Goal: Task Accomplishment & Management: Manage account settings

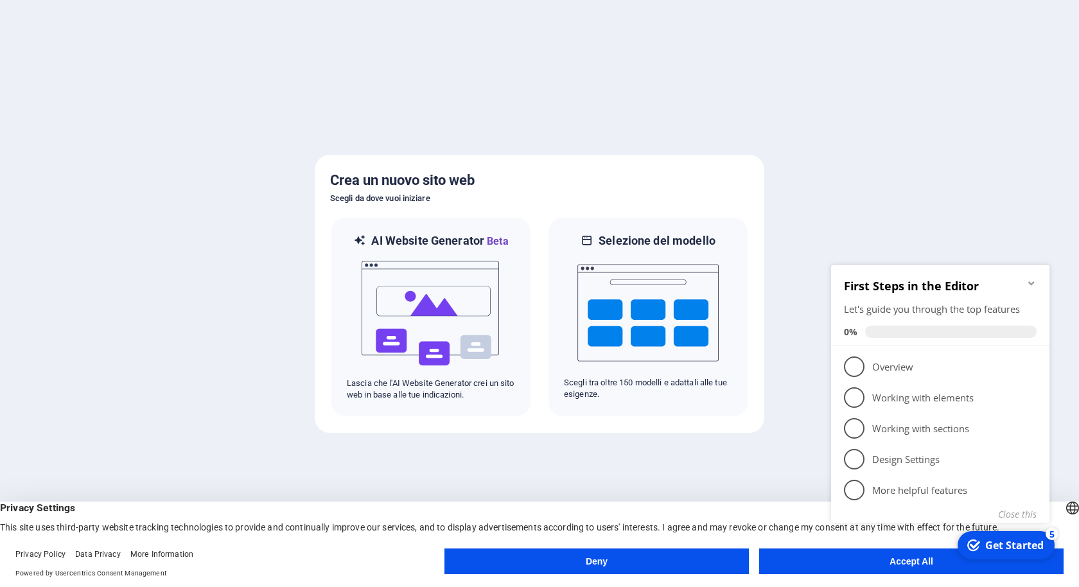
click at [908, 563] on div "checkmark Get Started 5 First Steps in the Editor Let's guide you through the t…" at bounding box center [943, 407] width 234 height 315
click at [918, 366] on p "Overview - incomplete" at bounding box center [949, 366] width 154 height 13
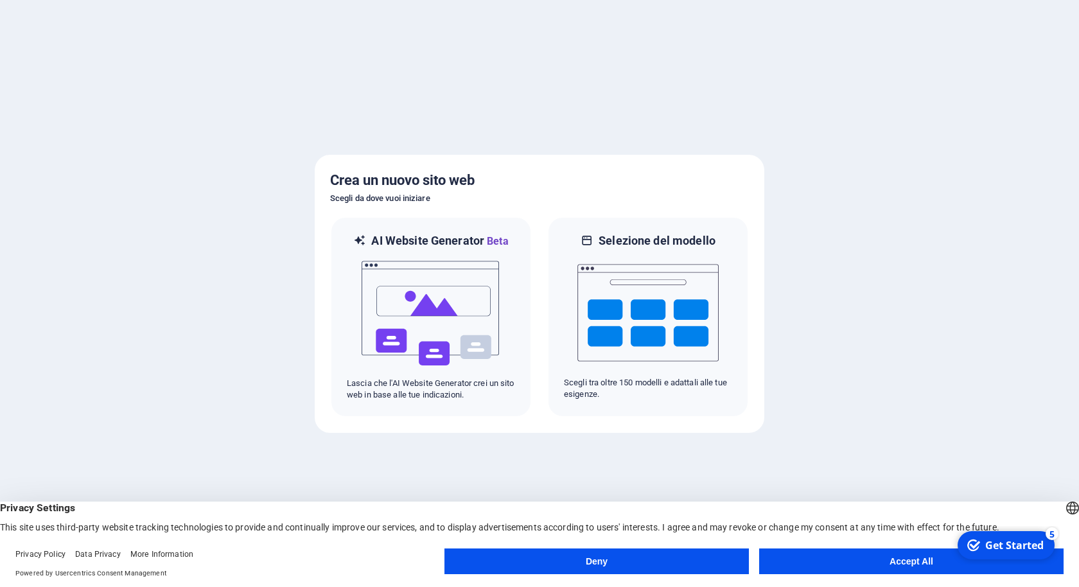
click at [909, 563] on button "Accept All" at bounding box center [911, 562] width 304 height 26
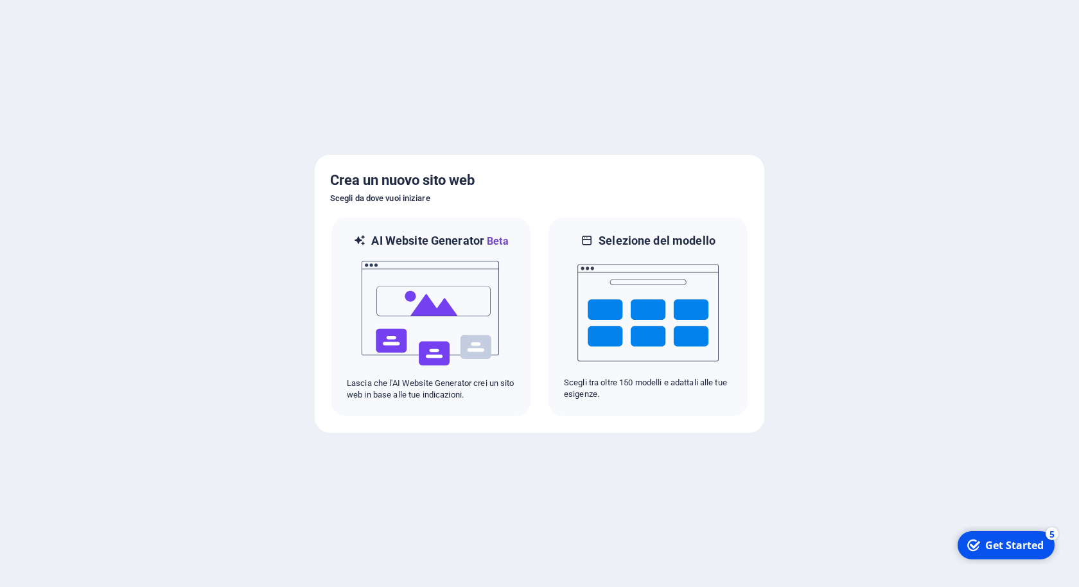
click at [1024, 547] on div "Get Started" at bounding box center [1014, 545] width 58 height 14
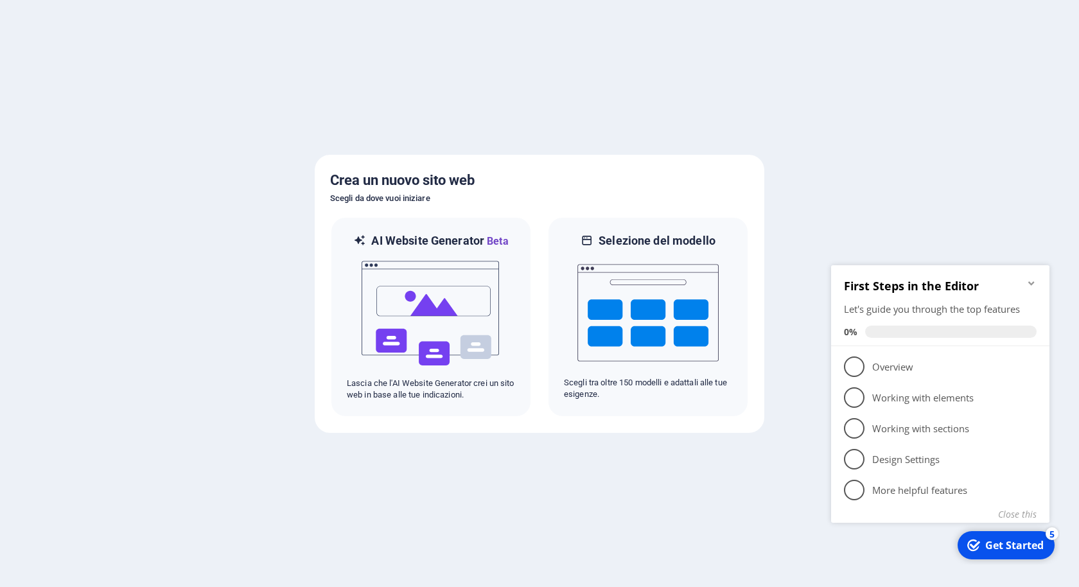
click at [1034, 366] on icon at bounding box center [1031, 366] width 10 height 10
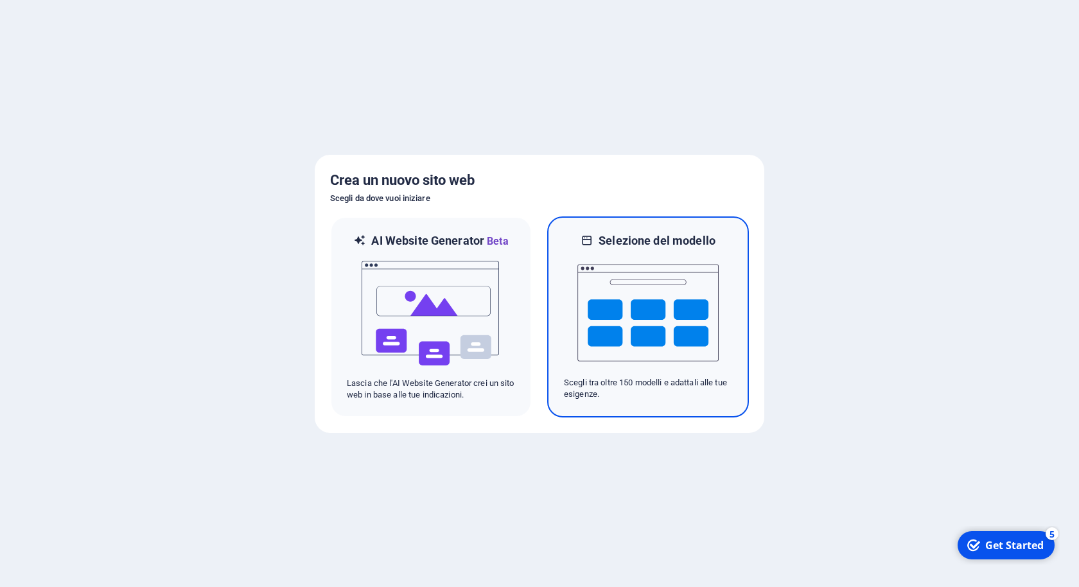
click at [661, 313] on img at bounding box center [647, 313] width 141 height 128
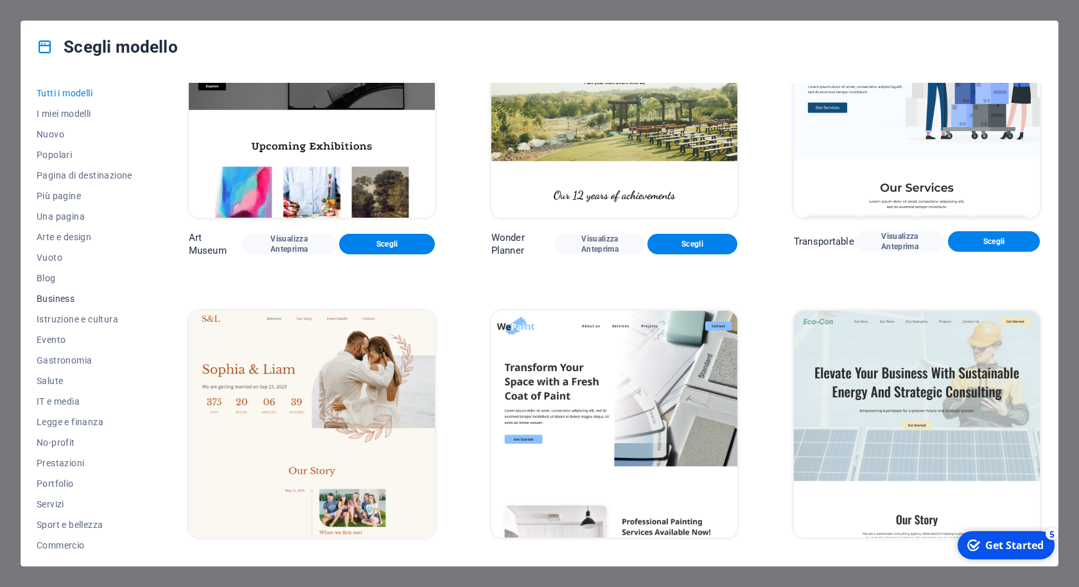
click at [49, 299] on span "Business" at bounding box center [85, 299] width 96 height 10
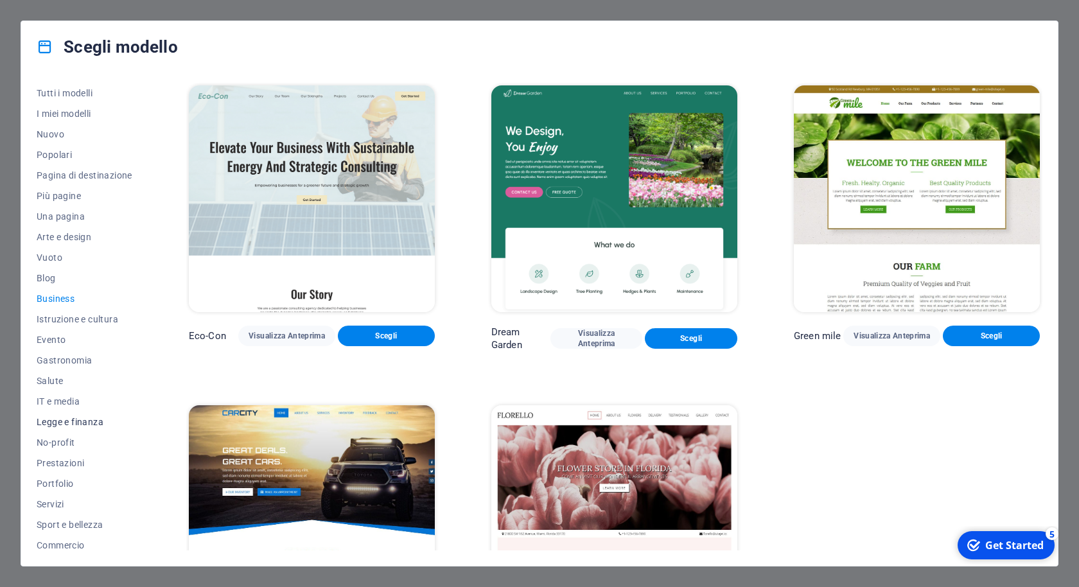
scroll to position [46, 0]
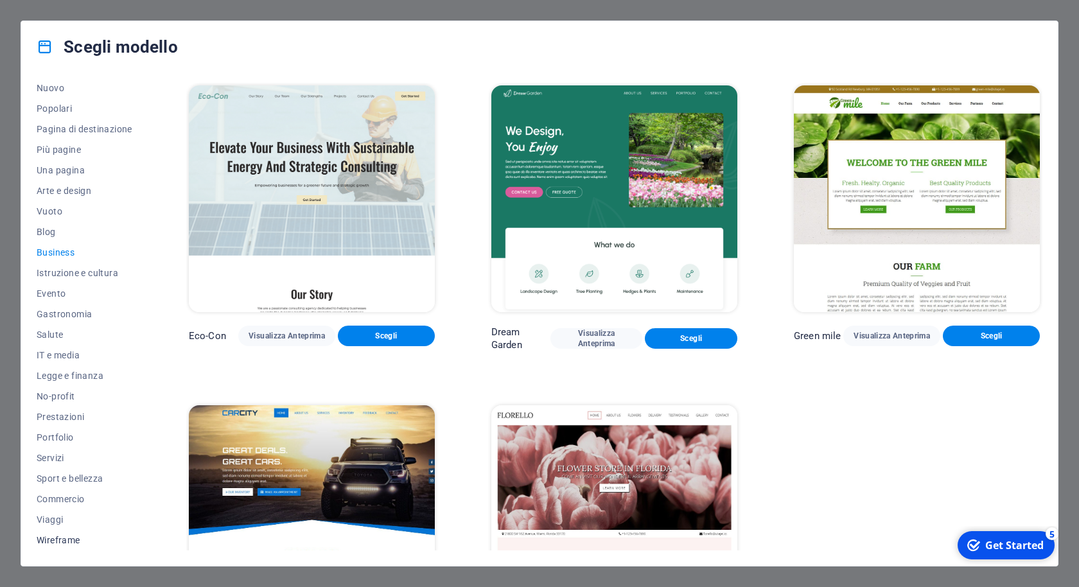
click at [62, 541] on span "Wireframe" at bounding box center [85, 540] width 96 height 10
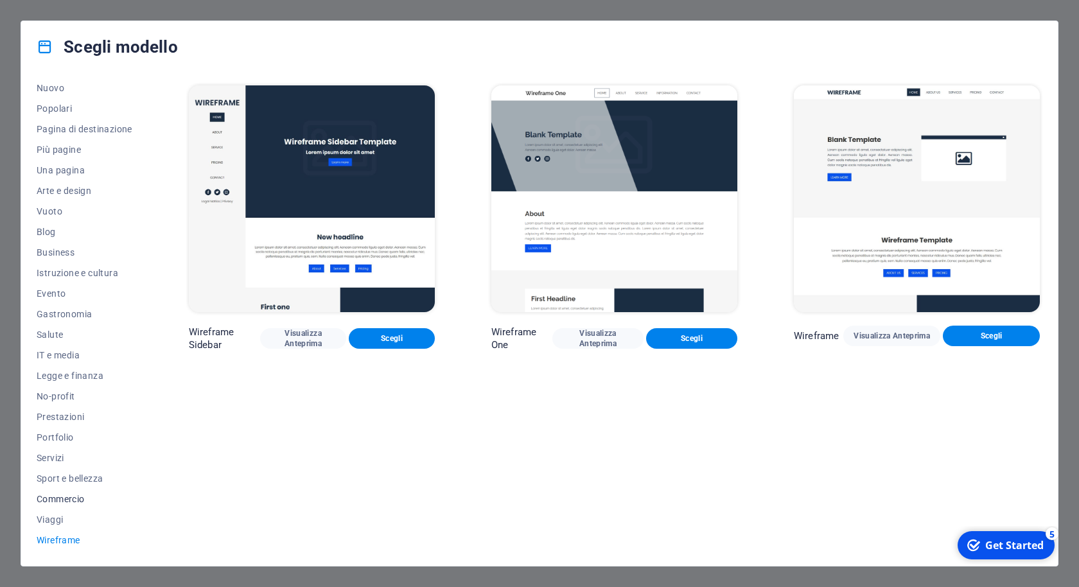
click at [62, 504] on span "Commercio" at bounding box center [85, 499] width 96 height 10
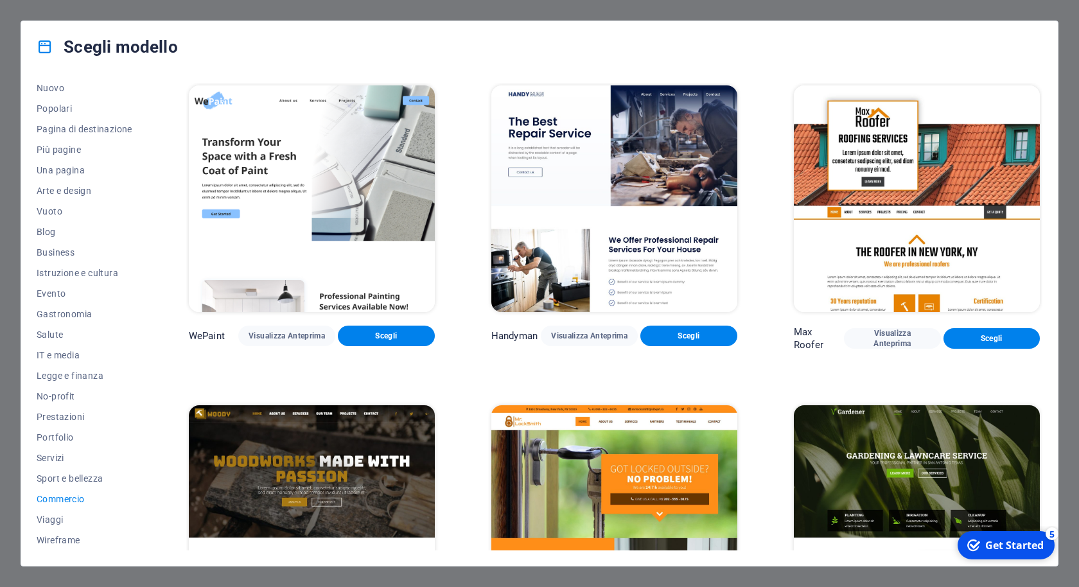
scroll to position [435, 0]
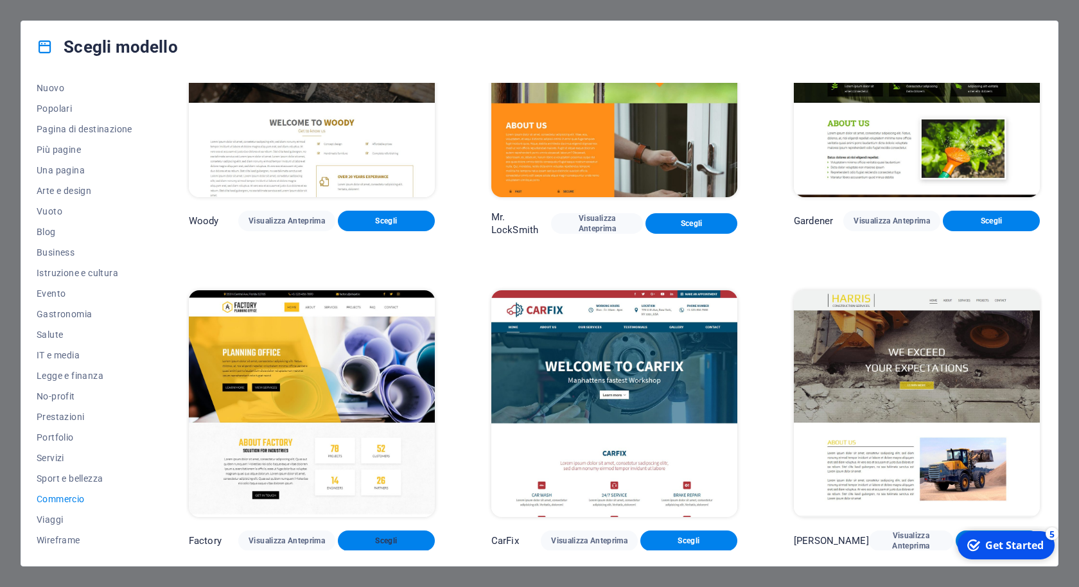
click at [384, 542] on span "Scegli" at bounding box center [386, 541] width 76 height 10
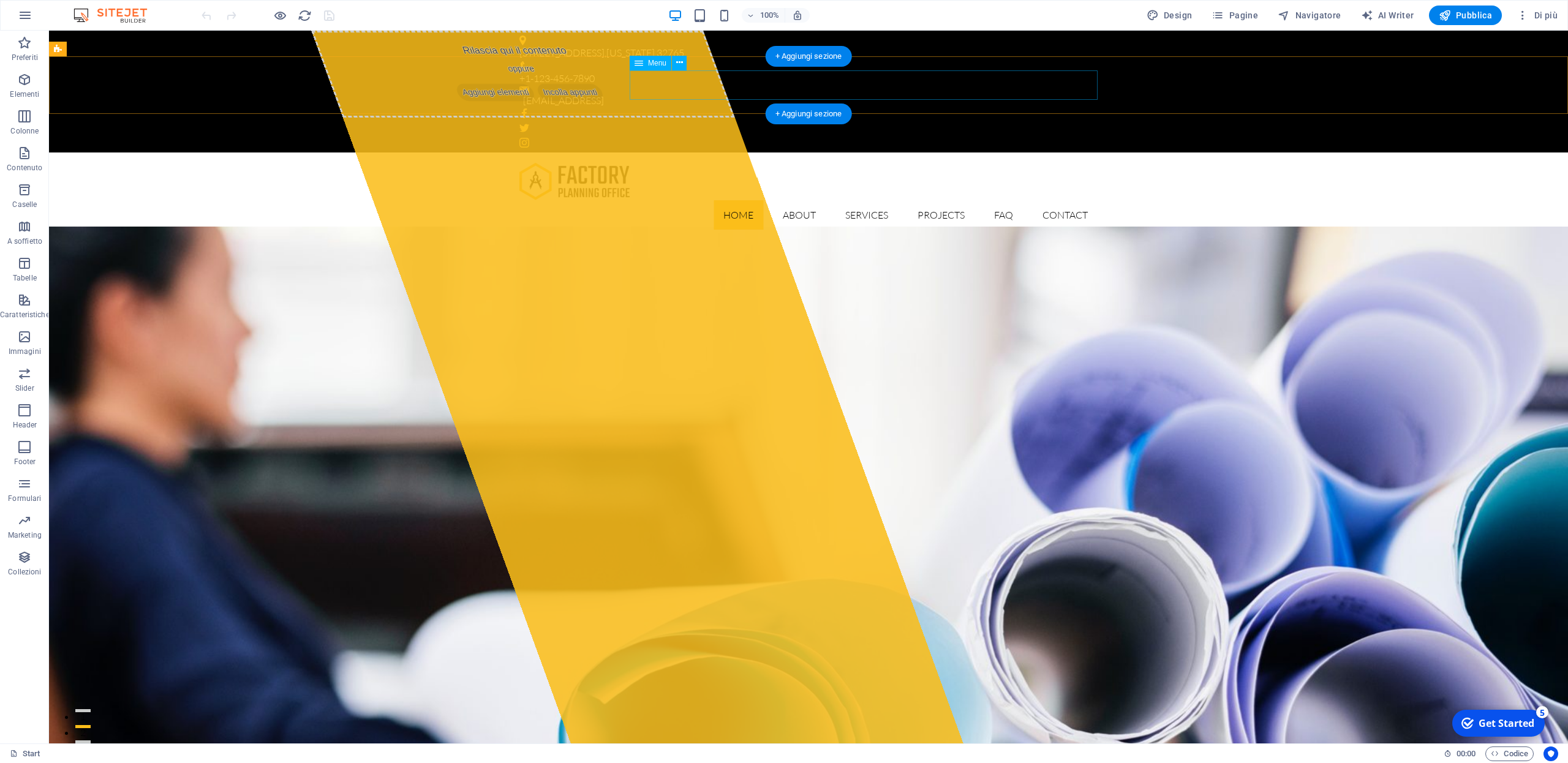
click at [800, 200] on nav "Home About Services Projects FAQ Contact" at bounding box center [809, 215] width 578 height 30
click at [1028, 17] on span "Design" at bounding box center [1169, 15] width 46 height 12
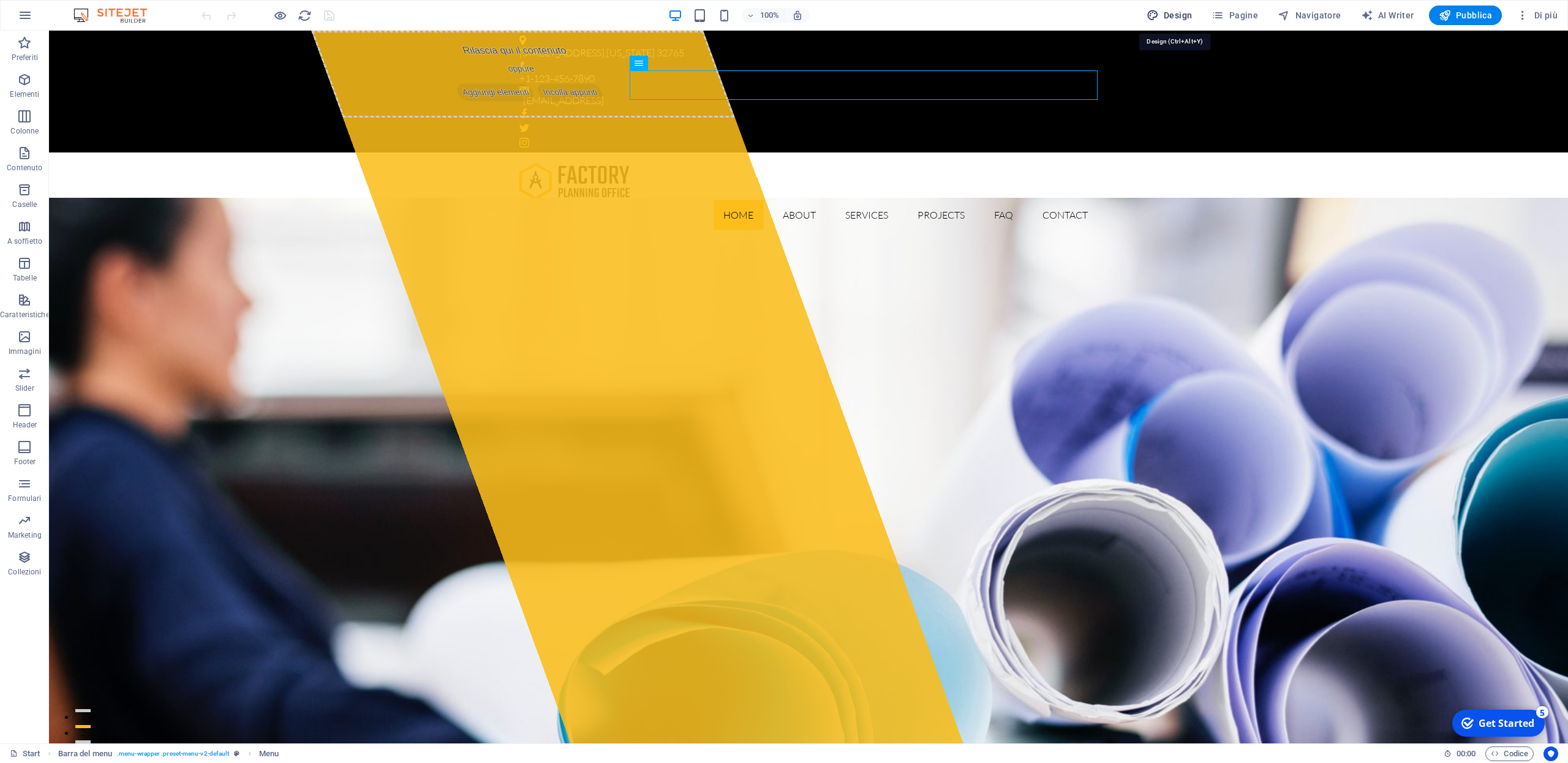
select select "px"
select select "300"
select select "px"
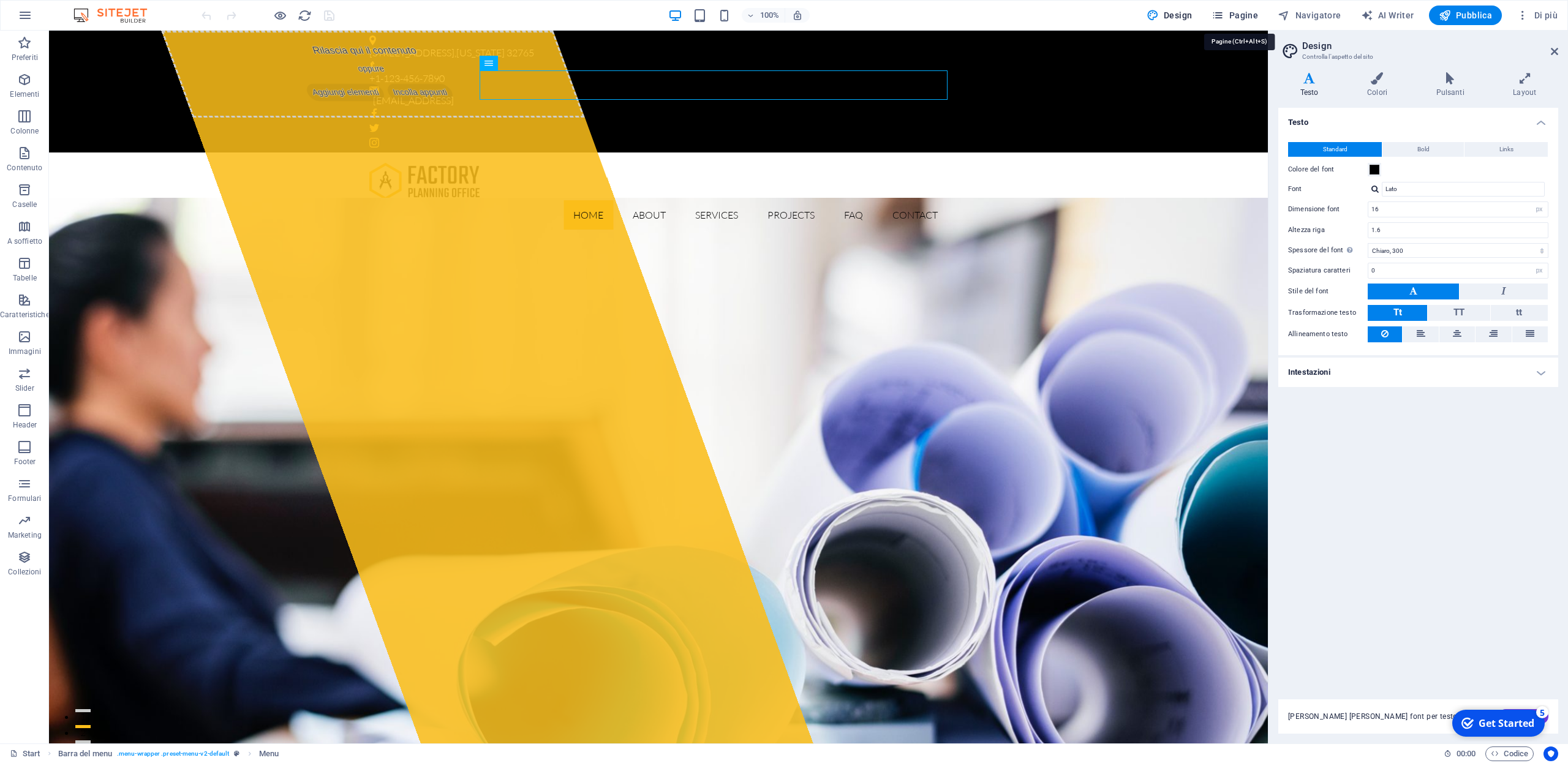
click at [1028, 18] on span "Pagine" at bounding box center [1234, 15] width 47 height 12
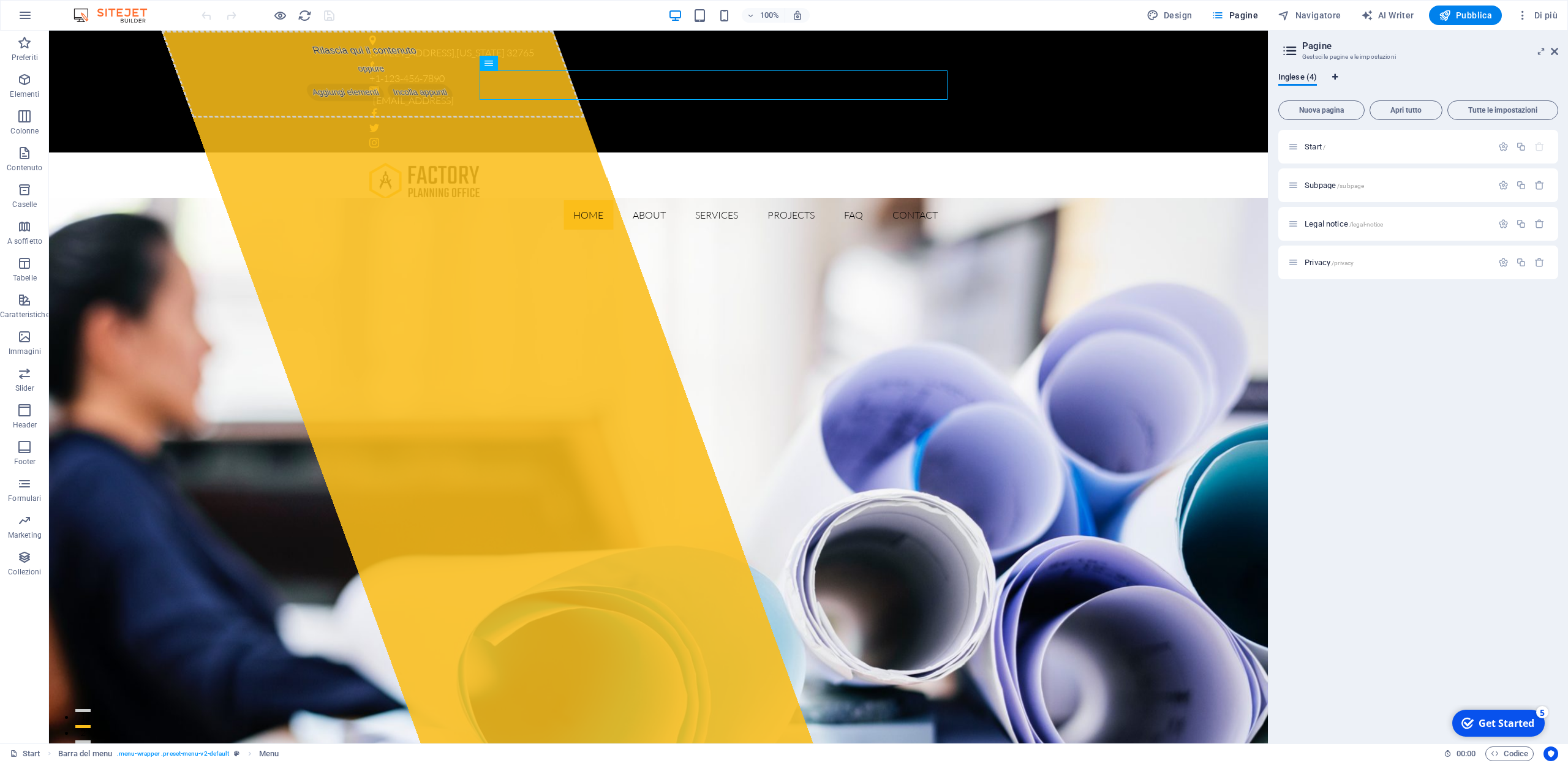
click at [1028, 77] on icon "Schede lingua" at bounding box center [1335, 77] width 6 height 8
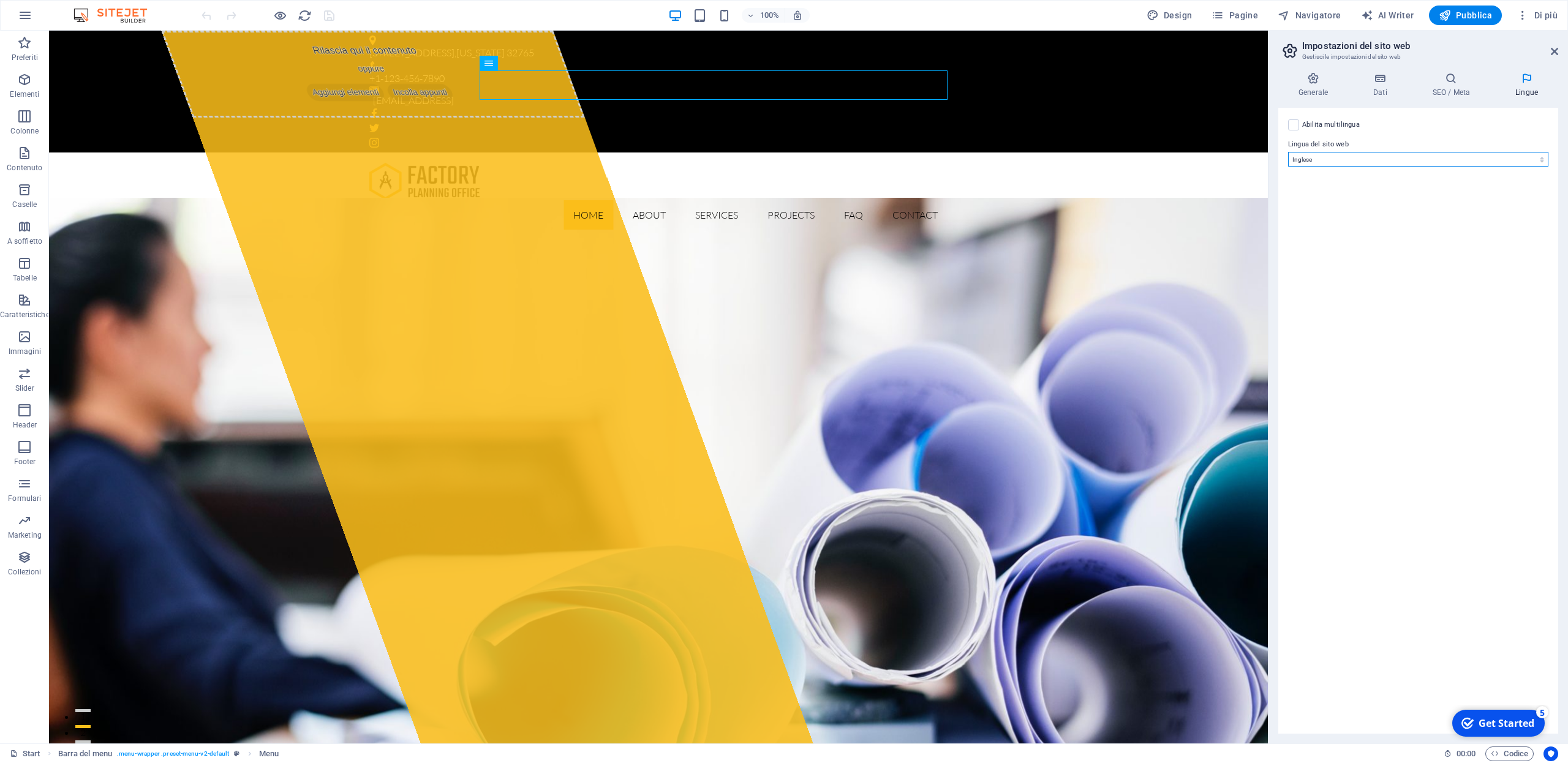
click at [1028, 152] on select "Abkhazian Afar Afrikaans Akan Albanese Amharic Arabo Aragonese Armenian Assames…" at bounding box center [1418, 158] width 260 height 14
select select "75"
click option "Italiano" at bounding box center [0, 0] width 0 height 0
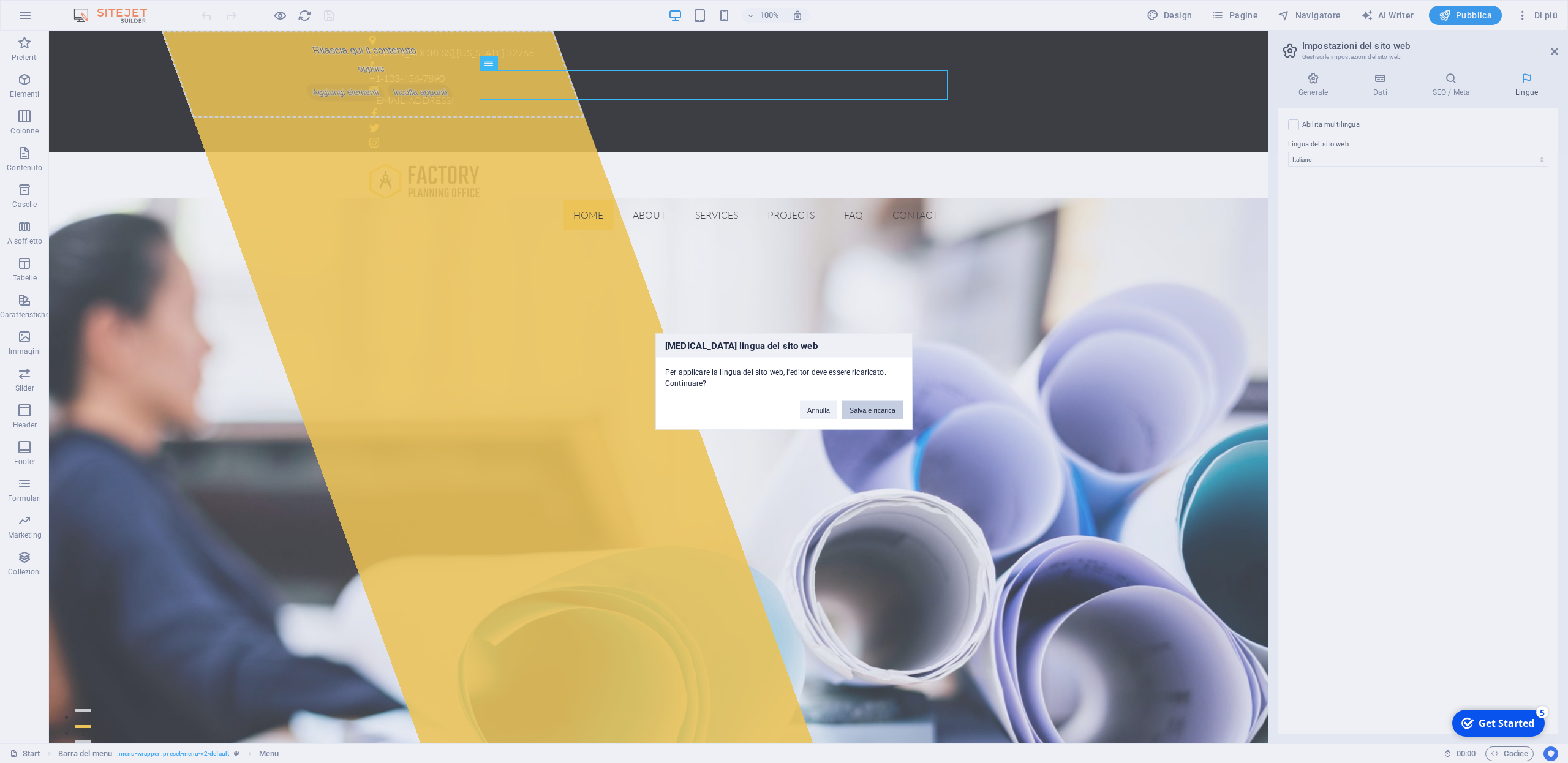
click at [879, 410] on button "Salva e ricarica" at bounding box center [873, 410] width 61 height 18
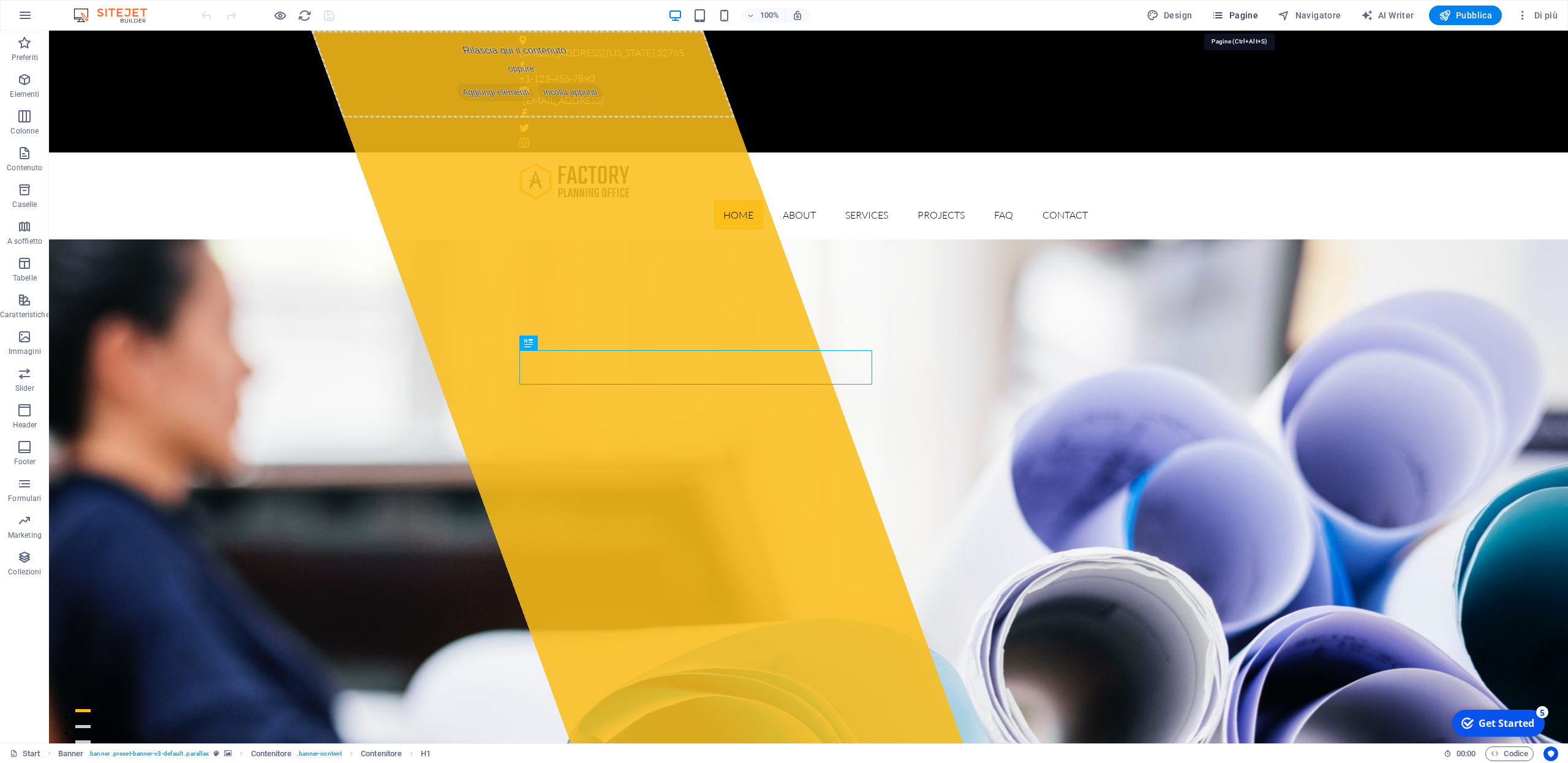
click at [1244, 16] on span "Pagine" at bounding box center [1234, 15] width 47 height 12
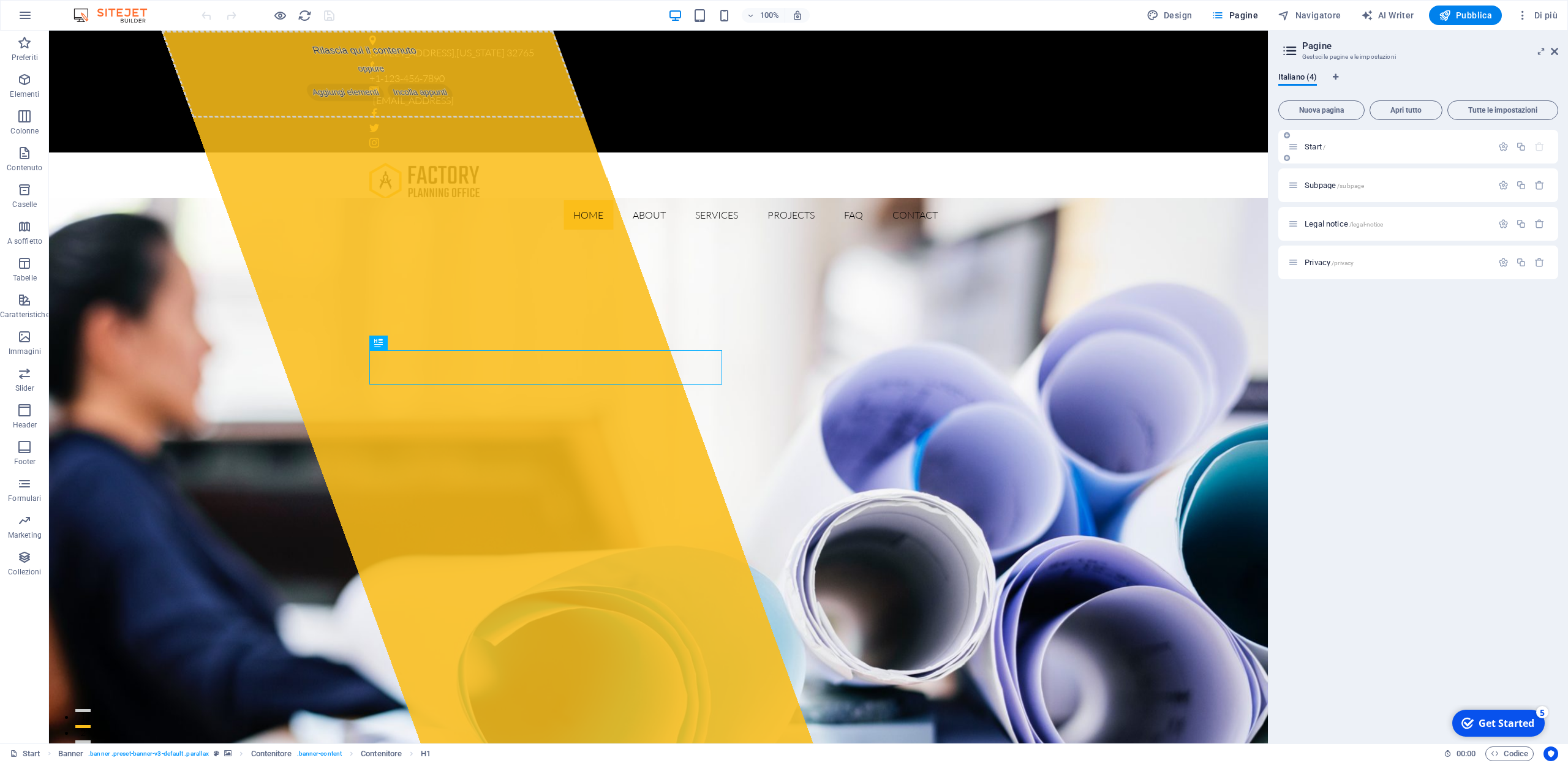
click at [1369, 147] on p "Start /" at bounding box center [1396, 147] width 184 height 8
click at [1505, 149] on icon "button" at bounding box center [1503, 146] width 10 height 10
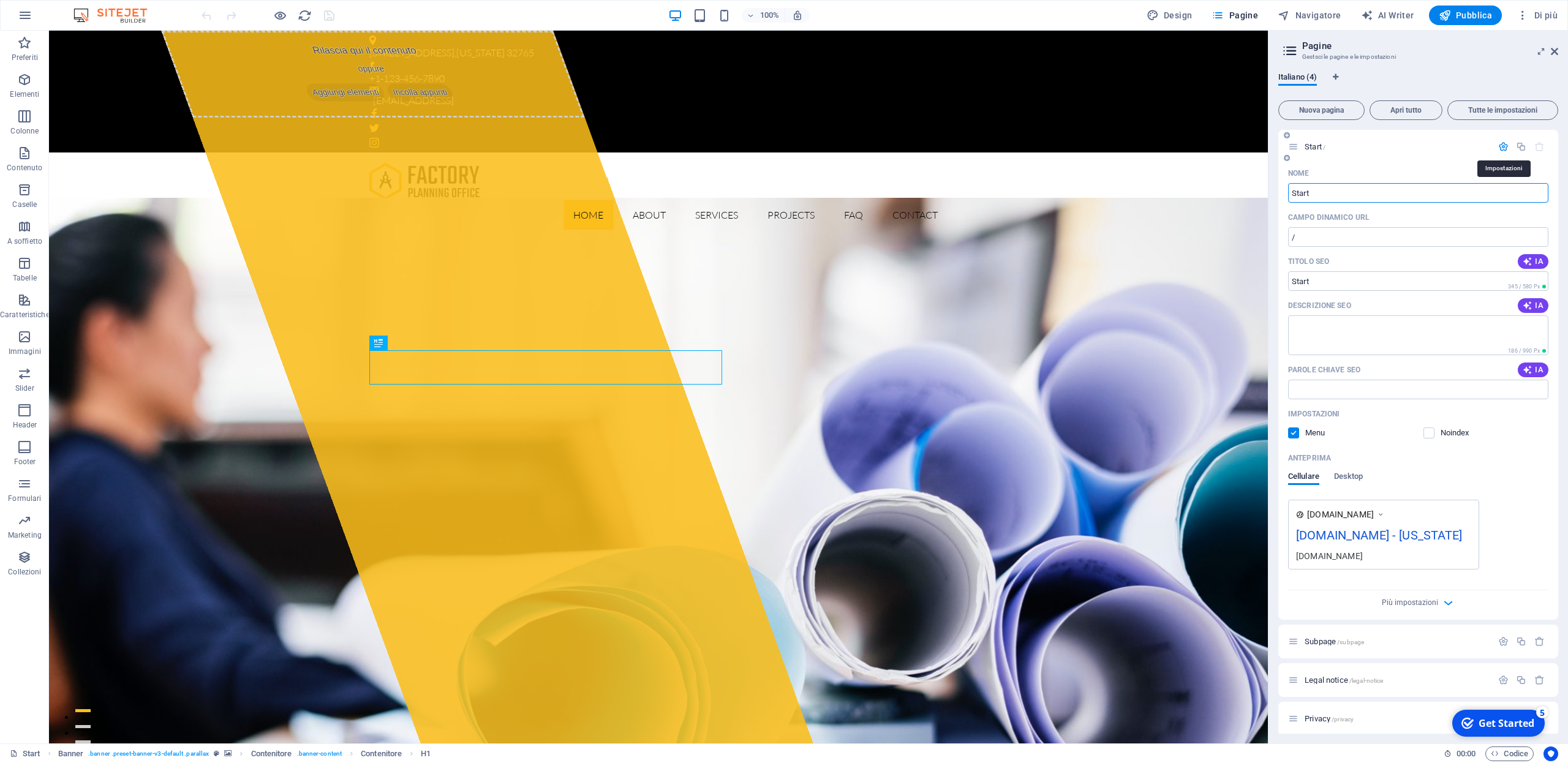
click at [1505, 149] on icon "button" at bounding box center [1503, 146] width 10 height 10
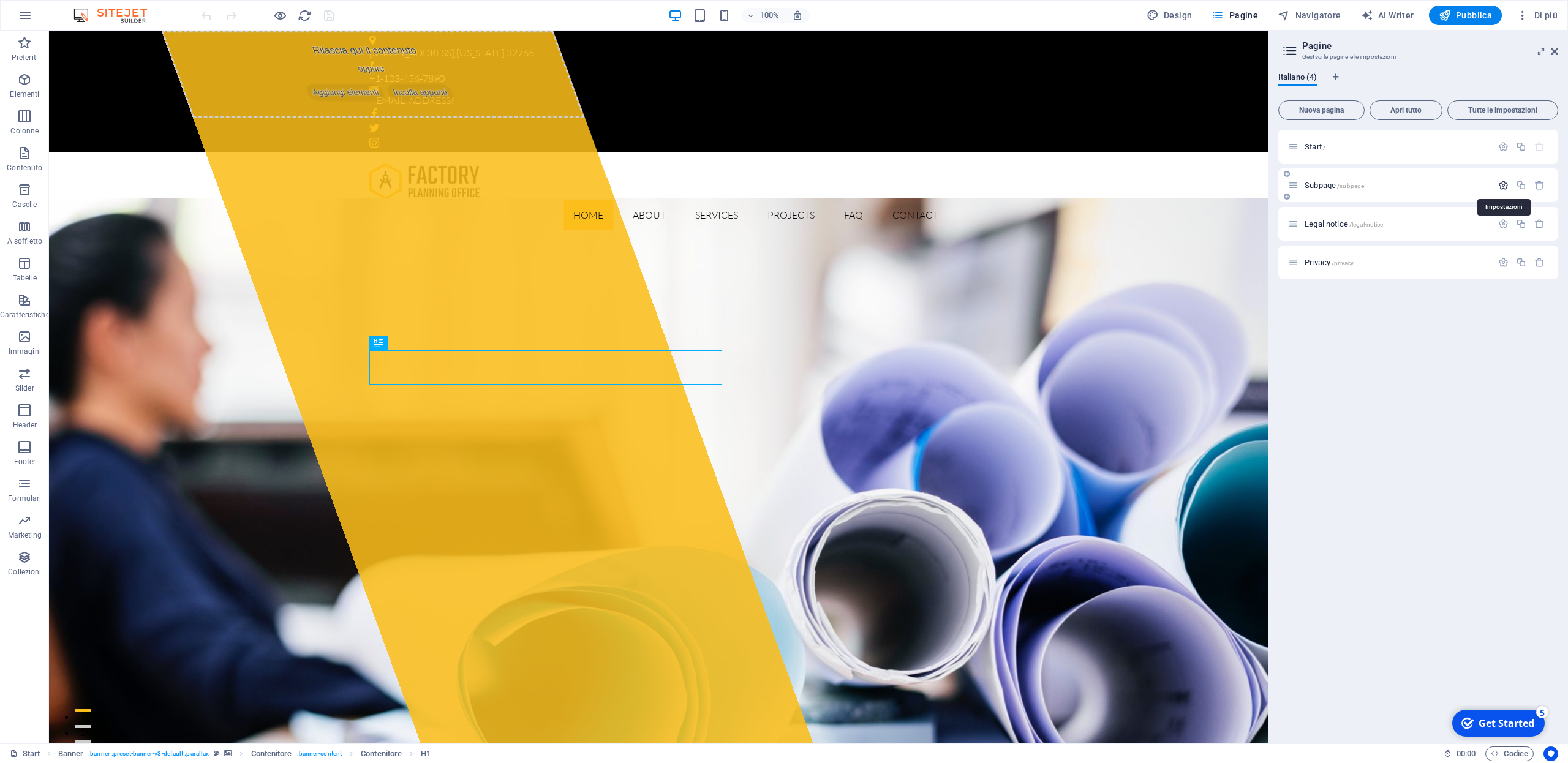
click at [1505, 188] on icon "button" at bounding box center [1503, 185] width 10 height 10
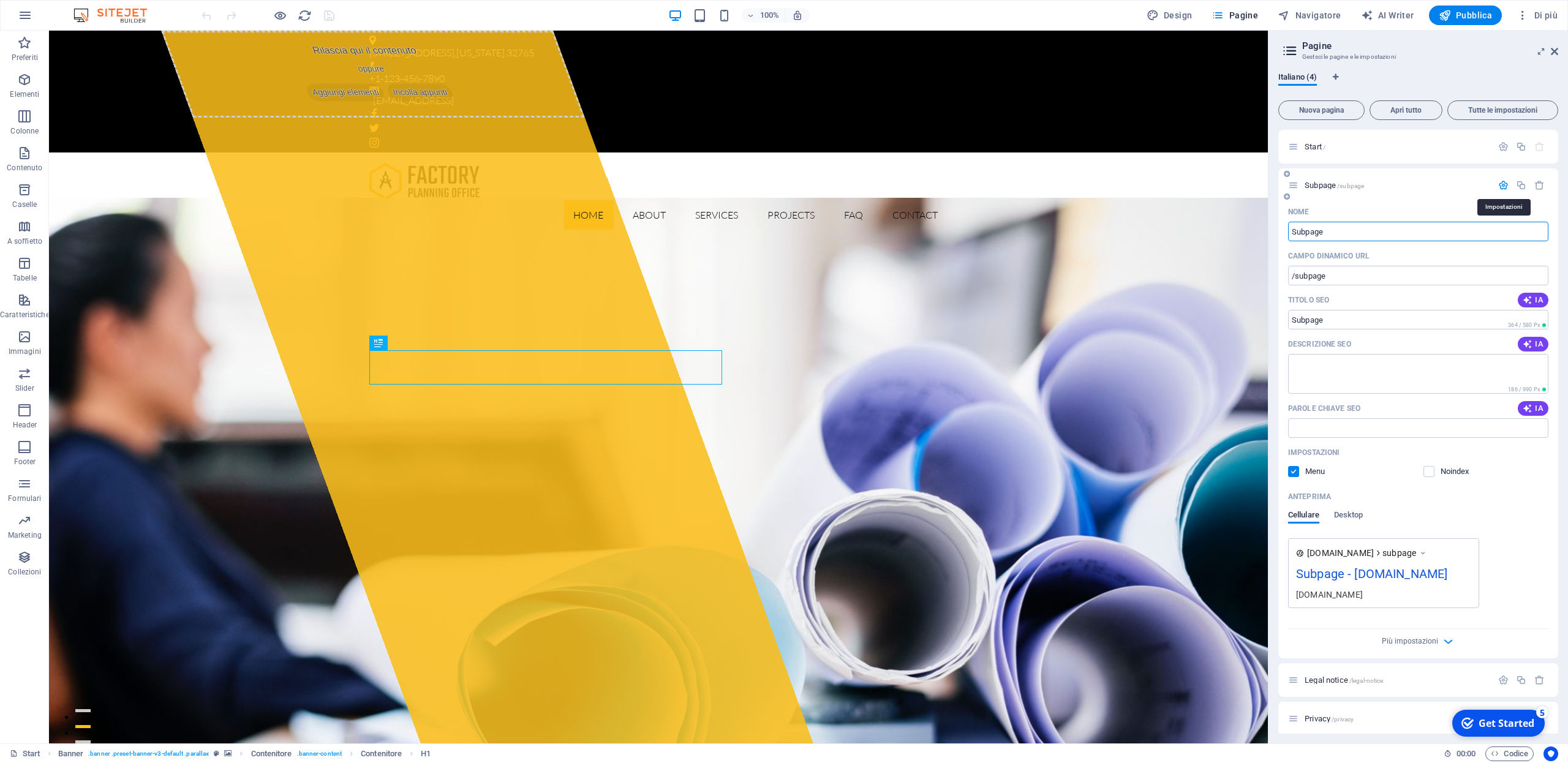
click at [1505, 188] on icon "button" at bounding box center [1503, 185] width 10 height 10
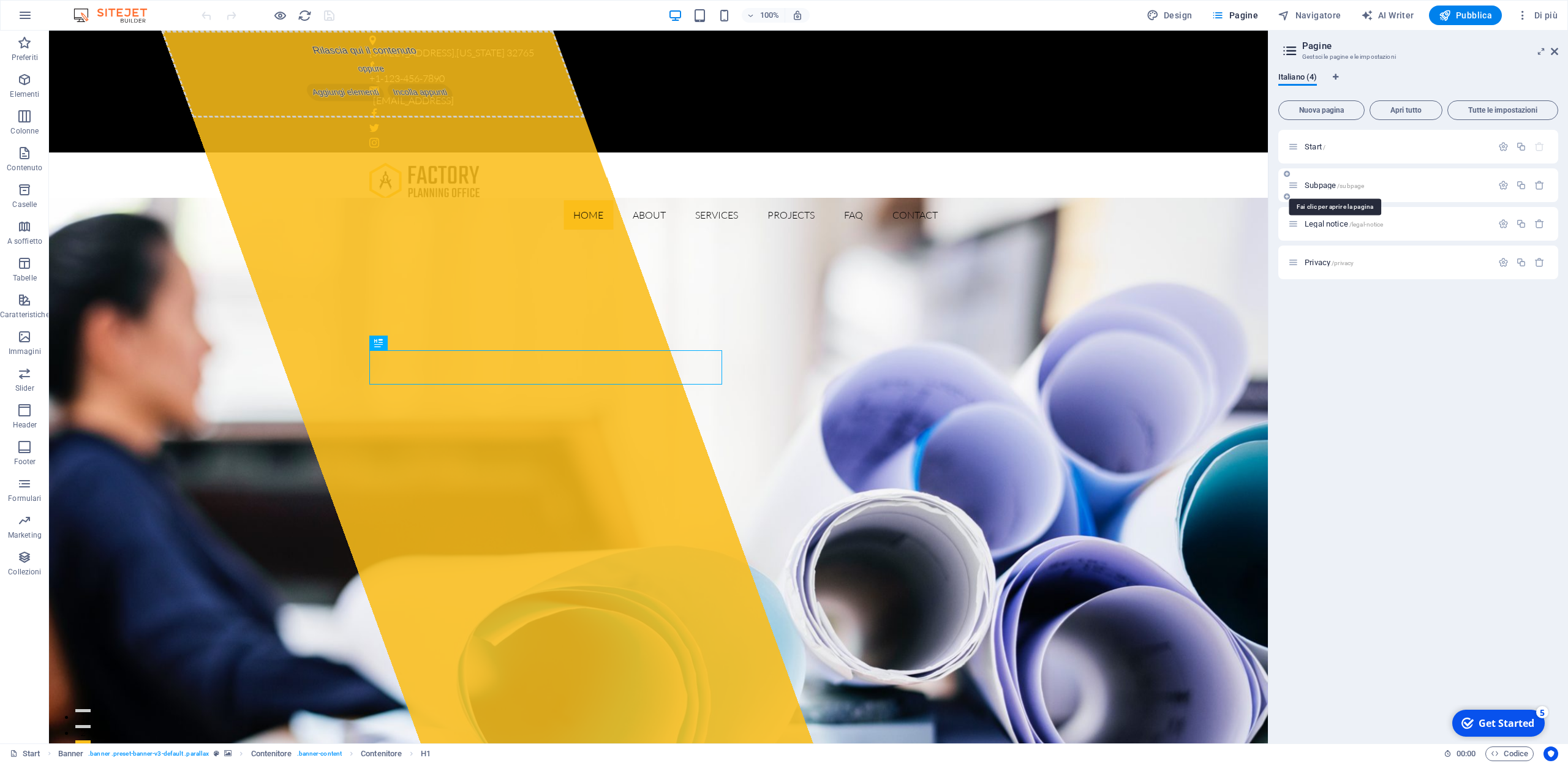
click at [1318, 184] on span "Subpage /subpage" at bounding box center [1334, 185] width 59 height 10
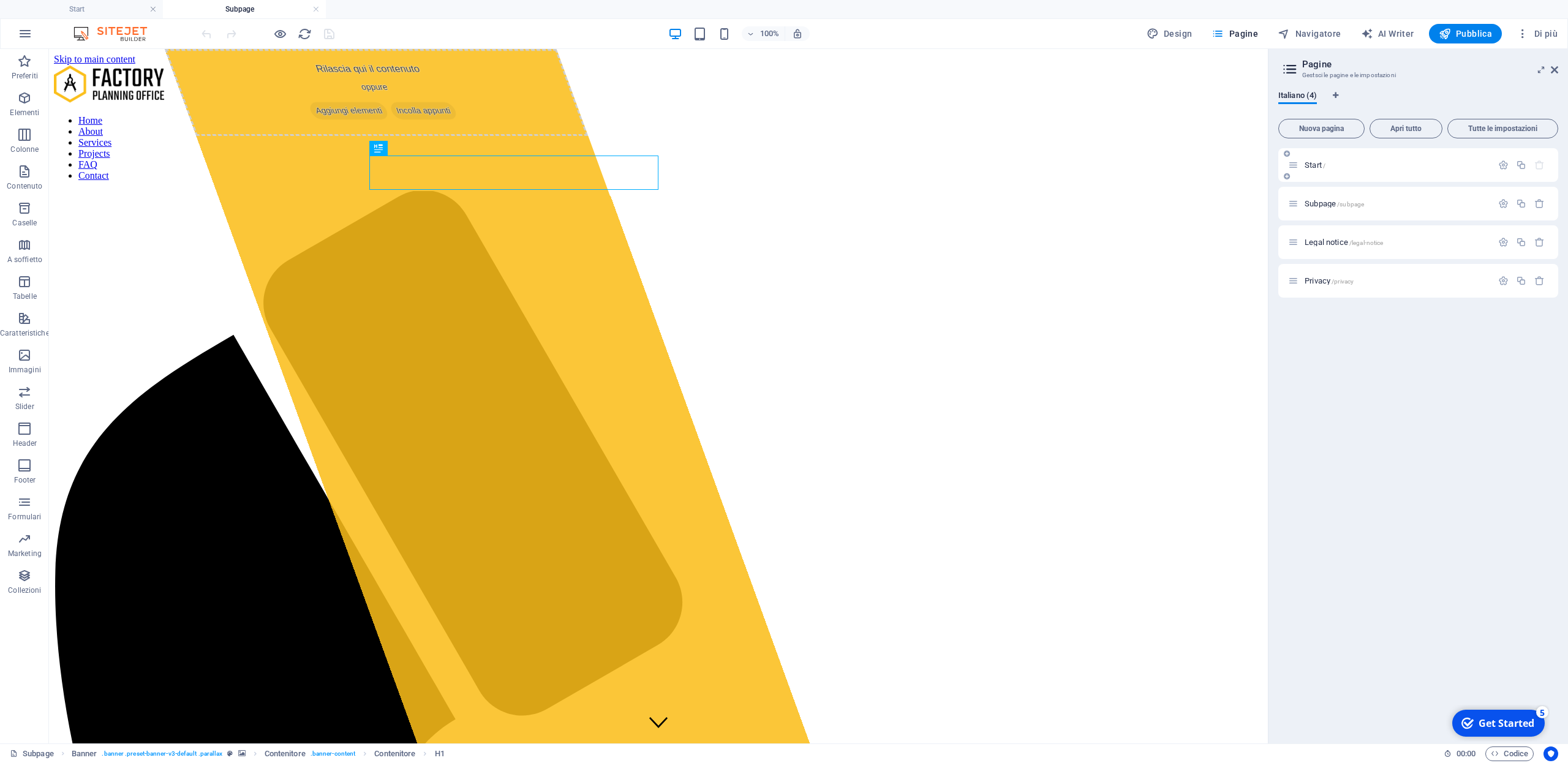
click at [1310, 167] on span "Start /" at bounding box center [1315, 165] width 21 height 10
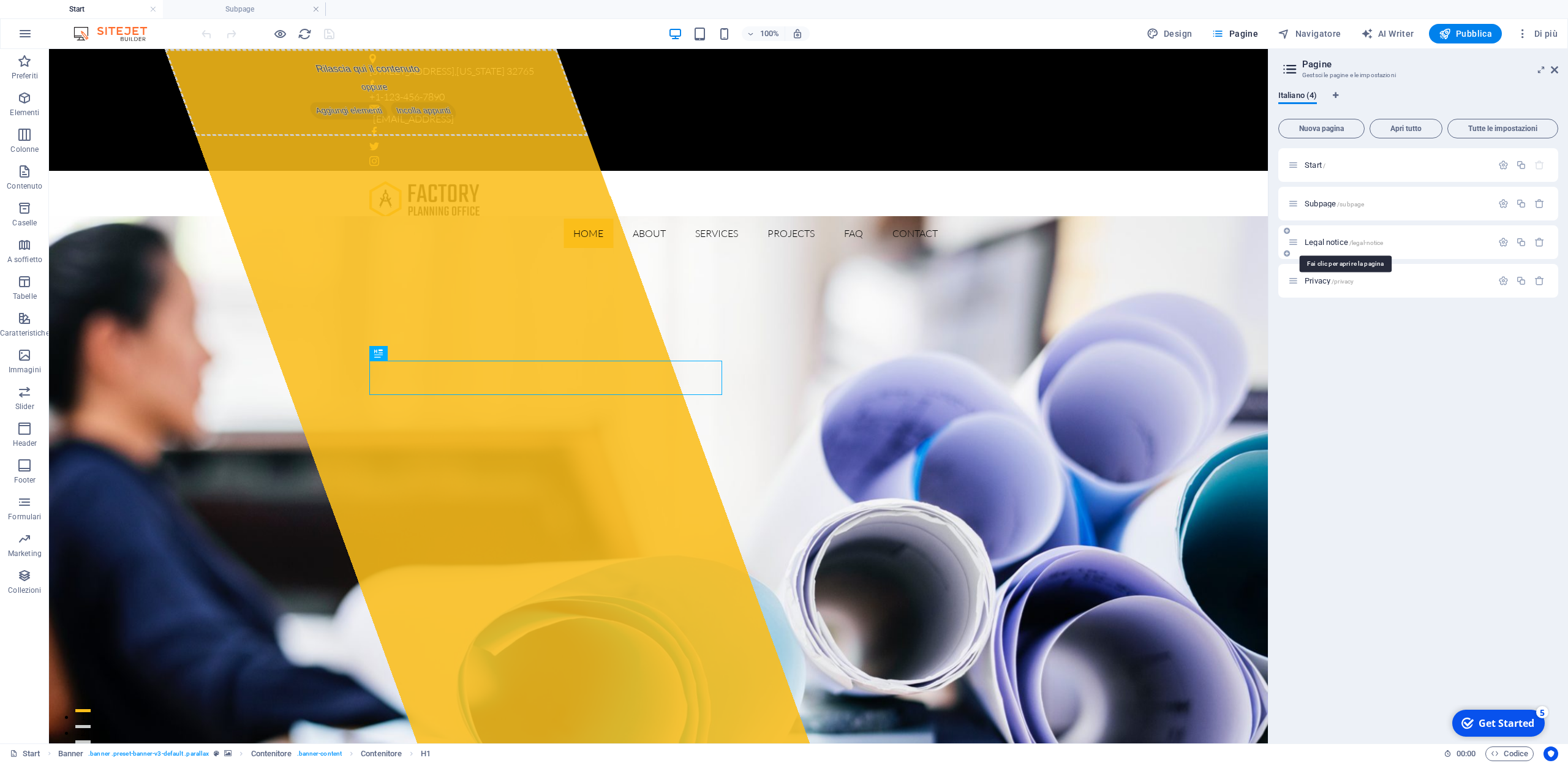
click at [1313, 242] on span "Legal notice /legal-notice" at bounding box center [1344, 242] width 78 height 10
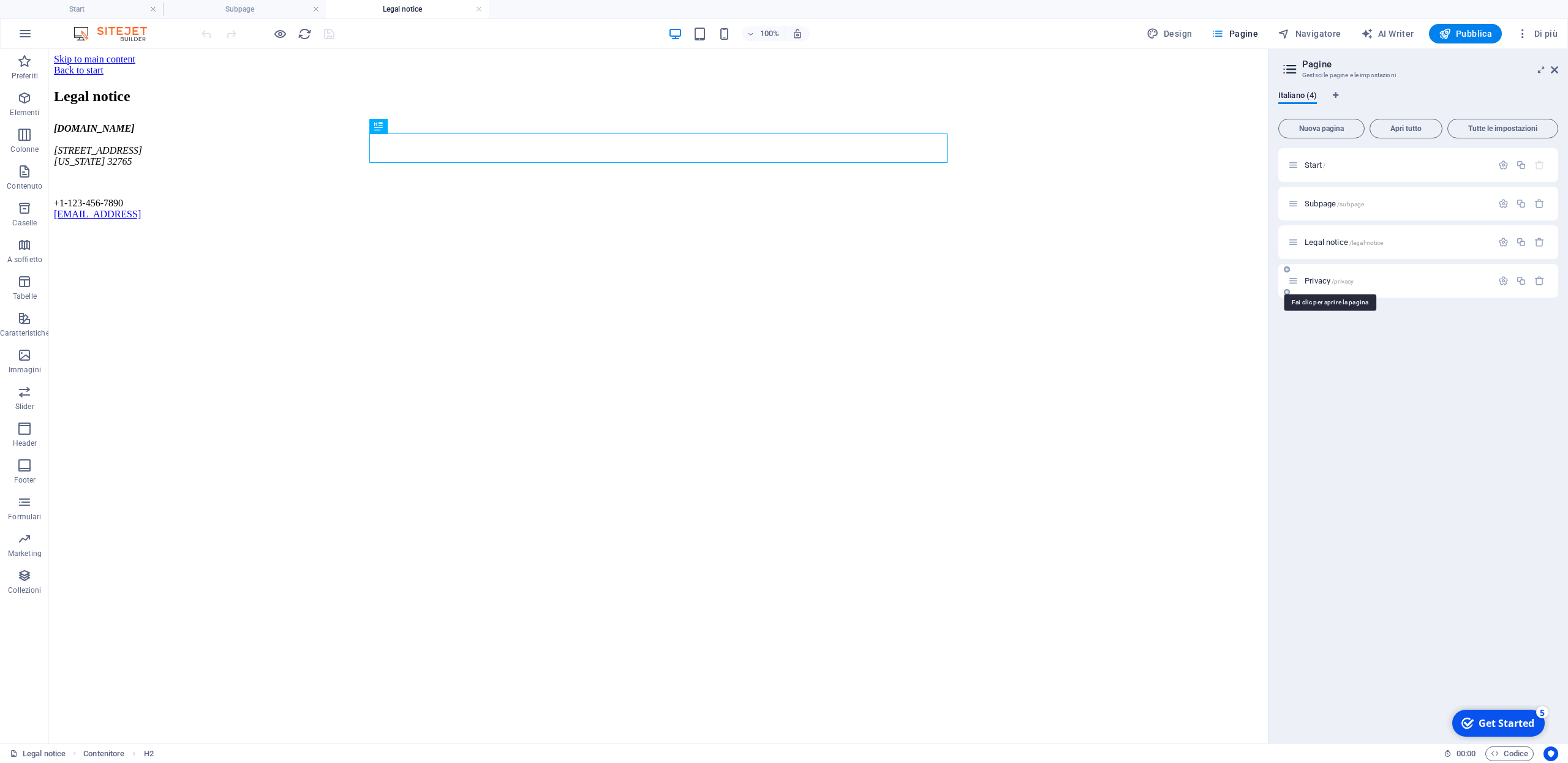
click at [1319, 282] on span "Privacy /privacy" at bounding box center [1329, 281] width 49 height 10
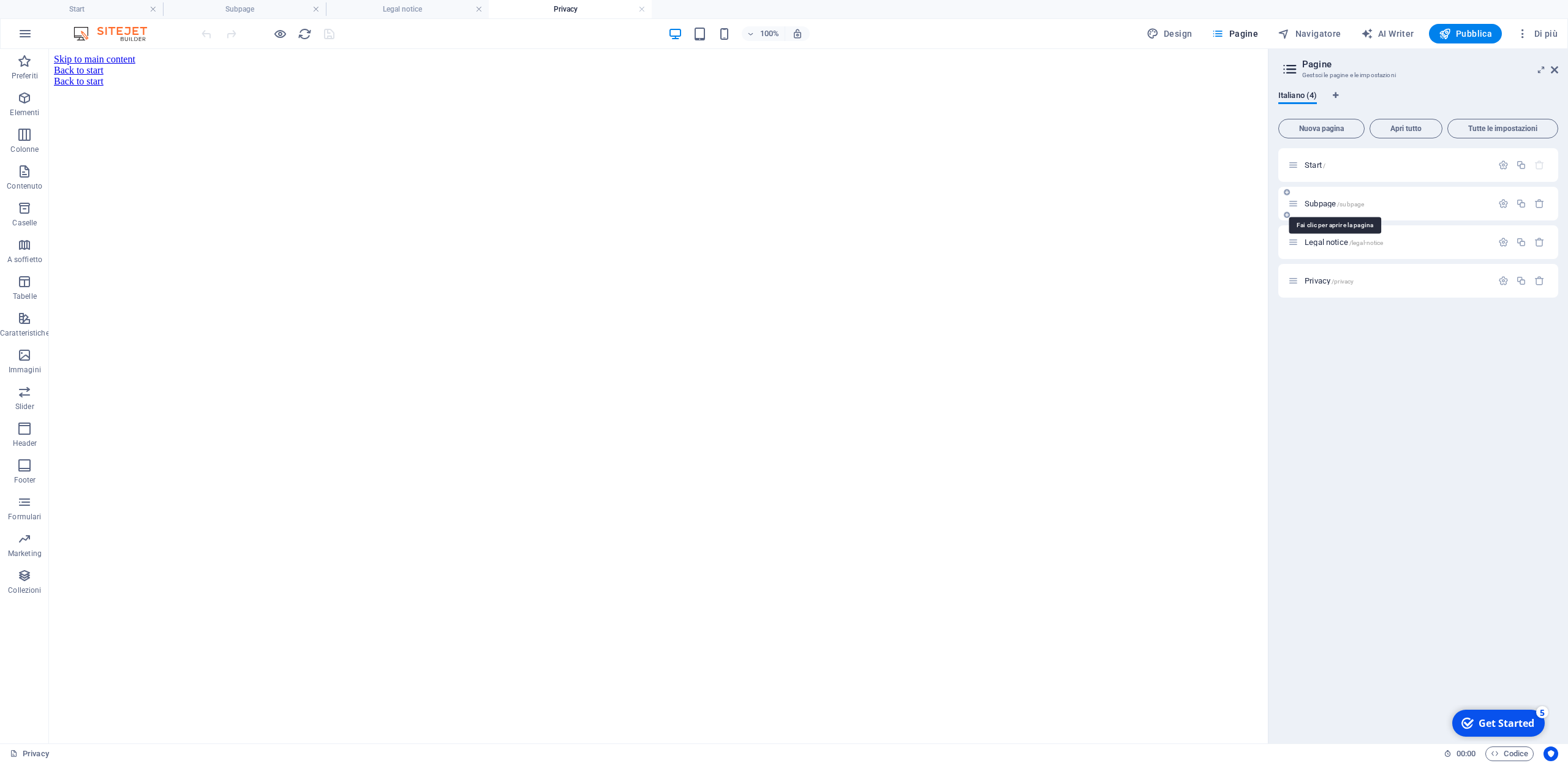
click at [1314, 205] on span "Subpage /subpage" at bounding box center [1334, 204] width 59 height 10
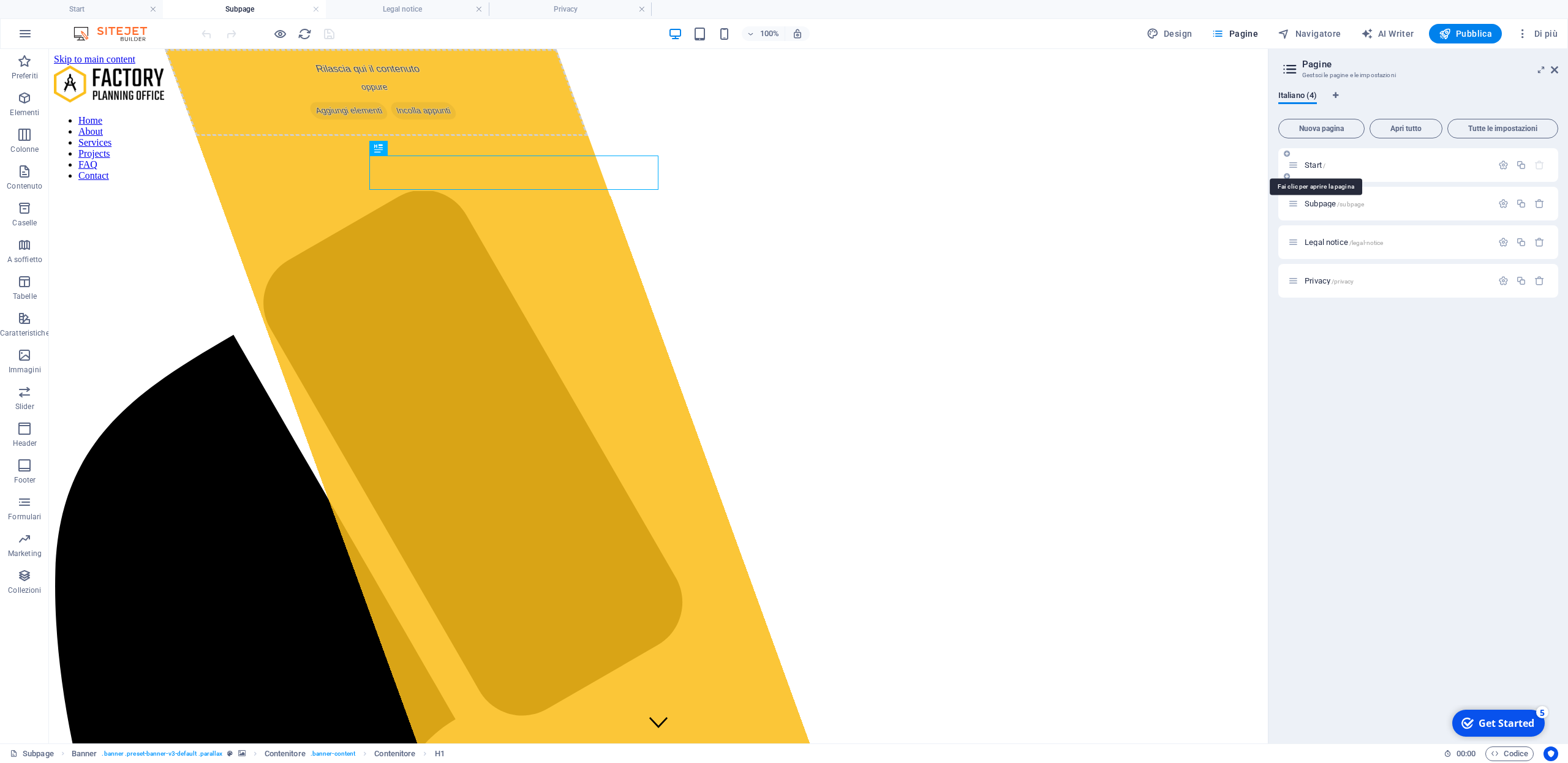
click at [1314, 166] on span "Start /" at bounding box center [1315, 165] width 21 height 10
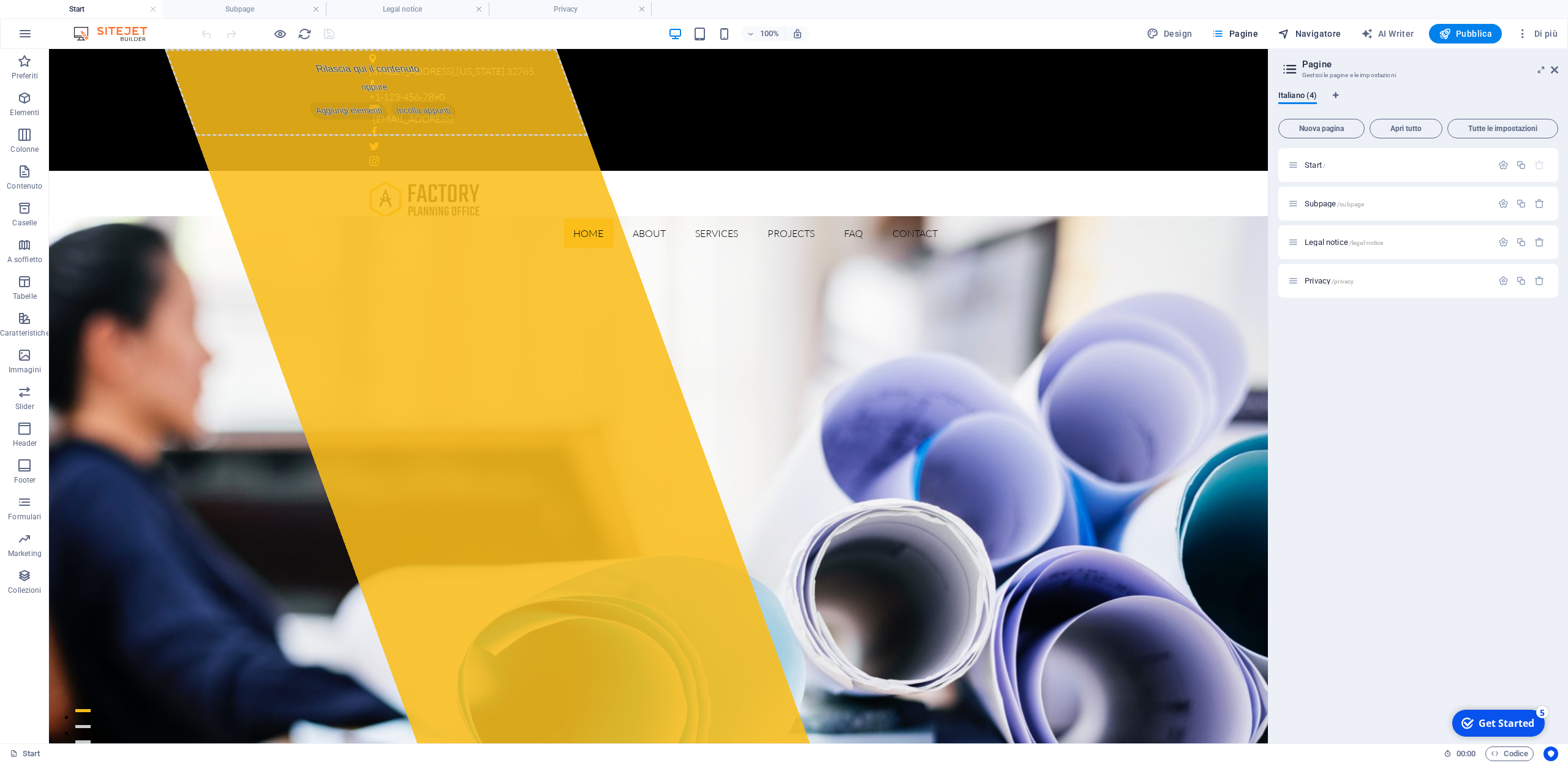
click at [1315, 35] on span "Navigatore" at bounding box center [1310, 33] width 63 height 12
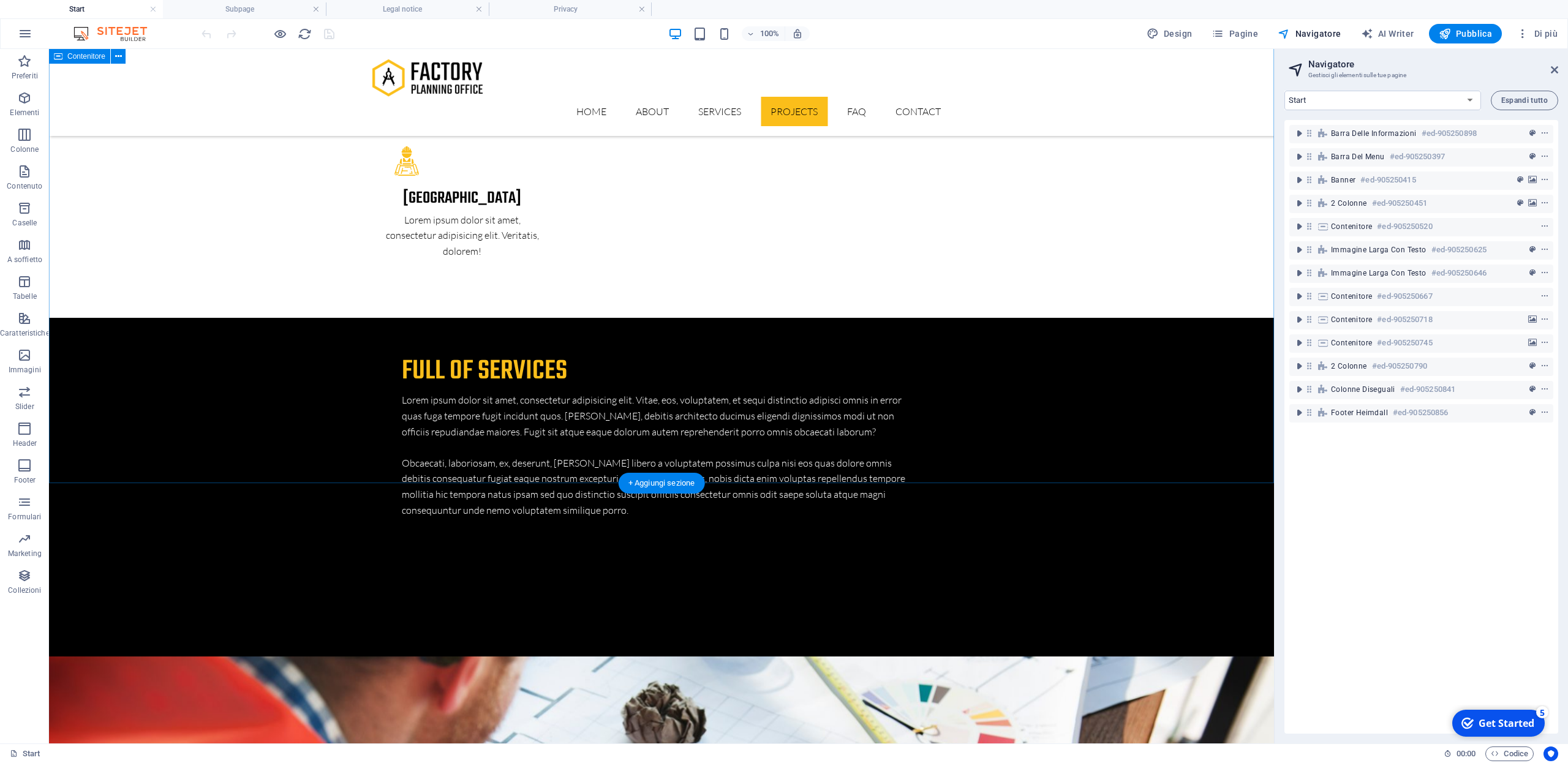
scroll to position [3806, 0]
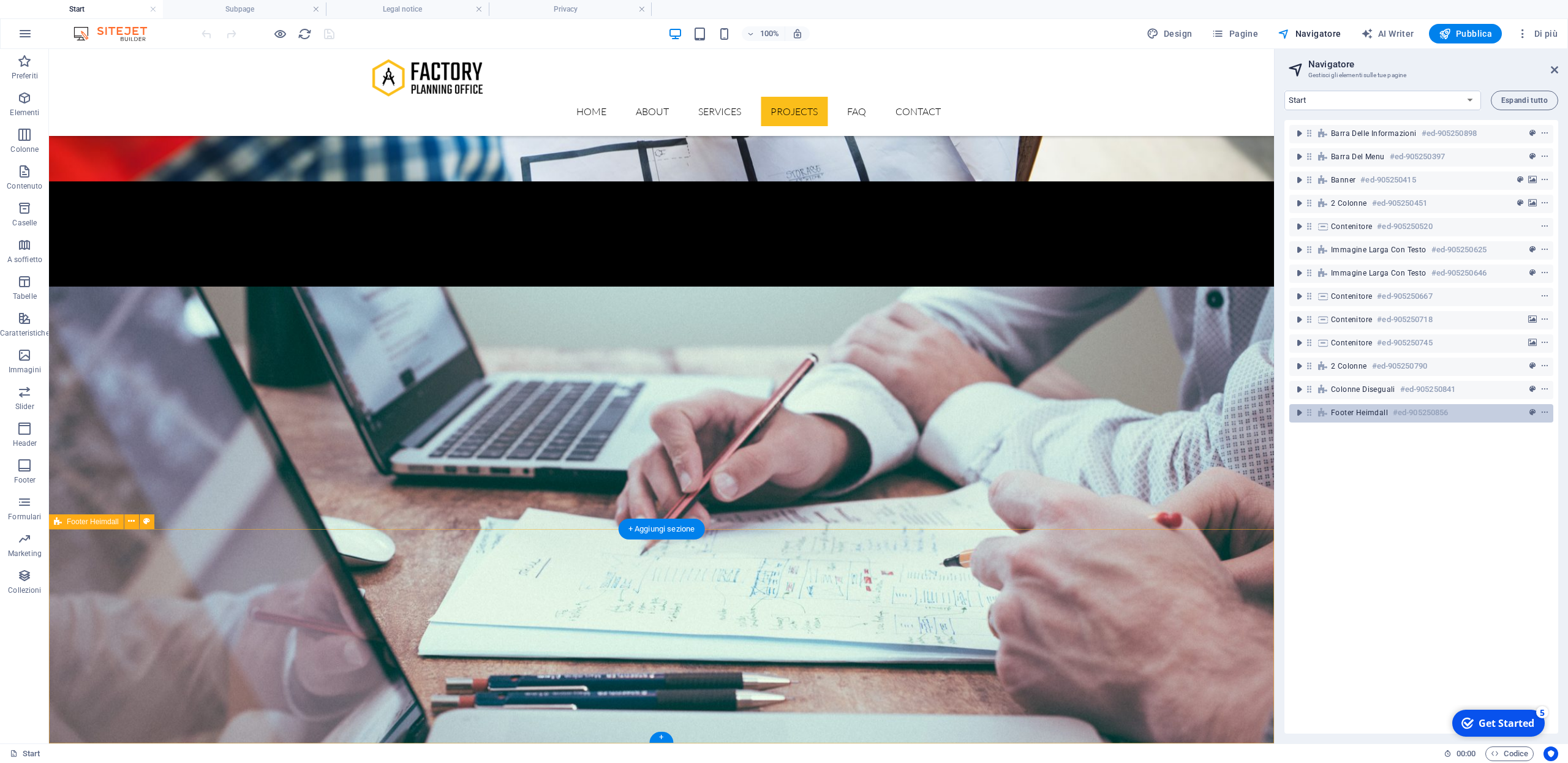
click at [1345, 415] on span "Footer Heimdall" at bounding box center [1360, 413] width 57 height 10
click at [1299, 415] on icon "toggle-expand" at bounding box center [1299, 412] width 12 height 12
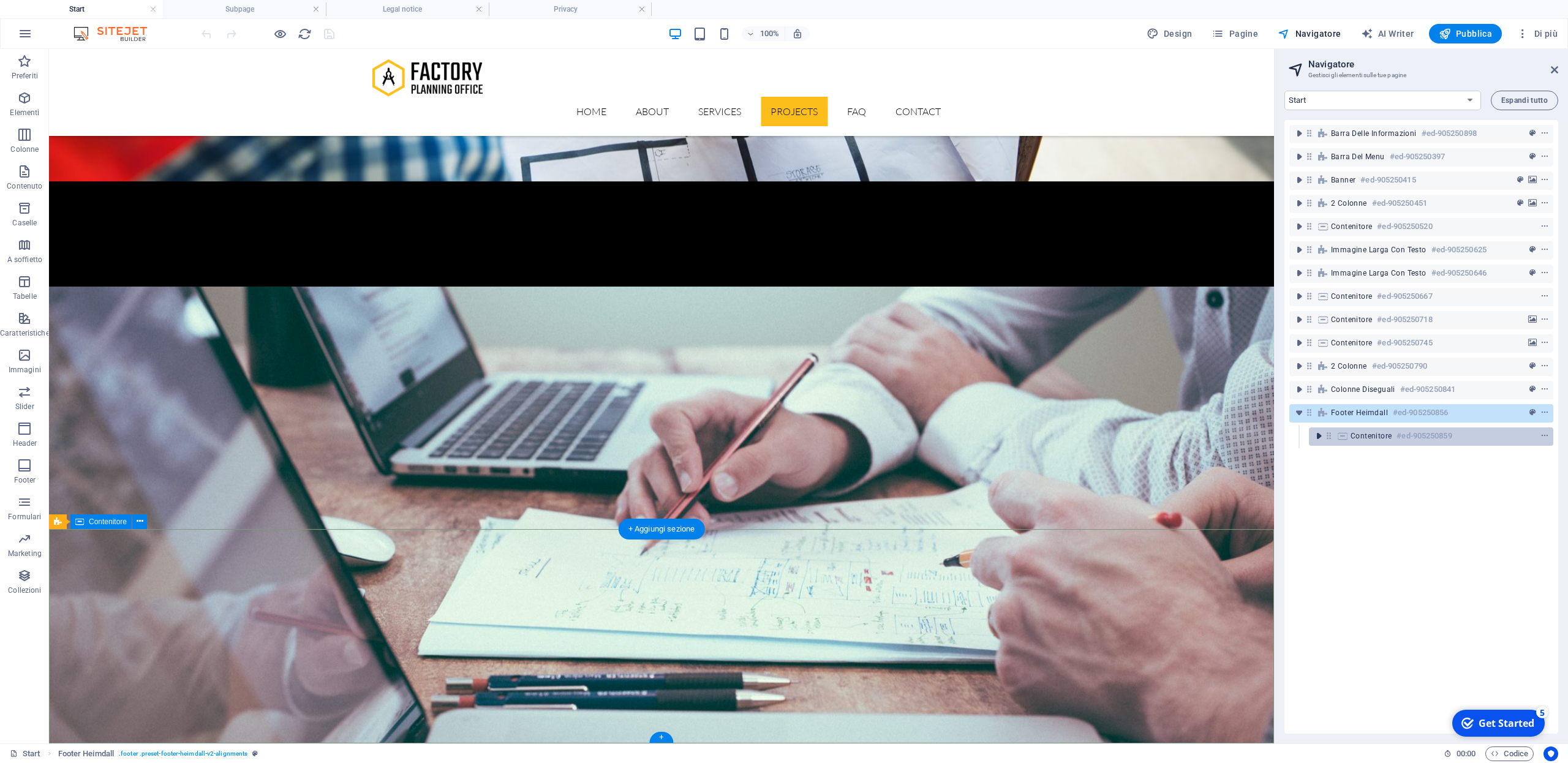
click at [1318, 438] on icon "toggle-expand" at bounding box center [1318, 436] width 12 height 12
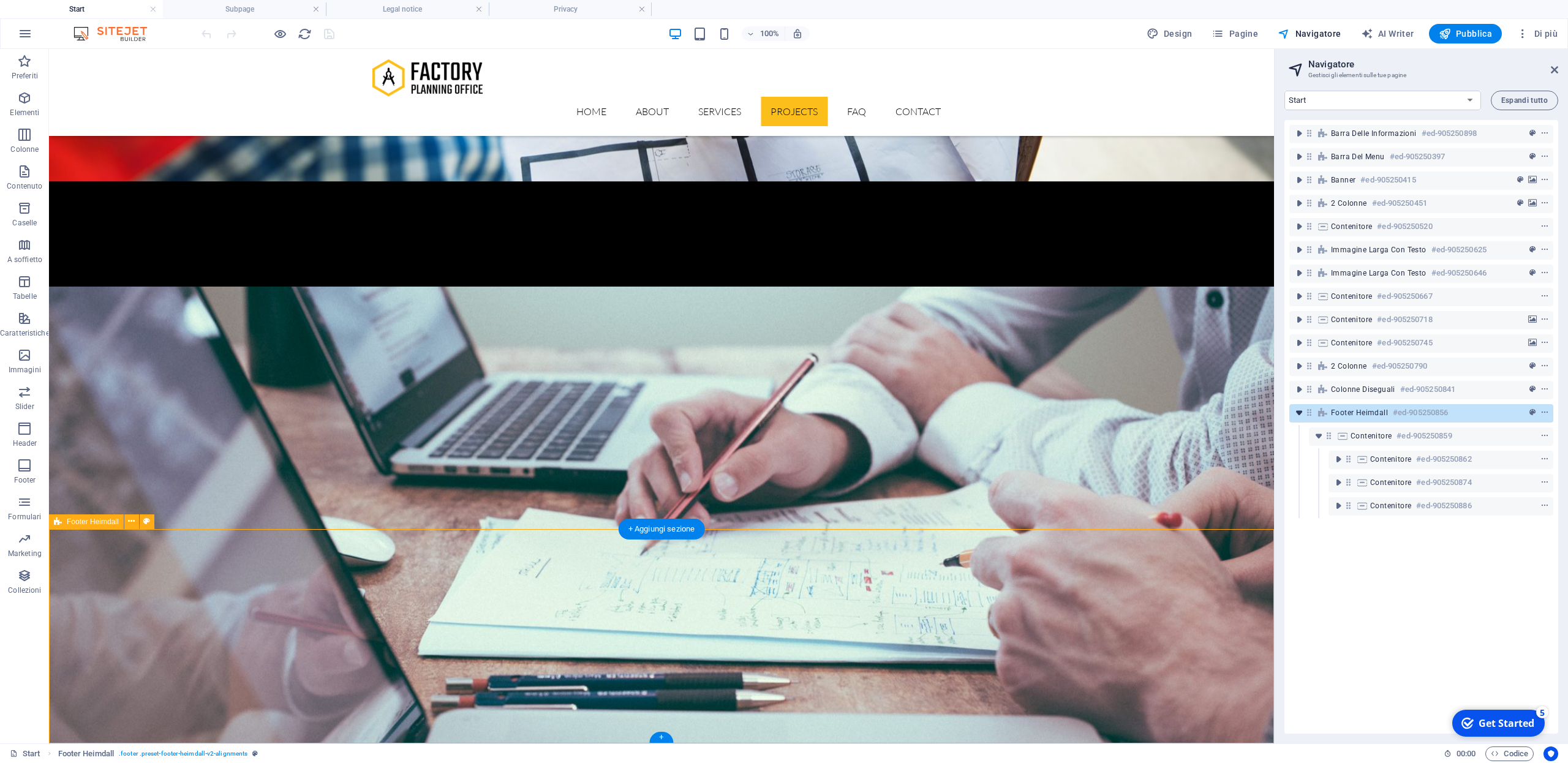
click at [1300, 412] on icon "toggle-expand" at bounding box center [1299, 412] width 12 height 12
click at [1546, 413] on icon "context-menu" at bounding box center [1544, 412] width 9 height 9
click at [1545, 413] on icon "context-menu" at bounding box center [1544, 412] width 9 height 9
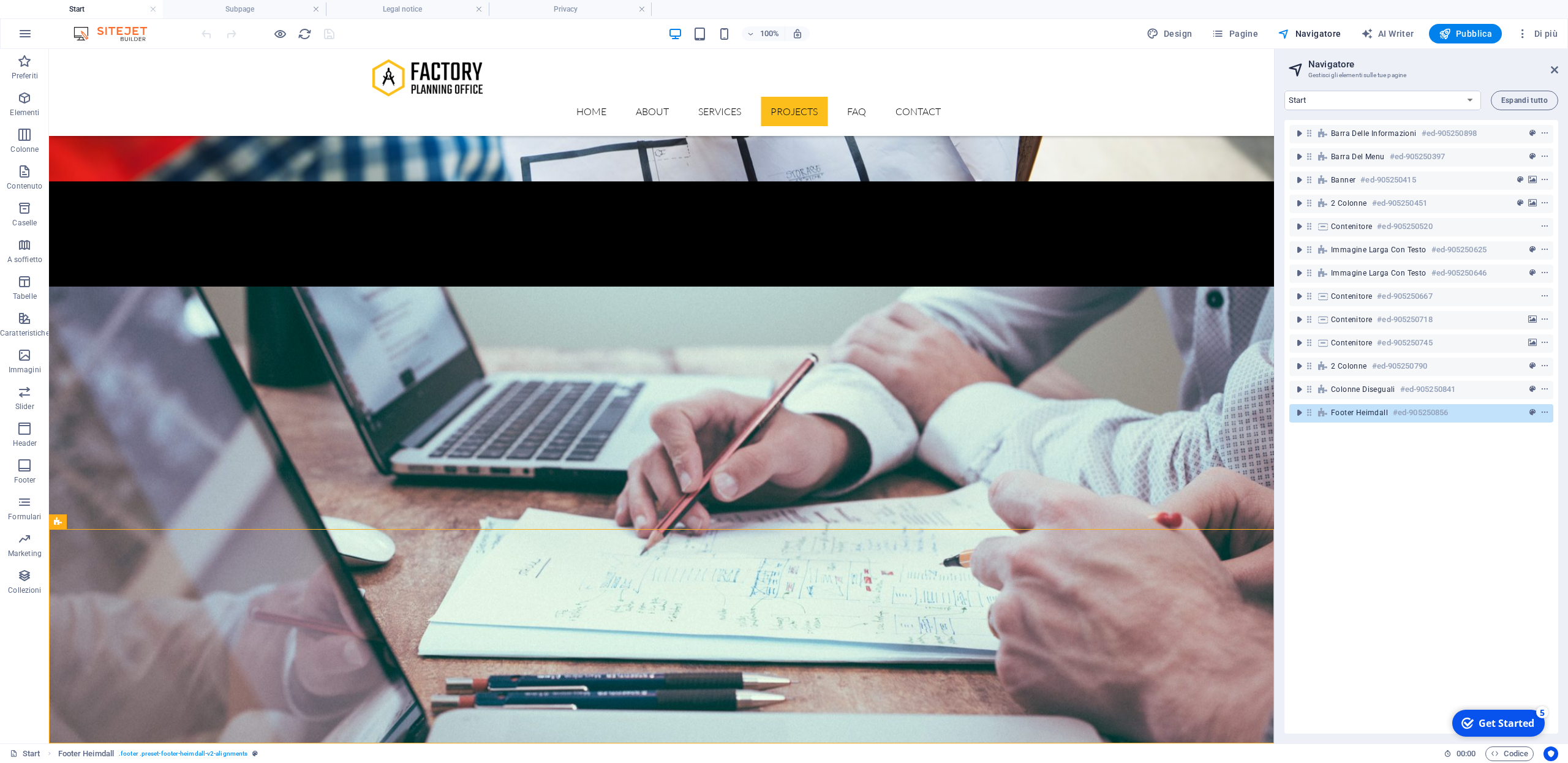
click at [1352, 666] on div "Barra delle informazioni #ed-905250898 Barra del menu #ed-905250397 Banner #ed-…" at bounding box center [1421, 427] width 274 height 614
click at [1403, 574] on div "Barra delle informazioni #ed-905250898 Barra del menu #ed-905250397 Banner #ed-…" at bounding box center [1421, 427] width 274 height 614
click at [1547, 34] on span "Di più" at bounding box center [1537, 33] width 41 height 12
click at [1508, 68] on h6 "Impostazioni del sito" at bounding box center [1501, 65] width 93 height 14
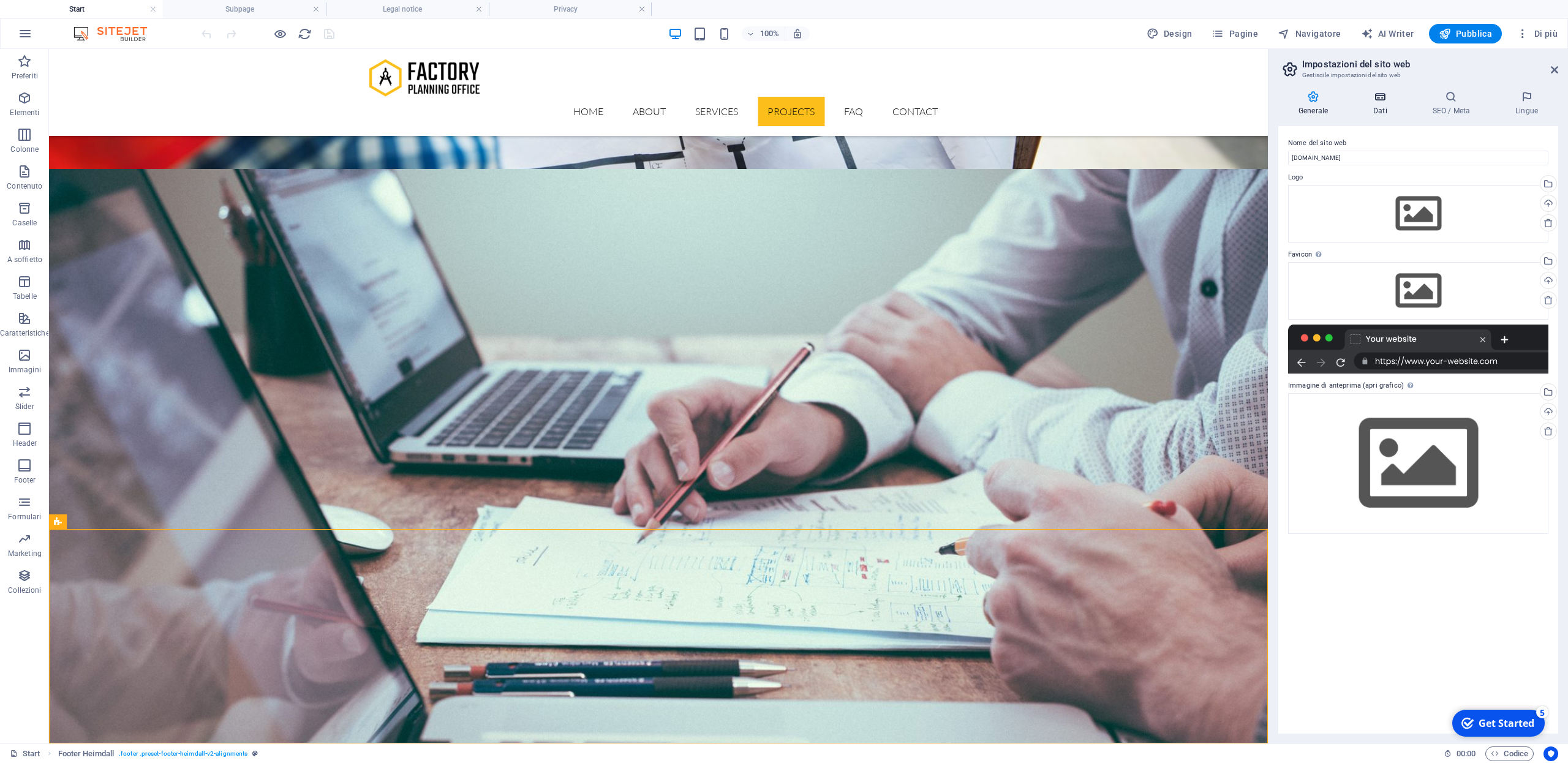
click at [1382, 103] on h4 "Dati" at bounding box center [1383, 103] width 59 height 26
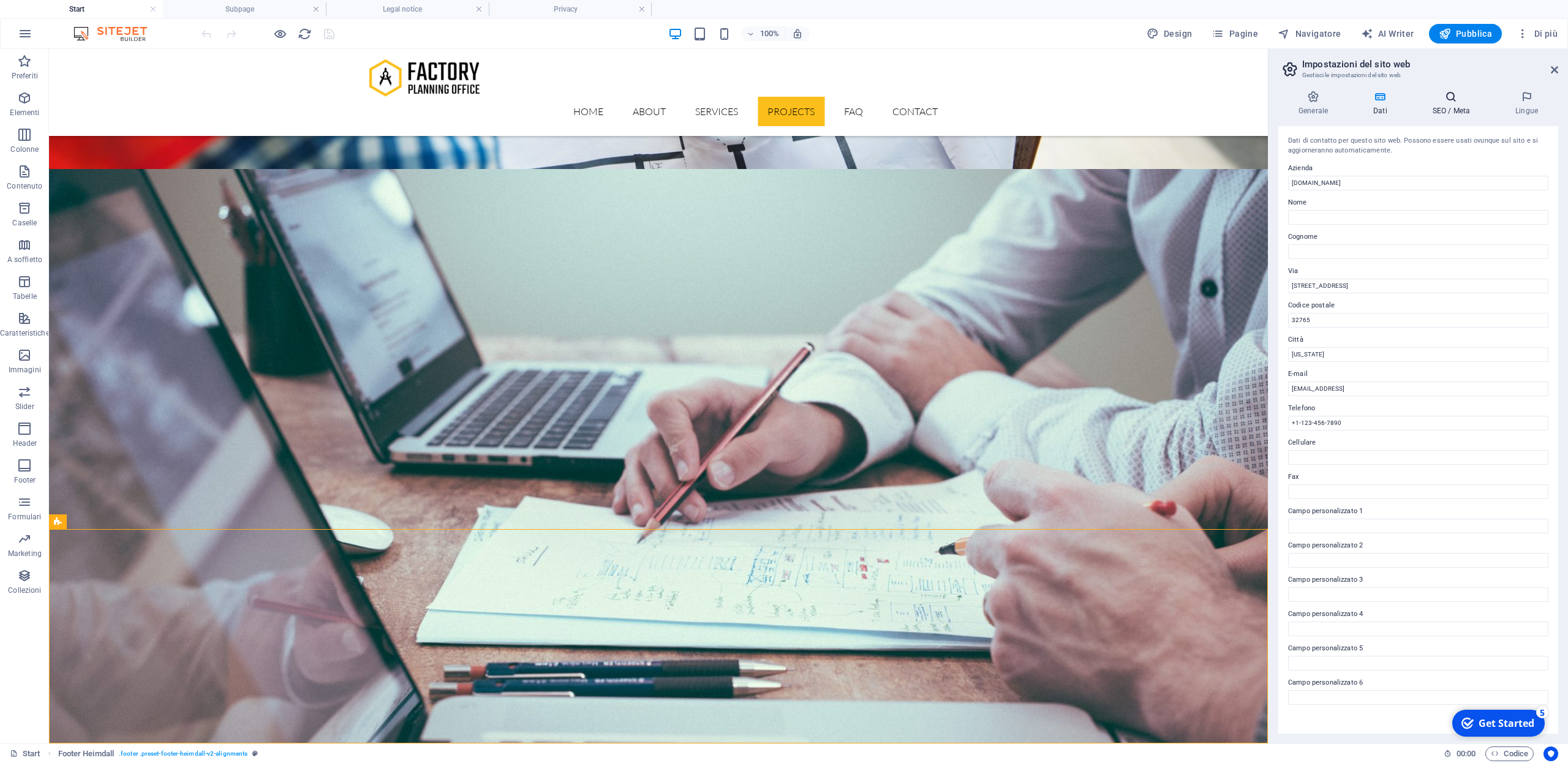
click at [1456, 98] on icon at bounding box center [1452, 96] width 78 height 12
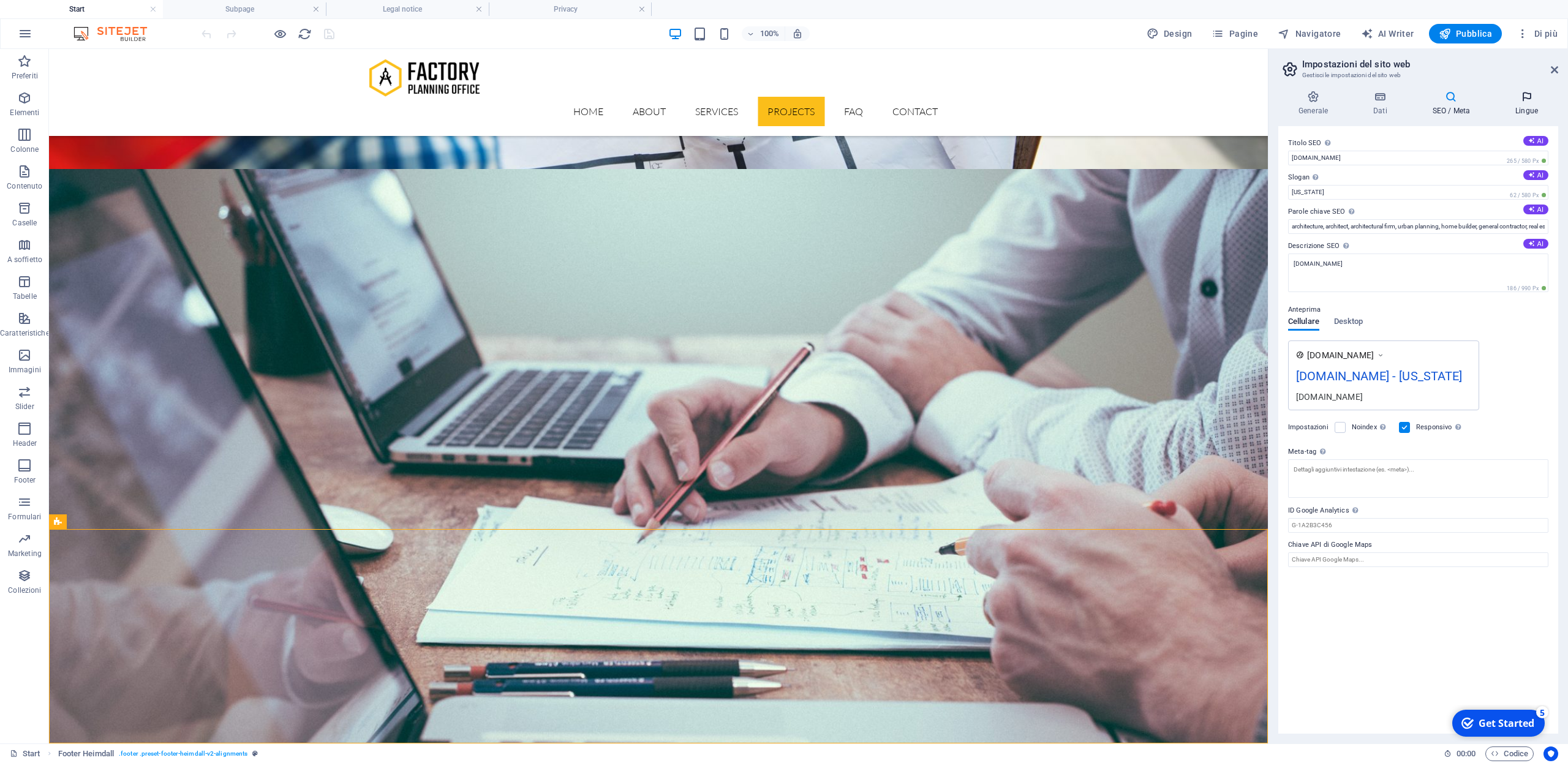
click at [1523, 95] on icon at bounding box center [1527, 96] width 63 height 12
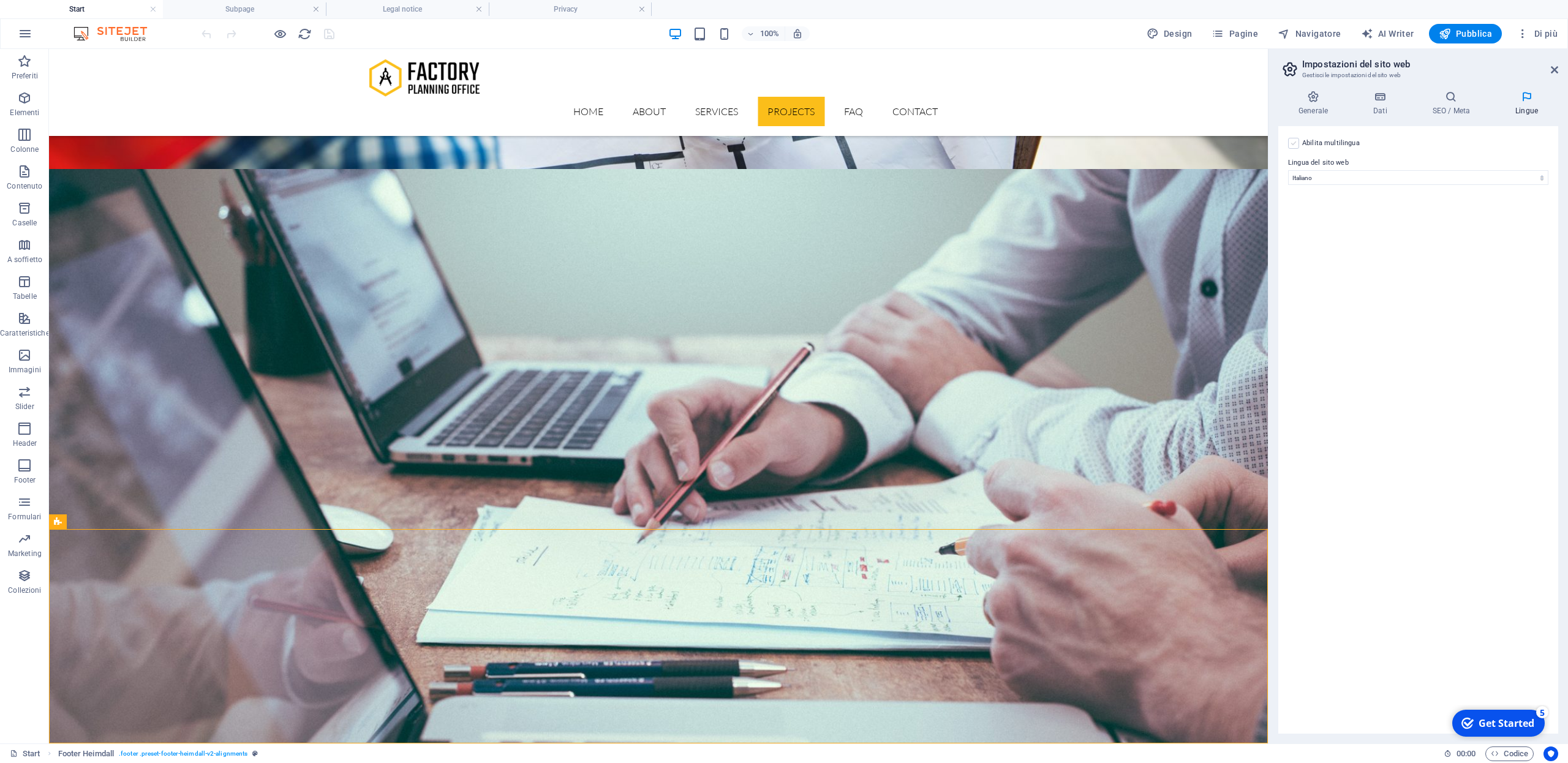
click at [1294, 141] on label at bounding box center [1294, 144] width 11 height 11
click at [0, 0] on input "Abilita multilingua Per disabilitare la multilingua, cancella tutte le lingue f…" at bounding box center [0, 0] width 0 height 0
click at [1316, 230] on select "Abkhazian Afar Afrikaans Akan Albanese Amharic Arabo Aragonese Armenian Assames…" at bounding box center [1418, 237] width 204 height 14
select select "69"
click option "Inglese" at bounding box center [0, 0] width 0 height 0
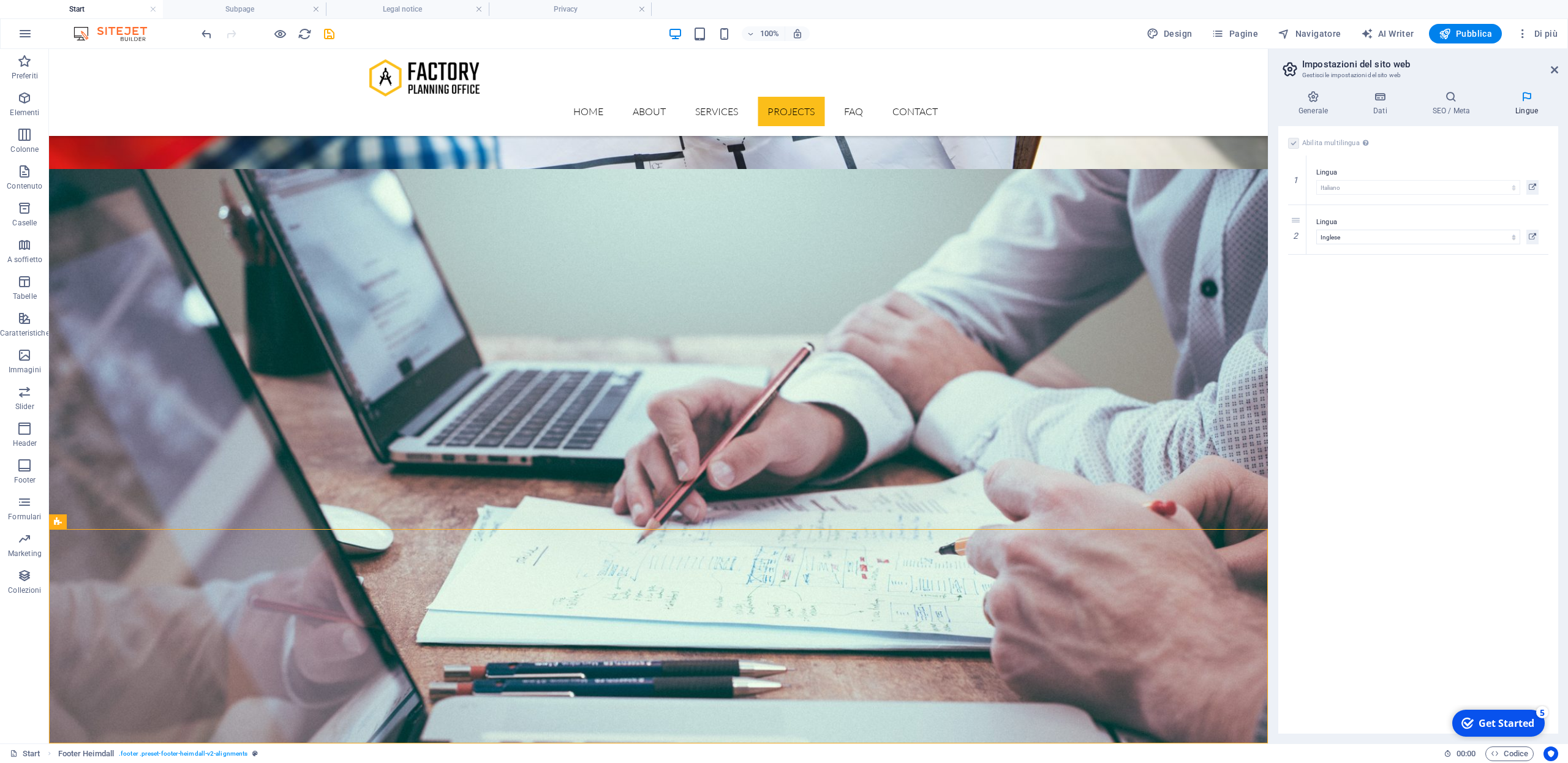
click at [1371, 376] on div "Abilita multilingua Per disabilitare la multilingua, cancella tutte le lingue f…" at bounding box center [1418, 429] width 280 height 608
click at [1556, 72] on icon at bounding box center [1555, 70] width 8 height 10
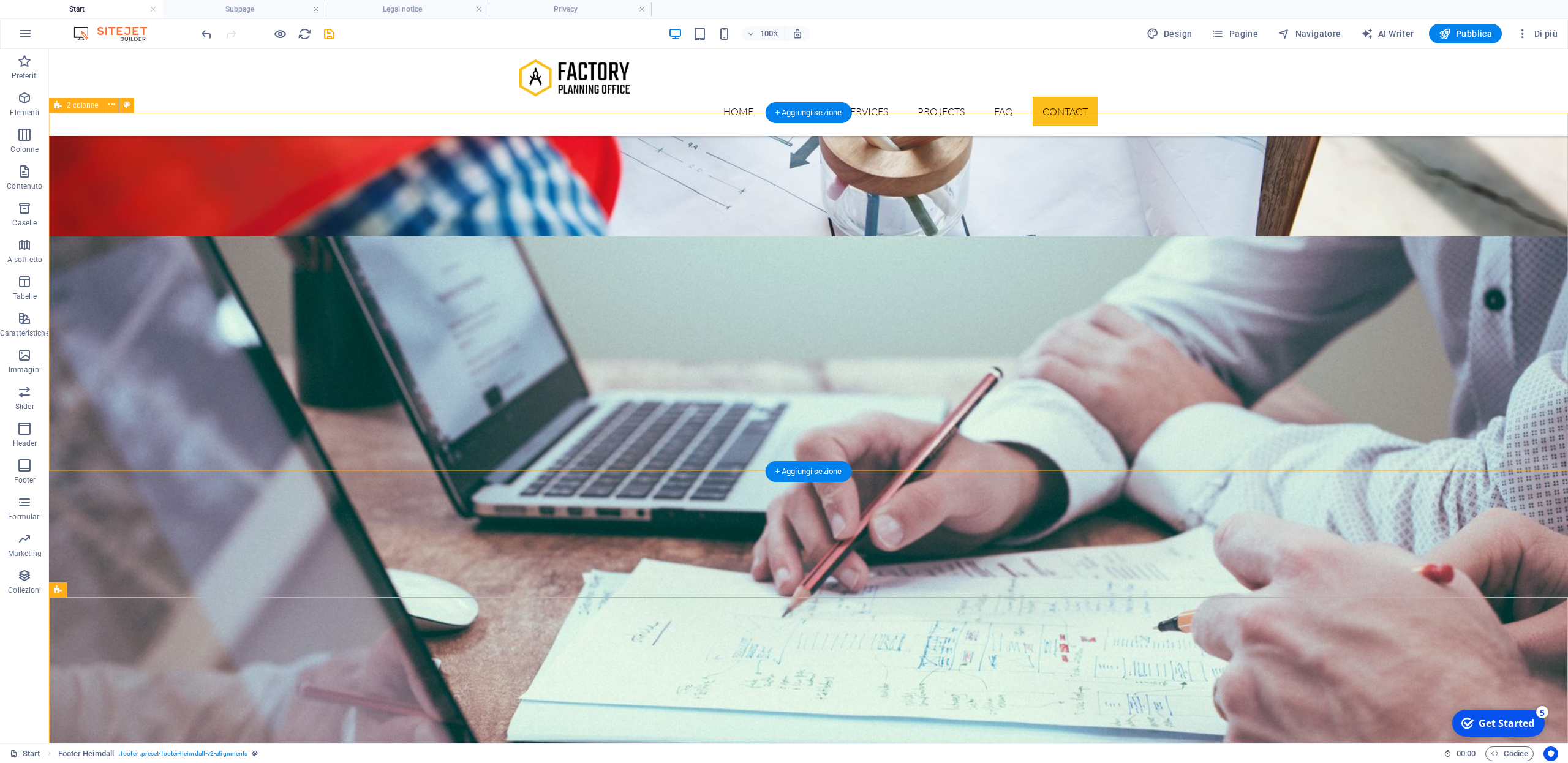
scroll to position [3736, 0]
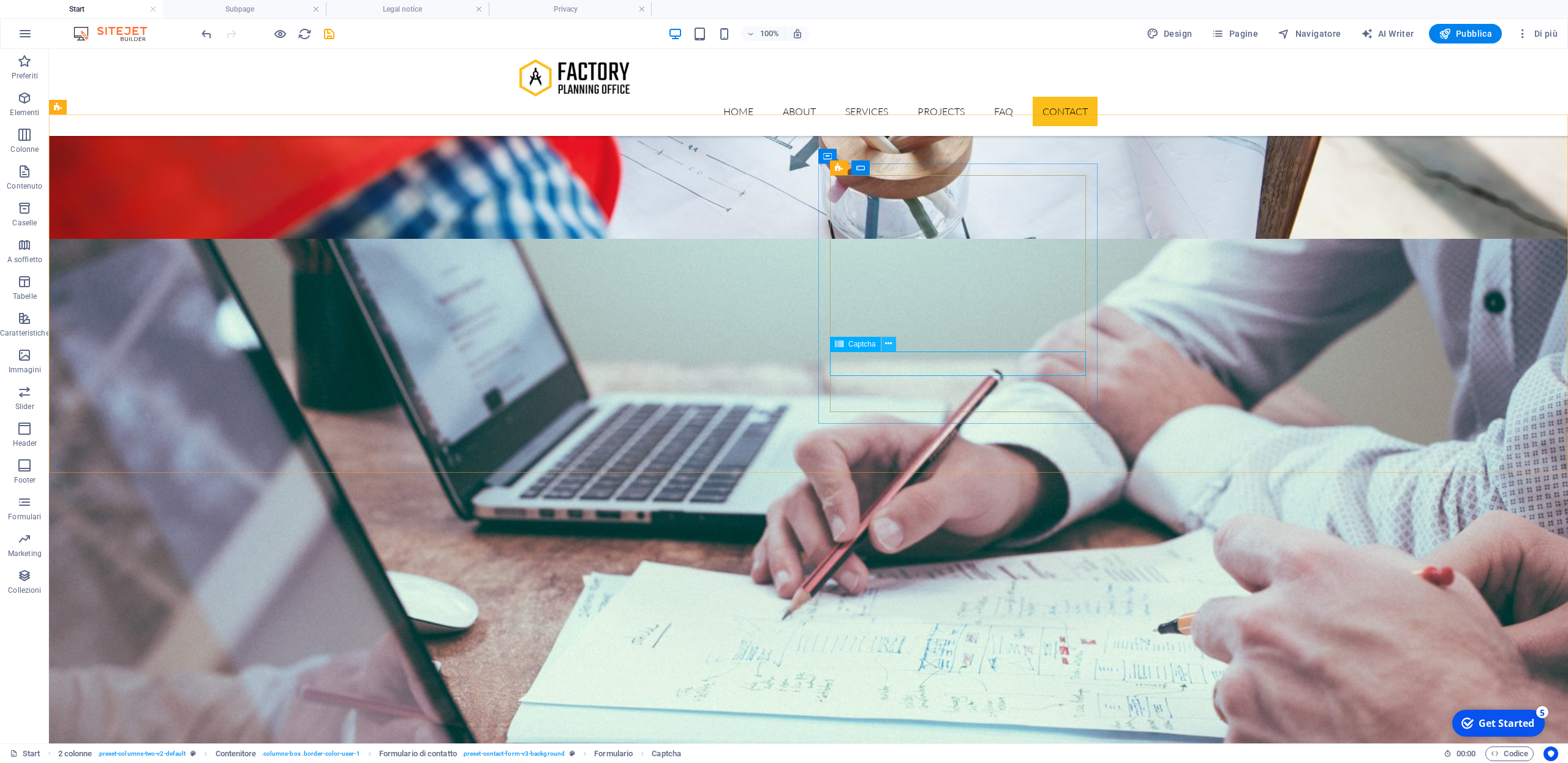
click at [891, 345] on icon at bounding box center [888, 343] width 7 height 12
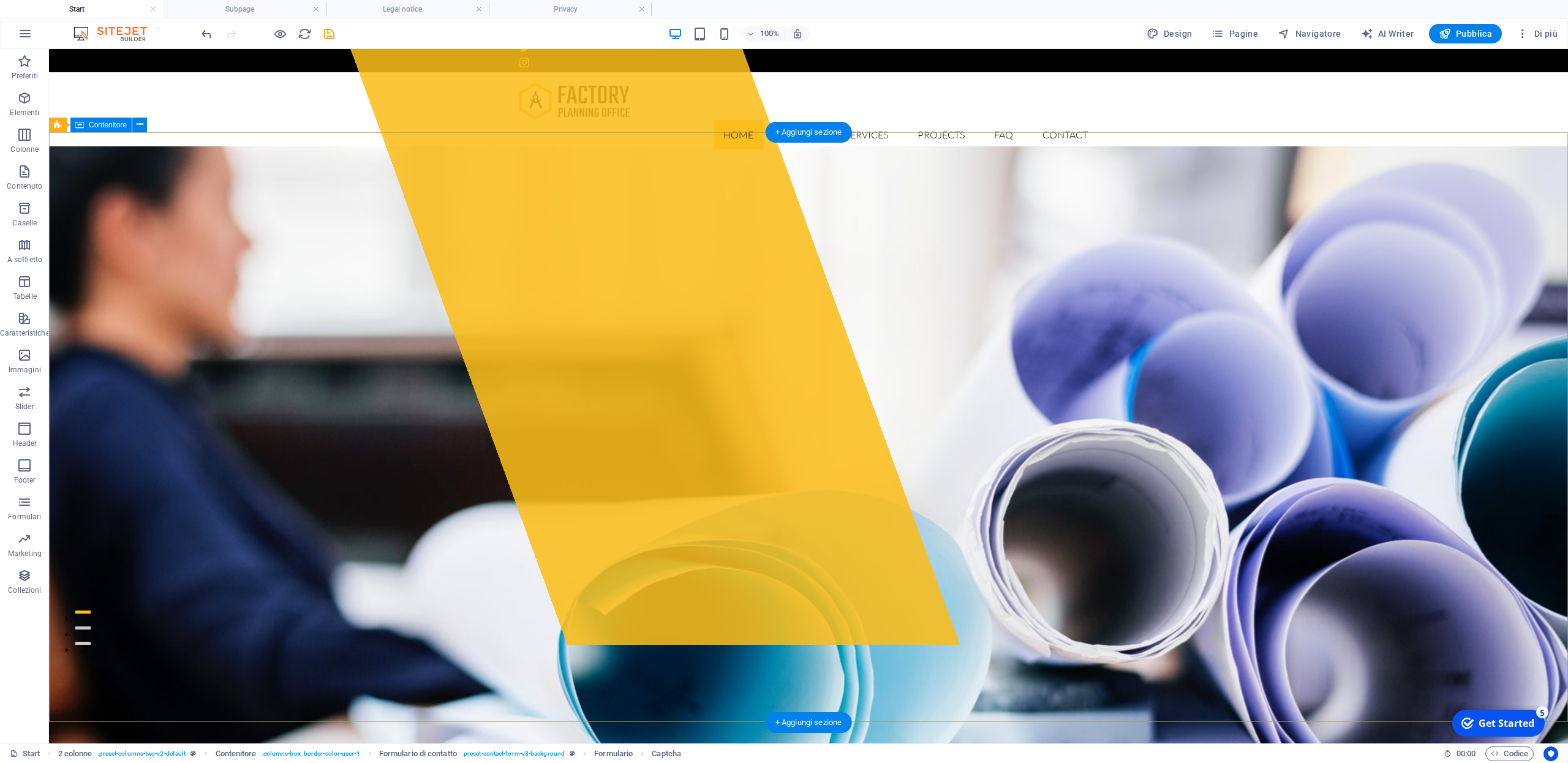
scroll to position [0, 0]
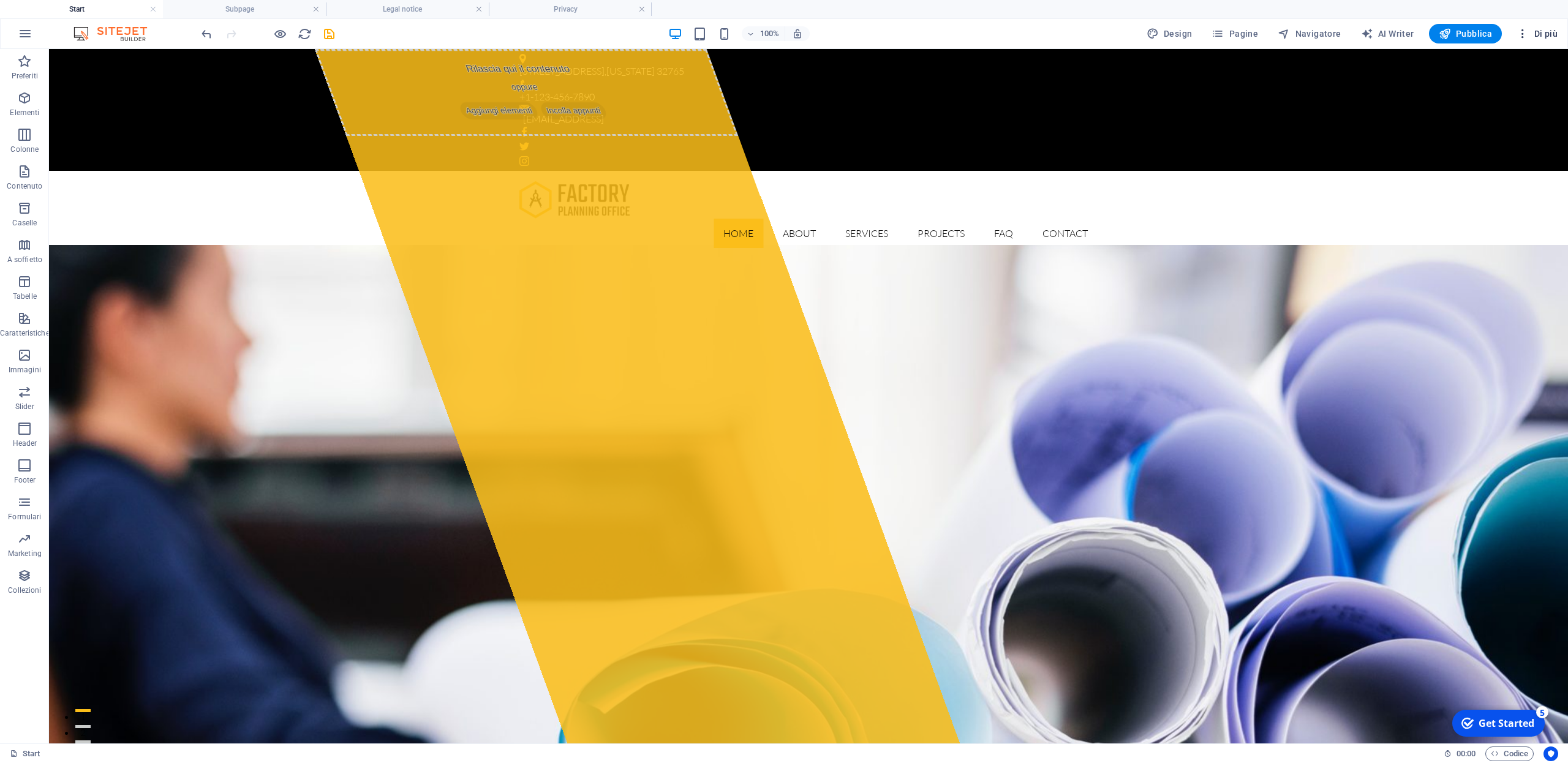
click at [1547, 34] on span "Di più" at bounding box center [1537, 33] width 41 height 12
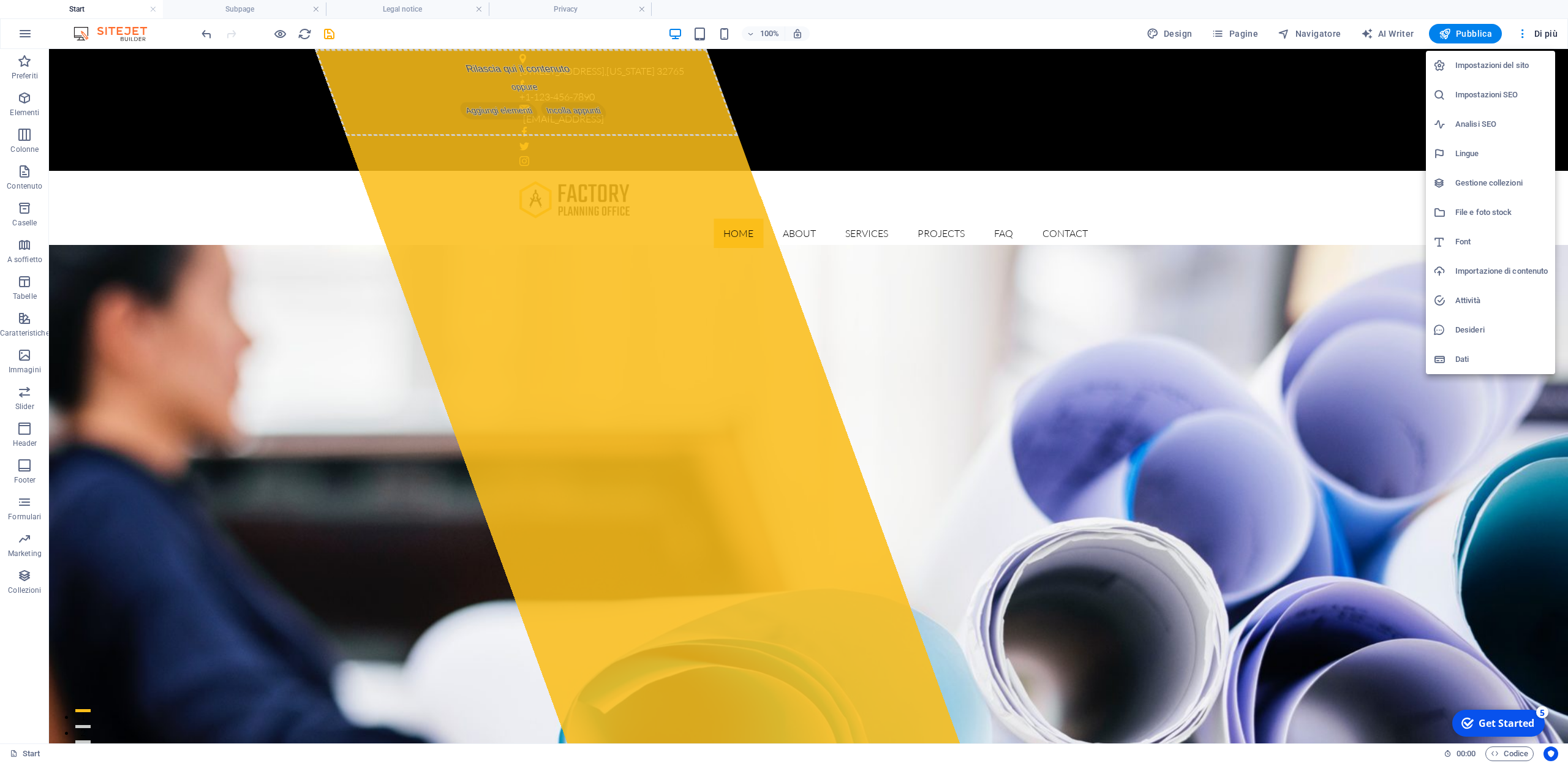
click at [1472, 154] on h6 "Lingue" at bounding box center [1501, 154] width 93 height 14
select select "75"
select select "69"
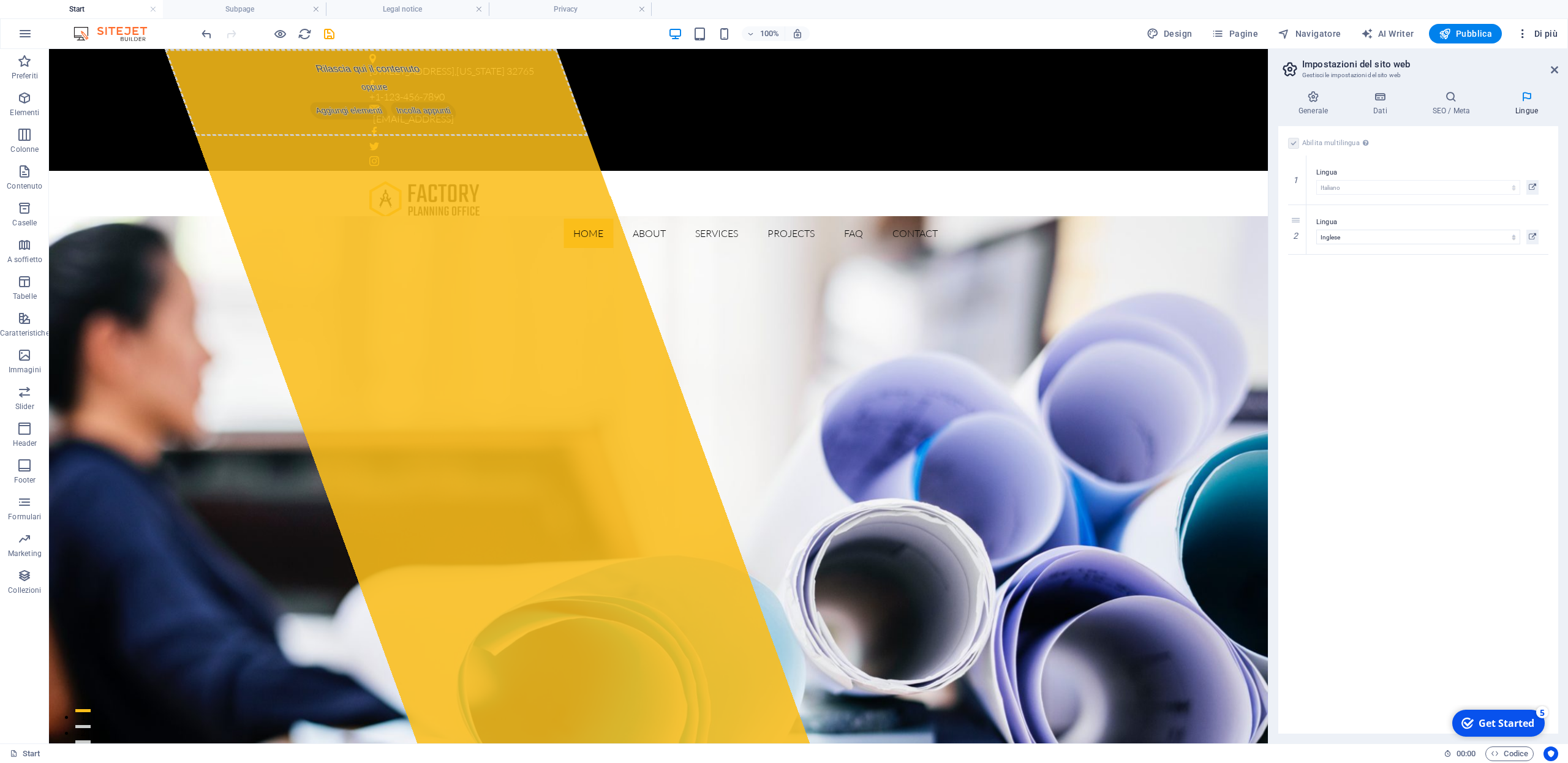
click at [1544, 33] on span "Di più" at bounding box center [1537, 33] width 41 height 12
click at [1476, 182] on h6 "Gestione collezioni" at bounding box center [1501, 182] width 93 height 14
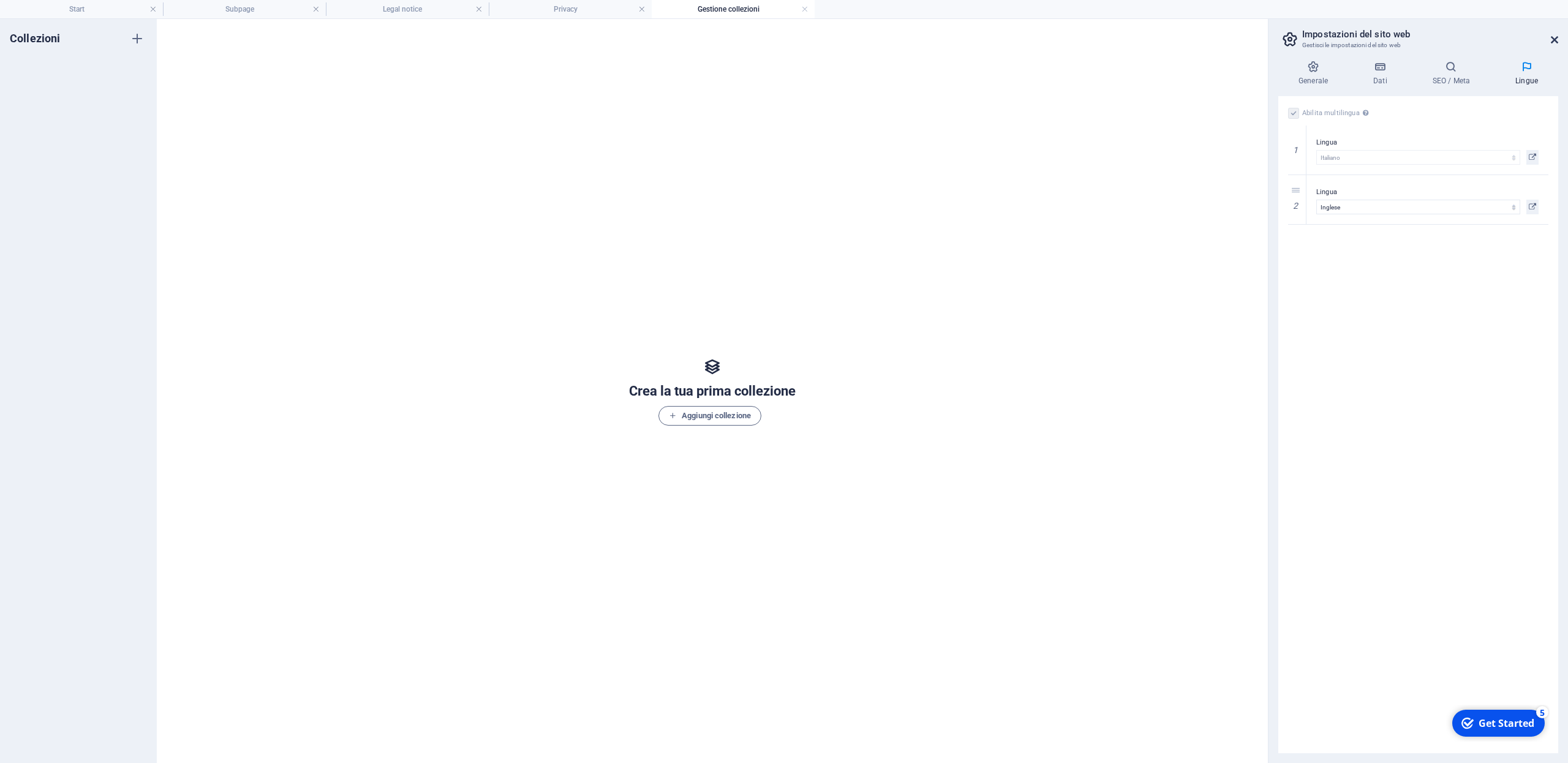
click at [1555, 36] on icon at bounding box center [1555, 40] width 8 height 10
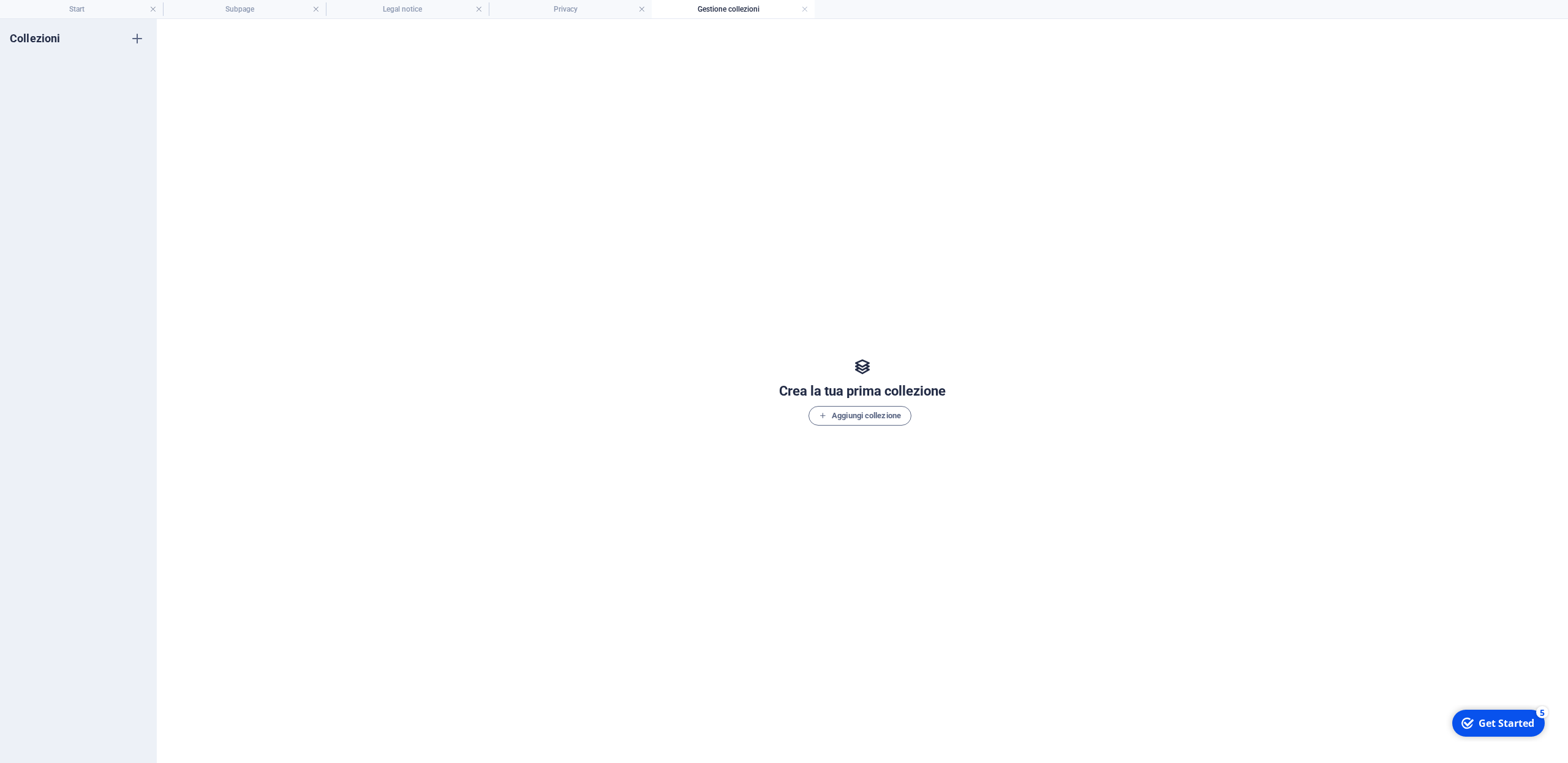
click at [1214, 88] on div "Crea la tua prima collezione Aggiungi collezione" at bounding box center [862, 391] width 1382 height 720
click at [1521, 29] on div "Crea la tua prima collezione Aggiungi collezione" at bounding box center [862, 391] width 1412 height 744
drag, startPoint x: 931, startPoint y: 333, endPoint x: 748, endPoint y: 306, distance: 185.0
click at [931, 333] on div "Crea la tua prima collezione Aggiungi collezione" at bounding box center [862, 391] width 1382 height 720
click at [134, 37] on icon "button" at bounding box center [136, 38] width 14 height 14
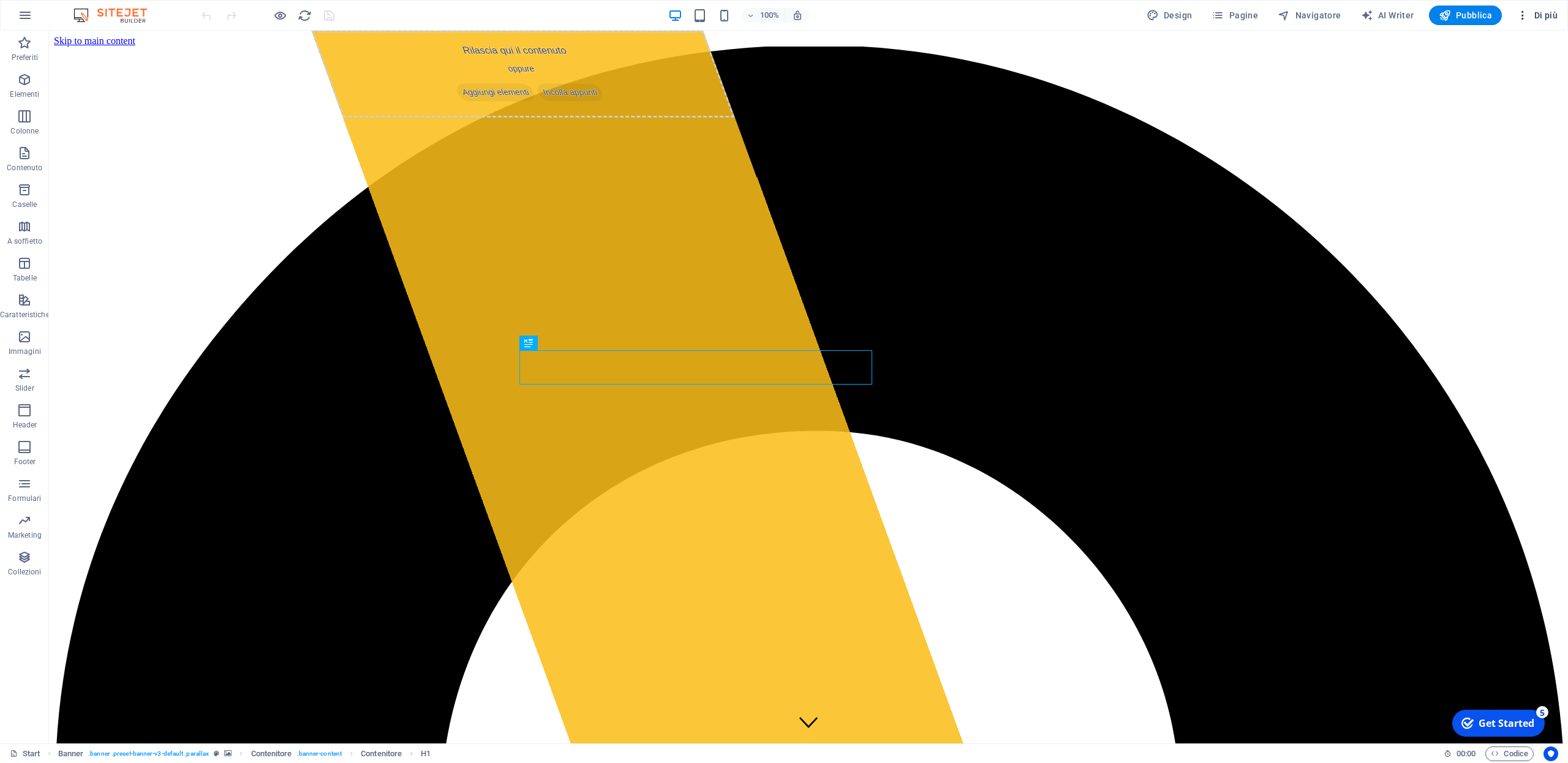
click at [1549, 18] on span "Di più" at bounding box center [1537, 15] width 41 height 12
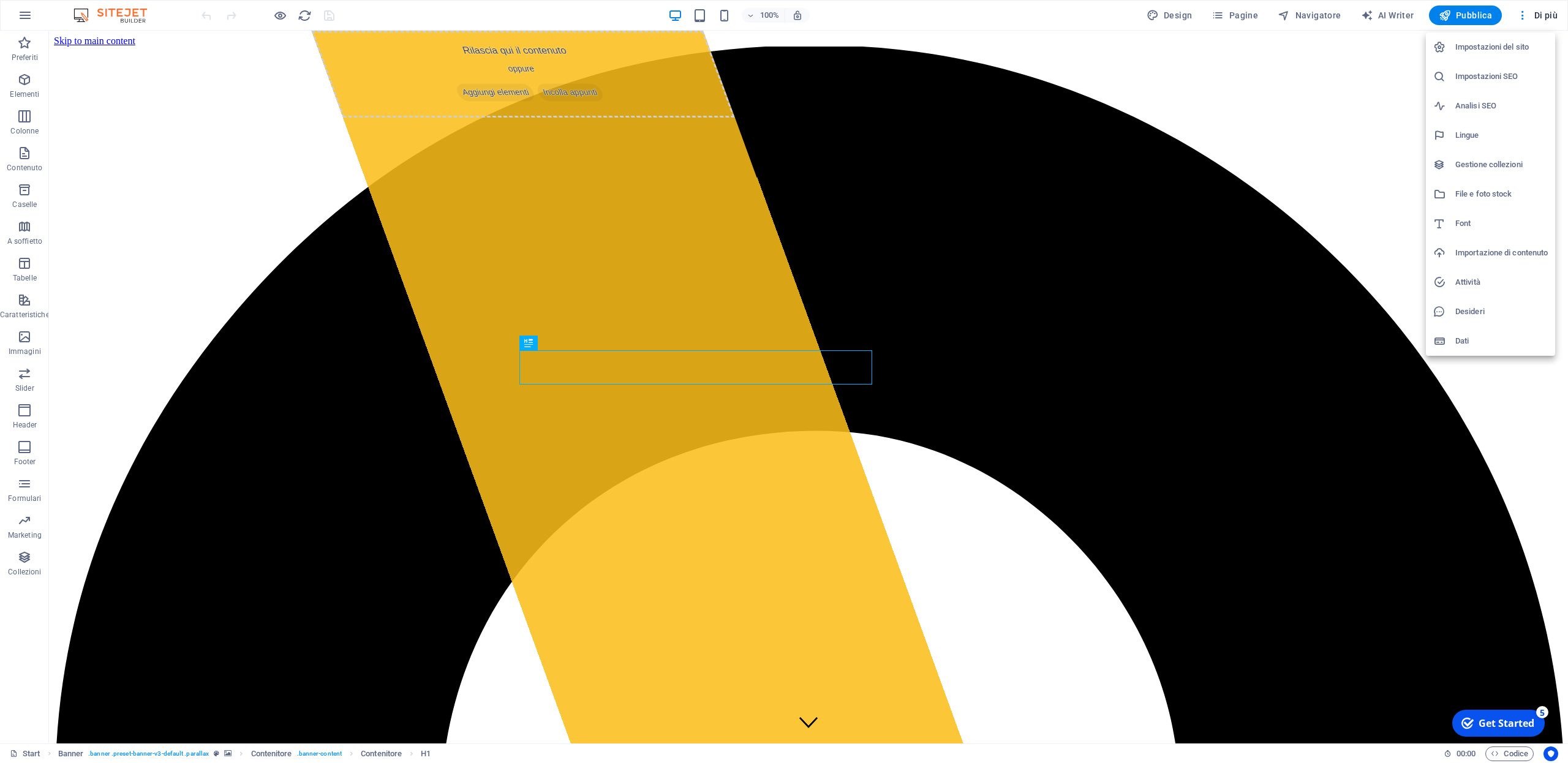
click at [1460, 138] on h6 "Lingue" at bounding box center [1501, 134] width 93 height 14
select select "75"
select select "69"
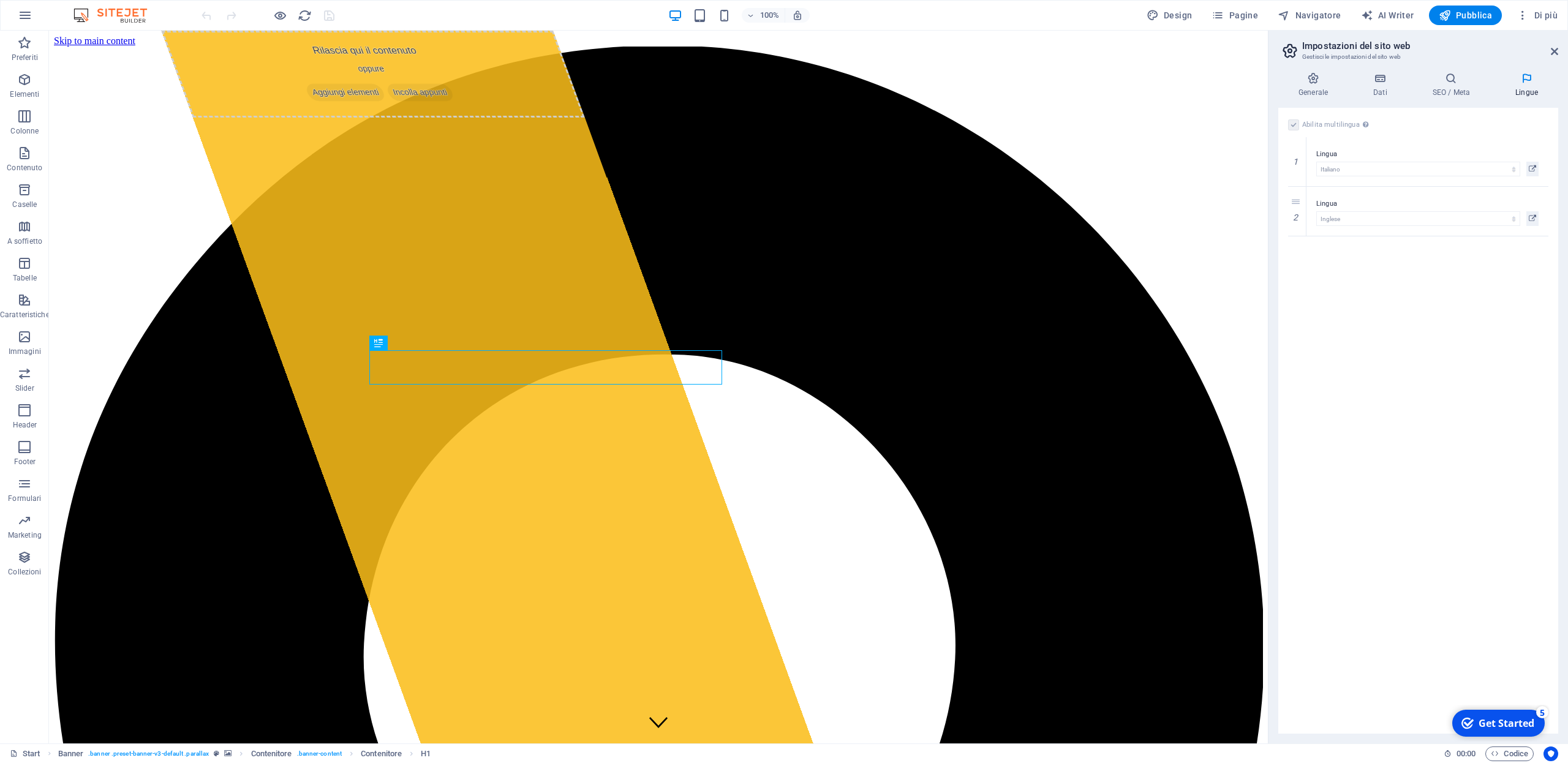
click at [1450, 427] on div "Abilita multilingua Per disabilitare la multilingua, cancella tutte le lingue f…" at bounding box center [1418, 421] width 280 height 626
click at [1454, 81] on icon at bounding box center [1452, 78] width 78 height 12
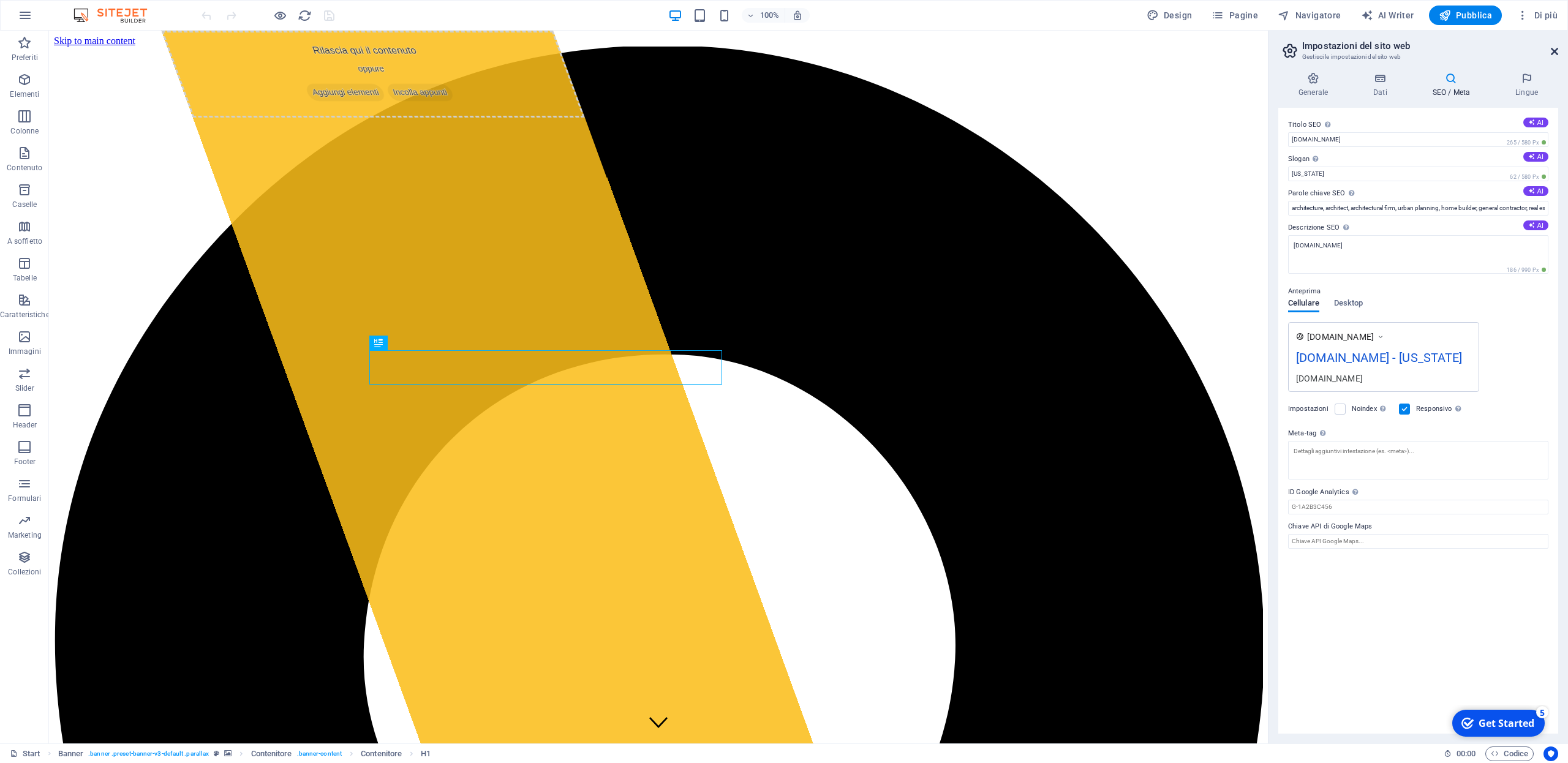
click at [1553, 52] on icon at bounding box center [1555, 52] width 8 height 10
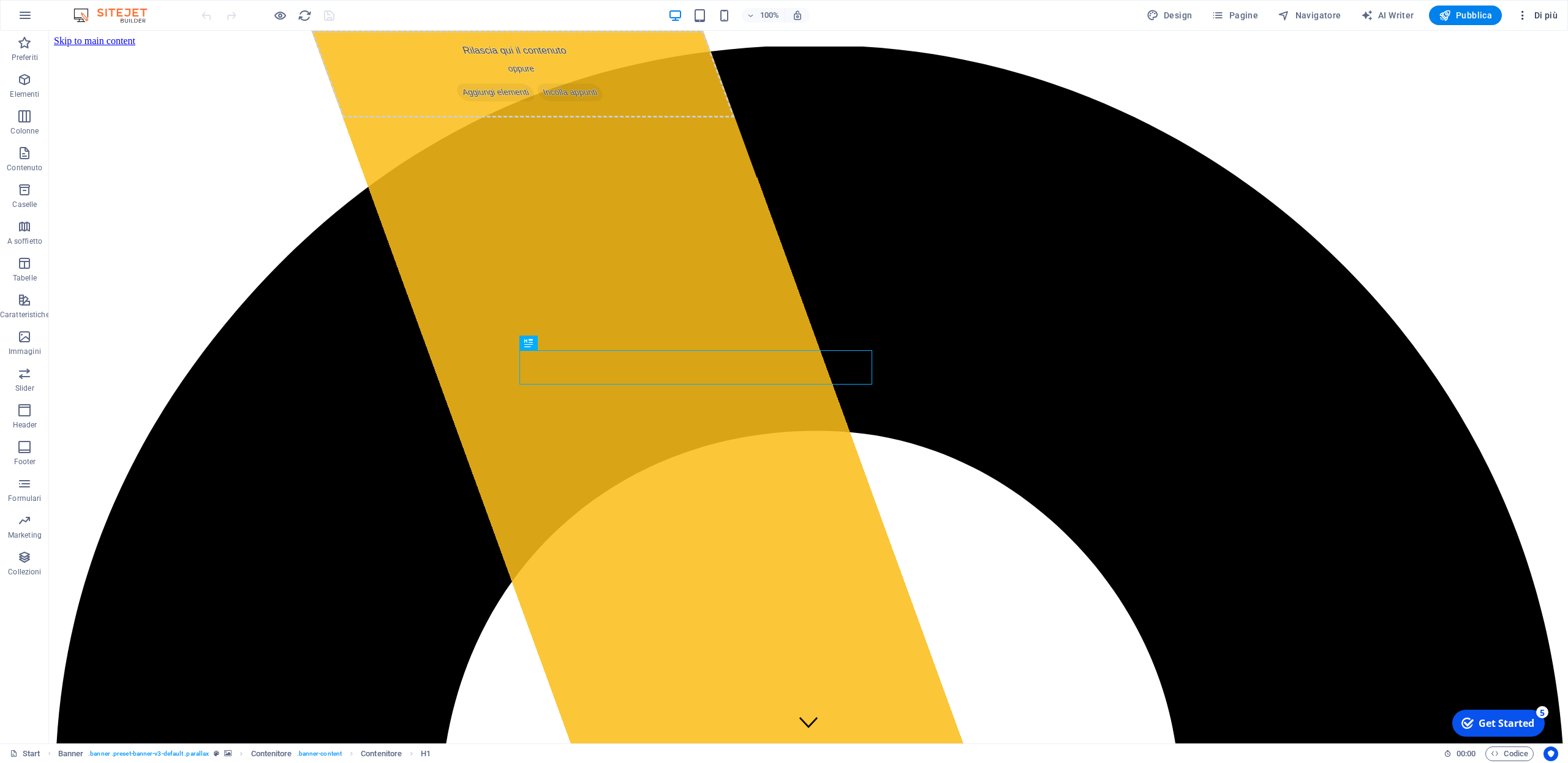
click at [1546, 18] on span "Di più" at bounding box center [1537, 15] width 41 height 12
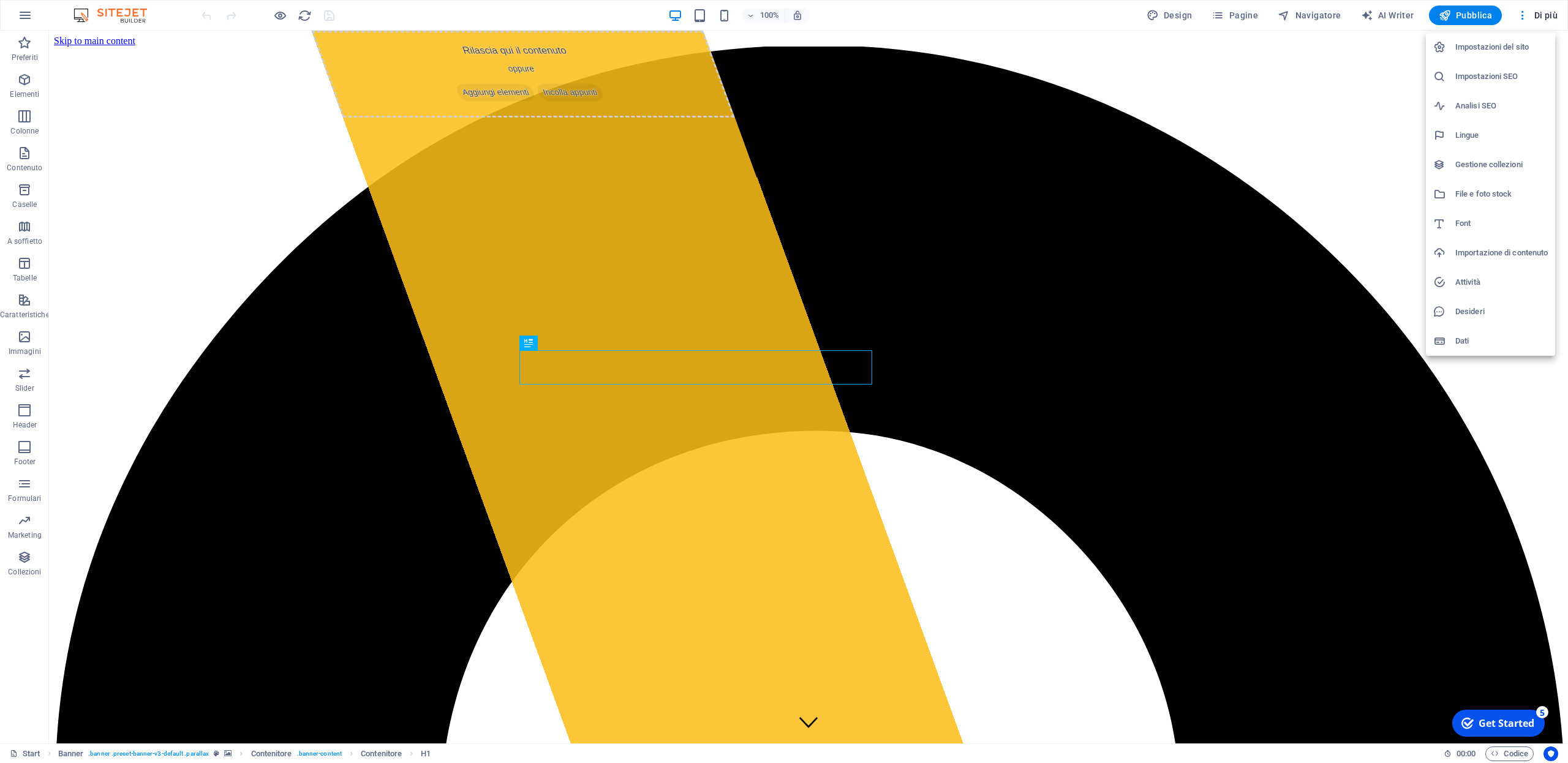
click at [1463, 344] on h6 "Dati" at bounding box center [1501, 340] width 93 height 14
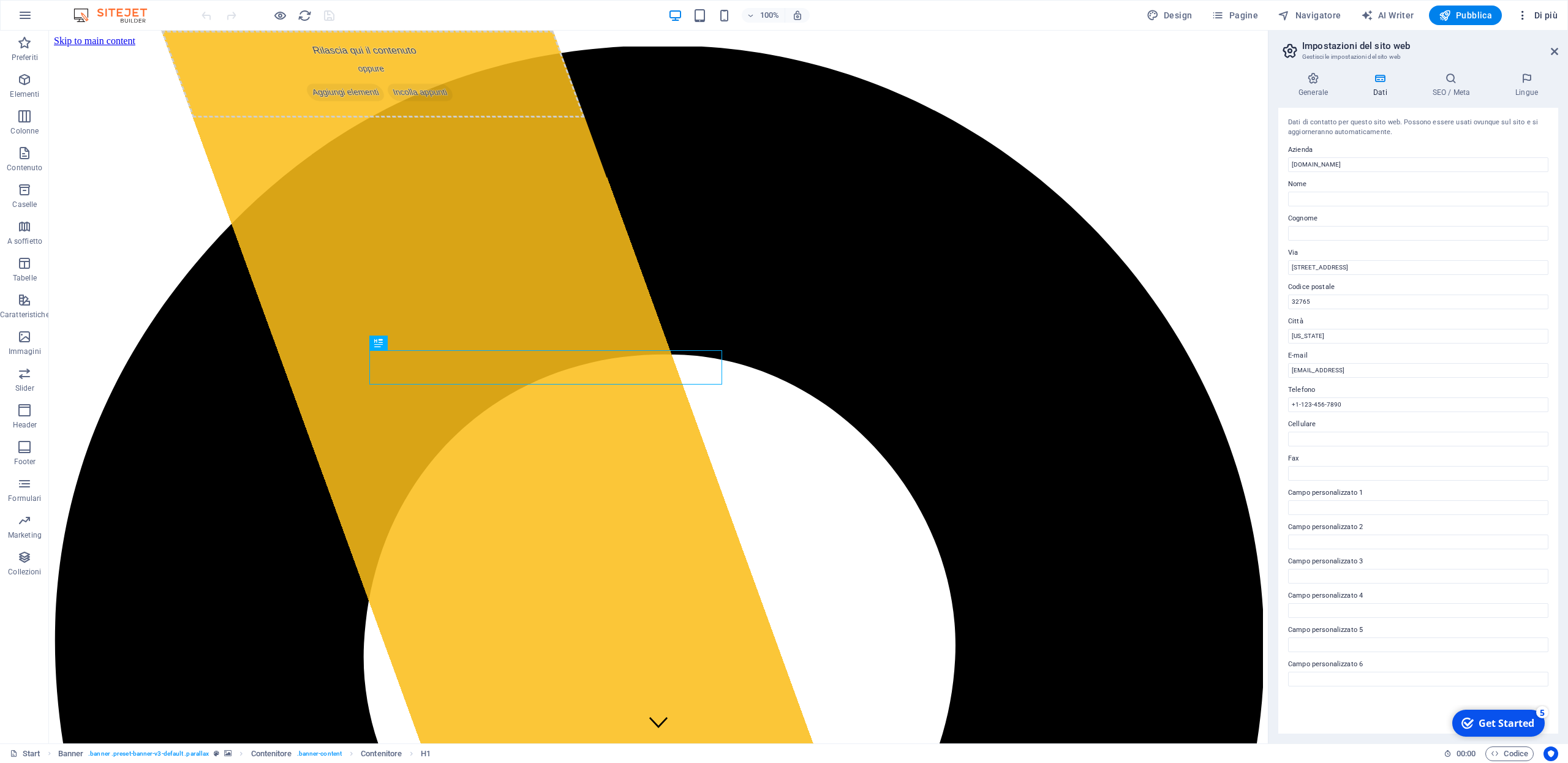
click at [1547, 12] on span "Di più" at bounding box center [1537, 15] width 41 height 12
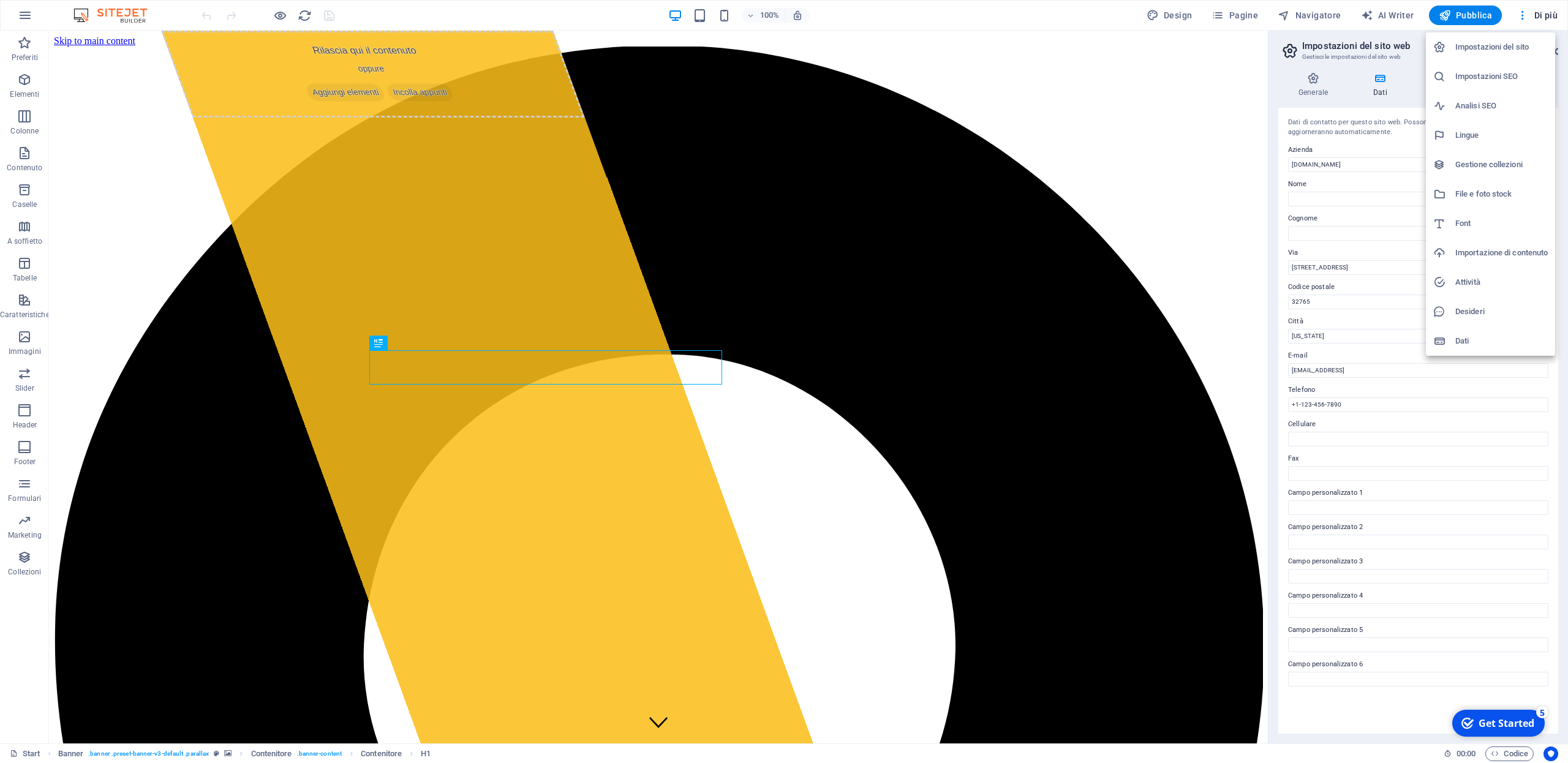
click at [1467, 313] on h6 "Desideri" at bounding box center [1501, 311] width 93 height 14
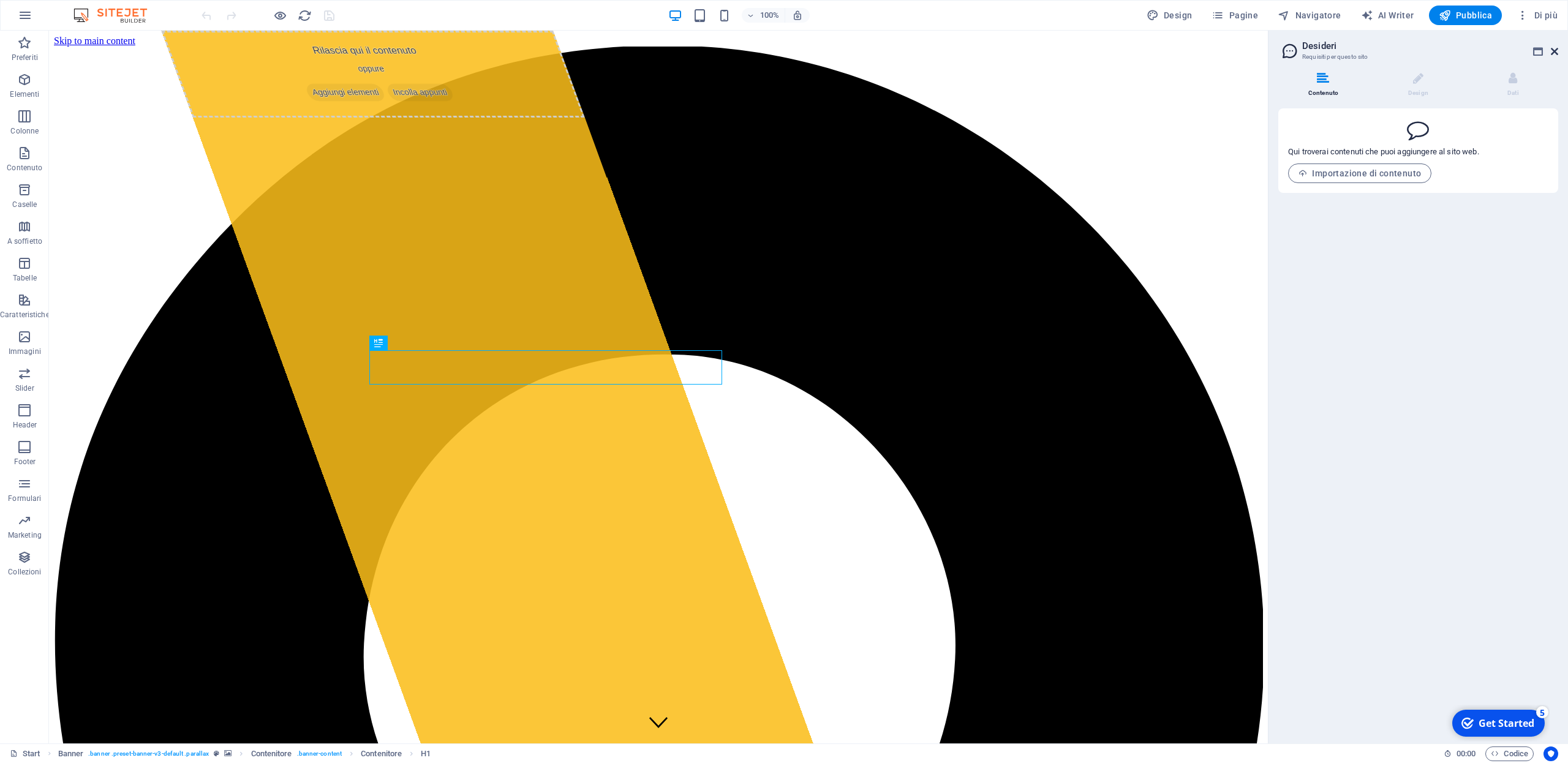
click at [1554, 52] on icon at bounding box center [1555, 52] width 8 height 10
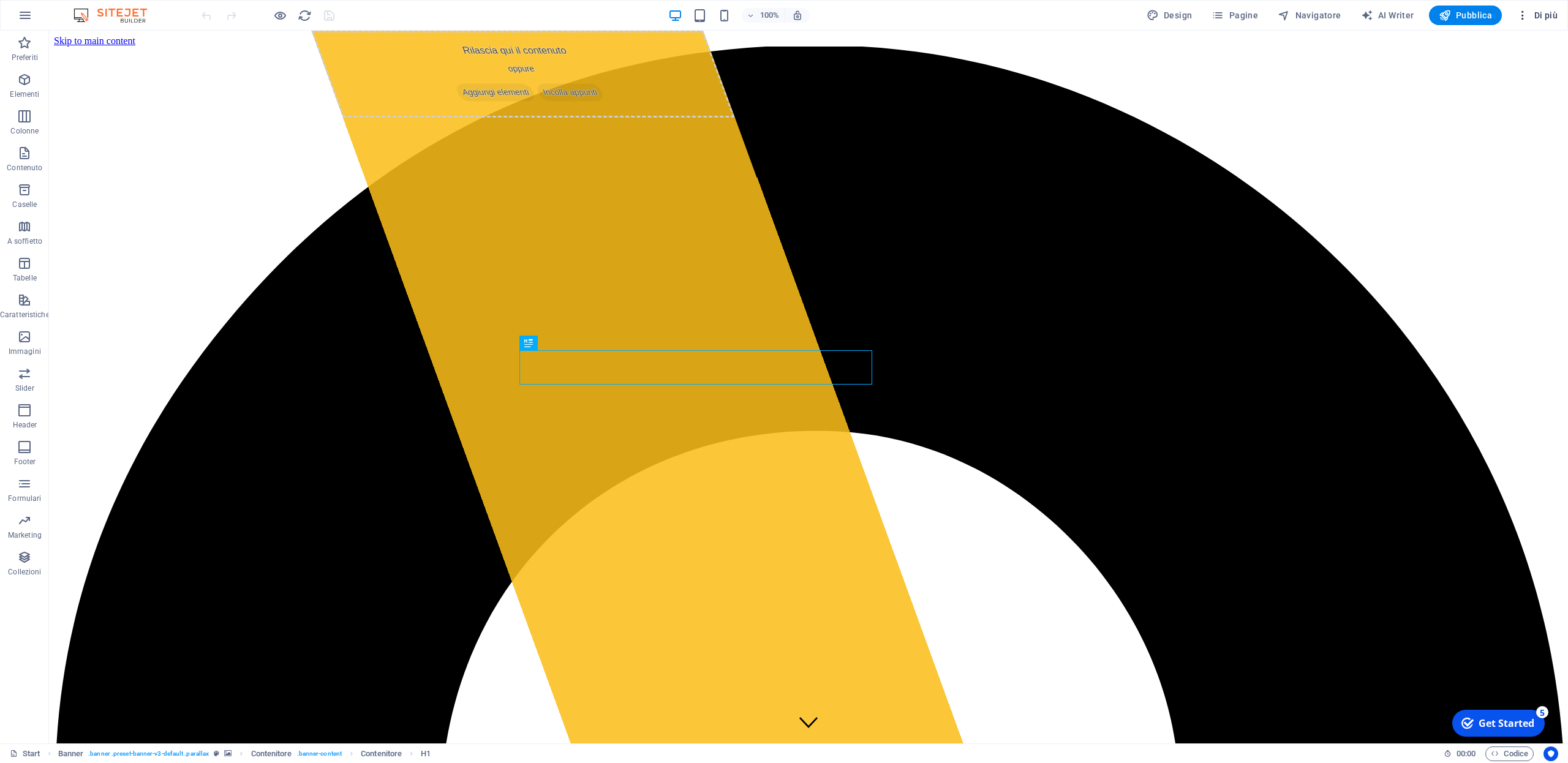
click at [1544, 20] on span "Di più" at bounding box center [1537, 15] width 41 height 12
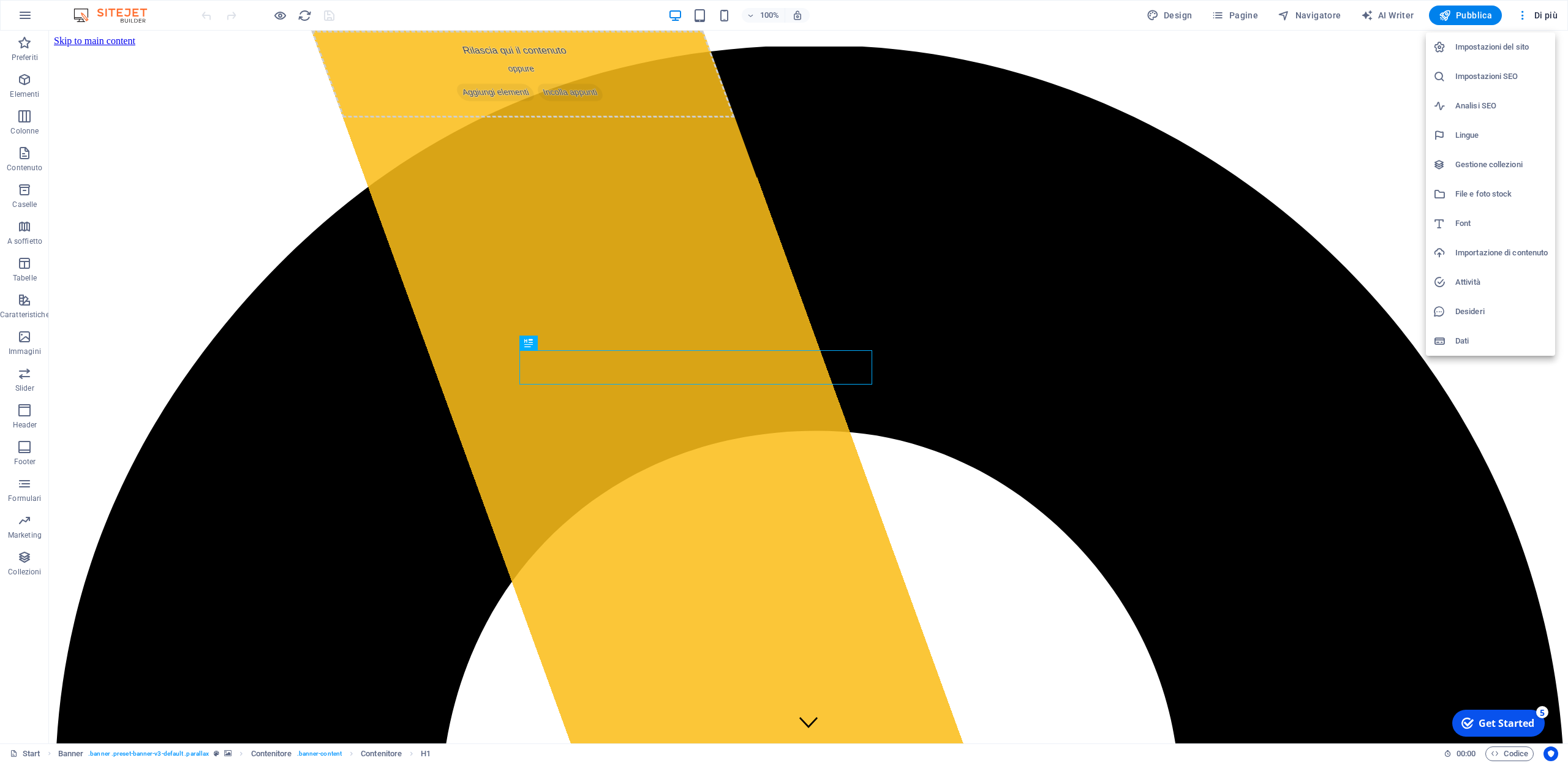
click at [1474, 278] on h6 "Attività" at bounding box center [1501, 281] width 93 height 14
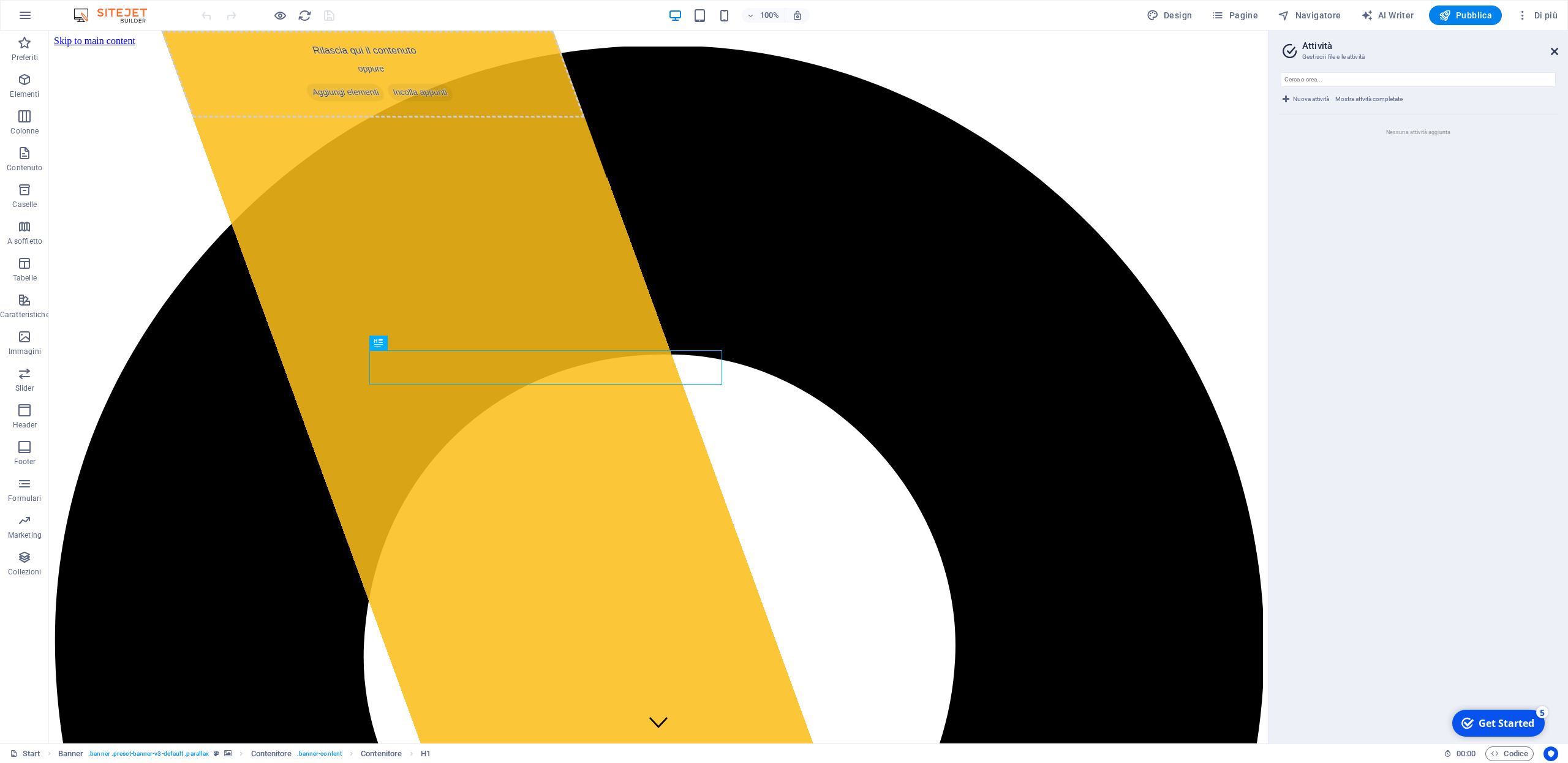
click at [1557, 52] on icon at bounding box center [1555, 52] width 8 height 10
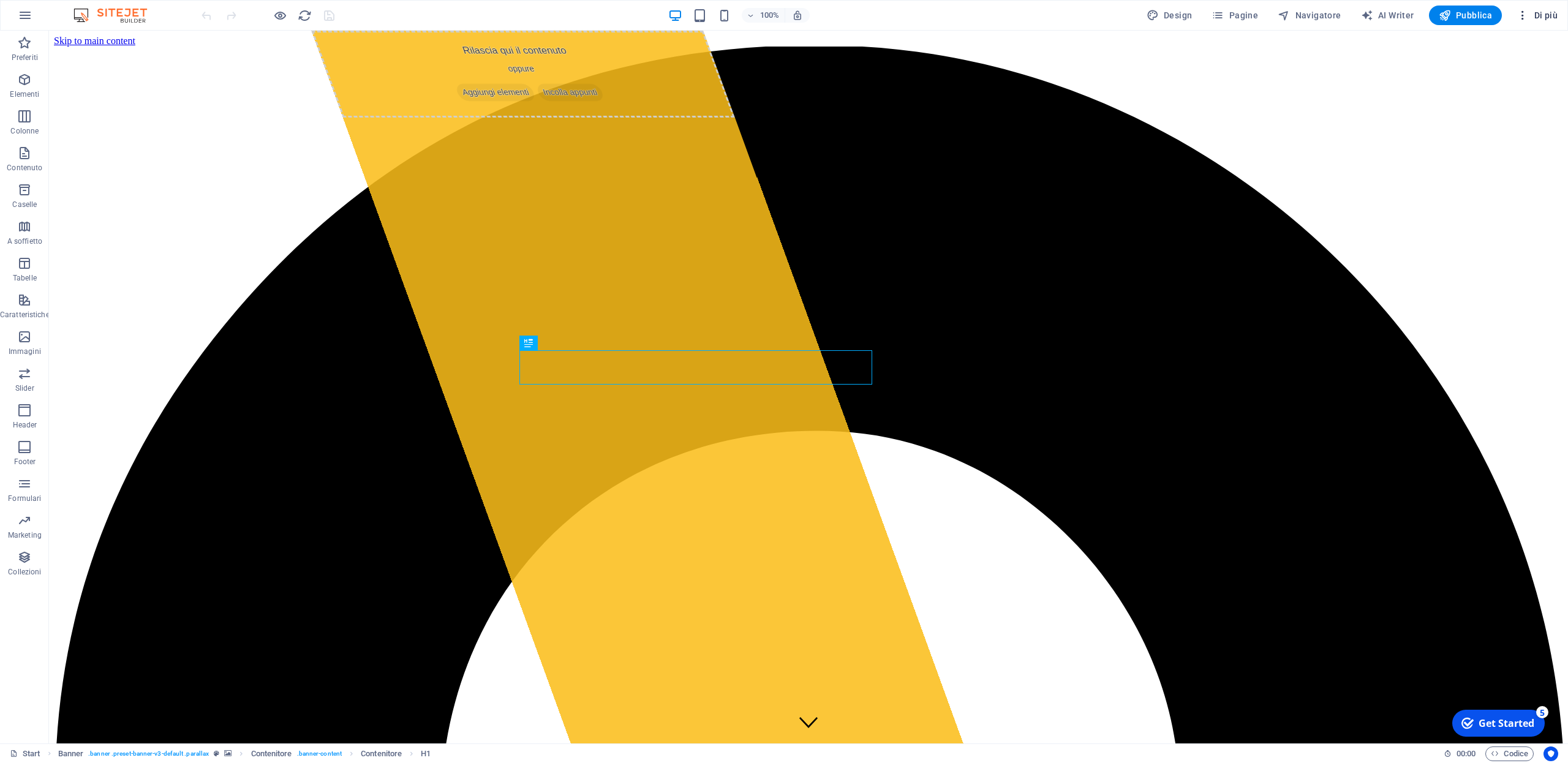
click at [1549, 16] on span "Di più" at bounding box center [1537, 15] width 41 height 12
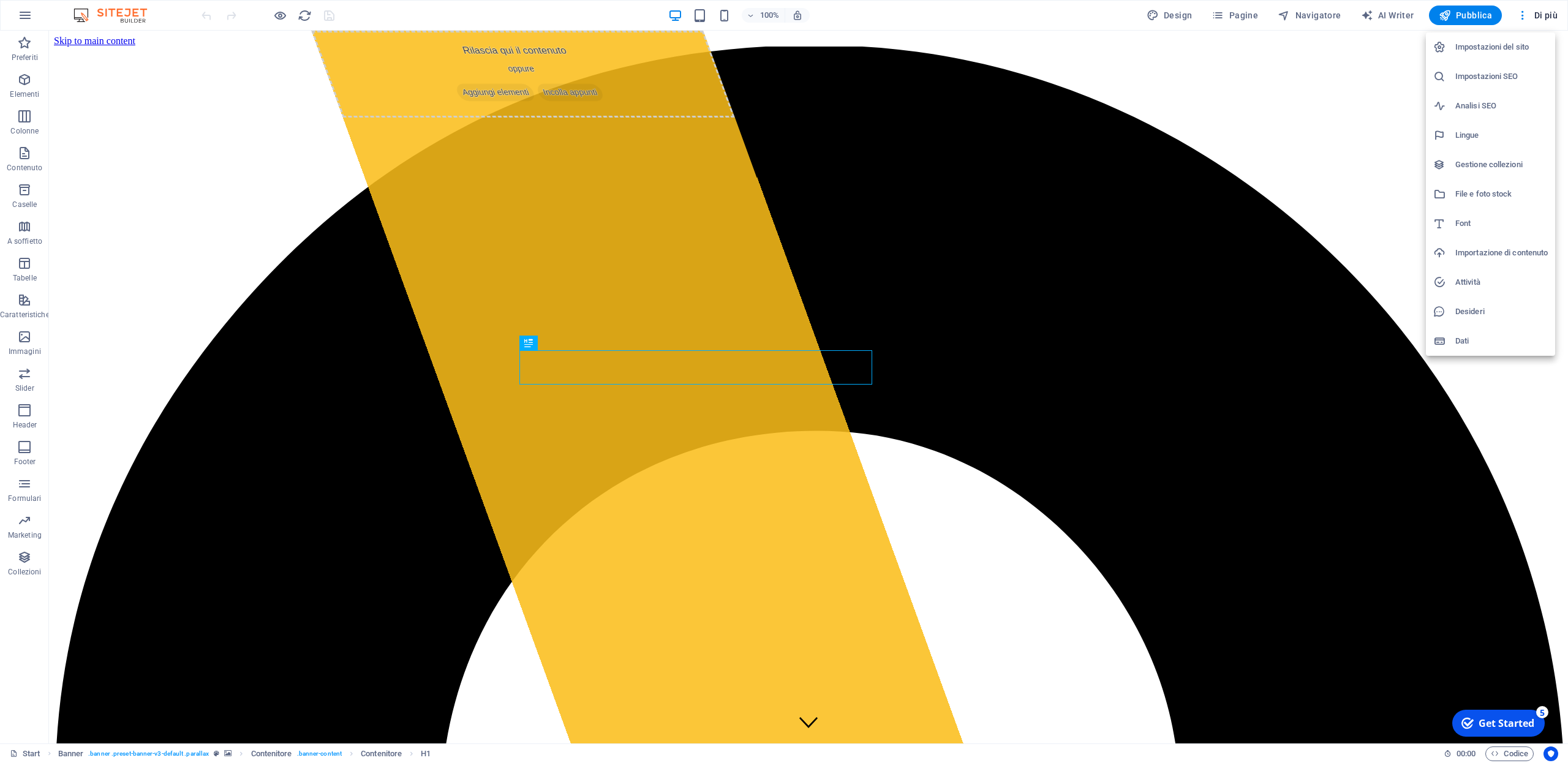
click at [1494, 197] on h6 "File e foto stock" at bounding box center [1501, 194] width 93 height 14
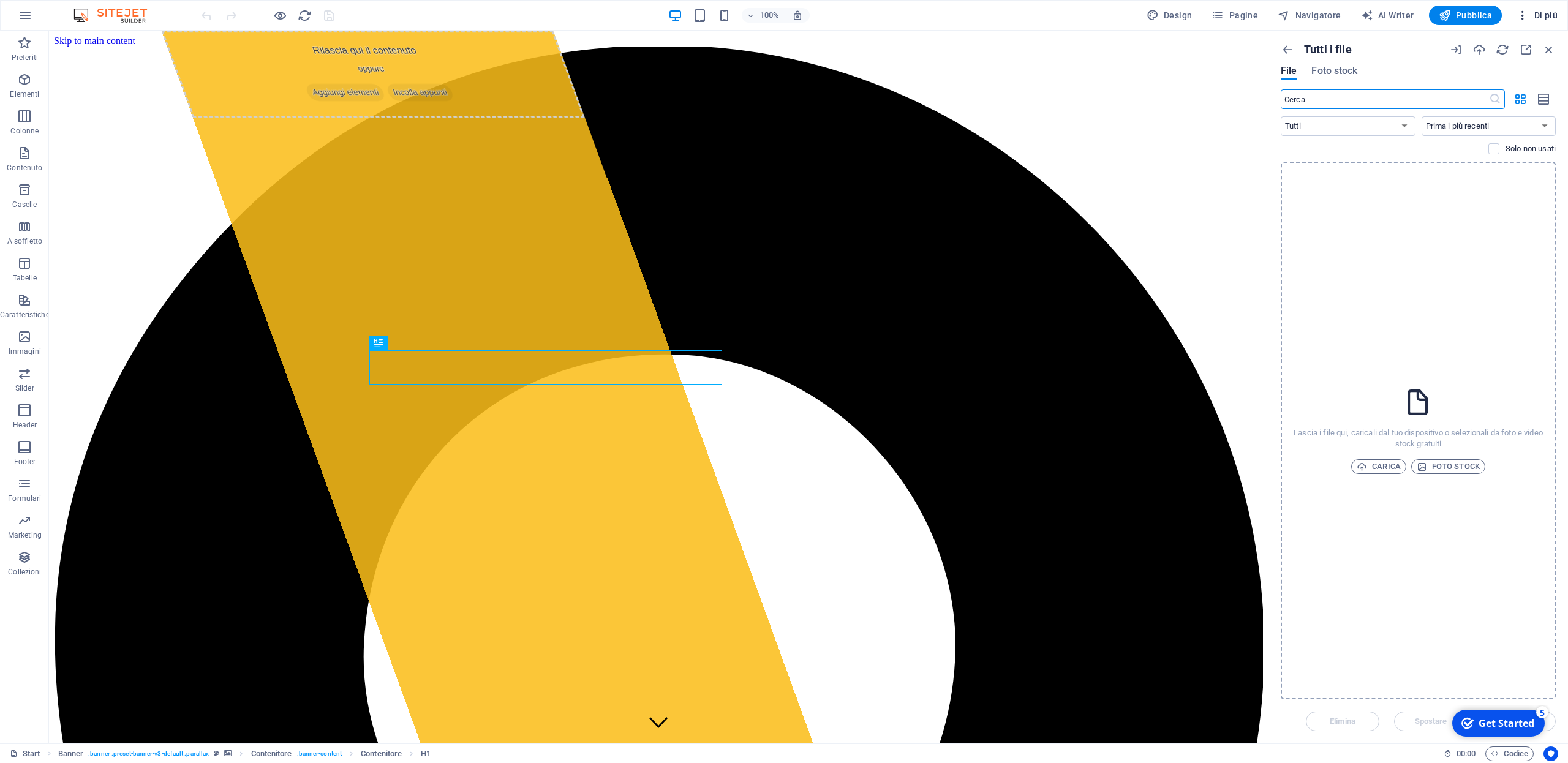
click at [1550, 16] on span "Di più" at bounding box center [1537, 15] width 41 height 12
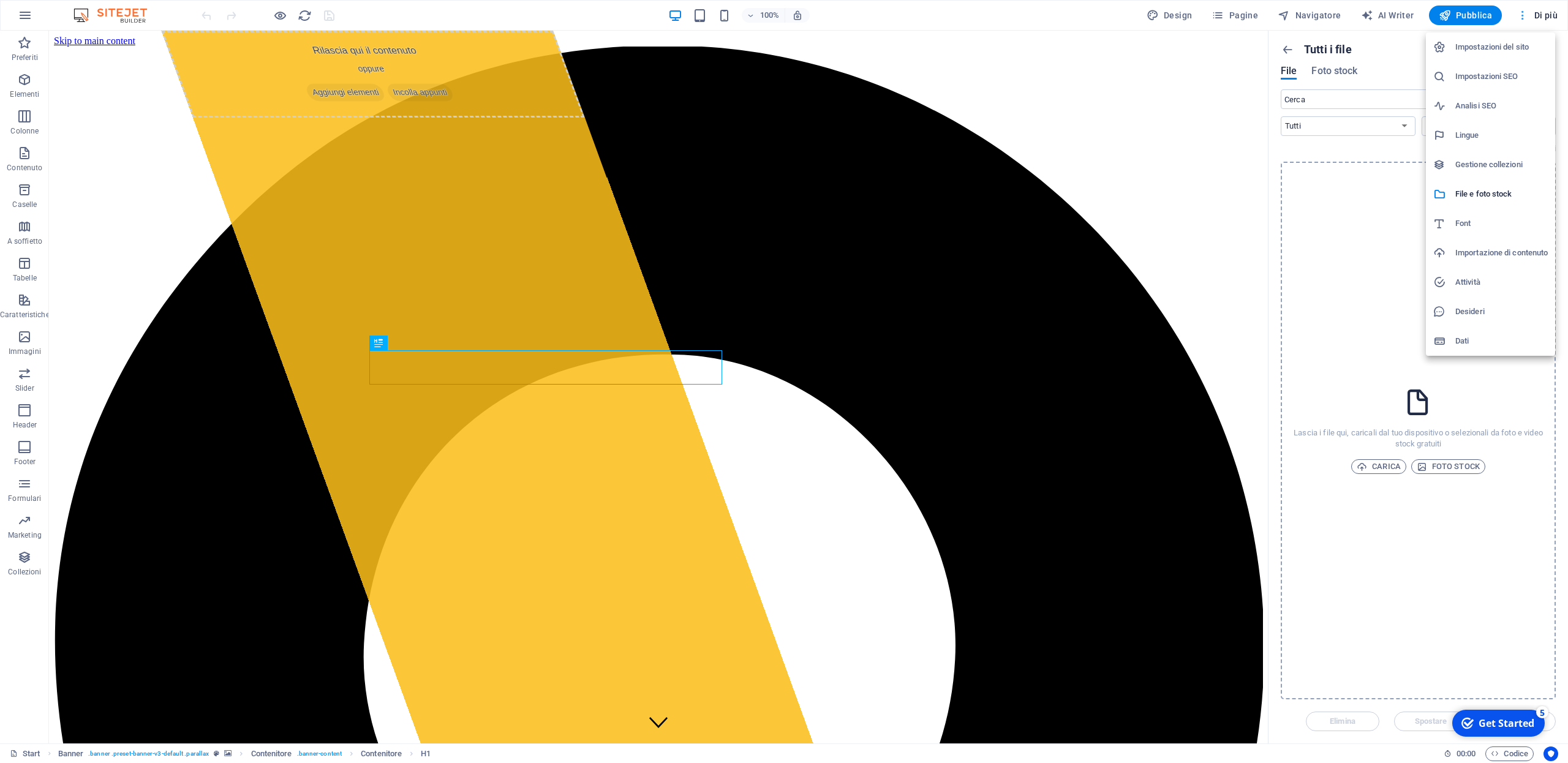
click at [1550, 16] on div at bounding box center [784, 382] width 1568 height 763
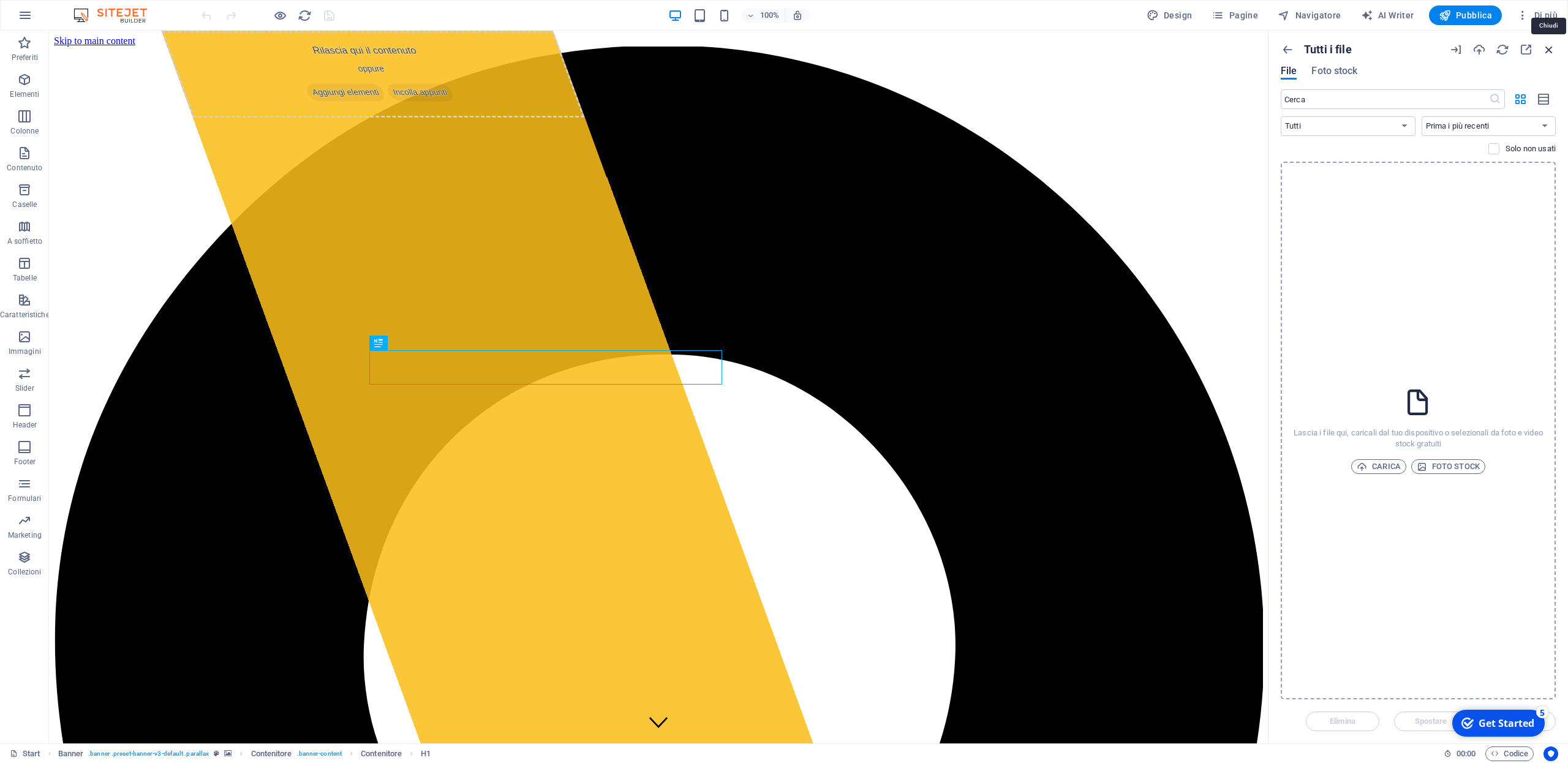
click at [1553, 51] on icon "button" at bounding box center [1549, 50] width 13 height 13
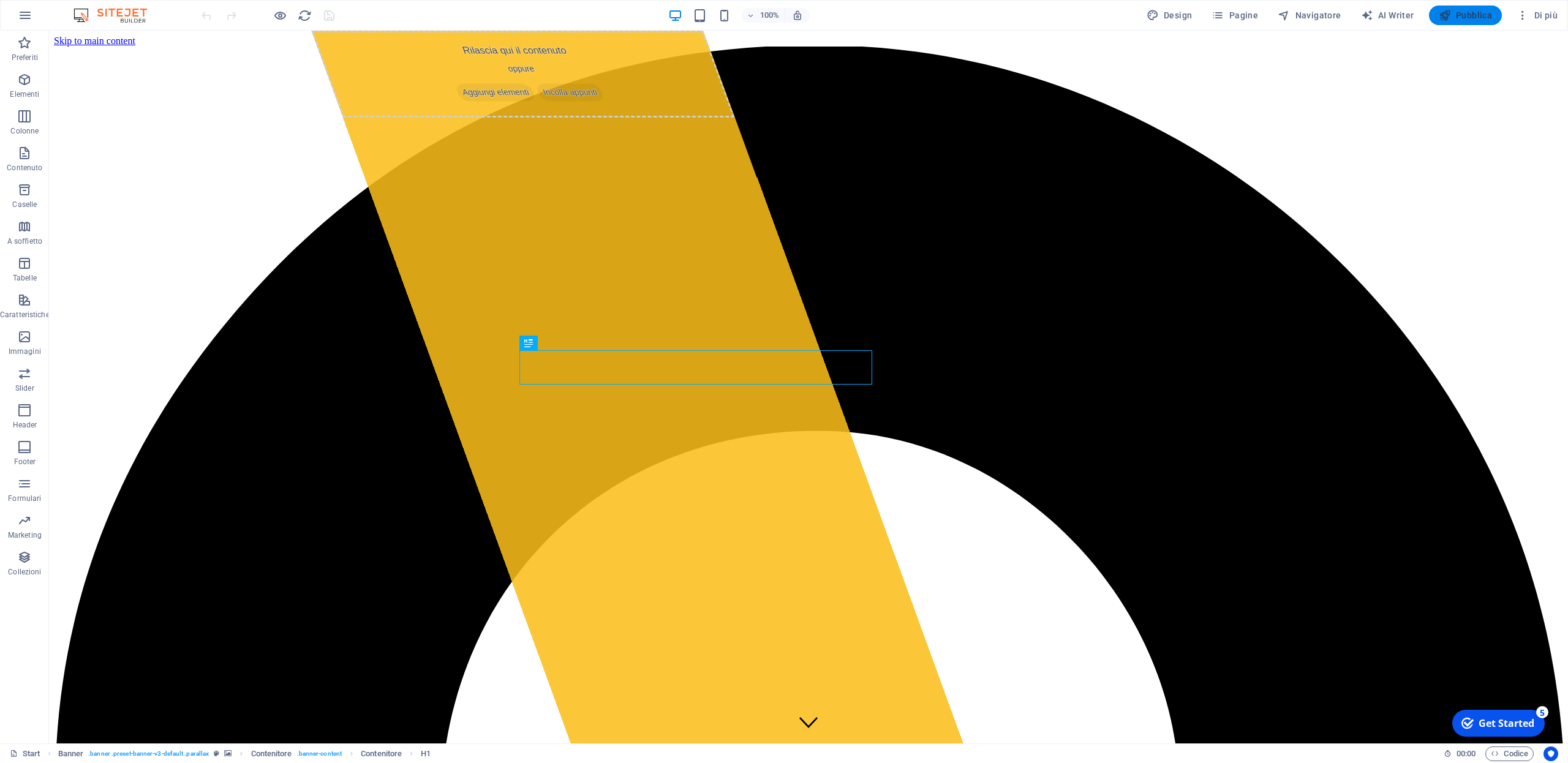
click at [1466, 16] on span "Pubblica" at bounding box center [1466, 15] width 54 height 12
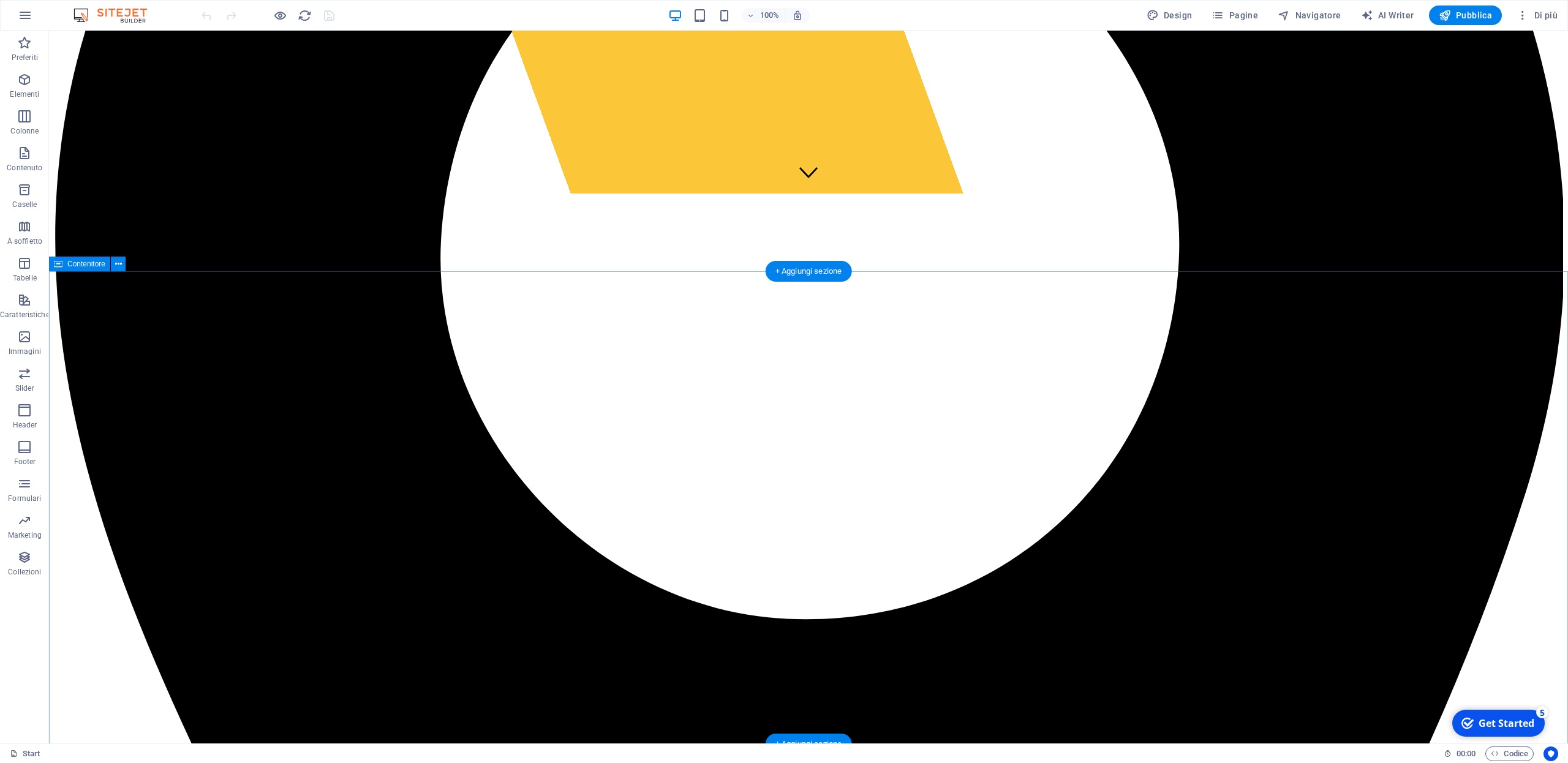
scroll to position [516, 0]
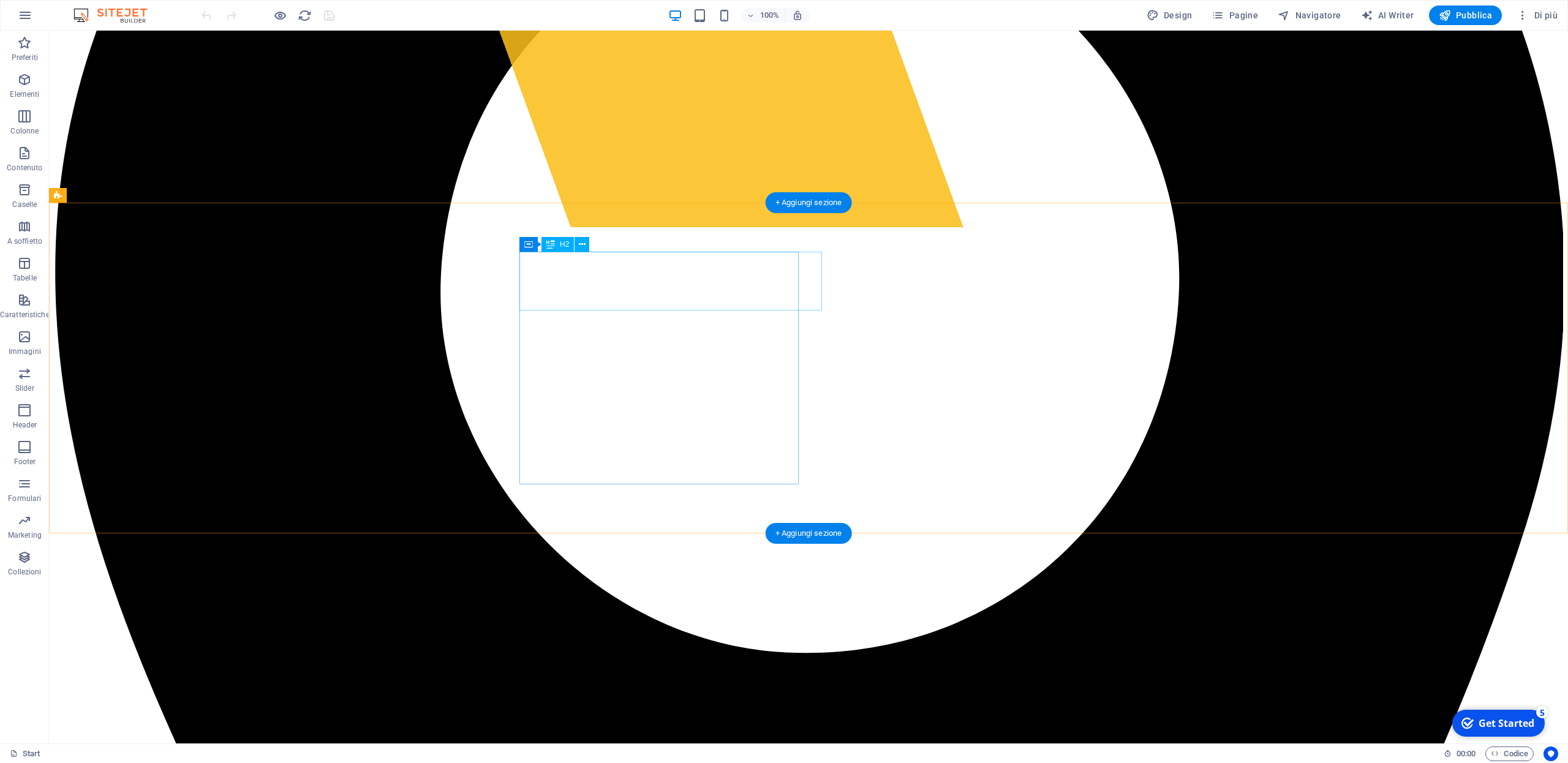
click at [582, 244] on icon at bounding box center [582, 244] width 7 height 12
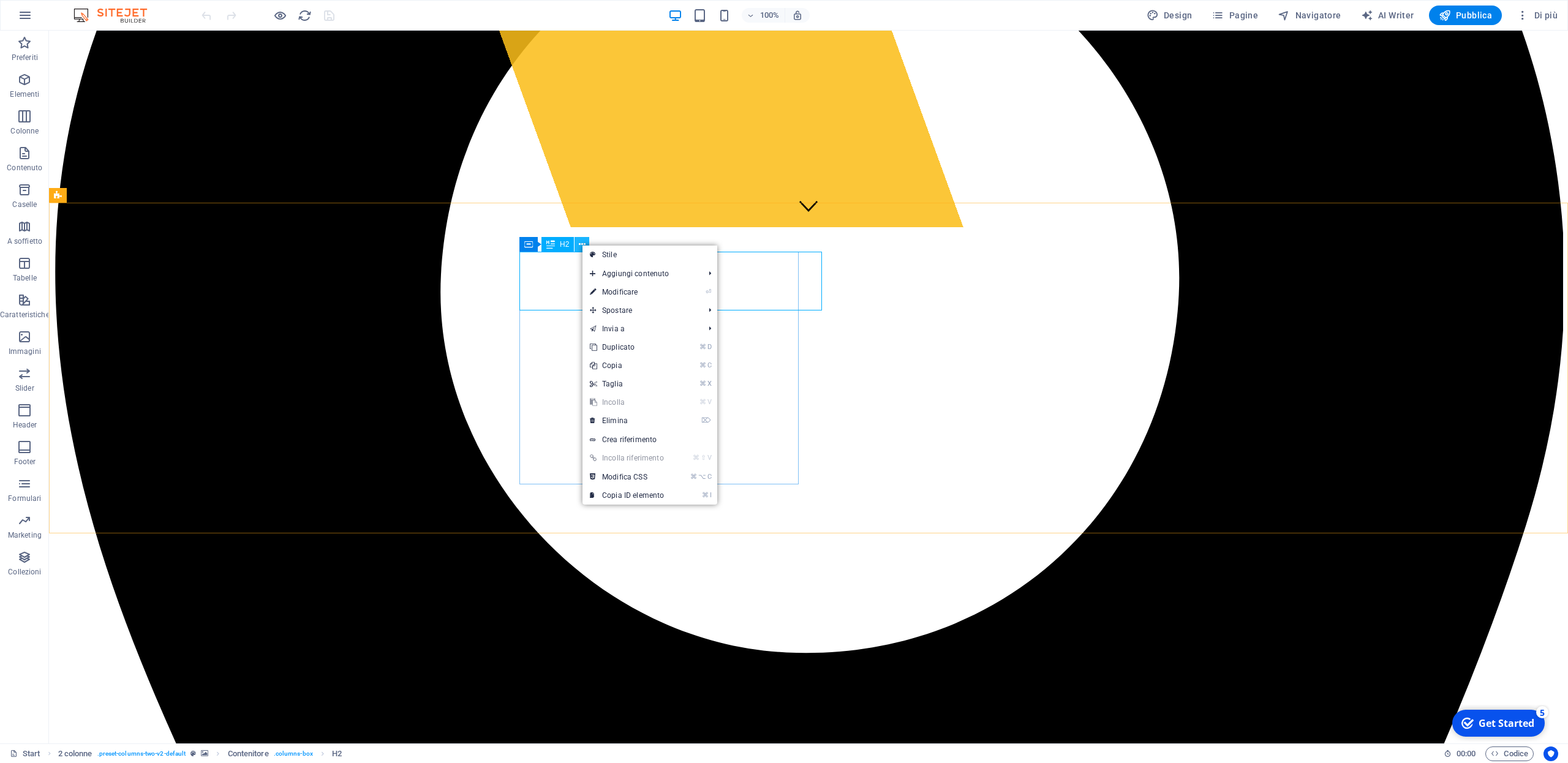
click at [582, 244] on icon at bounding box center [582, 244] width 7 height 12
click at [559, 245] on div "H2" at bounding box center [558, 244] width 32 height 14
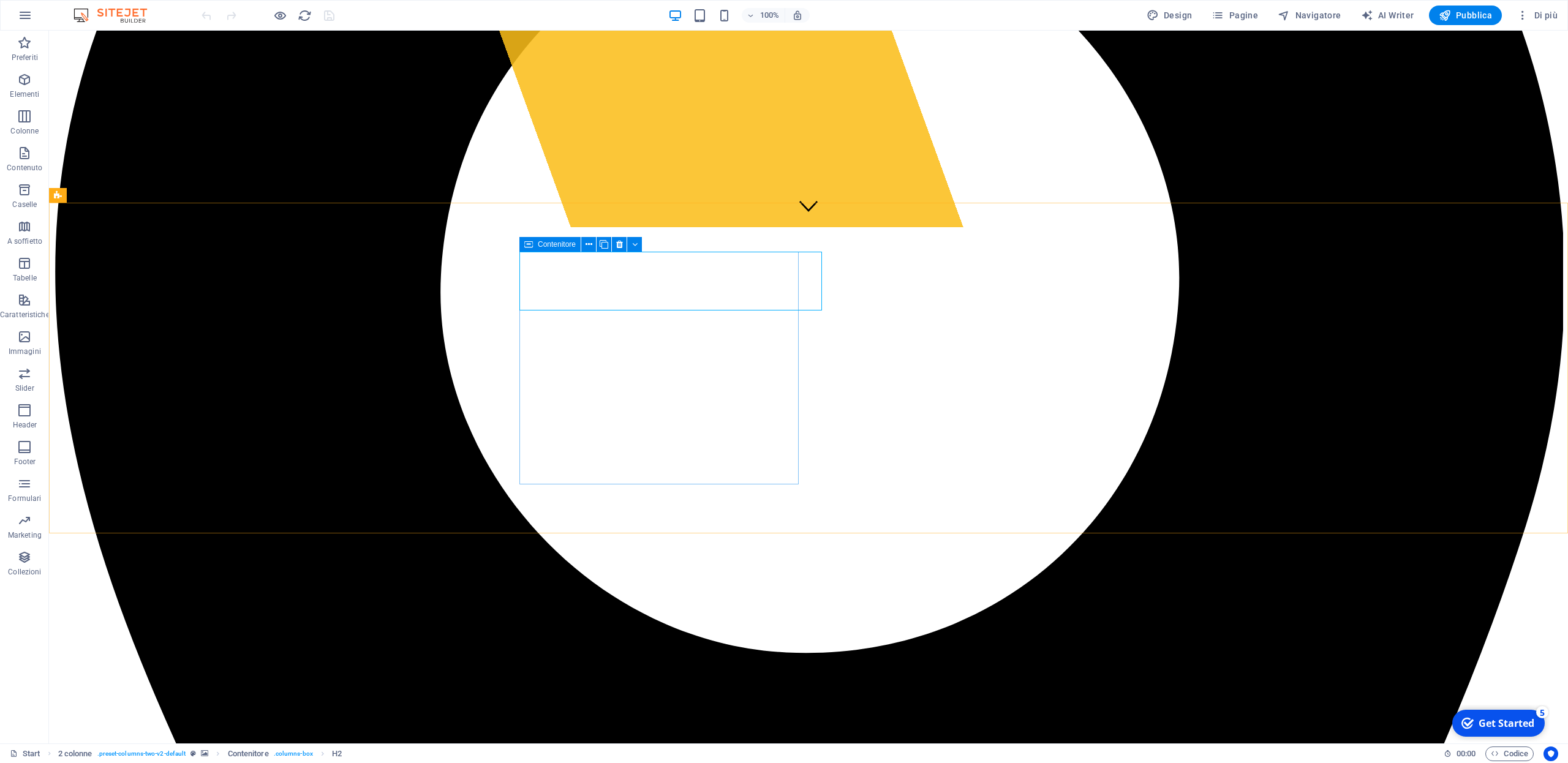
click at [544, 246] on span "Contenitore" at bounding box center [557, 244] width 38 height 8
click at [1547, 15] on span "Di più" at bounding box center [1537, 15] width 41 height 12
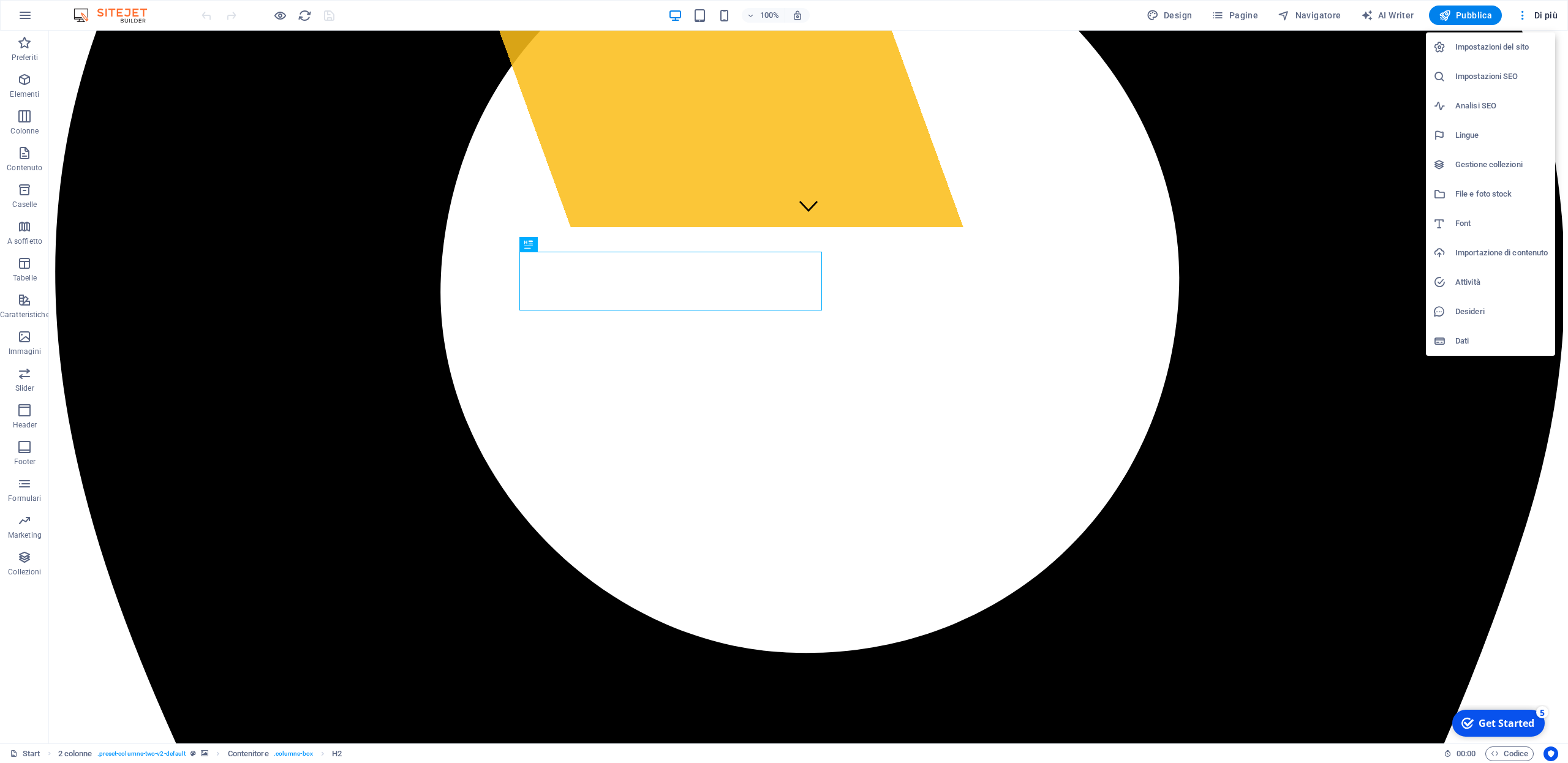
click at [1465, 225] on h6 "Font" at bounding box center [1501, 223] width 93 height 14
select select "popularity"
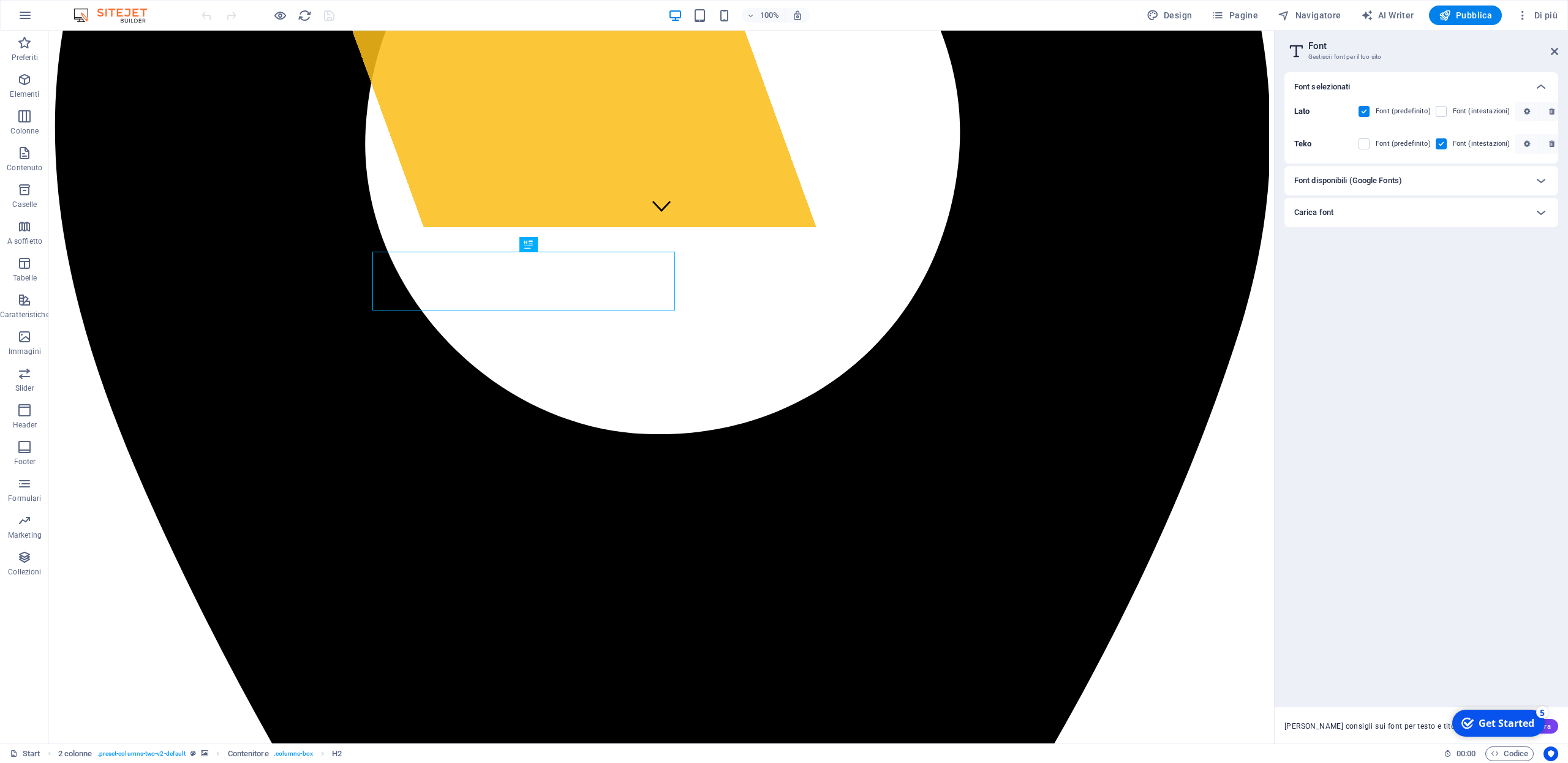
click at [1306, 145] on b "Teko" at bounding box center [1303, 144] width 18 height 10
click at [1539, 179] on icon at bounding box center [1540, 180] width 14 height 14
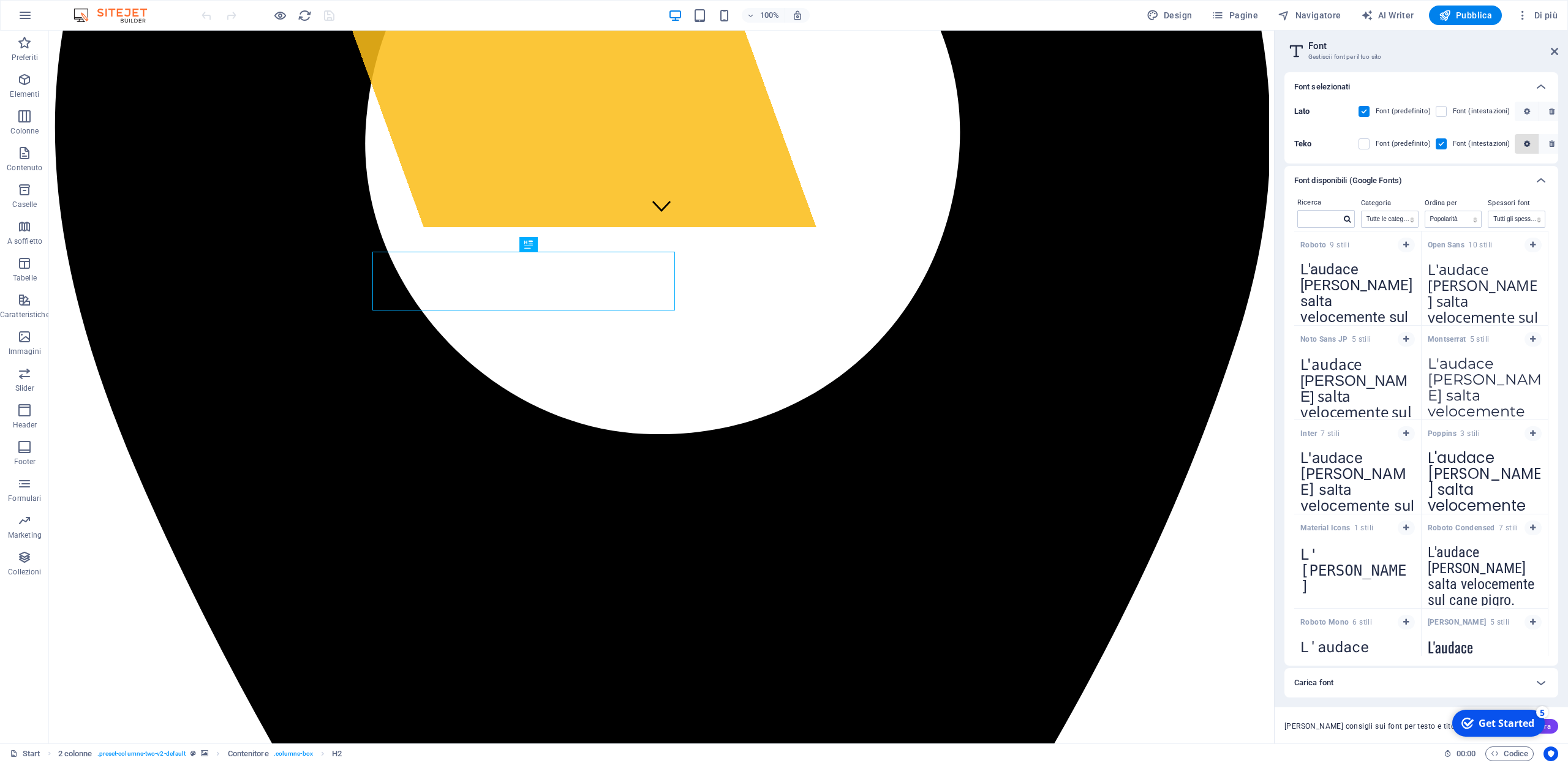
click at [1524, 146] on icon "button" at bounding box center [1527, 144] width 6 height 8
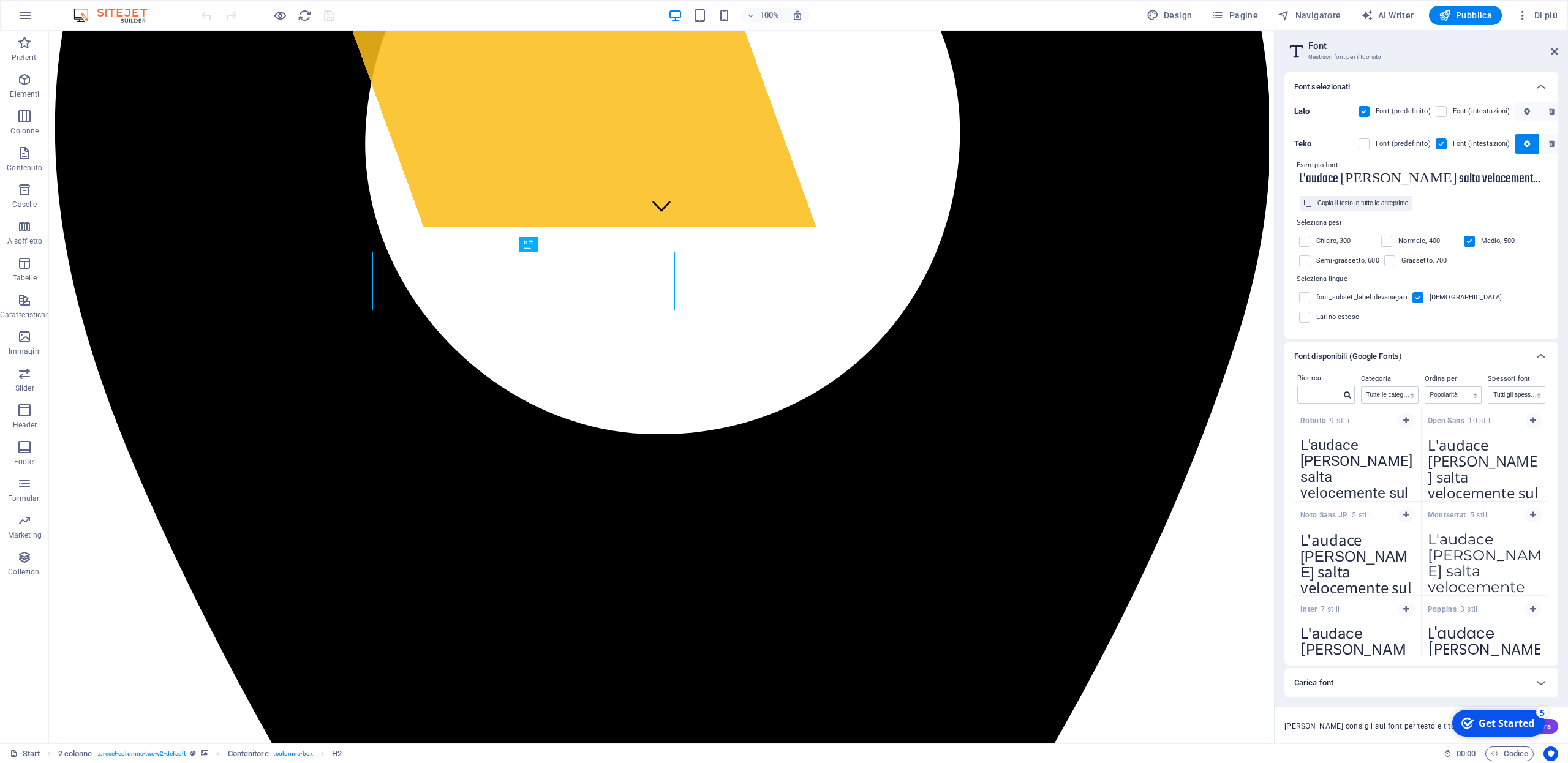
click at [1515, 179] on input "L'audace [PERSON_NAME] salta velocemente sul cane pigro." at bounding box center [1421, 178] width 255 height 16
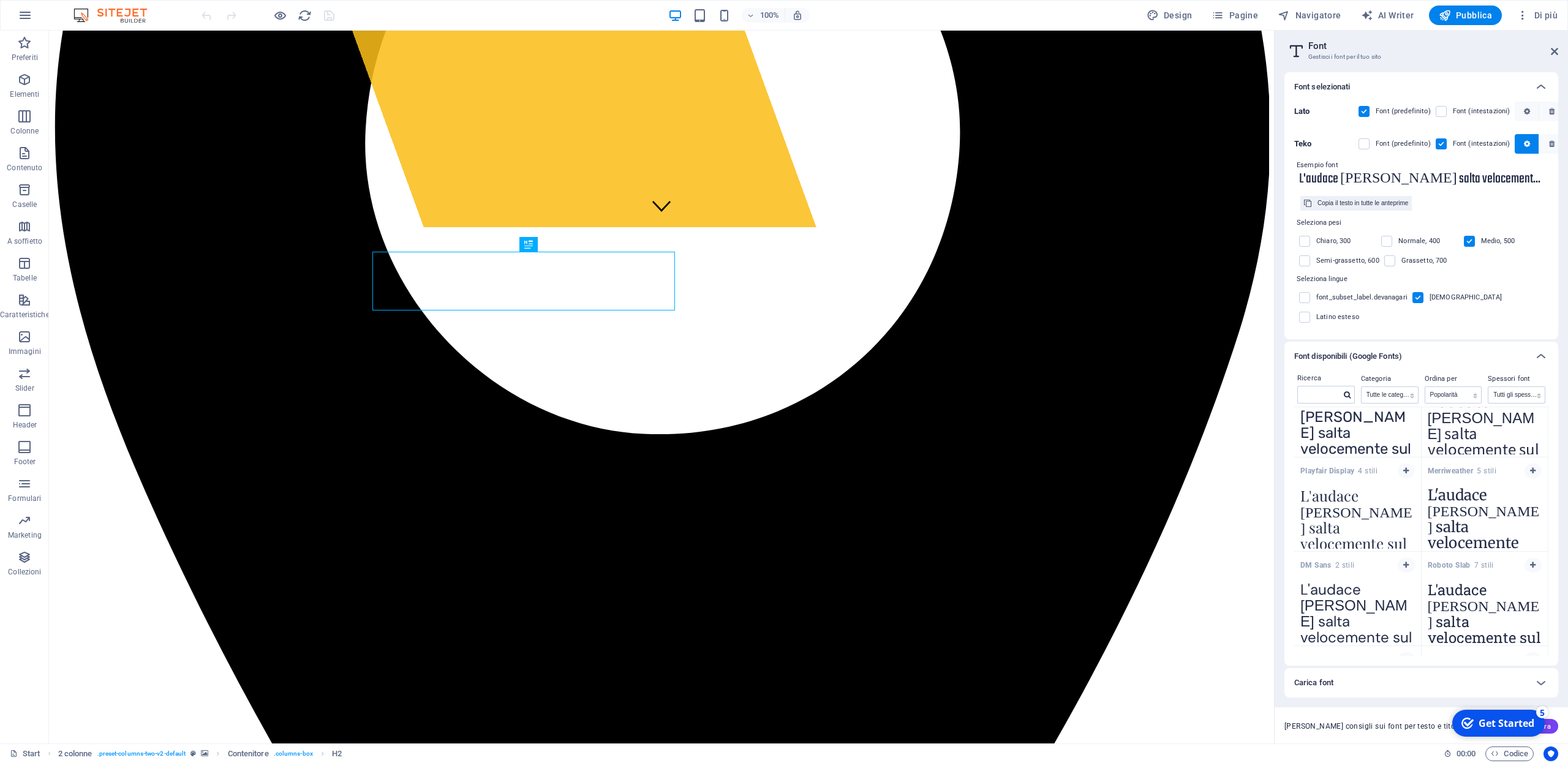
scroll to position [834, 0]
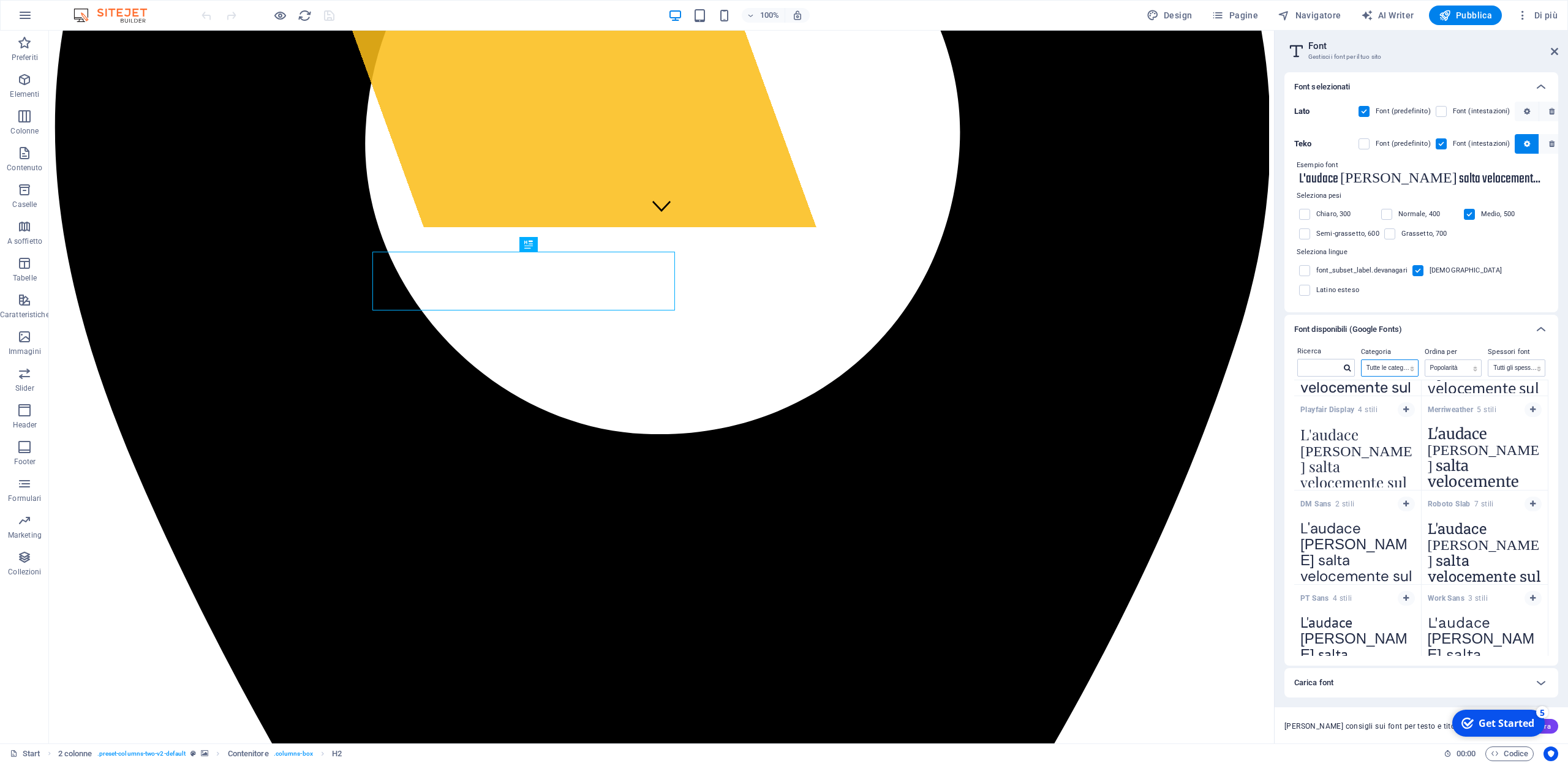
select select "sans-serif"
click option "sans-serif" at bounding box center [0, 0] width 0 height 0
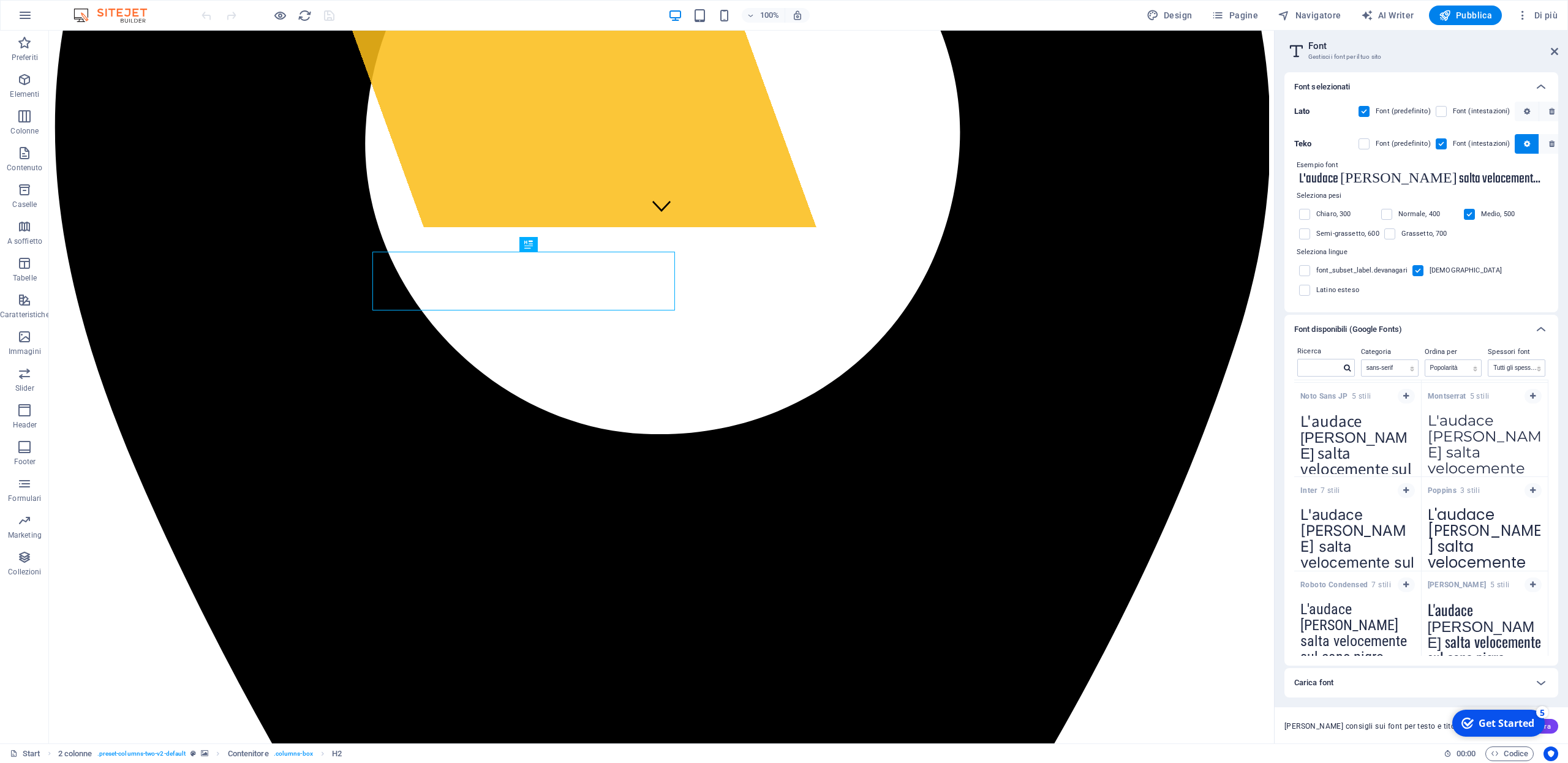
click at [1410, 491] on span "button" at bounding box center [1407, 491] width 8 height 8
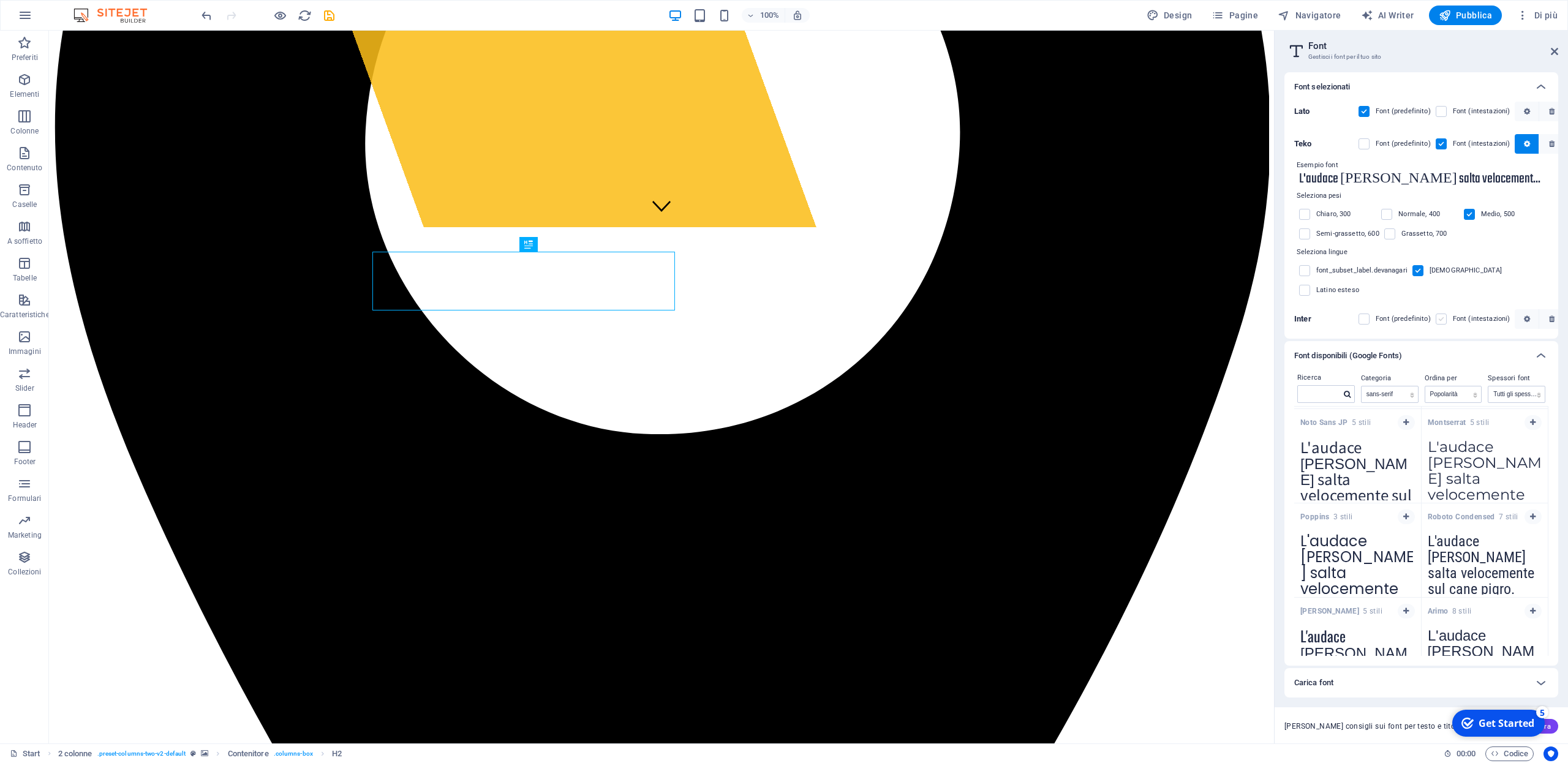
click at [1439, 319] on label at bounding box center [1442, 320] width 11 height 11
click at [0, 0] on input "checkbox" at bounding box center [0, 0] width 0 height 0
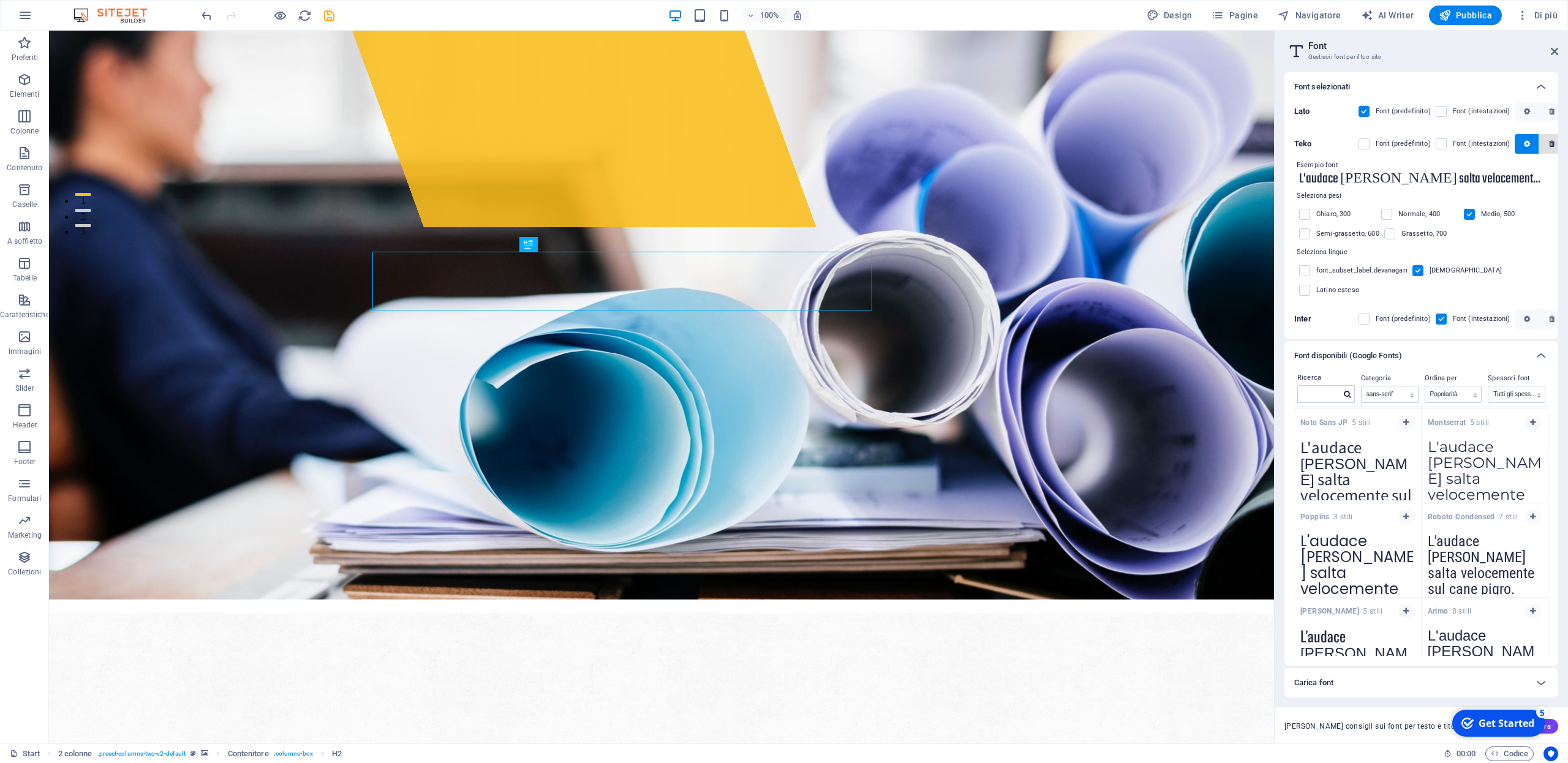
click at [1549, 145] on icon "button" at bounding box center [1552, 144] width 6 height 8
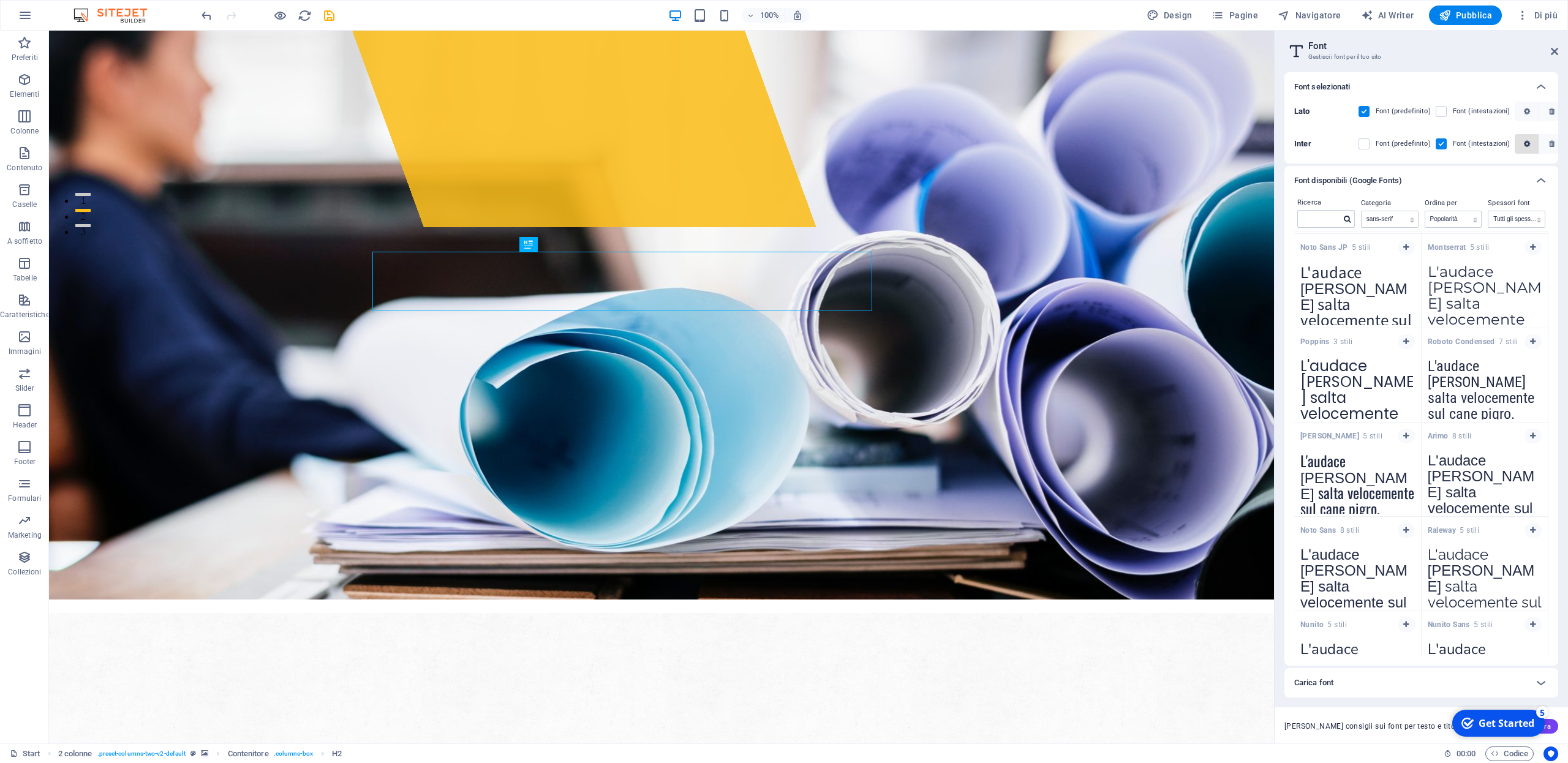
click at [1527, 145] on icon "button" at bounding box center [1527, 144] width 6 height 8
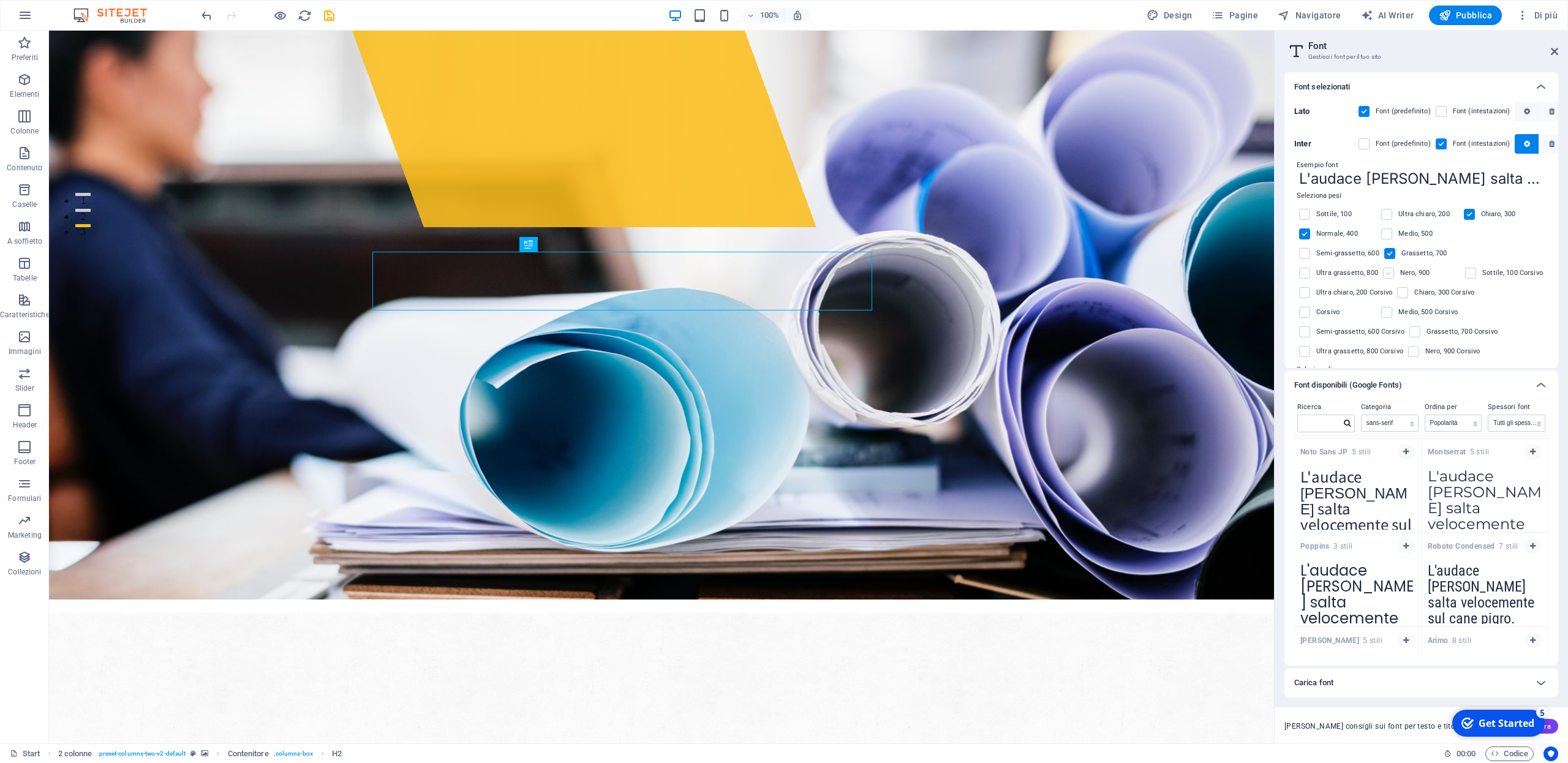
click at [1394, 268] on label at bounding box center [1389, 274] width 11 height 11
click at [0, 0] on input "checkbox" at bounding box center [0, 0] width 0 height 0
click at [1385, 255] on label at bounding box center [1391, 254] width 11 height 11
click at [0, 0] on input "checkbox" at bounding box center [0, 0] width 0 height 0
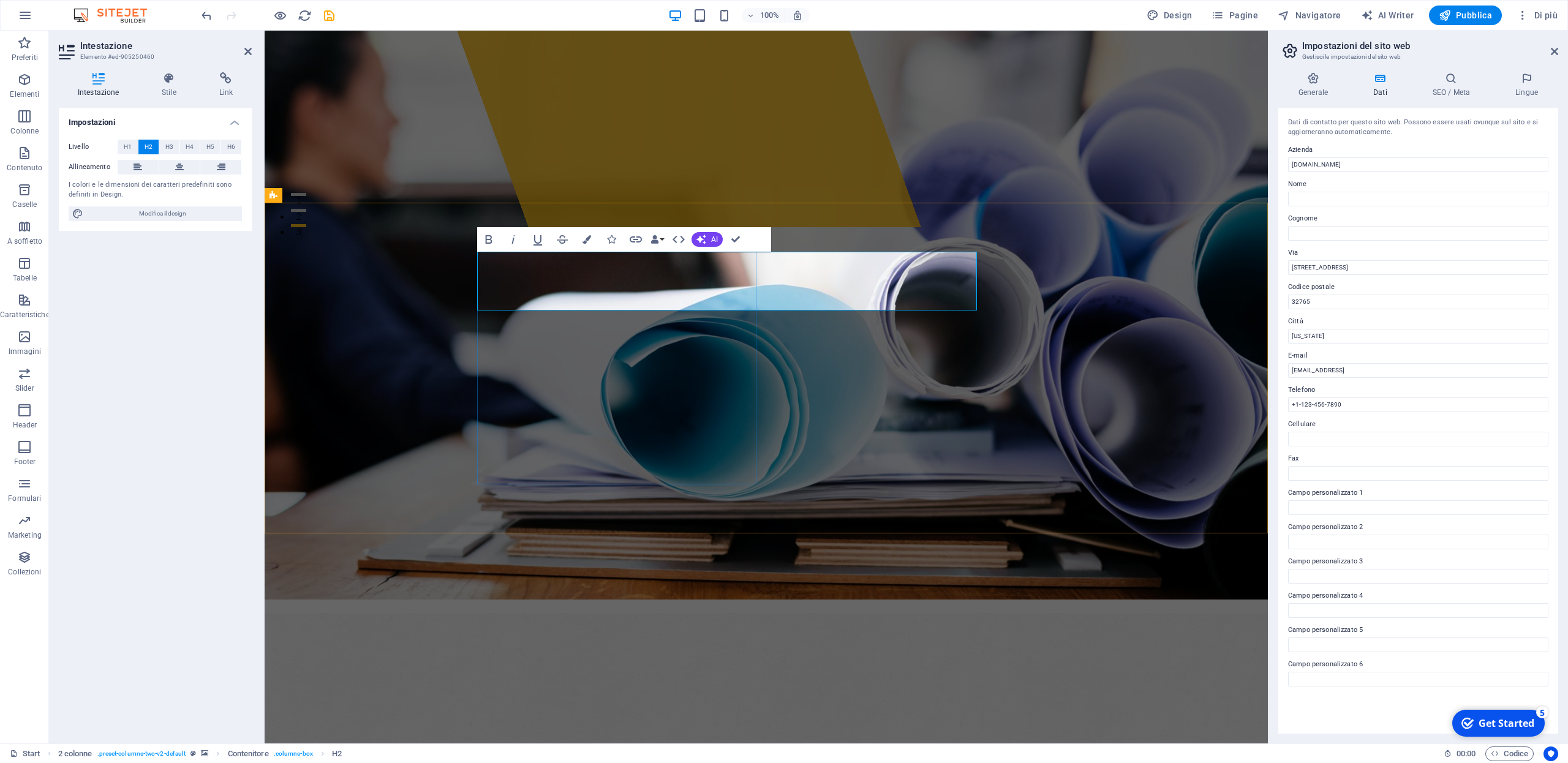
click at [492, 238] on icon "button" at bounding box center [488, 238] width 14 height 14
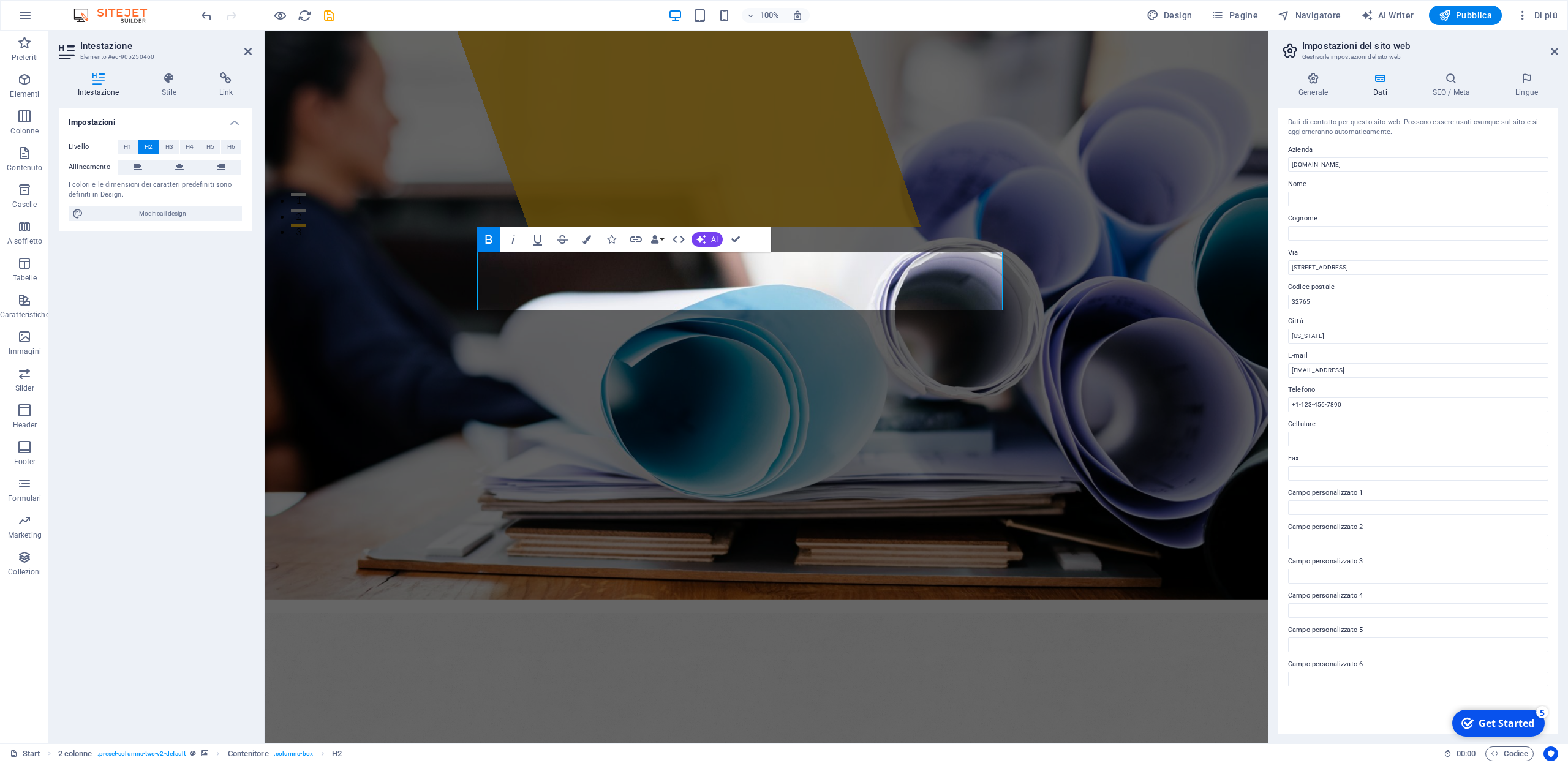
click at [1138, 613] on figure at bounding box center [766, 778] width 1003 height 331
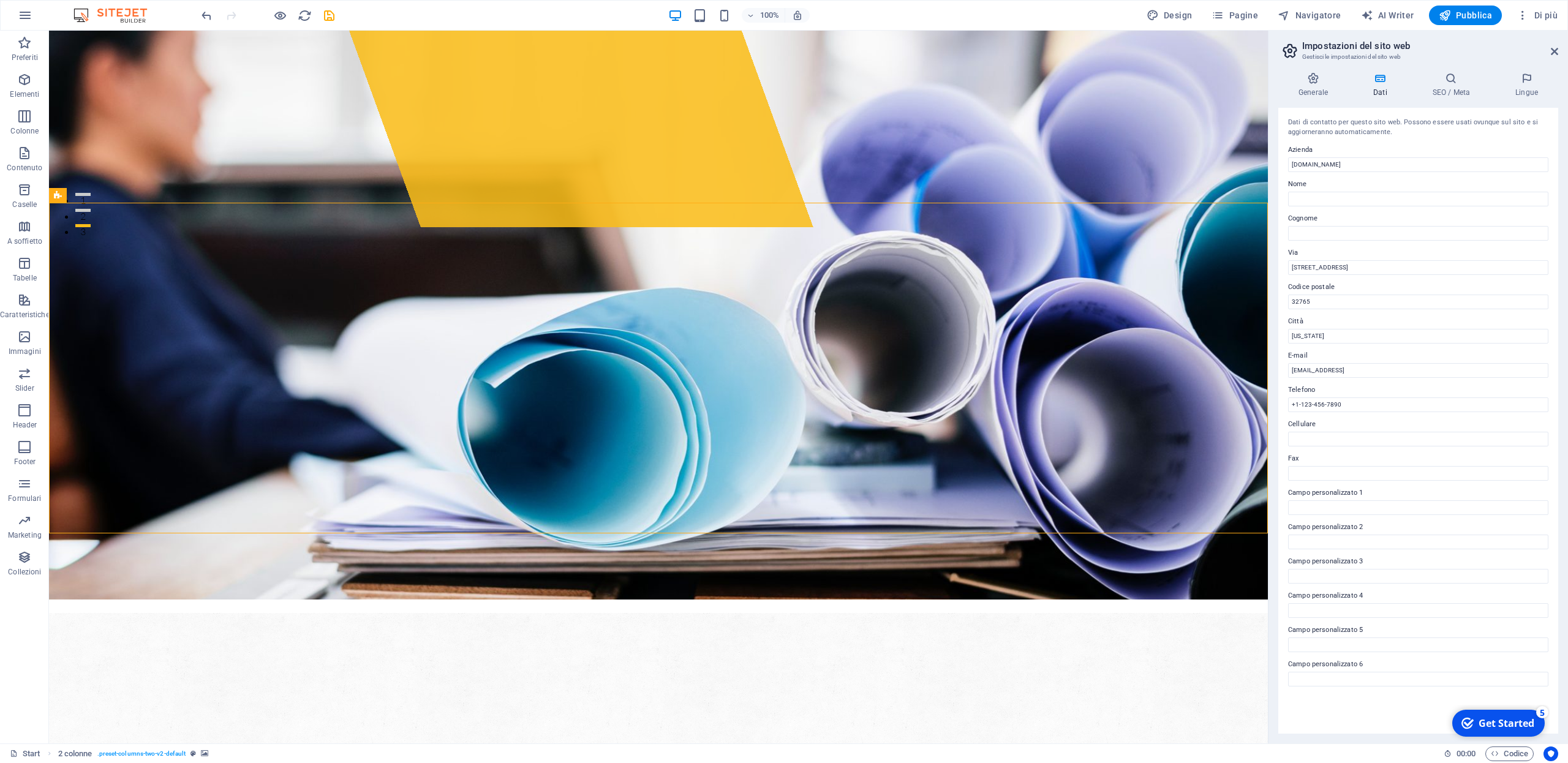
click at [1138, 613] on figure at bounding box center [658, 778] width 1219 height 331
click at [1551, 14] on span "Di più" at bounding box center [1537, 15] width 41 height 12
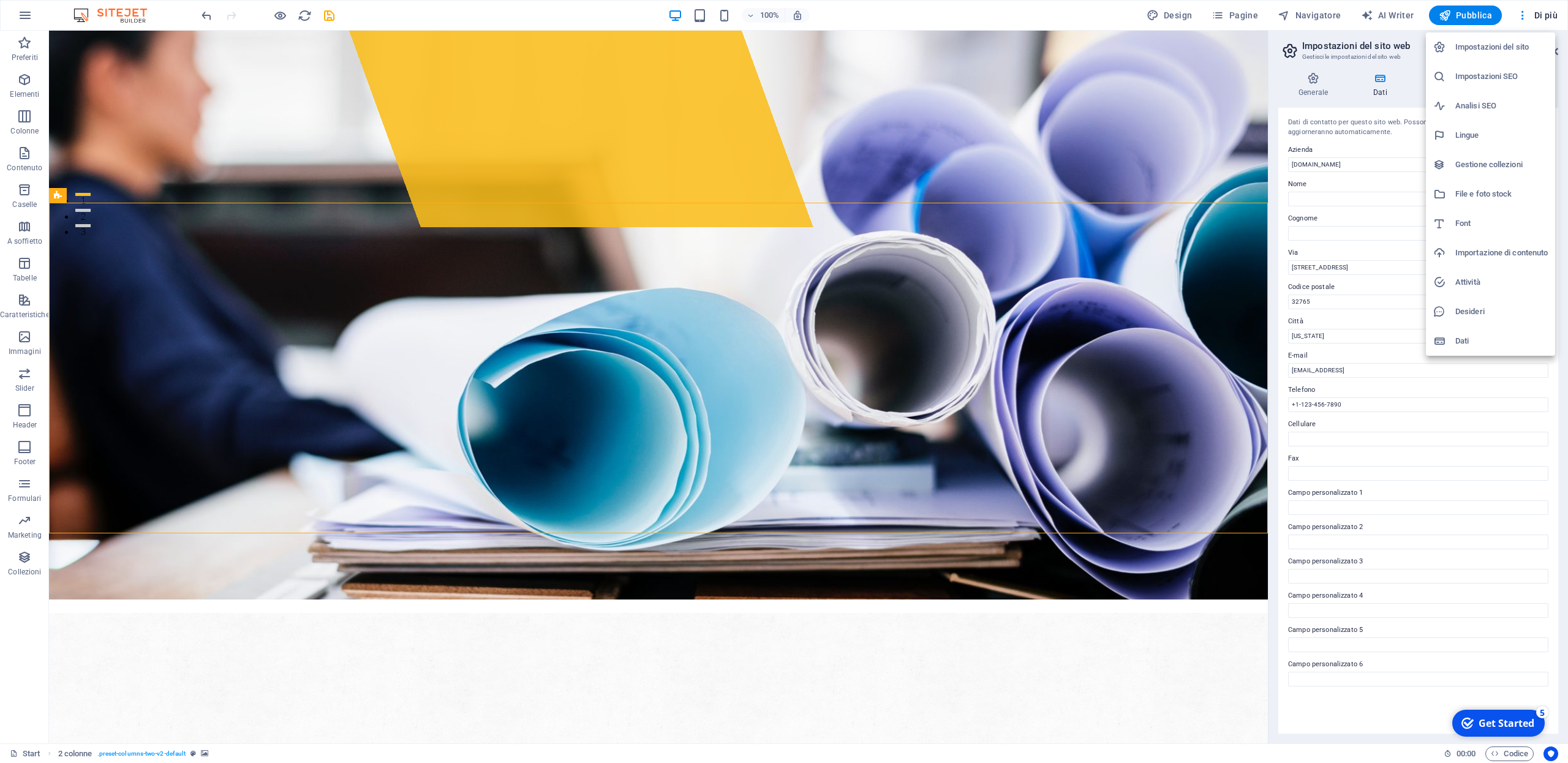
click at [1460, 222] on h6 "Font" at bounding box center [1501, 223] width 93 height 14
select select "popularity"
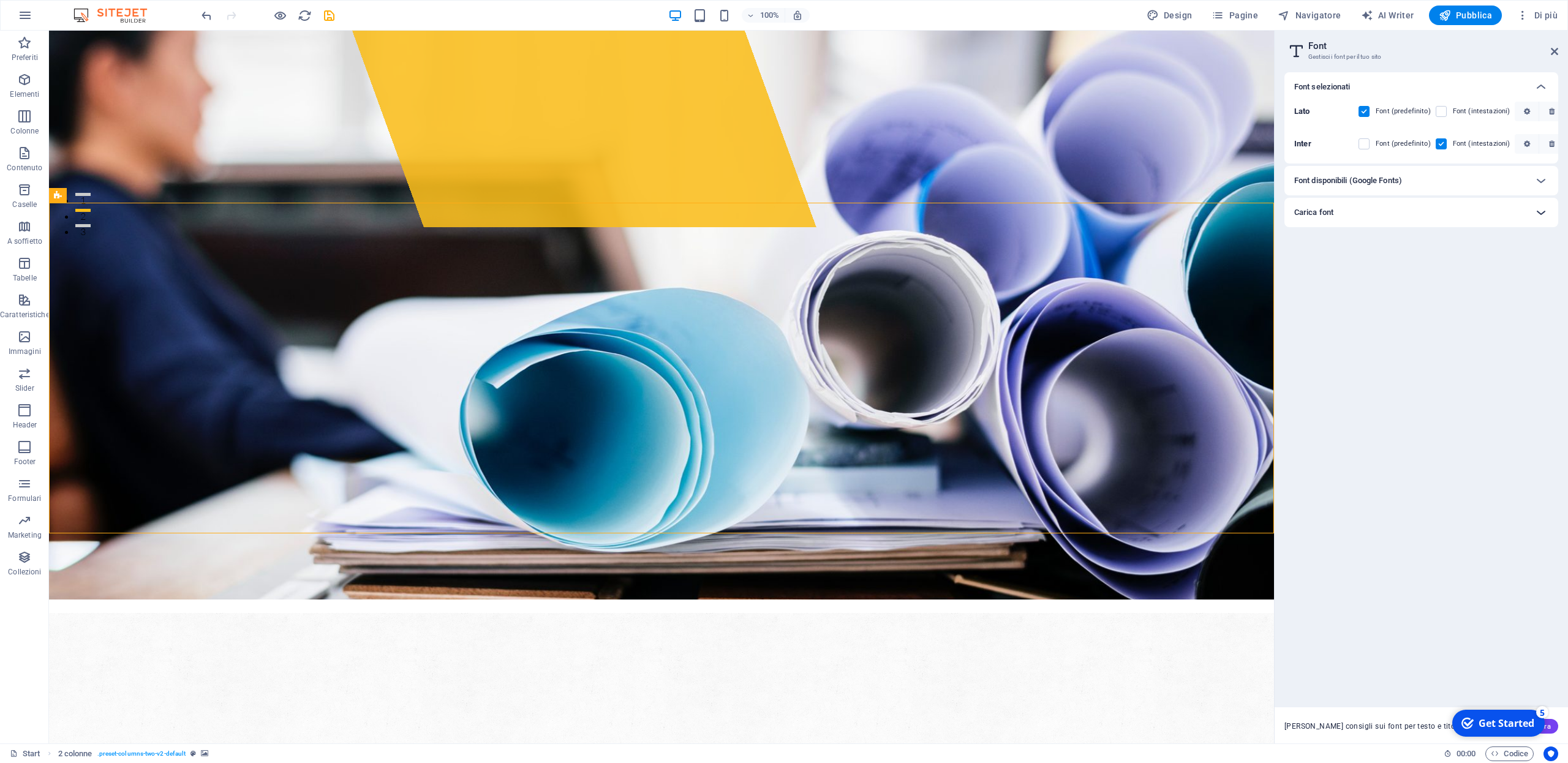
click at [1542, 215] on icon at bounding box center [1540, 212] width 14 height 14
click at [1540, 180] on icon at bounding box center [1540, 180] width 14 height 14
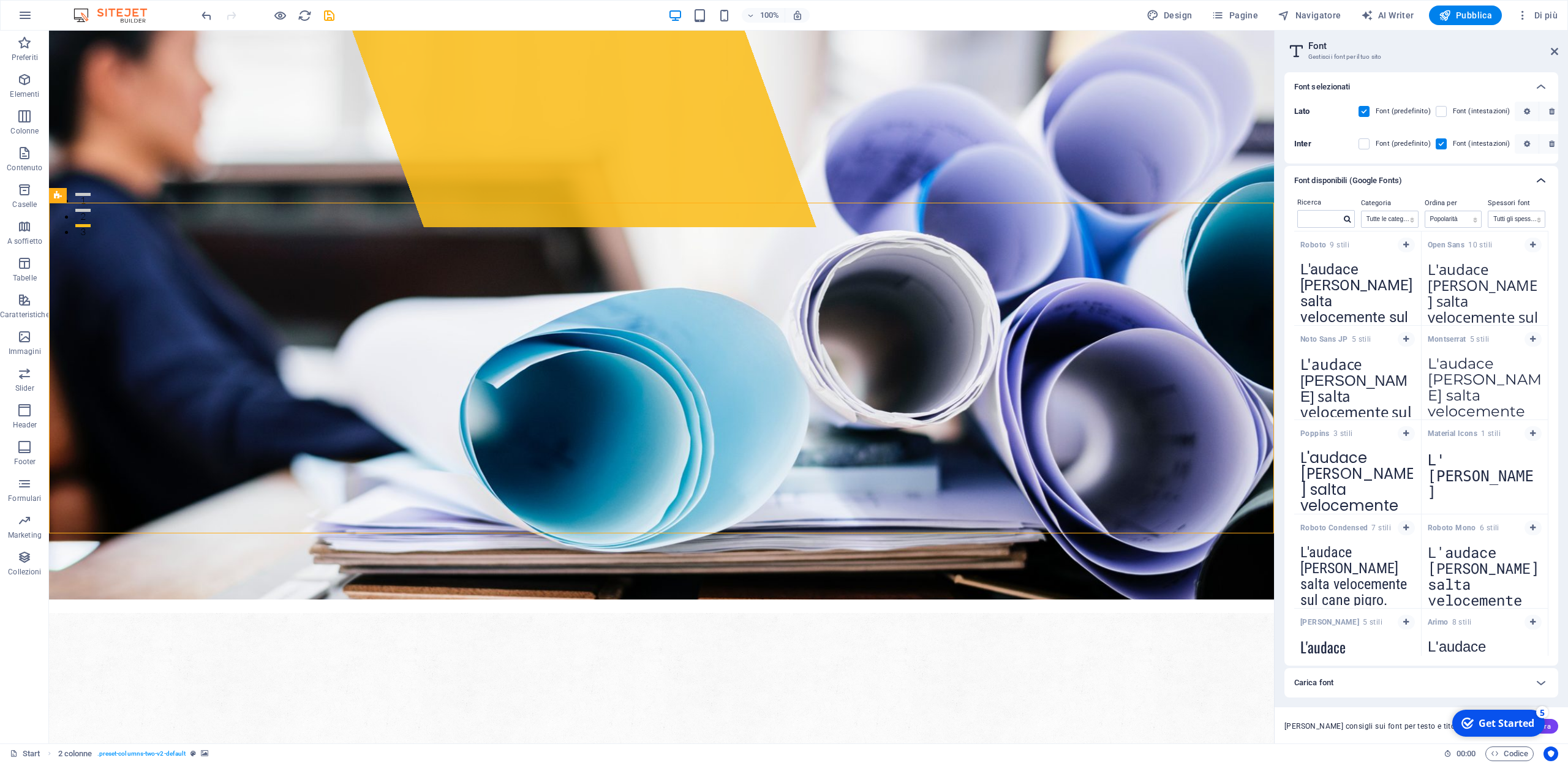
click at [1540, 180] on icon at bounding box center [1540, 180] width 14 height 14
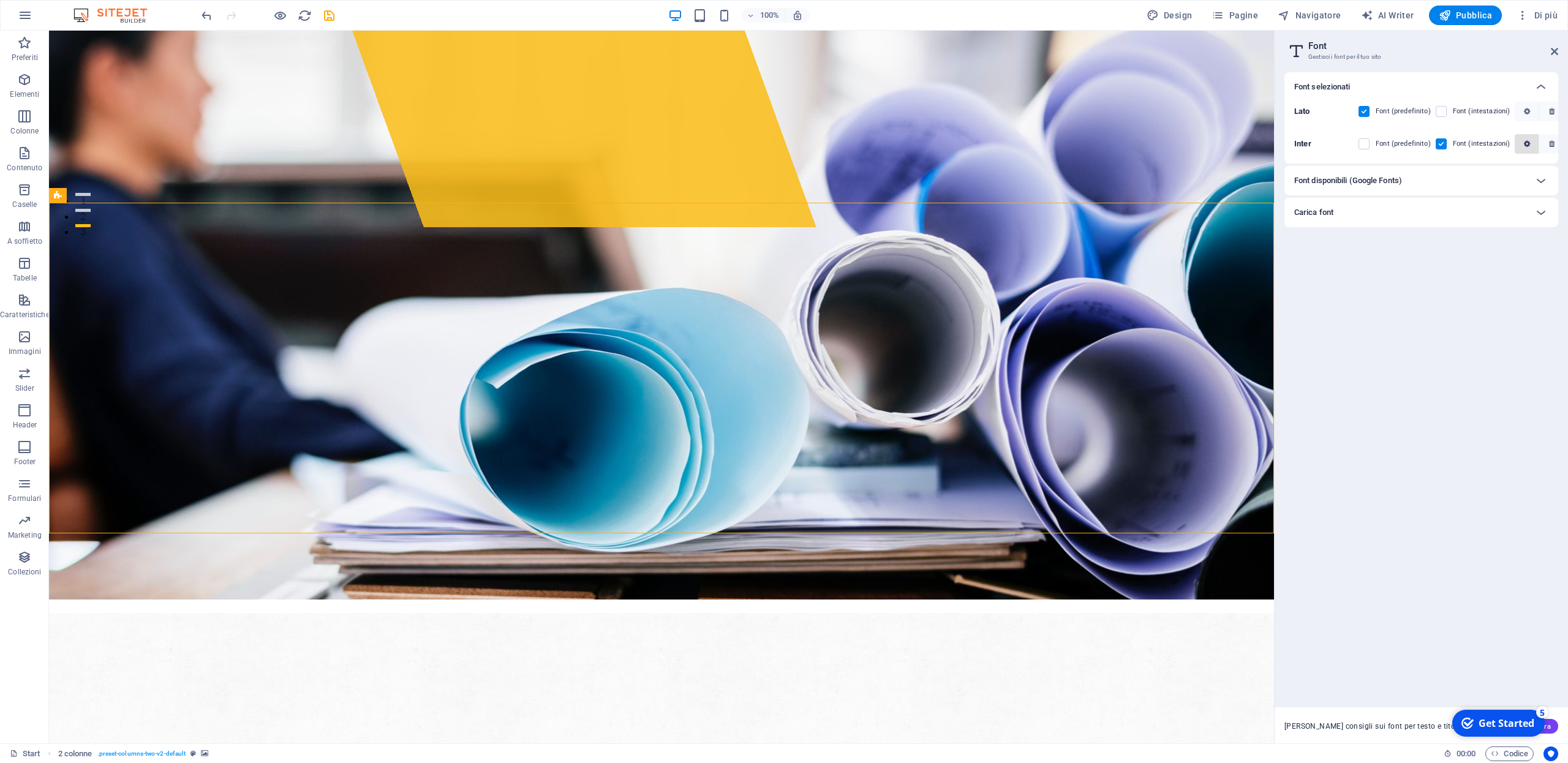
click at [1525, 145] on icon "button" at bounding box center [1527, 144] width 6 height 8
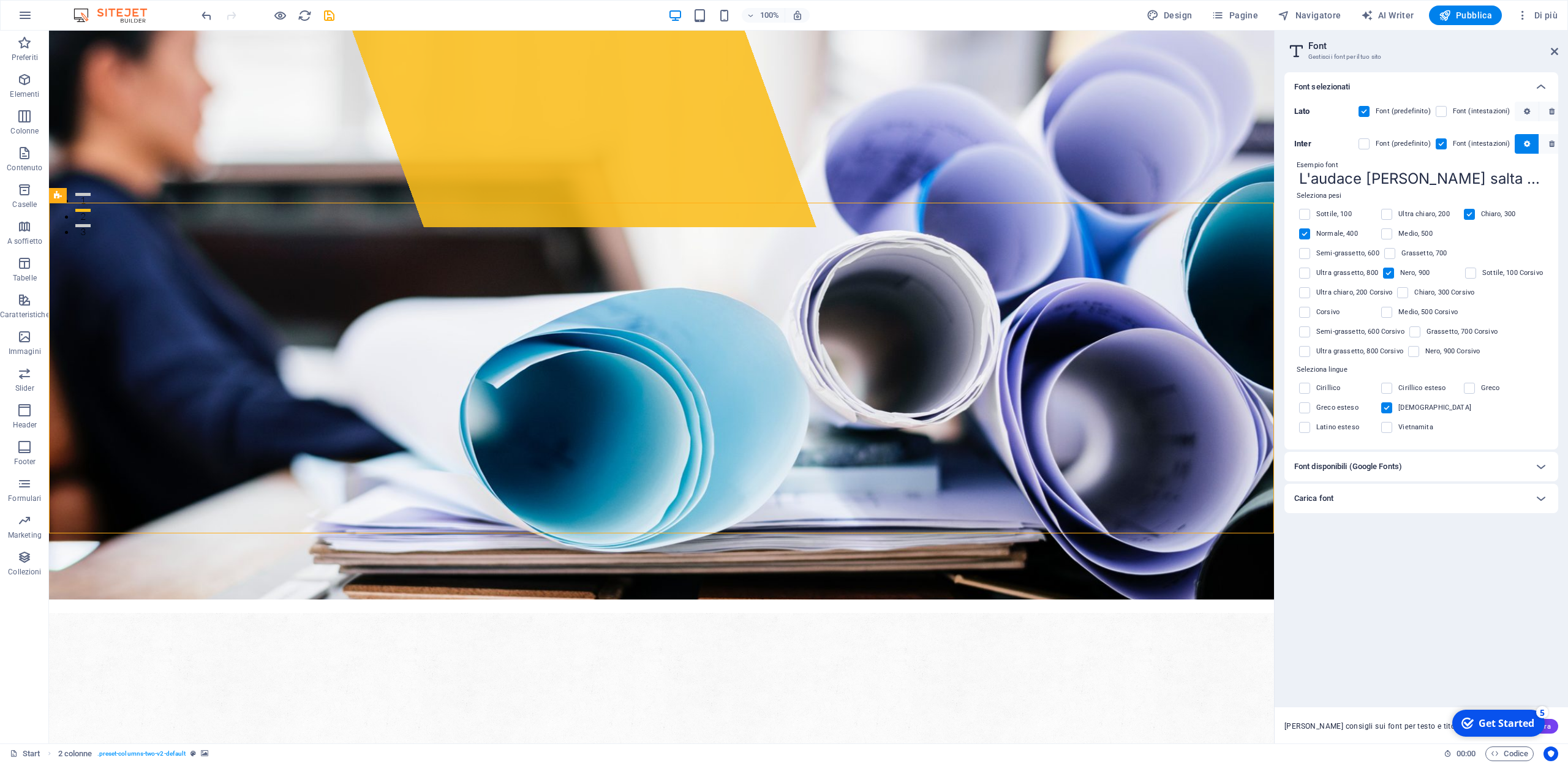
click at [1516, 535] on div "Font selezionati Lato Font (predefinito) Font (intestazioni) Inter Font (predef…" at bounding box center [1421, 385] width 274 height 626
click at [1542, 88] on icon at bounding box center [1540, 86] width 14 height 14
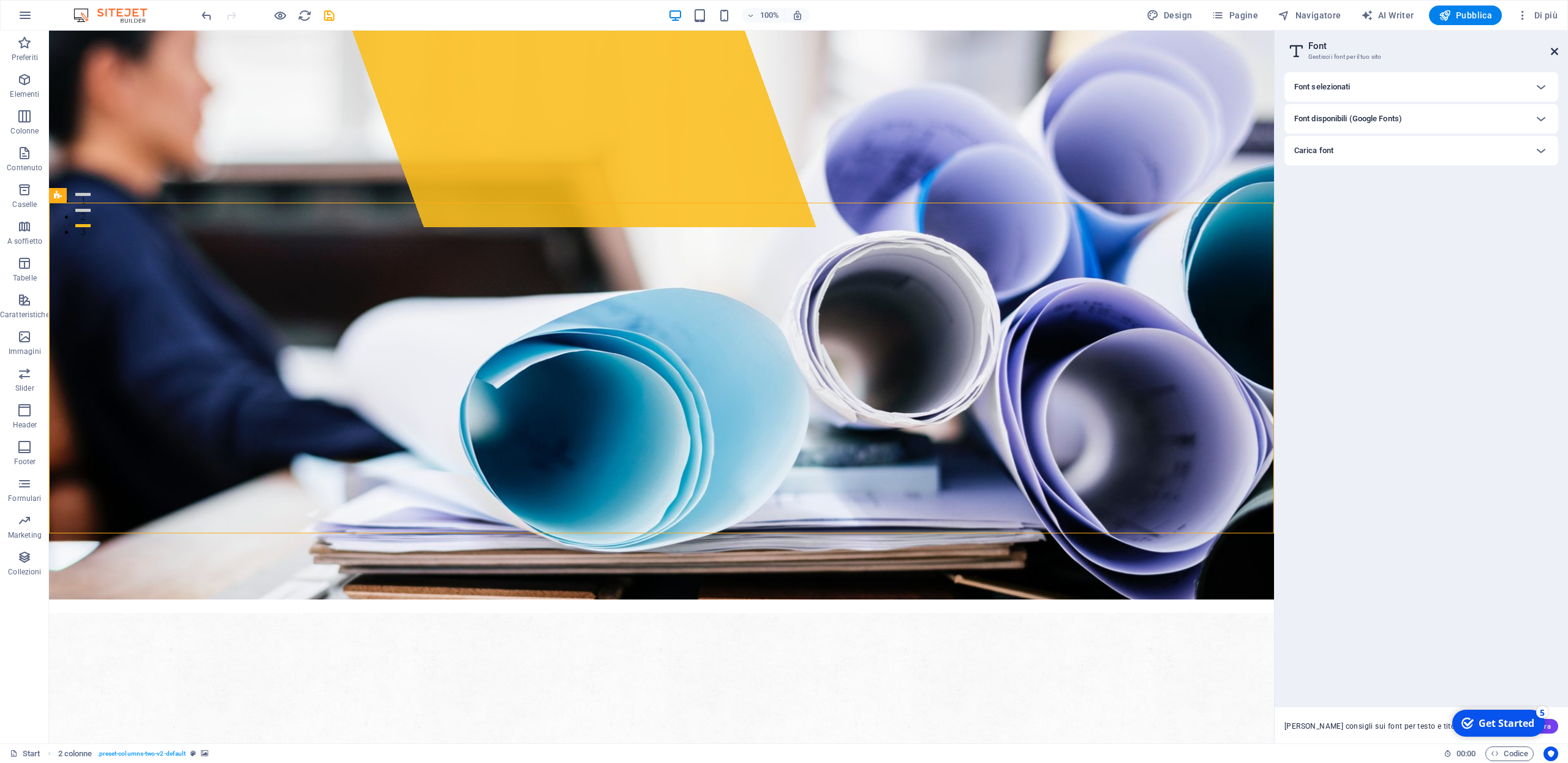
click at [1555, 51] on icon at bounding box center [1555, 52] width 8 height 10
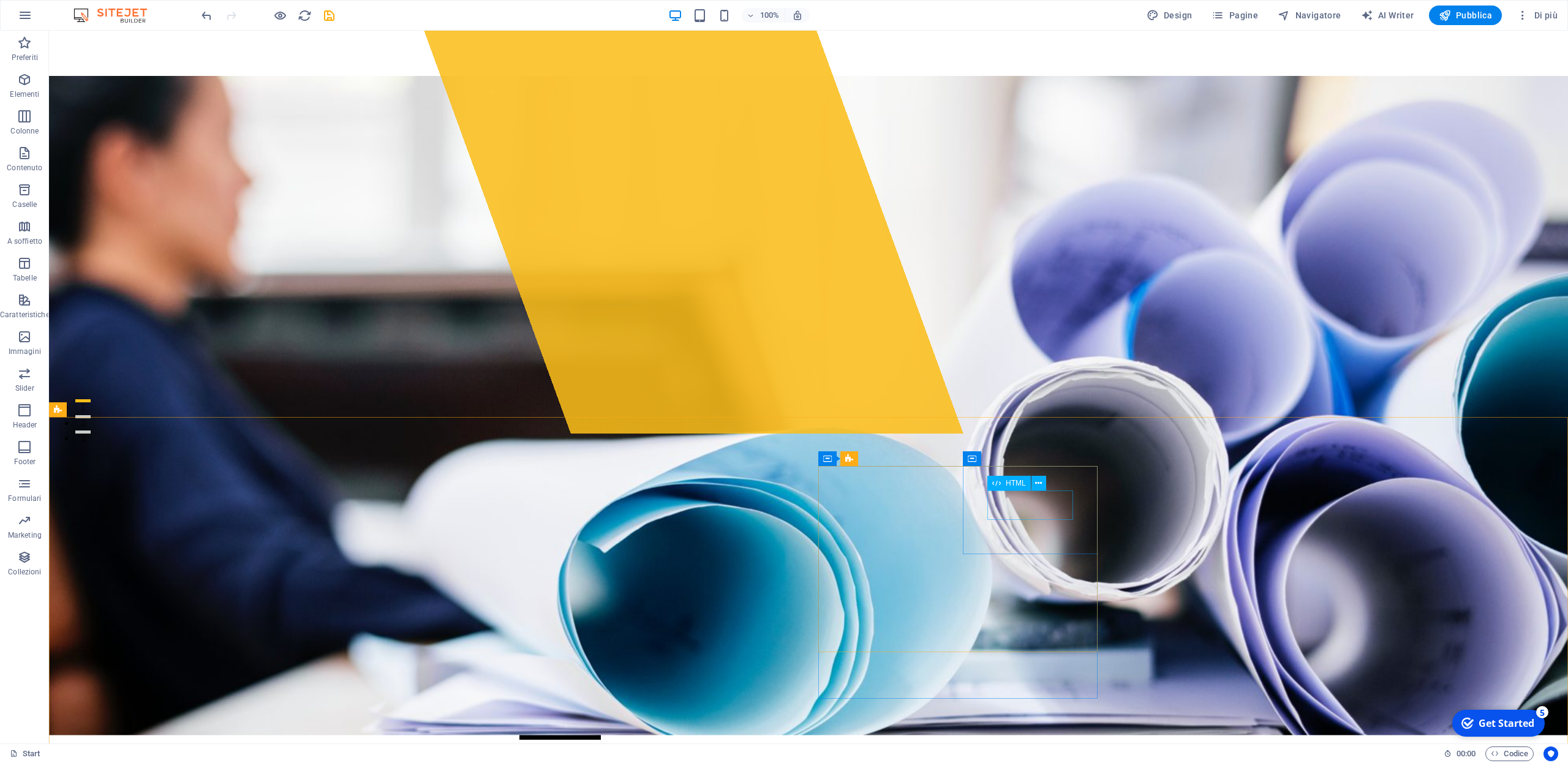
scroll to position [302, 0]
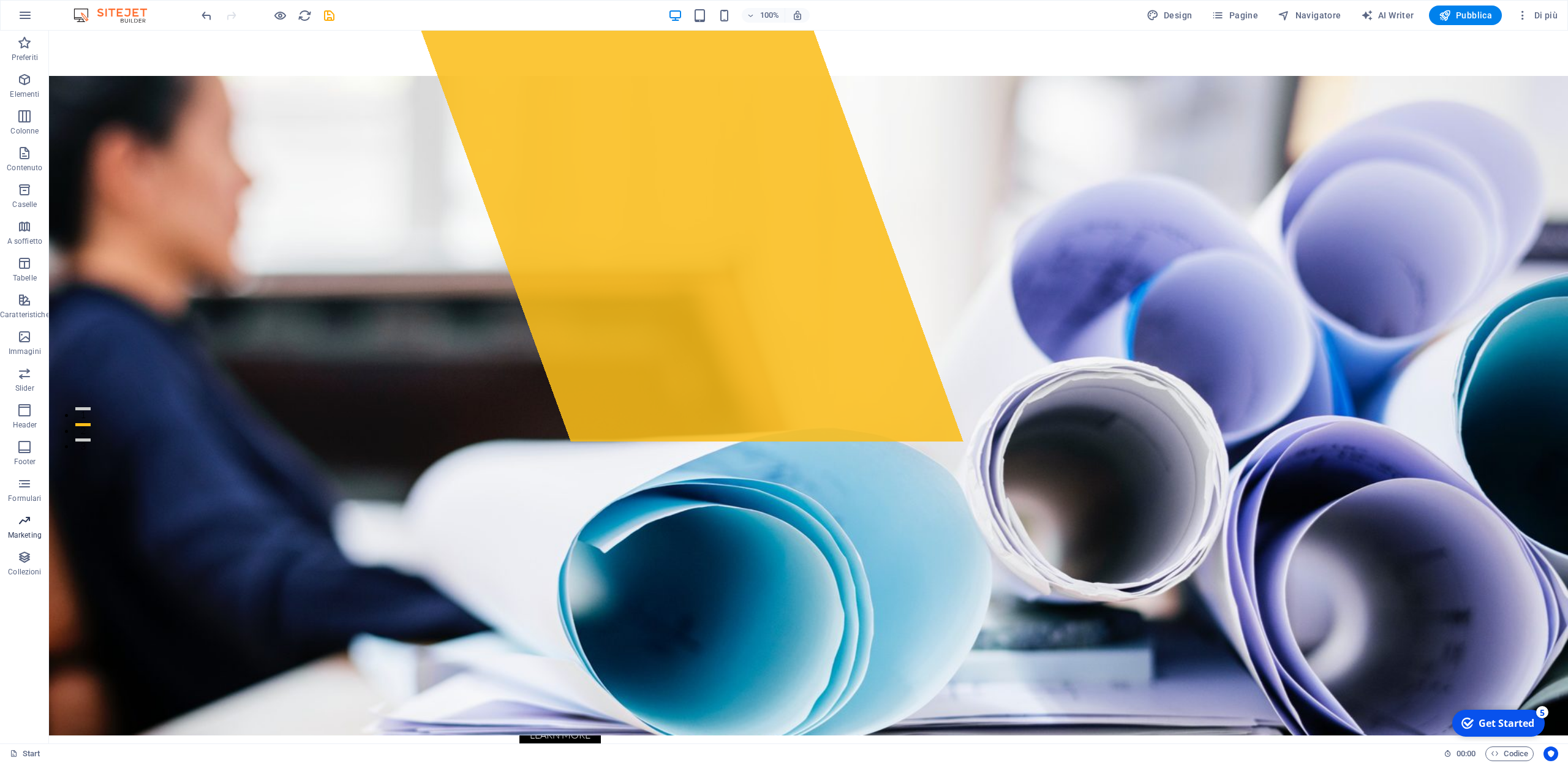
click at [29, 524] on icon "button" at bounding box center [24, 520] width 14 height 14
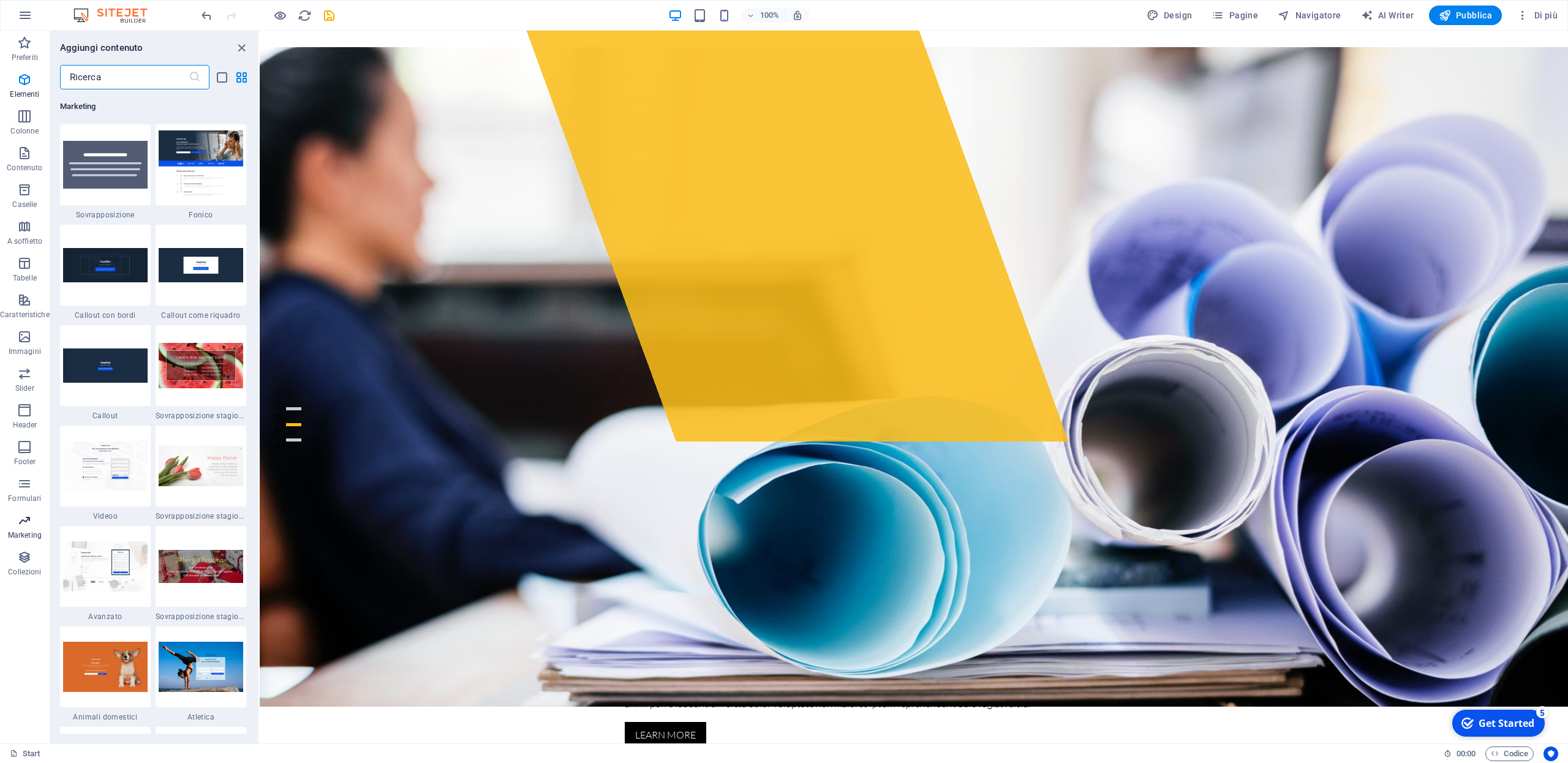
scroll to position [9978, 0]
click at [1181, 18] on span "Design" at bounding box center [1169, 15] width 46 height 12
select select "px"
select select "300"
select select "px"
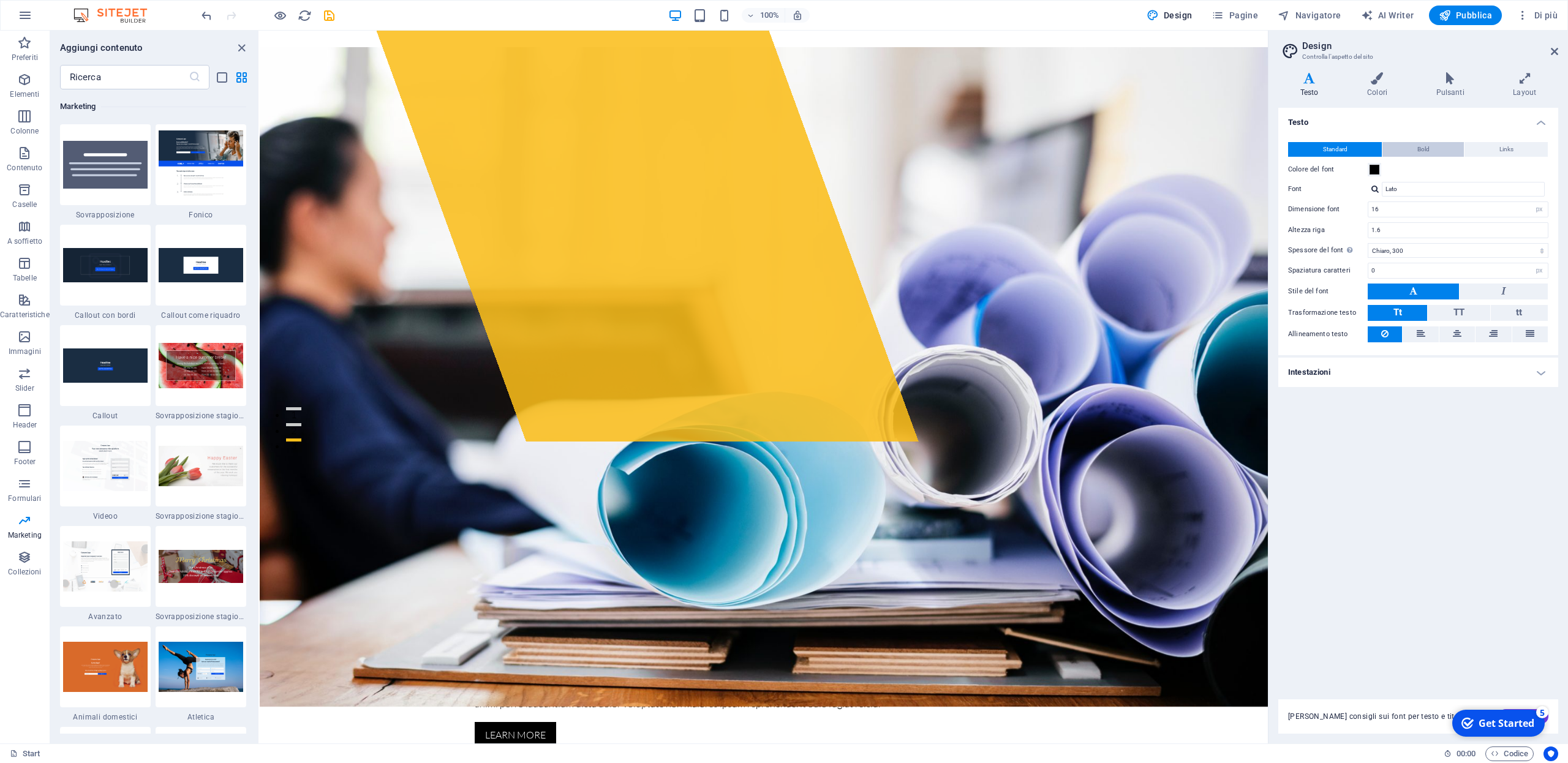
click at [1427, 147] on span "Bold" at bounding box center [1423, 149] width 12 height 14
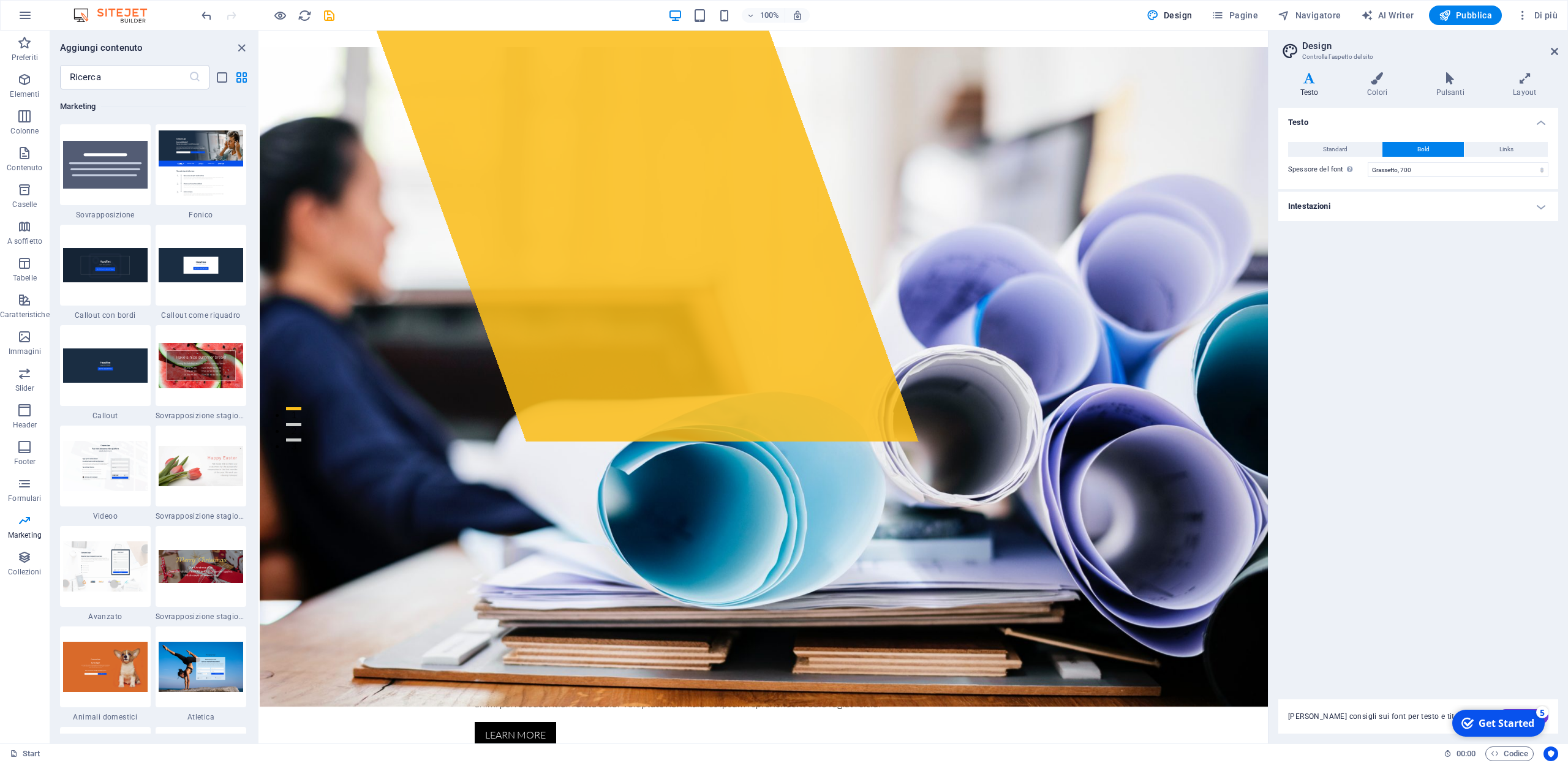
click at [1540, 207] on h4 "Intestazioni" at bounding box center [1418, 206] width 280 height 30
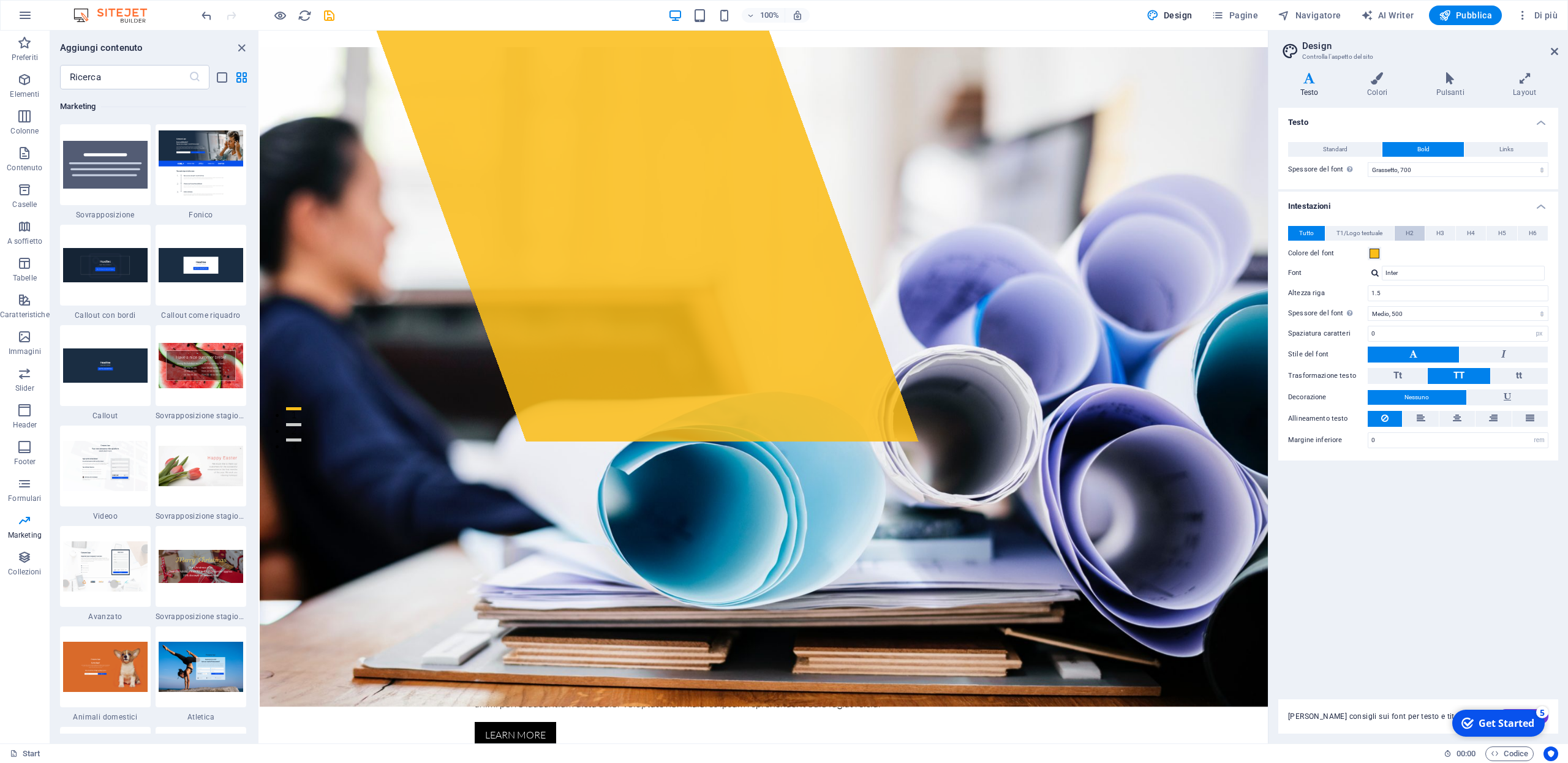
click at [1410, 234] on span "H2" at bounding box center [1410, 233] width 8 height 14
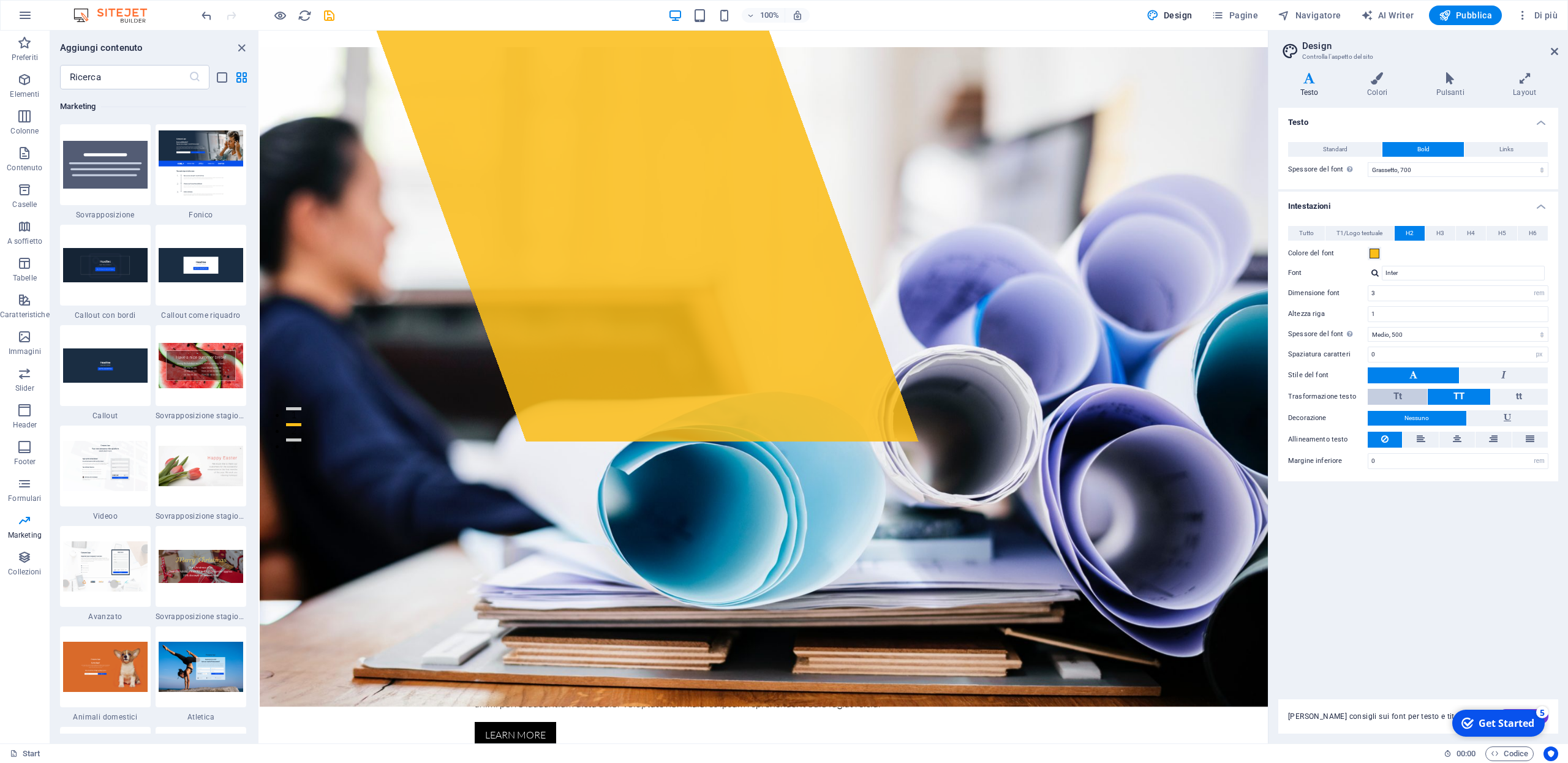
click at [1405, 398] on button "Tt" at bounding box center [1397, 397] width 59 height 16
click at [1402, 355] on input "0" at bounding box center [1458, 354] width 179 height 14
type input "2"
type input "0"
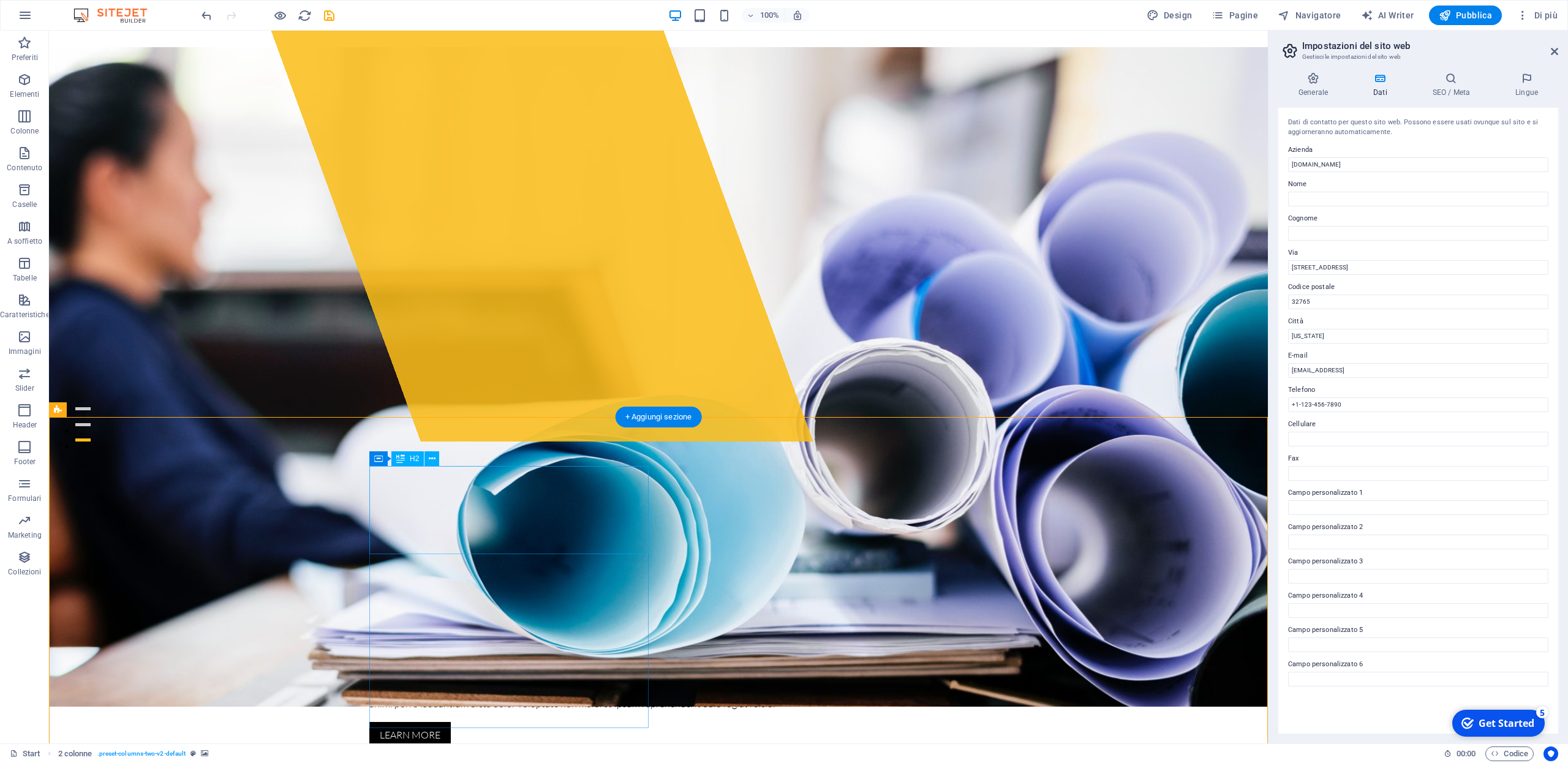
click at [1317, 79] on icon at bounding box center [1312, 78] width 70 height 12
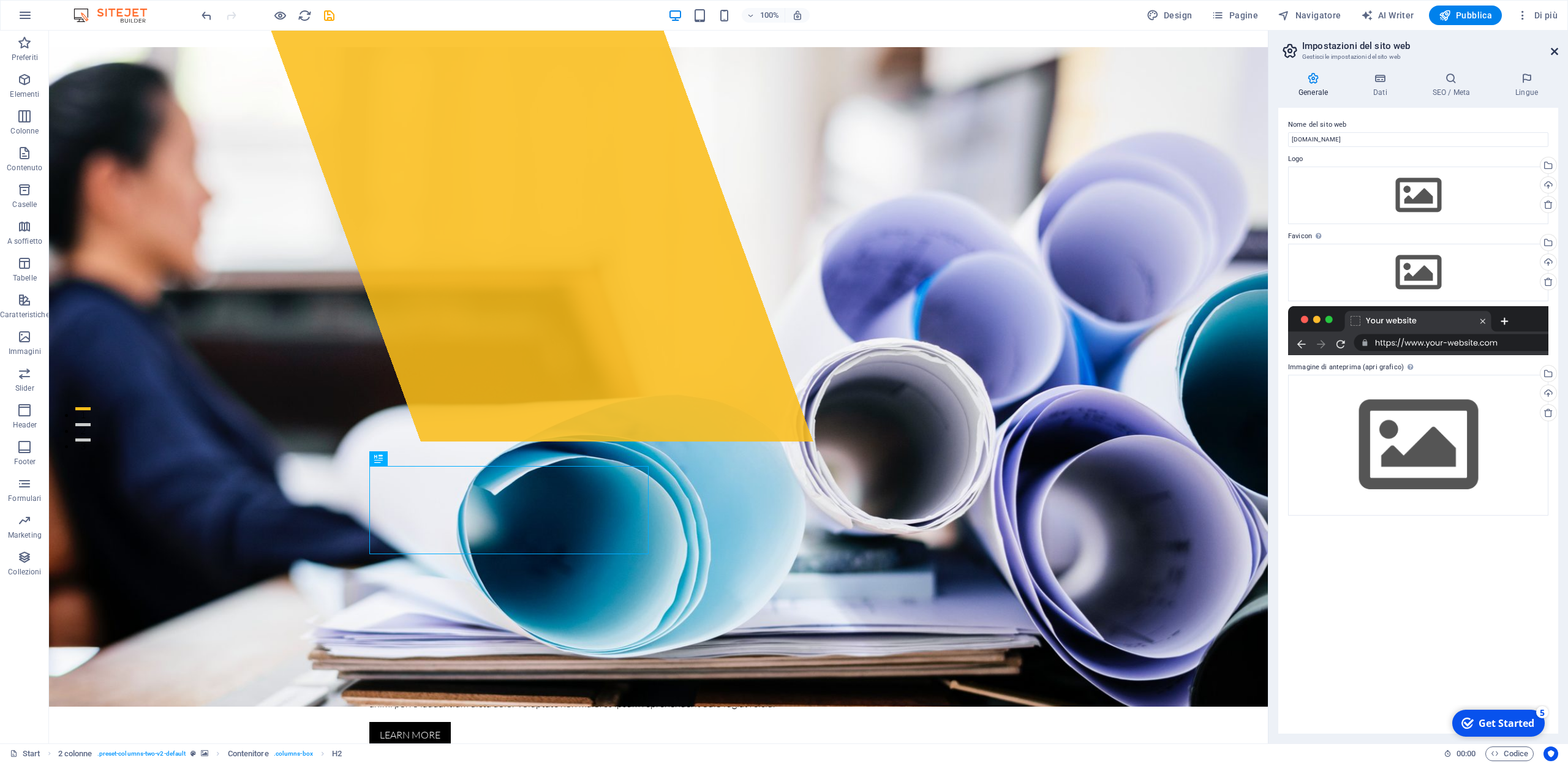
click at [1556, 52] on icon at bounding box center [1555, 52] width 8 height 10
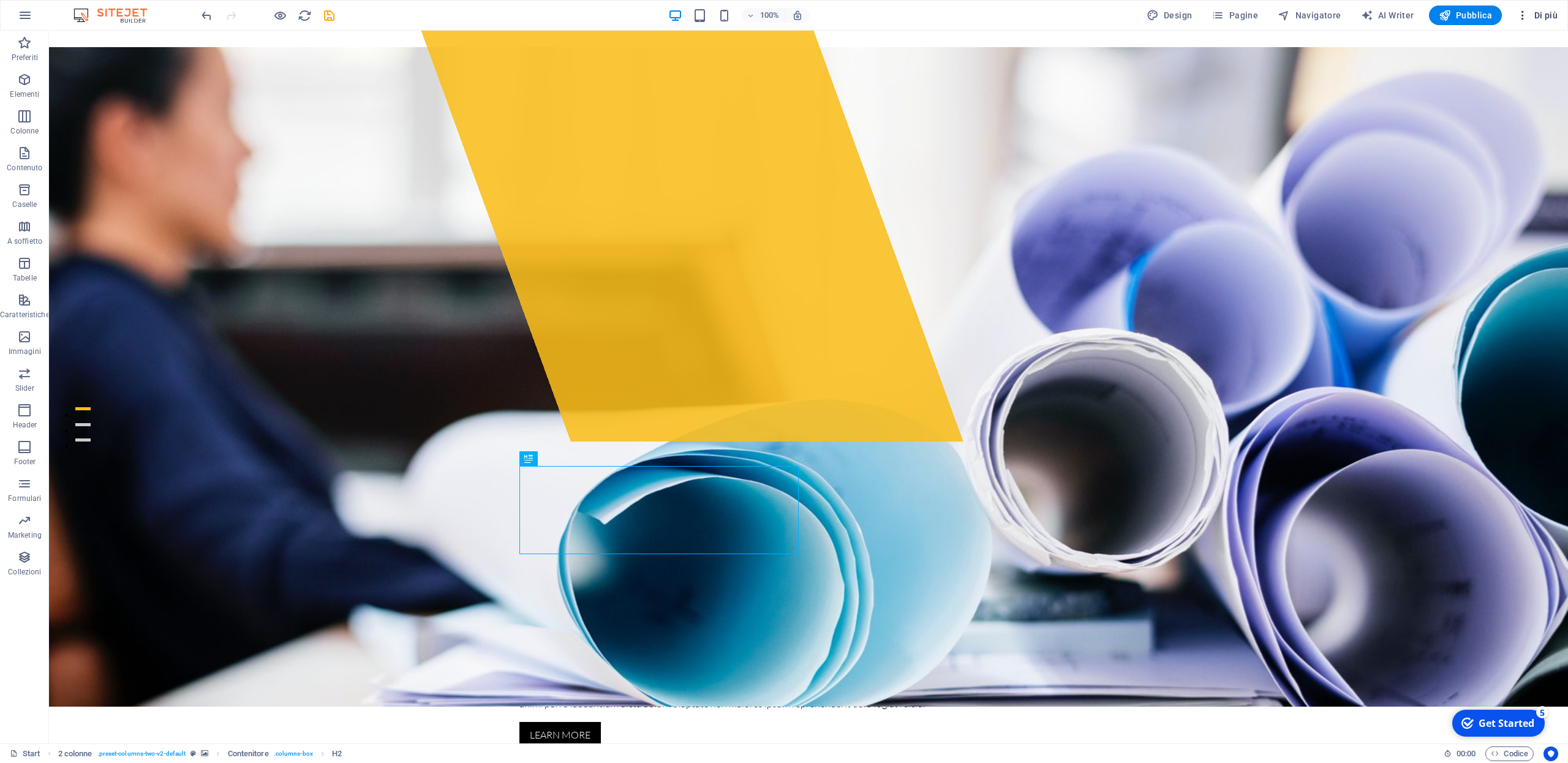
click at [1544, 13] on span "Di più" at bounding box center [1537, 15] width 41 height 12
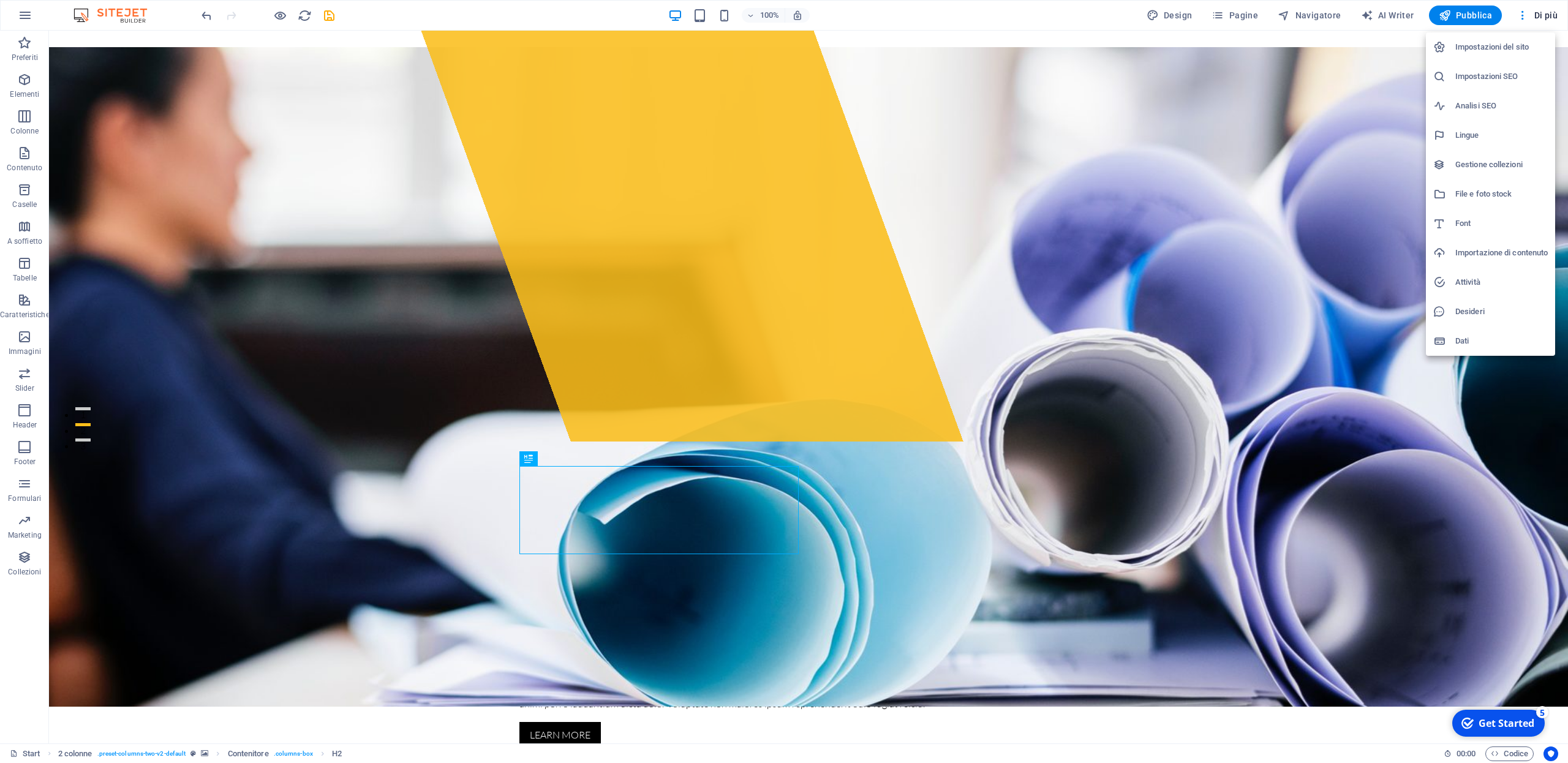
click at [1463, 50] on h6 "Impostazioni del sito" at bounding box center [1501, 47] width 93 height 14
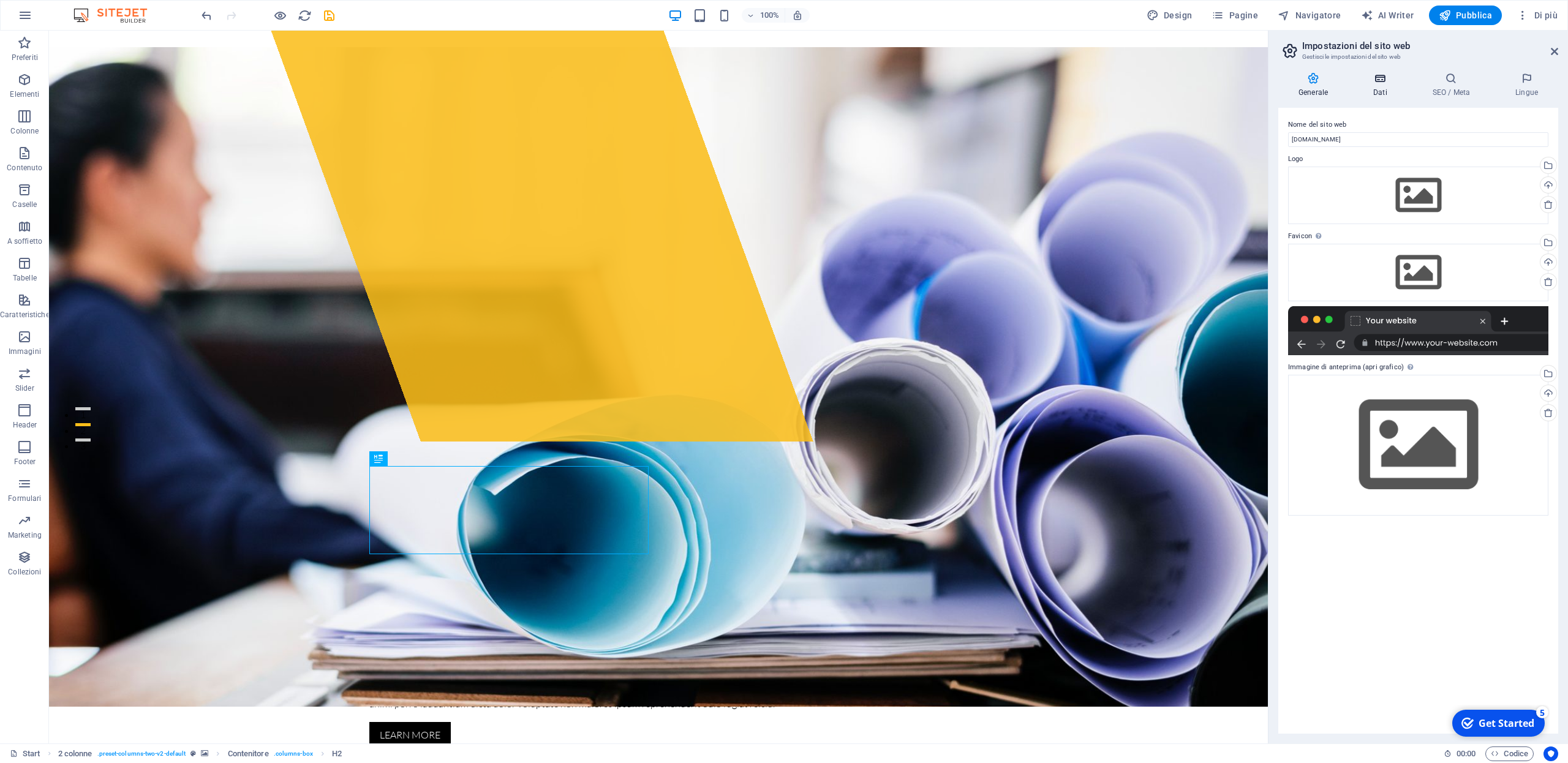
click at [1379, 84] on icon at bounding box center [1380, 78] width 54 height 12
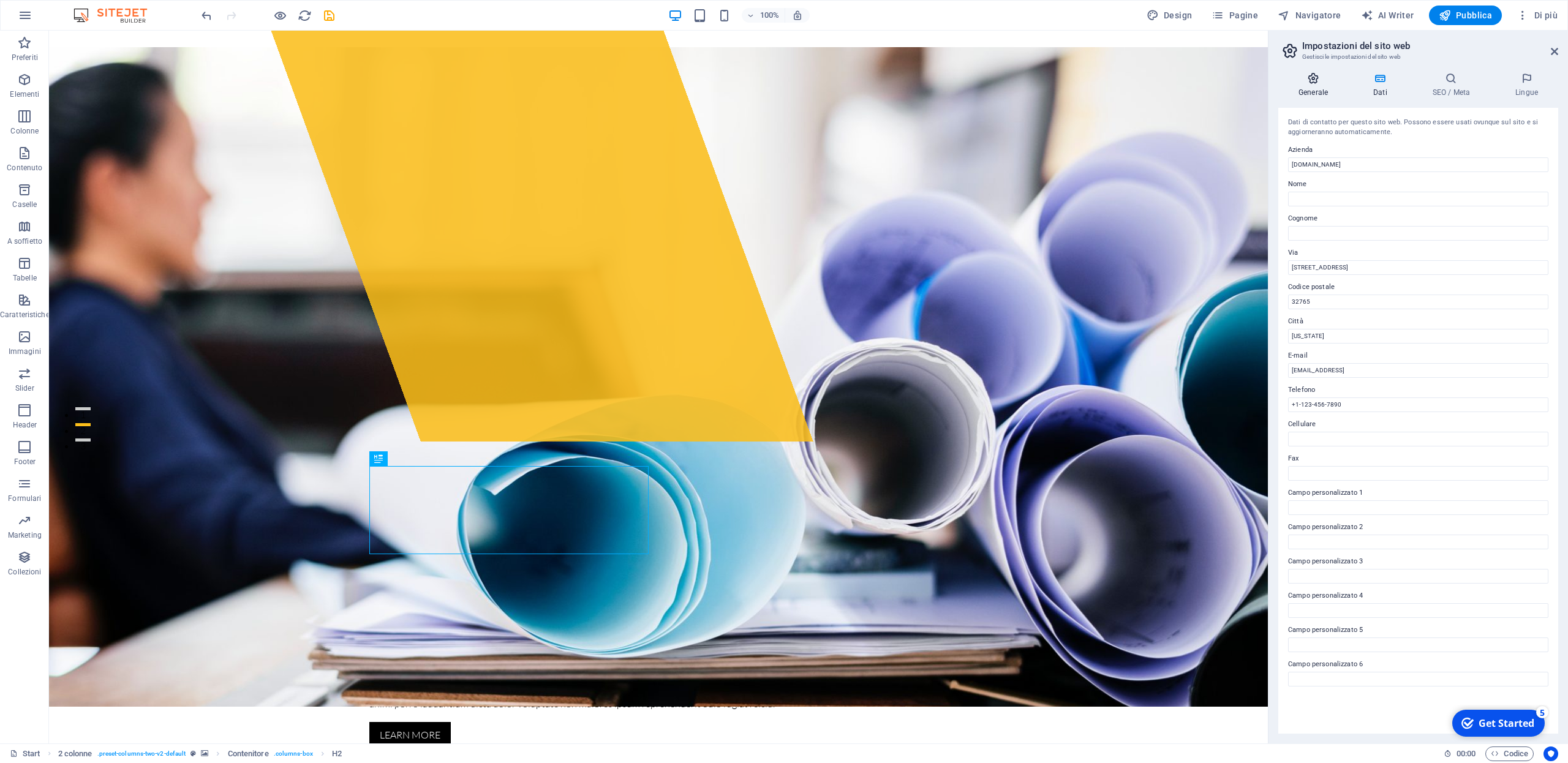
click at [1309, 81] on icon at bounding box center [1312, 78] width 70 height 12
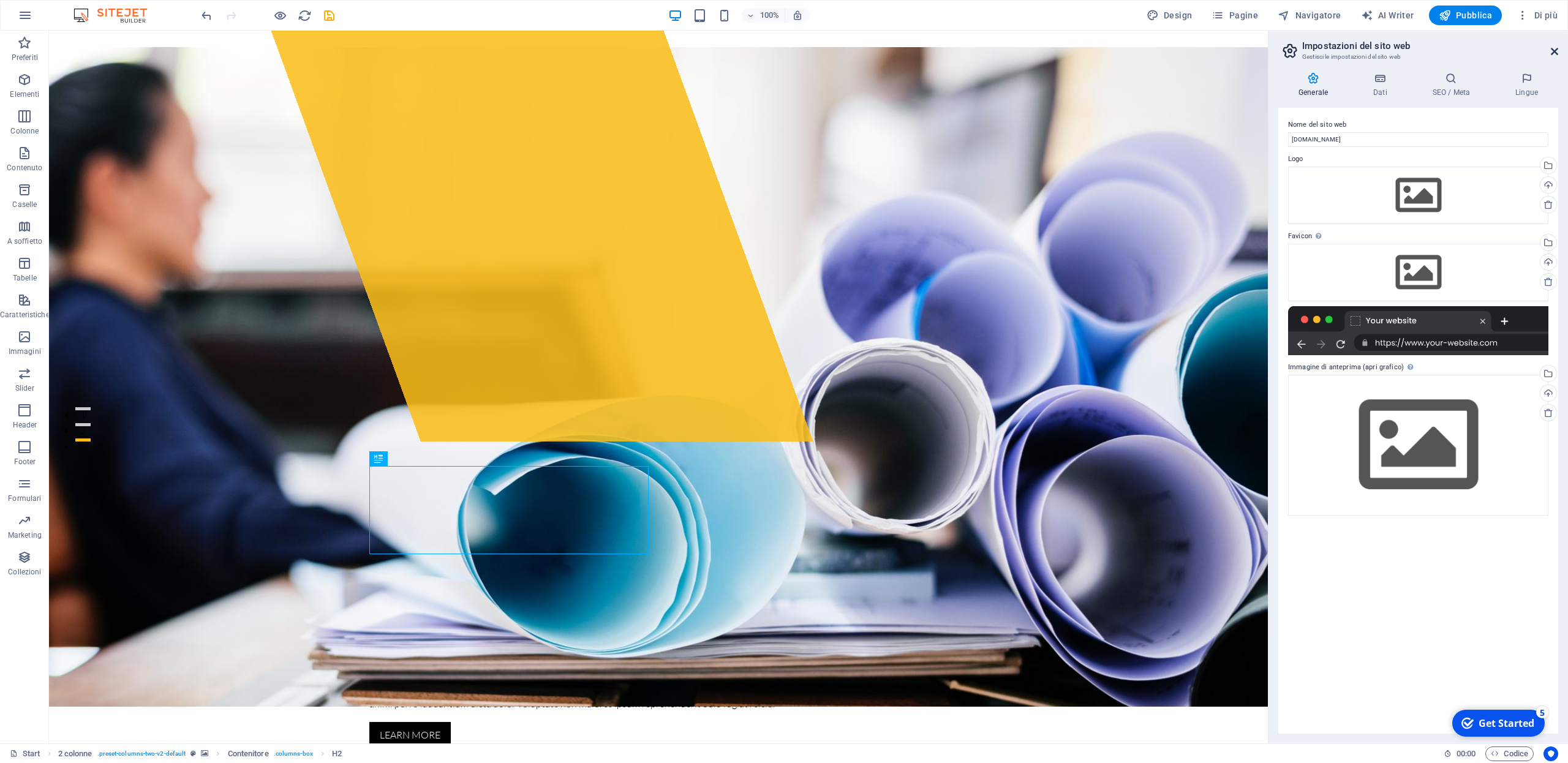
drag, startPoint x: 1556, startPoint y: 52, endPoint x: 1507, endPoint y: 21, distance: 58.0
click at [1556, 52] on icon at bounding box center [1555, 52] width 8 height 10
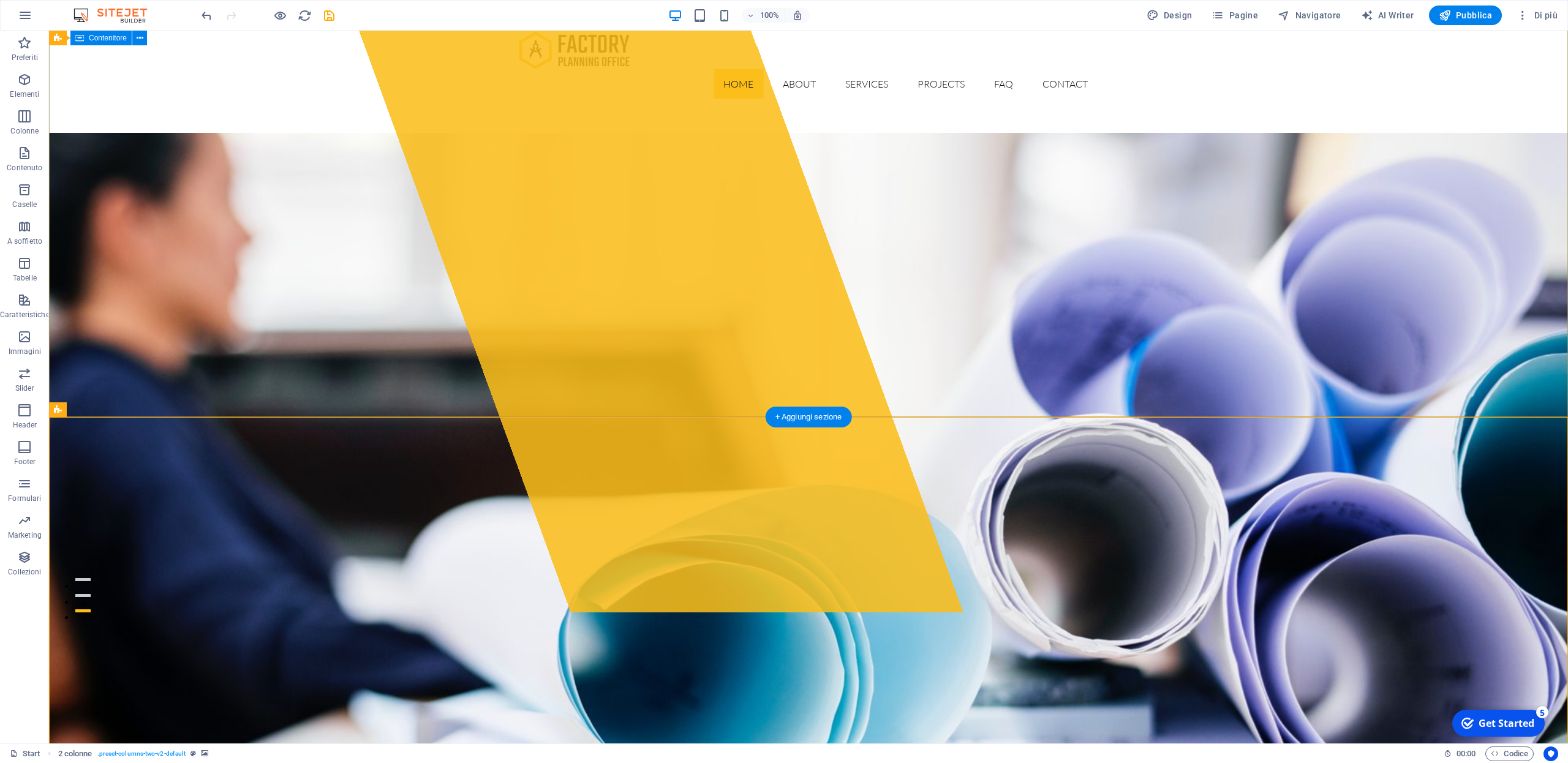
scroll to position [0, 0]
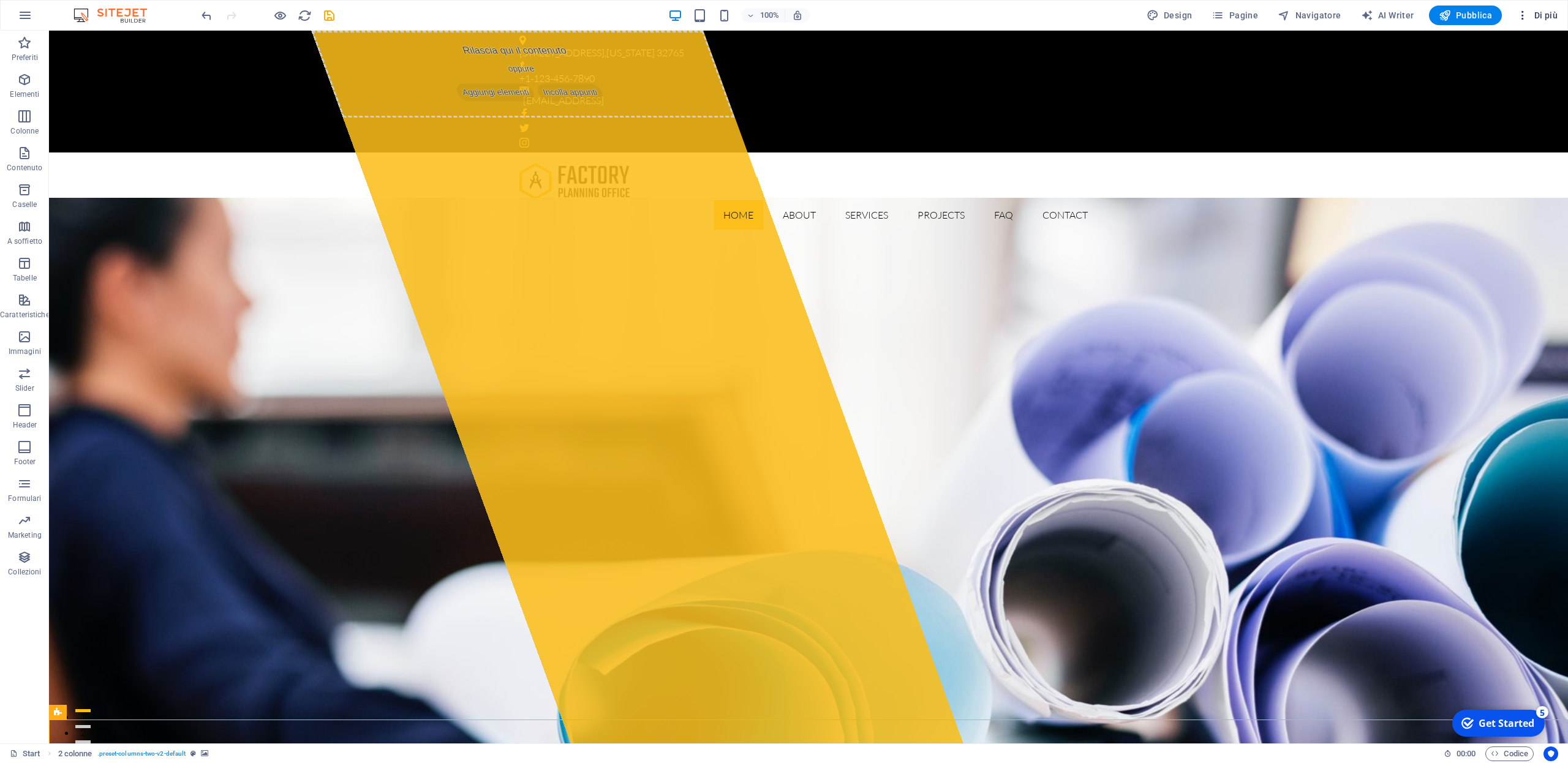
click at [1524, 18] on icon "button" at bounding box center [1522, 15] width 12 height 12
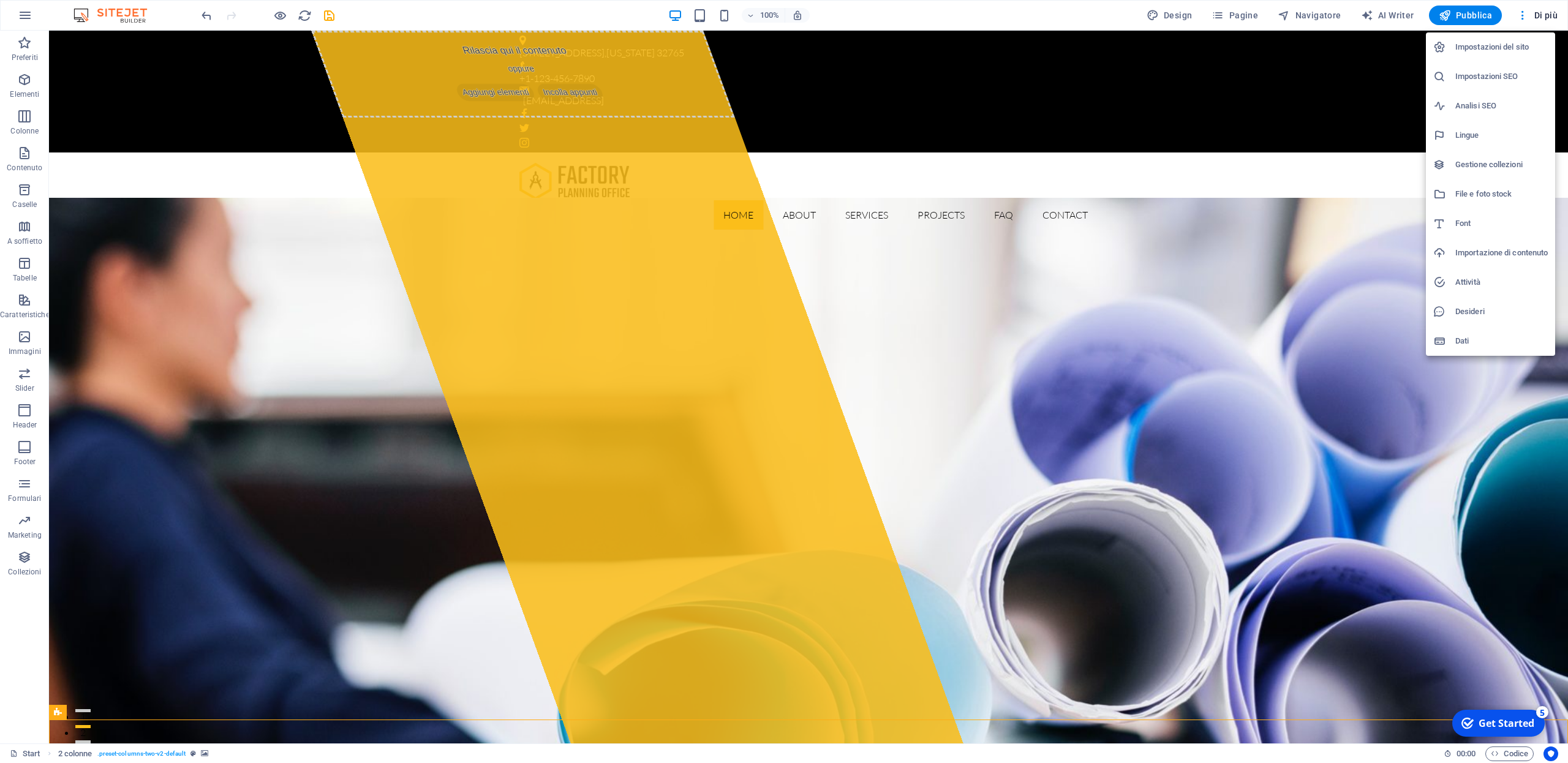
click at [1546, 16] on div at bounding box center [784, 382] width 1568 height 763
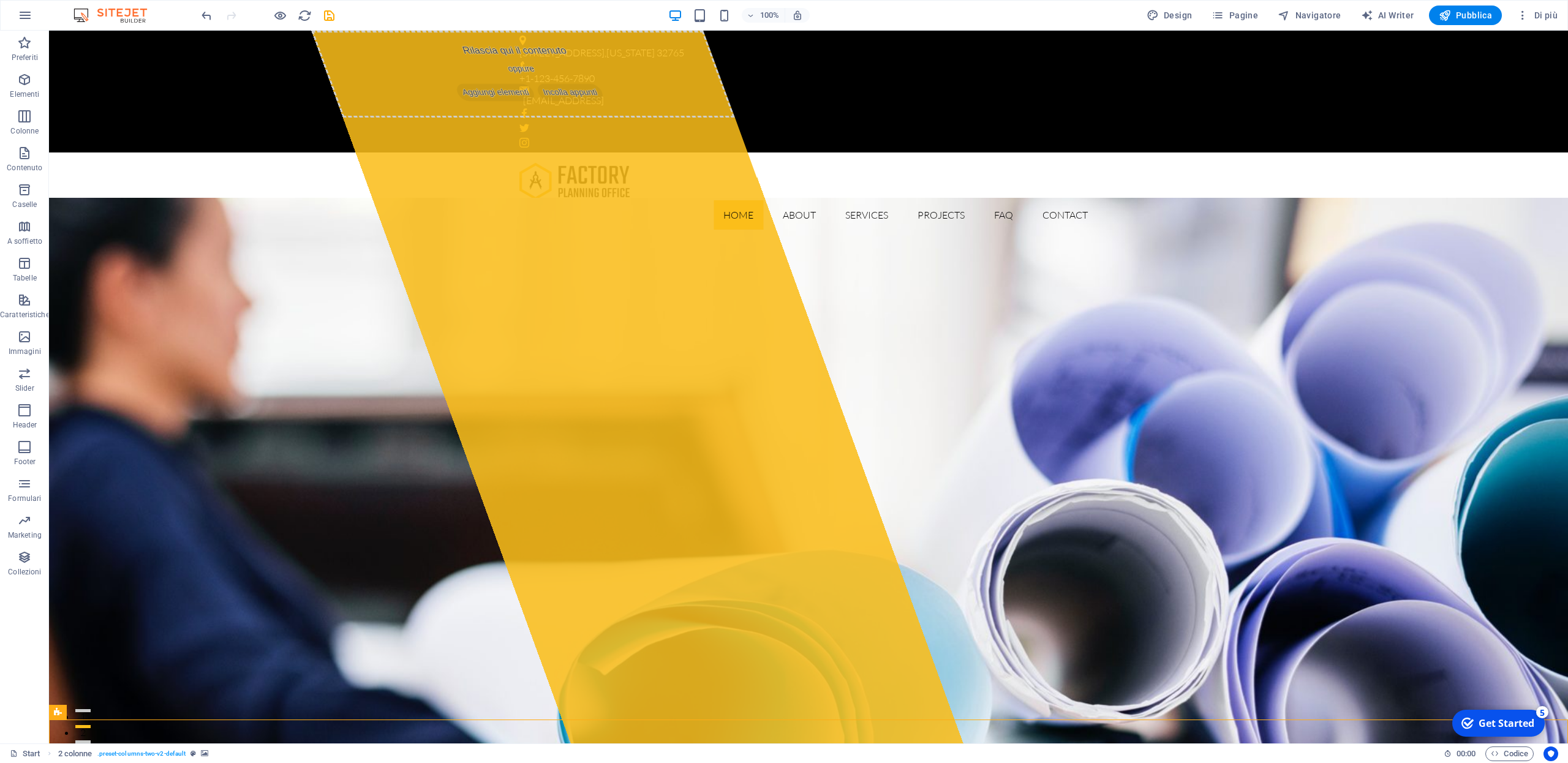
click at [1546, 16] on span "Di più" at bounding box center [1537, 15] width 41 height 12
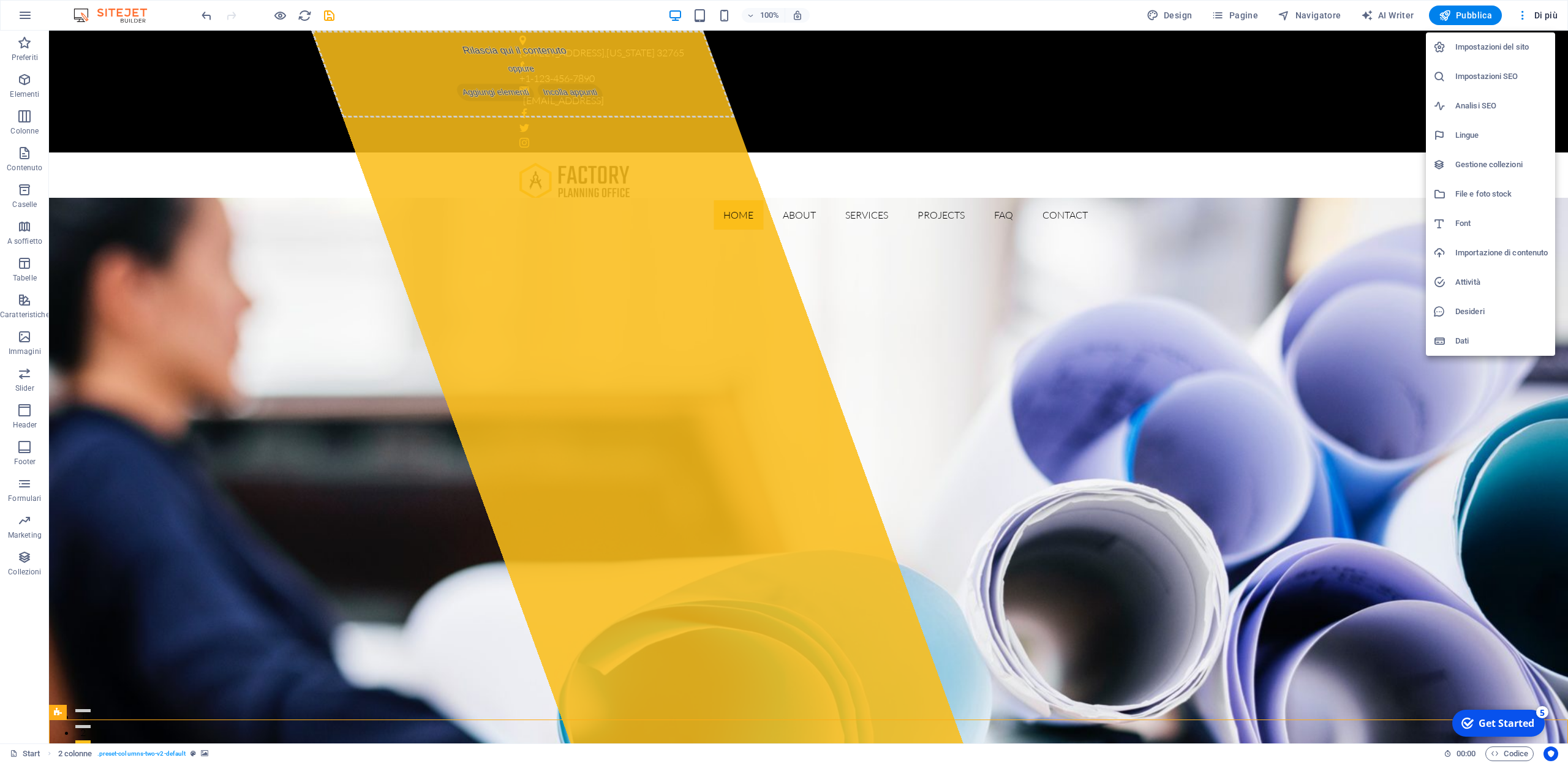
click at [1546, 16] on div at bounding box center [784, 382] width 1568 height 763
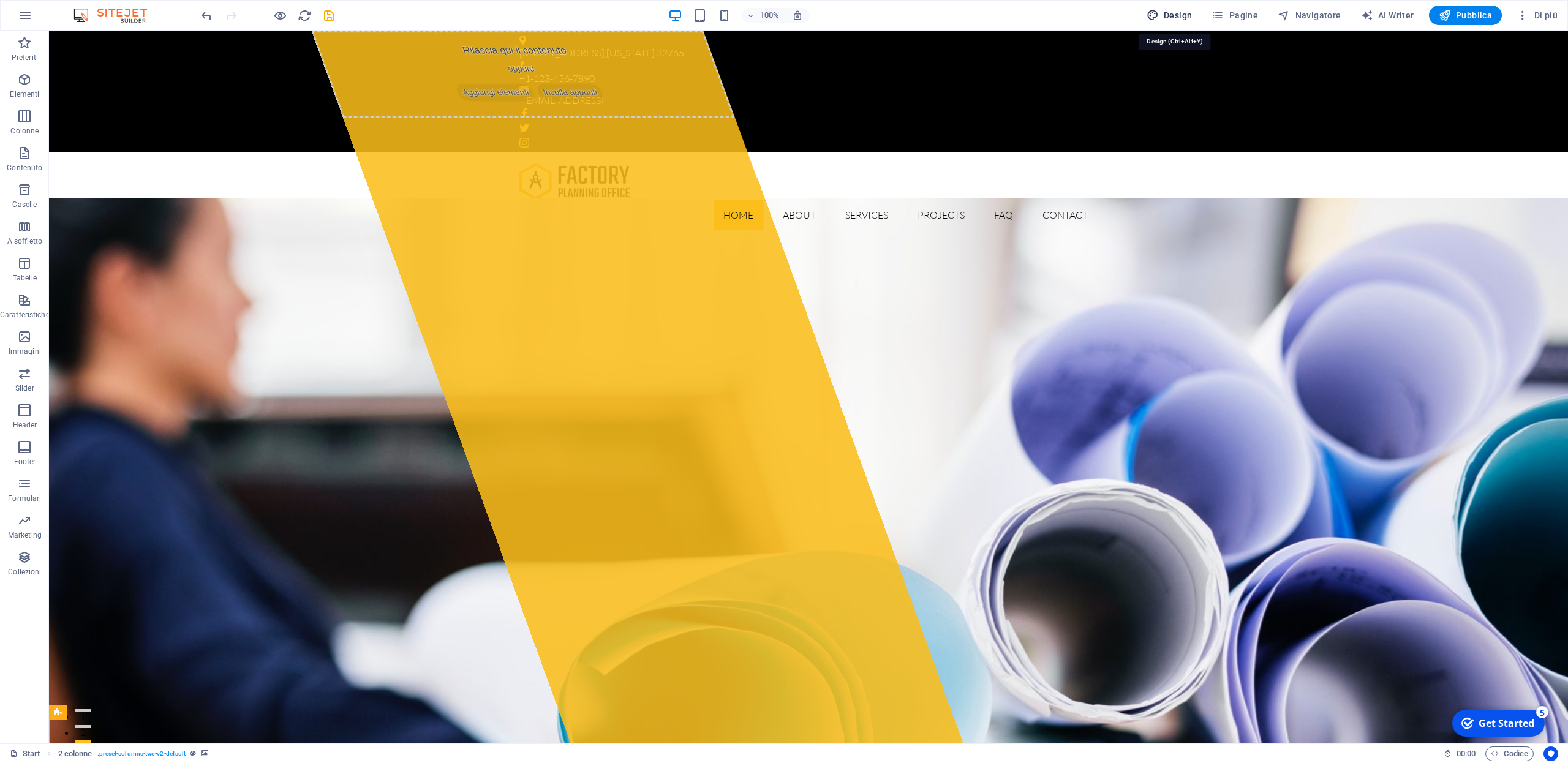
click at [1178, 13] on span "Design" at bounding box center [1169, 15] width 46 height 12
select select "700"
select select "rem"
select select "500"
select select "px"
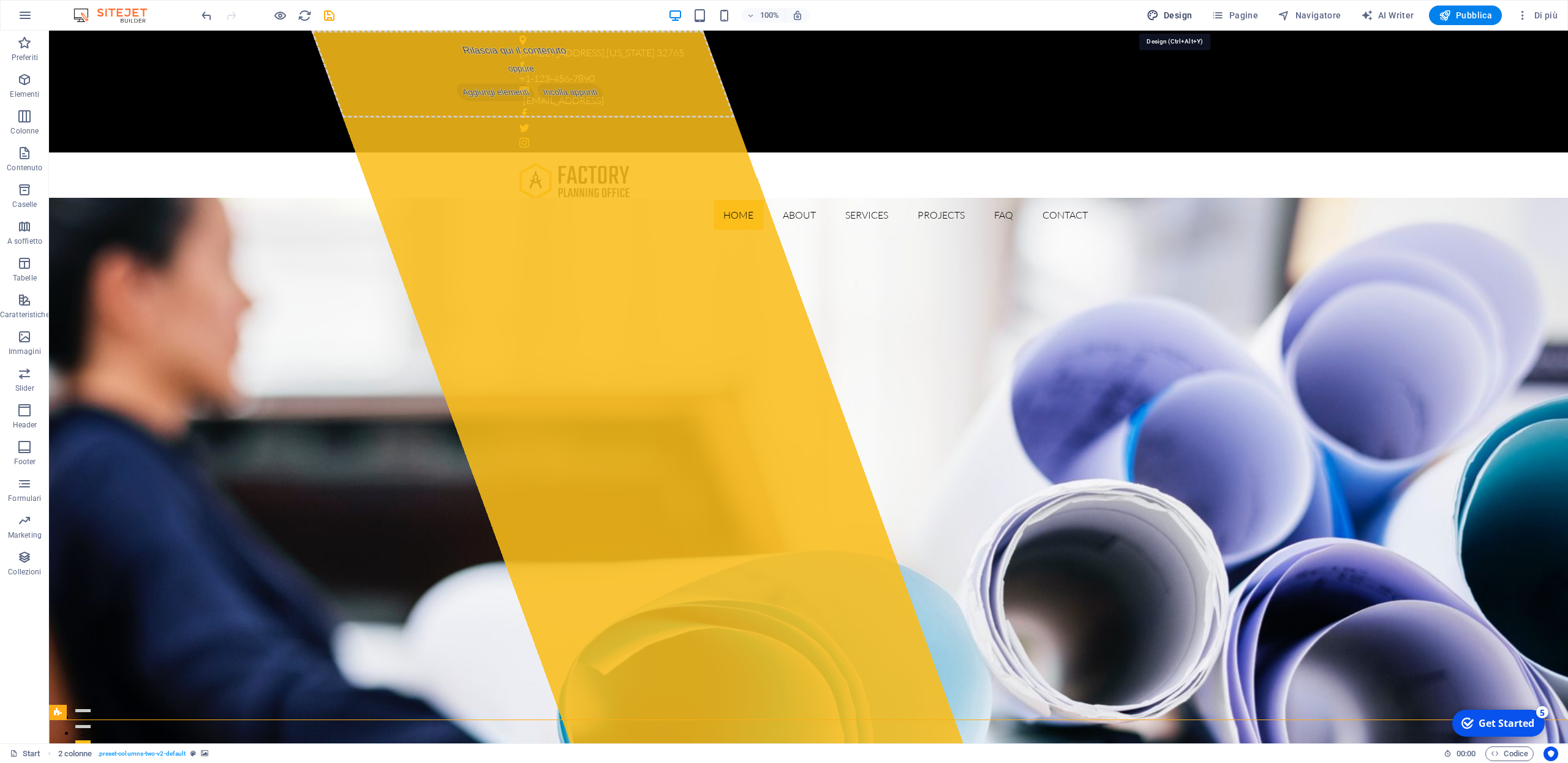
select select "rem"
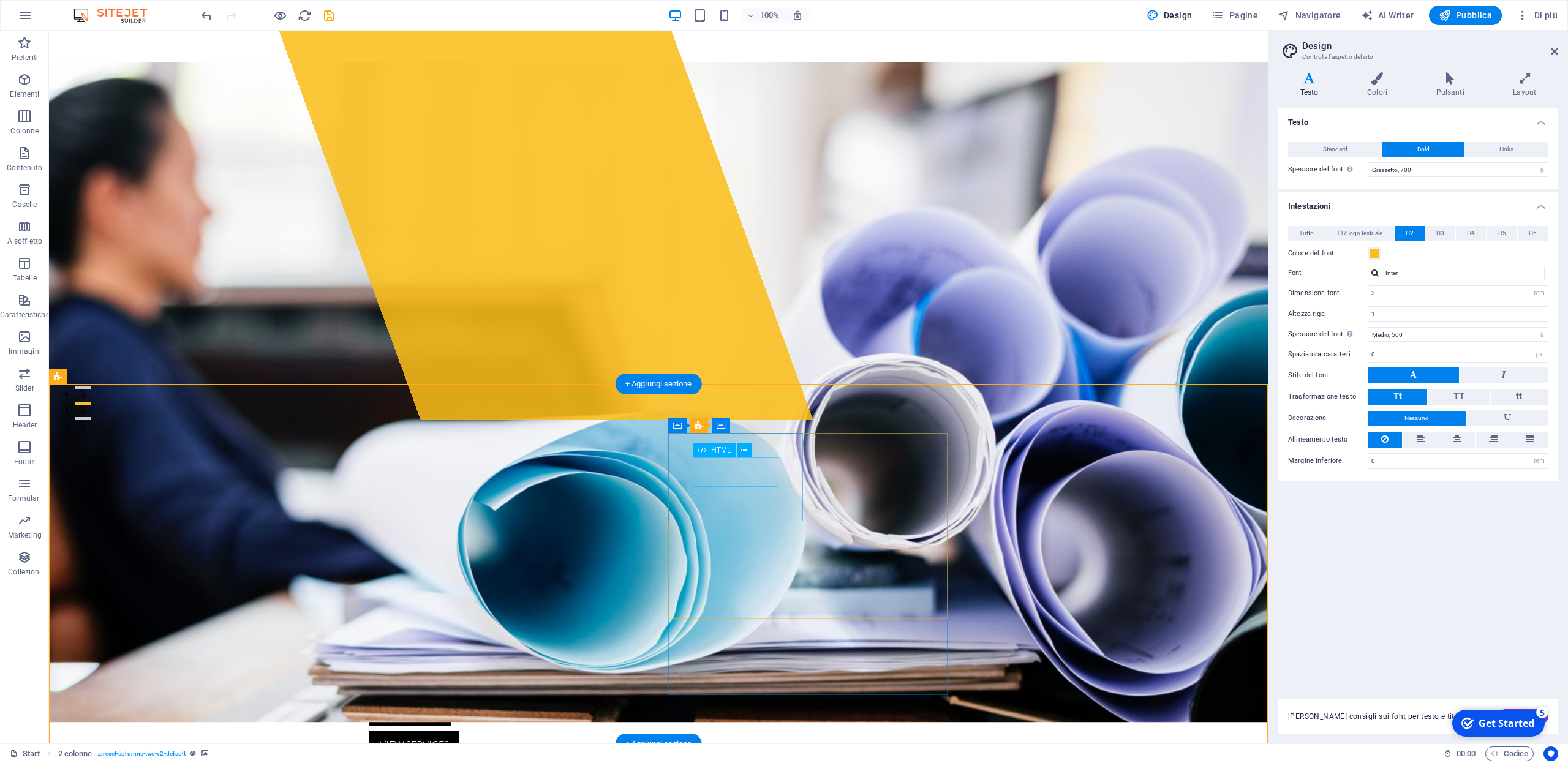
scroll to position [384, 0]
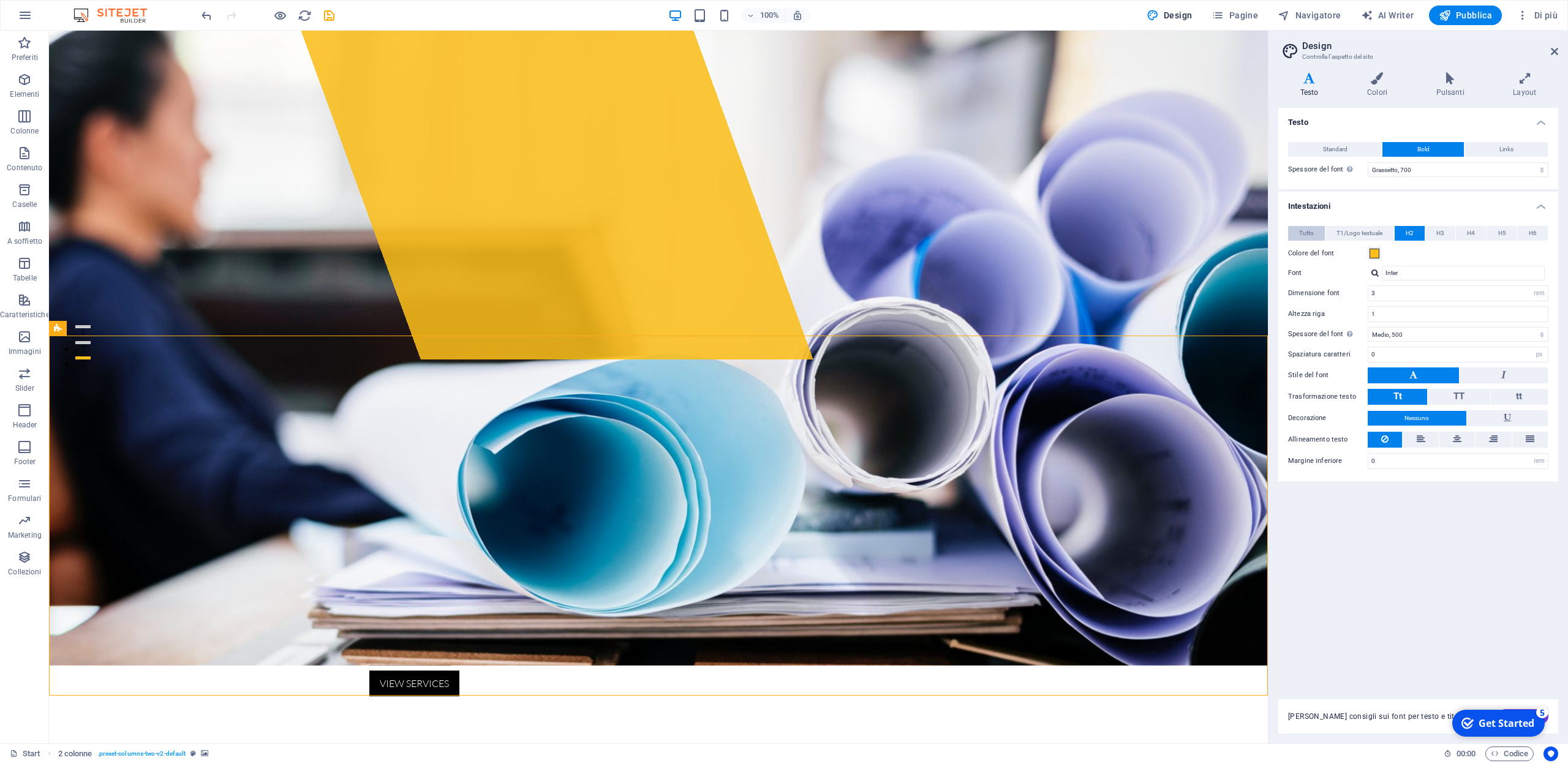
click at [1304, 236] on span "Tutto" at bounding box center [1306, 233] width 14 height 14
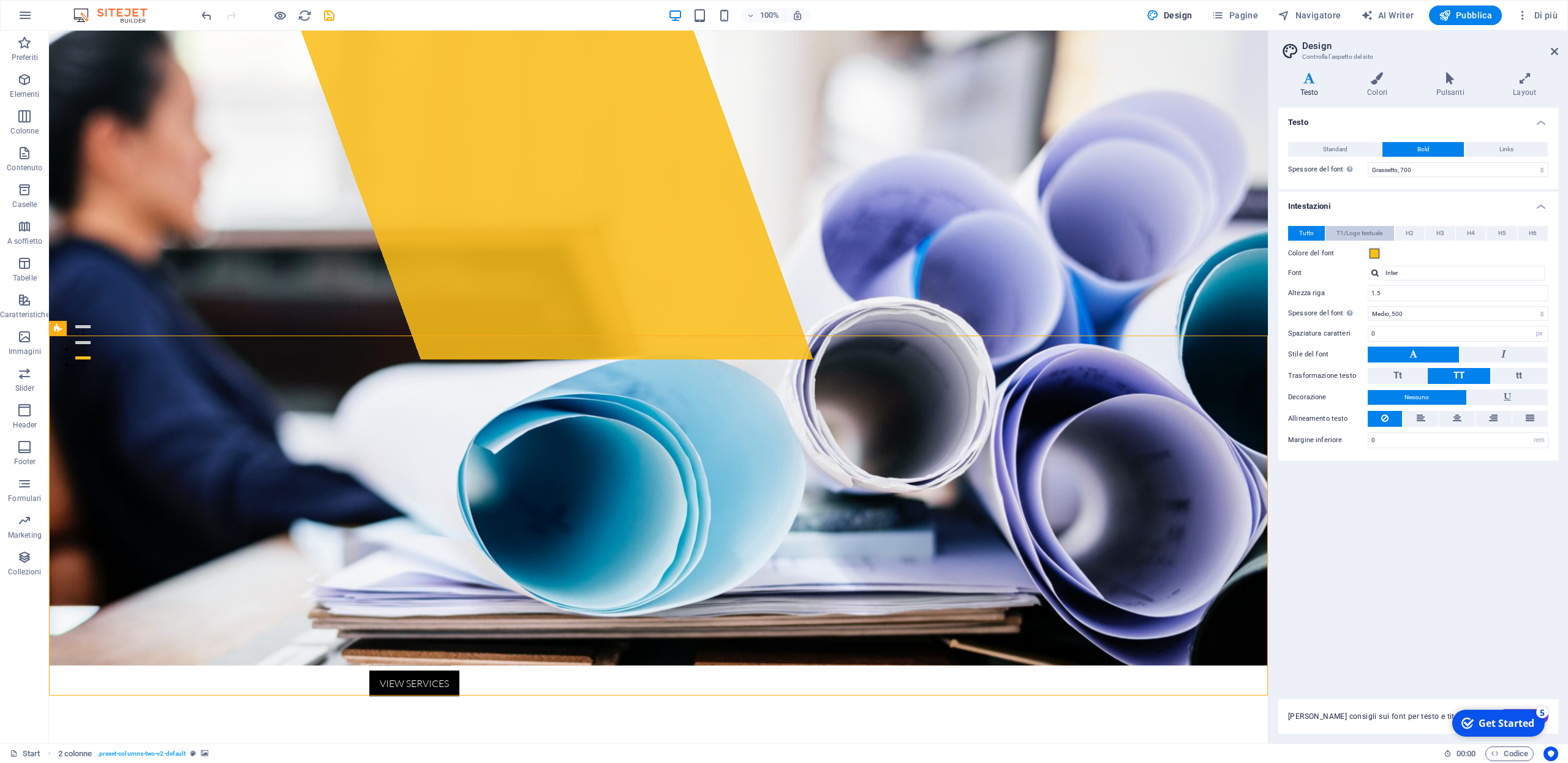
click at [1355, 234] on span "T1/Logo testuale" at bounding box center [1359, 233] width 46 height 14
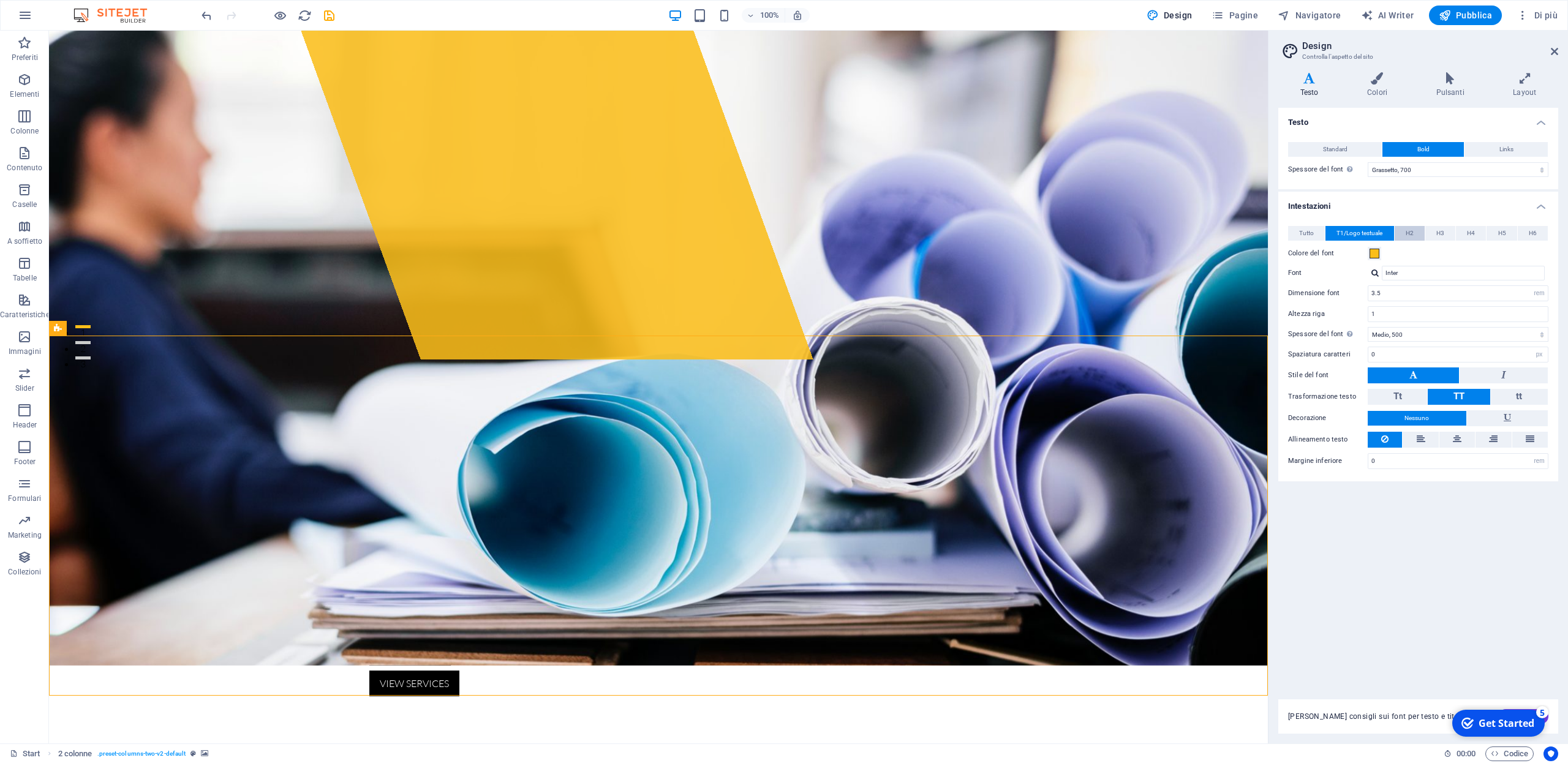
click at [1410, 236] on span "H2" at bounding box center [1410, 233] width 8 height 14
click at [1359, 234] on span "T1/Logo testuale" at bounding box center [1359, 233] width 46 height 14
click at [1408, 234] on span "H2" at bounding box center [1410, 233] width 8 height 14
click at [1441, 230] on span "H3" at bounding box center [1440, 233] width 8 height 14
click at [1410, 232] on span "H2" at bounding box center [1410, 233] width 8 height 14
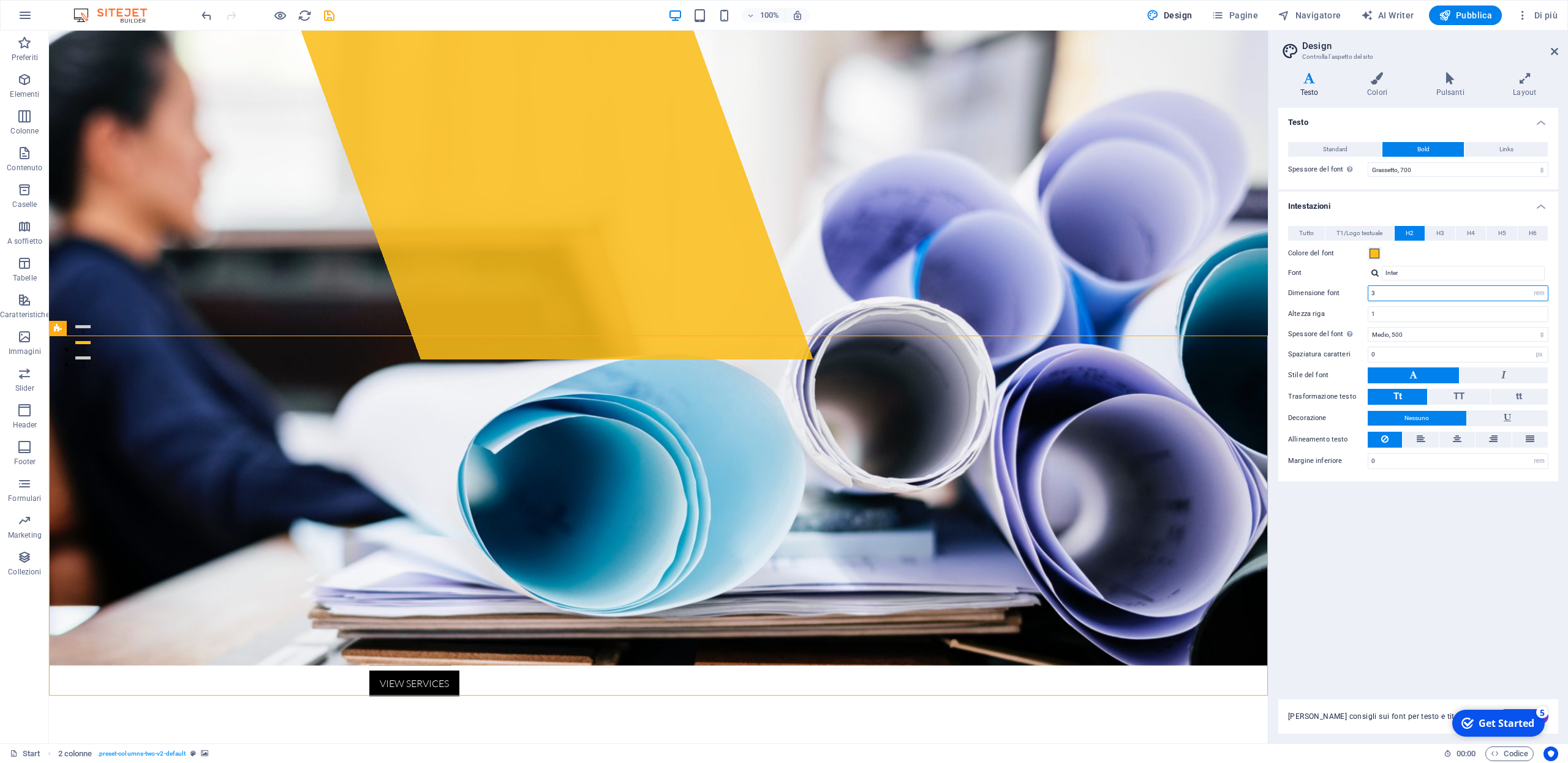
click at [1387, 296] on input "3" at bounding box center [1458, 293] width 179 height 14
click at [1407, 297] on input "3" at bounding box center [1458, 293] width 179 height 14
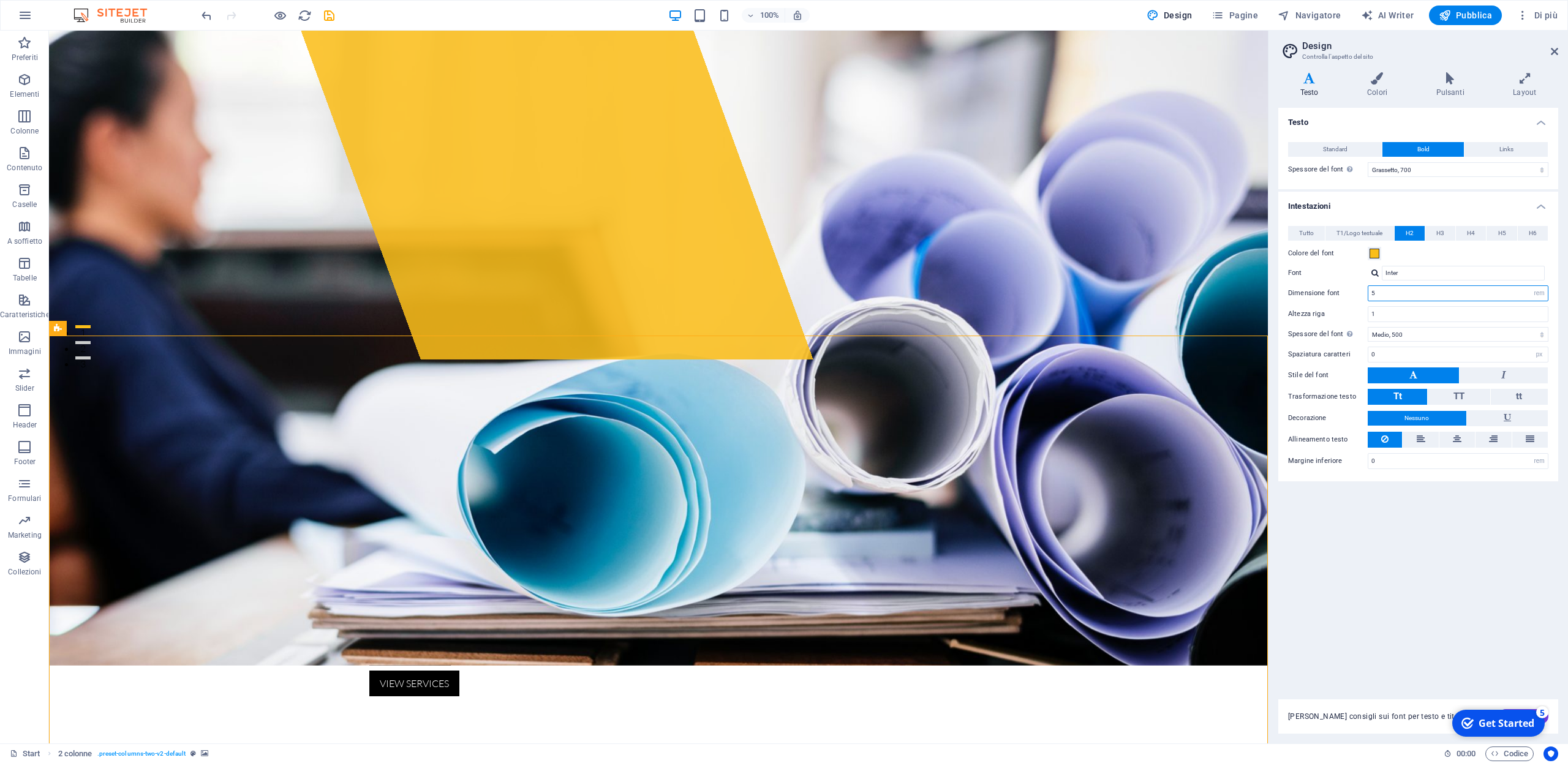
click at [1390, 294] on input "5" at bounding box center [1458, 293] width 179 height 14
type input "5"
select select "em"
click option "em" at bounding box center [0, 0] width 0 height 0
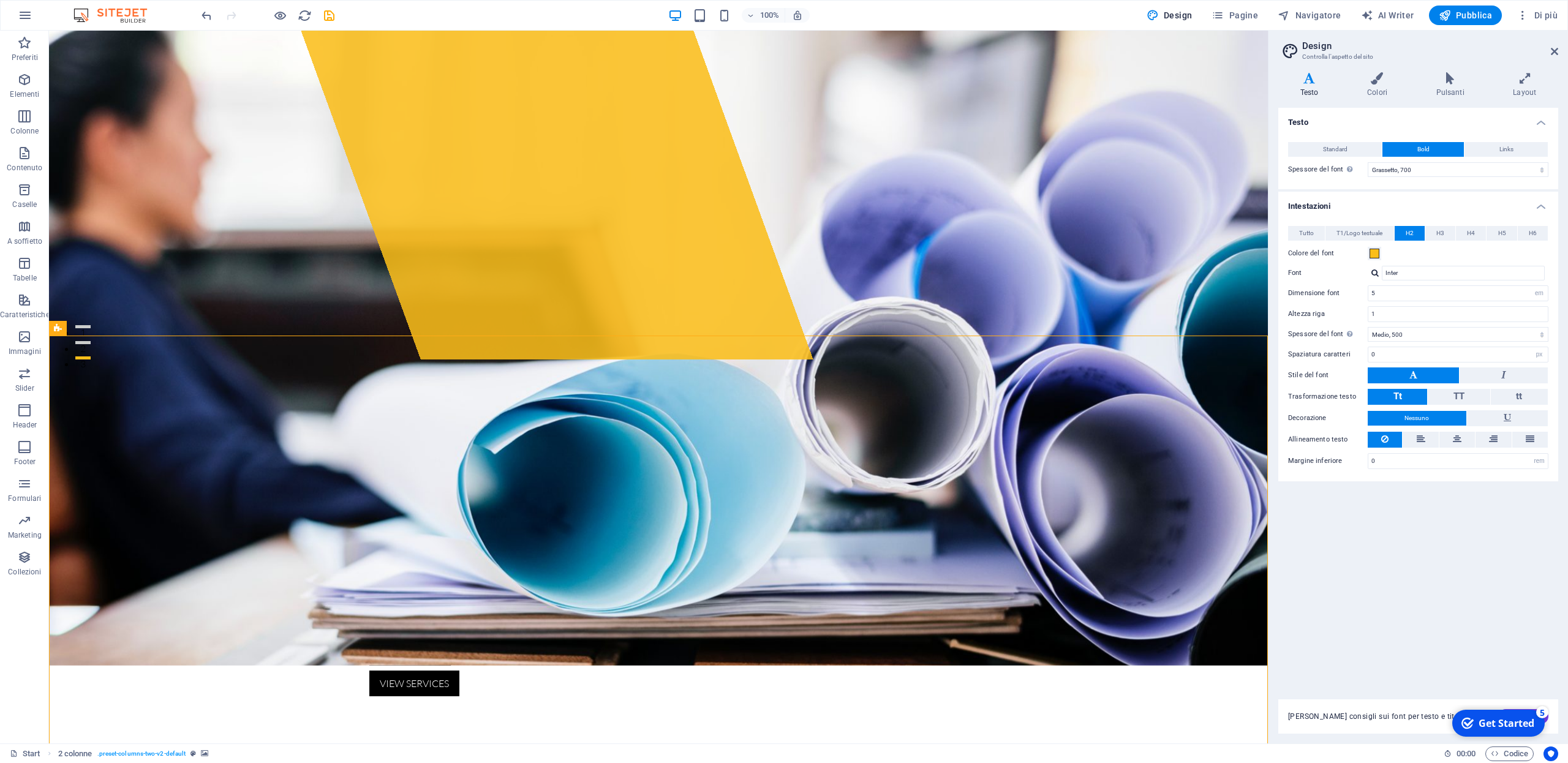
click at [1392, 526] on div "Testo Standard Bold Links Colore del font Font Lato Dimensione font 16 rem px A…" at bounding box center [1418, 396] width 280 height 577
select select "900"
click option "Nero, 900" at bounding box center [0, 0] width 0 height 0
click at [1410, 574] on div "Testo Standard Bold Links Colore del font Font Lato Dimensione font 16 rem px A…" at bounding box center [1418, 396] width 280 height 577
click at [1374, 254] on span at bounding box center [1374, 254] width 10 height 10
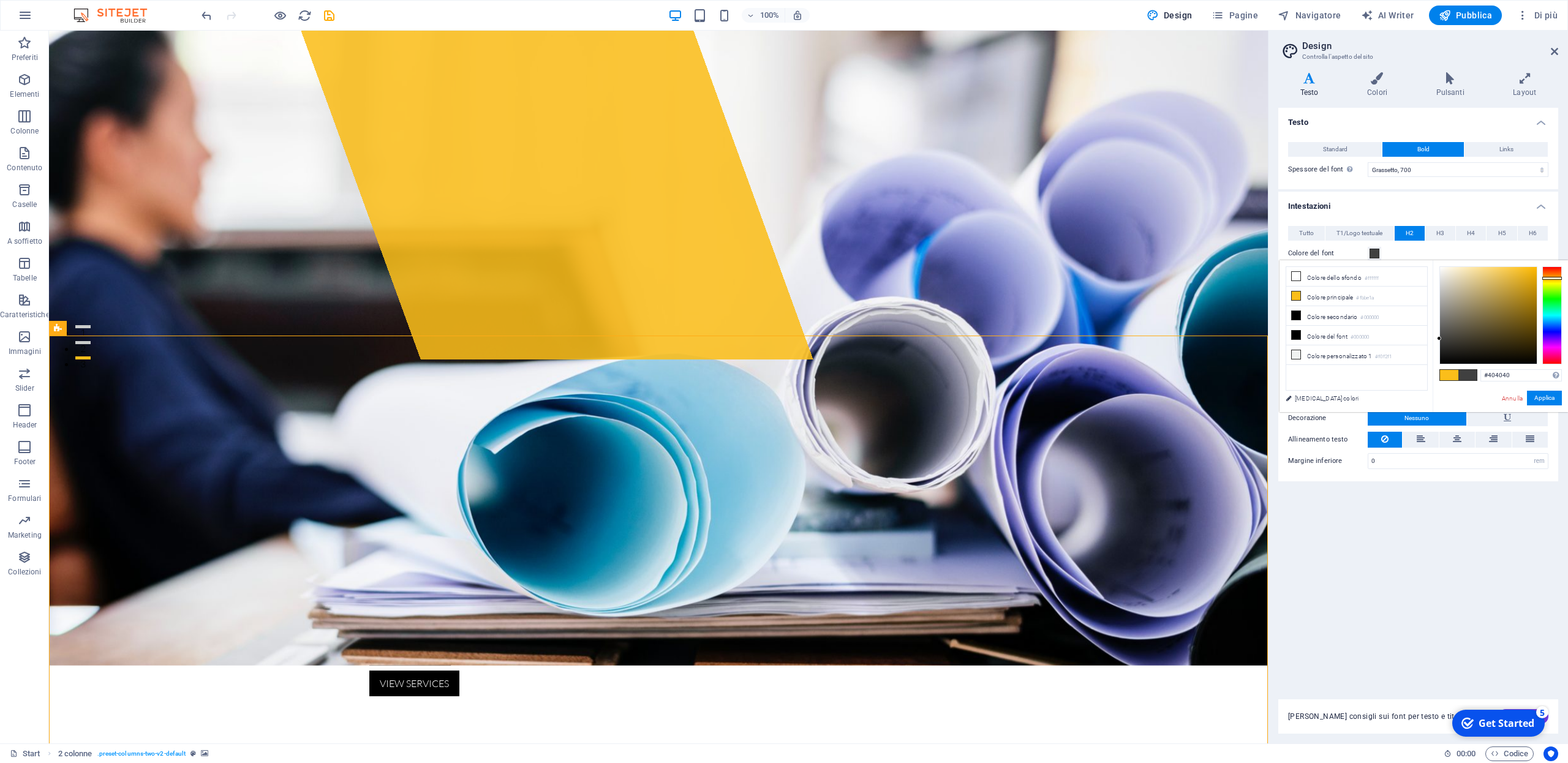
type input "#404040"
drag, startPoint x: 1449, startPoint y: 310, endPoint x: 1439, endPoint y: 339, distance: 30.7
click at [1440, 339] on div at bounding box center [1488, 315] width 96 height 96
click at [1547, 400] on button "Applica" at bounding box center [1544, 398] width 35 height 14
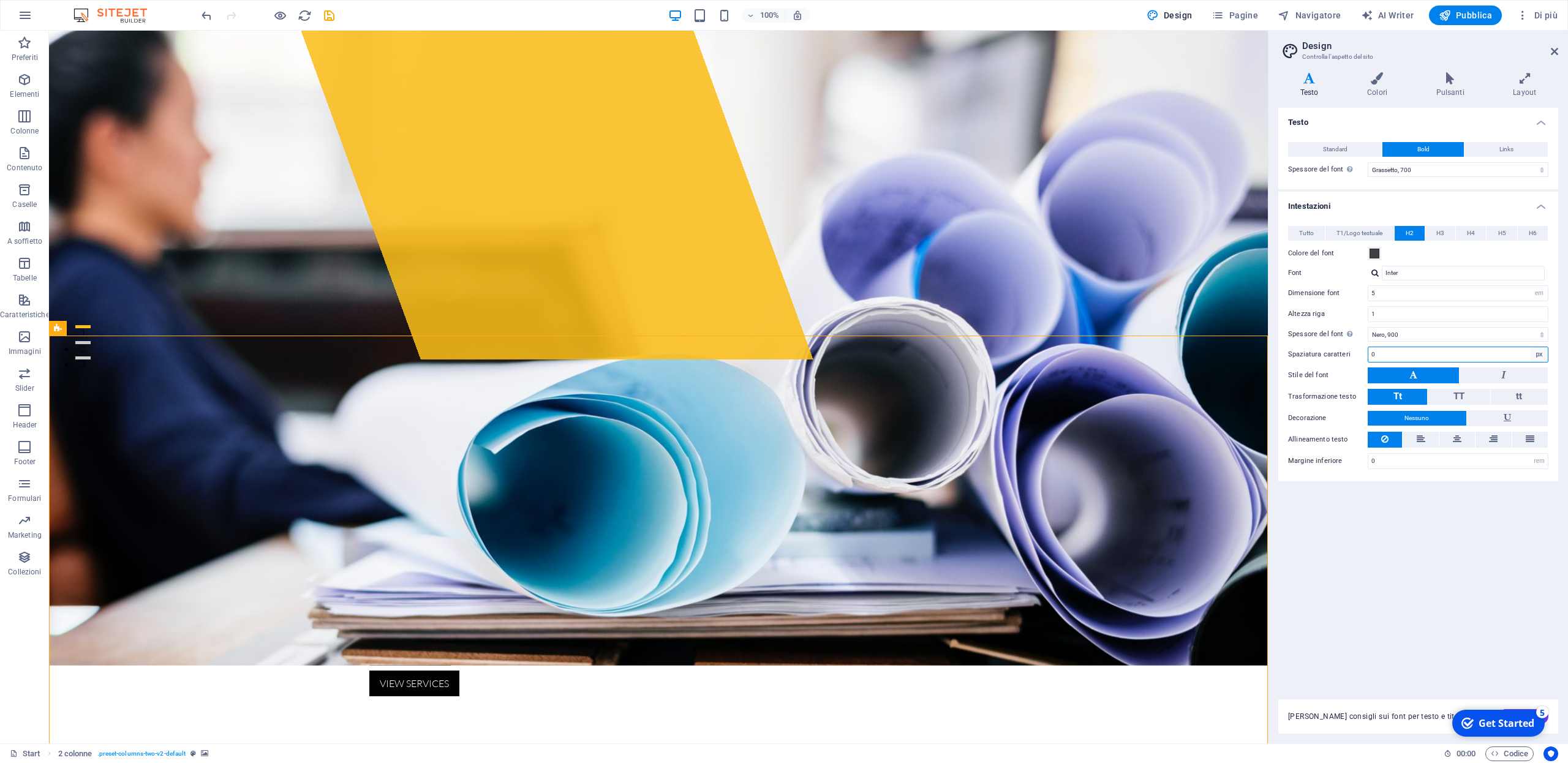
select select "rem"
click option "rem" at bounding box center [0, 0] width 0 height 0
click at [1387, 356] on input "0" at bounding box center [1458, 354] width 179 height 14
drag, startPoint x: 1383, startPoint y: 356, endPoint x: 1368, endPoint y: 356, distance: 15.0
click at [1369, 356] on input "0" at bounding box center [1458, 354] width 179 height 14
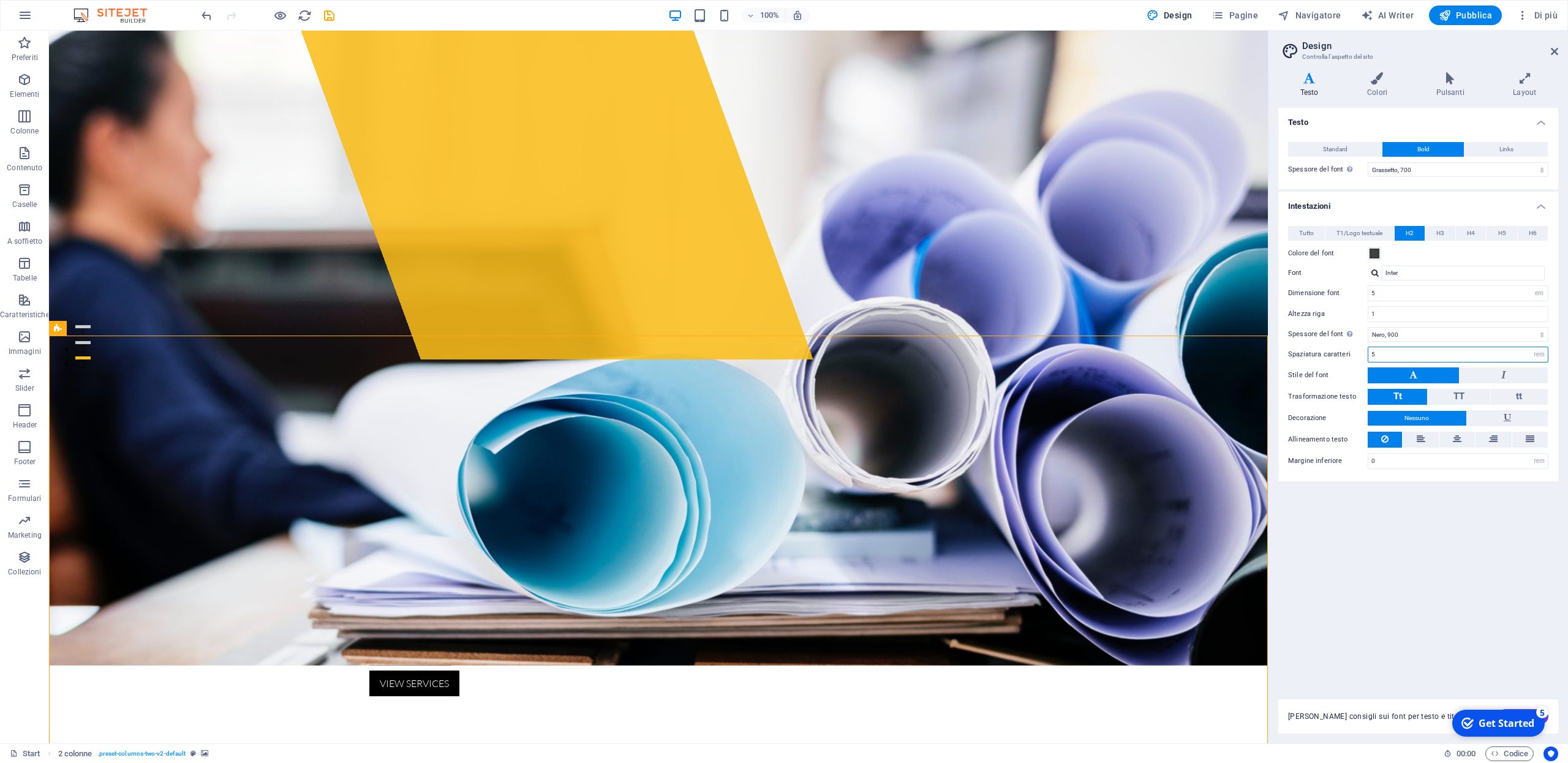
type input "5"
click at [1368, 356] on label "Spaziatura caratteri" at bounding box center [1328, 354] width 79 height 7
select select "px"
click option "px" at bounding box center [0, 0] width 0 height 0
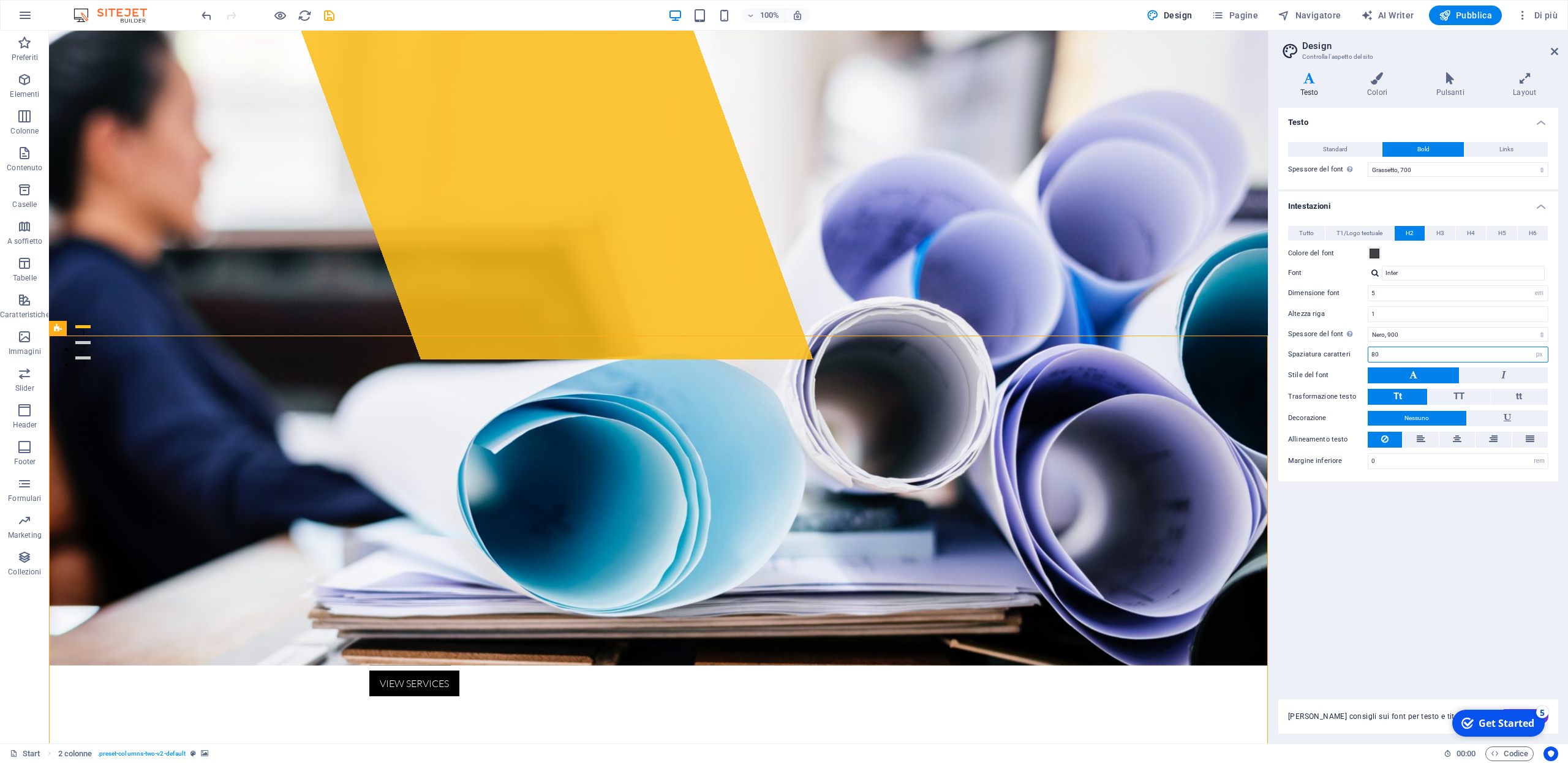
click at [1467, 354] on input "80" at bounding box center [1458, 354] width 179 height 14
click at [1396, 355] on input "8" at bounding box center [1458, 354] width 179 height 14
type input "0"
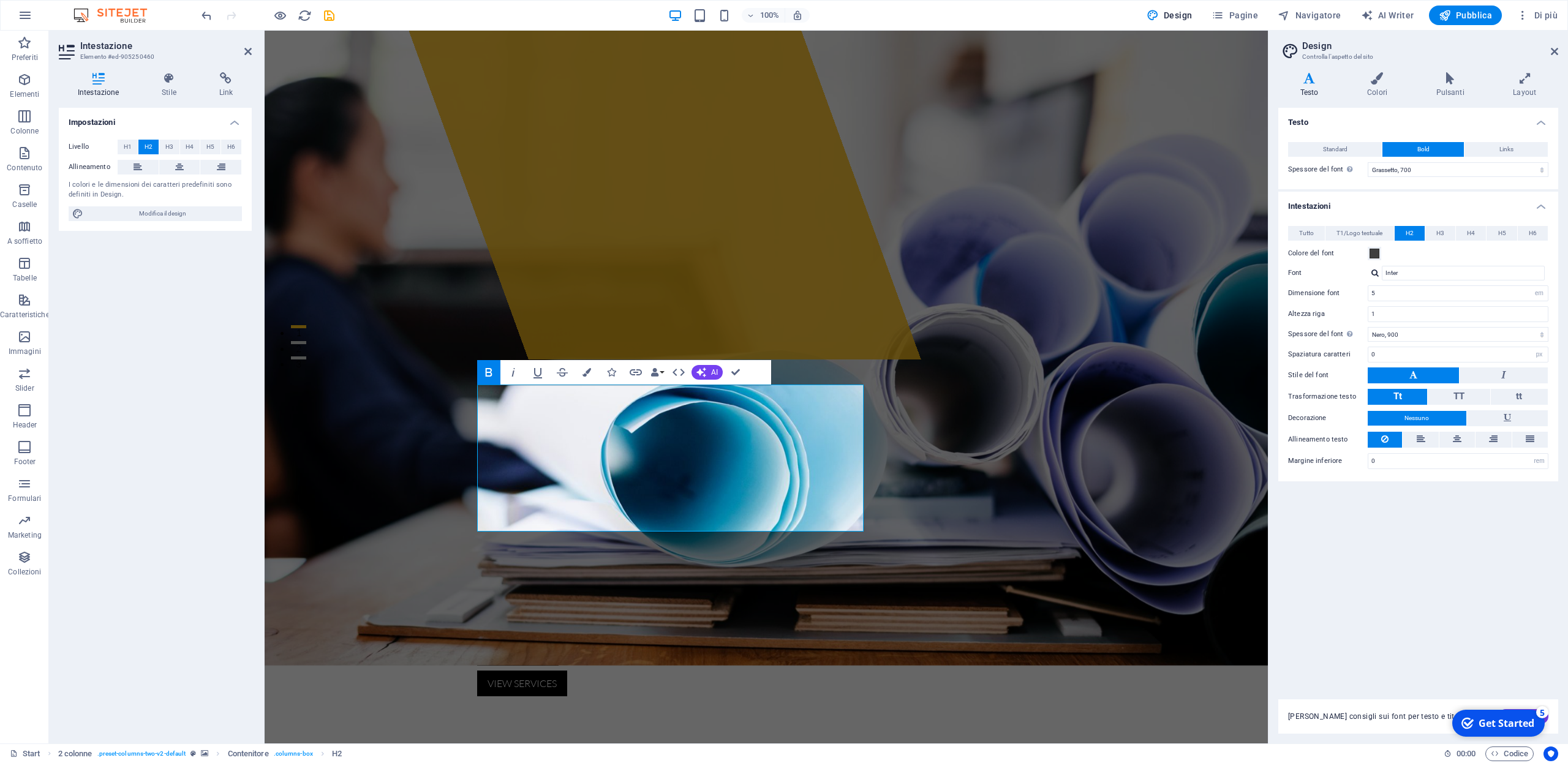
click at [487, 375] on icon "button" at bounding box center [488, 372] width 14 height 14
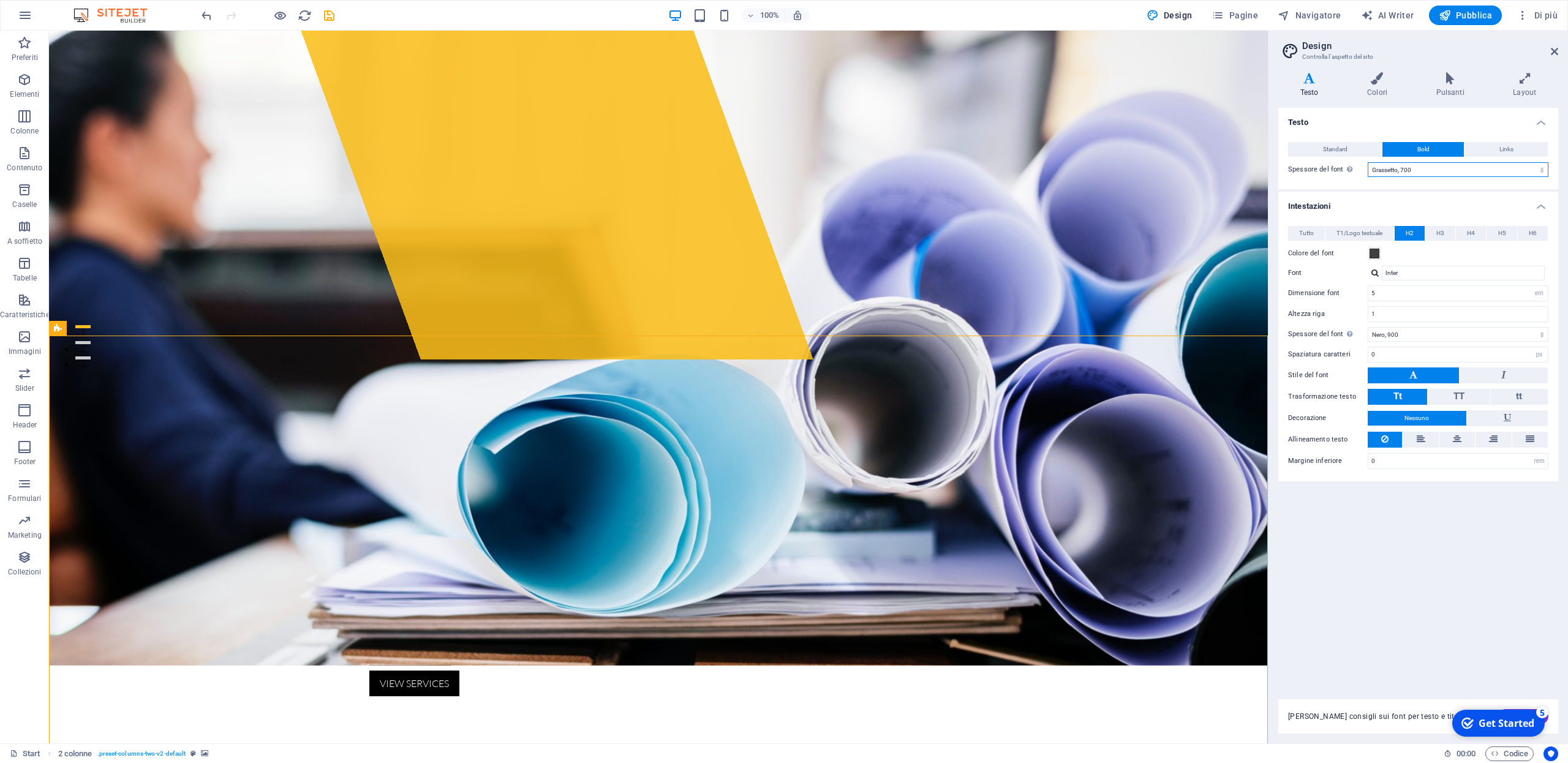
select select "900"
click option "Nero, 900" at bounding box center [0, 0] width 0 height 0
click at [1456, 184] on div "Standard Bold Links Colore del font Font Lato Dimensione font 16 rem px Altezza…" at bounding box center [1418, 159] width 285 height 59
click at [1554, 51] on icon at bounding box center [1555, 52] width 8 height 10
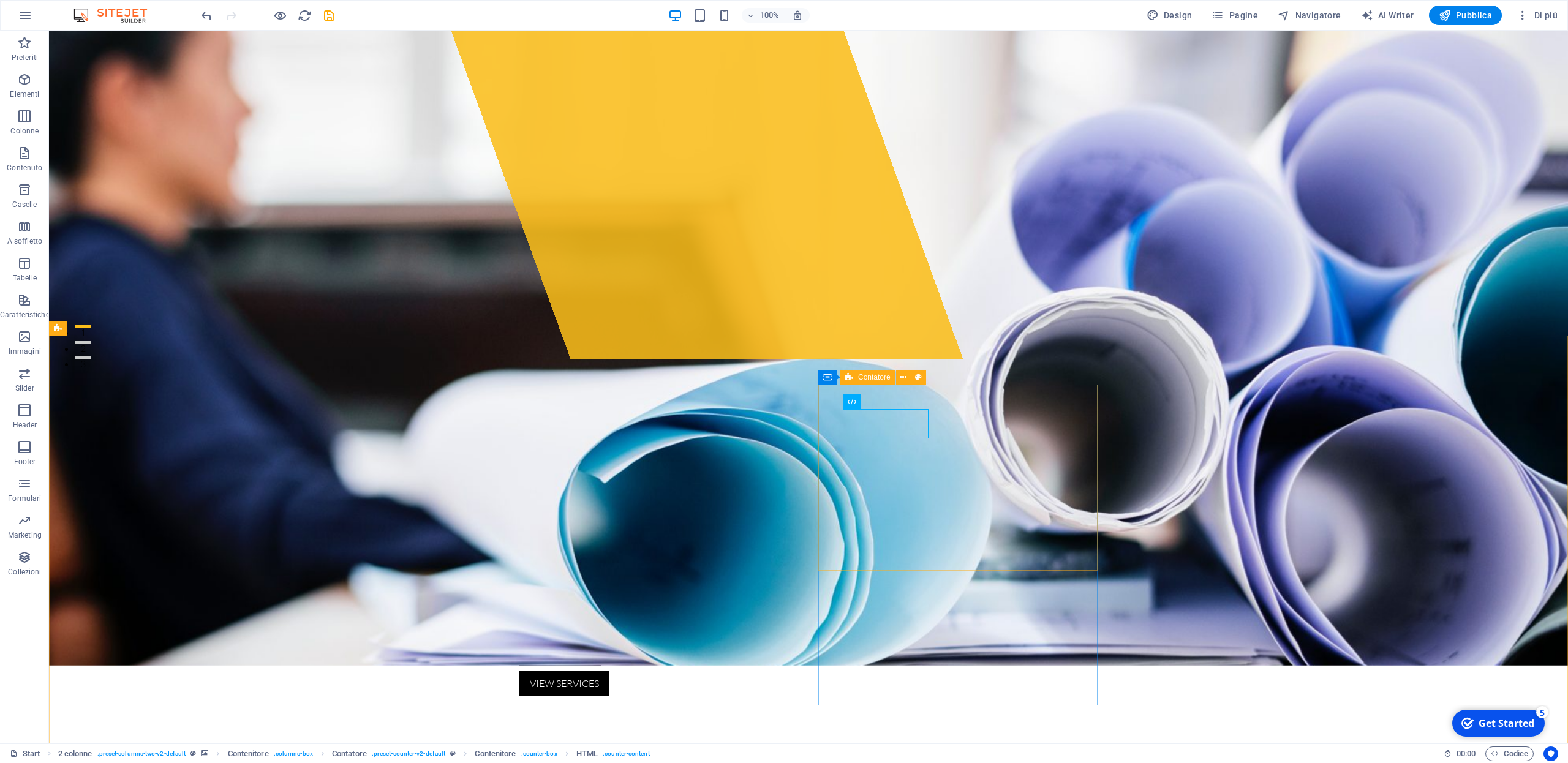
click at [854, 378] on div "Contatore" at bounding box center [868, 377] width 55 height 14
click at [903, 380] on icon at bounding box center [903, 377] width 7 height 12
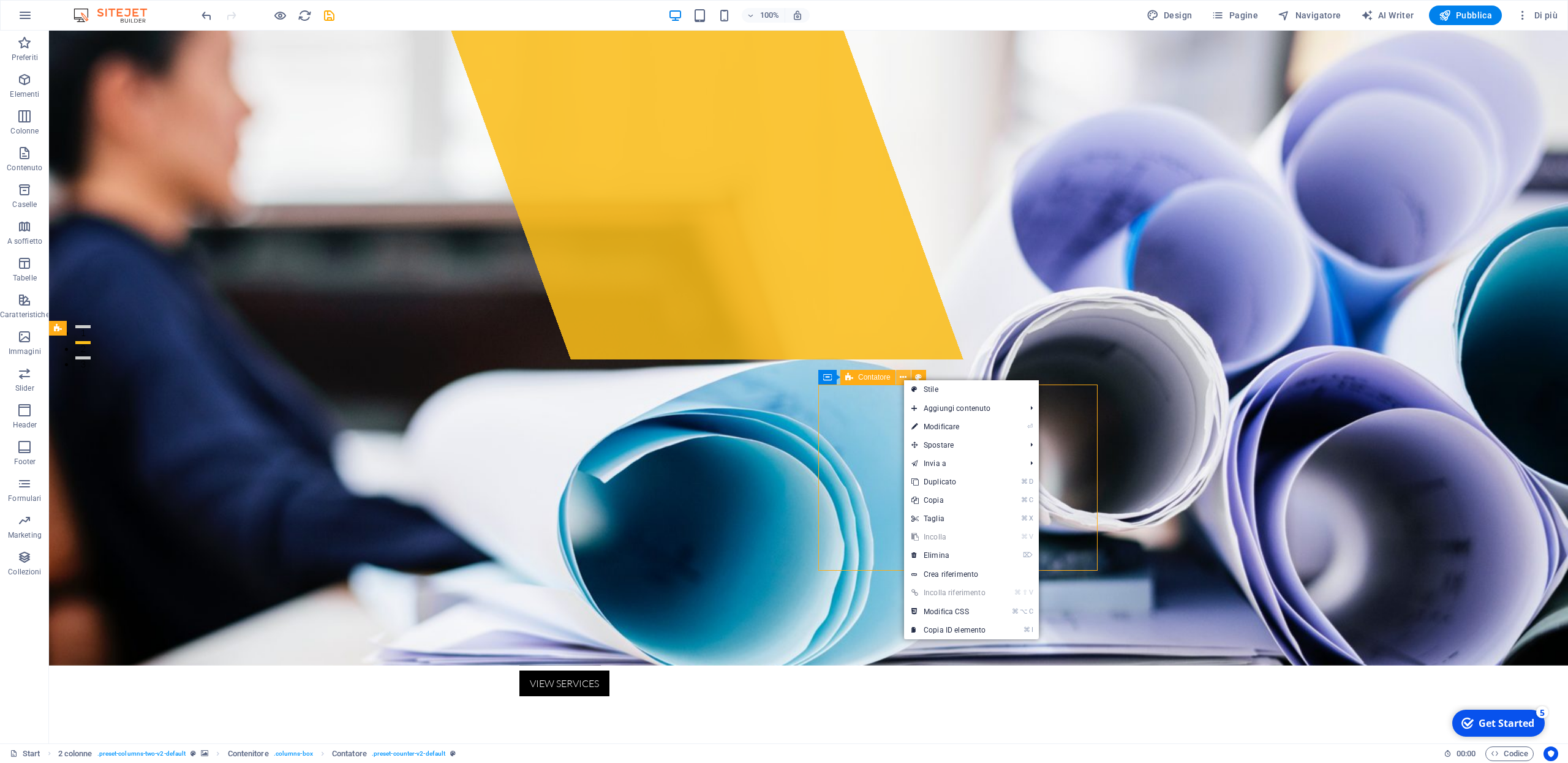
click at [903, 380] on icon at bounding box center [903, 377] width 7 height 12
click at [875, 378] on span "Contatore" at bounding box center [875, 378] width 32 height 8
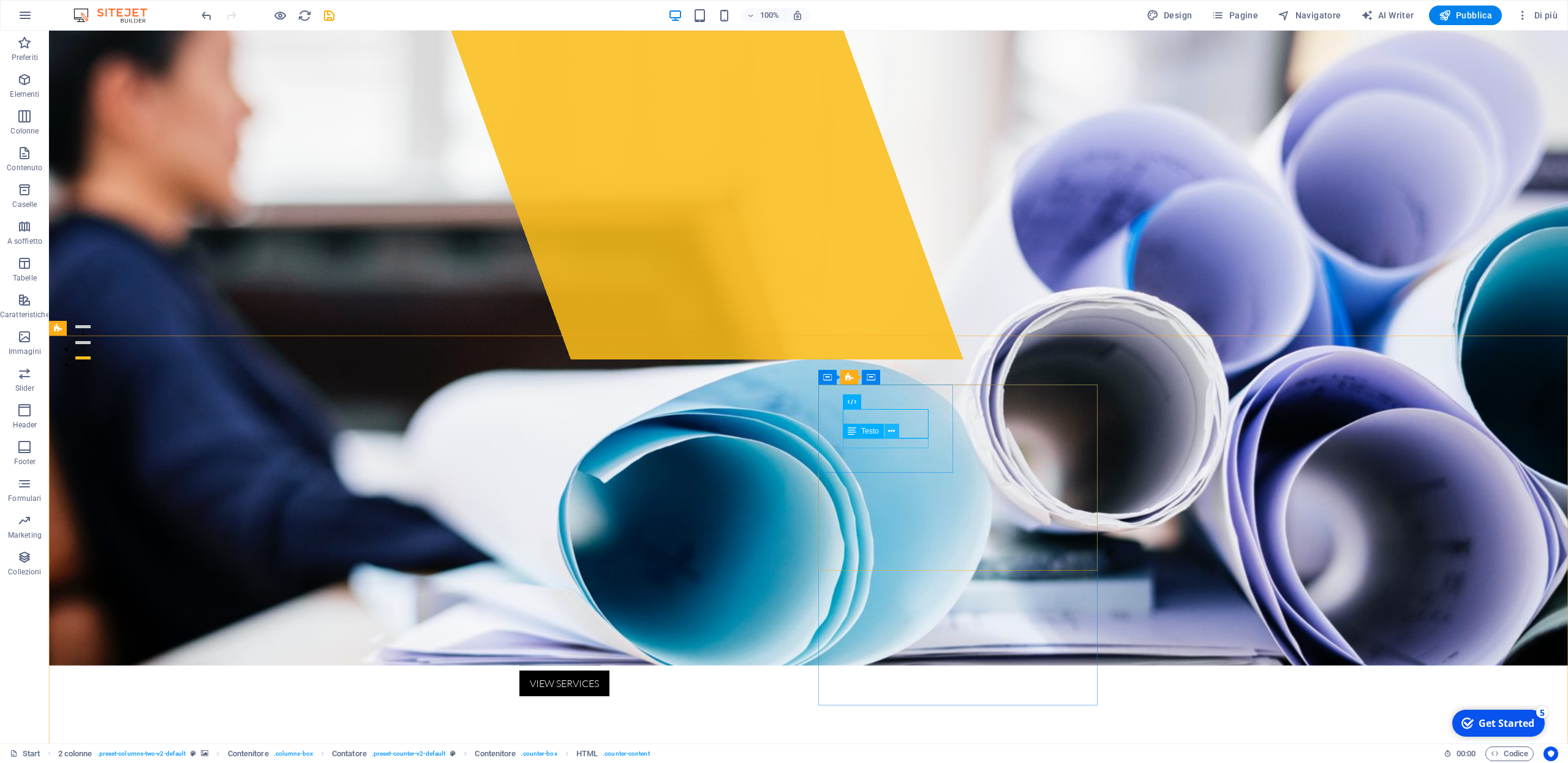
click at [892, 427] on icon at bounding box center [891, 431] width 7 height 12
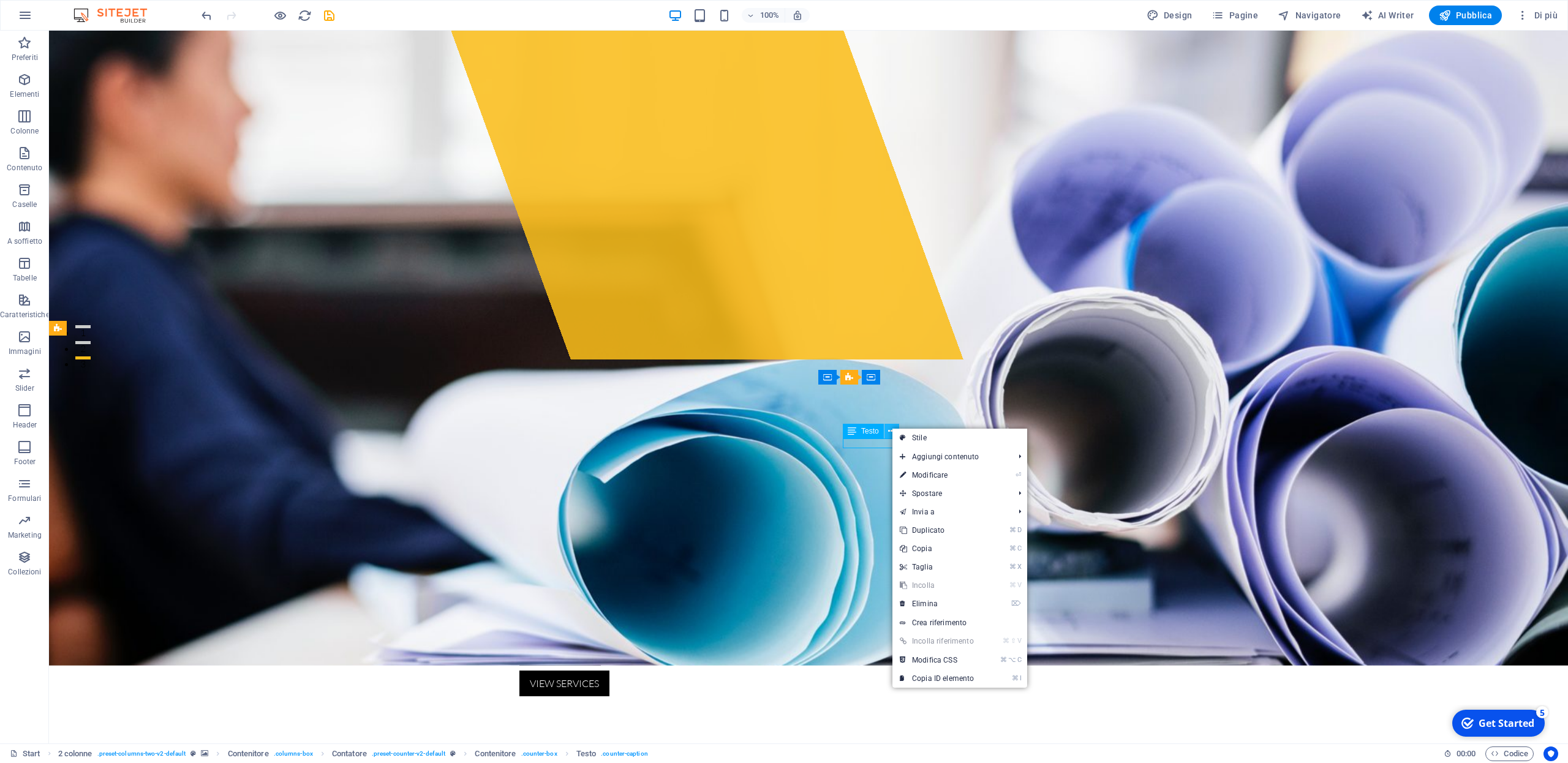
click at [892, 427] on icon at bounding box center [891, 431] width 7 height 12
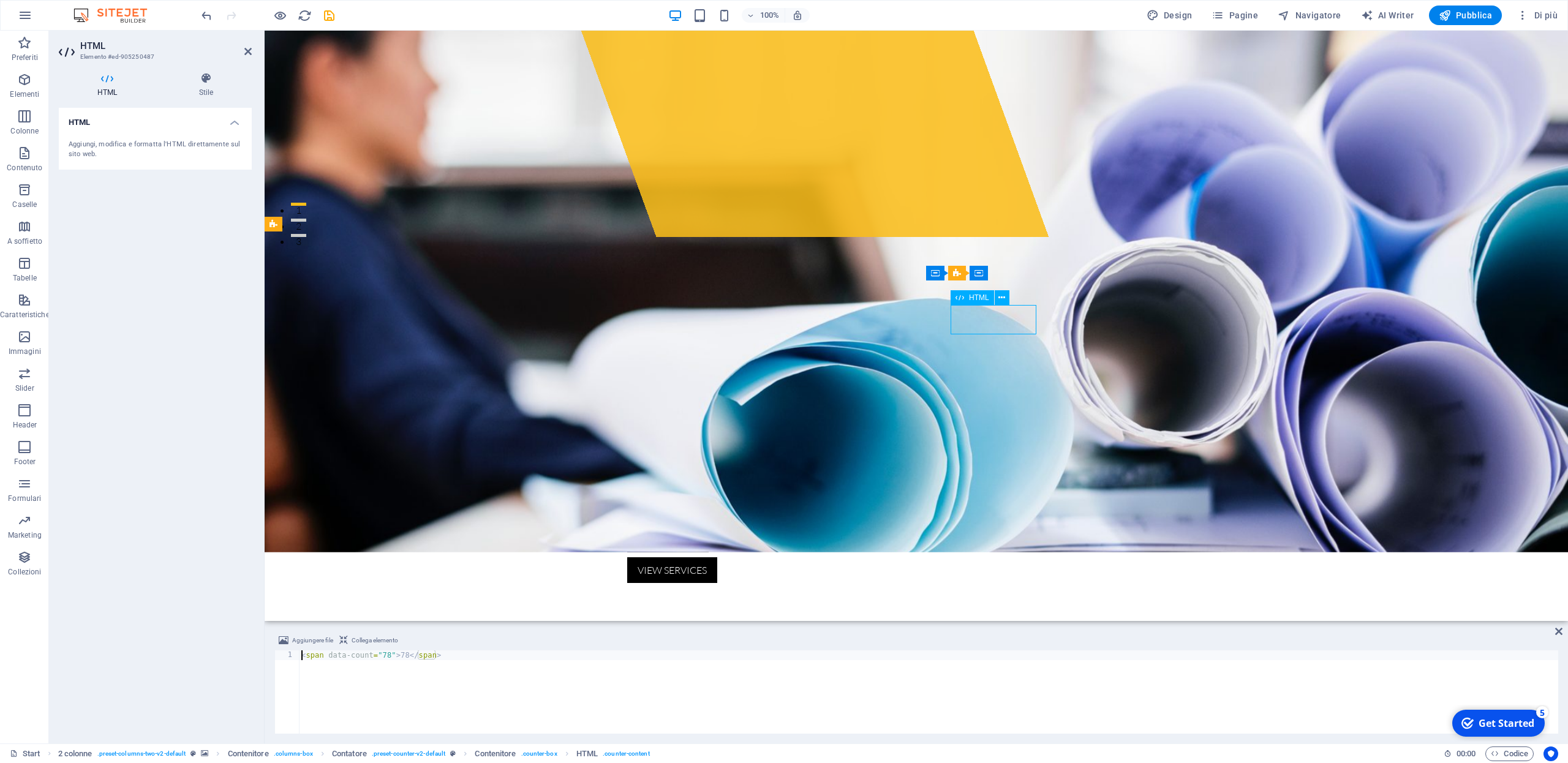
drag, startPoint x: 1016, startPoint y: 320, endPoint x: 973, endPoint y: 320, distance: 43.0
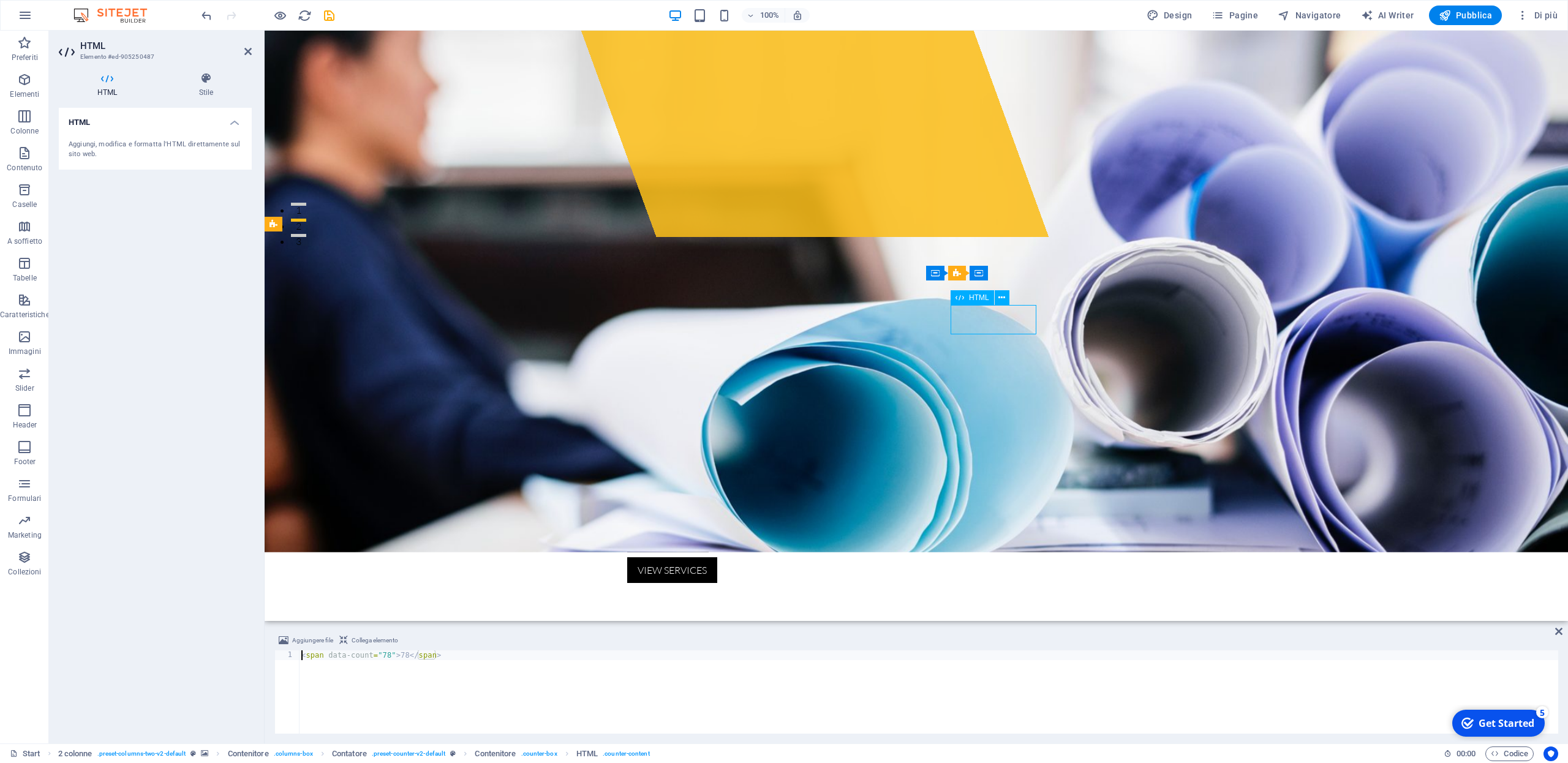
click at [1005, 297] on icon at bounding box center [1001, 298] width 7 height 12
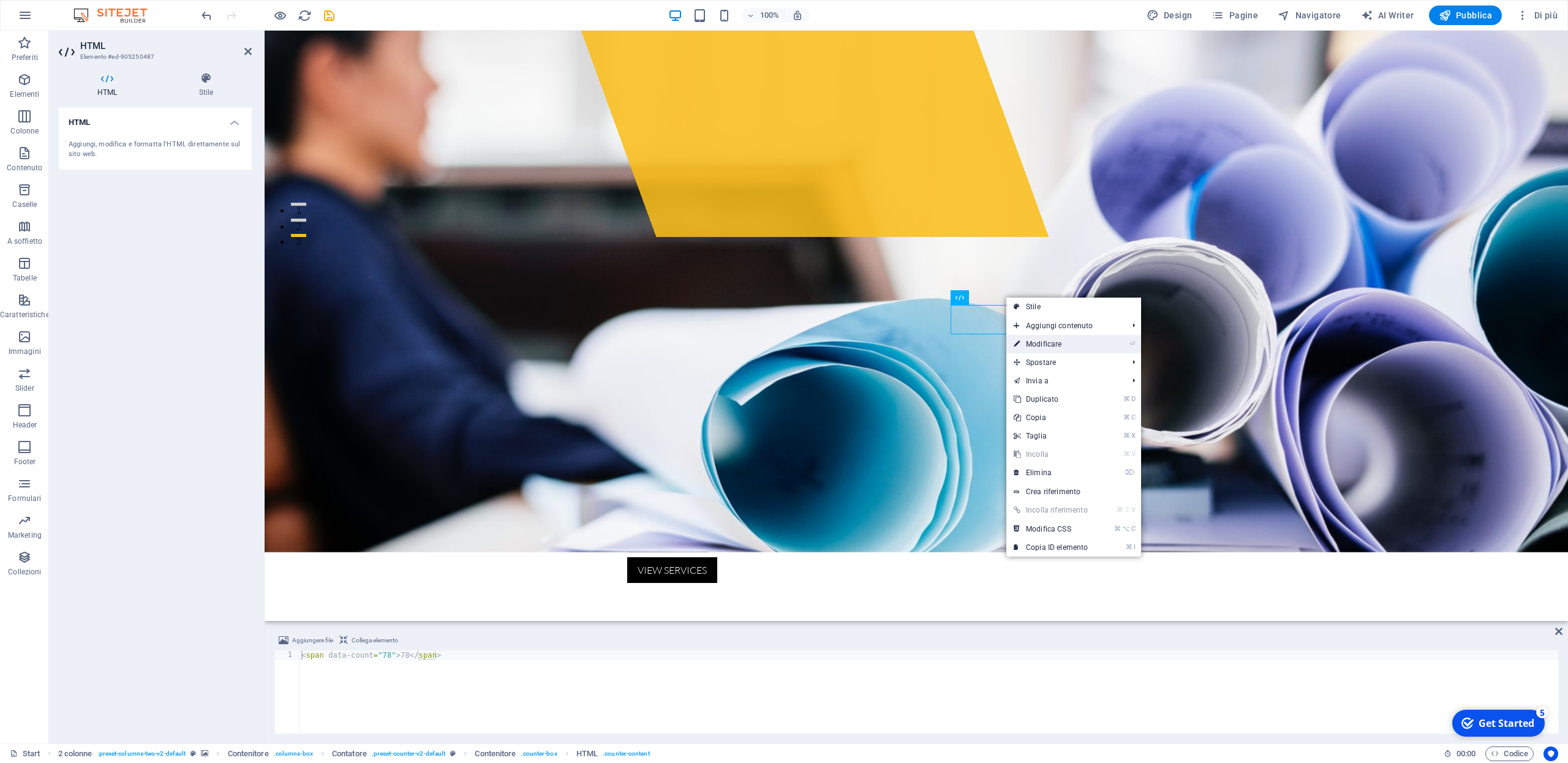
click at [1045, 348] on link "⏎ Modificare" at bounding box center [1050, 343] width 89 height 18
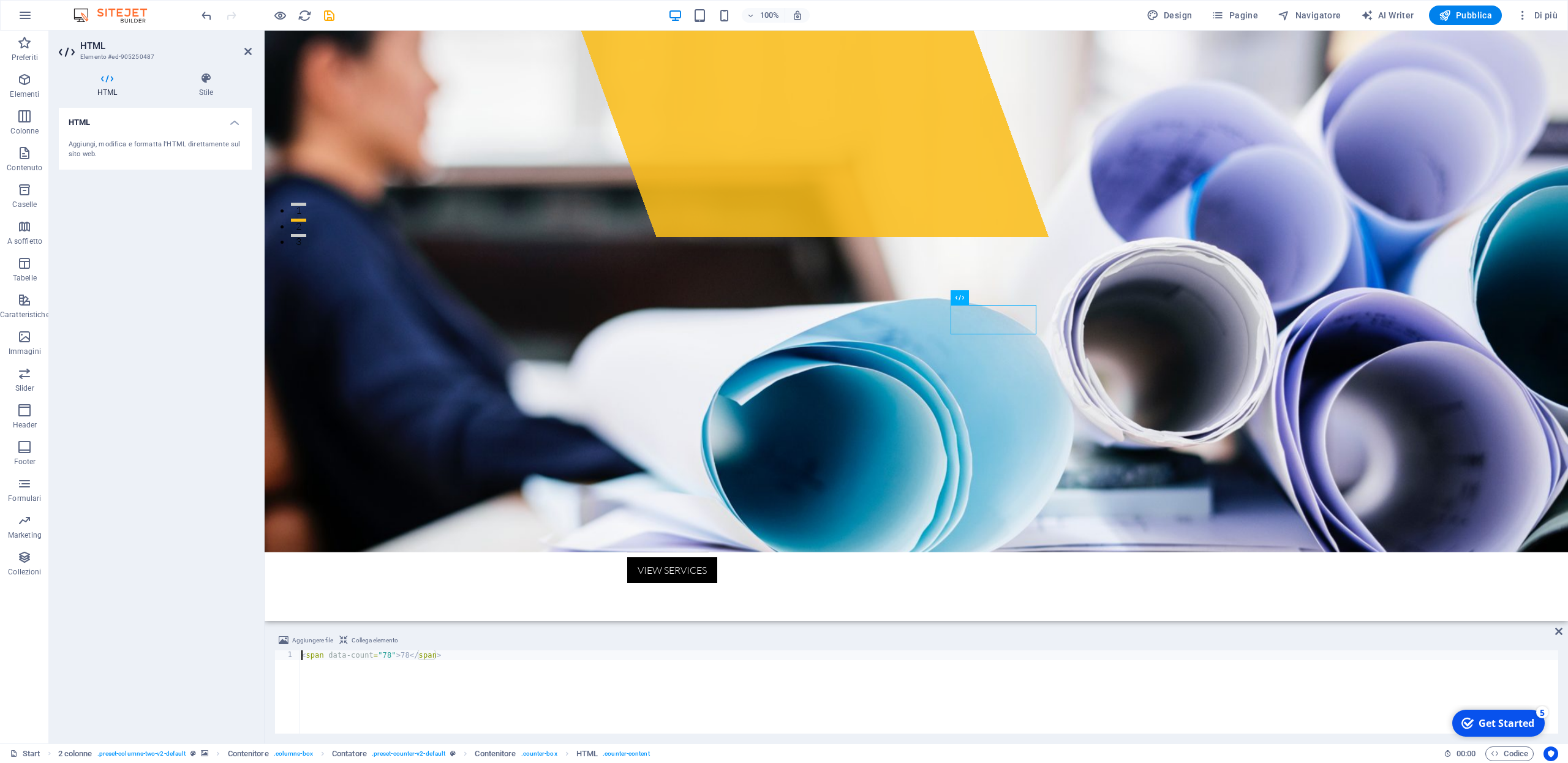
click at [108, 84] on icon at bounding box center [107, 78] width 96 height 12
click at [235, 122] on h4 "HTML" at bounding box center [155, 118] width 193 height 22
click at [235, 122] on h4 "HTML" at bounding box center [155, 122] width 193 height 30
click at [208, 85] on icon at bounding box center [206, 78] width 92 height 12
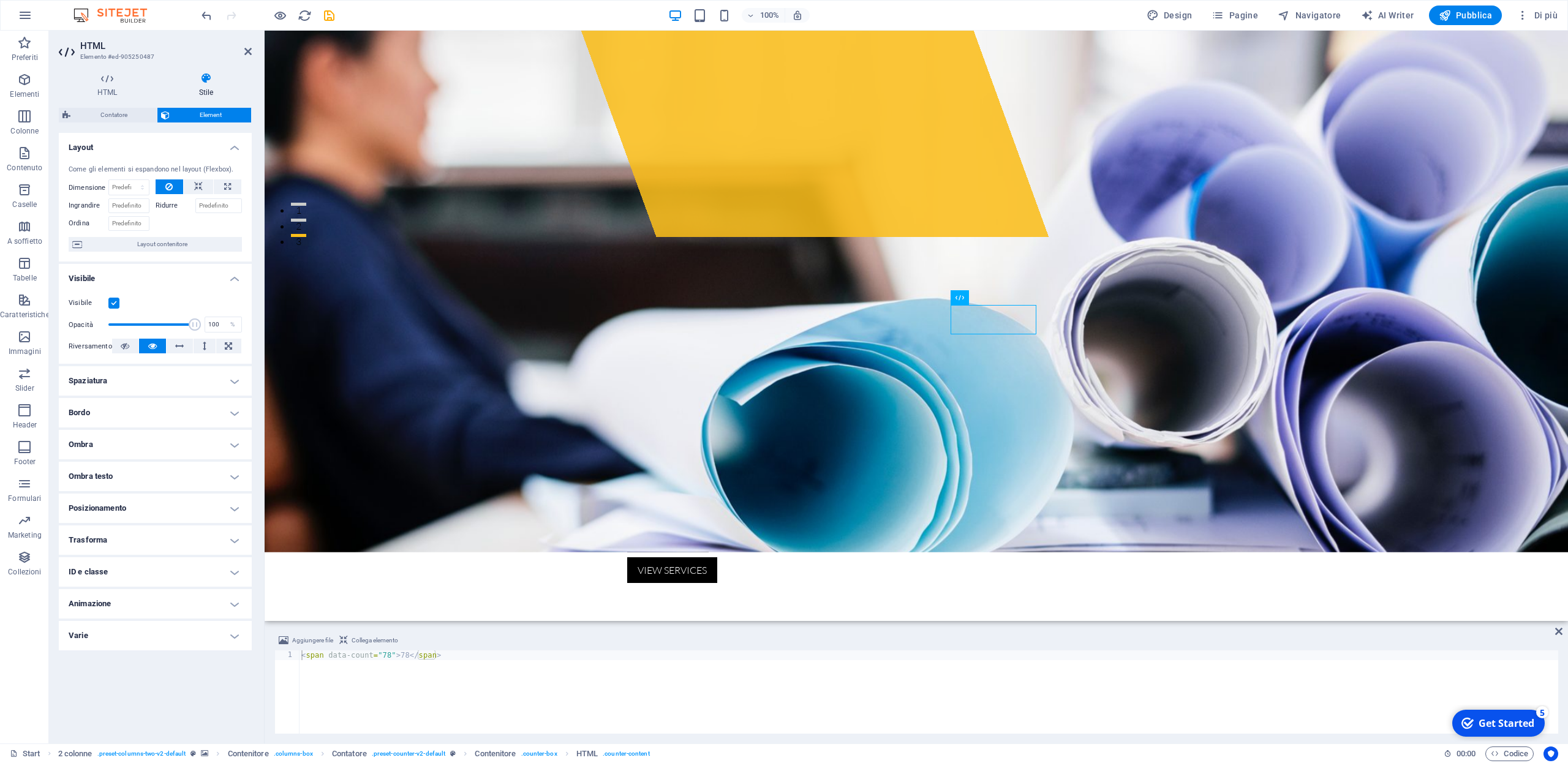
click at [208, 85] on icon at bounding box center [206, 78] width 92 height 12
click at [1001, 276] on span "Contenitore" at bounding box center [1007, 274] width 38 height 8
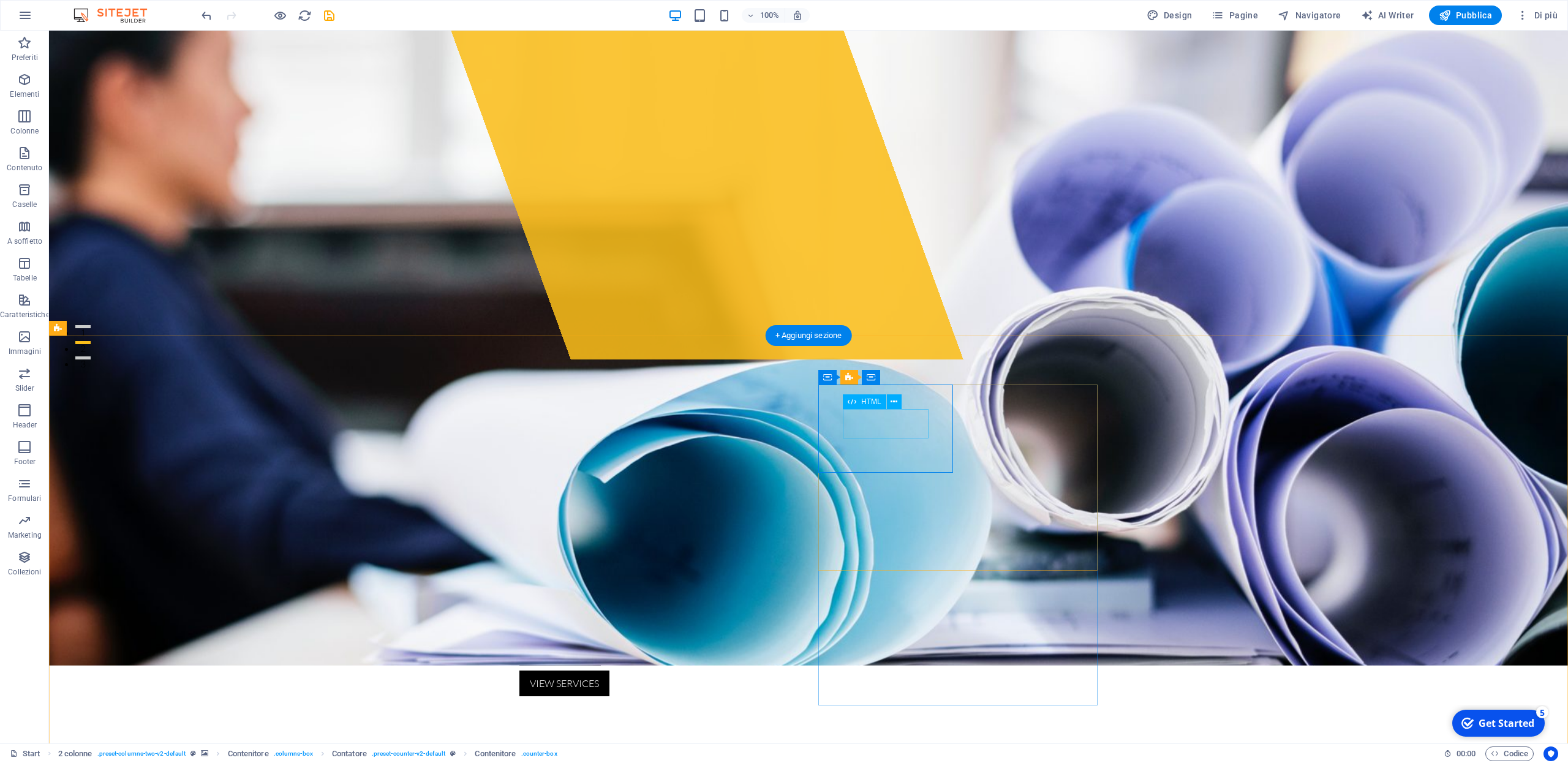
click at [867, 403] on span "HTML" at bounding box center [871, 402] width 20 height 8
click at [897, 402] on icon at bounding box center [894, 402] width 7 height 12
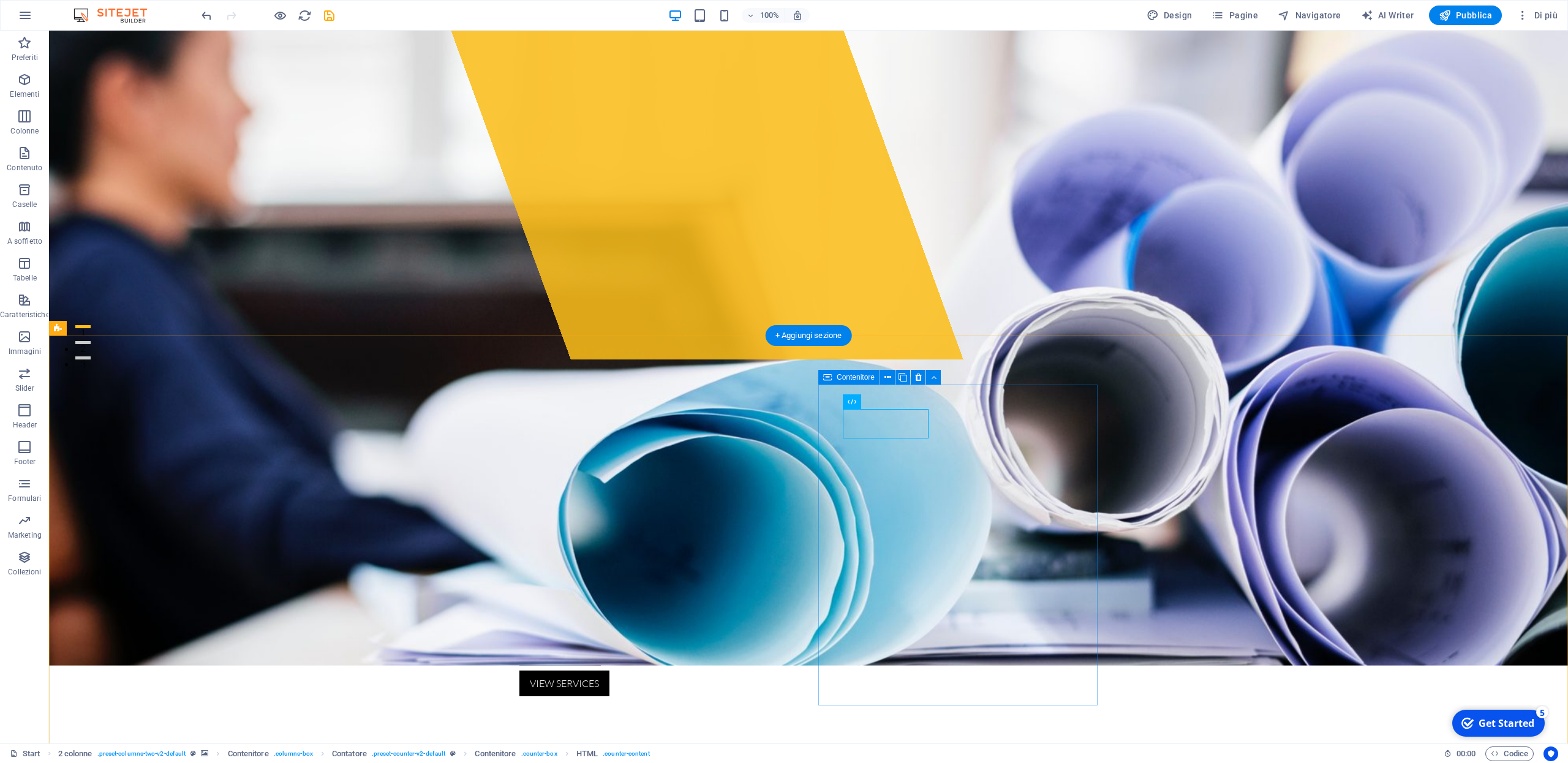
click at [845, 376] on div "Contatore" at bounding box center [868, 377] width 55 height 14
click at [918, 379] on icon at bounding box center [918, 377] width 7 height 12
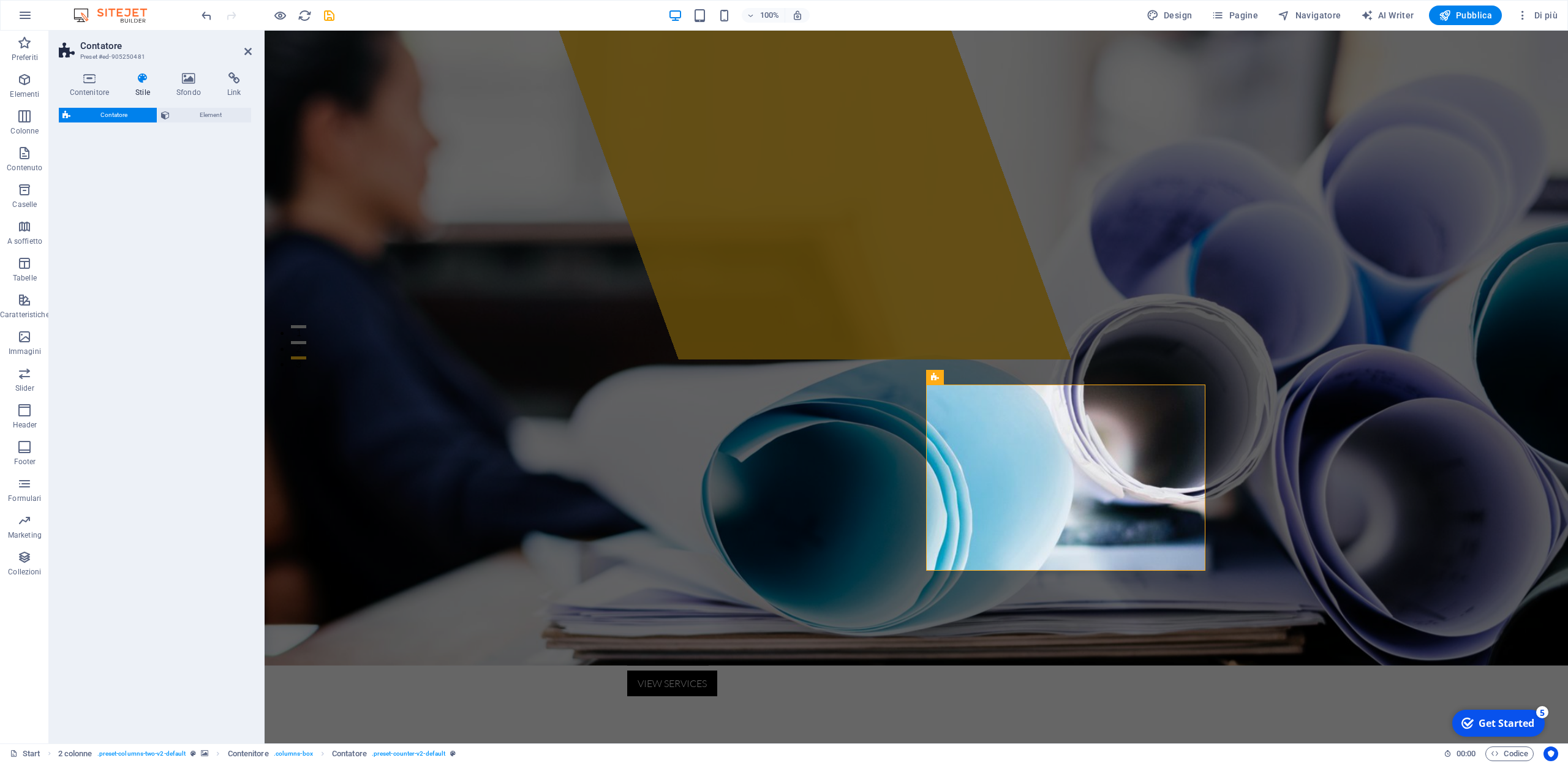
select select "rem"
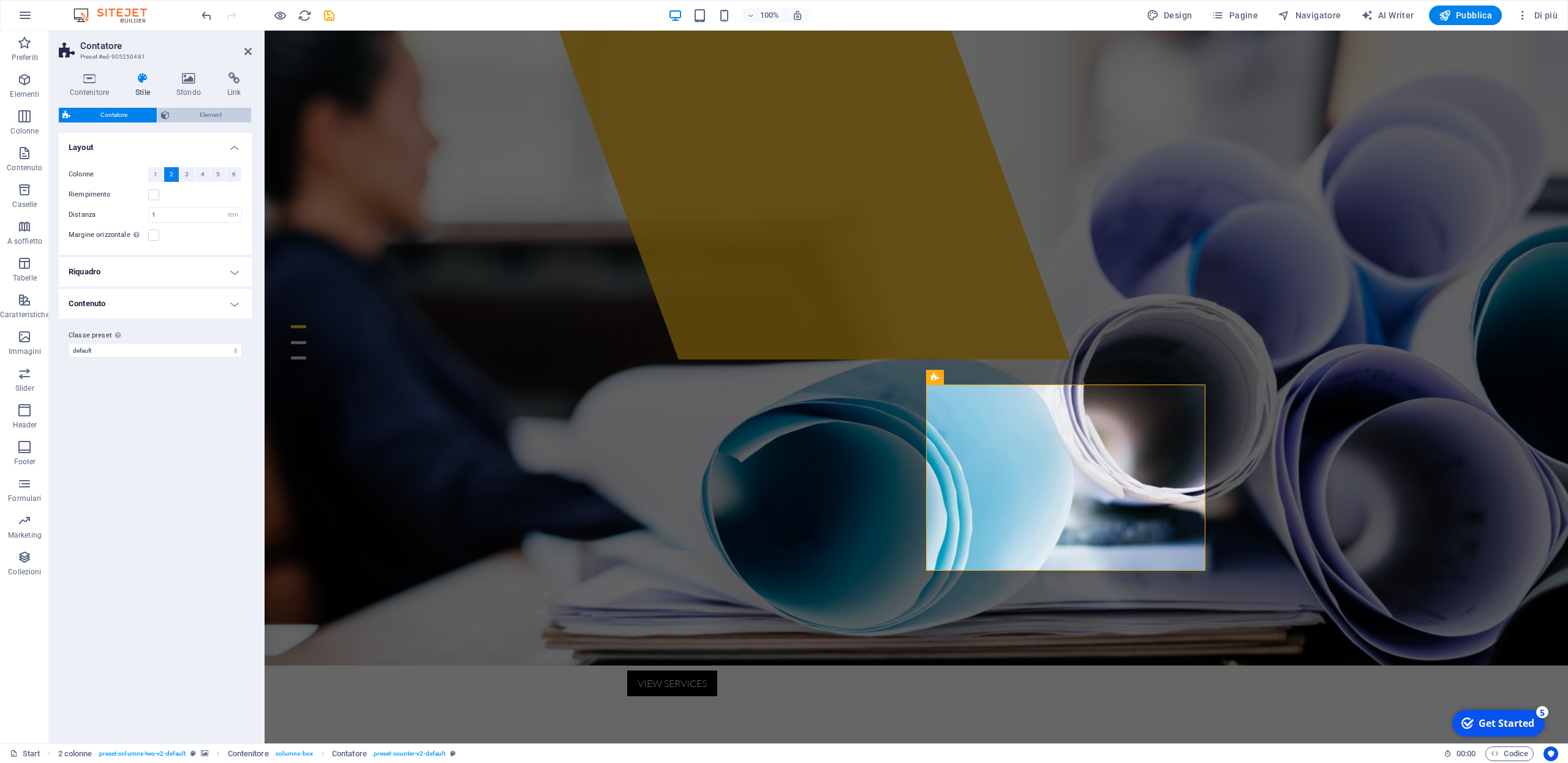
click at [199, 115] on span "Element" at bounding box center [211, 114] width 74 height 14
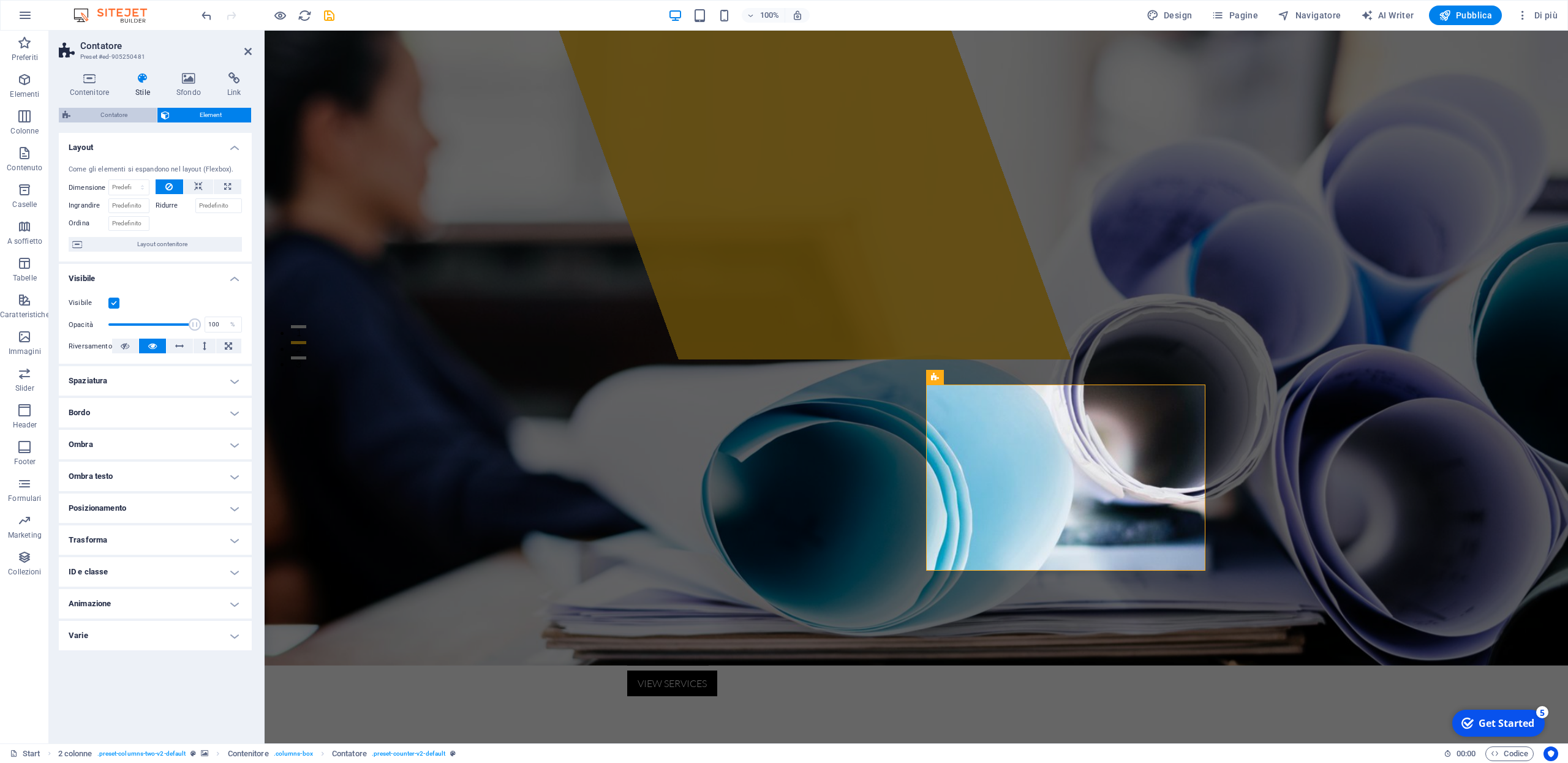
click at [108, 113] on span "Contatore" at bounding box center [113, 114] width 79 height 14
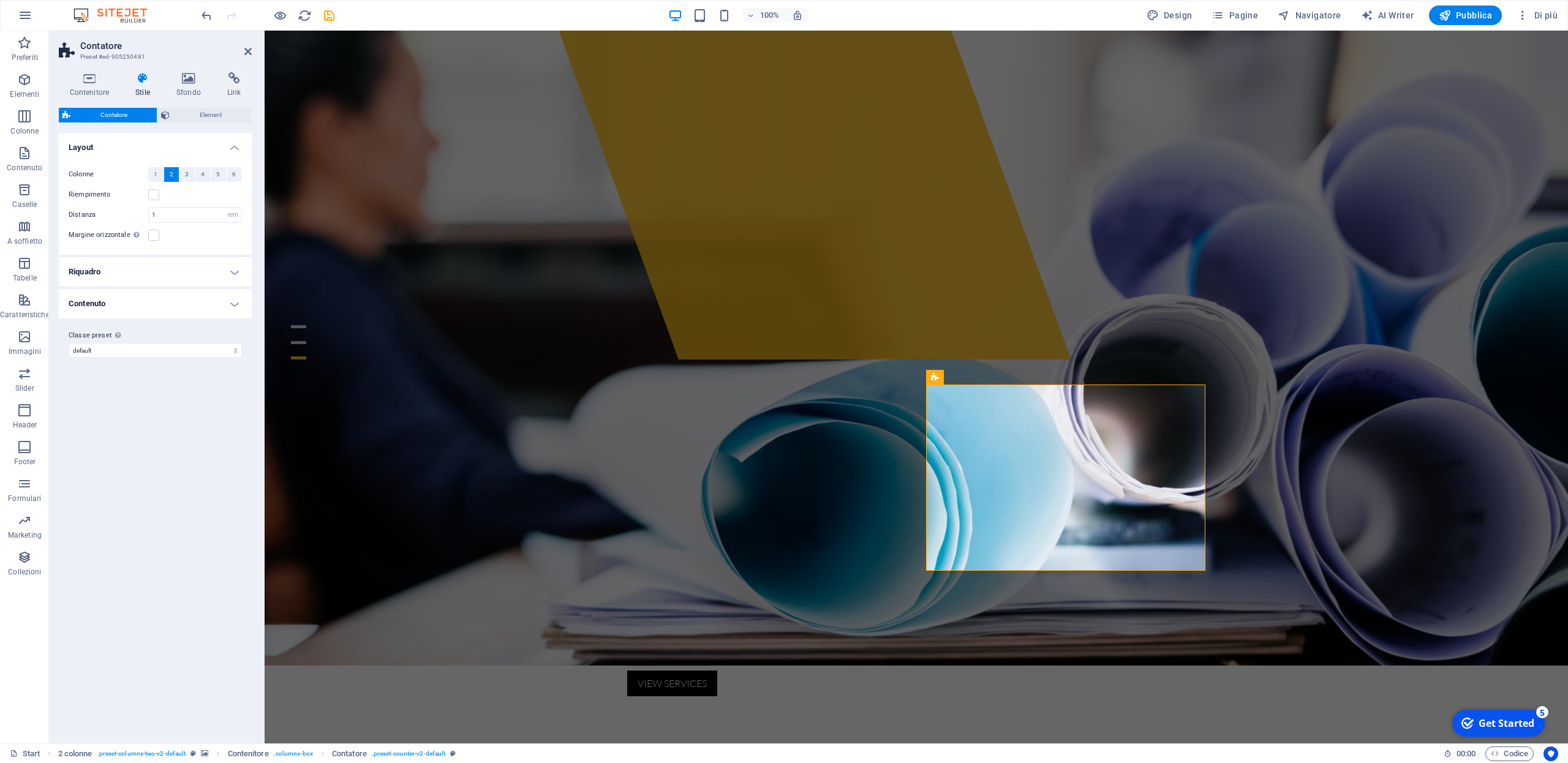
click at [234, 274] on h4 "Riquadro" at bounding box center [155, 272] width 193 height 30
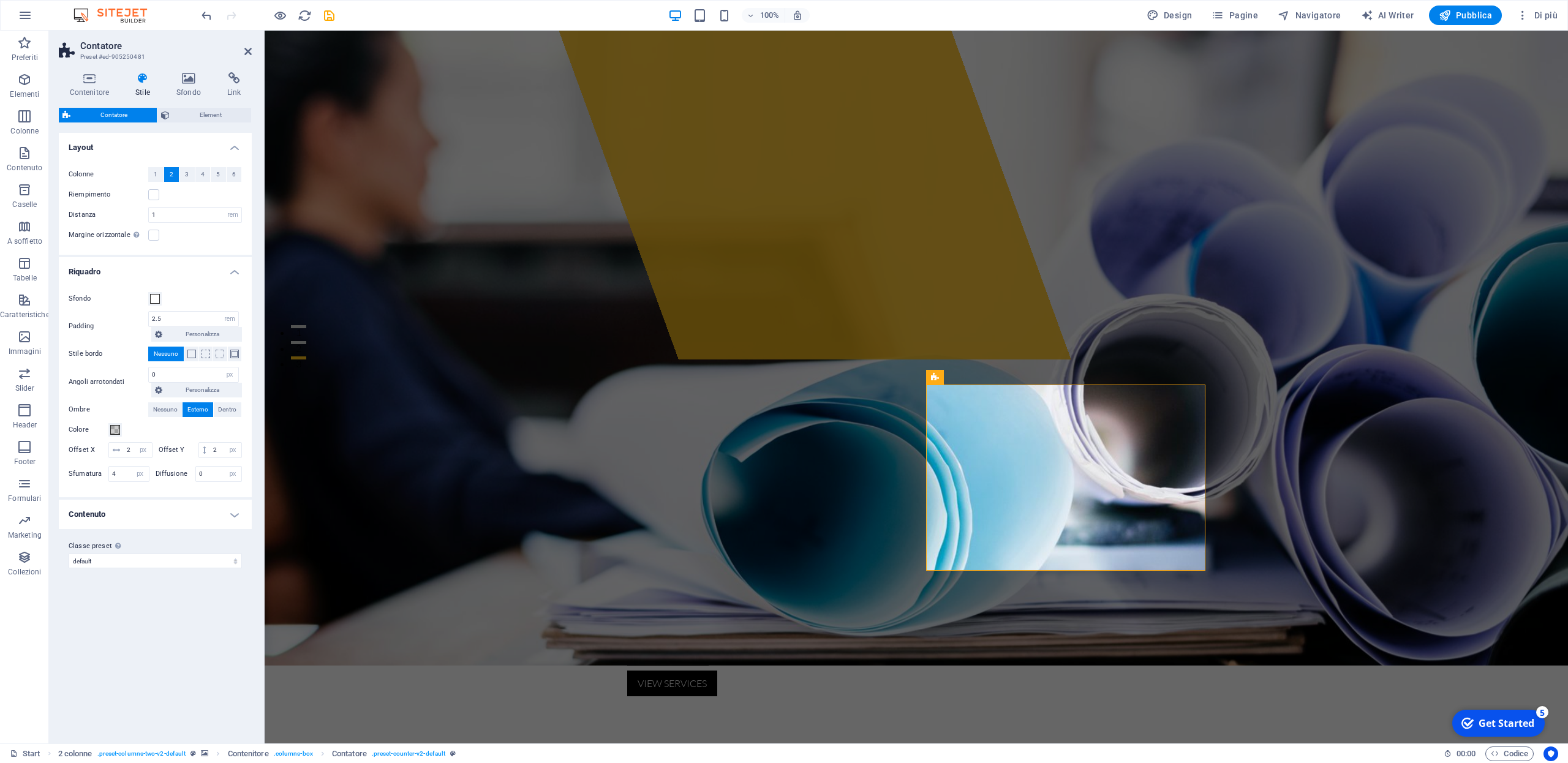
click at [234, 274] on h4 "Riquadro" at bounding box center [155, 268] width 193 height 22
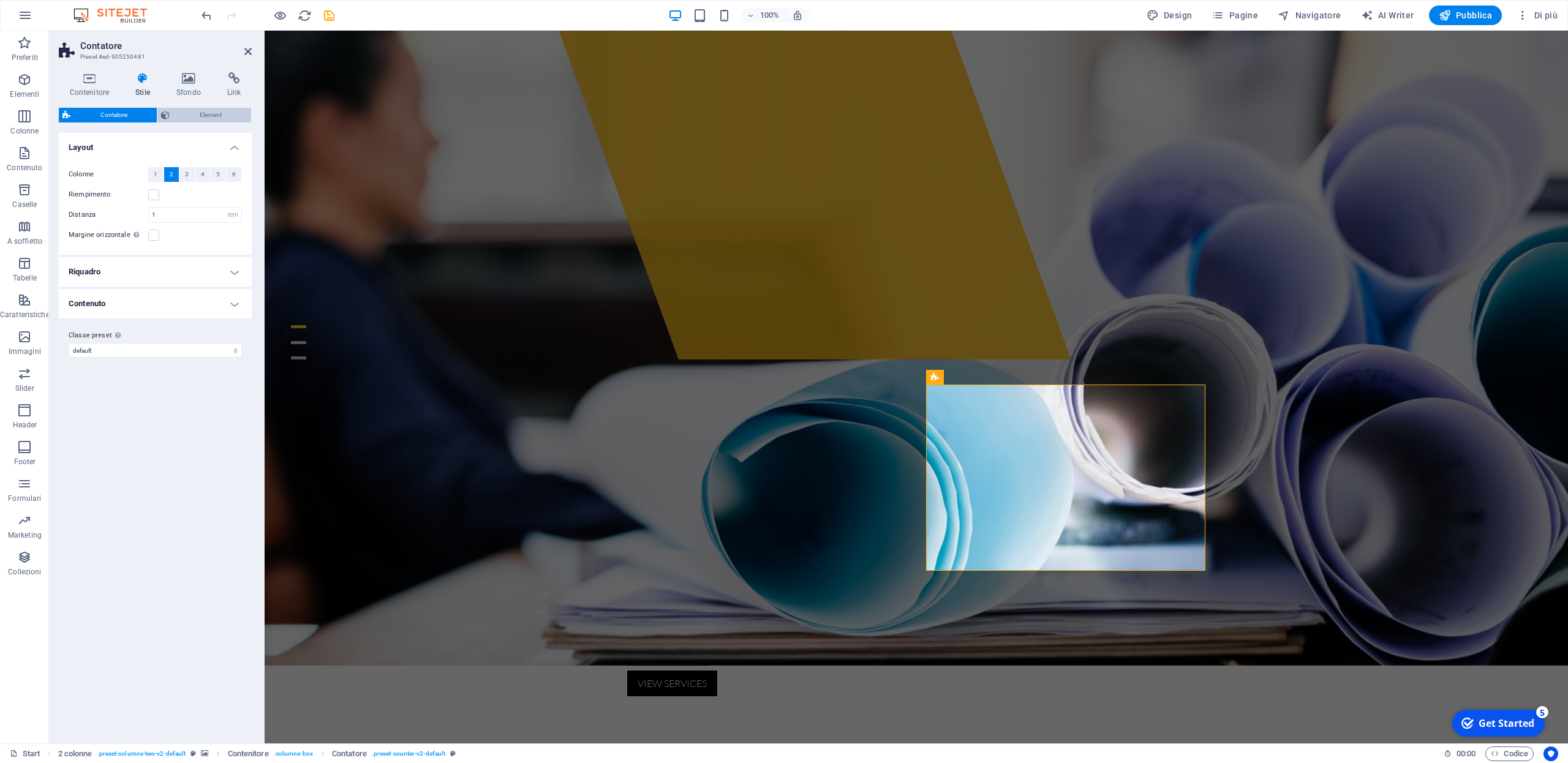
click at [208, 113] on span "Element" at bounding box center [211, 114] width 74 height 14
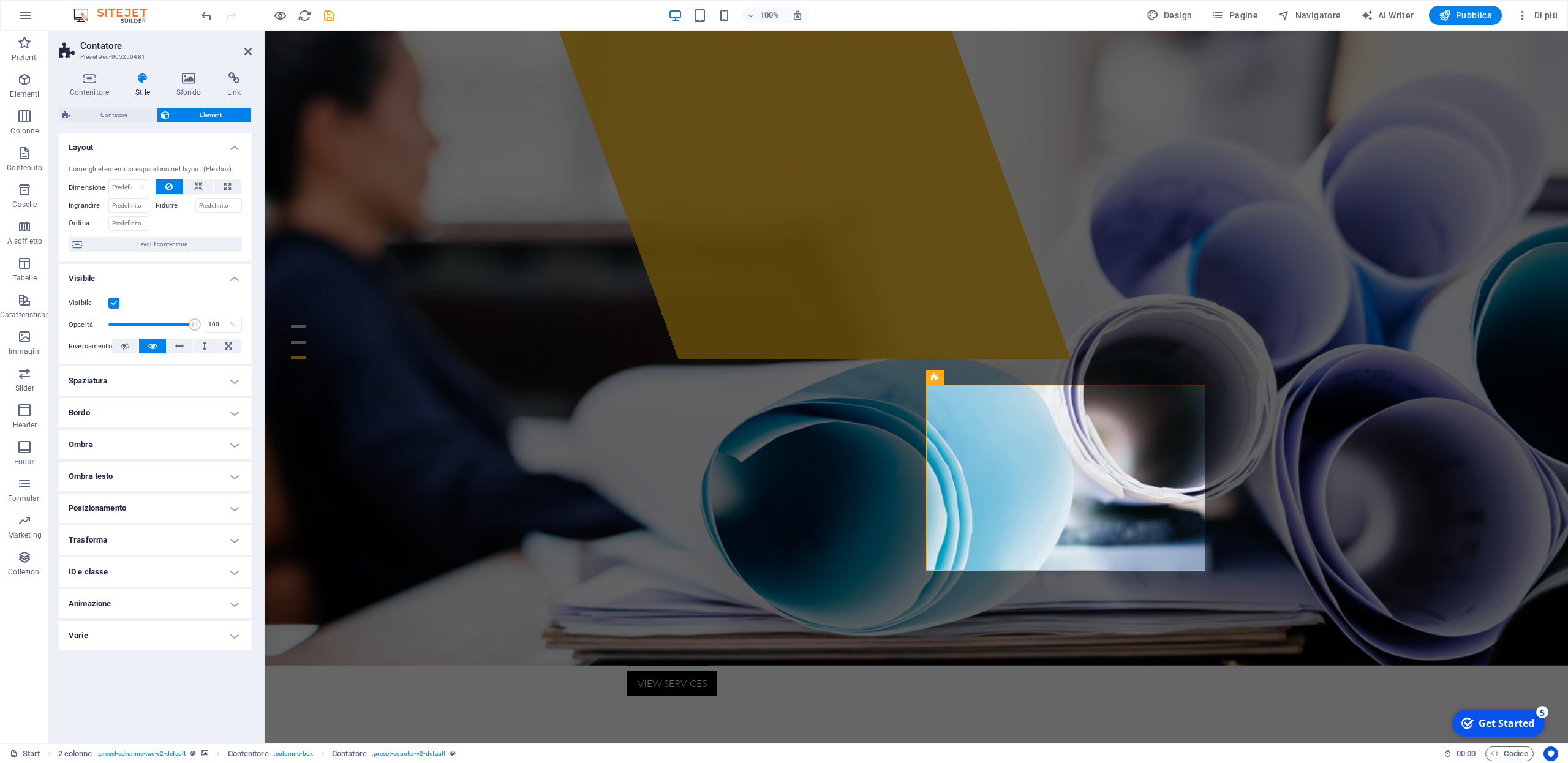
click at [236, 604] on h4 "Animazione" at bounding box center [155, 604] width 193 height 30
click at [236, 604] on h4 "Animazione" at bounding box center [155, 600] width 193 height 22
click at [236, 604] on h4 "Animazione" at bounding box center [155, 604] width 193 height 30
click at [236, 604] on h4 "Animazione" at bounding box center [155, 600] width 193 height 22
click at [236, 604] on h4 "Animazione" at bounding box center [155, 604] width 193 height 30
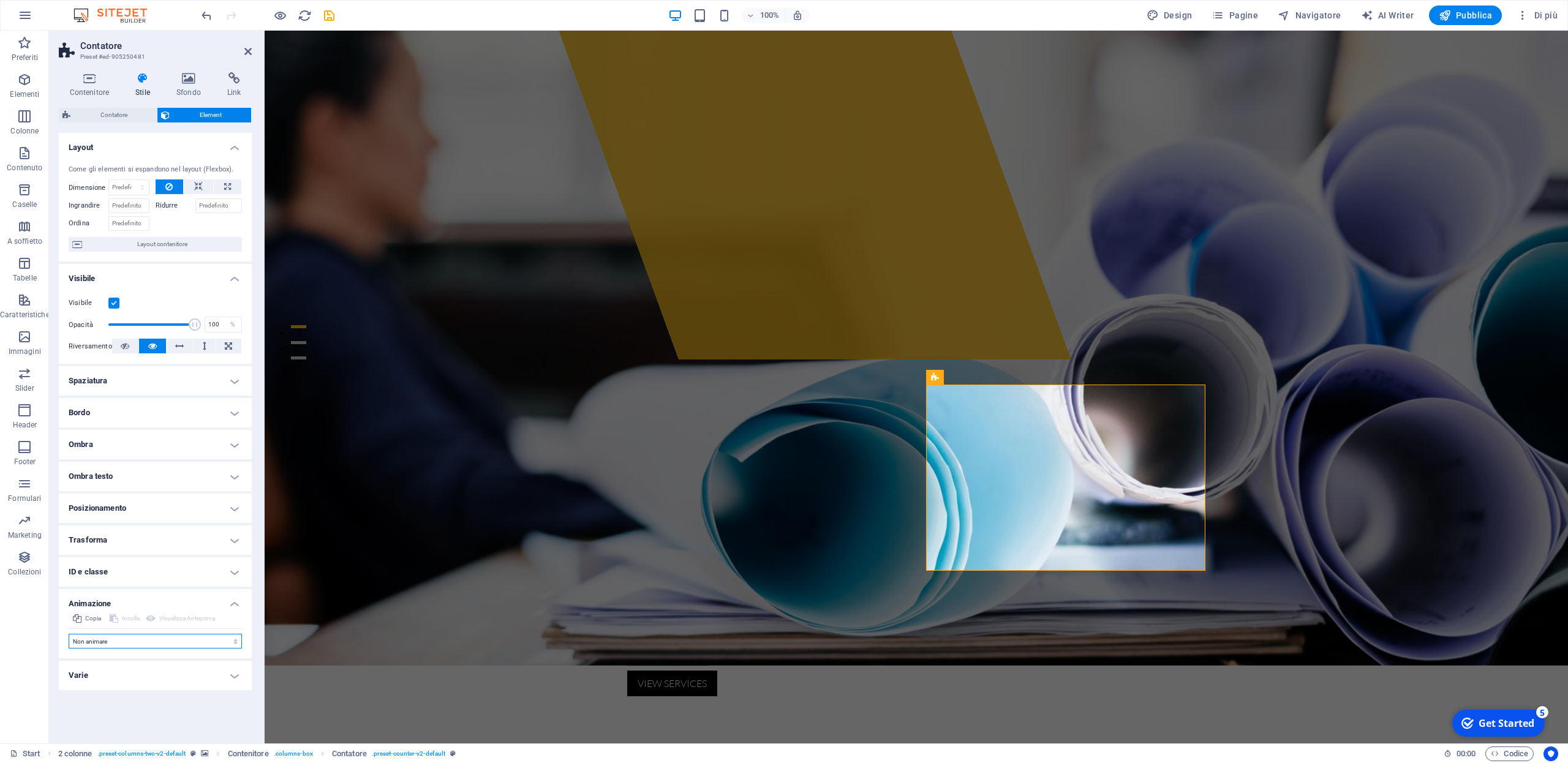
click at [69, 634] on select "Non animare Mostra/Nascondi Scorrimento verso l'alto/basso Zoom avanti/indietro…" at bounding box center [155, 641] width 174 height 14
click at [239, 677] on h4 "Varie" at bounding box center [155, 675] width 193 height 30
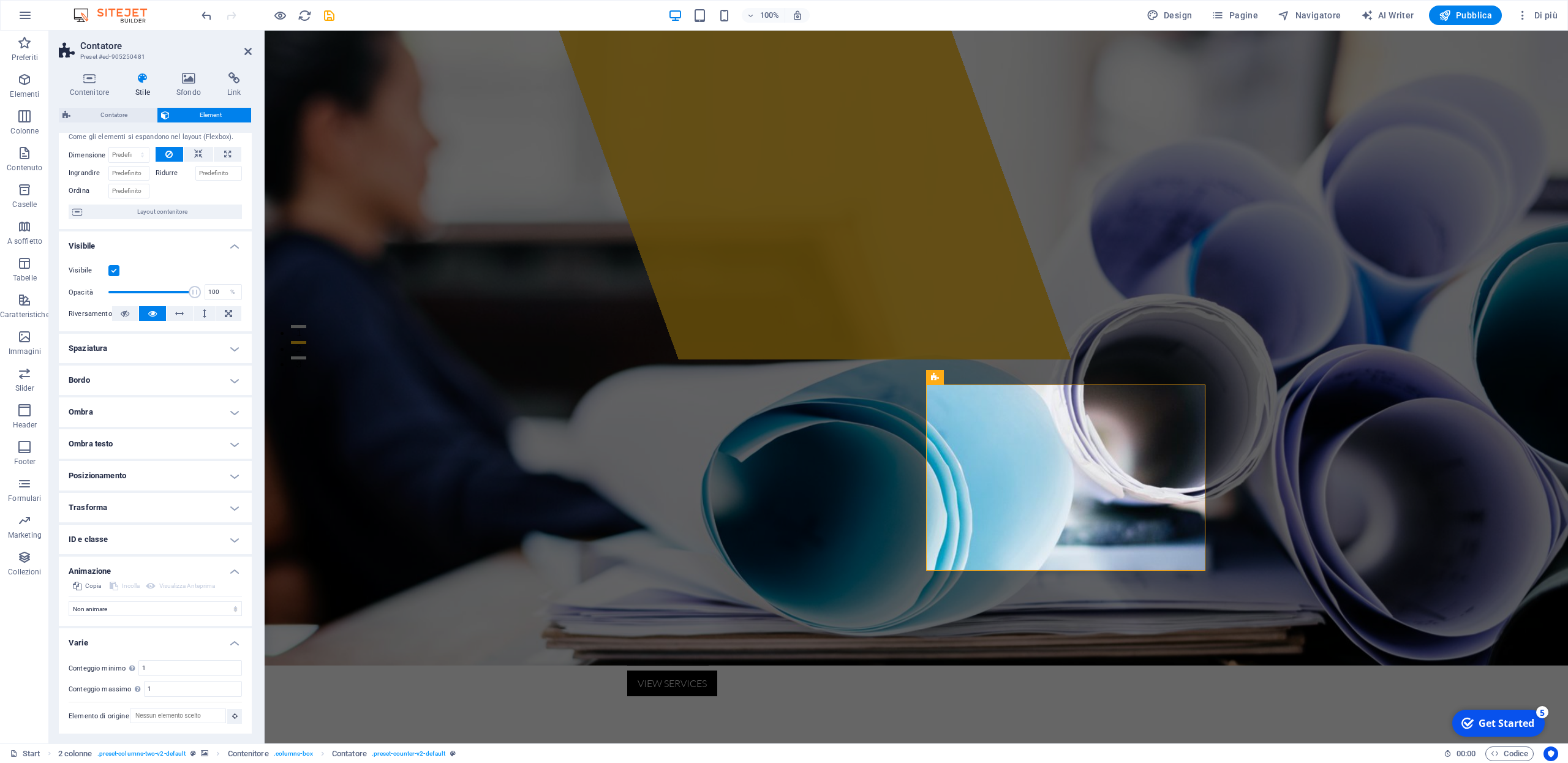
click at [234, 647] on h4 "Varie" at bounding box center [155, 639] width 193 height 22
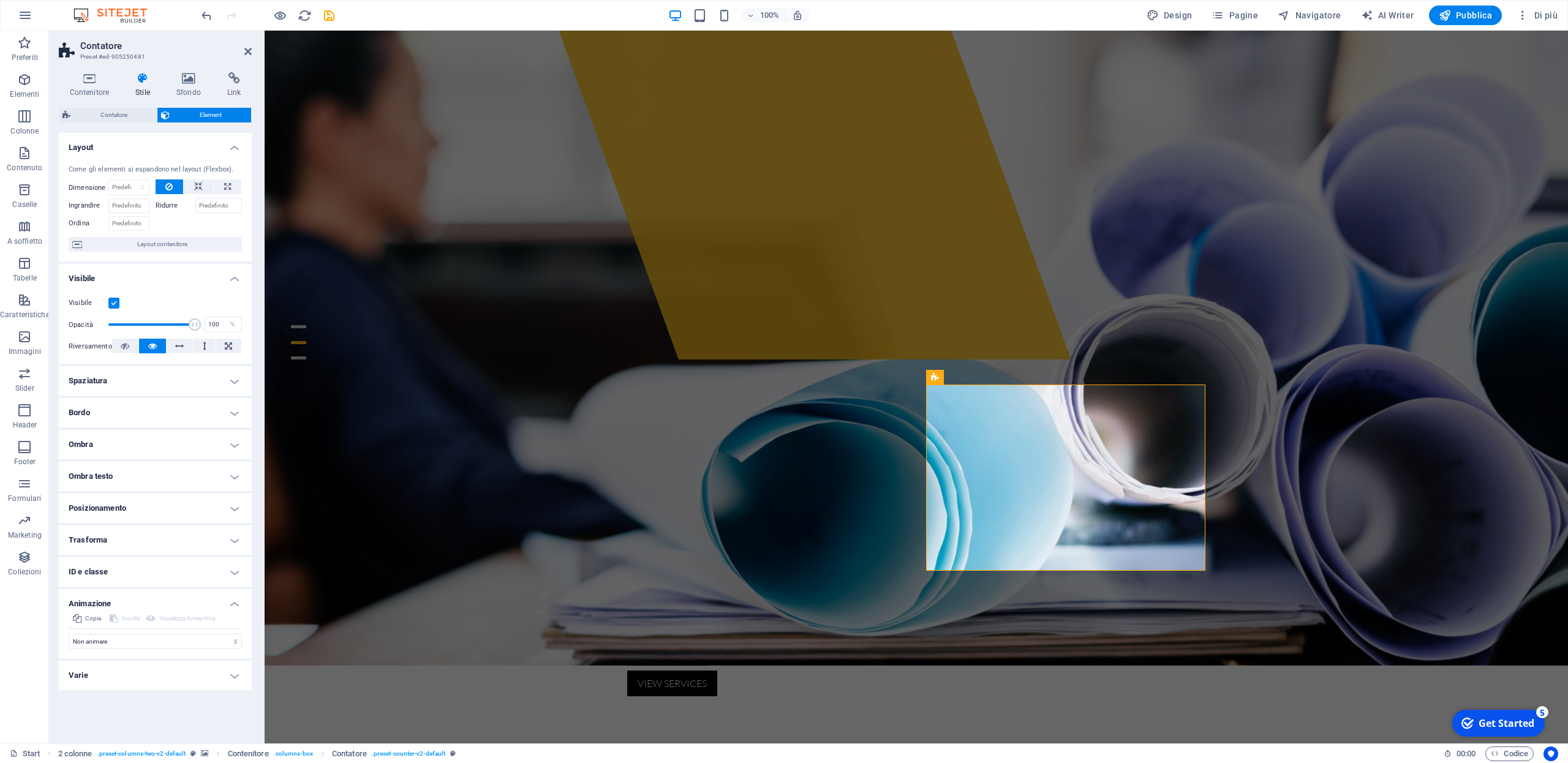
scroll to position [0, 0]
click at [234, 280] on h4 "Visibile" at bounding box center [155, 275] width 193 height 22
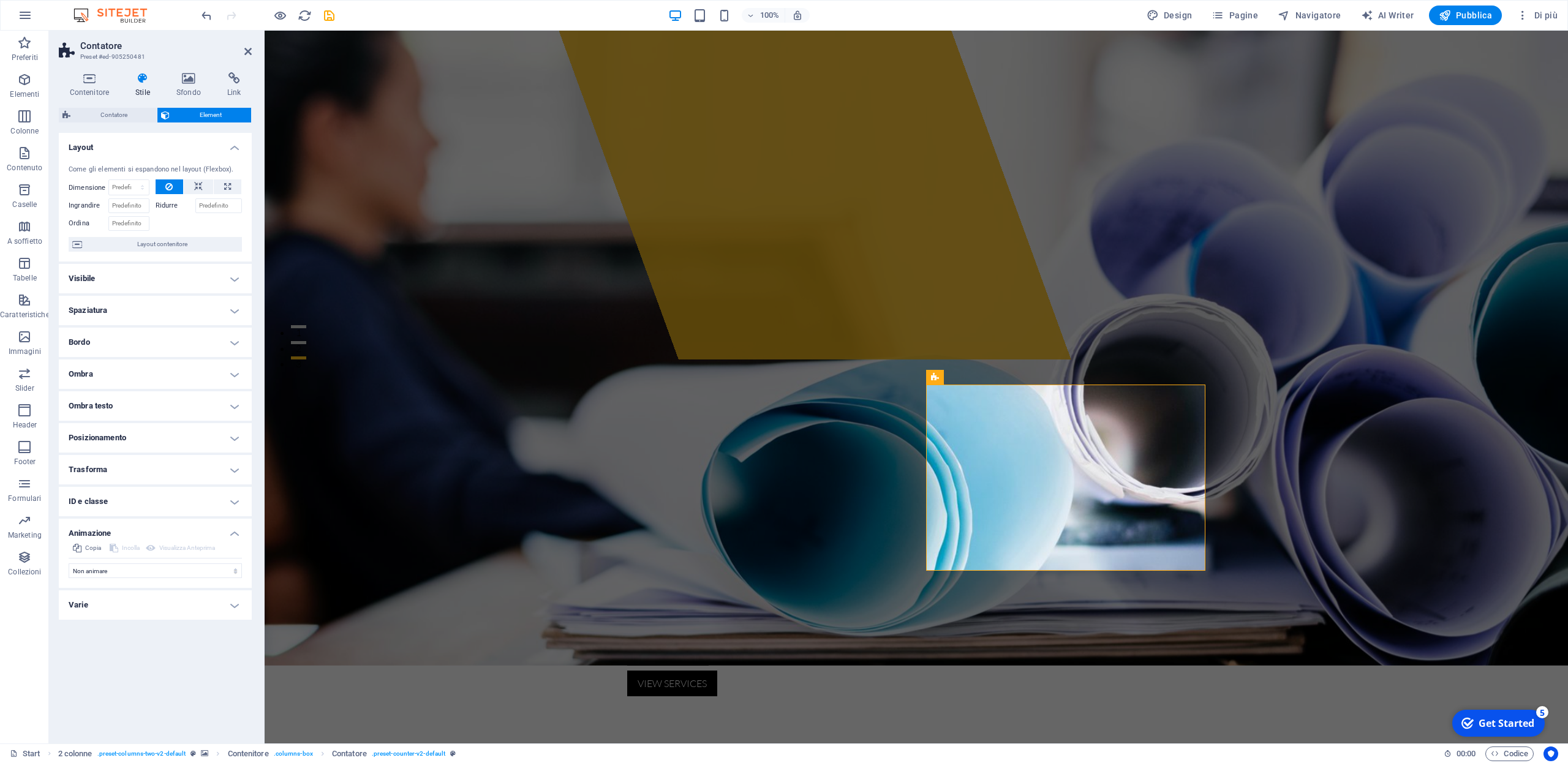
click at [234, 148] on h4 "Layout" at bounding box center [155, 143] width 193 height 22
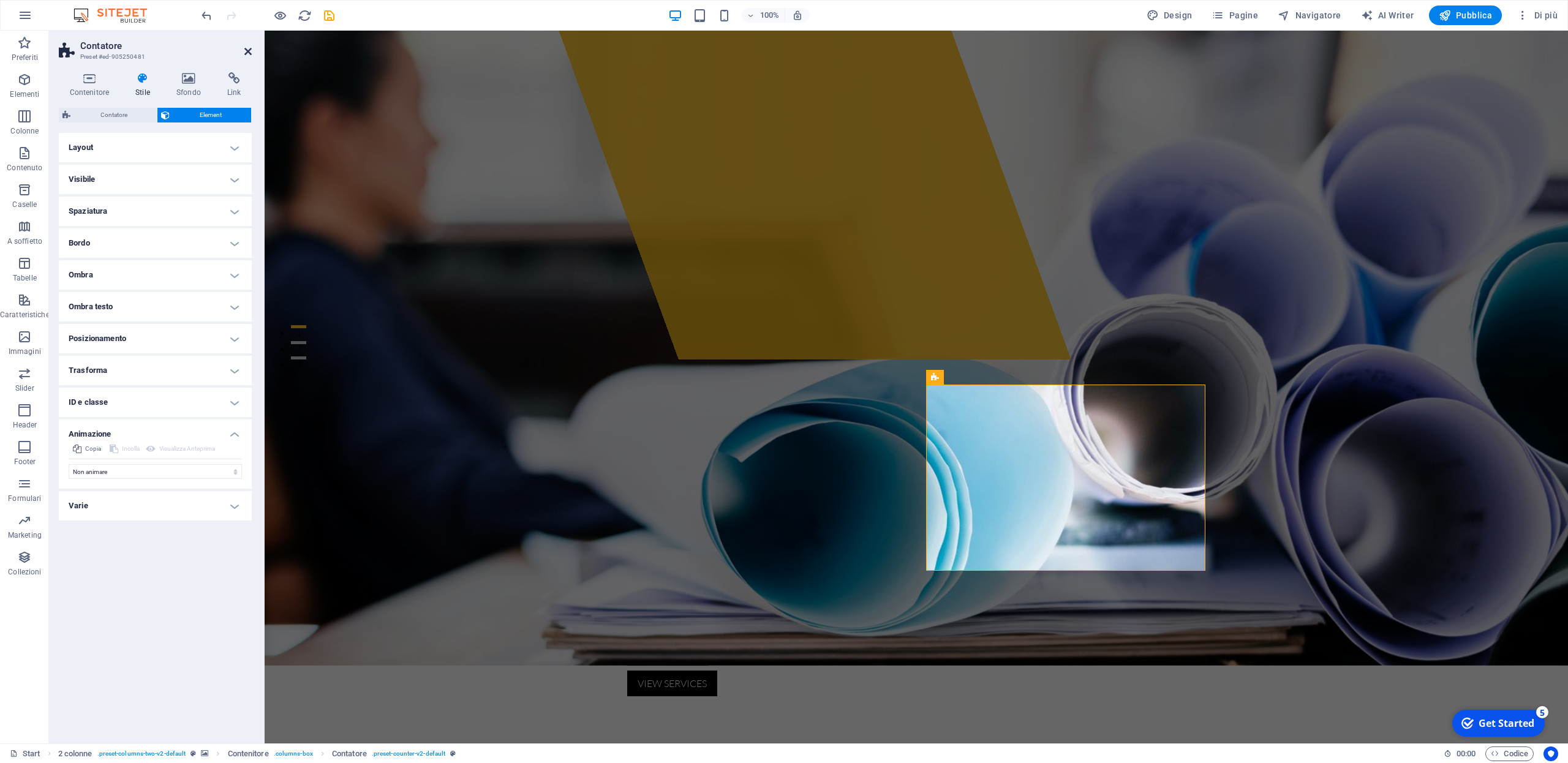
click at [246, 52] on icon at bounding box center [248, 52] width 8 height 10
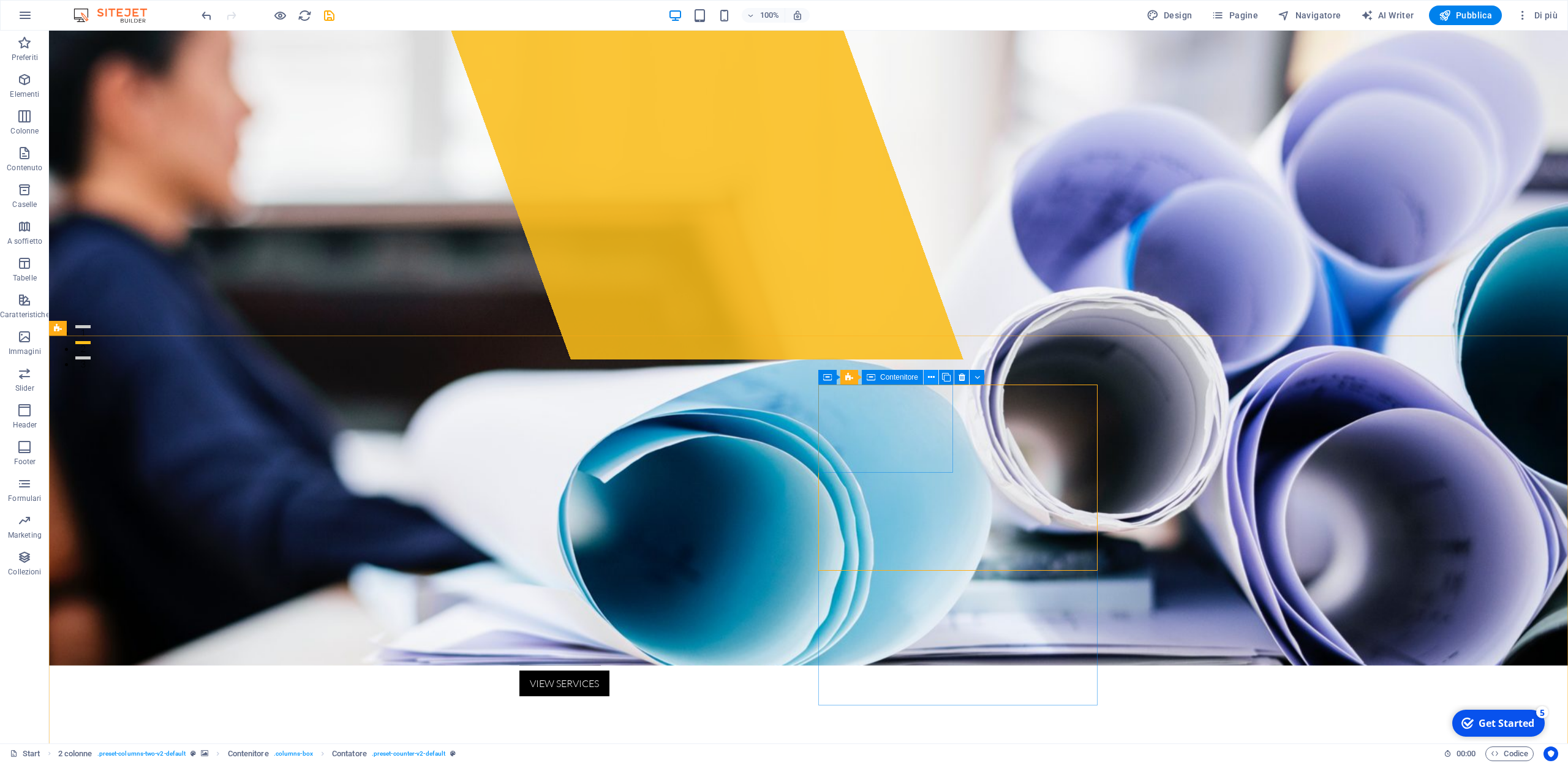
click at [932, 378] on icon at bounding box center [931, 377] width 7 height 12
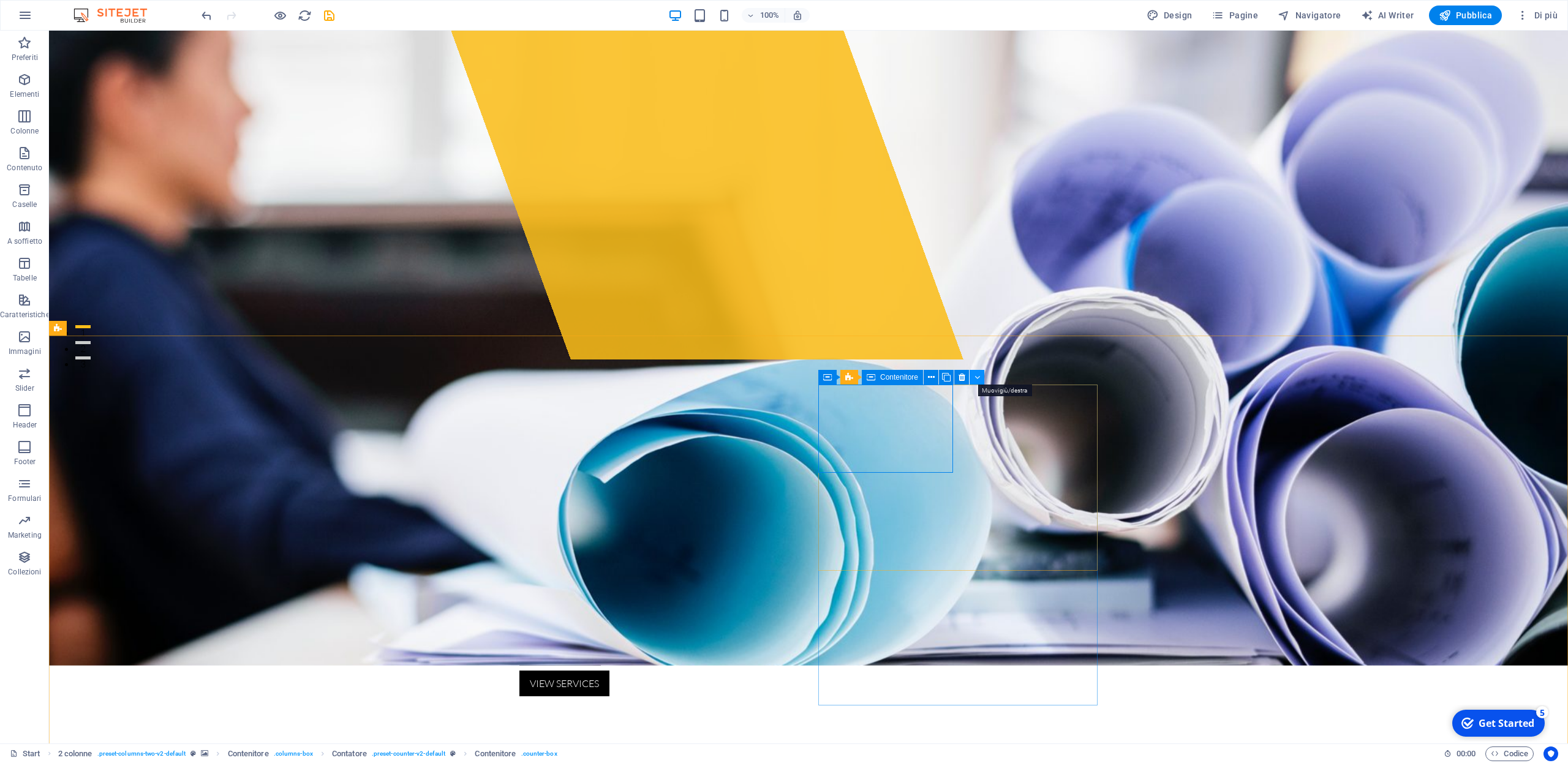
click at [978, 378] on icon at bounding box center [978, 377] width 6 height 12
click at [972, 379] on icon at bounding box center [972, 377] width 9 height 14
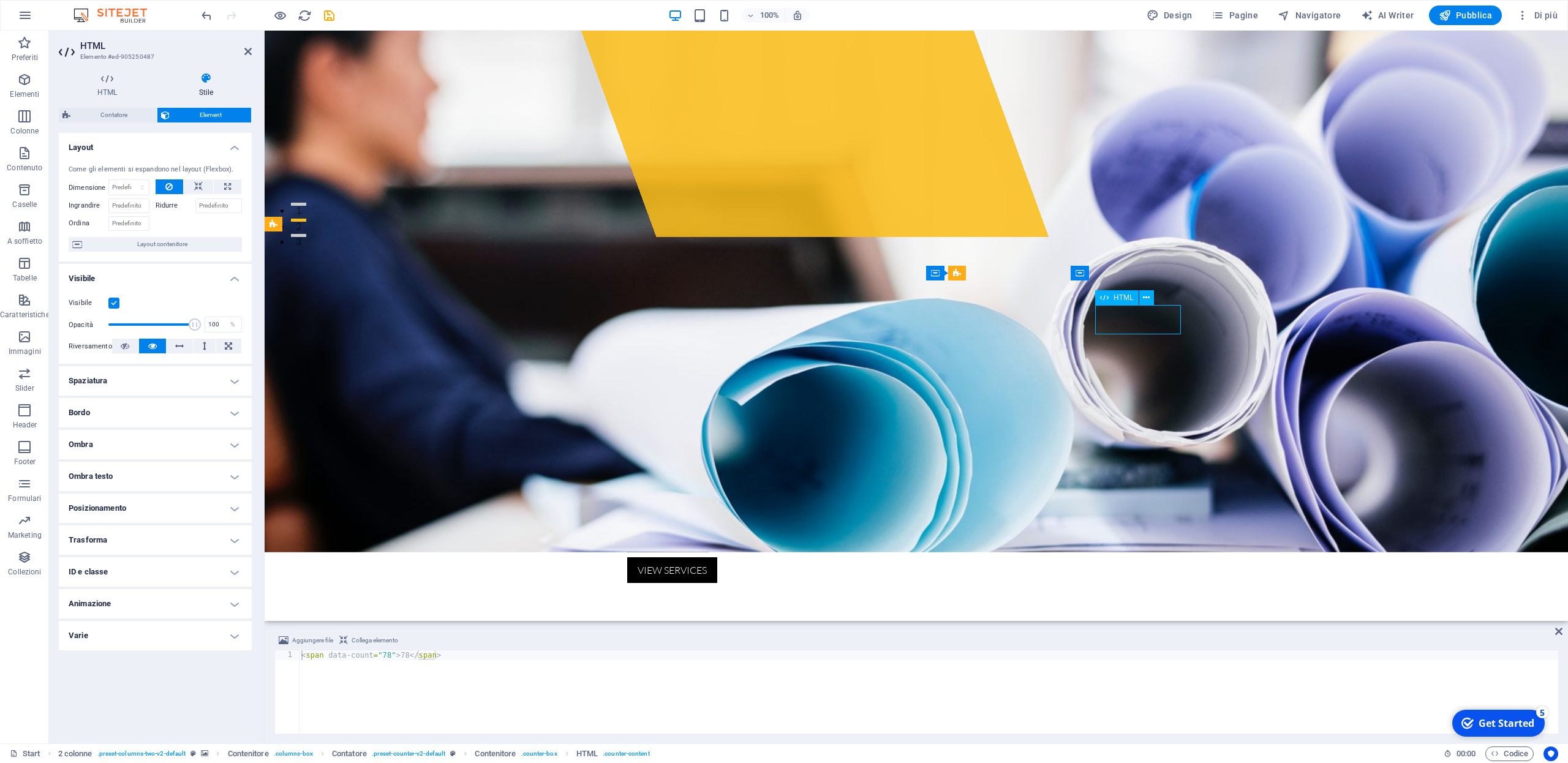
drag, startPoint x: 1150, startPoint y: 322, endPoint x: 1108, endPoint y: 320, distance: 42.0
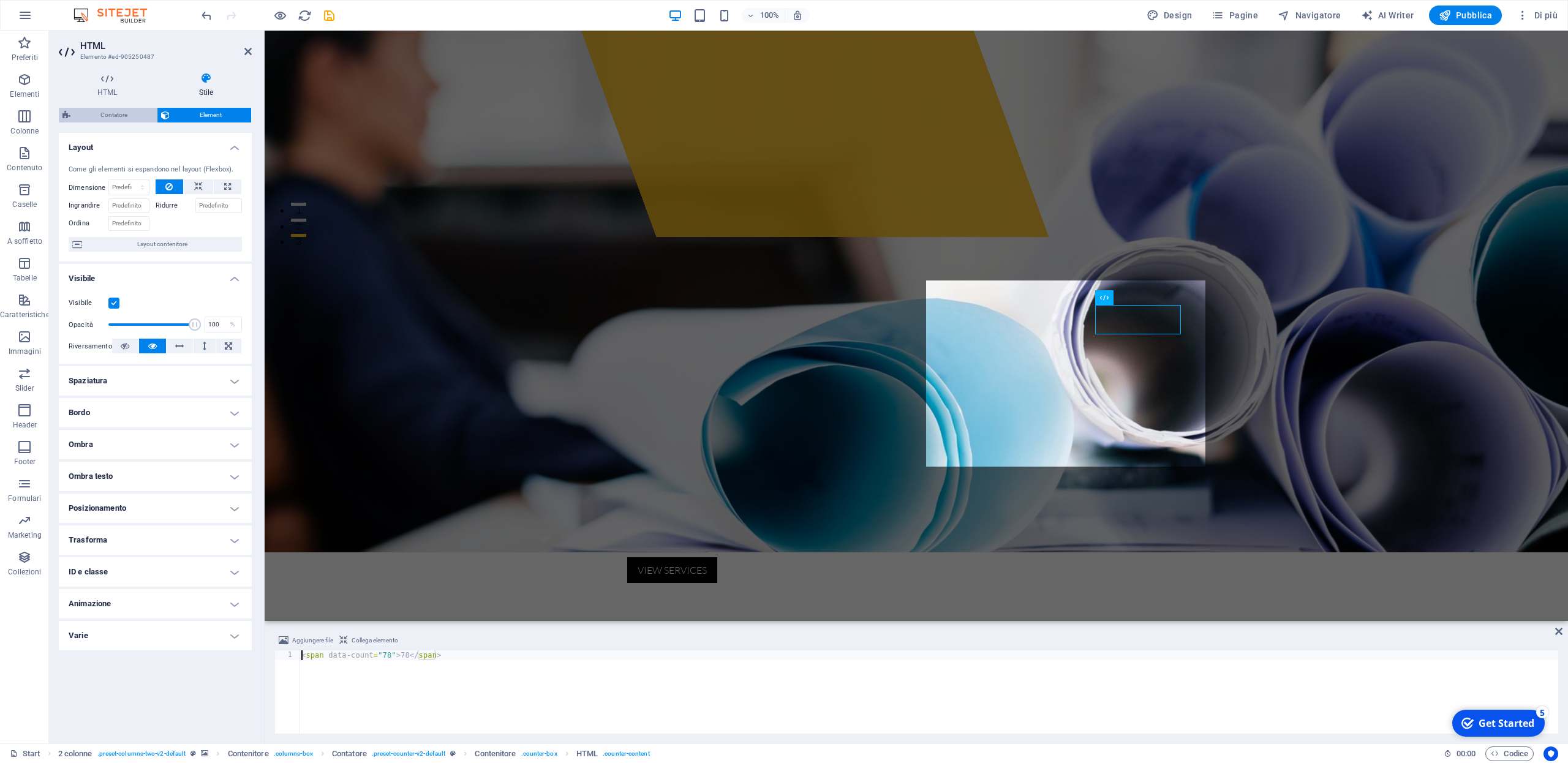
click at [113, 113] on span "Contatore" at bounding box center [113, 114] width 79 height 14
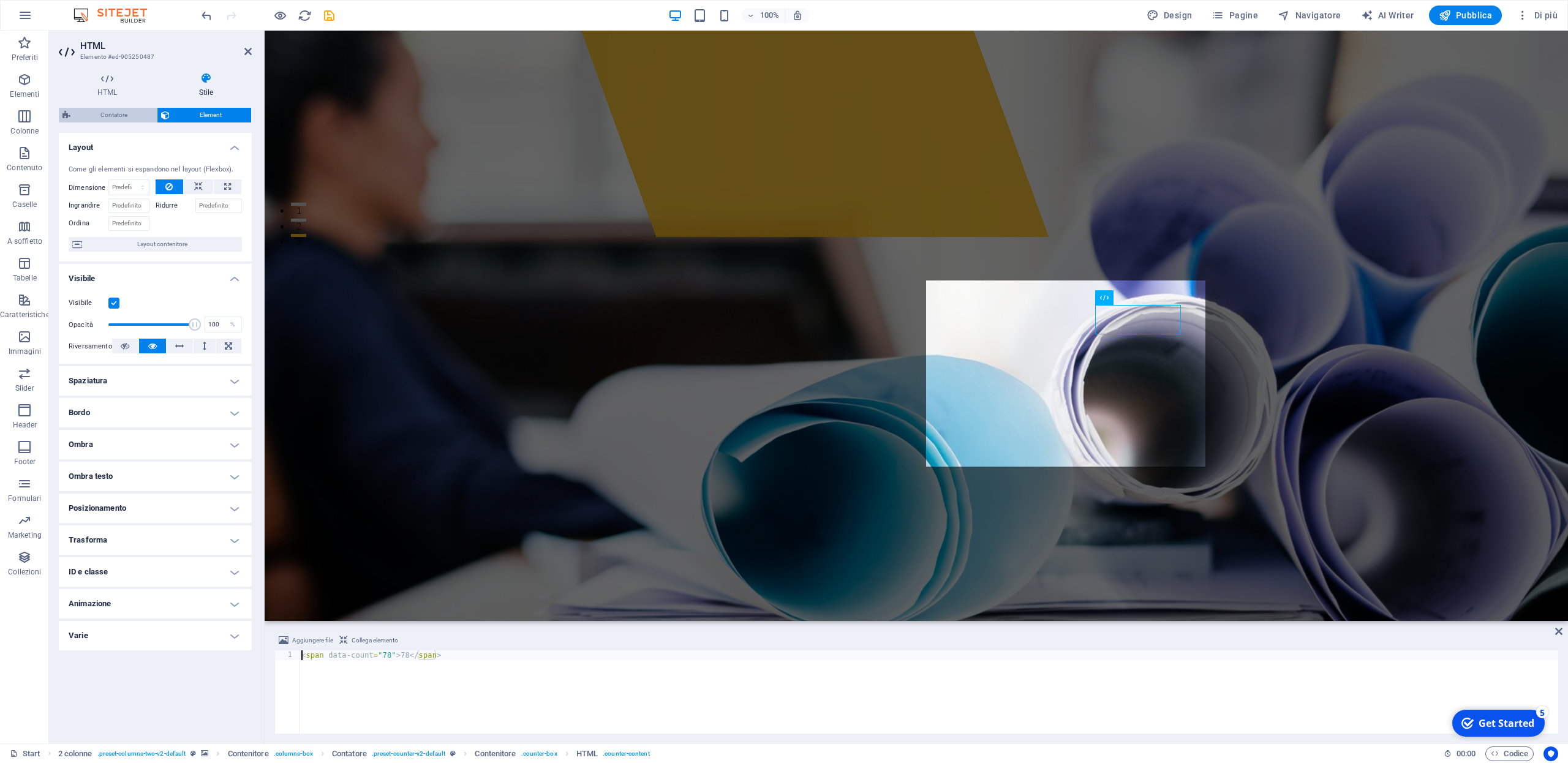
select select "rem"
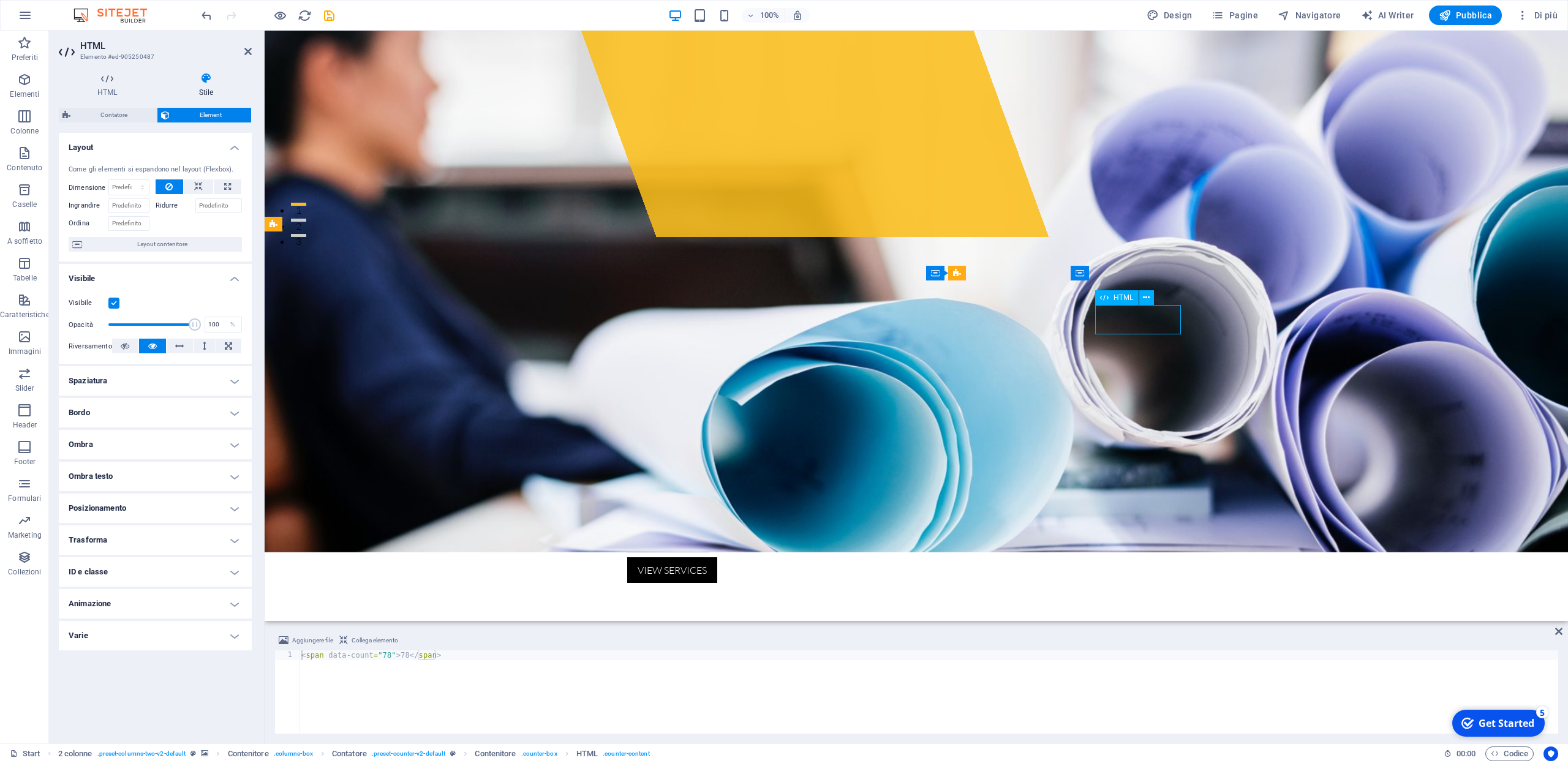
drag, startPoint x: 1166, startPoint y: 324, endPoint x: 1111, endPoint y: 322, distance: 55.0
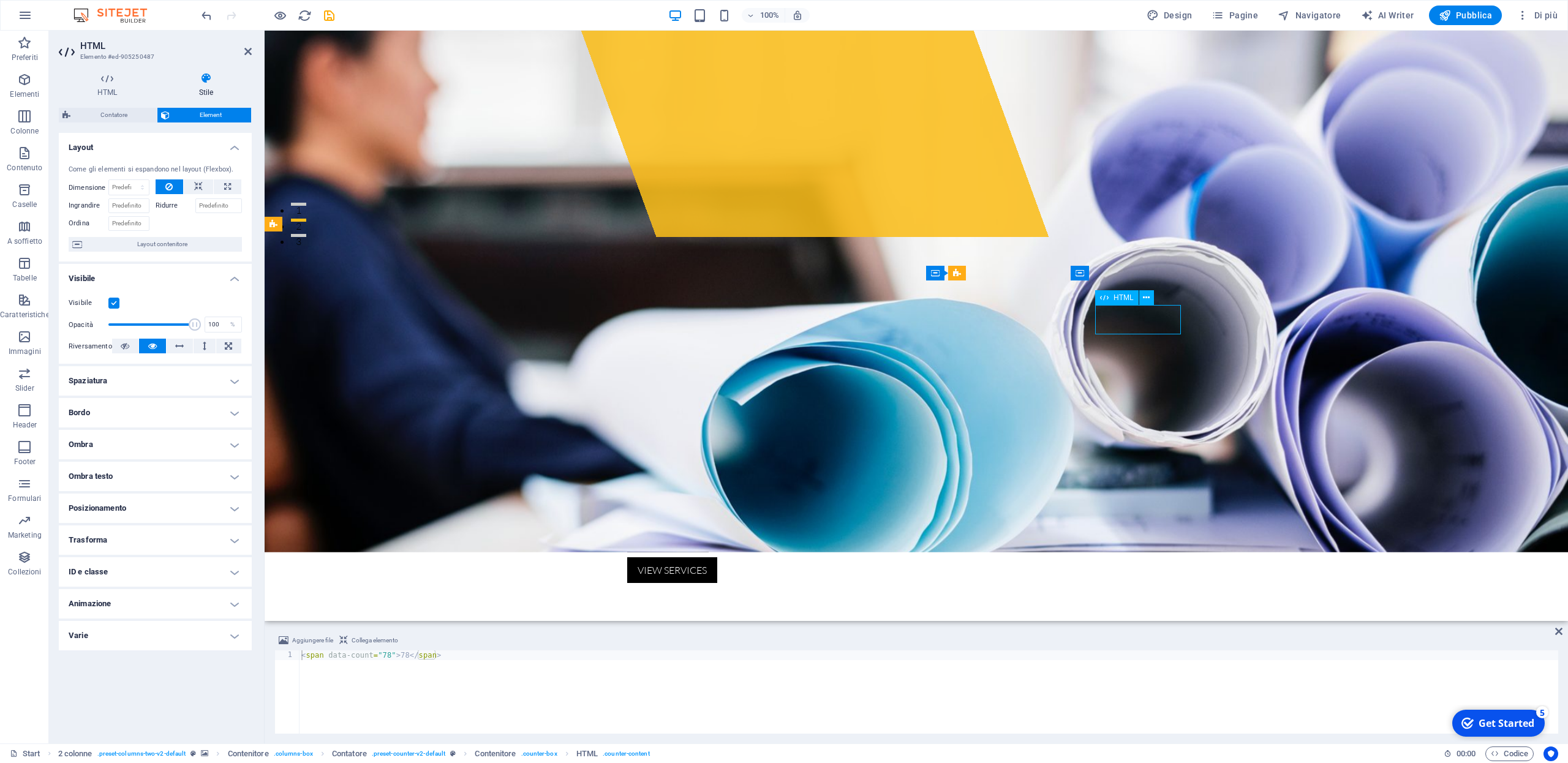
type textarea "185<span data-count="78">78</span>"
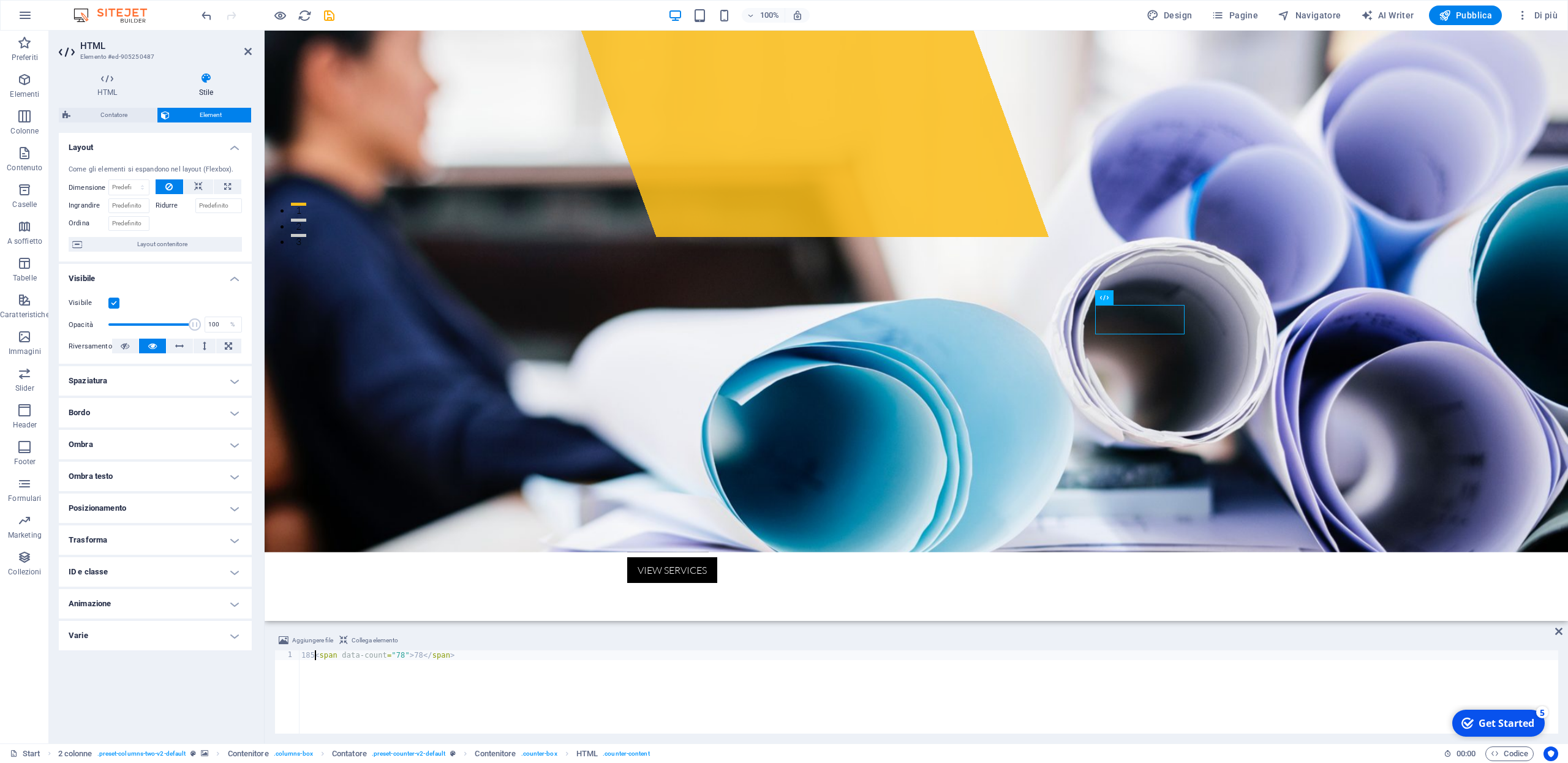
click at [1277, 637] on div "Aggiungere file Collega elemento" at bounding box center [917, 642] width 1284 height 18
drag, startPoint x: 251, startPoint y: 52, endPoint x: 199, endPoint y: 20, distance: 61.1
click at [251, 52] on icon at bounding box center [248, 52] width 8 height 10
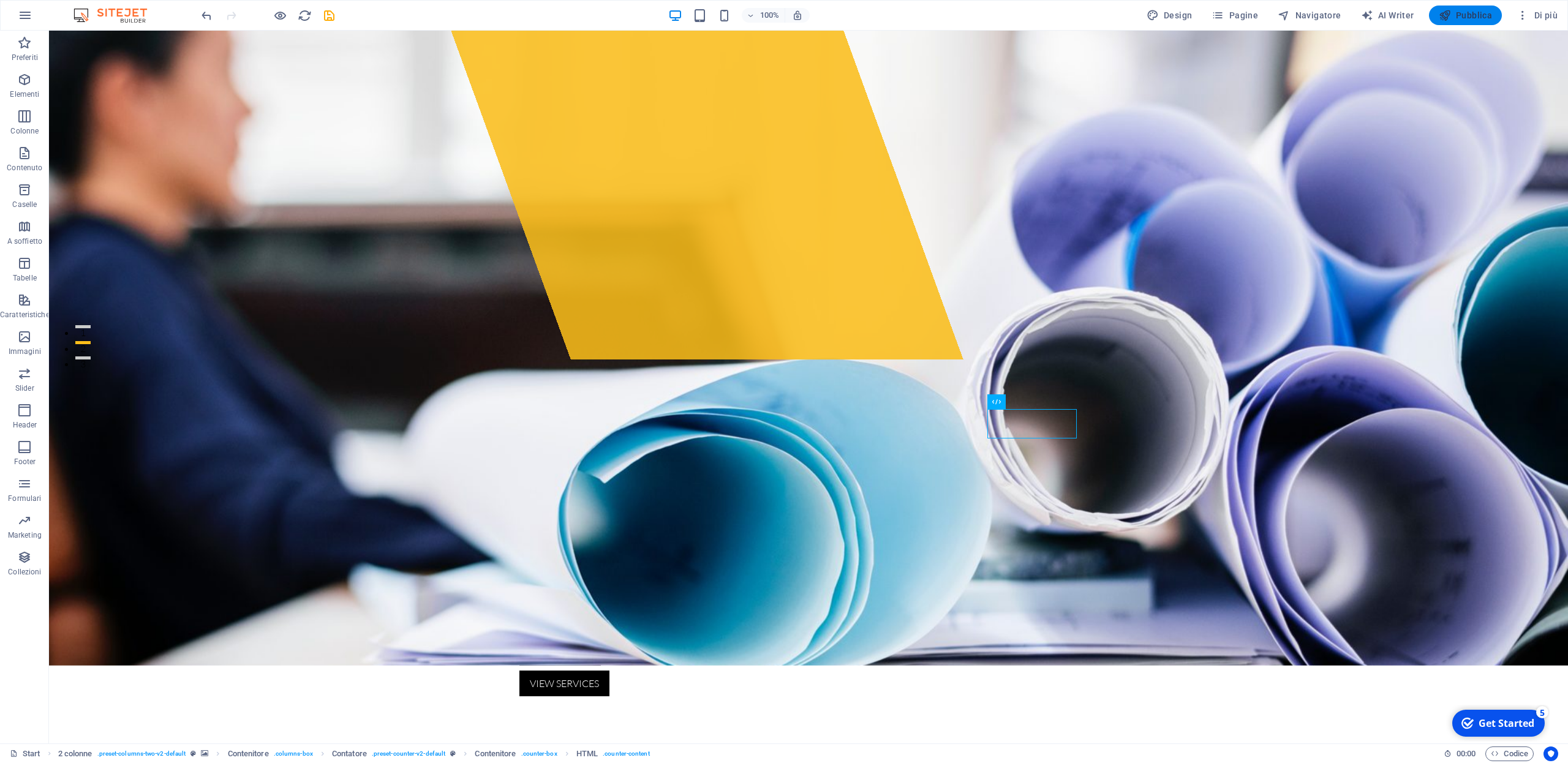
click at [1475, 18] on span "Pubblica" at bounding box center [1466, 15] width 54 height 12
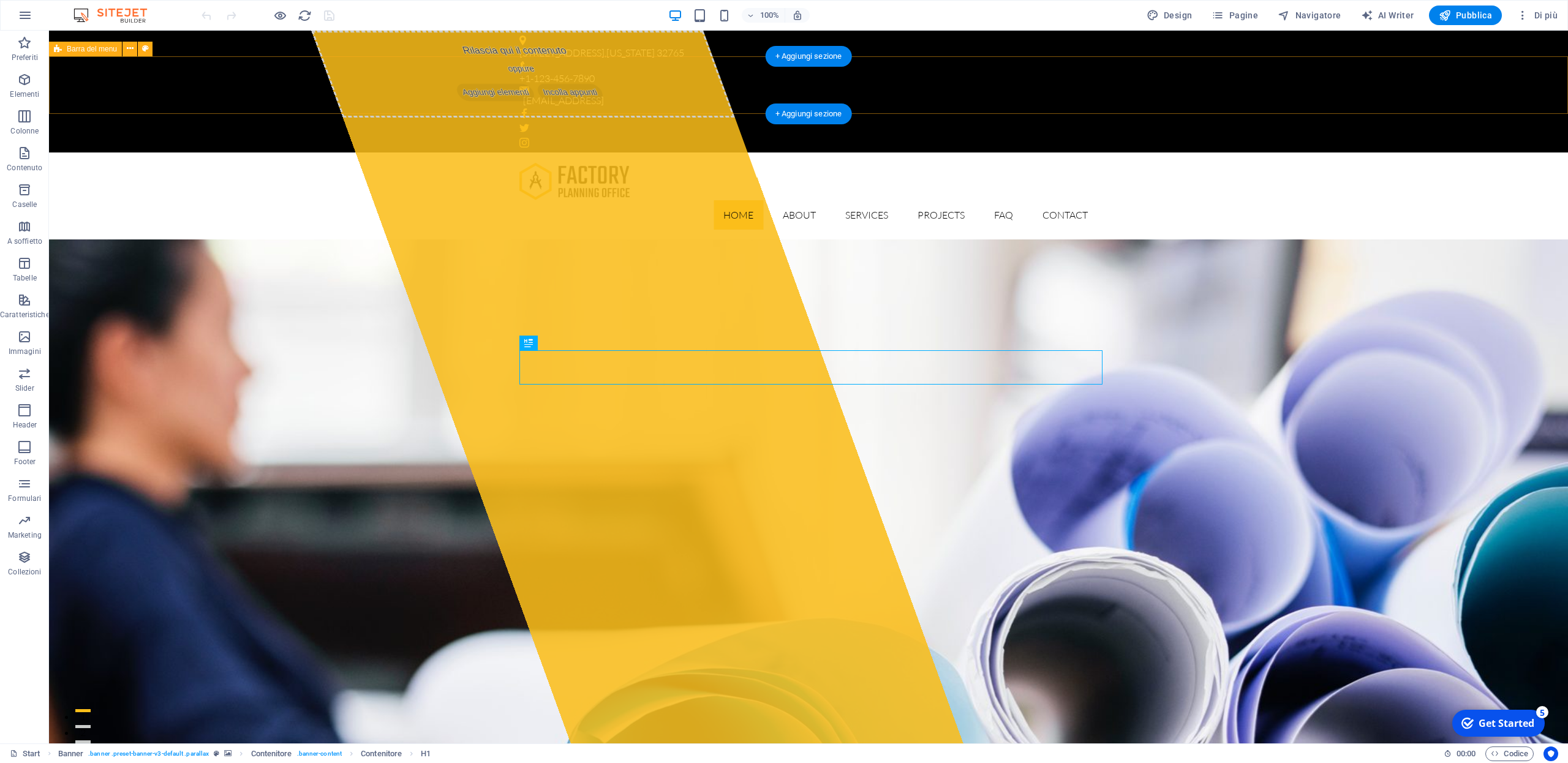
click at [1119, 153] on div "Home About Services Projects FAQ Contact" at bounding box center [808, 196] width 1519 height 87
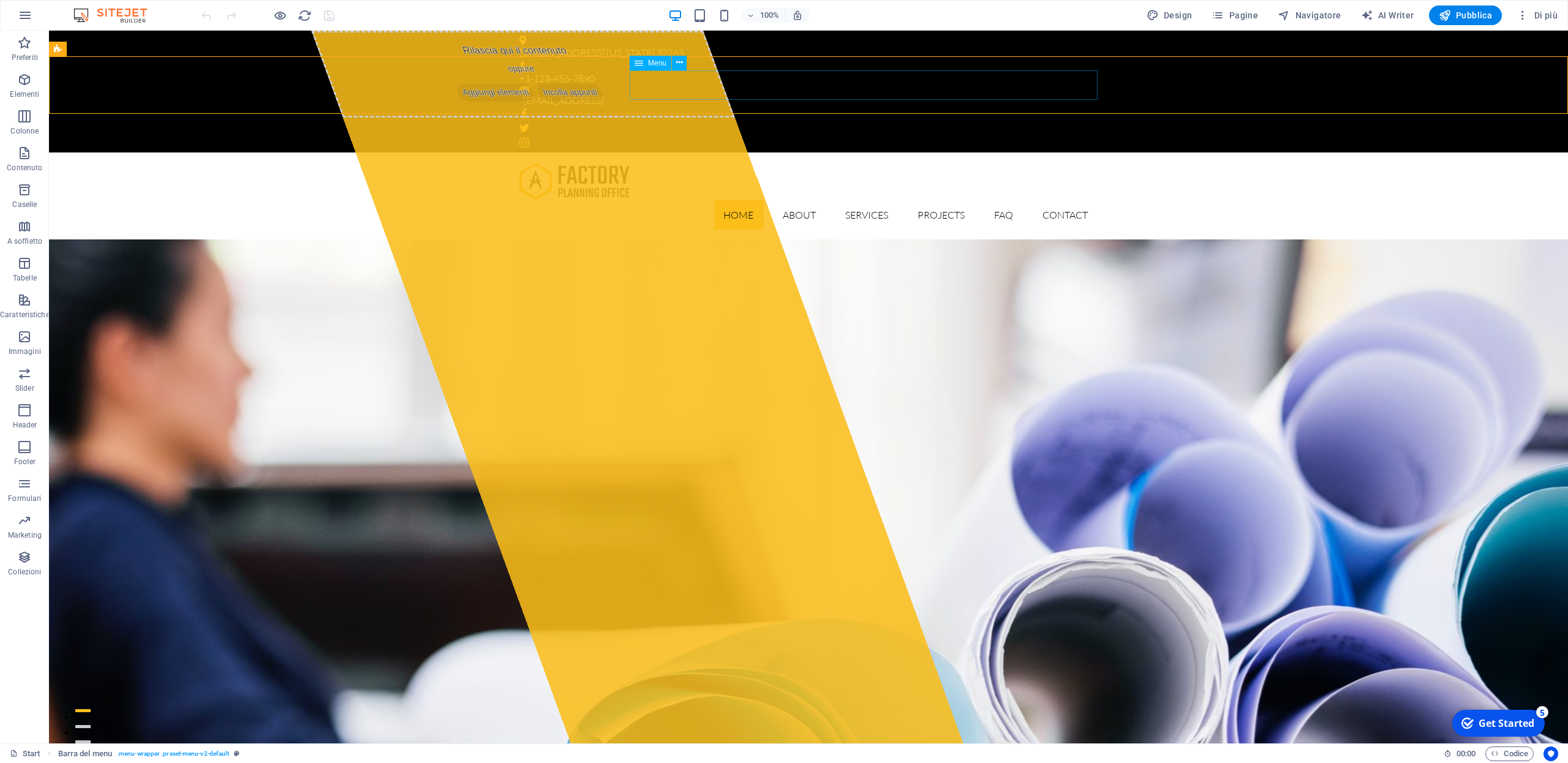
click at [655, 64] on span "Menu" at bounding box center [657, 63] width 18 height 8
click at [682, 63] on icon at bounding box center [679, 62] width 7 height 12
click at [656, 200] on nav "Home About Services Projects FAQ Contact" at bounding box center [809, 215] width 578 height 30
click at [730, 200] on nav "Home About Services Projects FAQ Contact" at bounding box center [809, 215] width 578 height 30
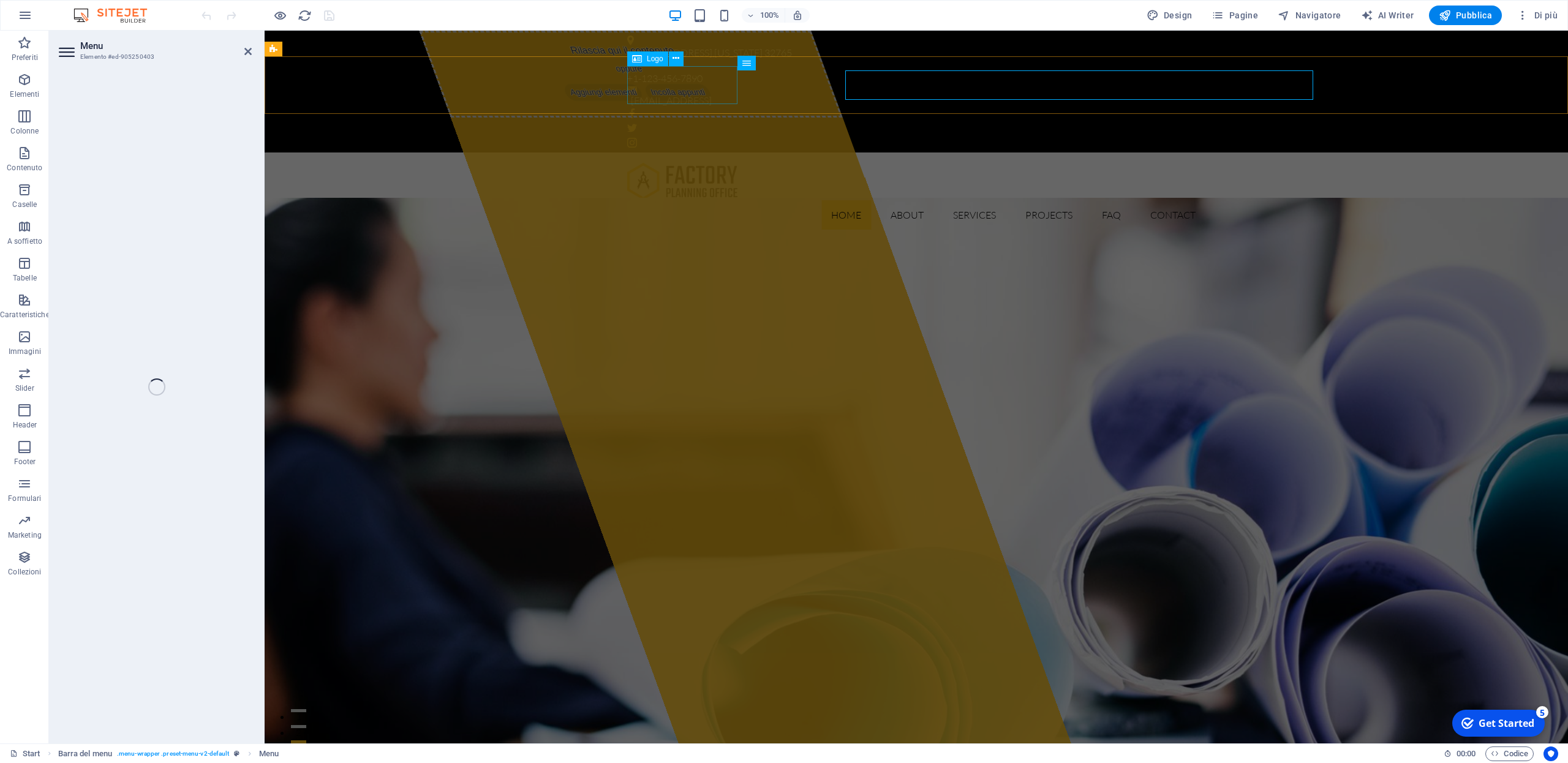
select select
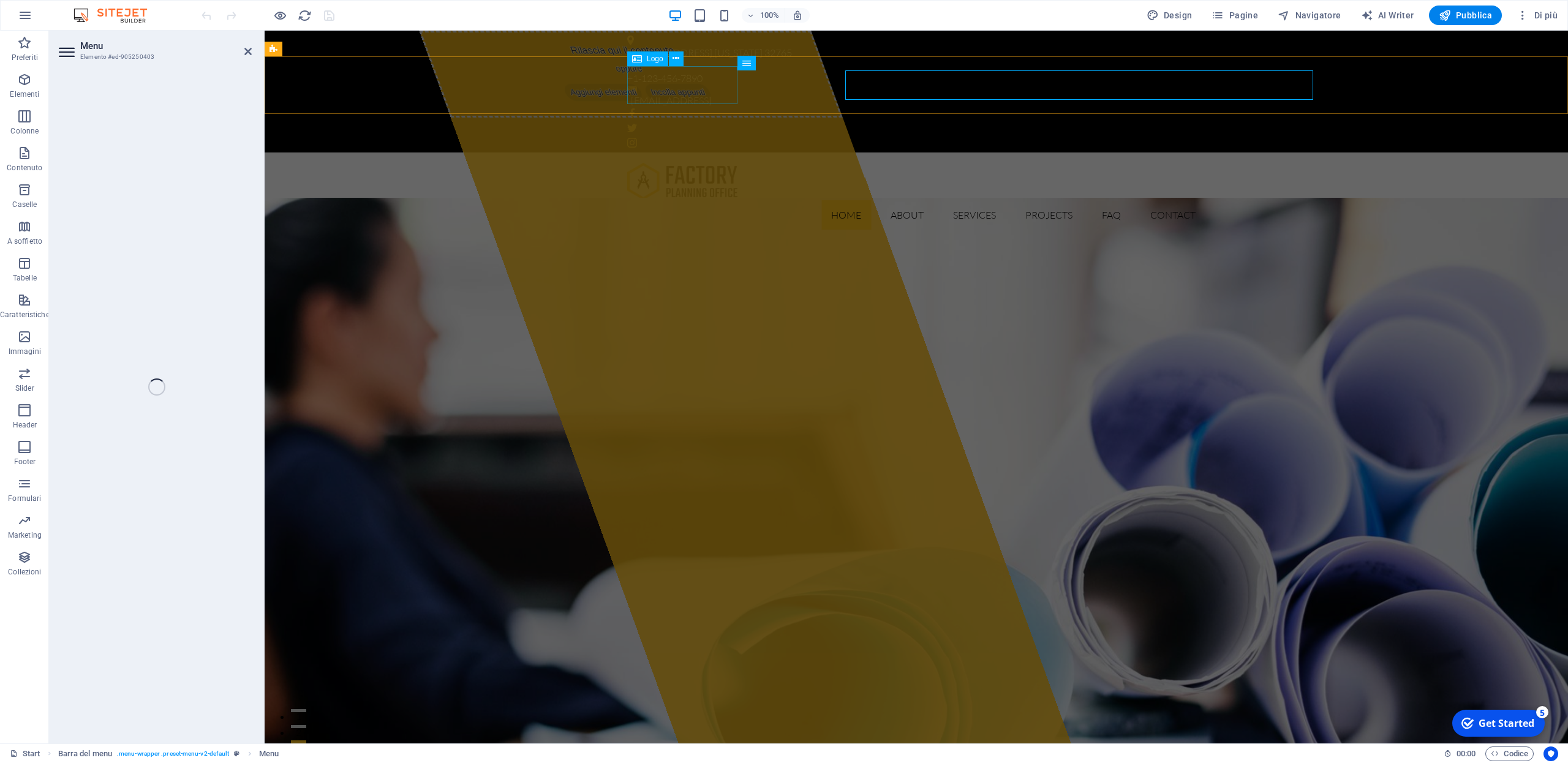
select select
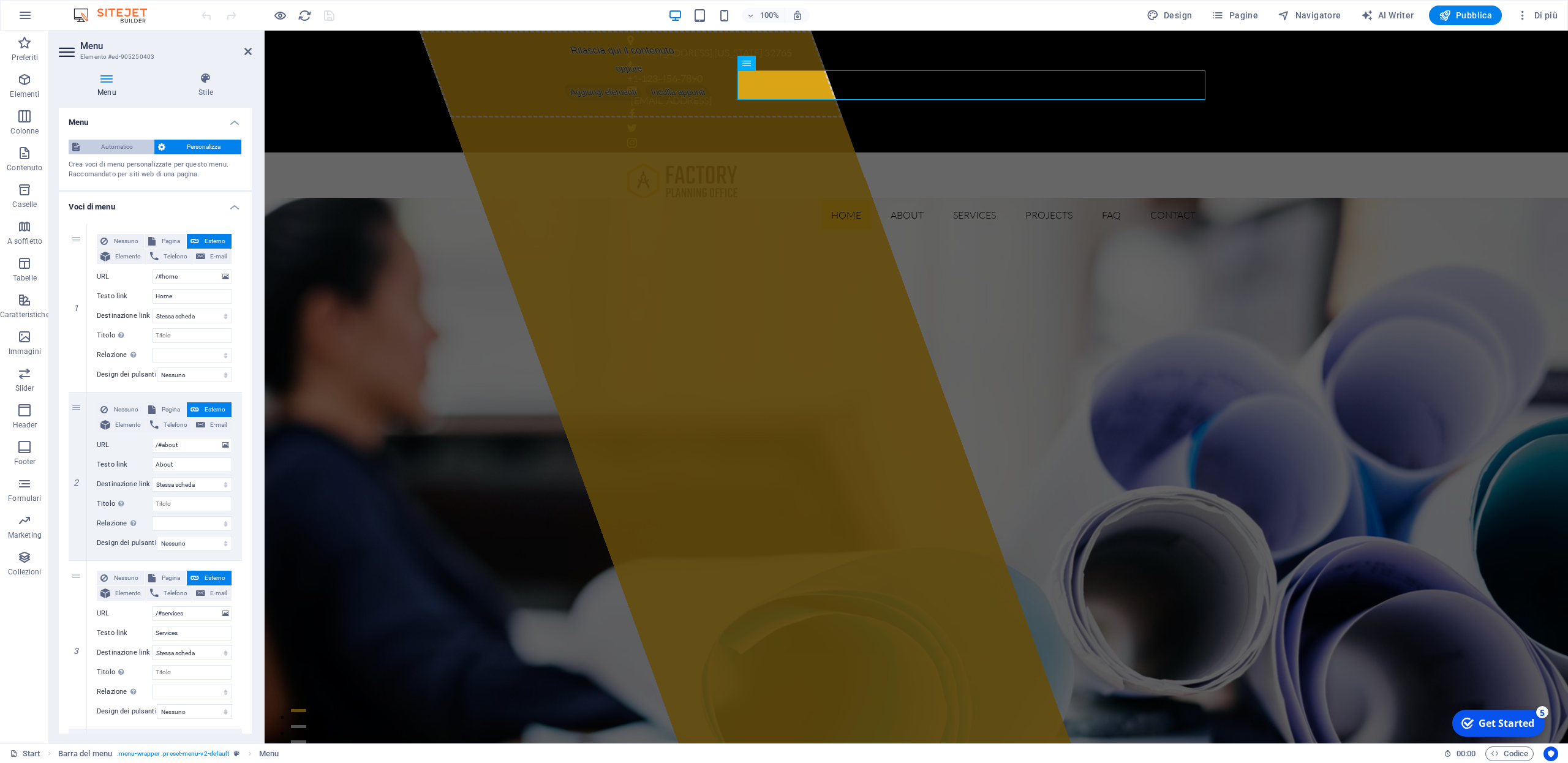
click at [112, 144] on span "Automatico" at bounding box center [116, 146] width 67 height 14
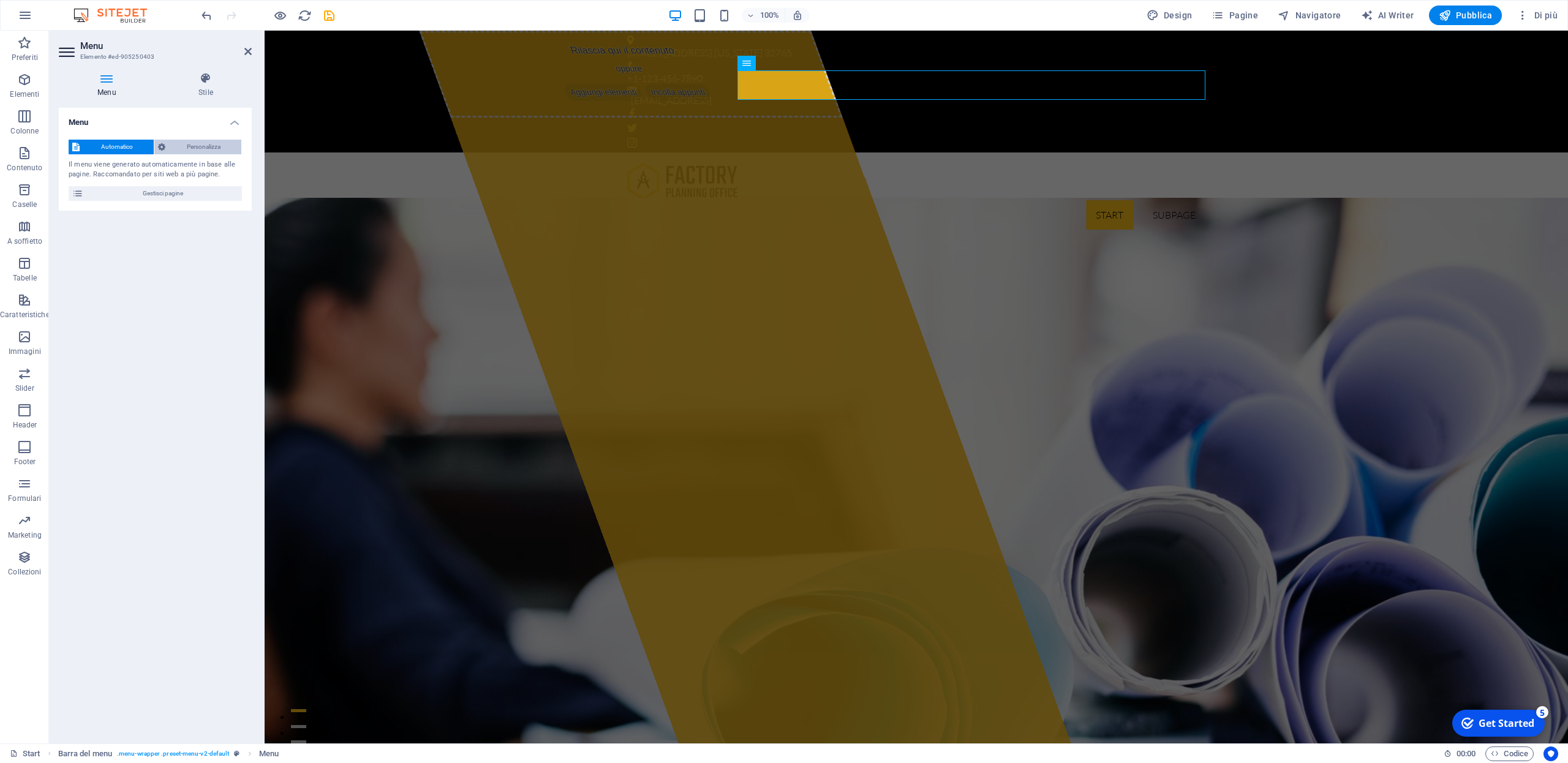
click at [212, 150] on span "Personalizza" at bounding box center [203, 146] width 69 height 14
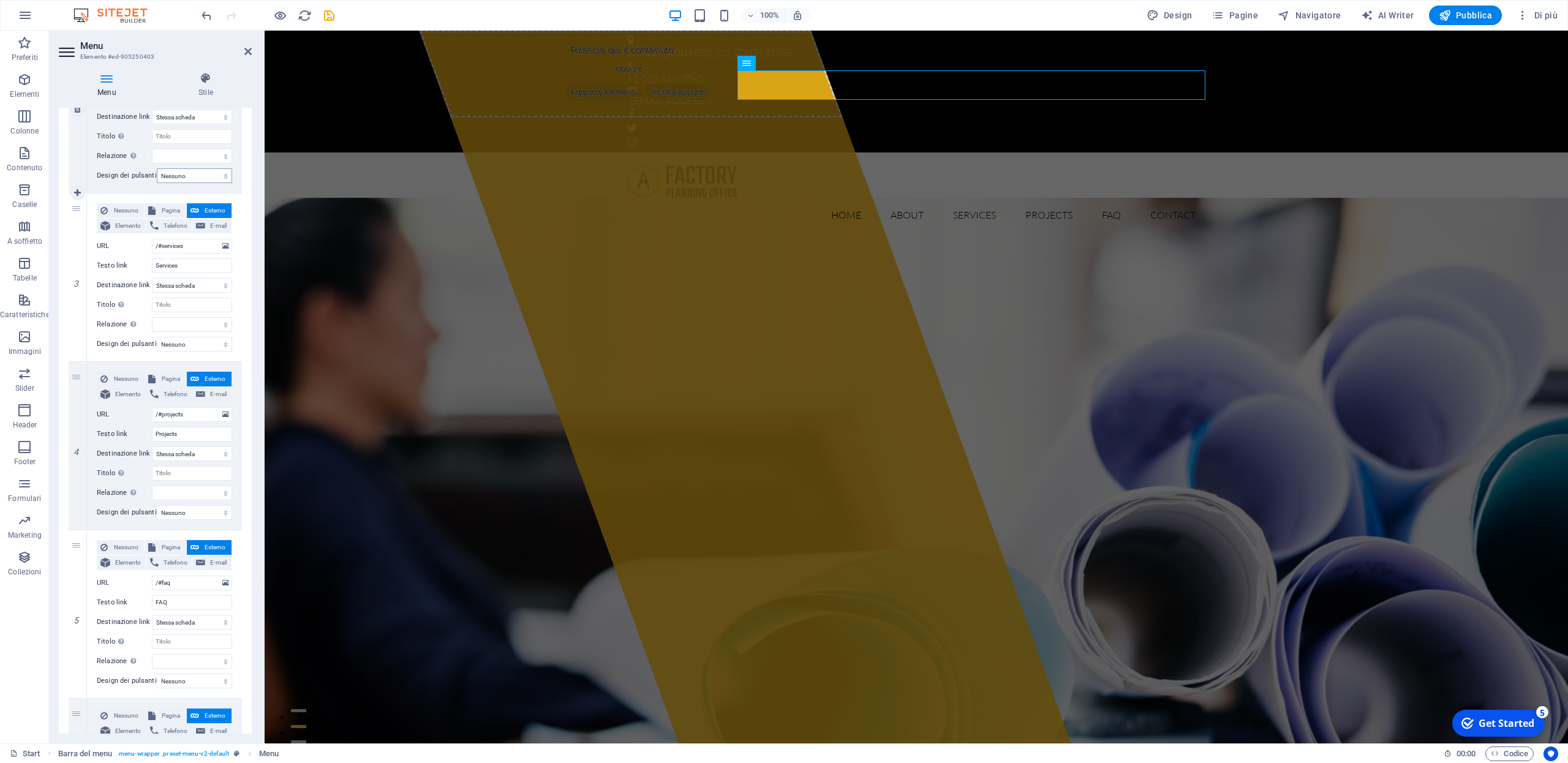
scroll to position [545, 0]
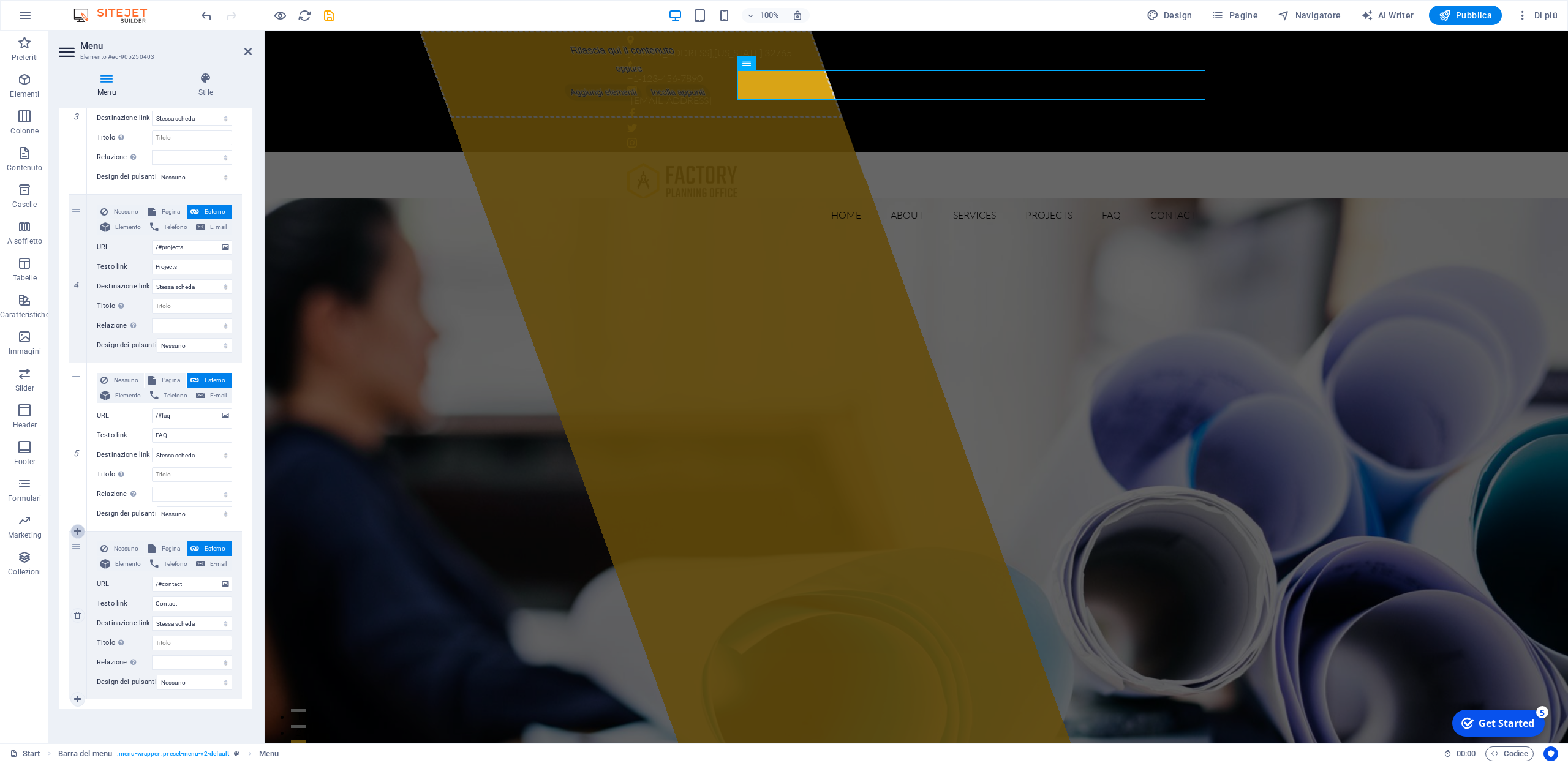
click at [77, 527] on icon at bounding box center [77, 531] width 7 height 9
select select
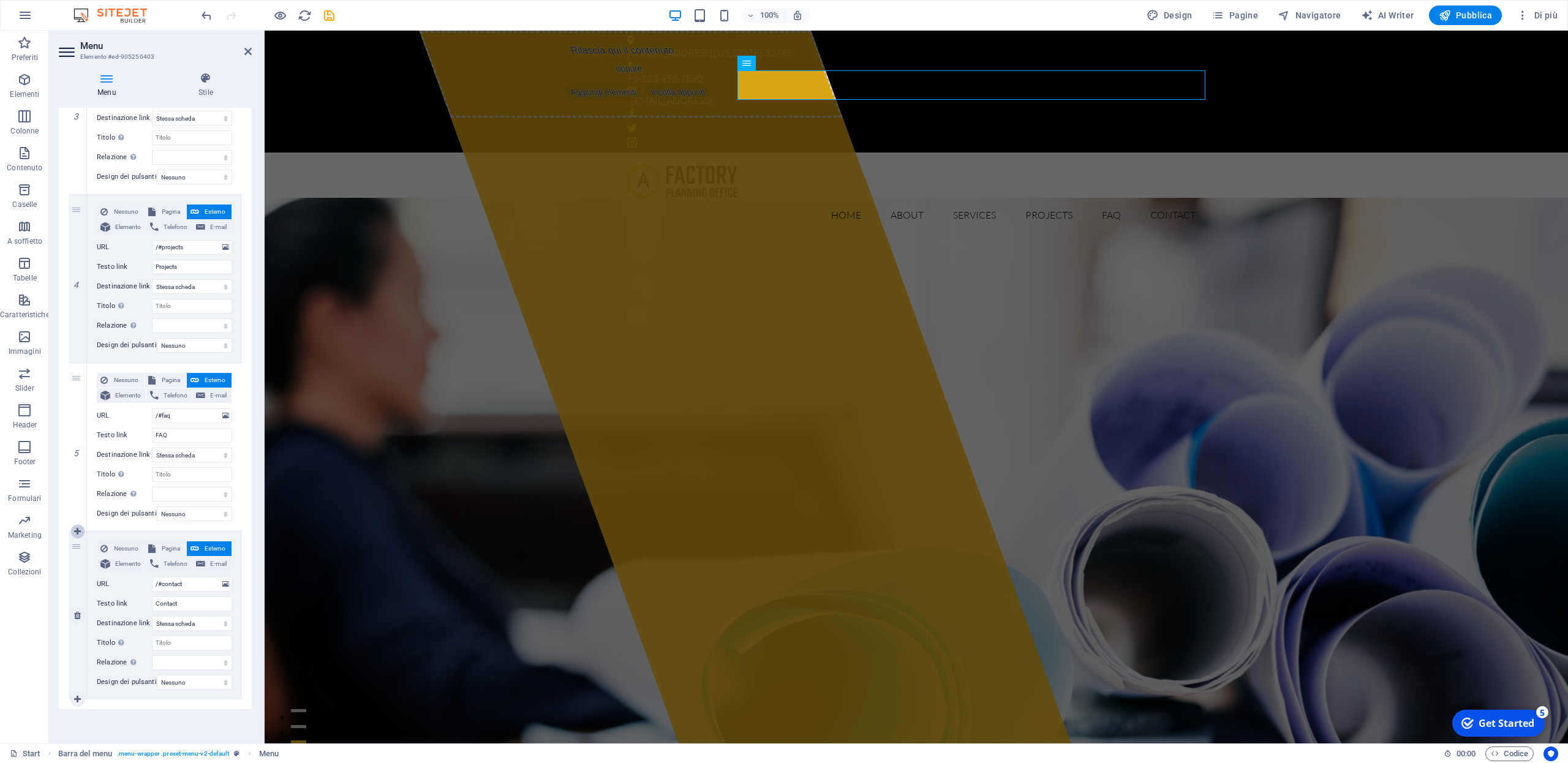
select select
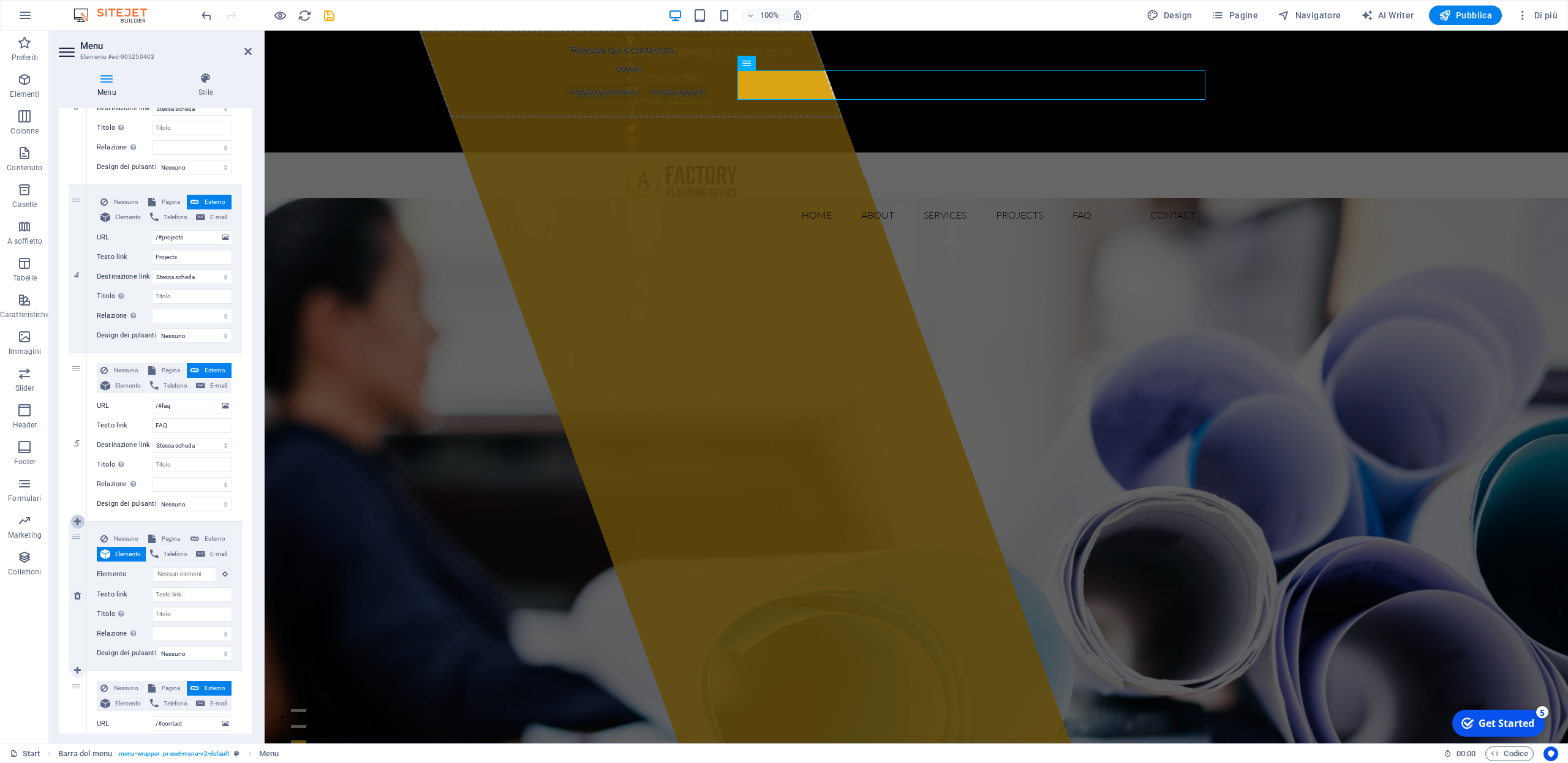
scroll to position [694, 0]
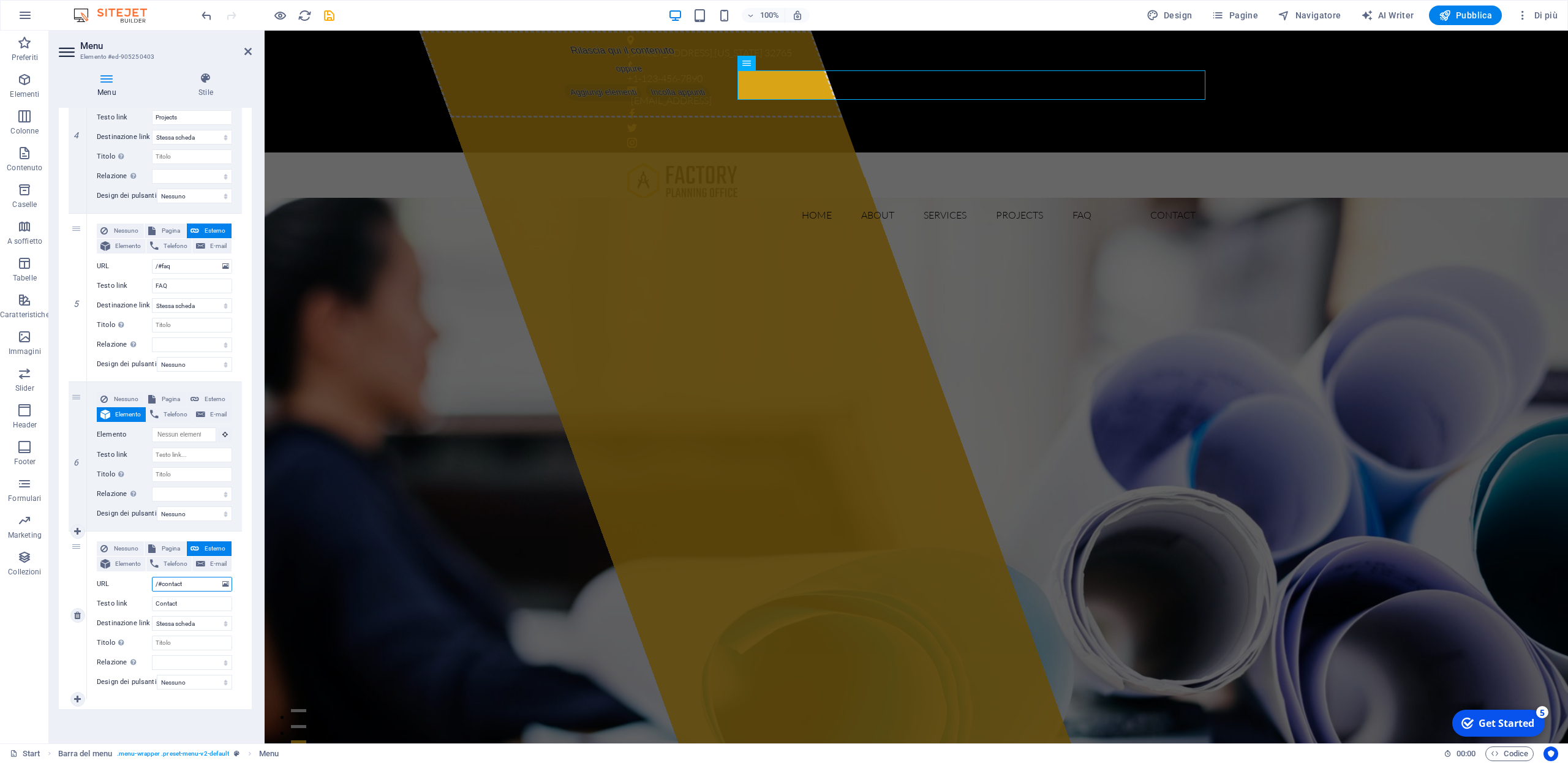
click at [202, 577] on input "/#contact" at bounding box center [192, 584] width 80 height 14
click at [195, 597] on input "Contact" at bounding box center [192, 604] width 80 height 14
click at [72, 565] on div "7" at bounding box center [77, 616] width 18 height 168
drag, startPoint x: 74, startPoint y: 556, endPoint x: 75, endPoint y: 531, distance: 25.0
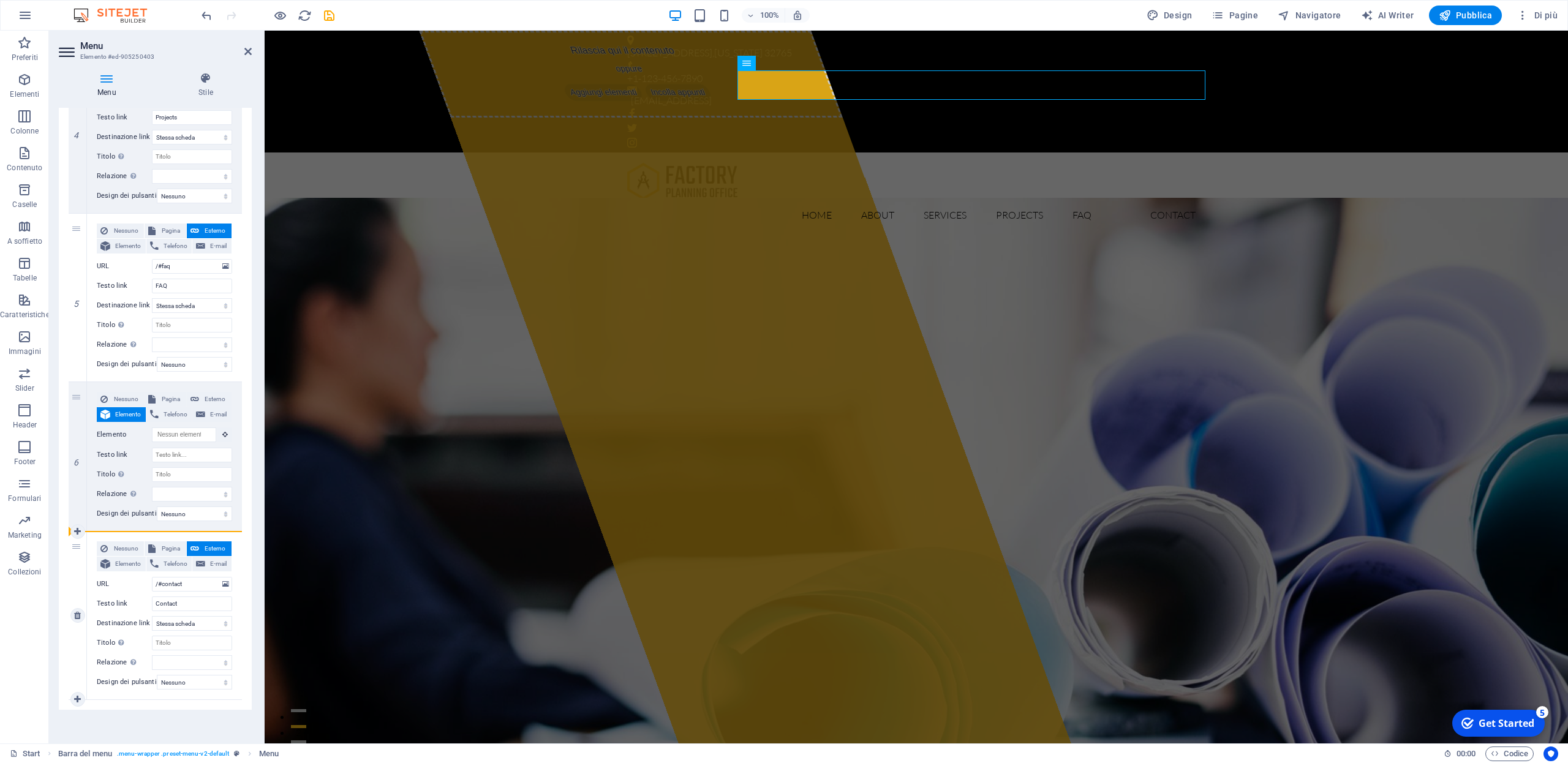
click at [75, 532] on div "7" at bounding box center [77, 616] width 18 height 168
select select
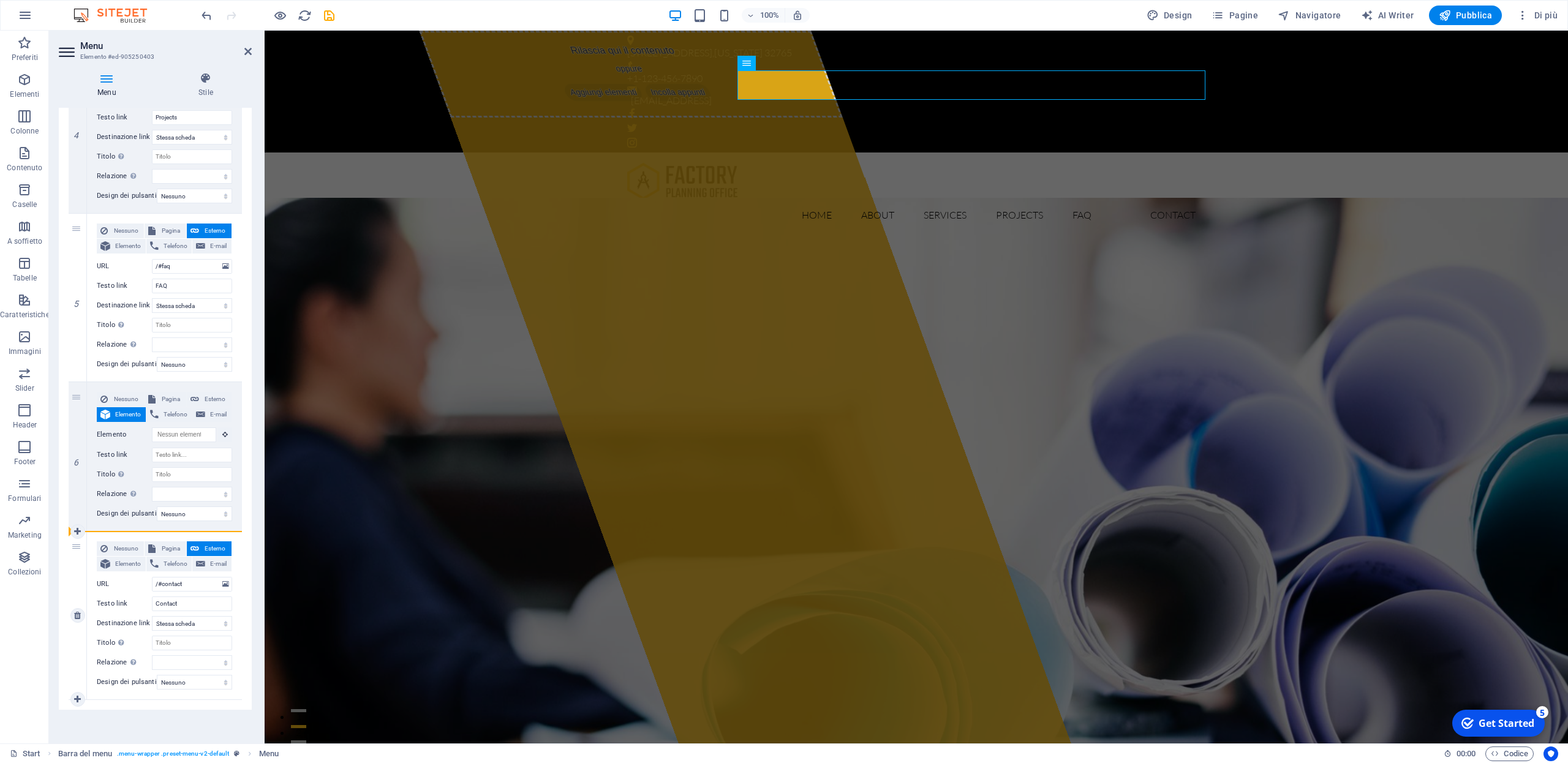
select select
drag, startPoint x: 76, startPoint y: 537, endPoint x: 78, endPoint y: 409, distance: 128.0
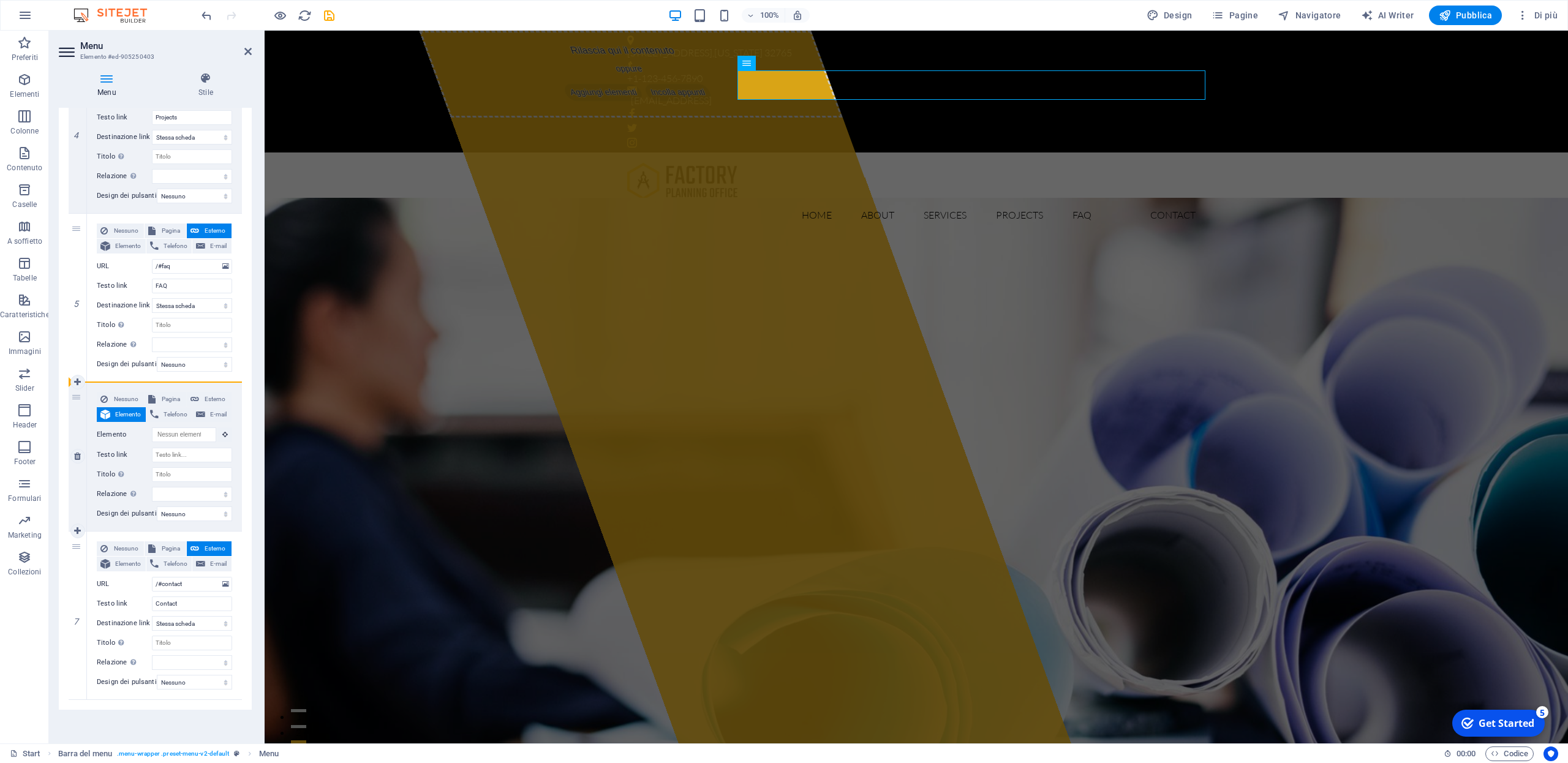
click at [78, 409] on div "1 Nessuno Pagina Esterno Elemento Telefono E-mail Pagina Start Subpage Legal no…" at bounding box center [155, 120] width 174 height 1161
select select
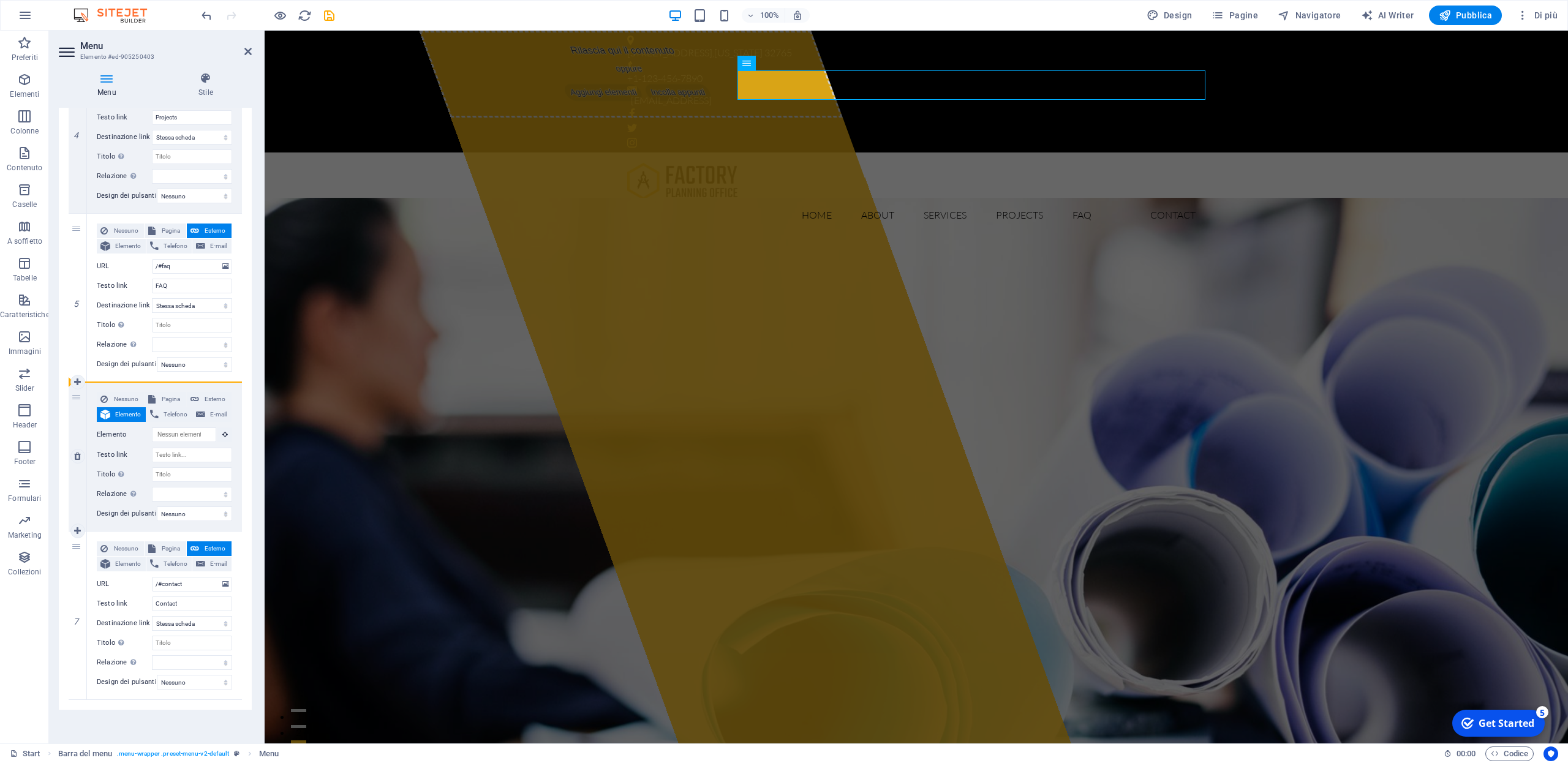
select select
type input "/#contact"
type input "Contact"
select select
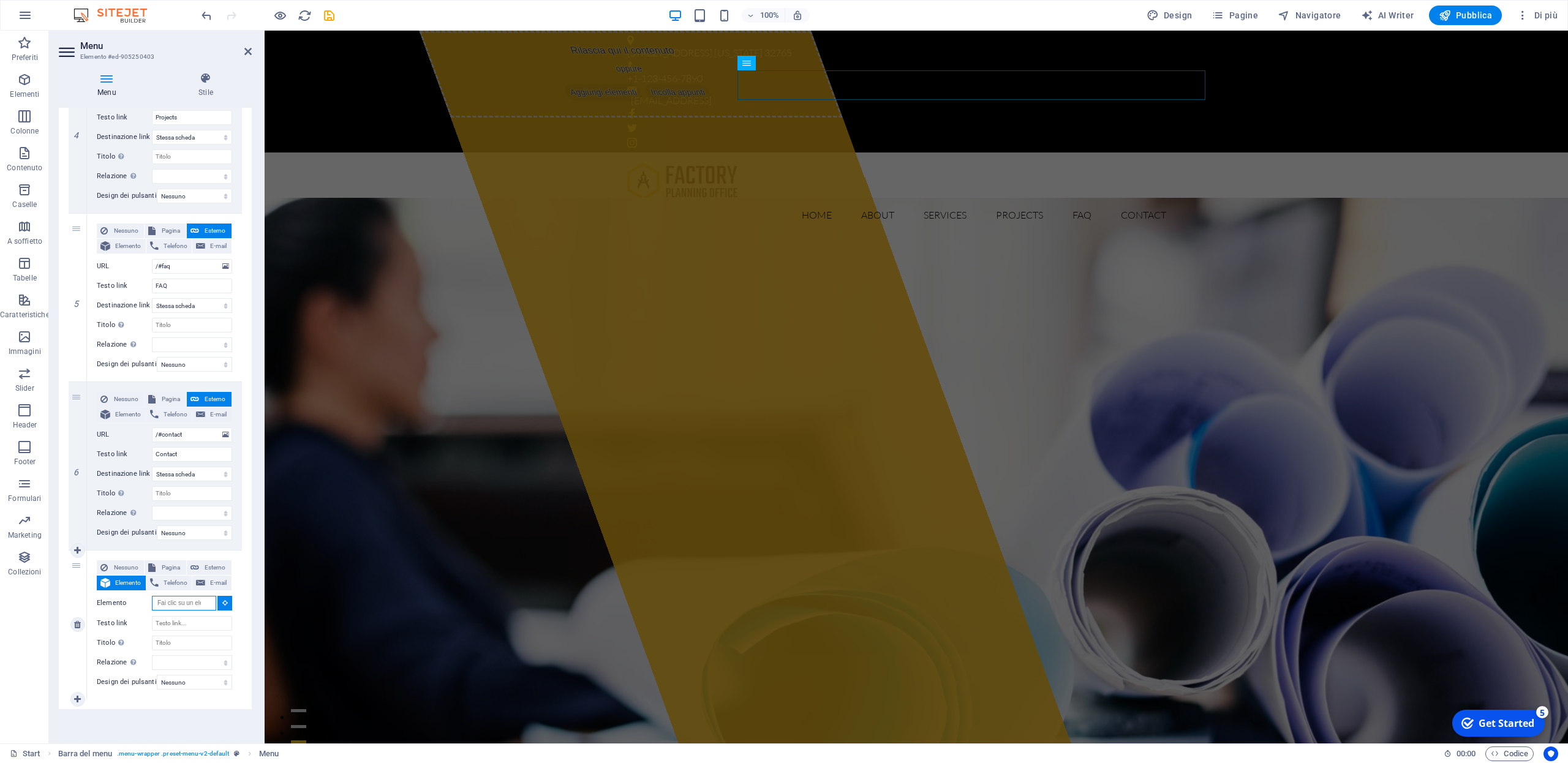
click at [205, 597] on input "Elemento" at bounding box center [183, 603] width 64 height 14
click at [127, 561] on span "Nessuno" at bounding box center [126, 567] width 29 height 14
select select
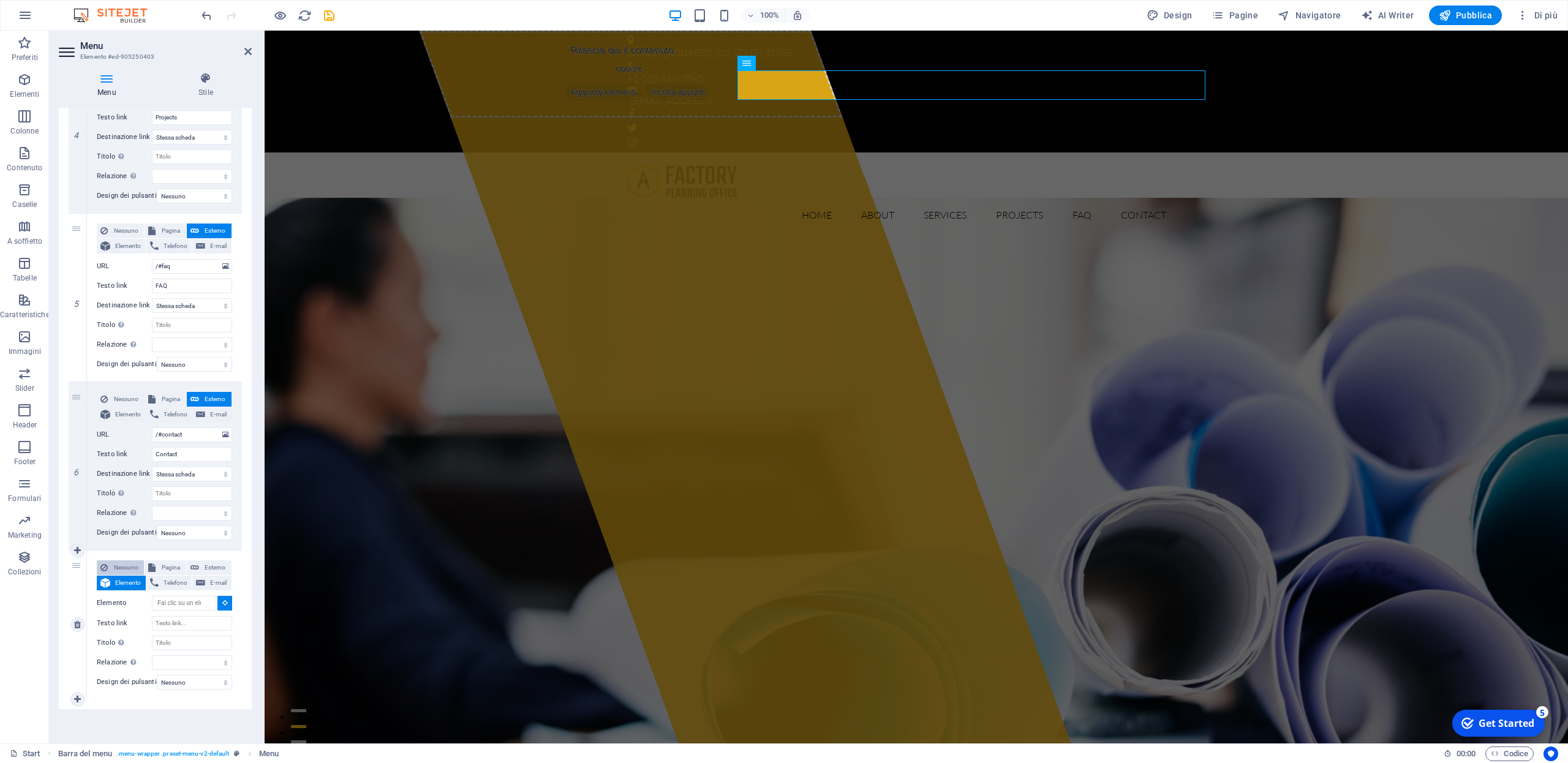
select select
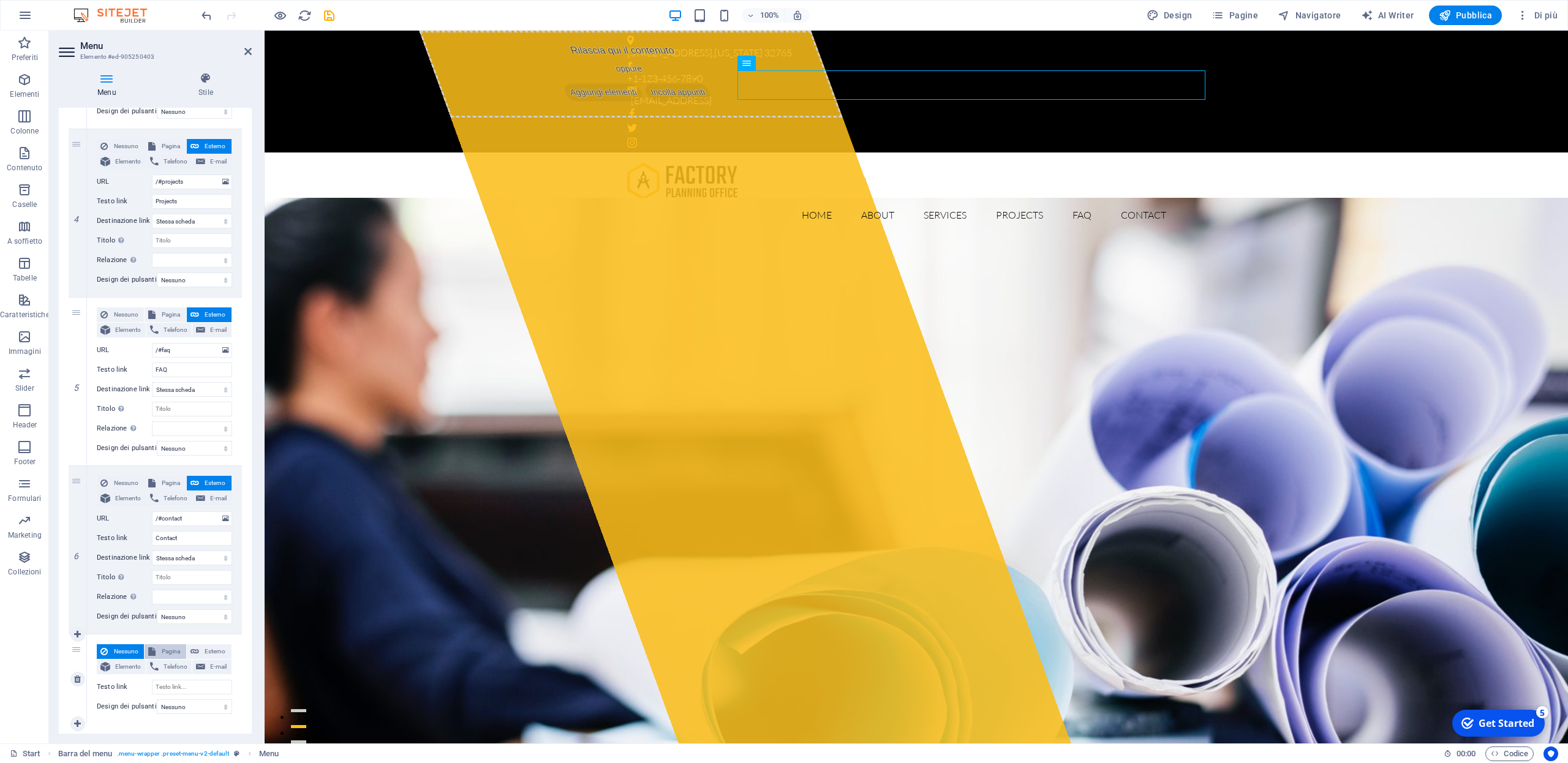
scroll to position [600, 0]
click at [129, 667] on span "Elemento" at bounding box center [128, 667] width 29 height 14
select select
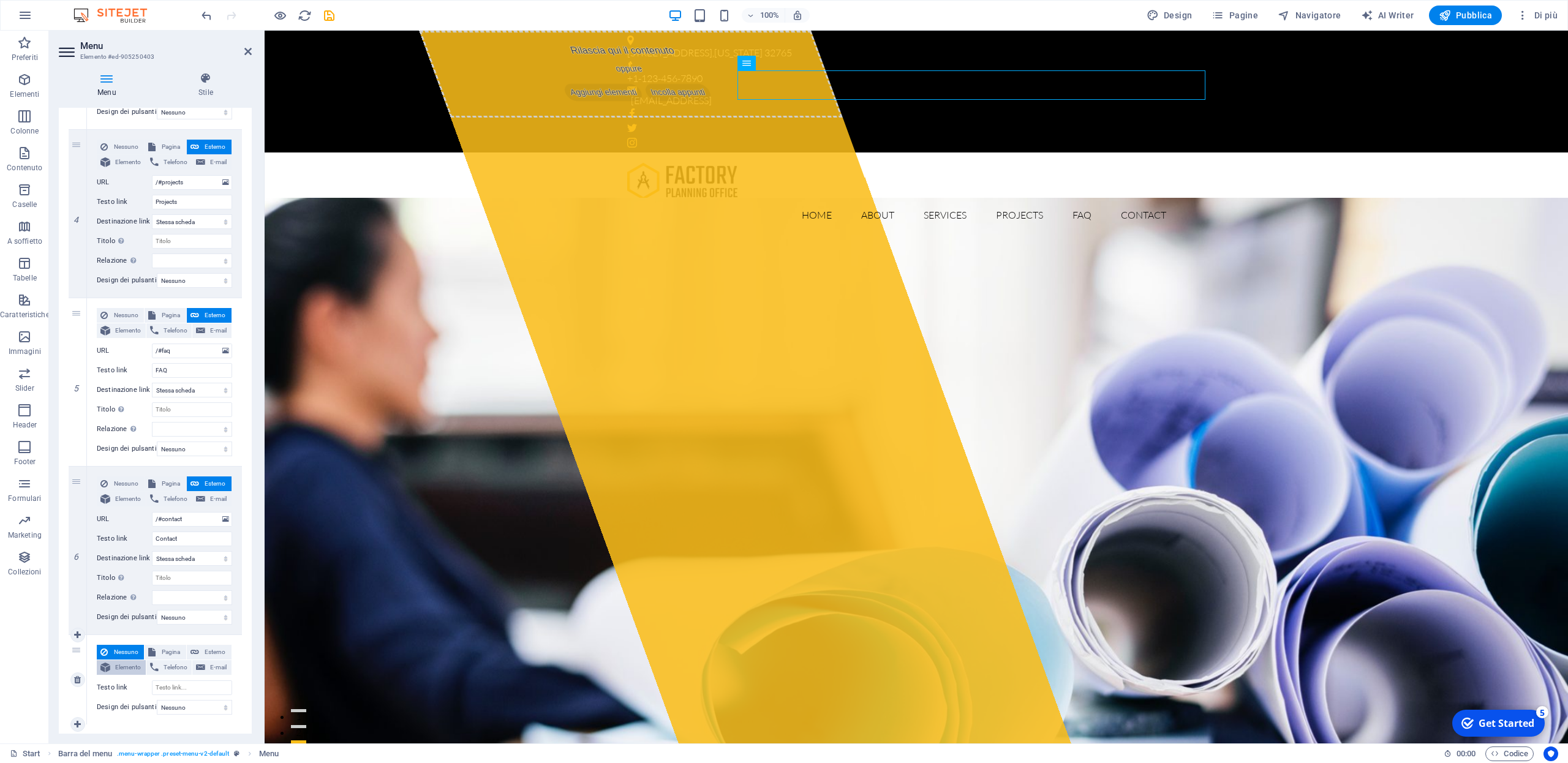
select select
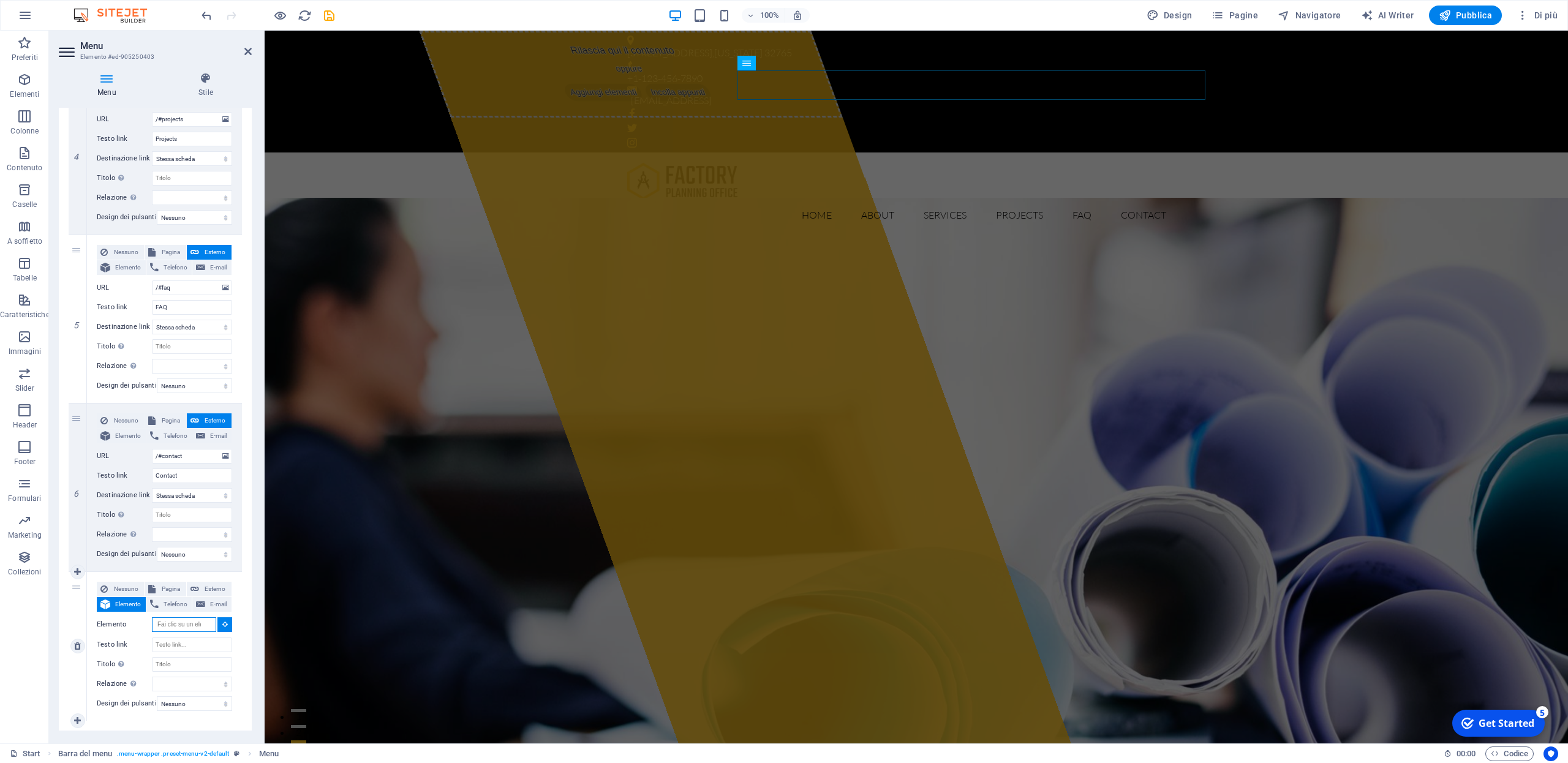
scroll to position [694, 0]
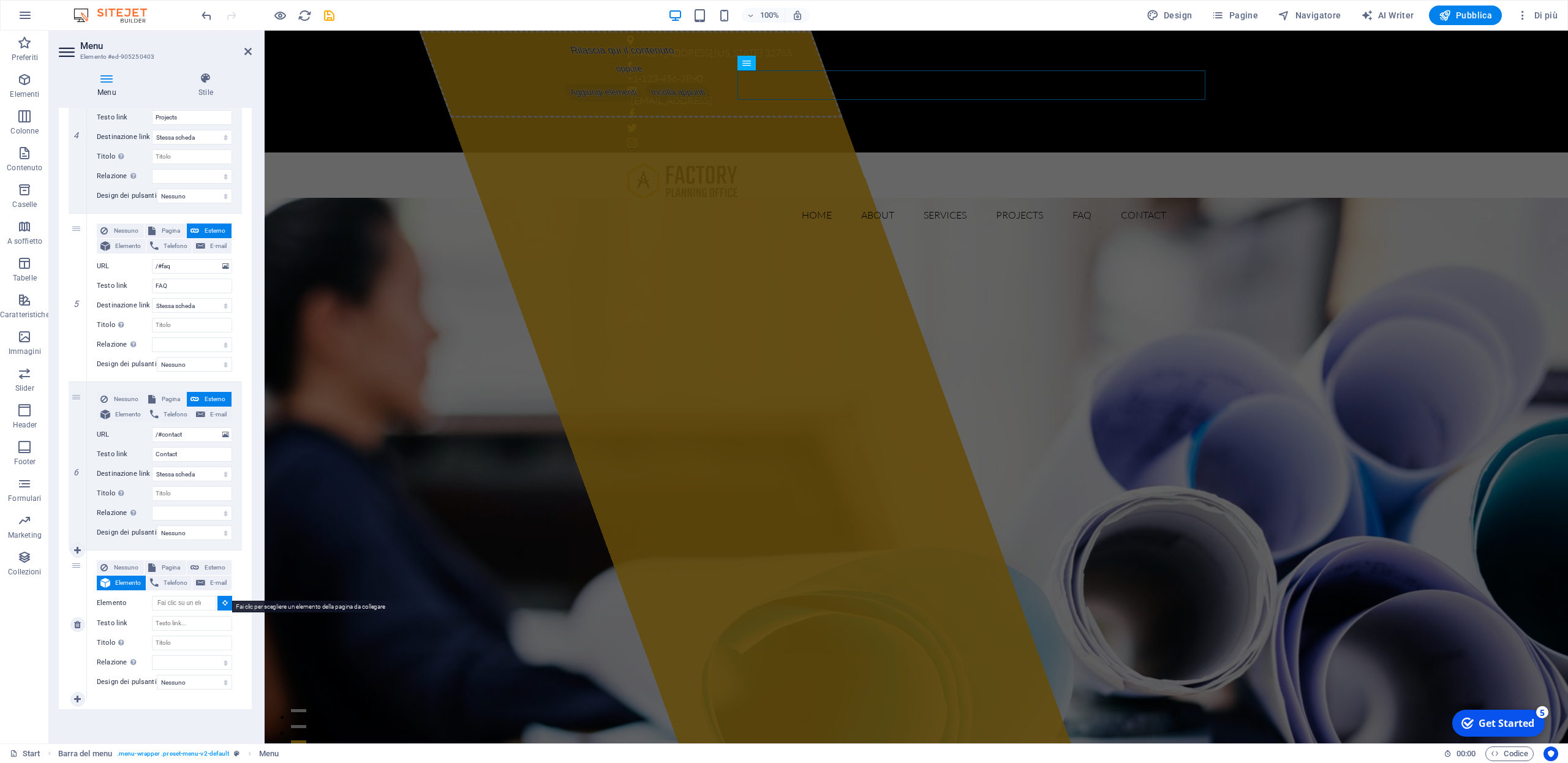
click at [223, 600] on icon at bounding box center [225, 603] width 6 height 6
click at [188, 596] on input "Elemento" at bounding box center [183, 603] width 64 height 14
click at [152, 655] on select "alternate autore bookmark esterno help licenza successivo nofollow noreferrer n…" at bounding box center [192, 662] width 80 height 14
click option "Nessuno" at bounding box center [0, 0] width 0 height 0
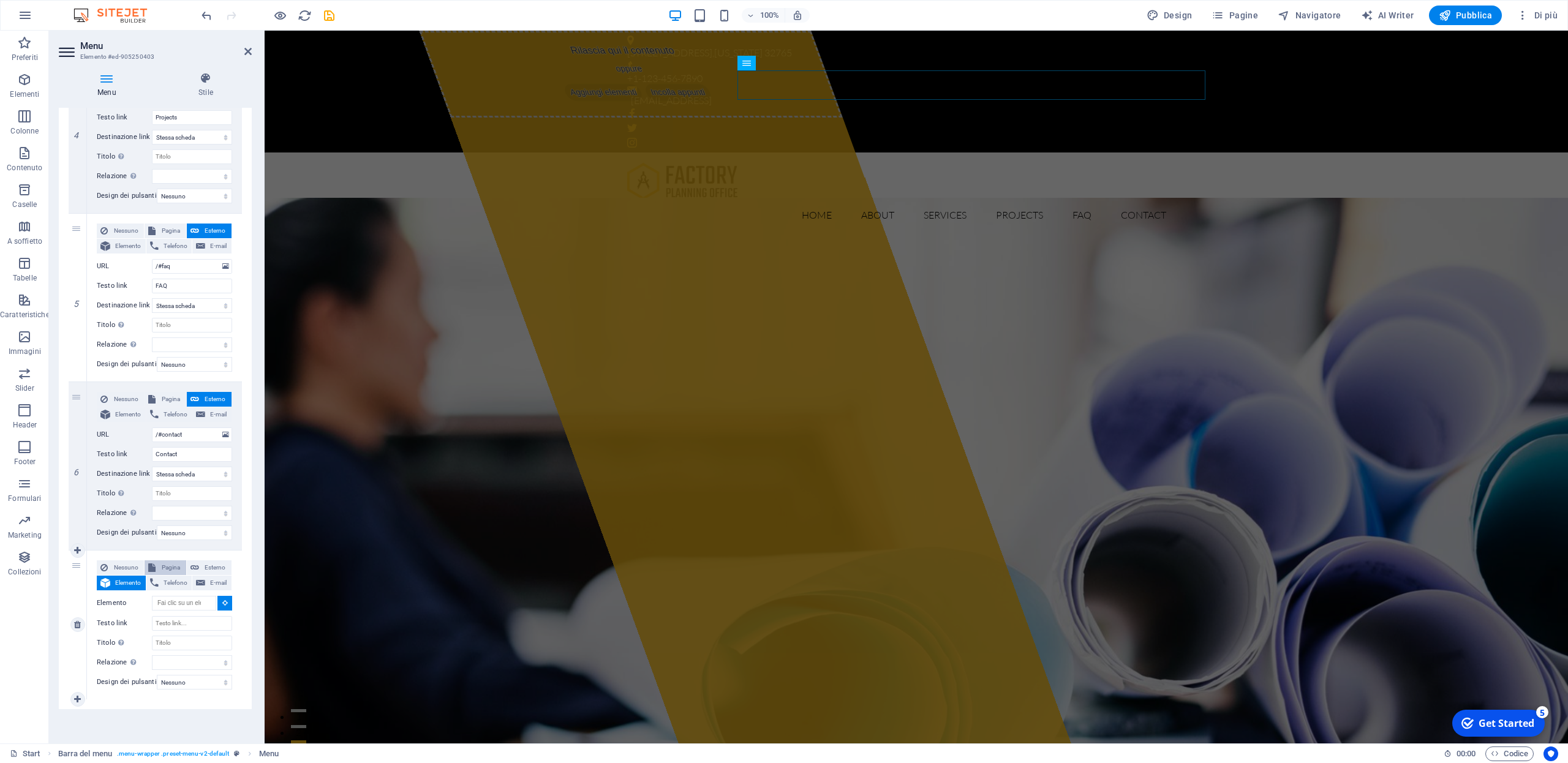
click at [171, 561] on span "Pagina" at bounding box center [171, 567] width 23 height 14
select select
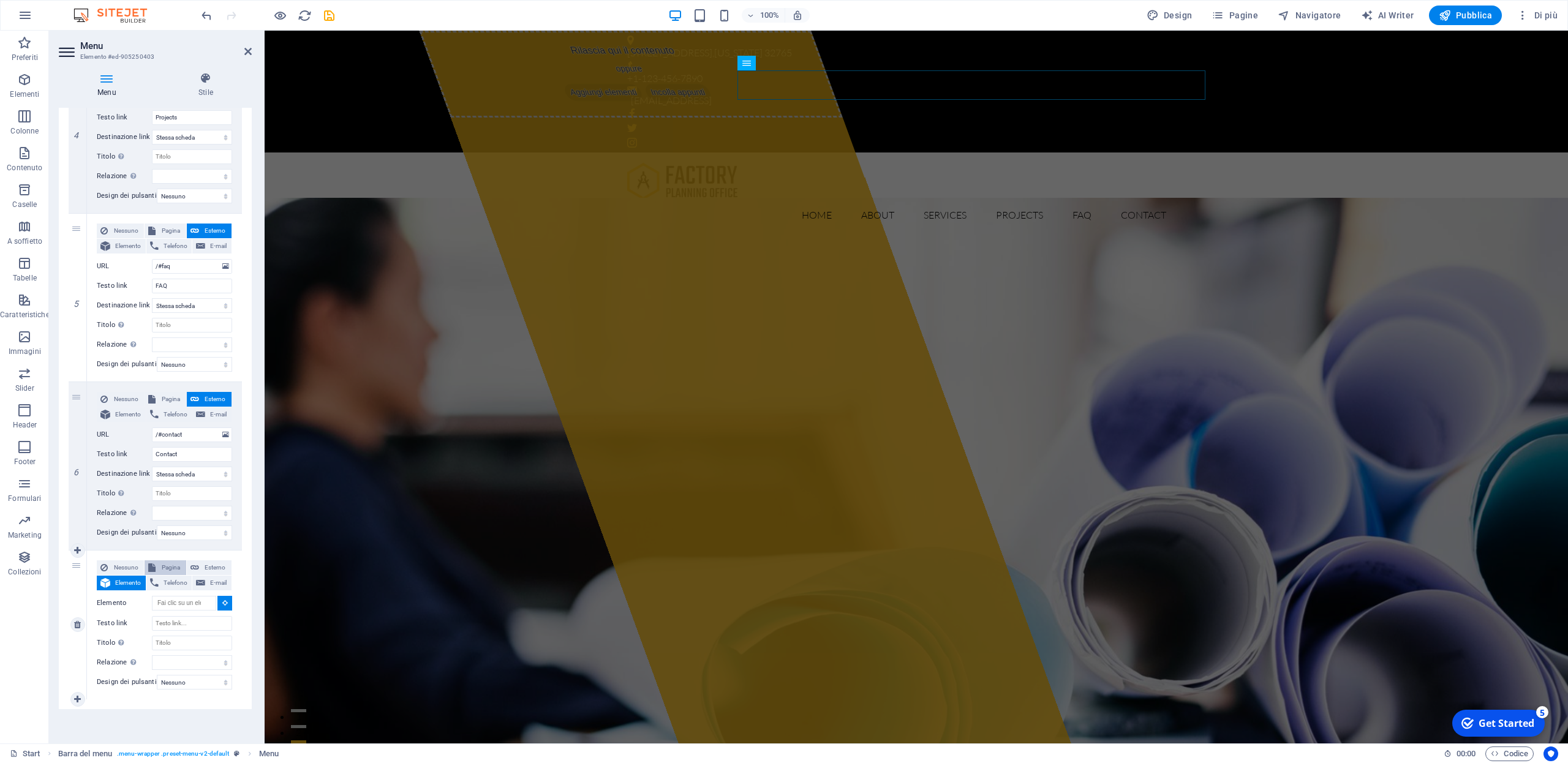
select select
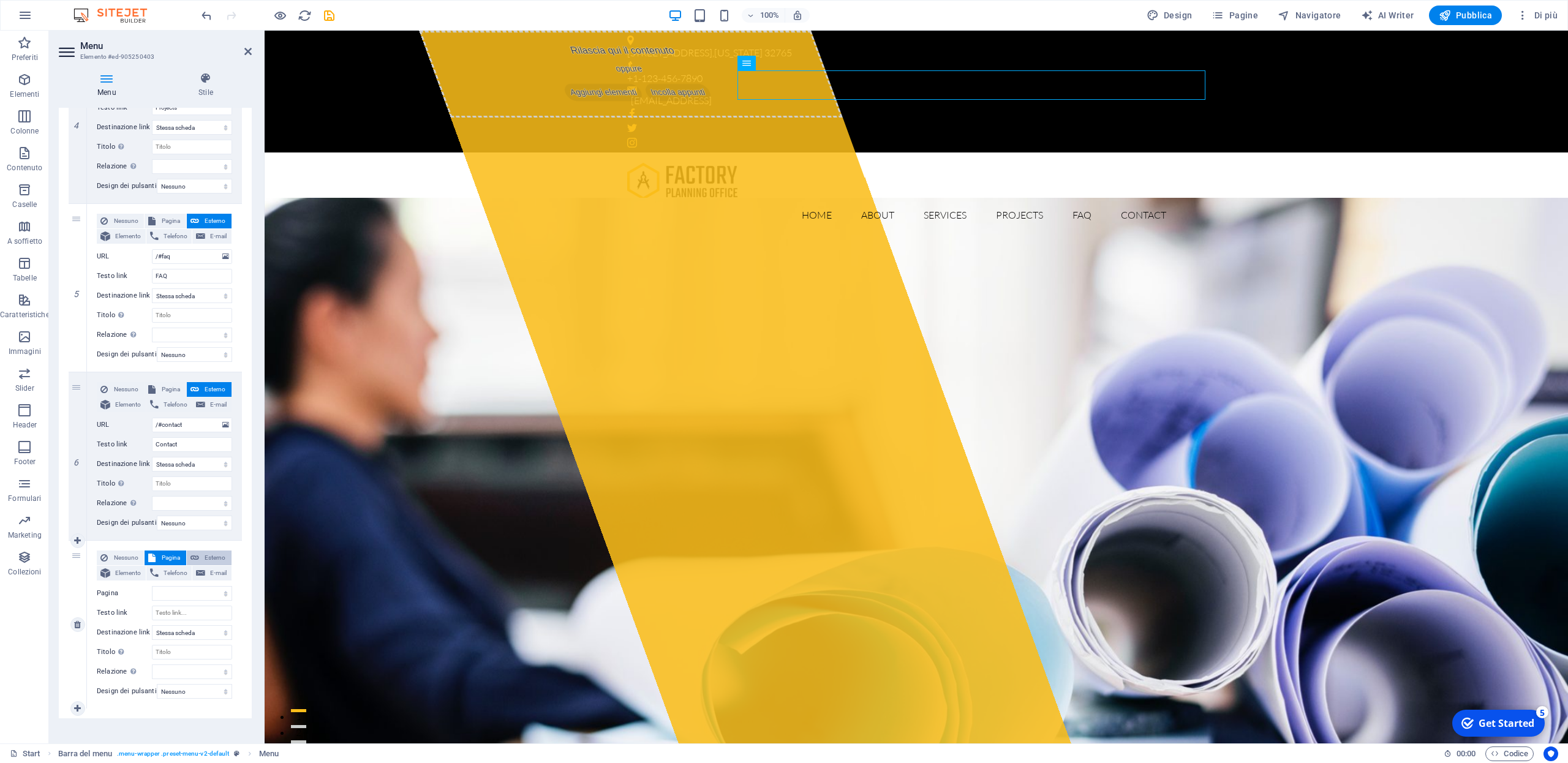
click at [208, 557] on span "Esterno" at bounding box center [216, 557] width 25 height 14
select select
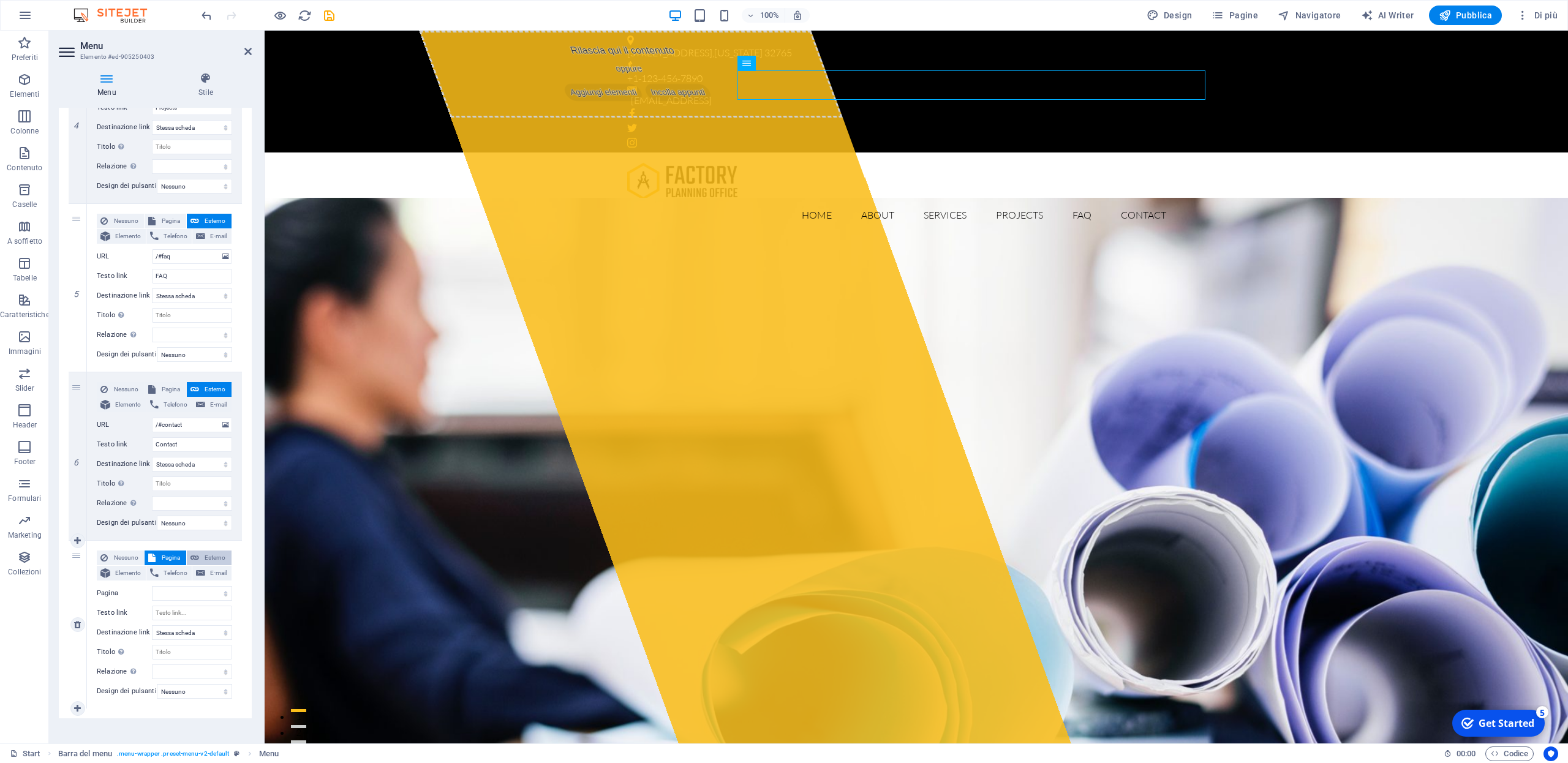
select select
select select "blank"
select select
click option "Nuova scheda" at bounding box center [0, 0] width 0 height 0
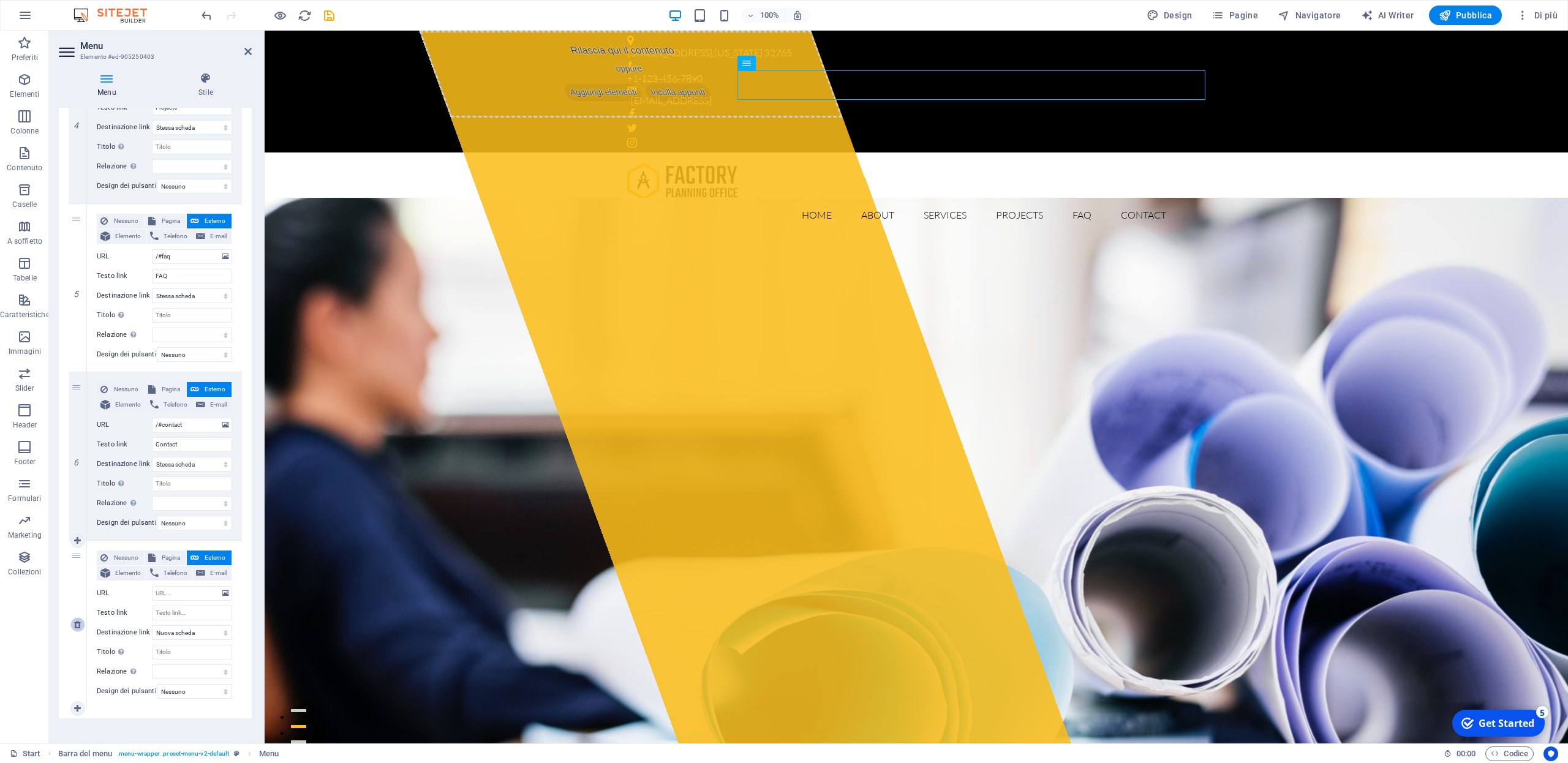
click at [76, 625] on icon at bounding box center [77, 625] width 7 height 9
select select
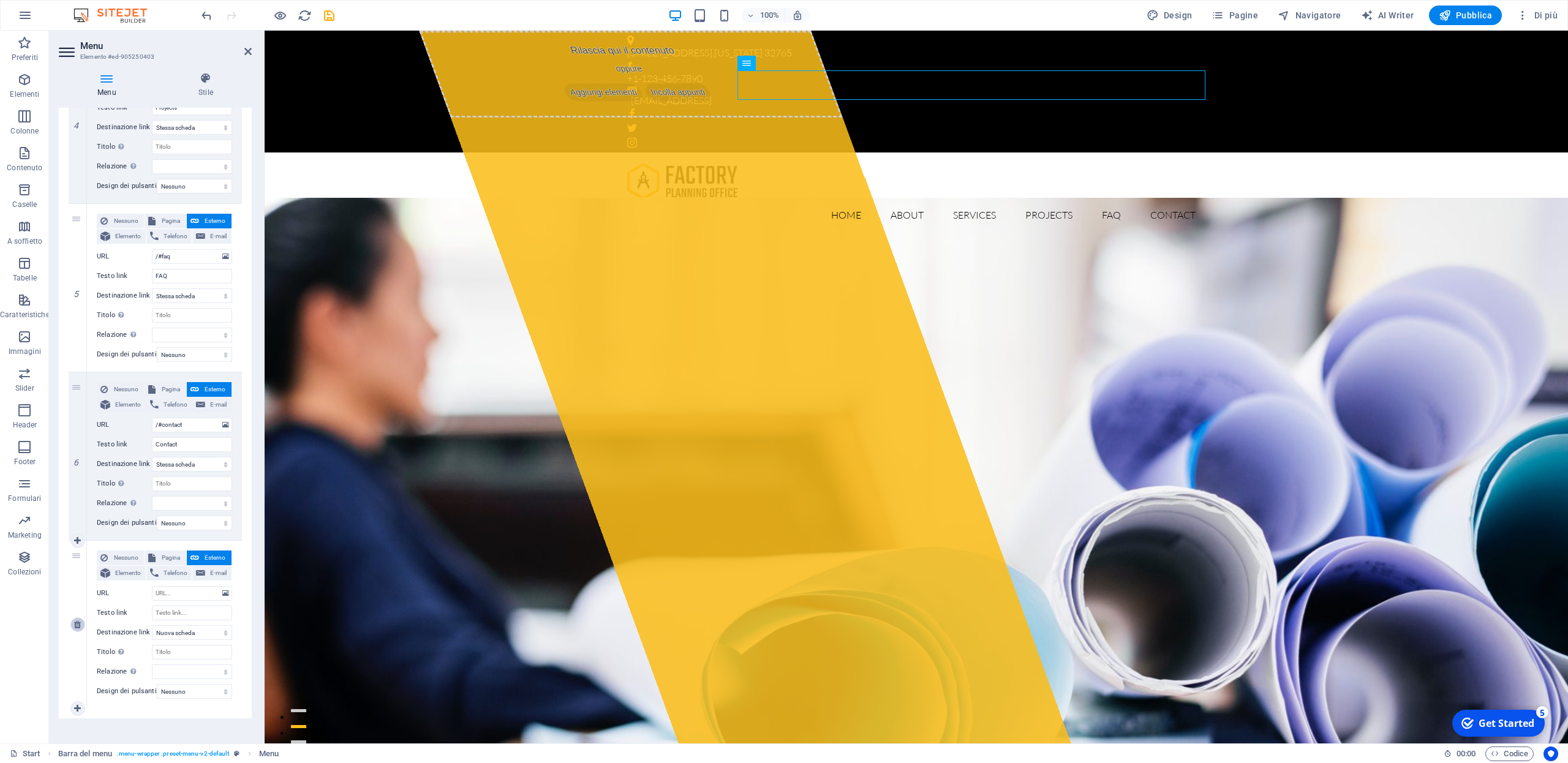
select select
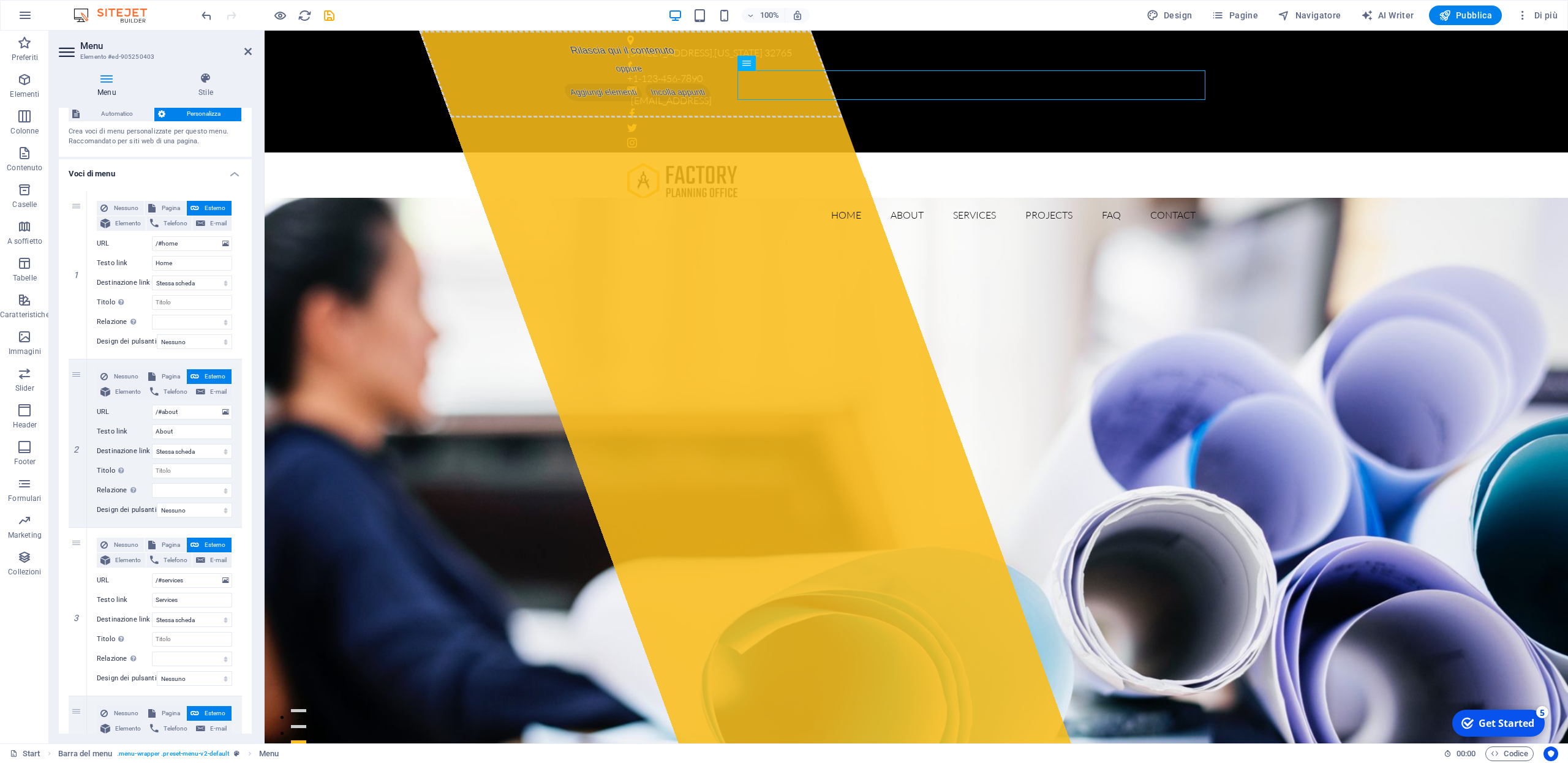
scroll to position [0, 0]
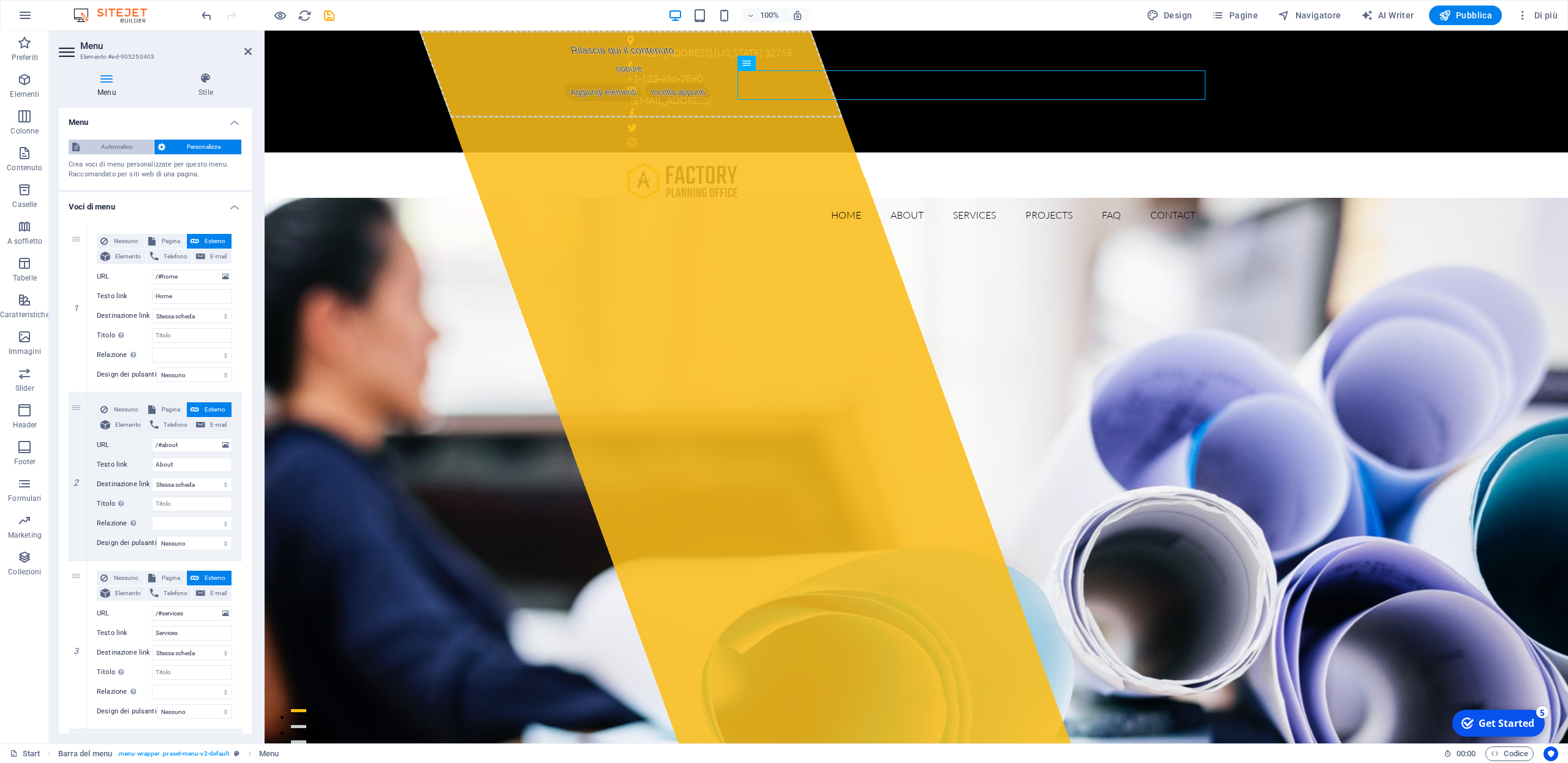
click at [116, 147] on span "Automatico" at bounding box center [116, 146] width 67 height 14
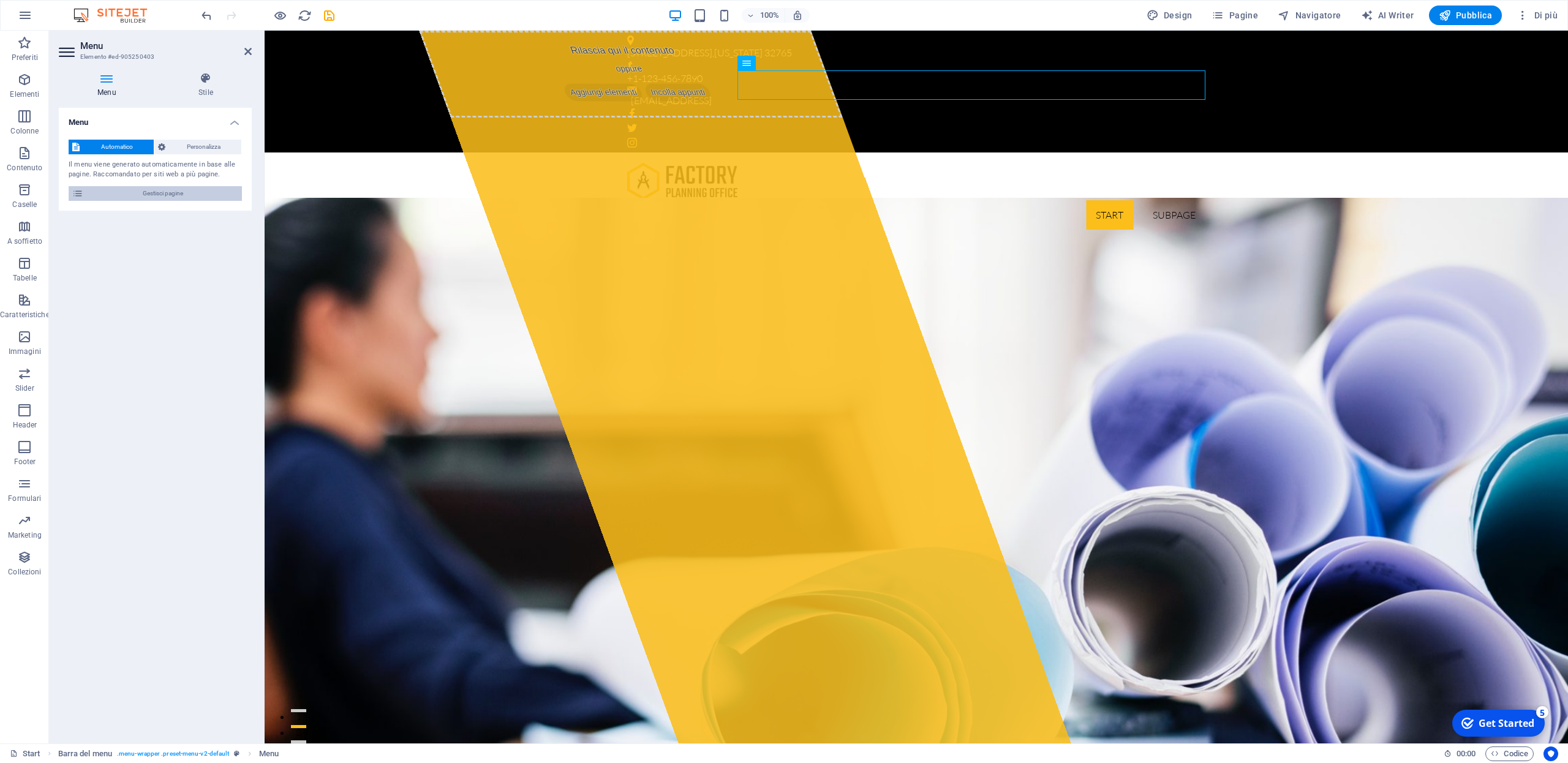
click at [154, 191] on span "Gestisci pagine" at bounding box center [162, 193] width 152 height 14
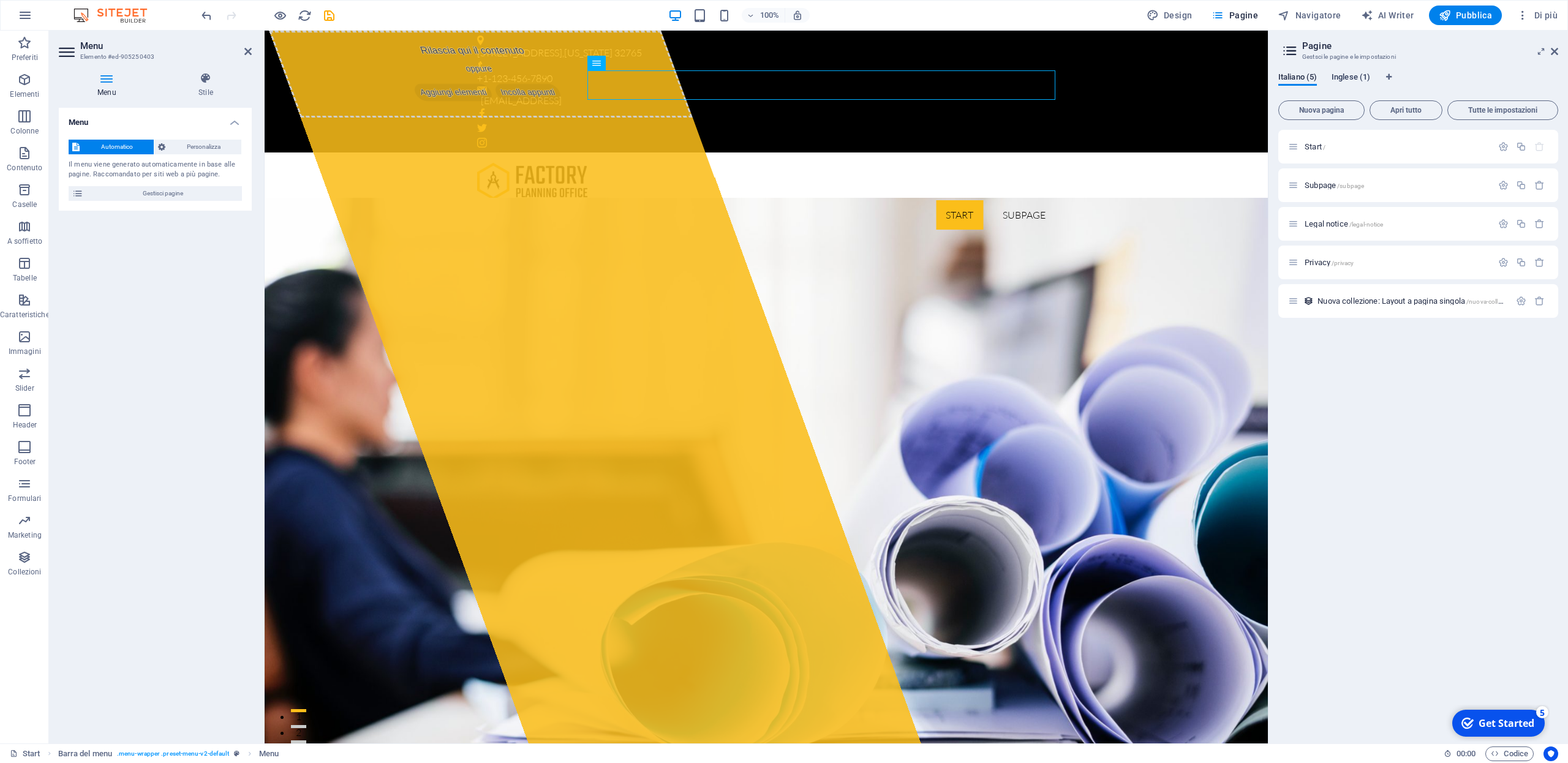
click at [1346, 75] on span "Inglese (1)" at bounding box center [1351, 78] width 38 height 17
click at [1288, 78] on span "Italiano (5)" at bounding box center [1297, 78] width 38 height 17
click at [1465, 449] on div "Start / Subpage /subpage Legal notice /legal-notice Privacy /privacy Nuova coll…" at bounding box center [1418, 431] width 280 height 604
drag, startPoint x: 155, startPoint y: 289, endPoint x: 151, endPoint y: 278, distance: 11.7
click at [155, 289] on div "Menu Automatico Personalizza Il menu viene generato automaticamente in base all…" at bounding box center [155, 421] width 193 height 626
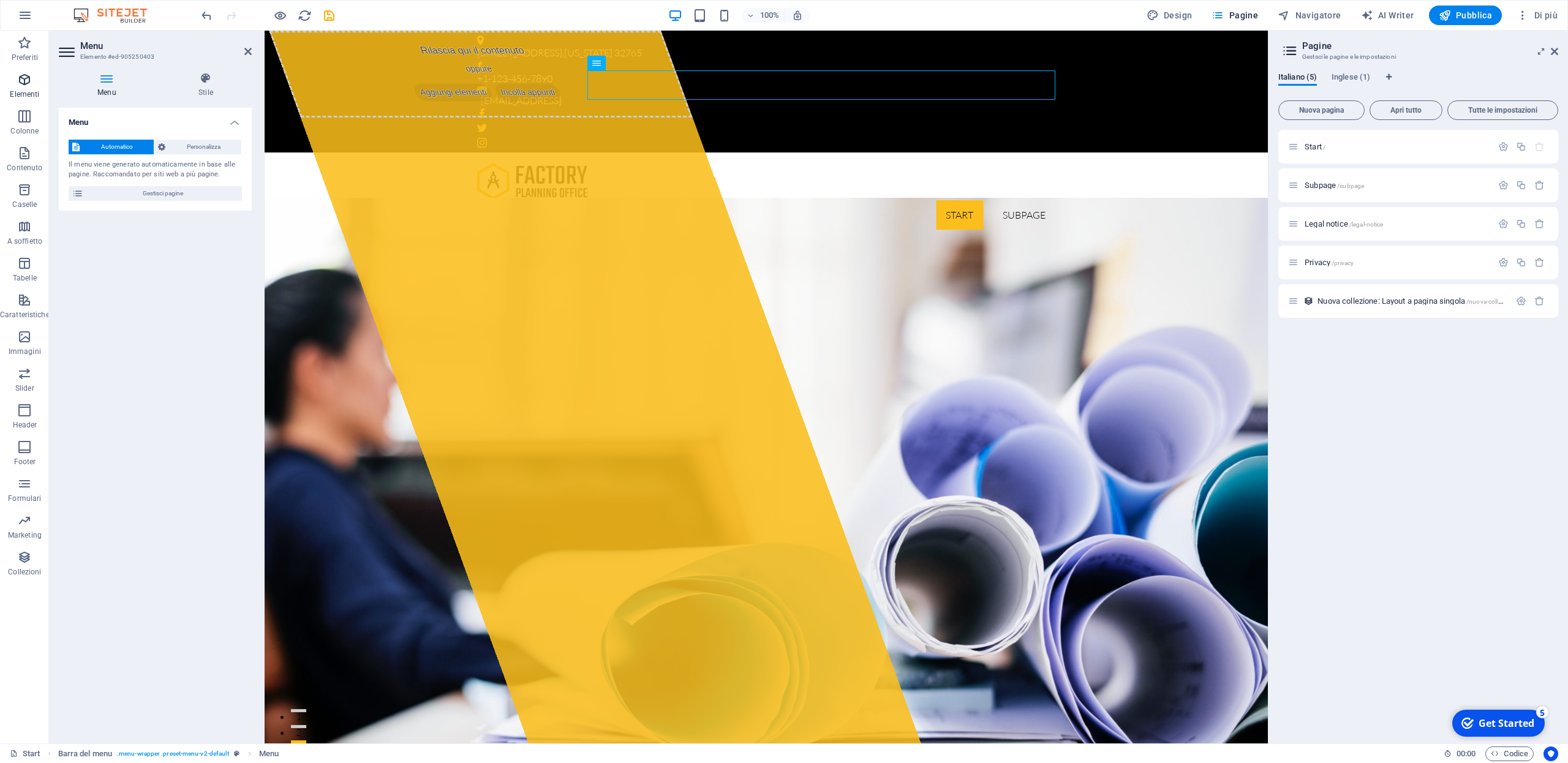
click at [23, 85] on icon "button" at bounding box center [24, 79] width 14 height 14
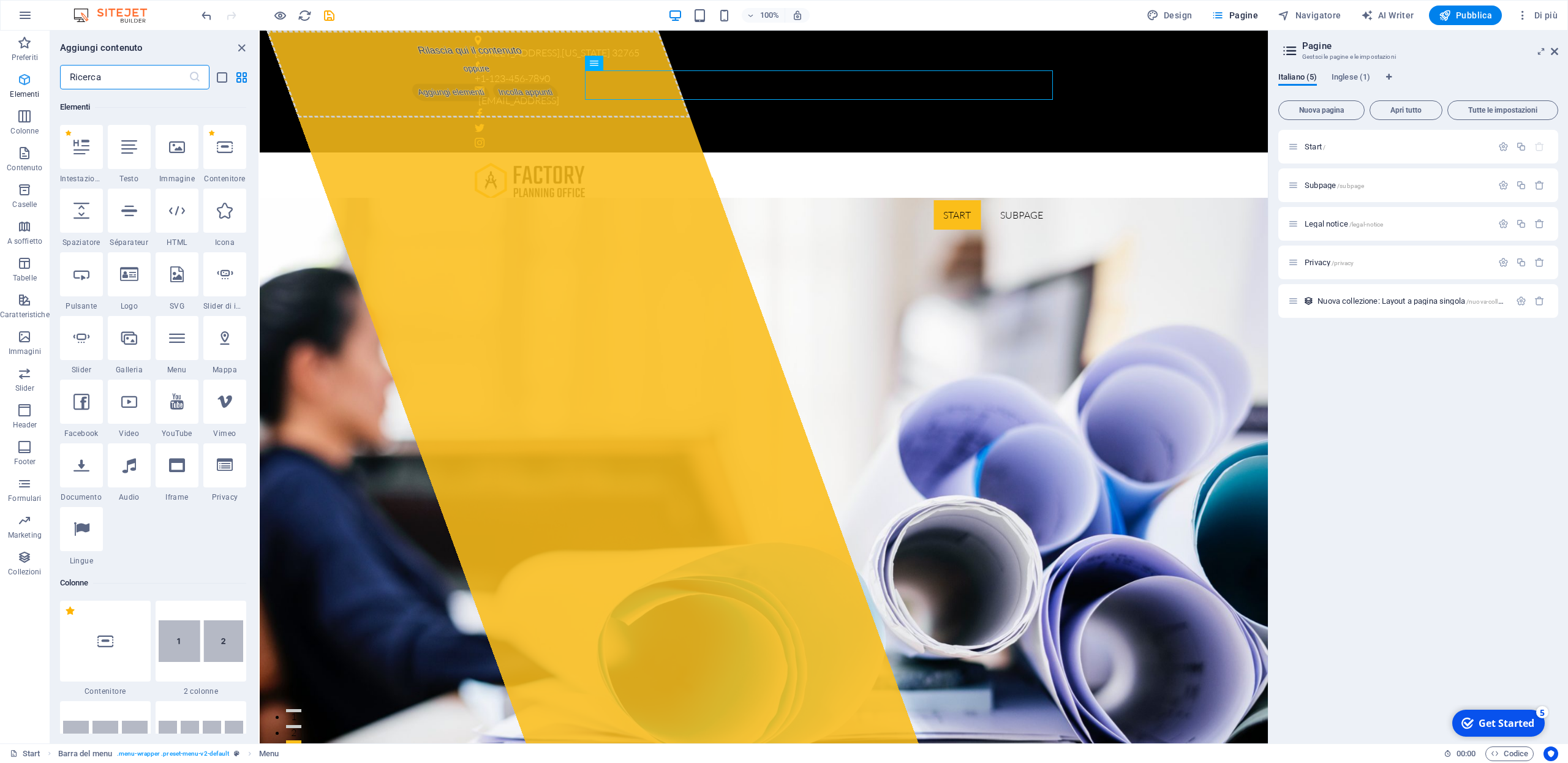
scroll to position [131, 0]
click at [81, 535] on icon at bounding box center [81, 528] width 16 height 16
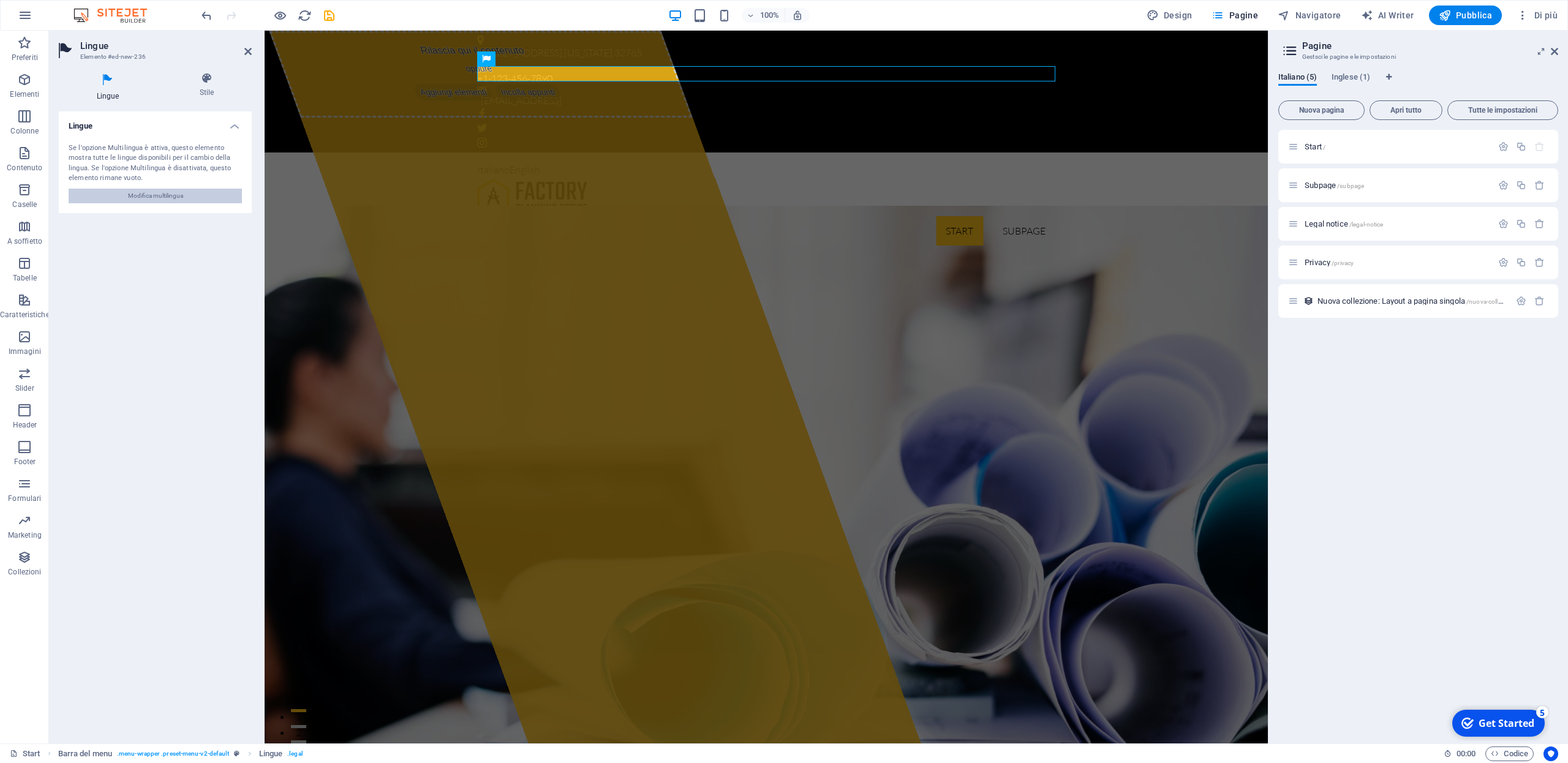
click at [152, 196] on span "Modifica multilingua" at bounding box center [155, 196] width 55 height 14
select select "75"
select select "69"
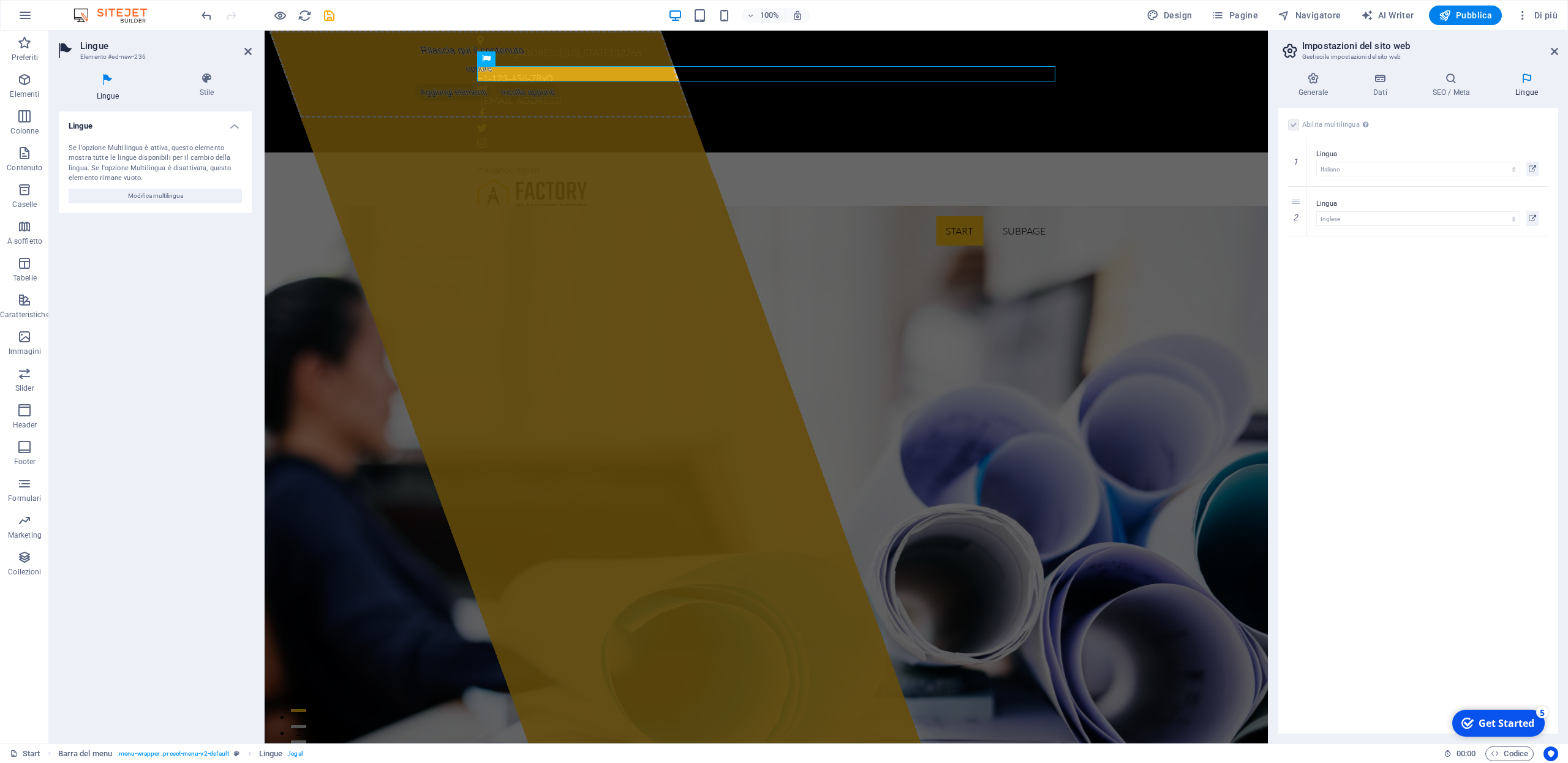
click at [173, 278] on div "Lingue Se l'opzione Multilingua è attiva, questo elemento mostra tutte le lingu…" at bounding box center [155, 423] width 193 height 623
click at [208, 85] on icon at bounding box center [207, 78] width 90 height 12
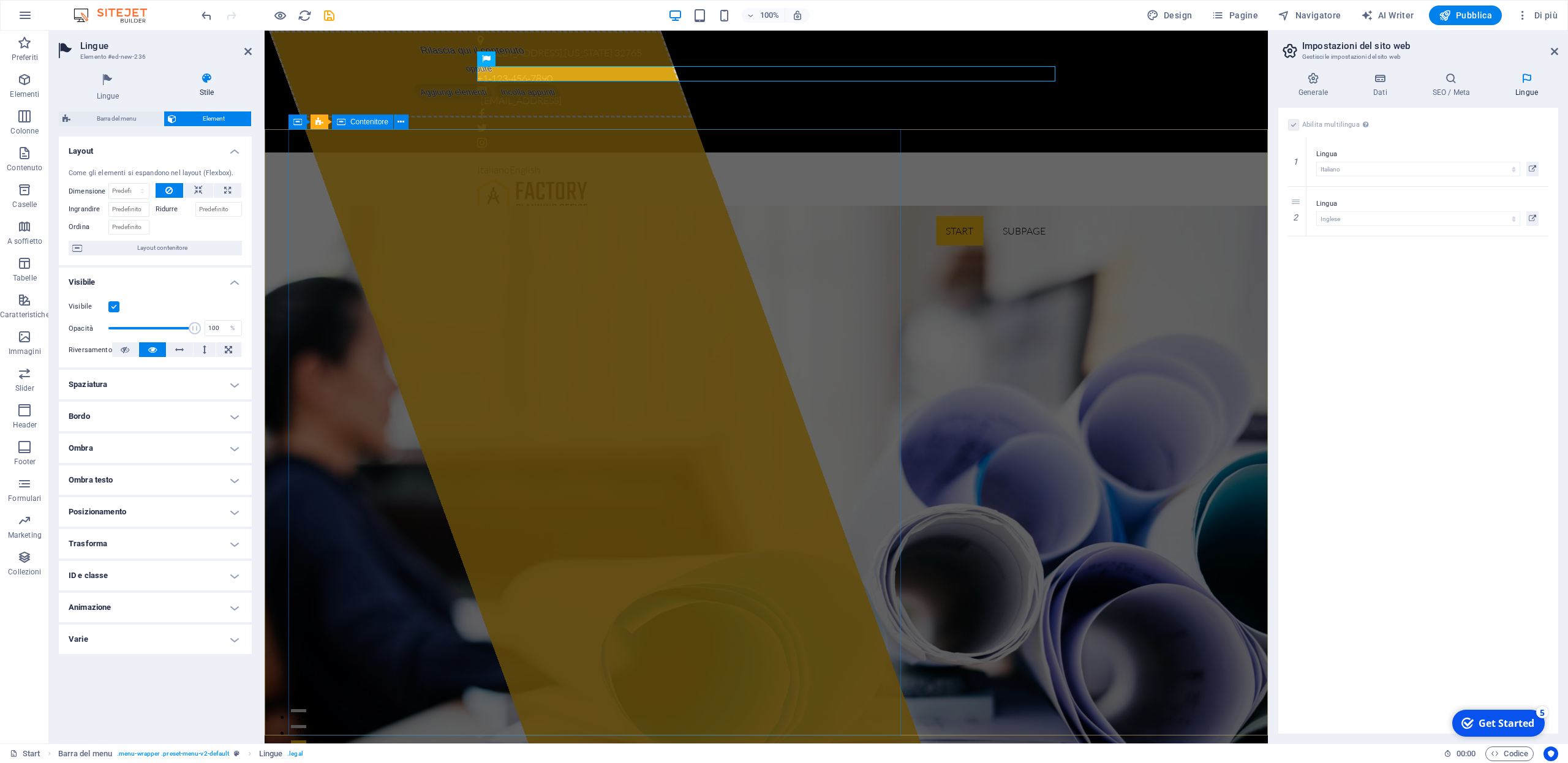
click at [414, 258] on div "Rilascia qui il contenuto oppure Aggiungi elementi Incolla appunti" at bounding box center [594, 387] width 651 height 713
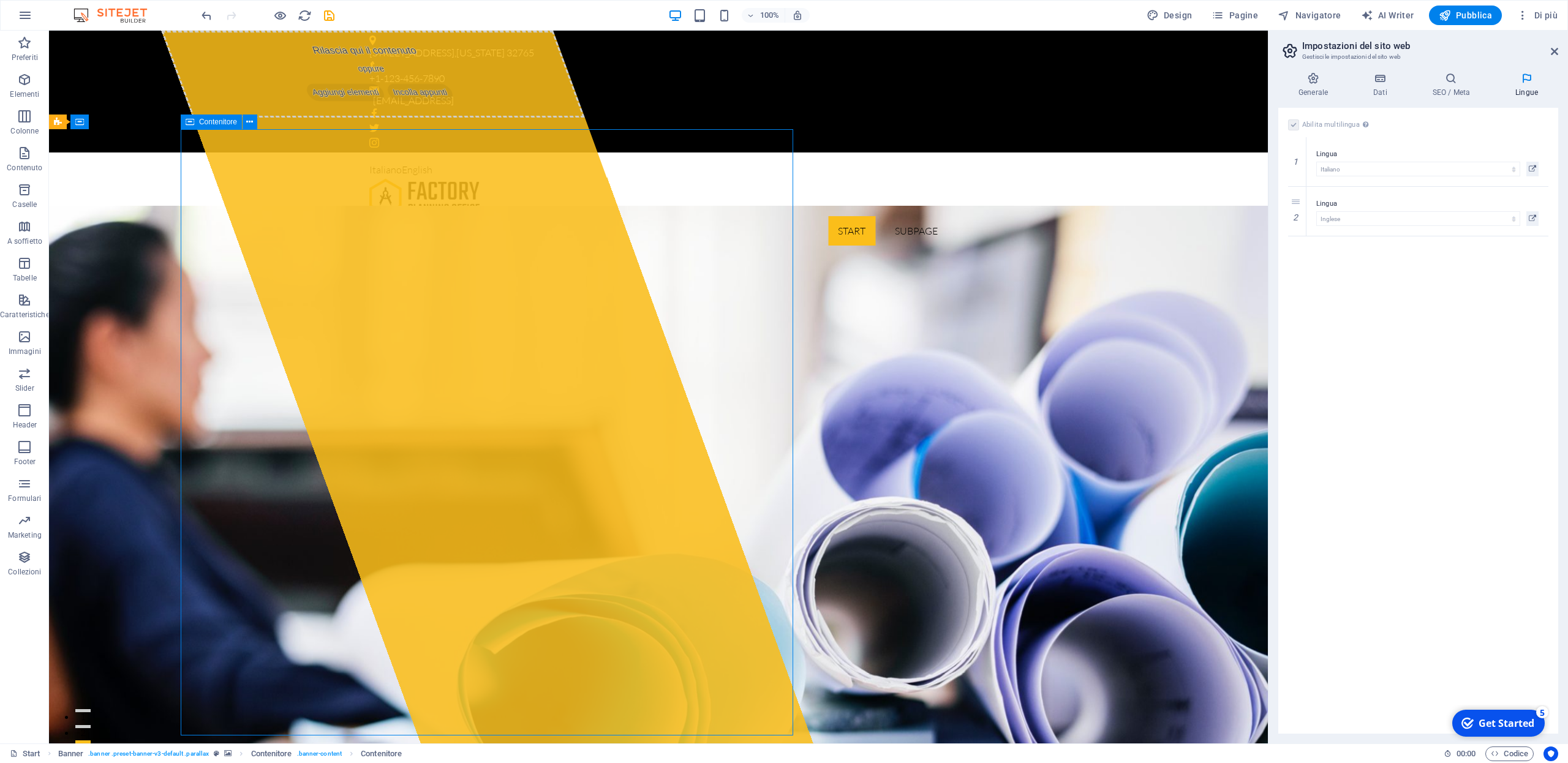
click at [414, 258] on div "Rilascia qui il contenuto oppure Aggiungi elementi Incolla appunti" at bounding box center [486, 387] width 651 height 713
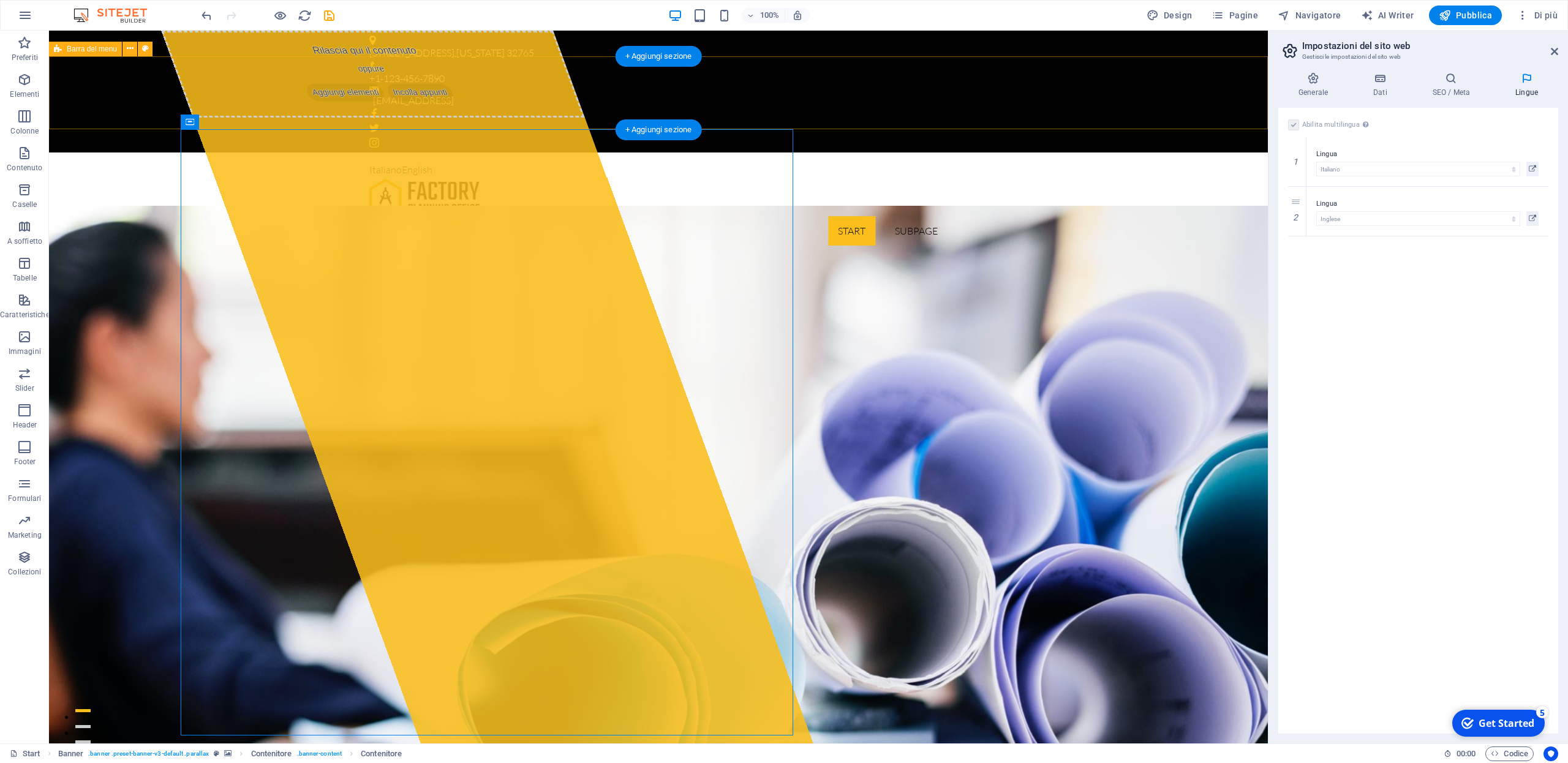
click at [277, 153] on div "Italiano English Start Subpage" at bounding box center [658, 204] width 1219 height 103
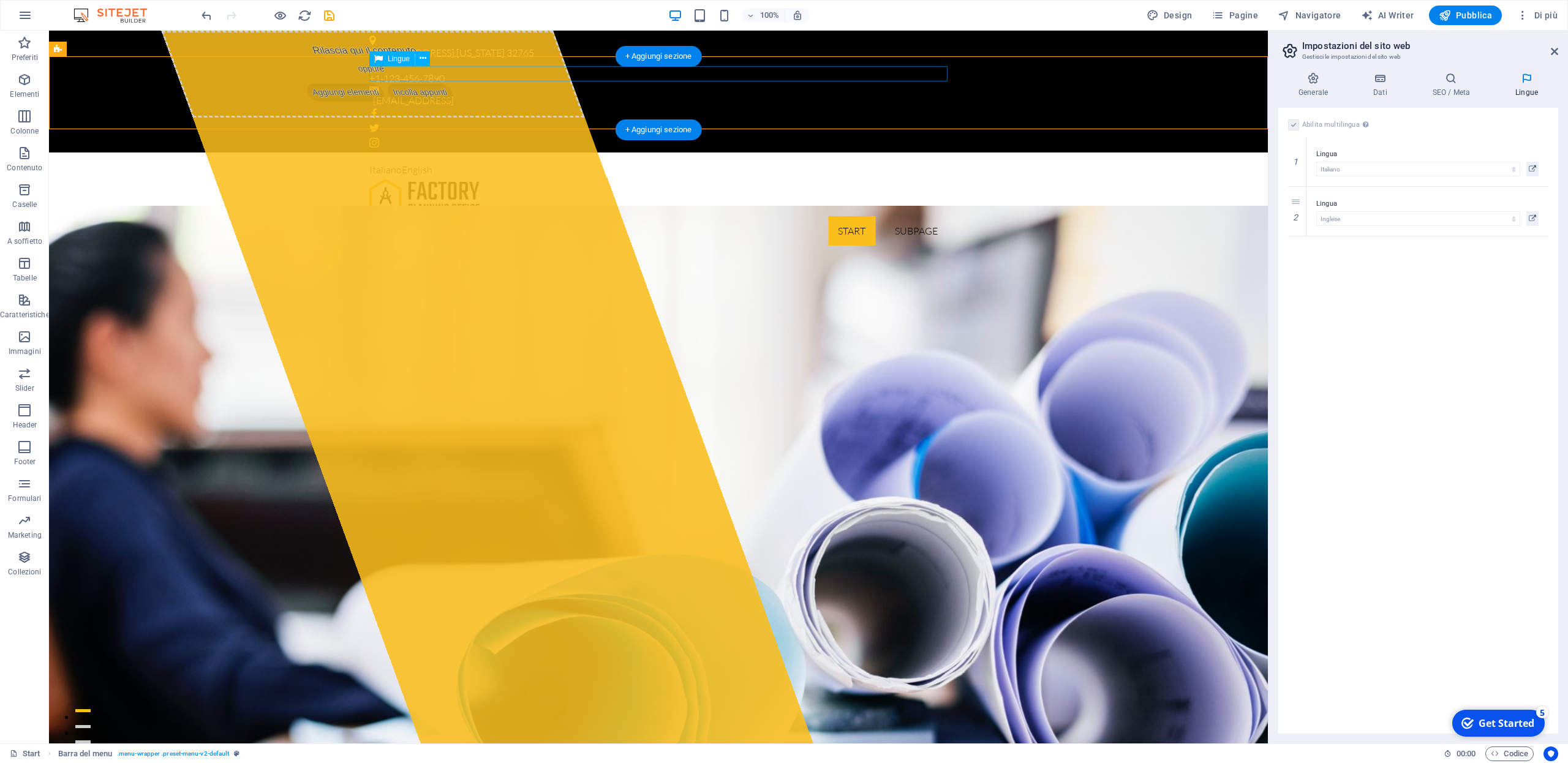
click at [407, 162] on div "Italiano English" at bounding box center [658, 170] width 578 height 16
click at [398, 60] on span "Lingue" at bounding box center [399, 59] width 22 height 8
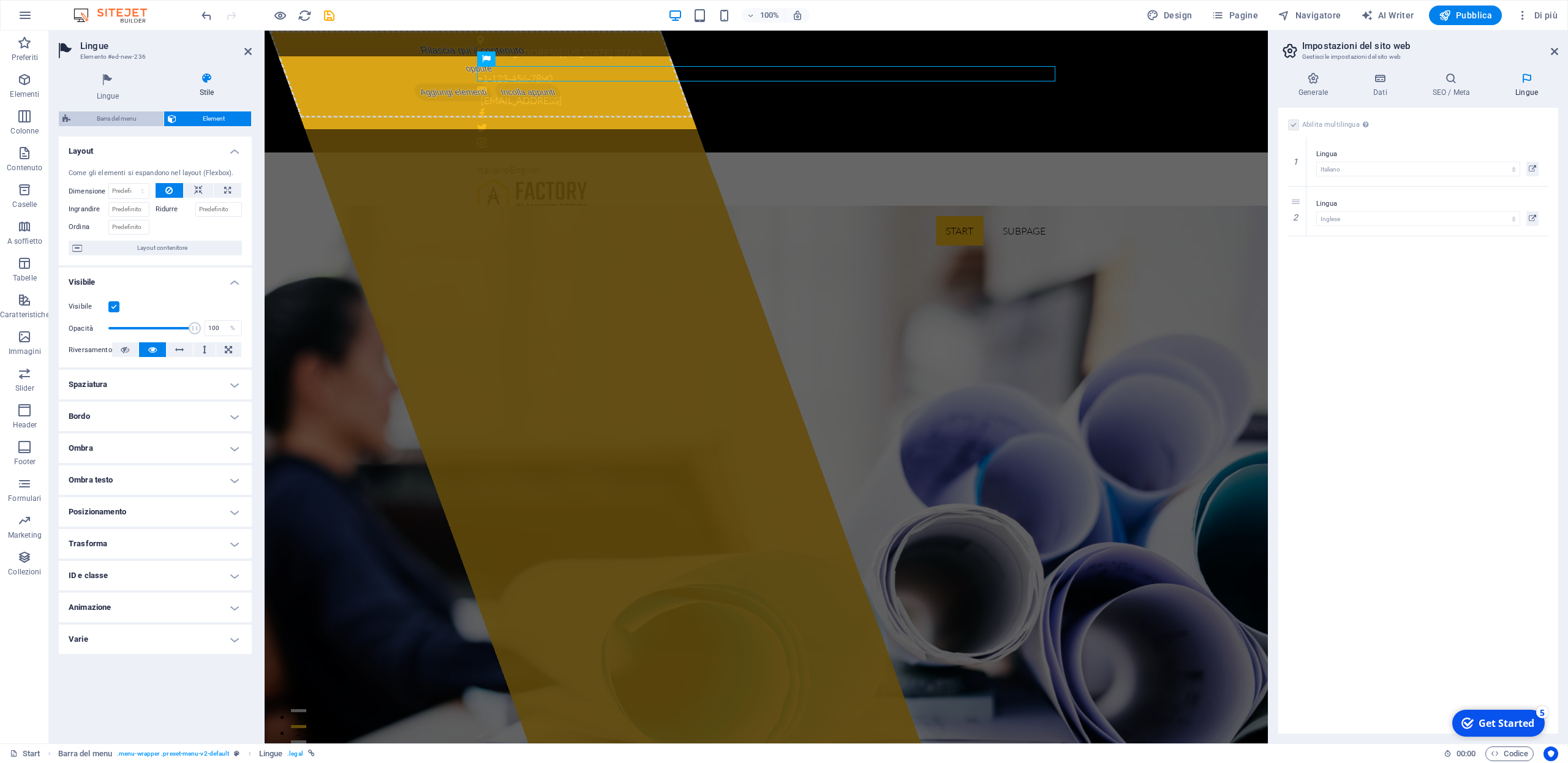
click at [135, 115] on span "Barra del menu" at bounding box center [117, 118] width 86 height 14
select select "rem"
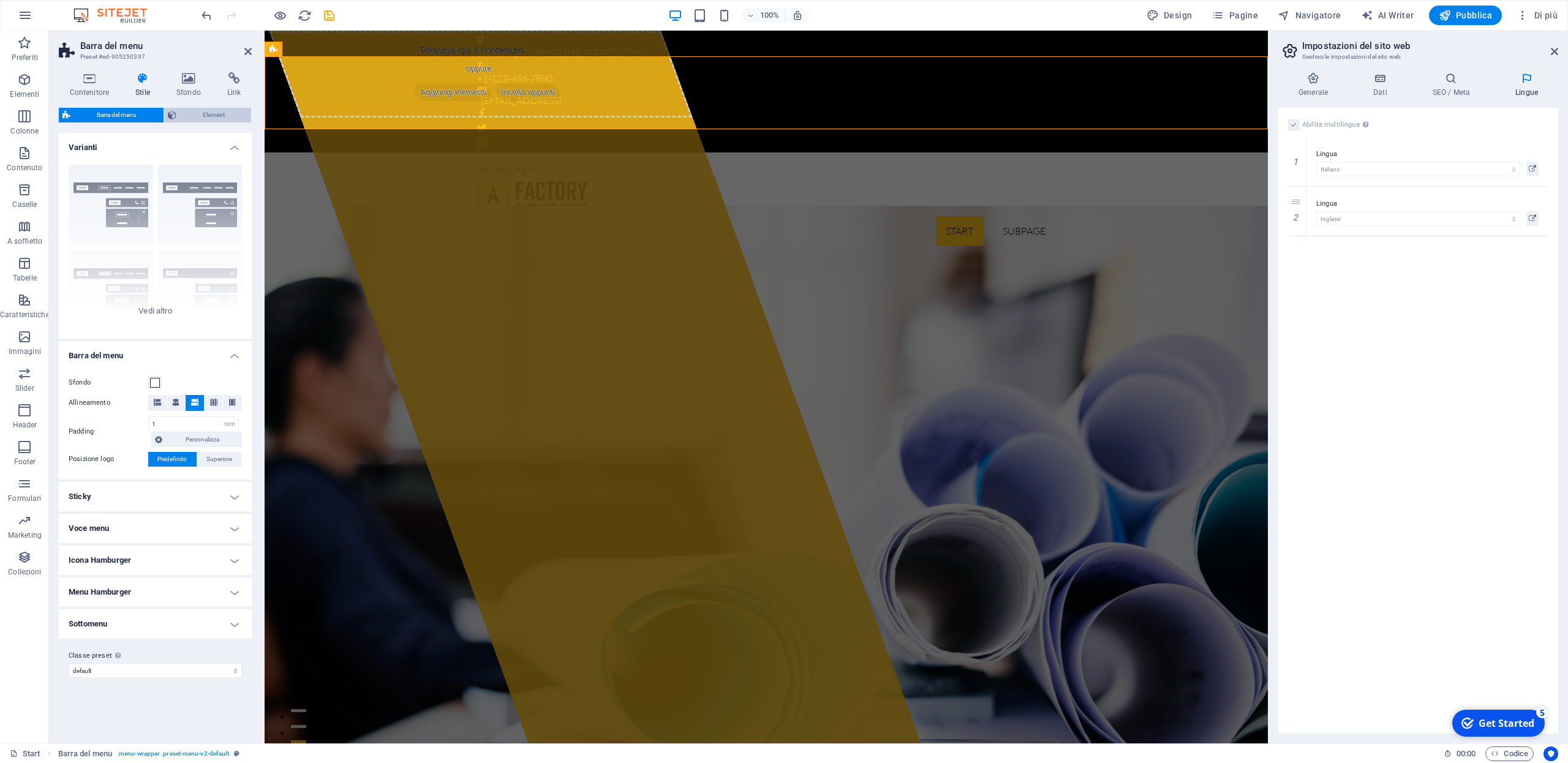
click at [214, 113] on span "Element" at bounding box center [214, 114] width 68 height 14
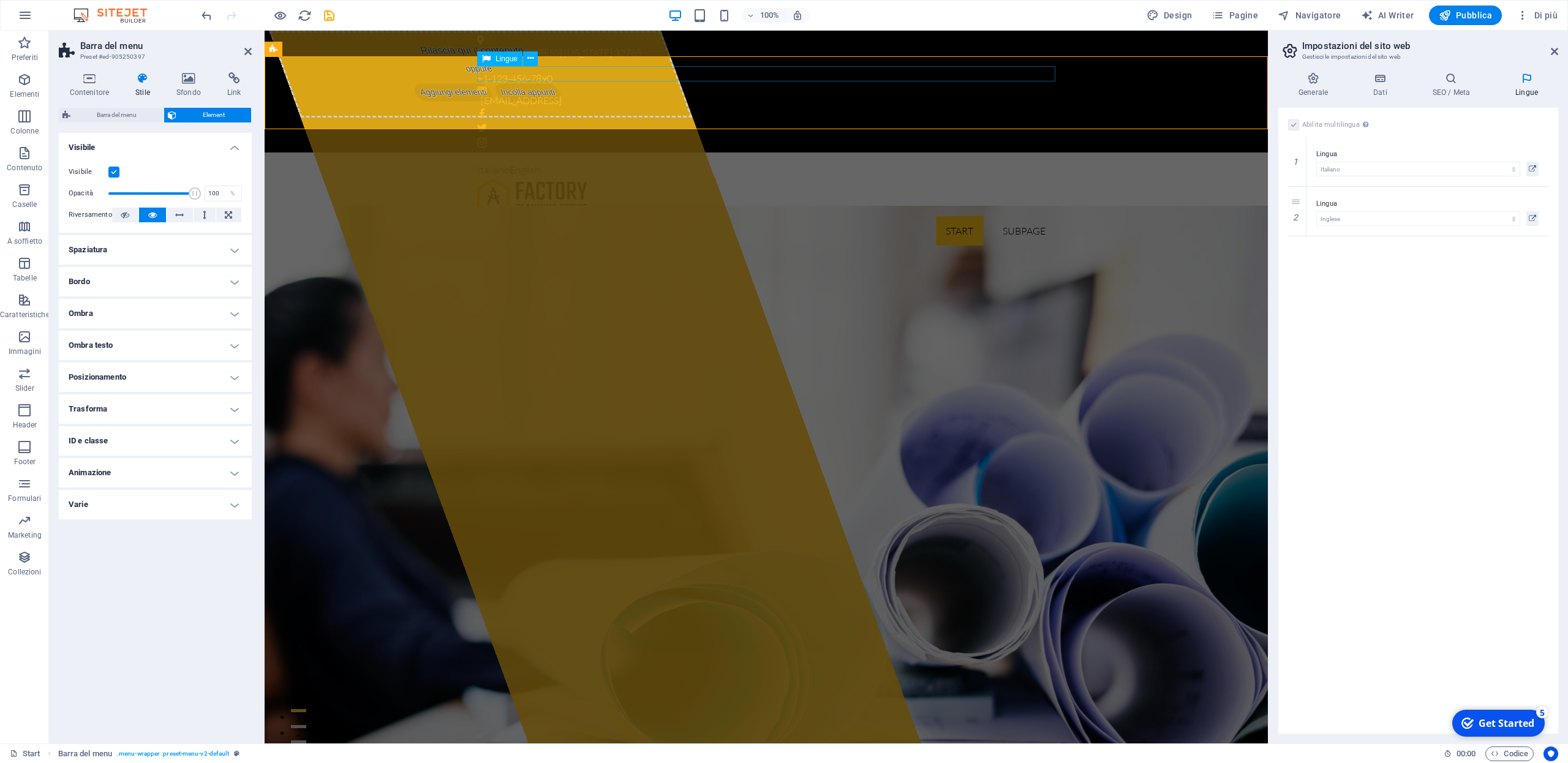
click at [530, 162] on div "Italiano English" at bounding box center [766, 170] width 578 height 16
click at [530, 60] on icon at bounding box center [530, 58] width 7 height 12
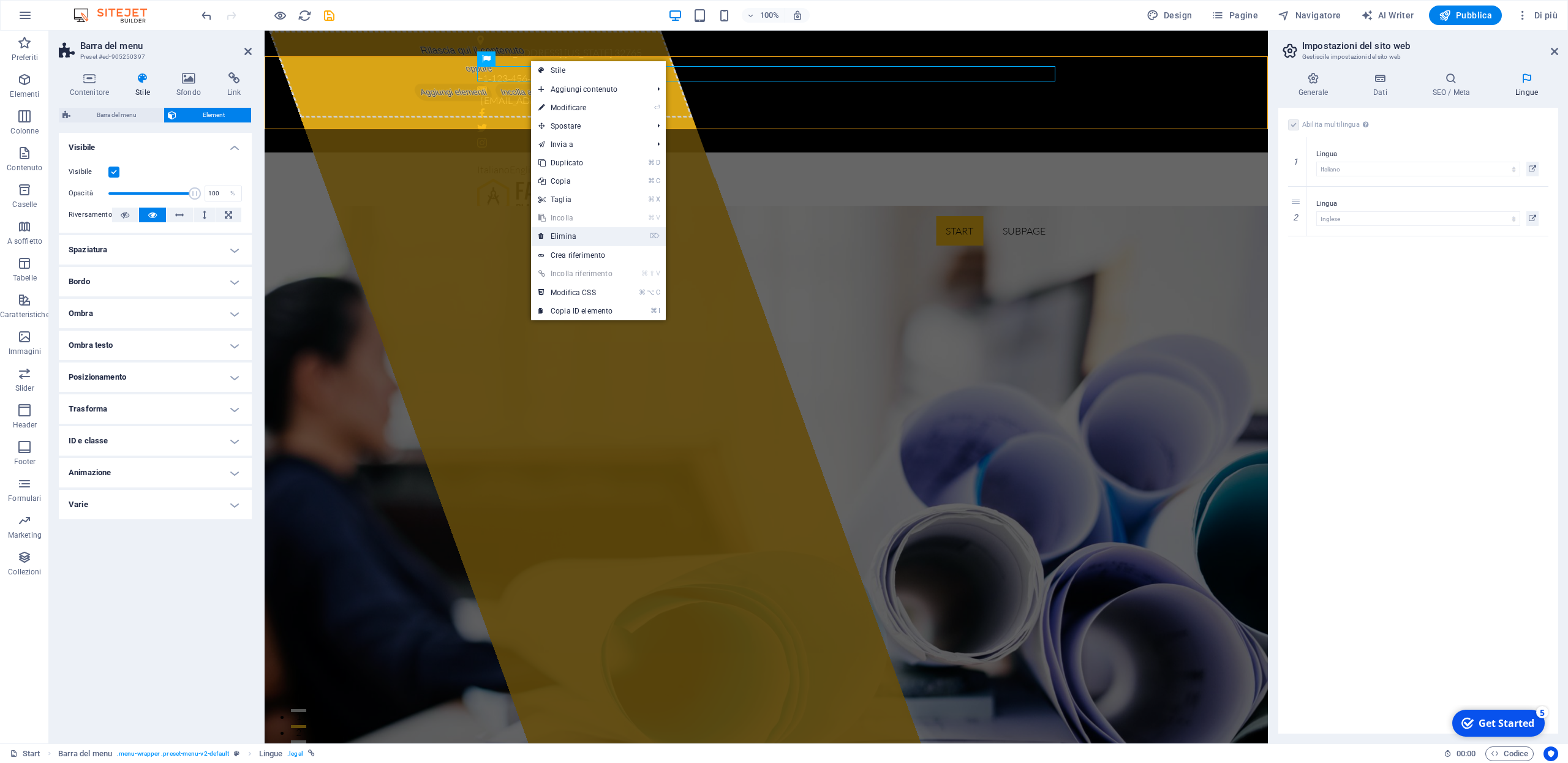
click at [609, 237] on link "⌦ Elimina" at bounding box center [575, 236] width 89 height 18
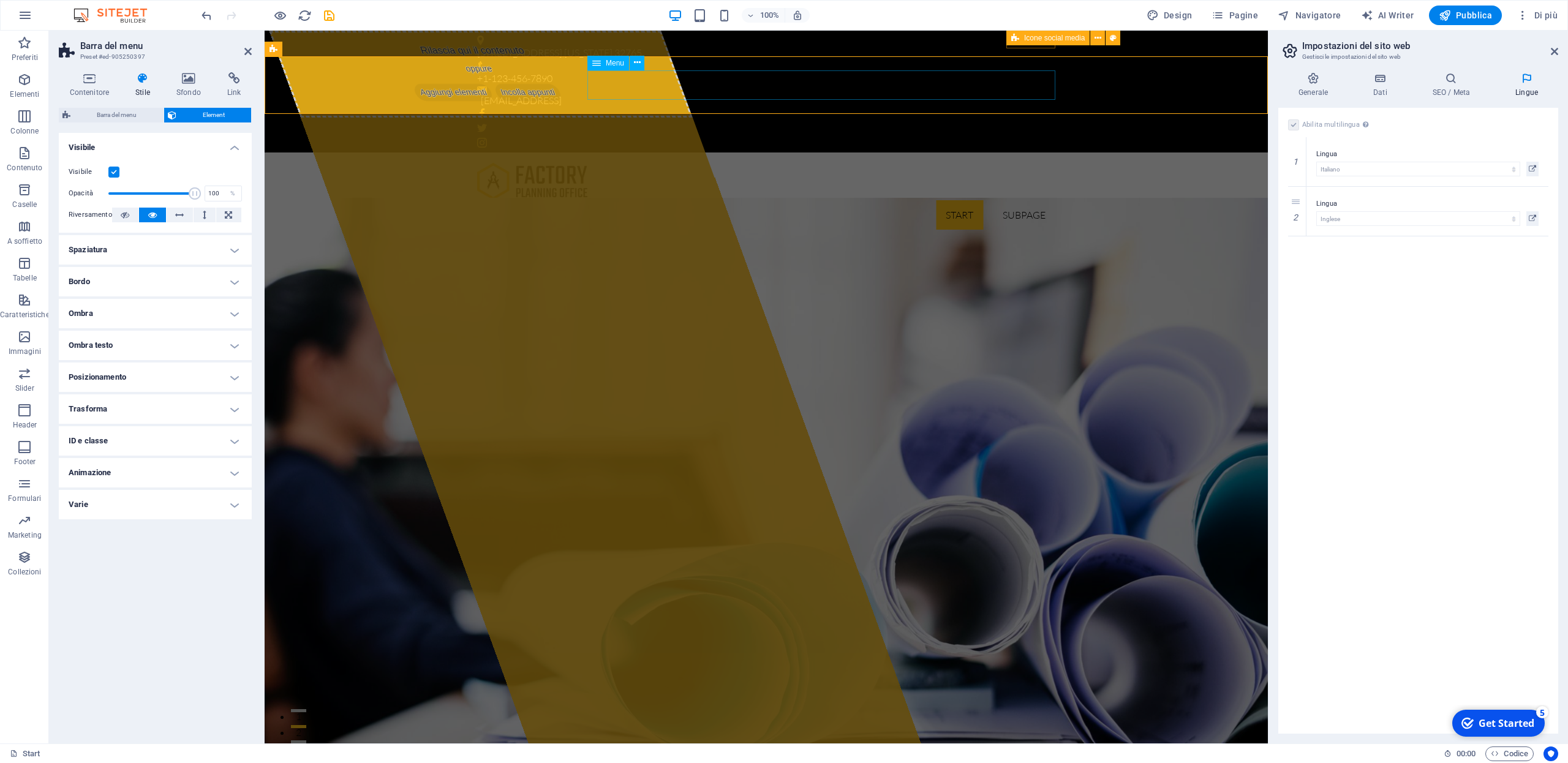
click at [901, 200] on nav "Start Subpage" at bounding box center [766, 215] width 578 height 30
click at [90, 81] on icon at bounding box center [90, 78] width 61 height 12
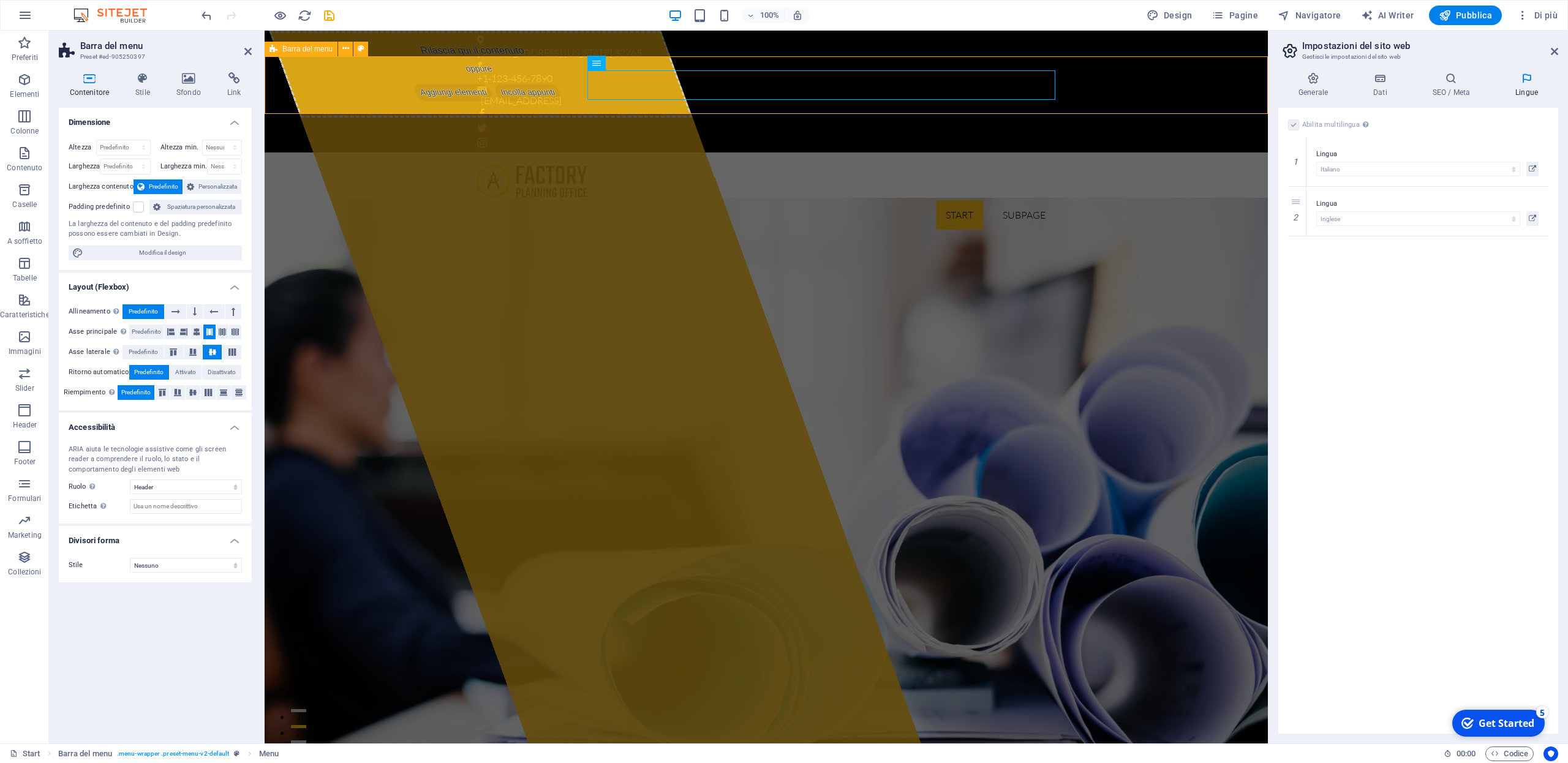
click at [1134, 153] on div "Start Subpage" at bounding box center [766, 196] width 1003 height 87
click at [1556, 52] on icon at bounding box center [1555, 52] width 8 height 10
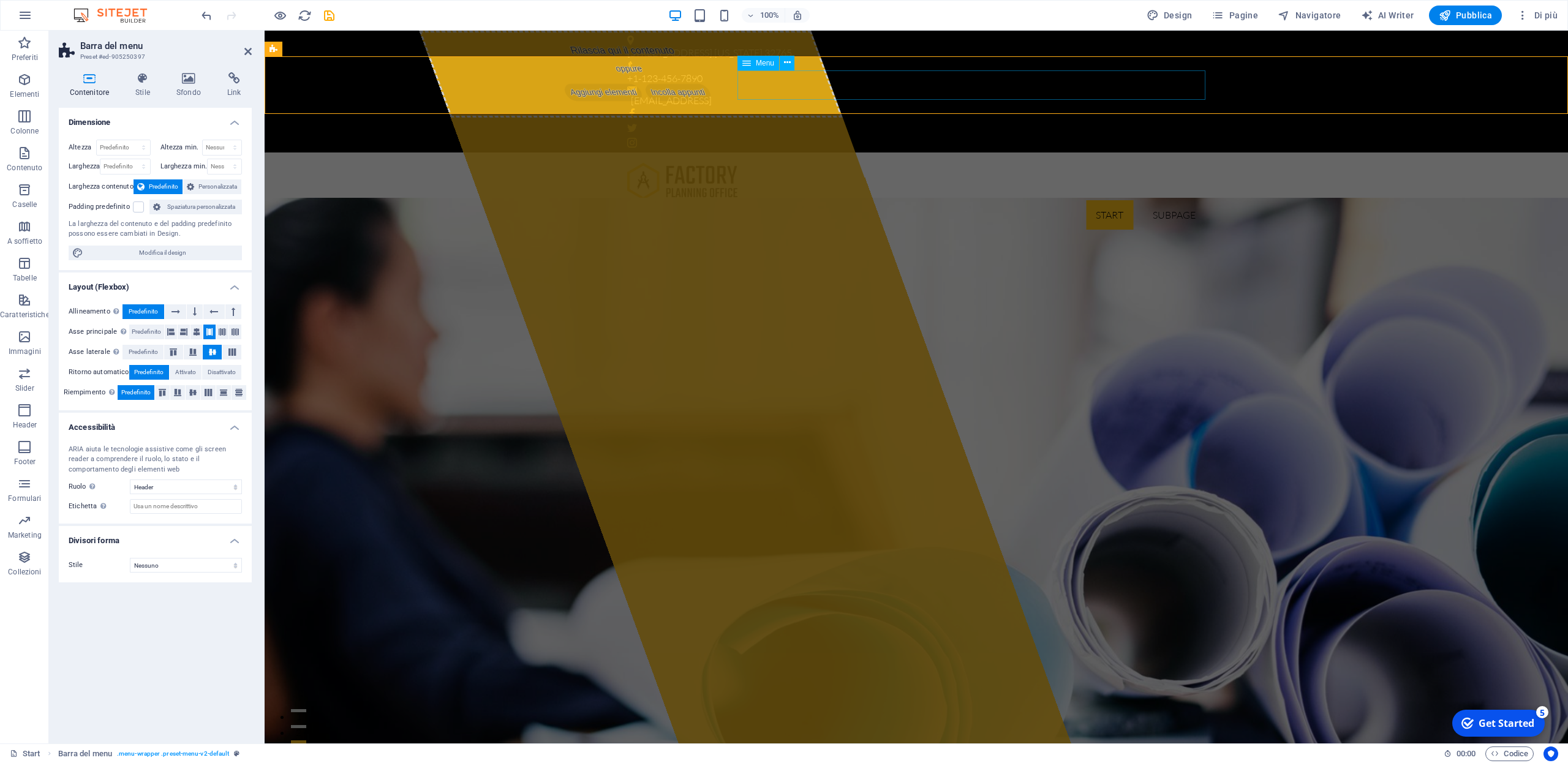
click at [1112, 200] on nav "Start Subpage" at bounding box center [917, 215] width 578 height 30
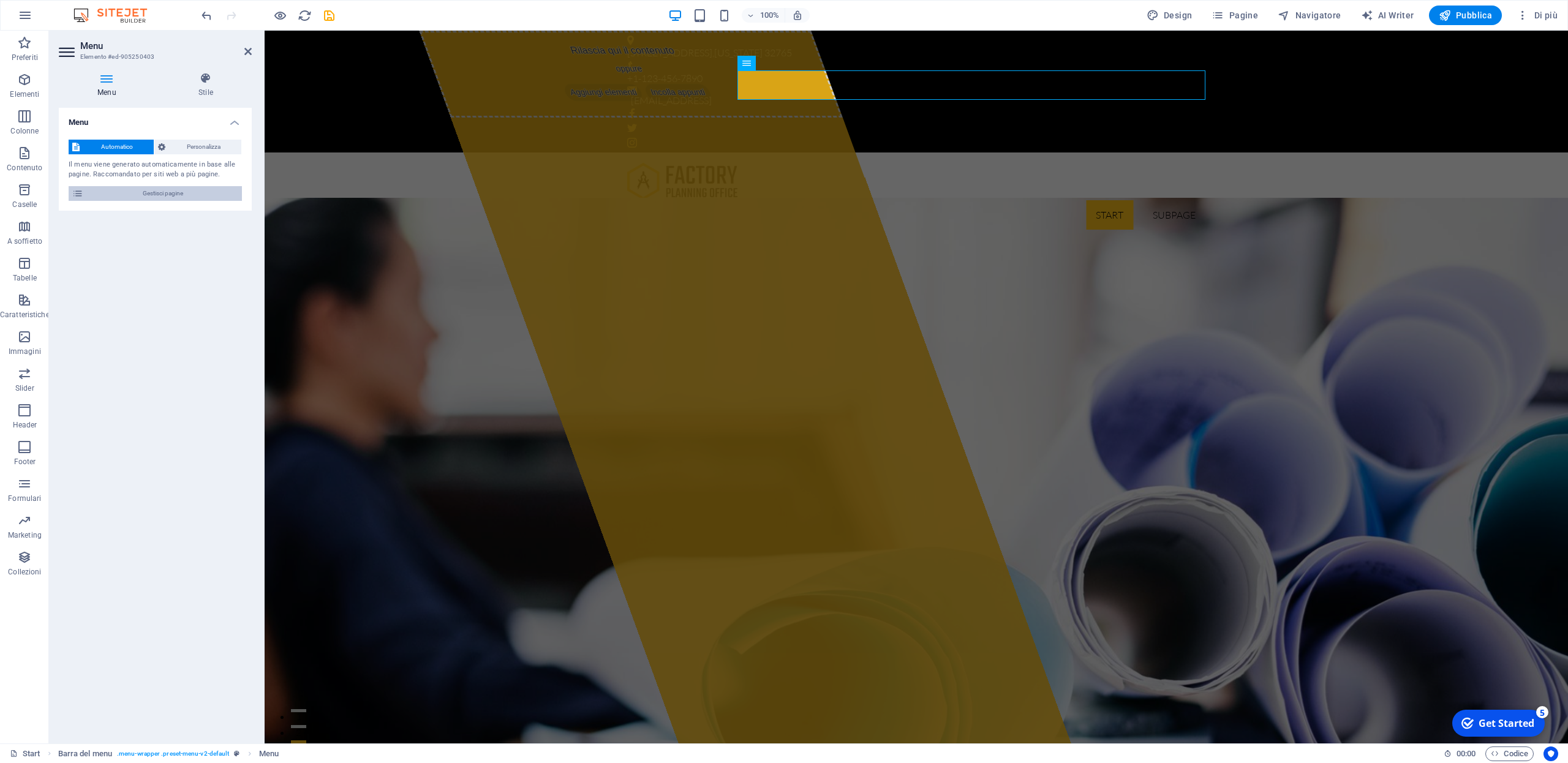
click at [78, 196] on icon at bounding box center [78, 193] width 11 height 14
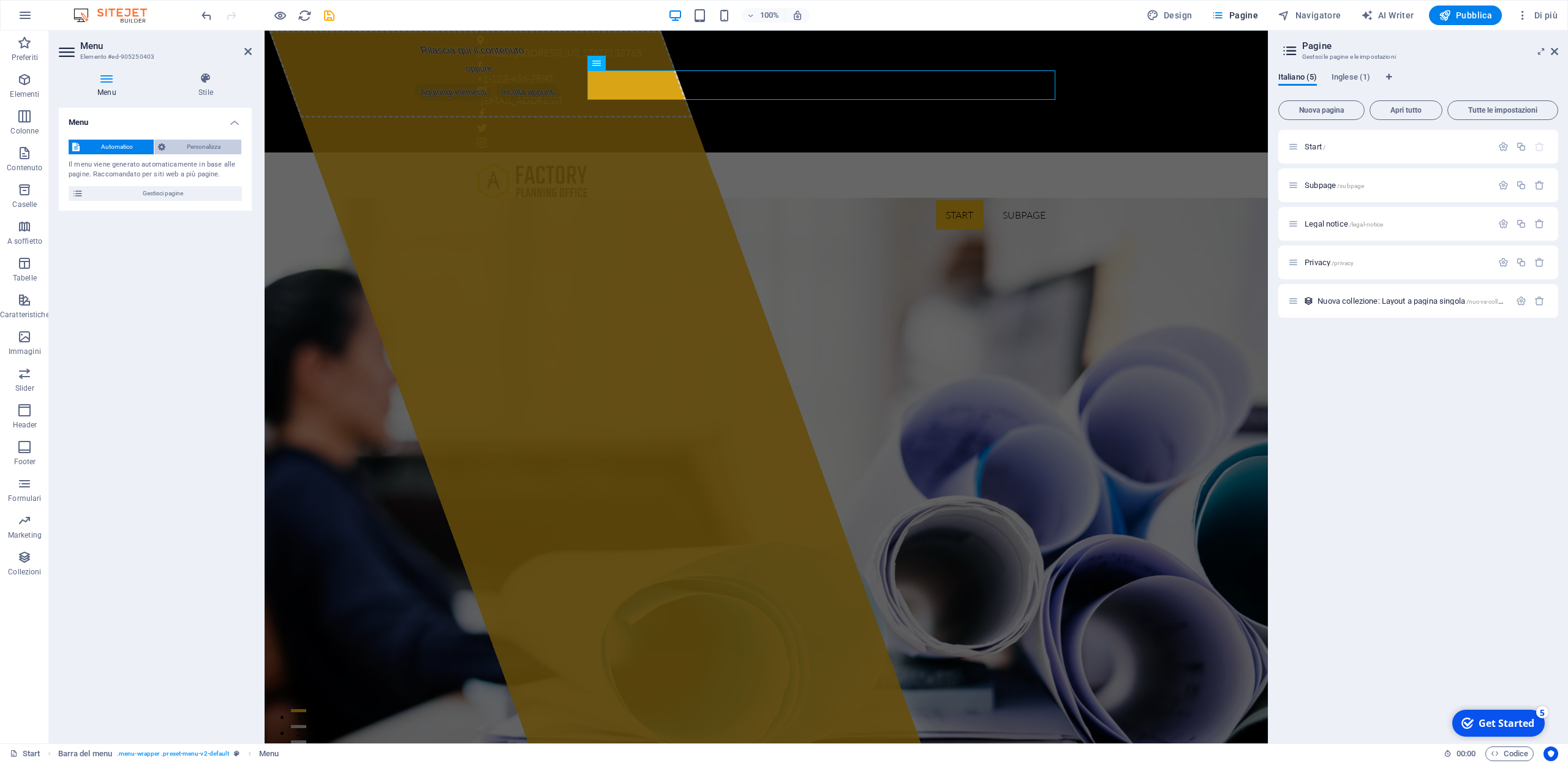
click at [192, 148] on span "Personalizza" at bounding box center [203, 146] width 69 height 14
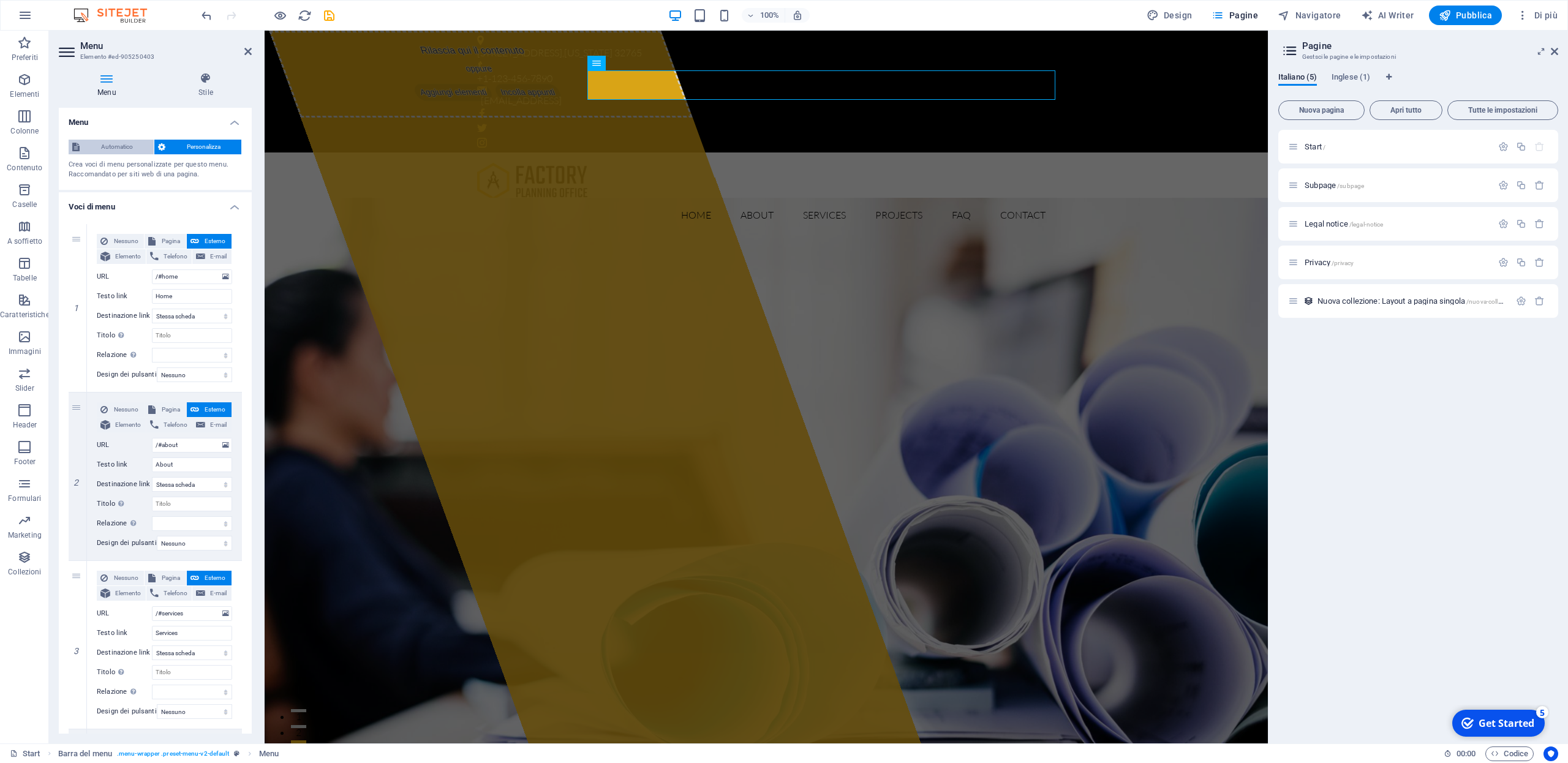
click at [109, 148] on span "Automatico" at bounding box center [116, 146] width 67 height 14
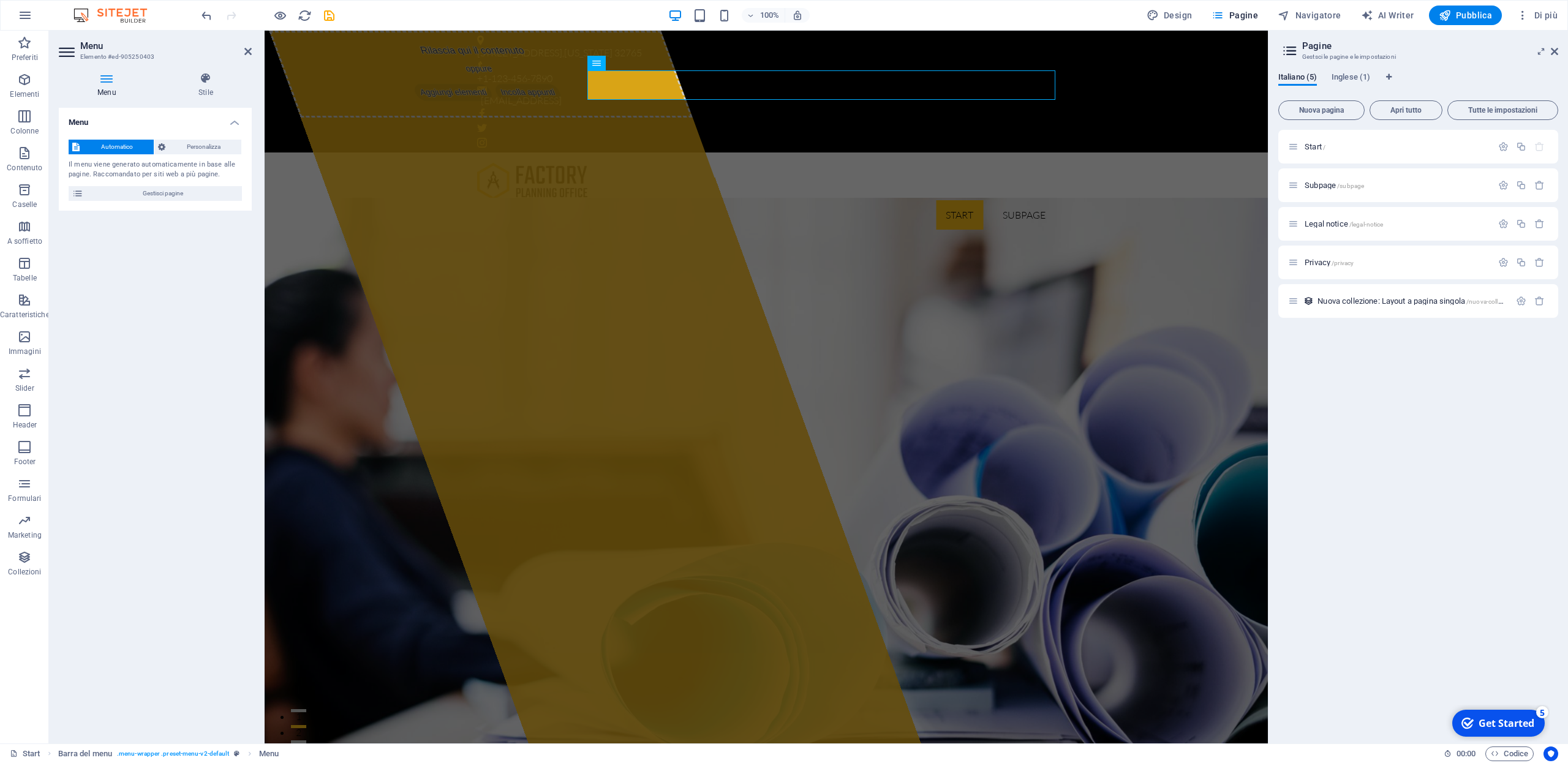
click at [1445, 414] on div "Start / Subpage /subpage Legal notice /legal-notice Privacy /privacy Nuova coll…" at bounding box center [1418, 431] width 280 height 604
click at [1323, 110] on span "Nuova pagina" at bounding box center [1321, 111] width 75 height 8
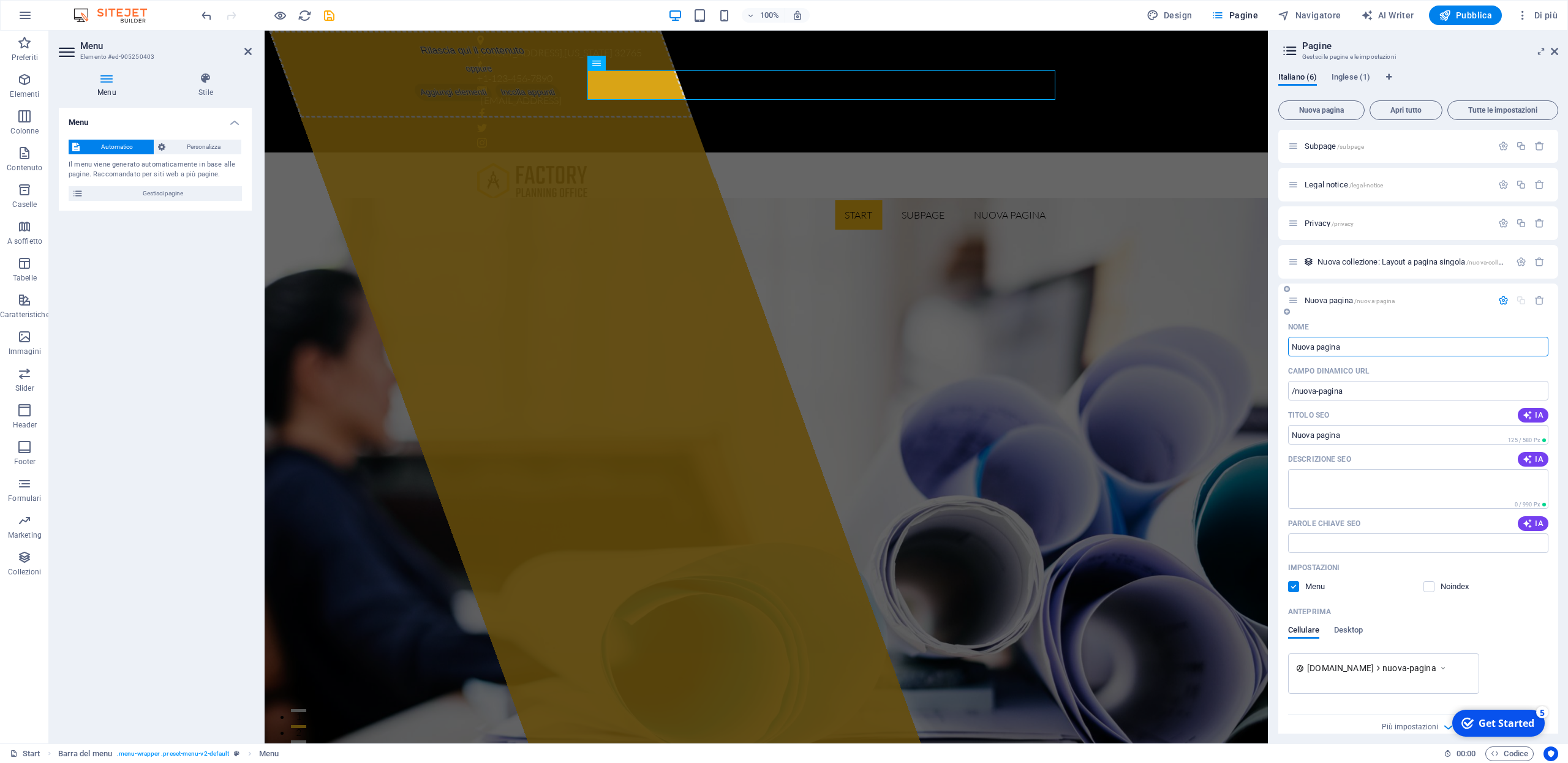
scroll to position [55, 0]
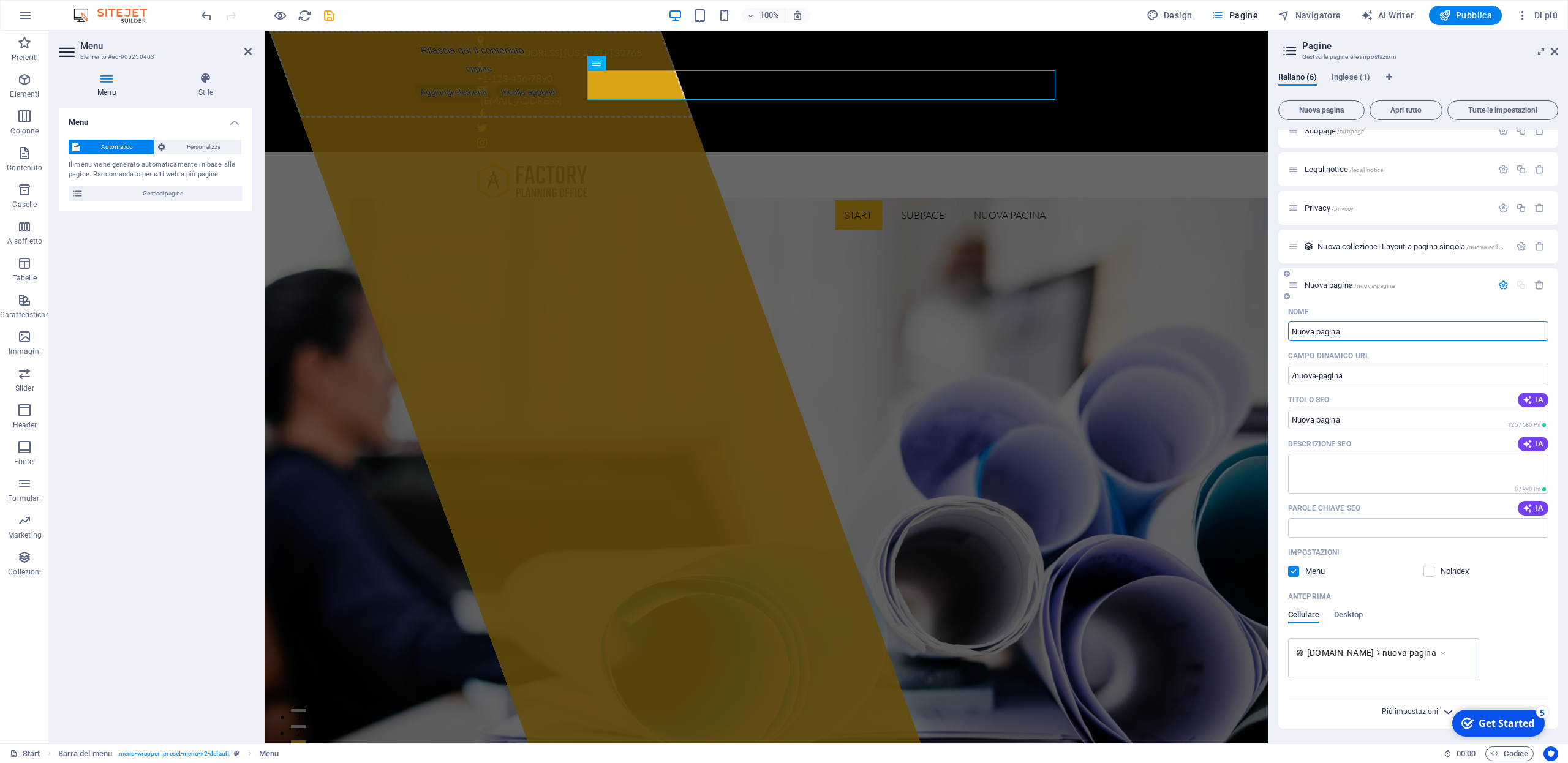
click at [1422, 715] on span "Più impostazioni" at bounding box center [1410, 711] width 56 height 9
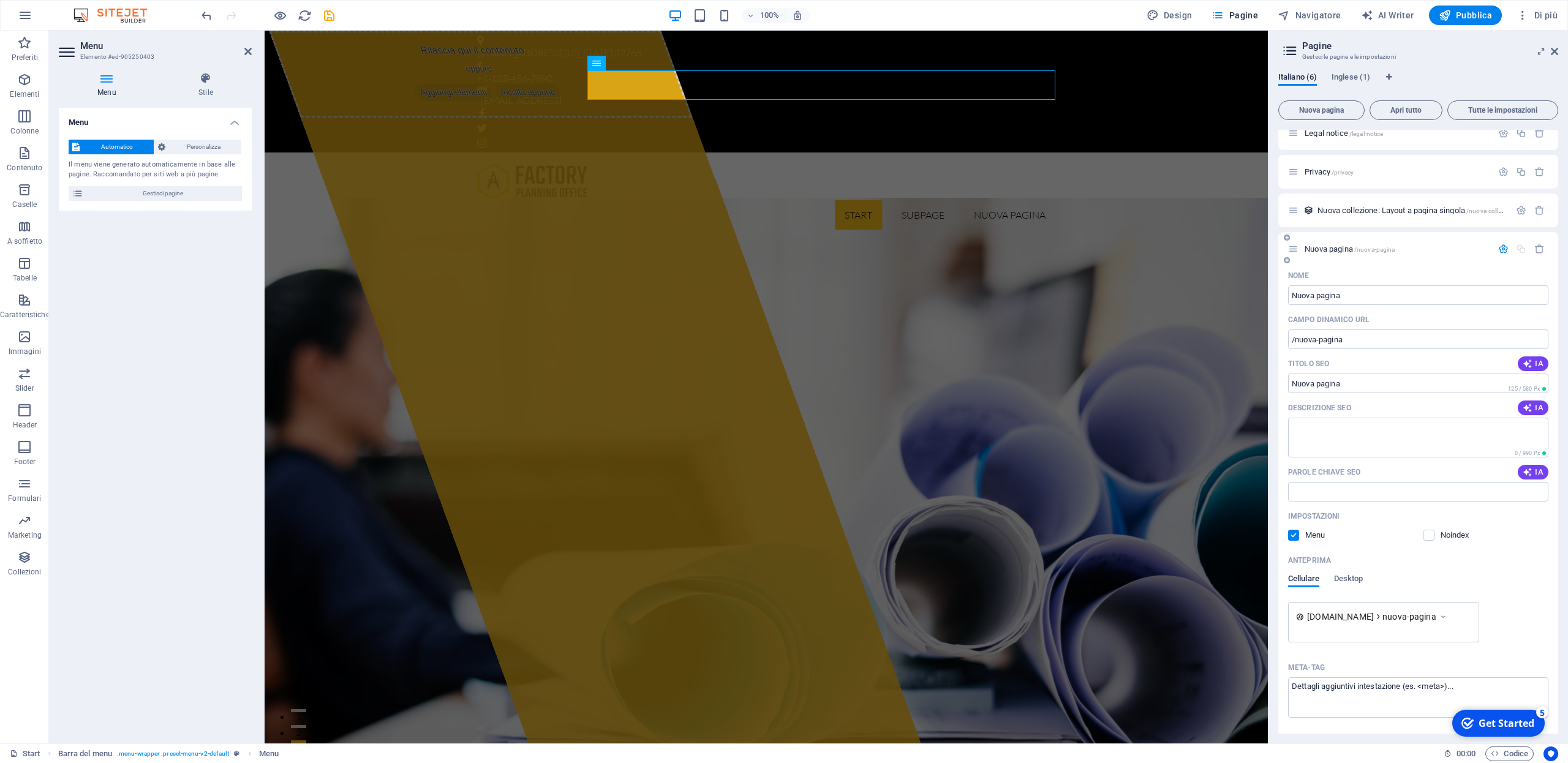
scroll to position [0, 0]
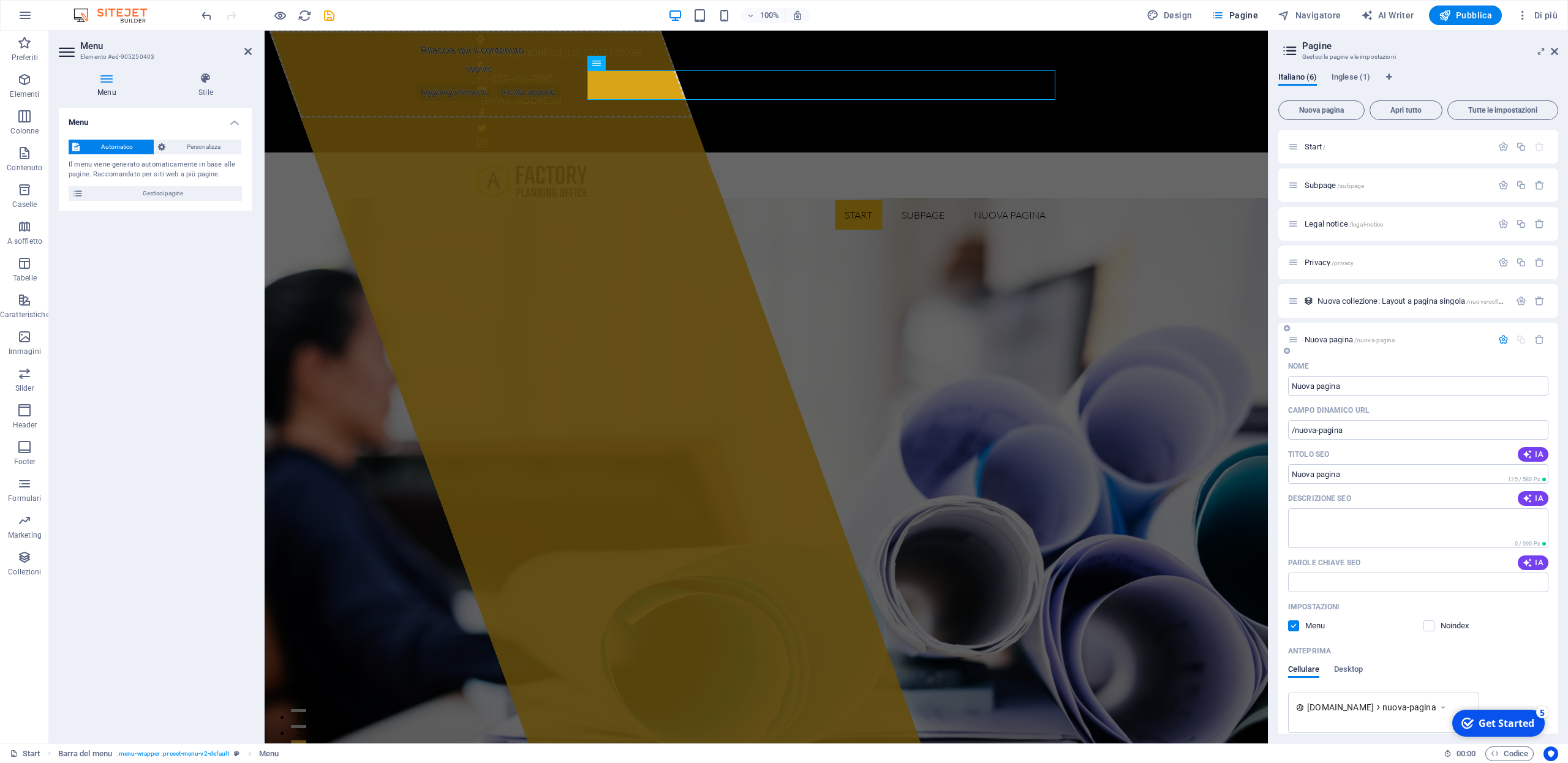
click at [1294, 629] on label at bounding box center [1294, 627] width 11 height 11
click at [0, 0] on input "checkbox" at bounding box center [0, 0] width 0 height 0
click at [1502, 340] on icon "button" at bounding box center [1503, 340] width 10 height 10
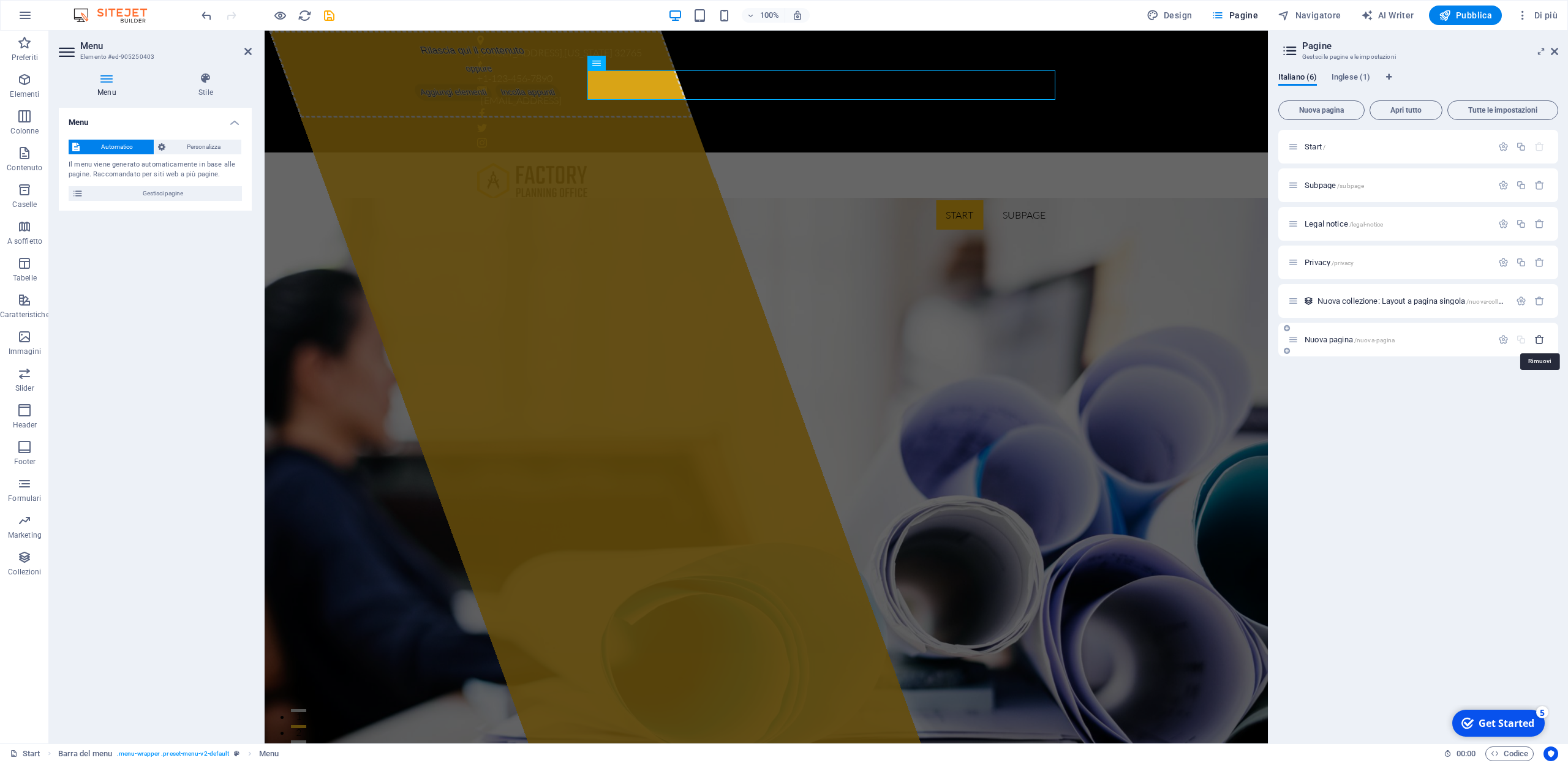
click at [1540, 340] on icon "button" at bounding box center [1539, 340] width 10 height 10
click at [1387, 399] on div "Start / Subpage /subpage Legal notice /legal-notice Privacy /privacy Nuova coll…" at bounding box center [1418, 431] width 280 height 604
click at [623, 200] on nav "Start Subpage" at bounding box center [766, 215] width 578 height 30
click at [184, 347] on div "Menu Automatico Personalizza Il menu viene generato automaticamente in base all…" at bounding box center [155, 421] width 193 height 626
click at [246, 51] on icon at bounding box center [248, 52] width 8 height 10
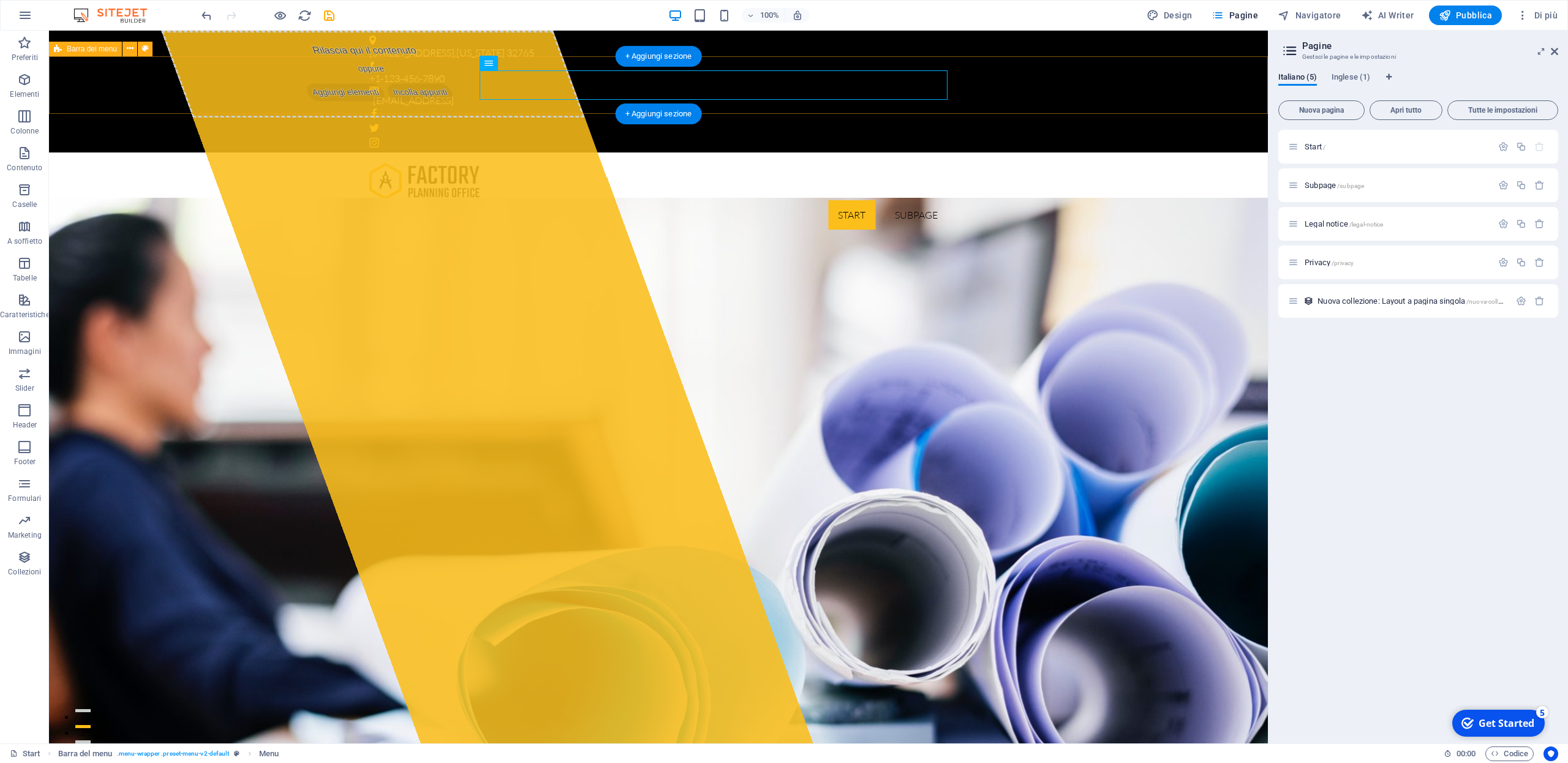
click at [242, 153] on div "Start Subpage" at bounding box center [658, 196] width 1219 height 87
drag, startPoint x: 1555, startPoint y: 50, endPoint x: 1501, endPoint y: 18, distance: 62.8
click at [1555, 50] on icon at bounding box center [1555, 52] width 8 height 10
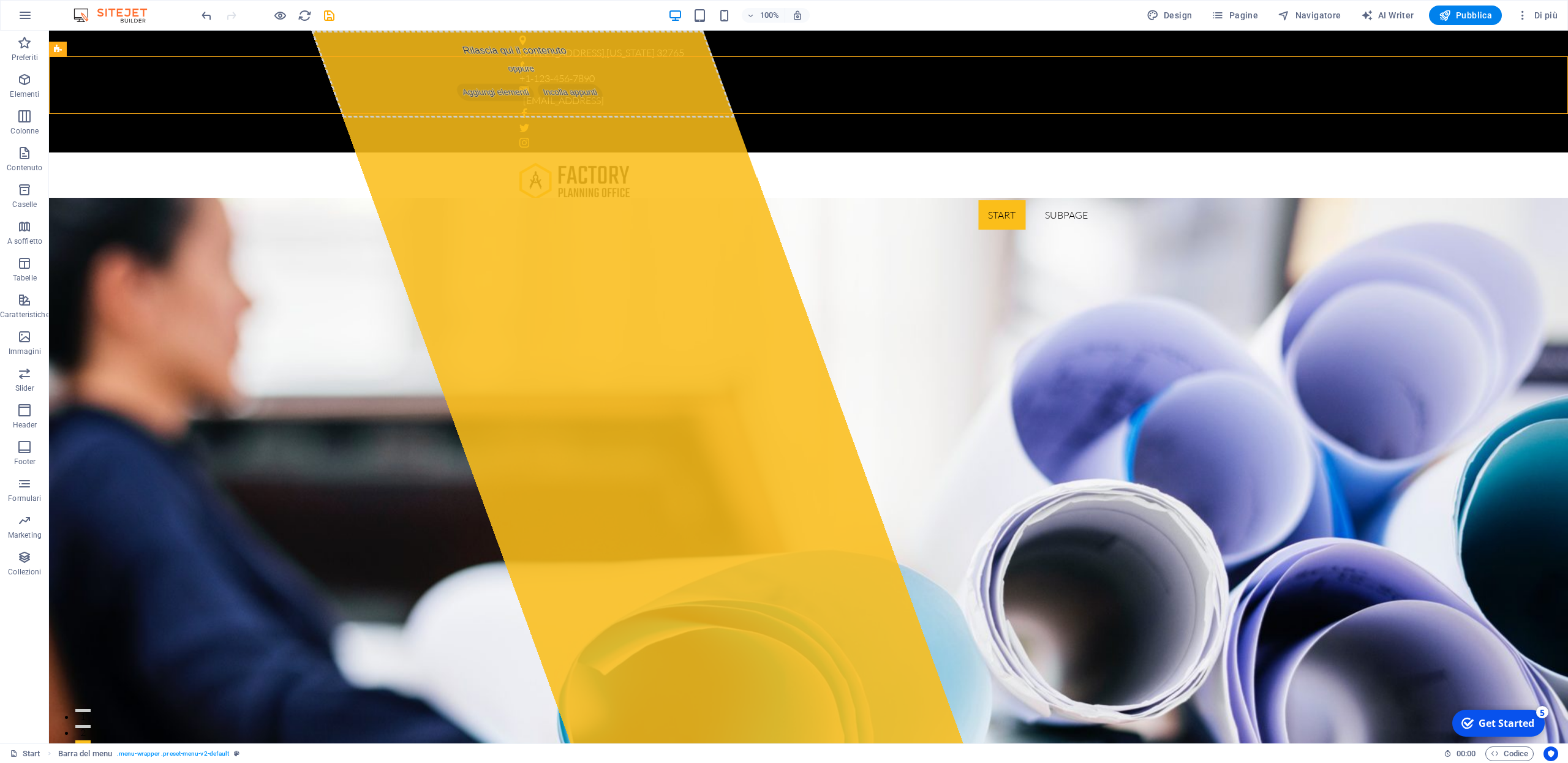
click at [36, 620] on div "Preferiti Elementi Colonne Contenuto Caselle A soffietto Tabelle Caratteristich…" at bounding box center [24, 387] width 49 height 713
click at [33, 617] on div "Preferiti Elementi Colonne Contenuto Caselle A soffietto Tabelle Caratteristich…" at bounding box center [24, 387] width 49 height 713
click at [207, 153] on div "Start Subpage" at bounding box center [808, 196] width 1519 height 87
click at [206, 153] on div "Start Subpage" at bounding box center [808, 196] width 1519 height 87
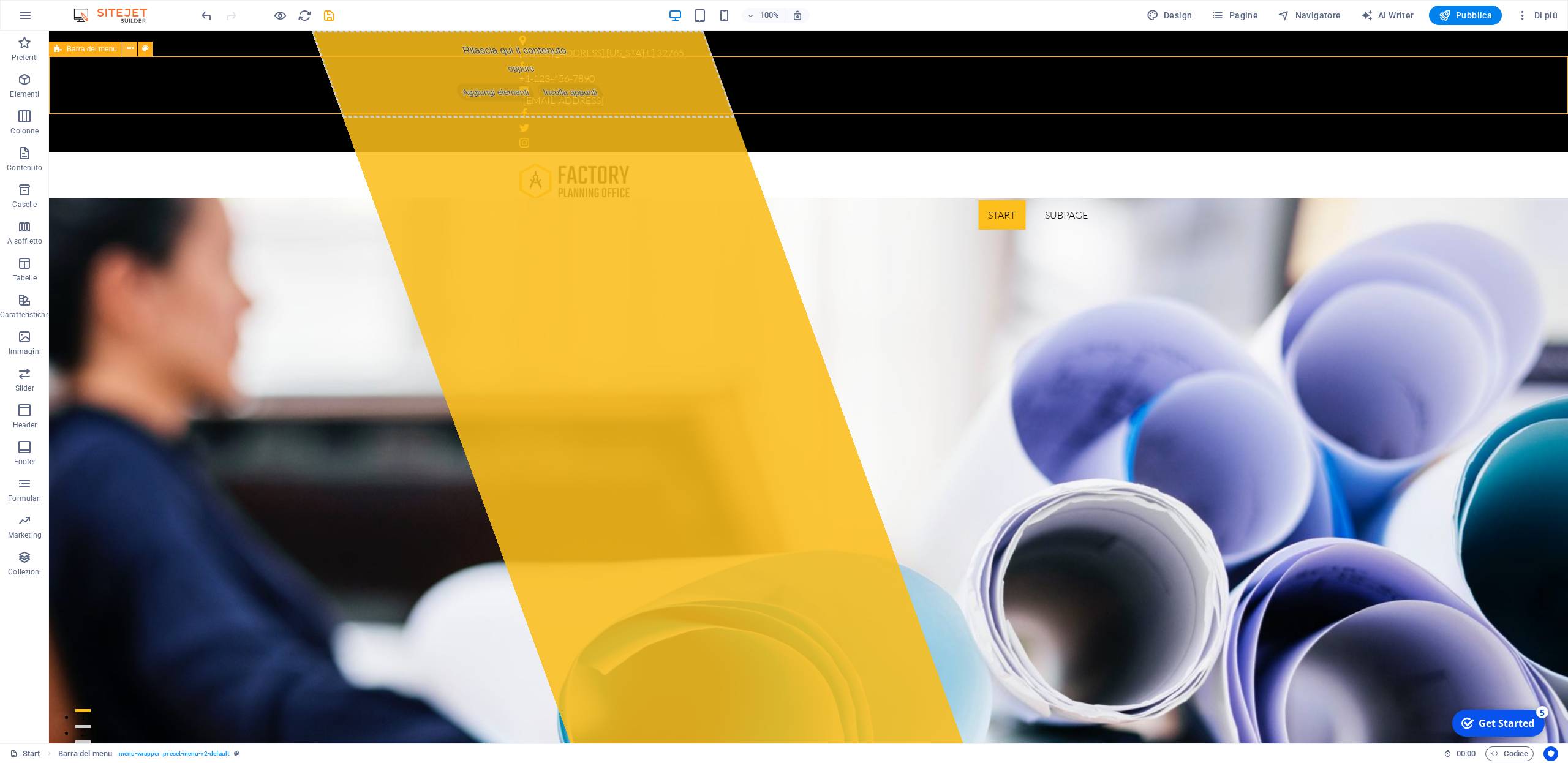
click at [130, 49] on icon at bounding box center [130, 48] width 7 height 12
click at [109, 11] on img at bounding box center [116, 14] width 92 height 14
click at [305, 15] on icon "reload" at bounding box center [304, 15] width 14 height 14
click at [31, 663] on div "Preferiti Elementi Colonne Contenuto Caselle A soffietto Tabelle Caratteristich…" at bounding box center [24, 387] width 49 height 713
click at [27, 83] on icon "button" at bounding box center [24, 79] width 14 height 14
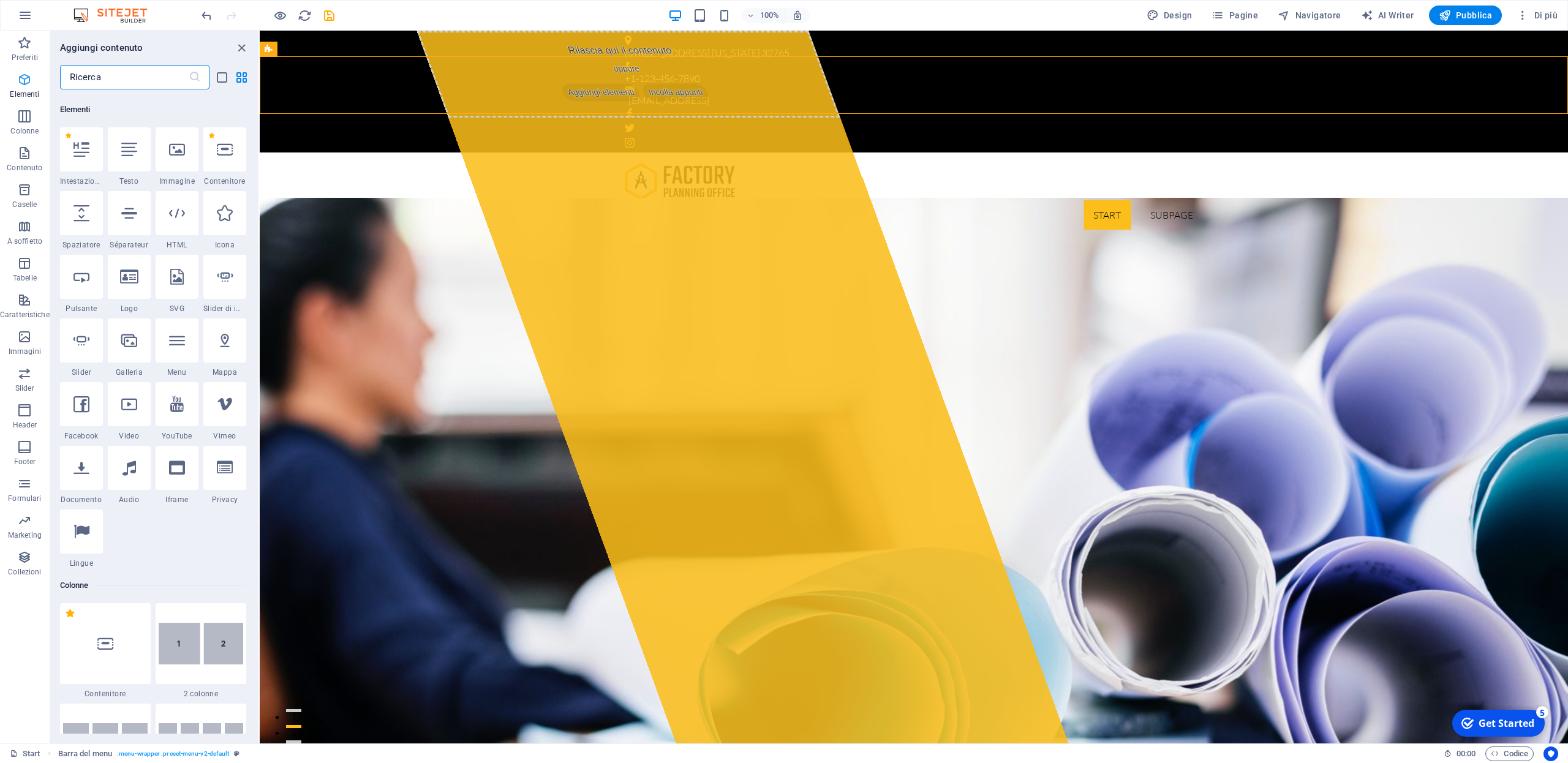
scroll to position [131, 0]
click at [1011, 200] on nav "Start Subpage" at bounding box center [914, 215] width 578 height 30
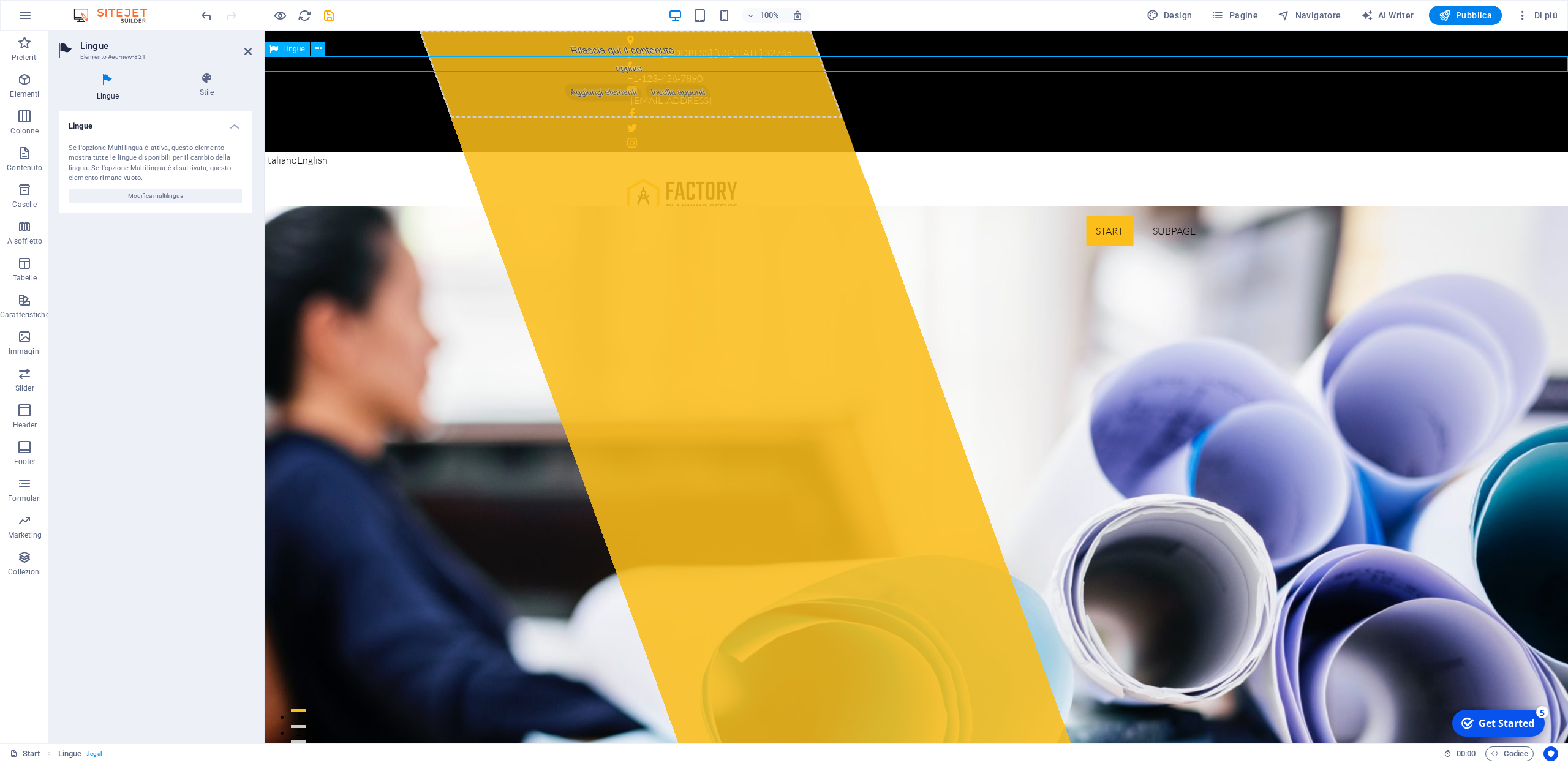
click at [395, 153] on div "Italiano English" at bounding box center [916, 160] width 1304 height 16
click at [320, 49] on icon at bounding box center [318, 48] width 7 height 12
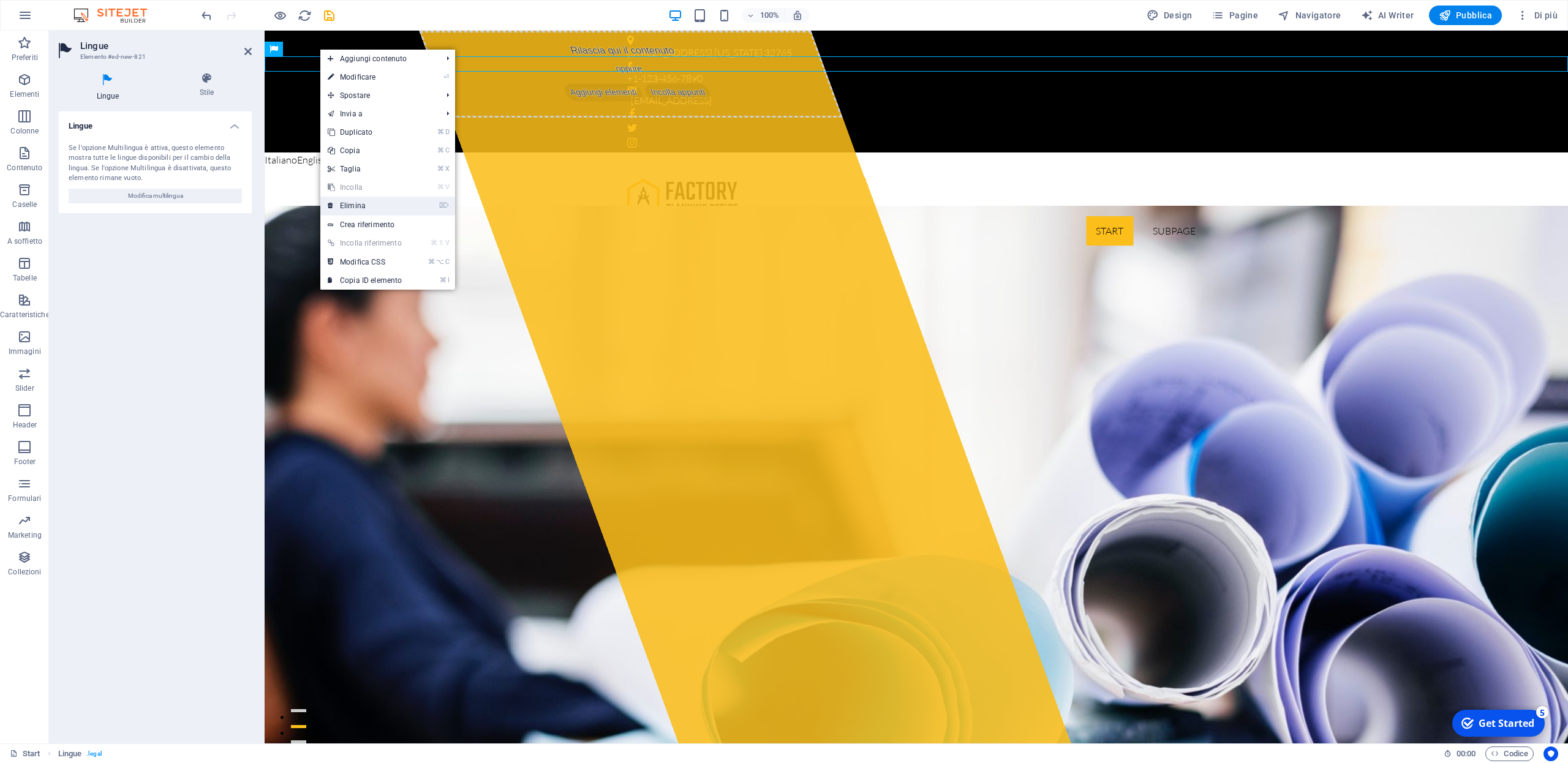
click at [376, 208] on link "⌦ Elimina" at bounding box center [364, 205] width 89 height 18
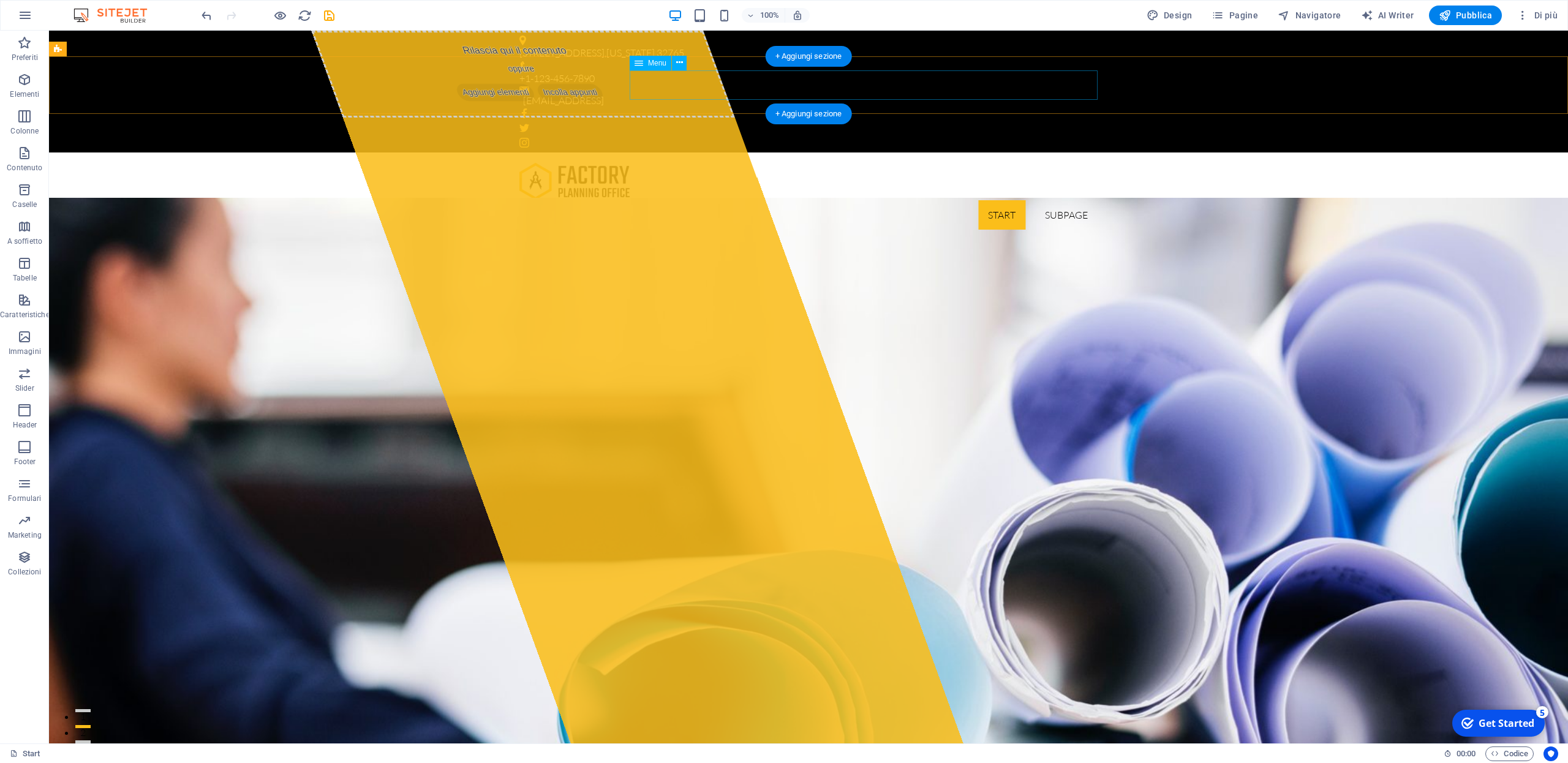
click at [950, 200] on nav "Start Subpage" at bounding box center [809, 215] width 578 height 30
click at [1008, 200] on nav "Start Subpage" at bounding box center [809, 215] width 578 height 30
click at [809, 113] on div "+ Aggiungi sezione" at bounding box center [809, 114] width 87 height 21
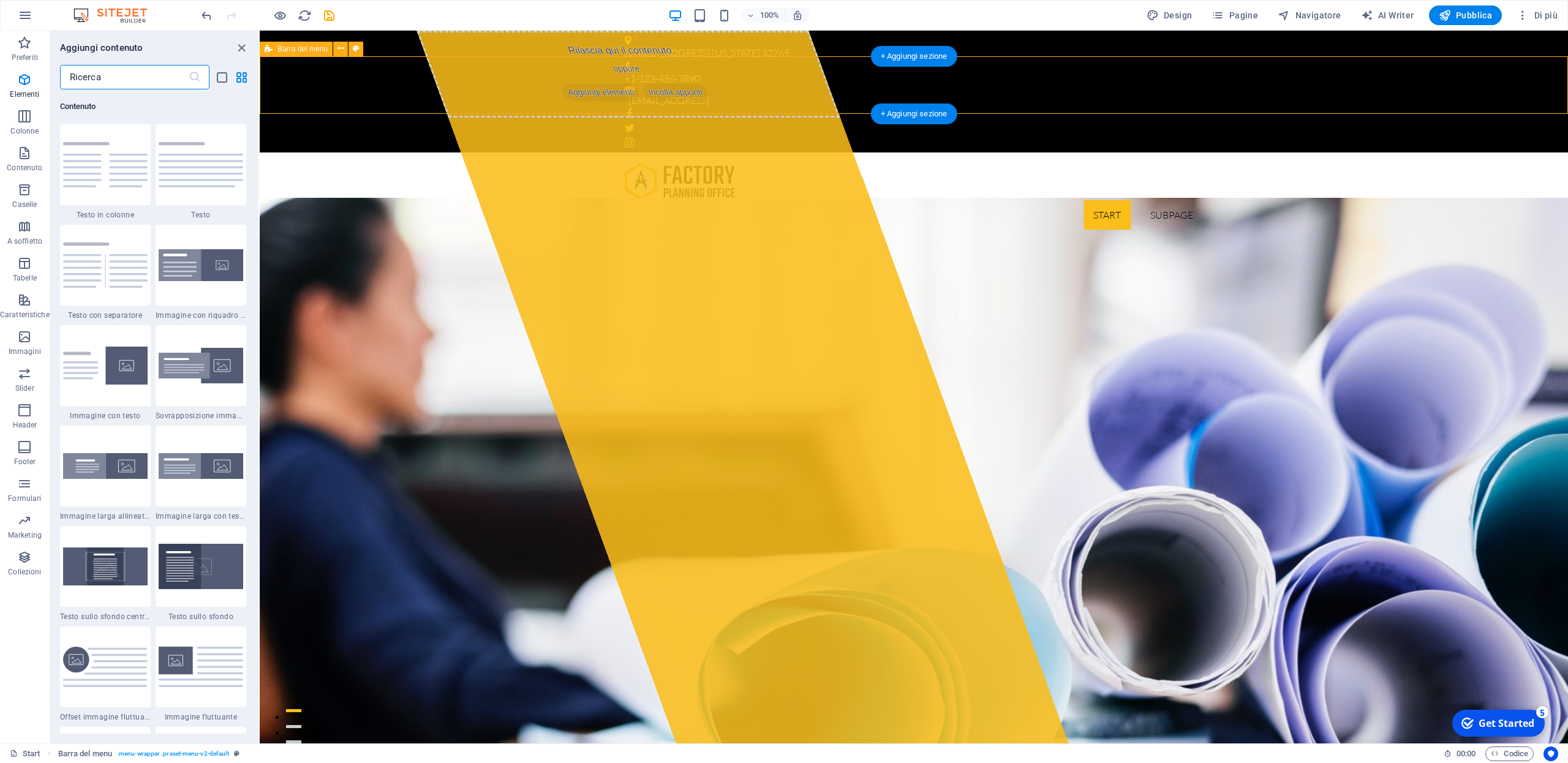
scroll to position [2143, 0]
click at [25, 79] on icon "button" at bounding box center [24, 79] width 14 height 14
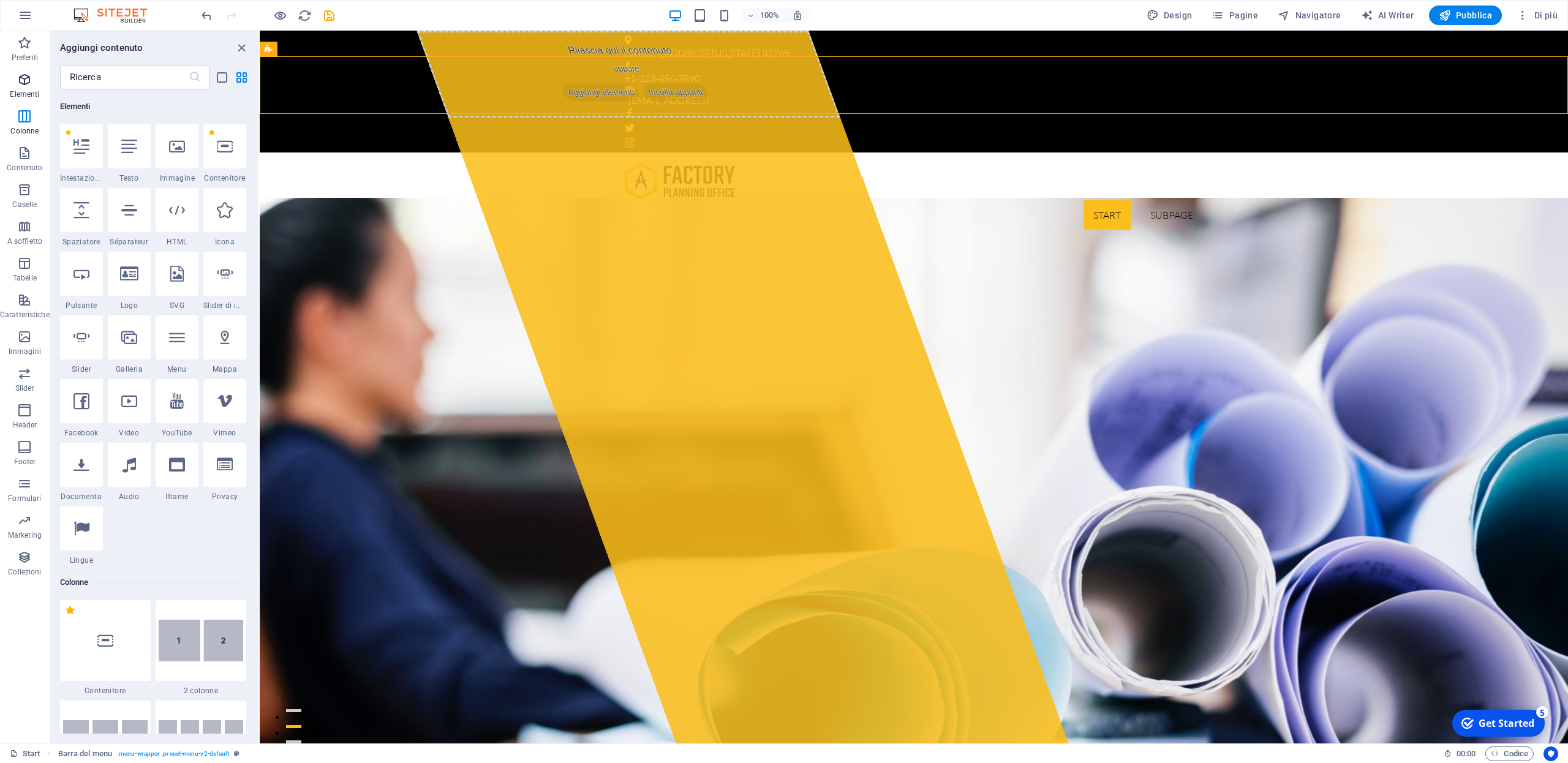
scroll to position [131, 0]
click at [785, 200] on nav "Start Subpage" at bounding box center [914, 215] width 578 height 30
click at [910, 59] on div "+ Aggiungi sezione" at bounding box center [914, 56] width 87 height 21
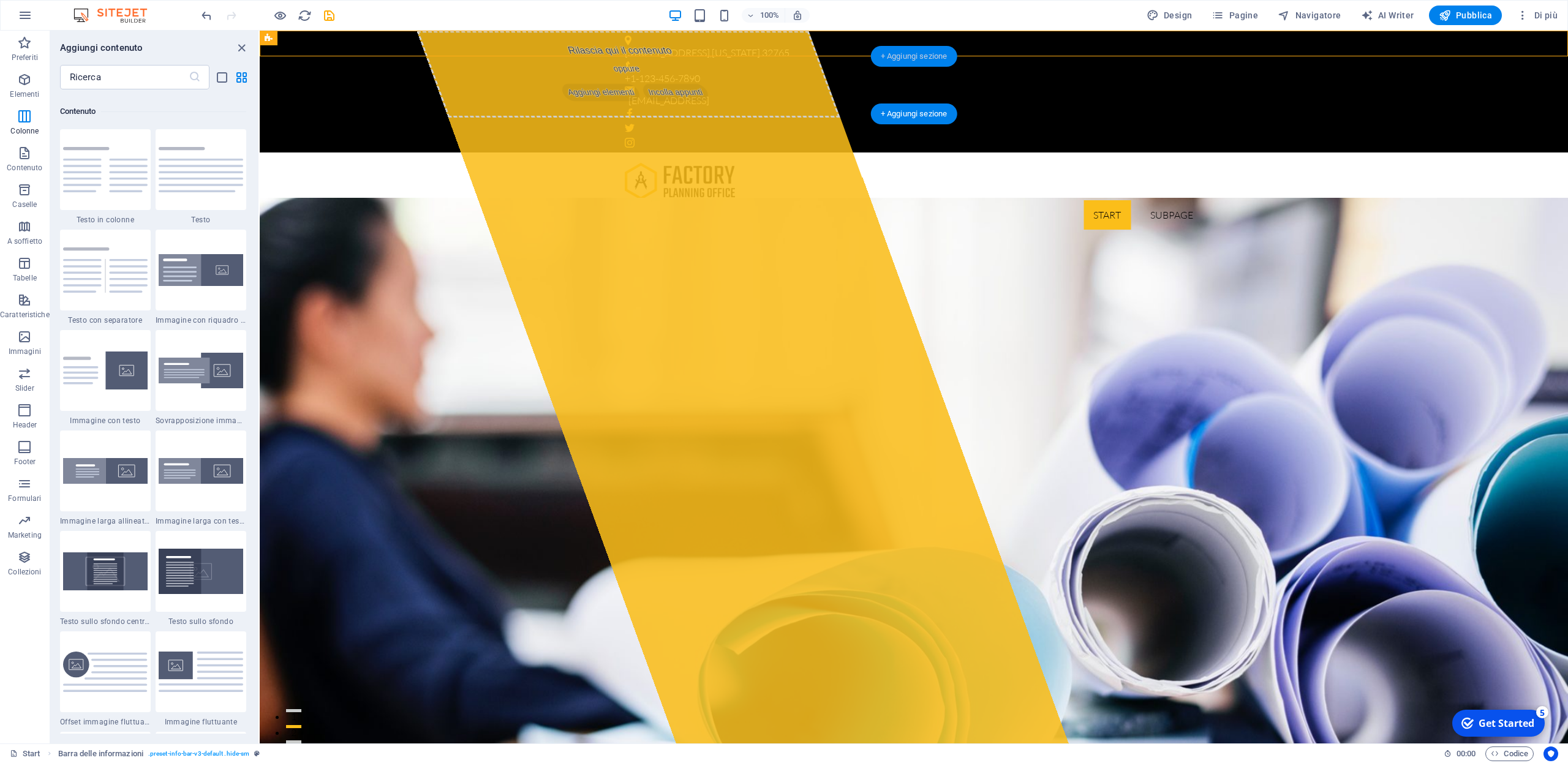
scroll to position [2143, 0]
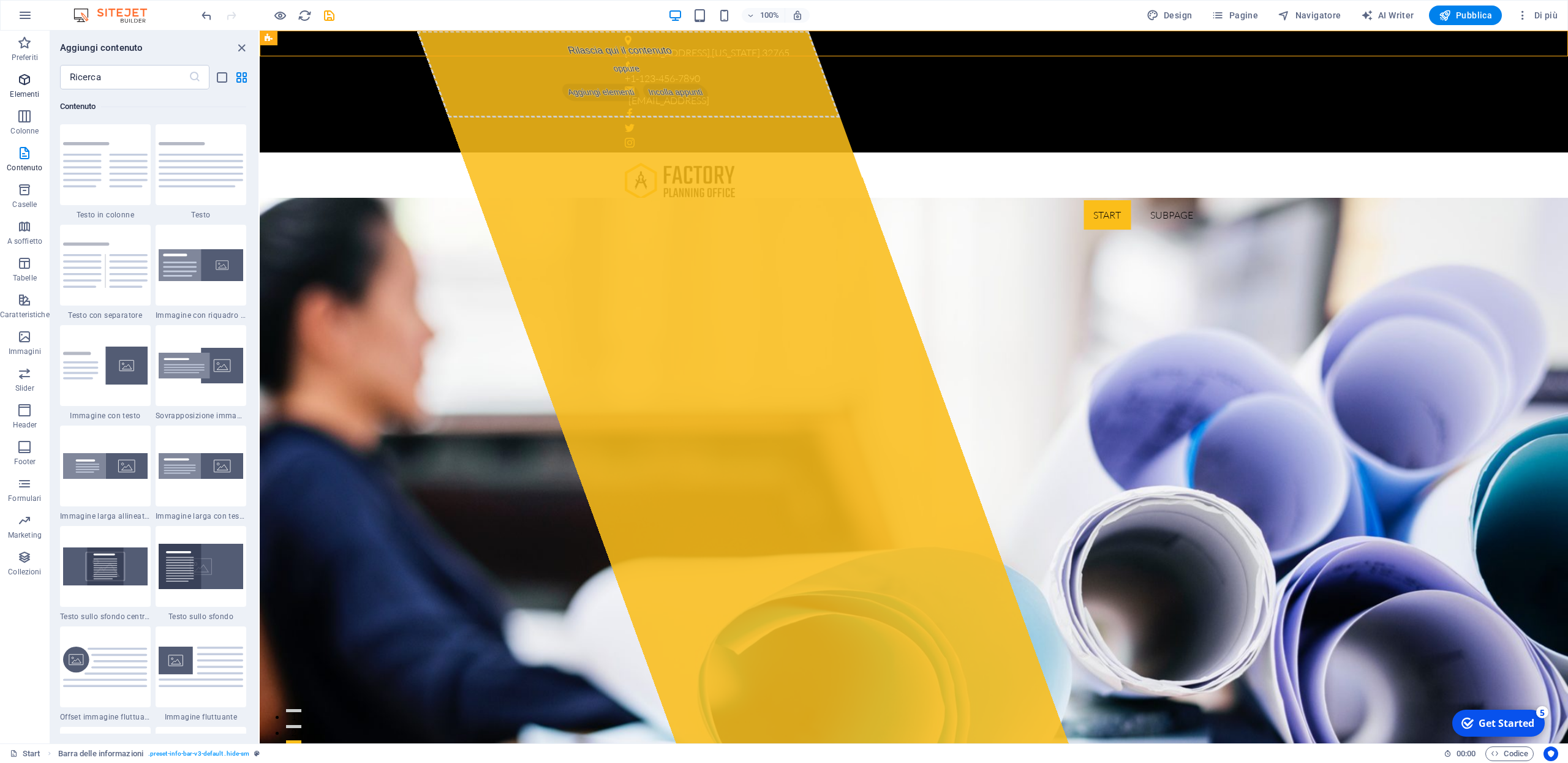
click at [23, 81] on icon "button" at bounding box center [24, 79] width 14 height 14
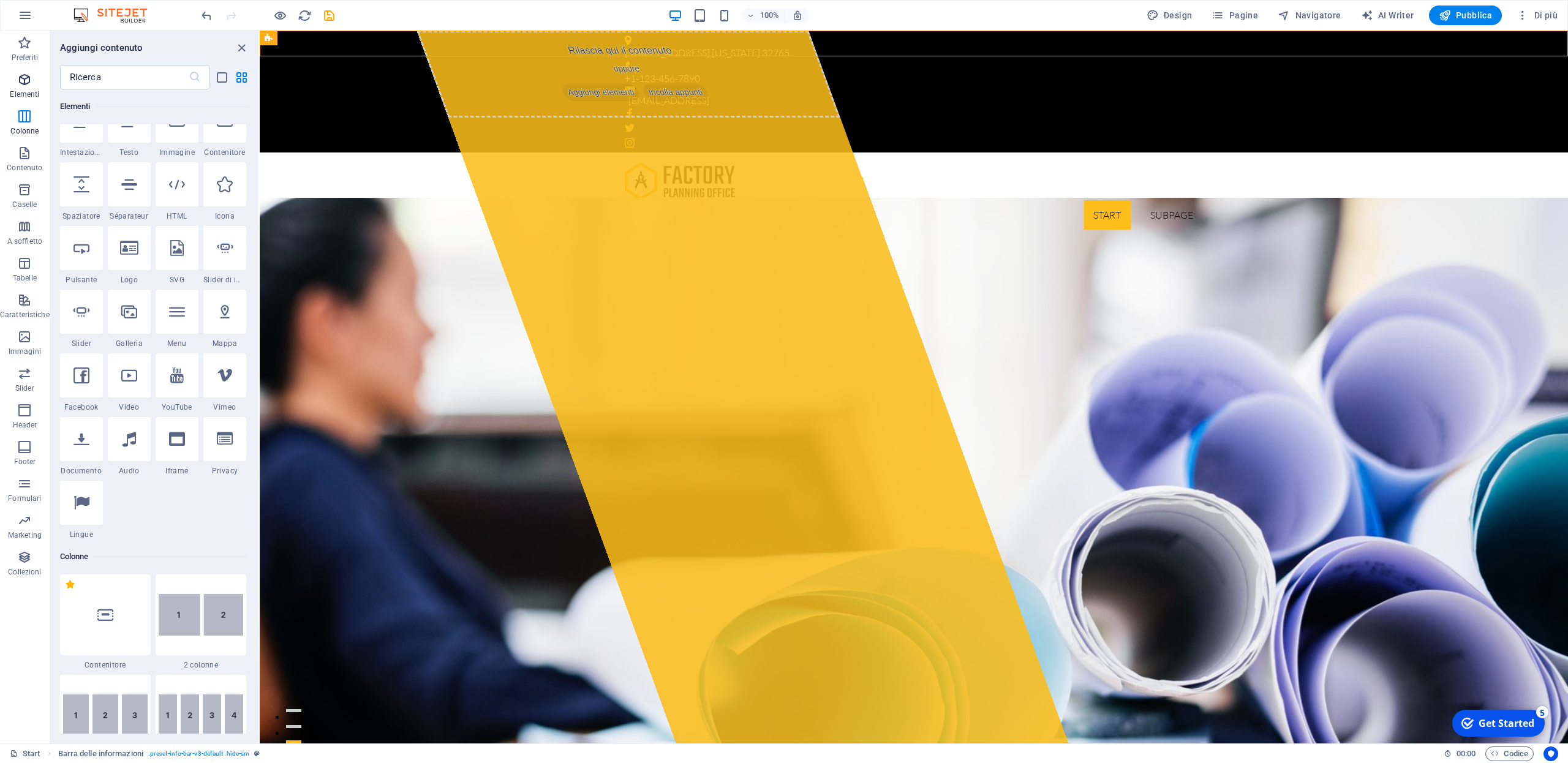
scroll to position [131, 0]
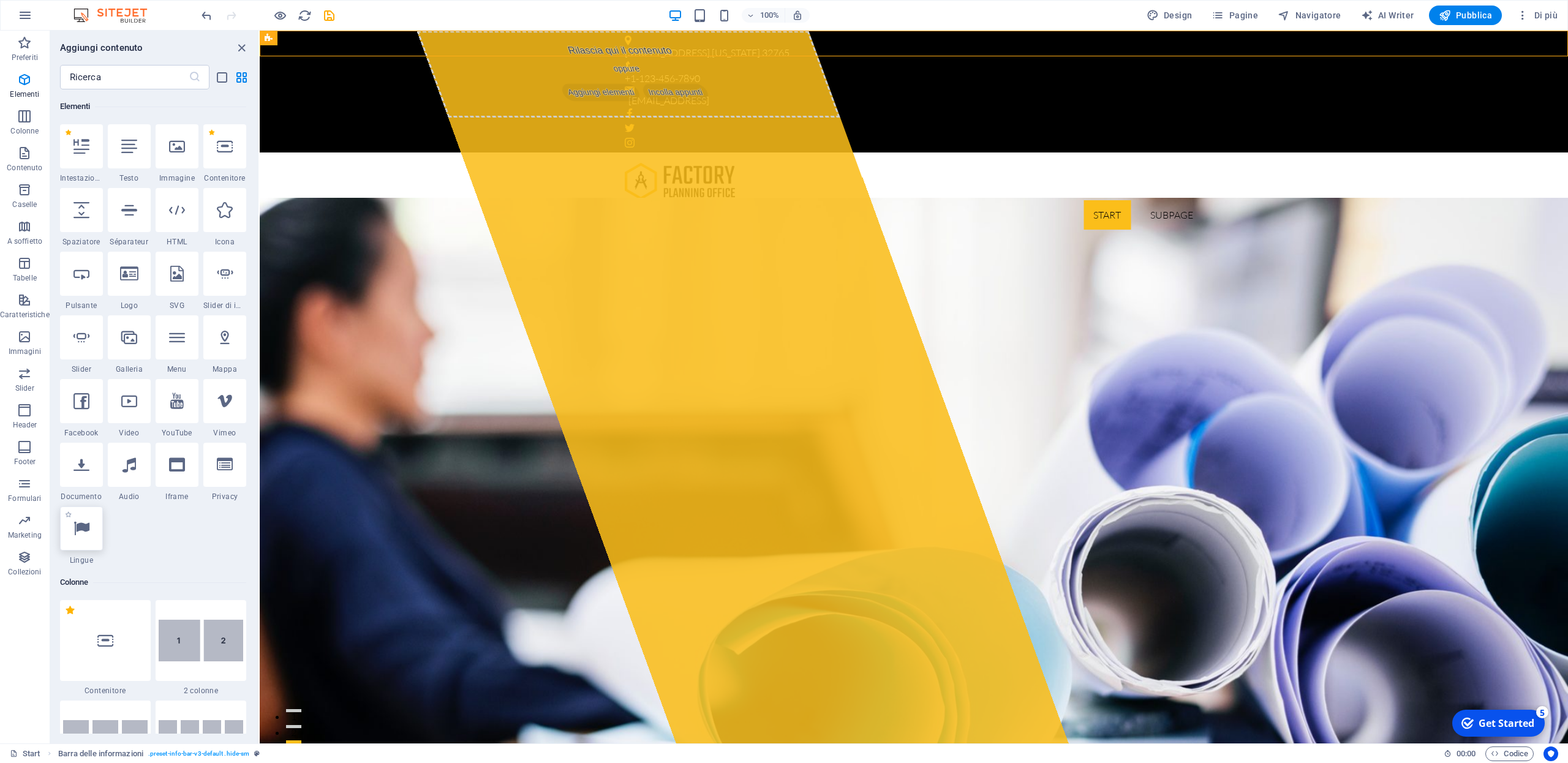
click at [78, 535] on icon at bounding box center [81, 528] width 16 height 16
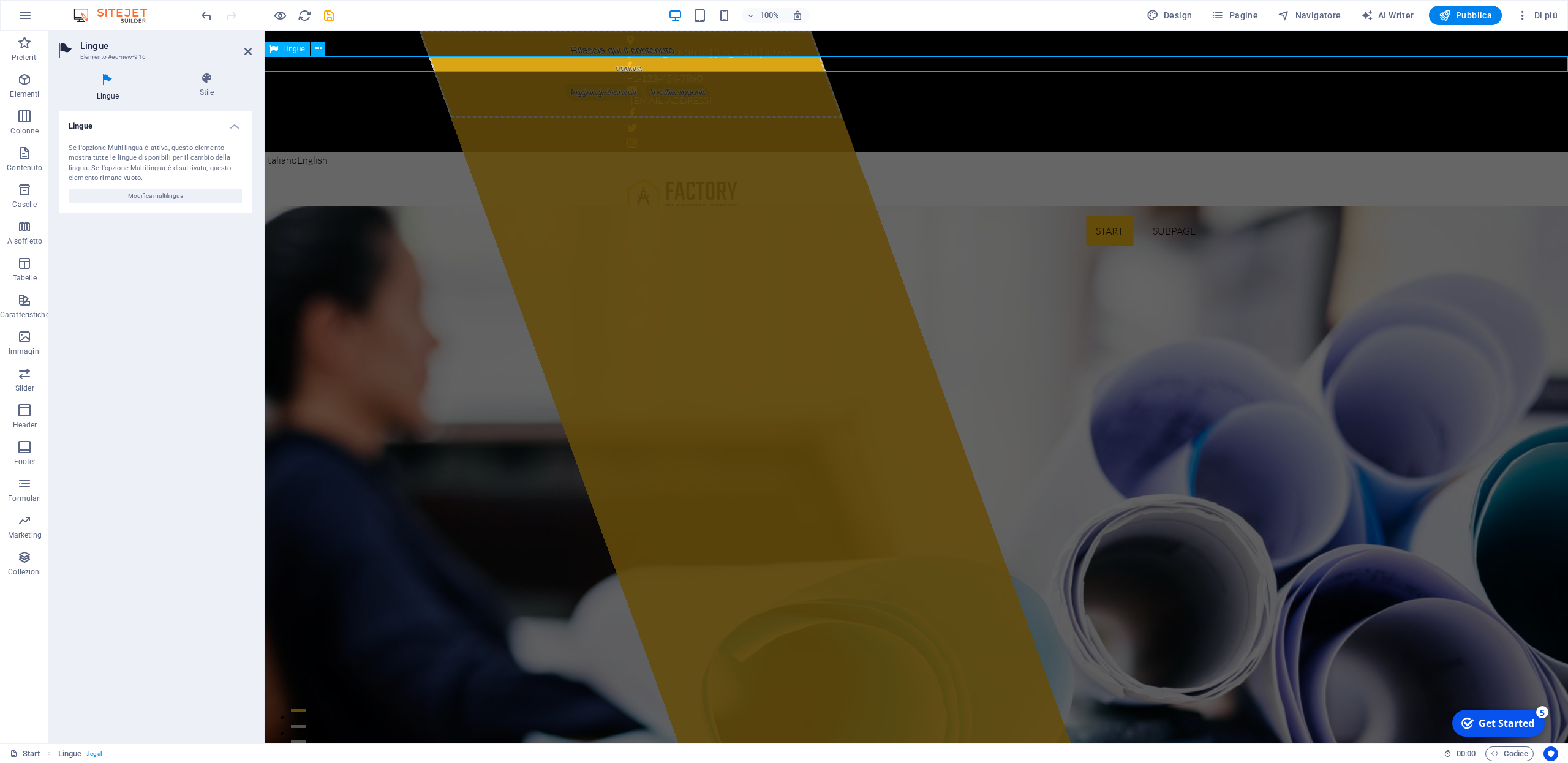
click at [340, 153] on div "Italiano English" at bounding box center [916, 160] width 1304 height 16
click at [340, 152] on div "Italiano English" at bounding box center [916, 159] width 1304 height 16
click at [340, 153] on div "Italiano English" at bounding box center [916, 160] width 1304 height 16
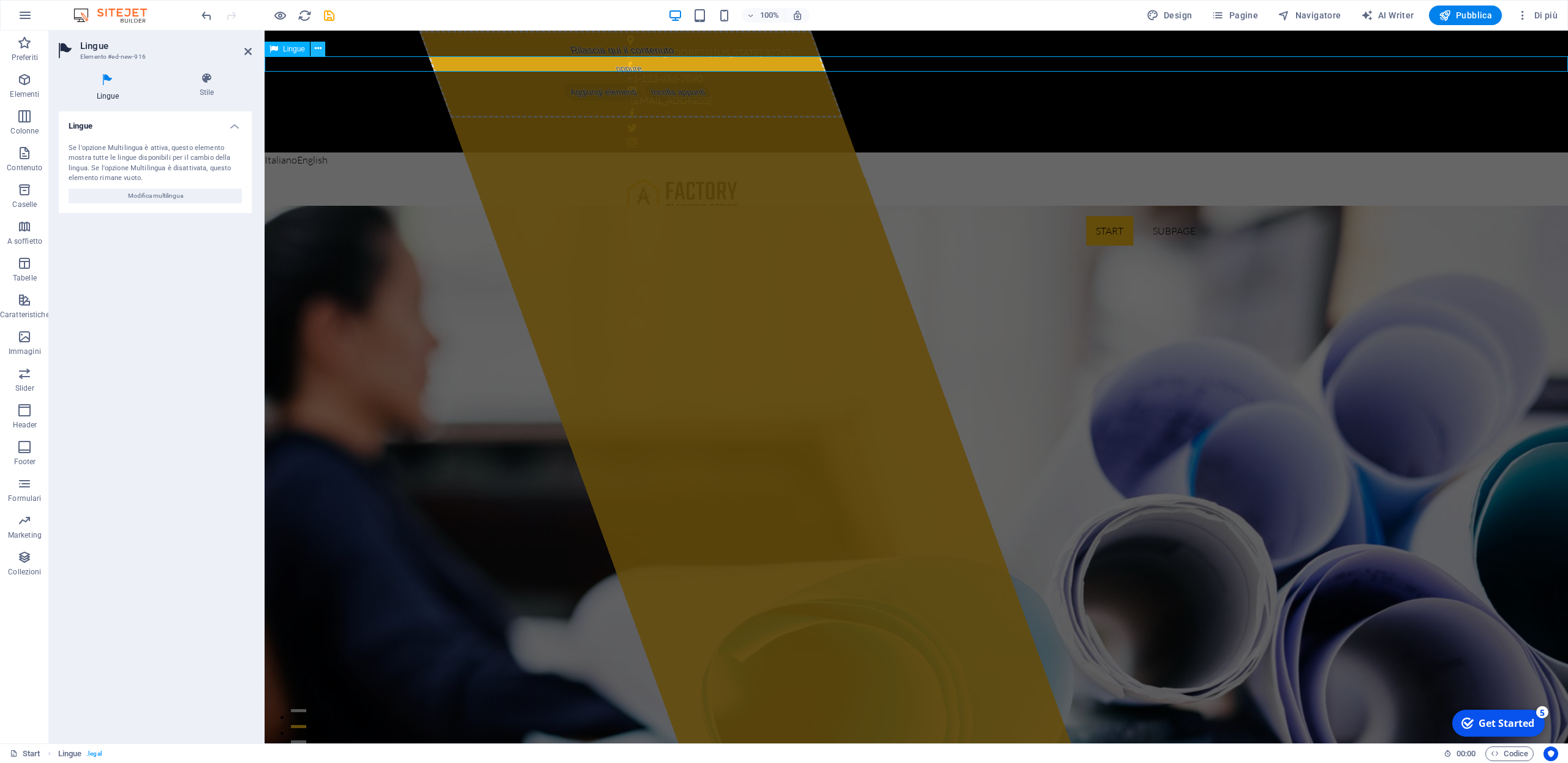
click at [321, 48] on button at bounding box center [318, 49] width 14 height 14
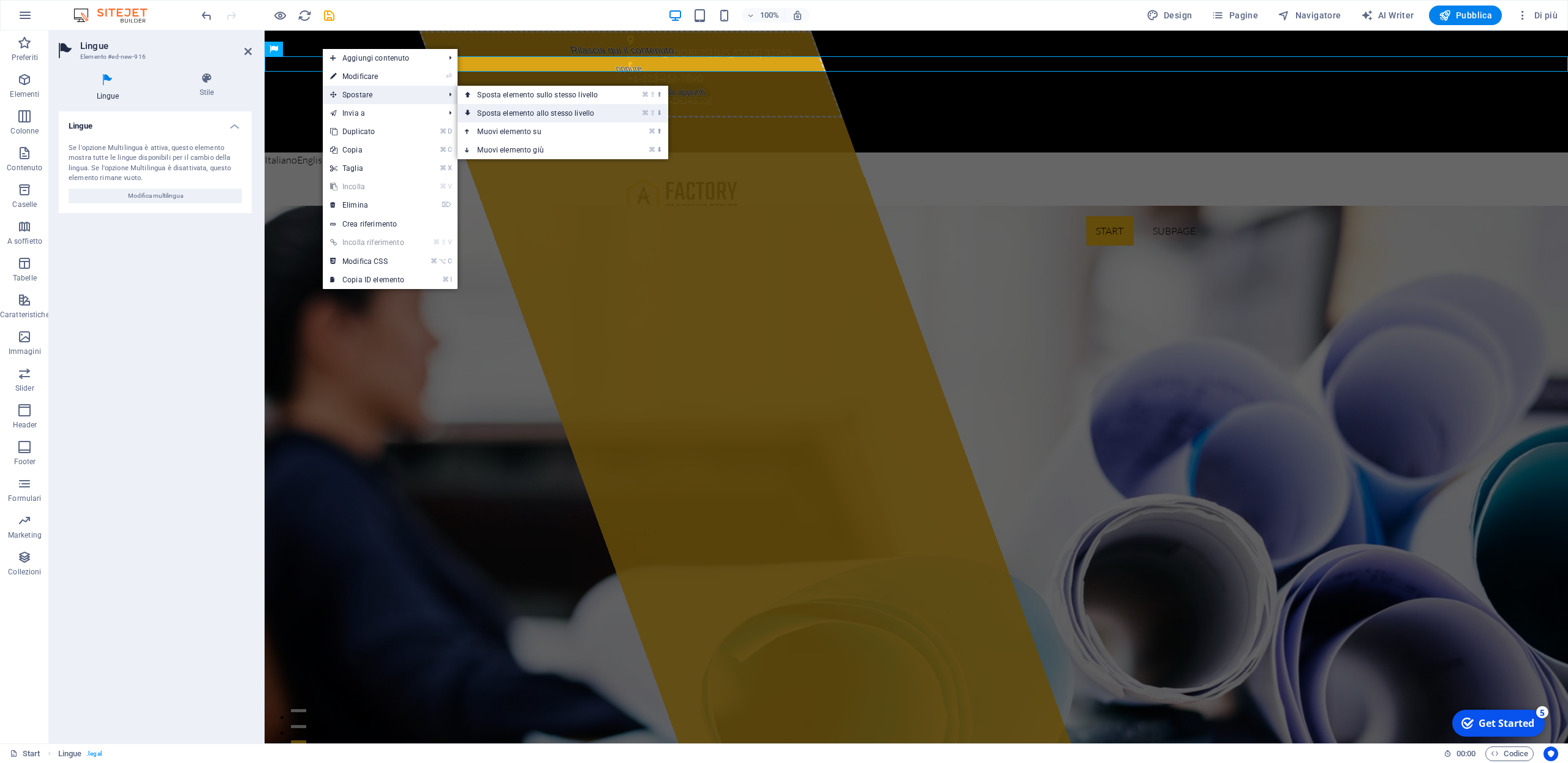
click at [563, 113] on link "⌘ ⇧ ⬇ Sposta elemento allo stesso livello" at bounding box center [540, 113] width 165 height 18
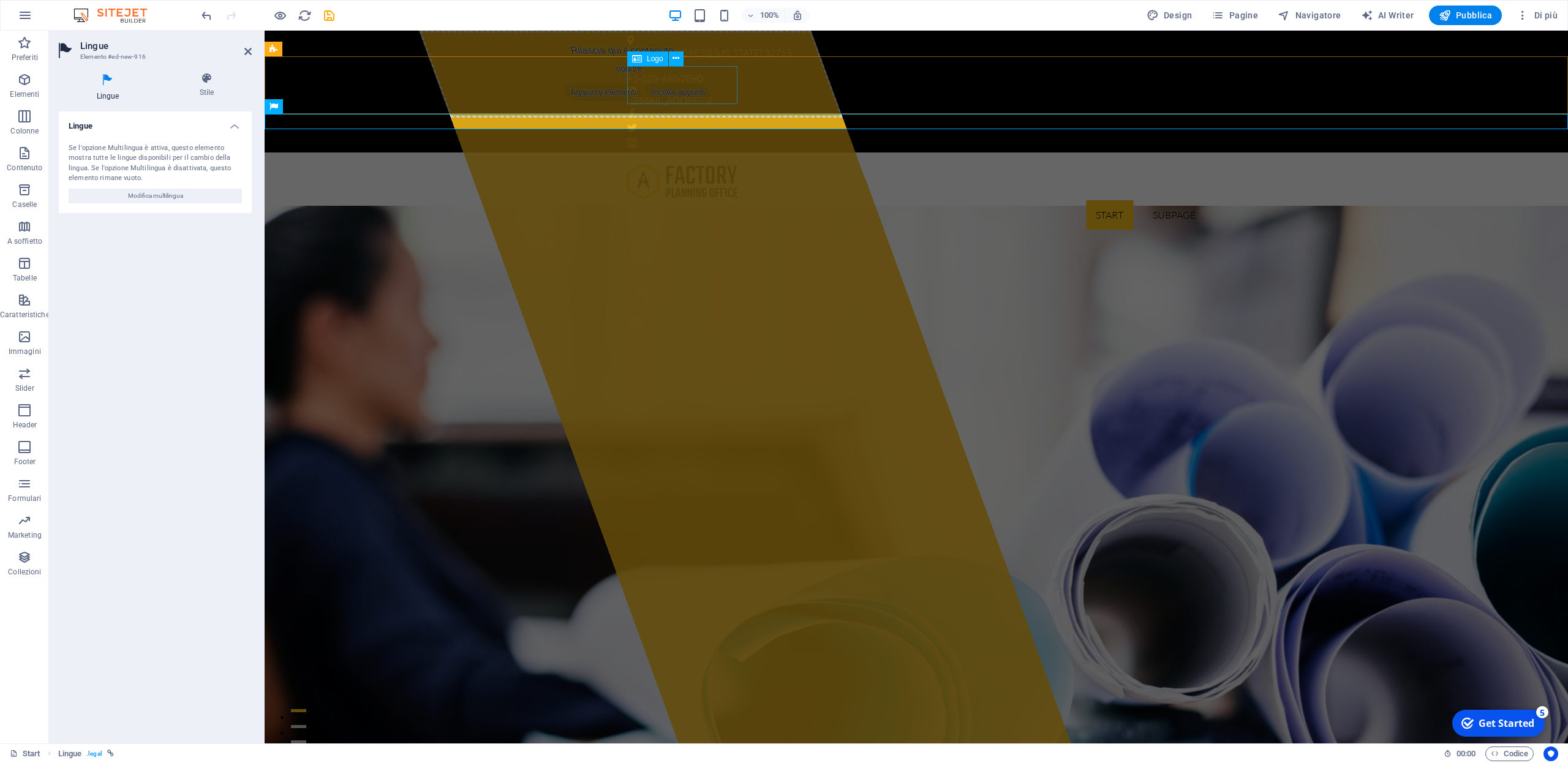
click at [675, 162] on div at bounding box center [917, 181] width 578 height 38
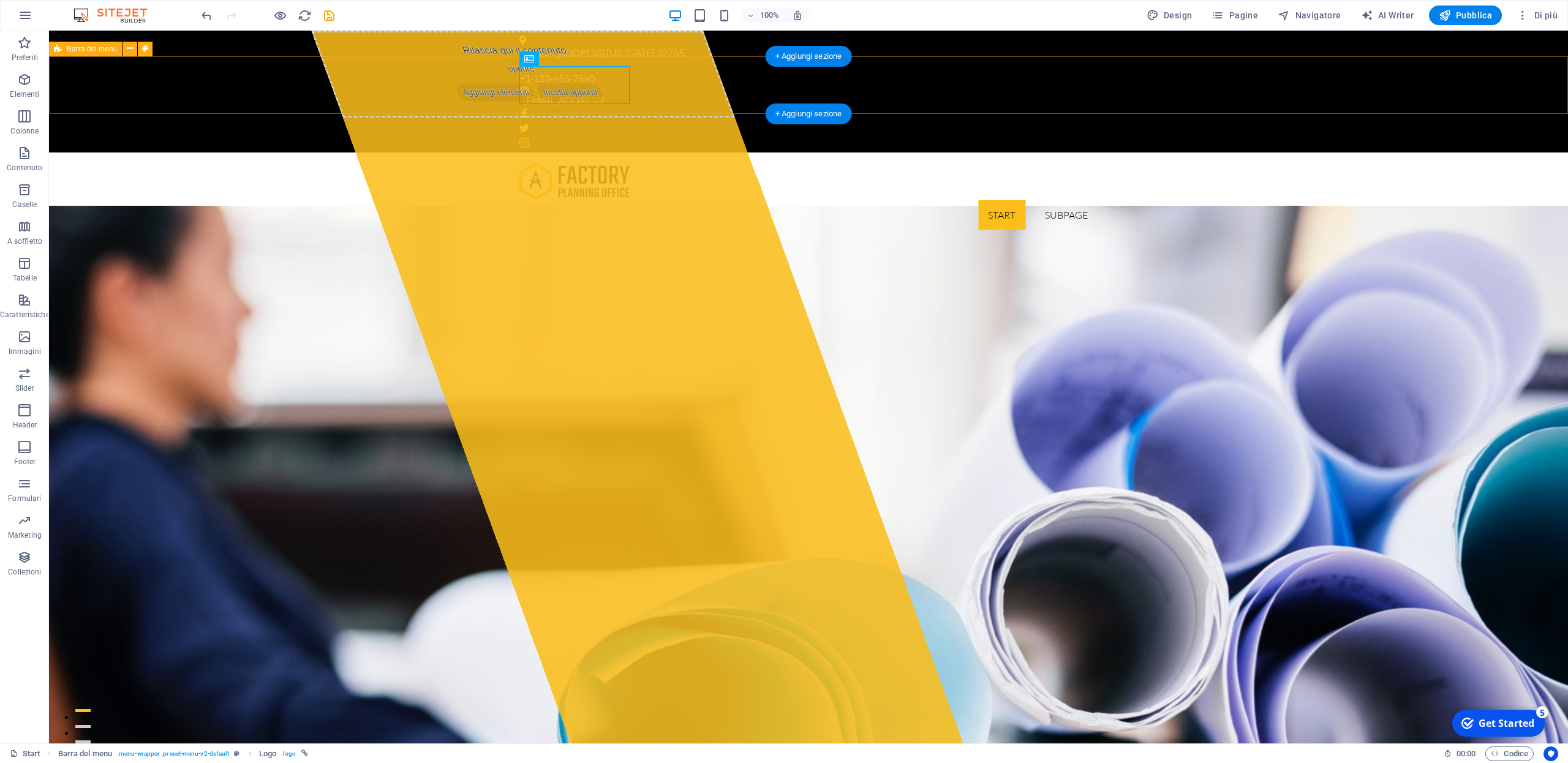
click at [364, 153] on div "Start Subpage" at bounding box center [808, 196] width 1519 height 87
click at [130, 50] on icon at bounding box center [130, 48] width 7 height 12
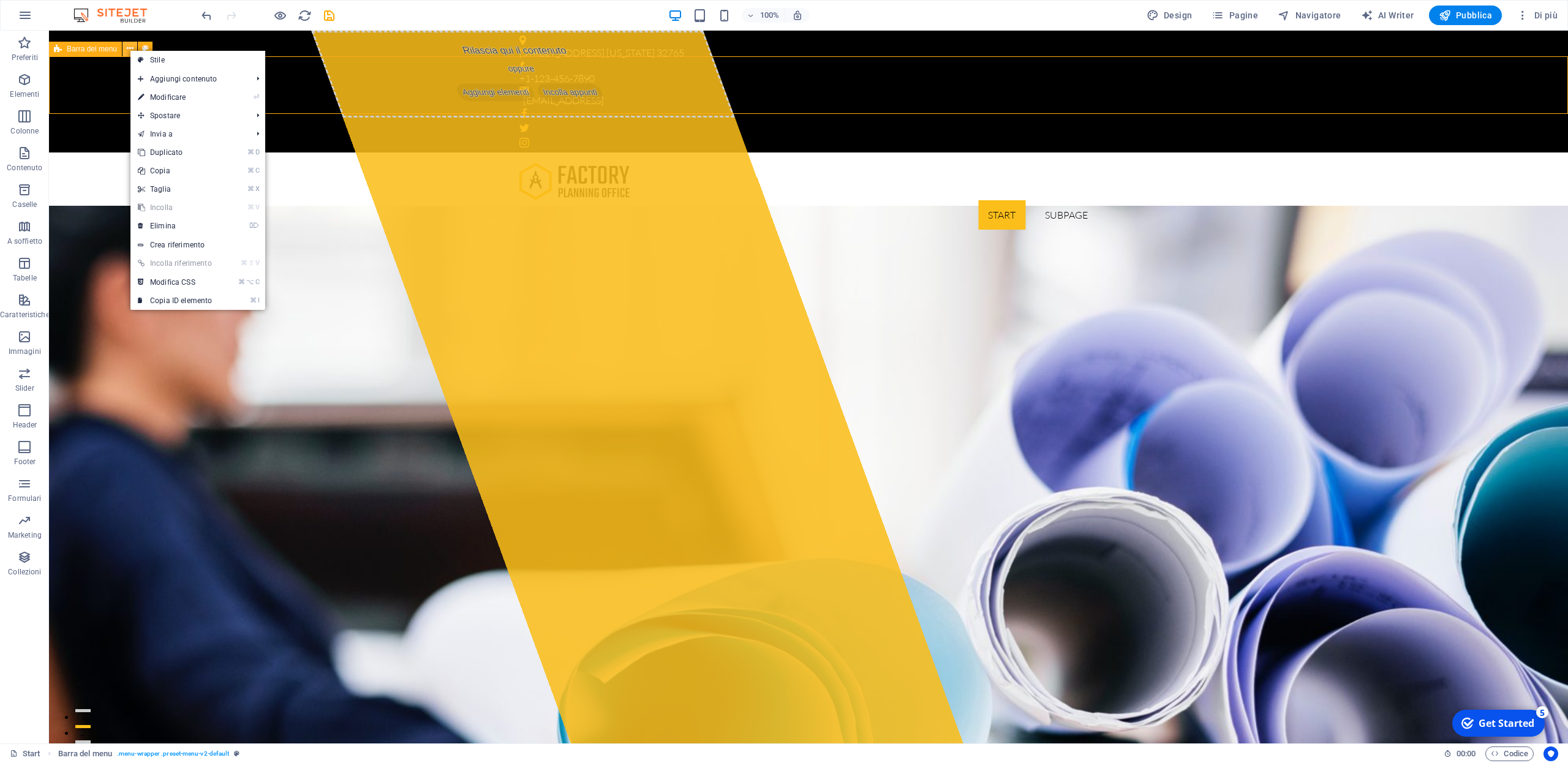
click at [130, 50] on icon at bounding box center [130, 48] width 7 height 12
click at [88, 50] on span "Barra del menu" at bounding box center [92, 50] width 51 height 8
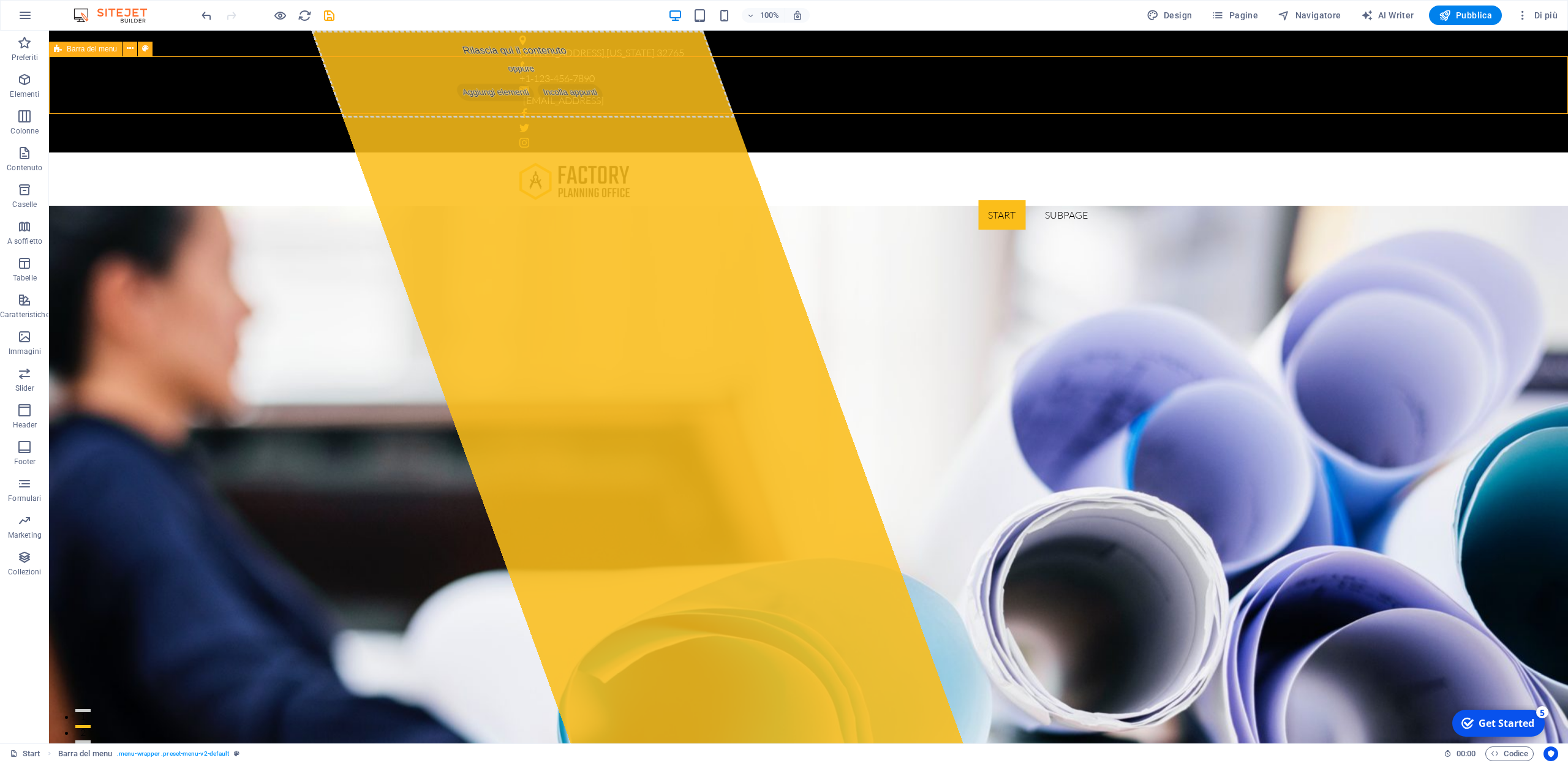
click at [88, 50] on span "Barra del menu" at bounding box center [92, 50] width 51 height 8
select select "header"
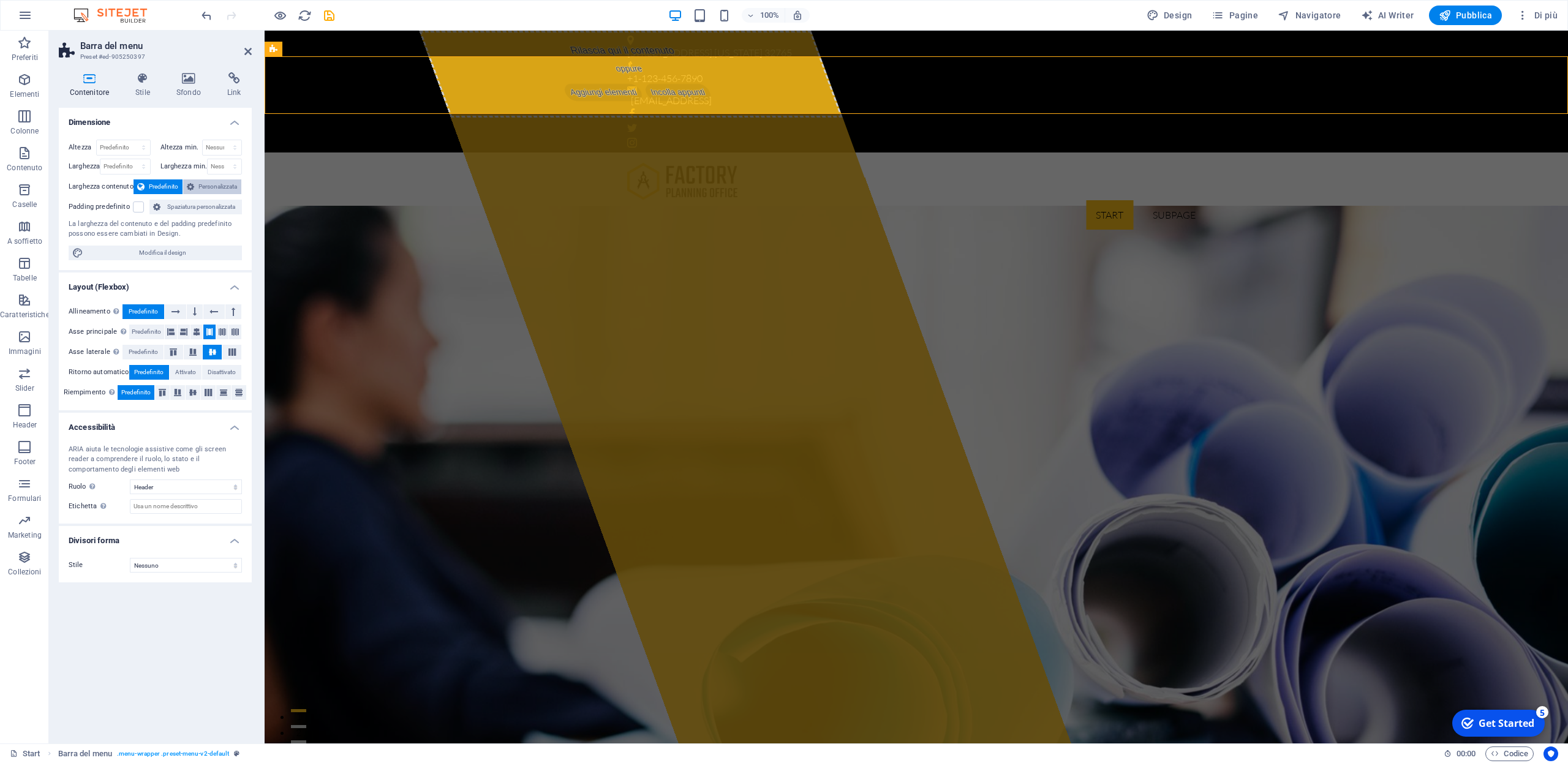
click at [215, 187] on span "Personalizzata" at bounding box center [217, 186] width 40 height 14
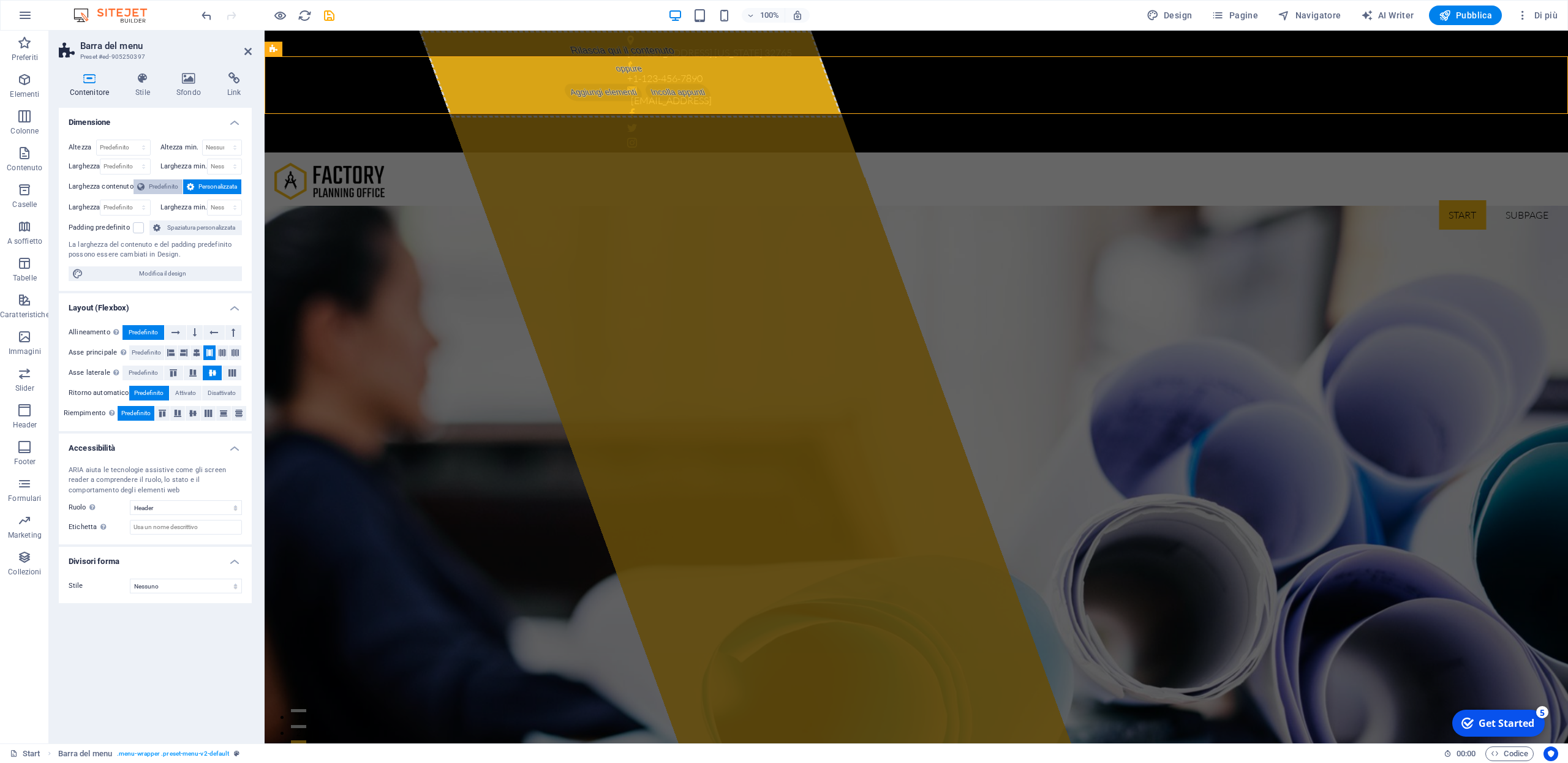
click at [163, 188] on span "Predefinito" at bounding box center [163, 186] width 31 height 14
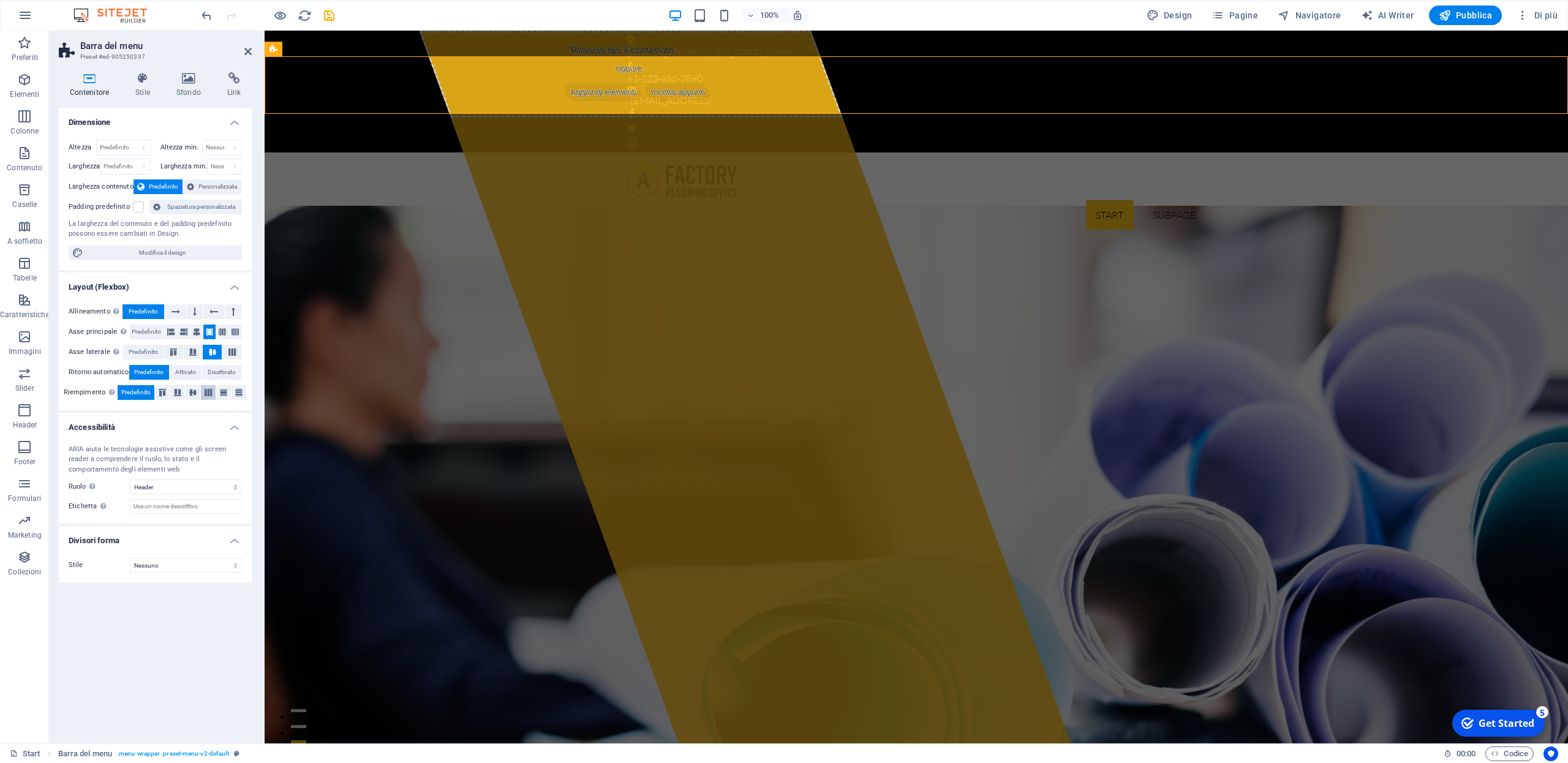
click at [207, 392] on icon at bounding box center [208, 393] width 14 height 8
click at [133, 394] on span "Predefinito" at bounding box center [135, 392] width 30 height 14
click option "Nessuno" at bounding box center [0, 0] width 0 height 0
click at [114, 47] on h2 "Barra del menu" at bounding box center [166, 46] width 172 height 11
click at [369, 153] on div "Start Subpage" at bounding box center [916, 196] width 1304 height 87
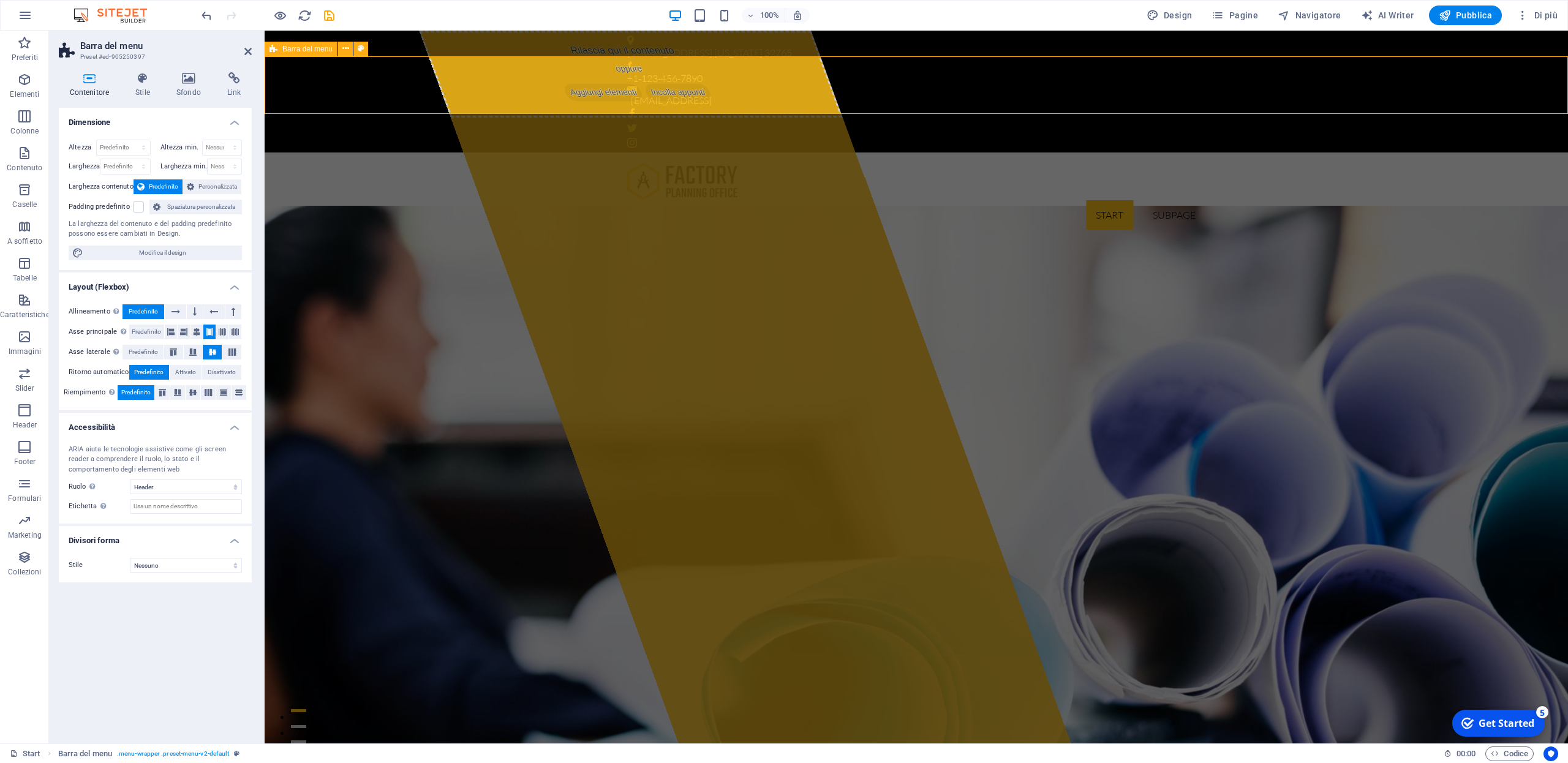
click at [331, 153] on div "Start Subpage" at bounding box center [916, 196] width 1304 height 87
click at [346, 50] on icon at bounding box center [345, 48] width 7 height 12
click at [345, 50] on icon at bounding box center [345, 48] width 7 height 12
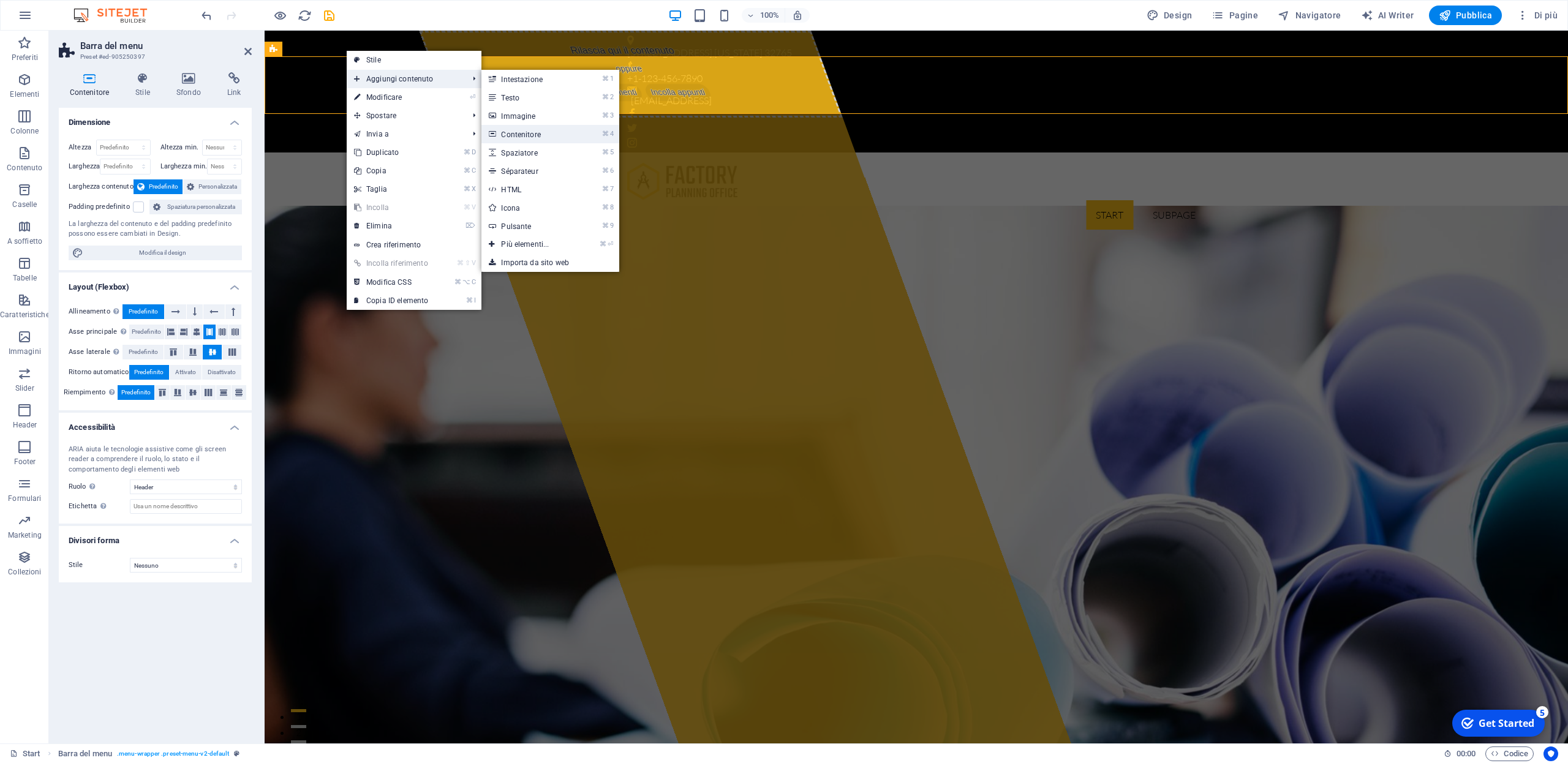
click at [537, 138] on link "⌘ 4 Contenitore" at bounding box center [527, 134] width 92 height 18
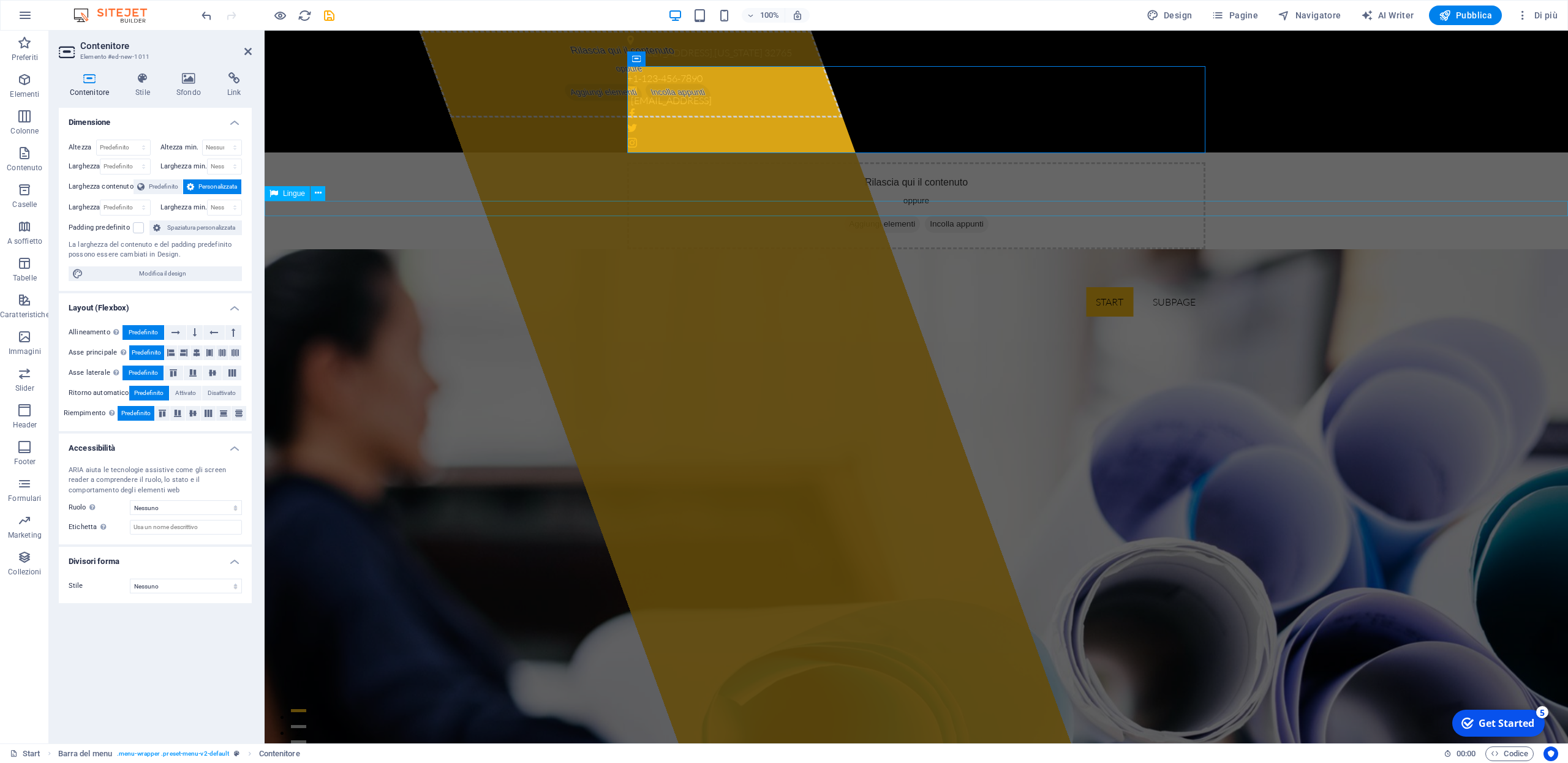
click at [388, 326] on div "Italiano English" at bounding box center [916, 334] width 1304 height 16
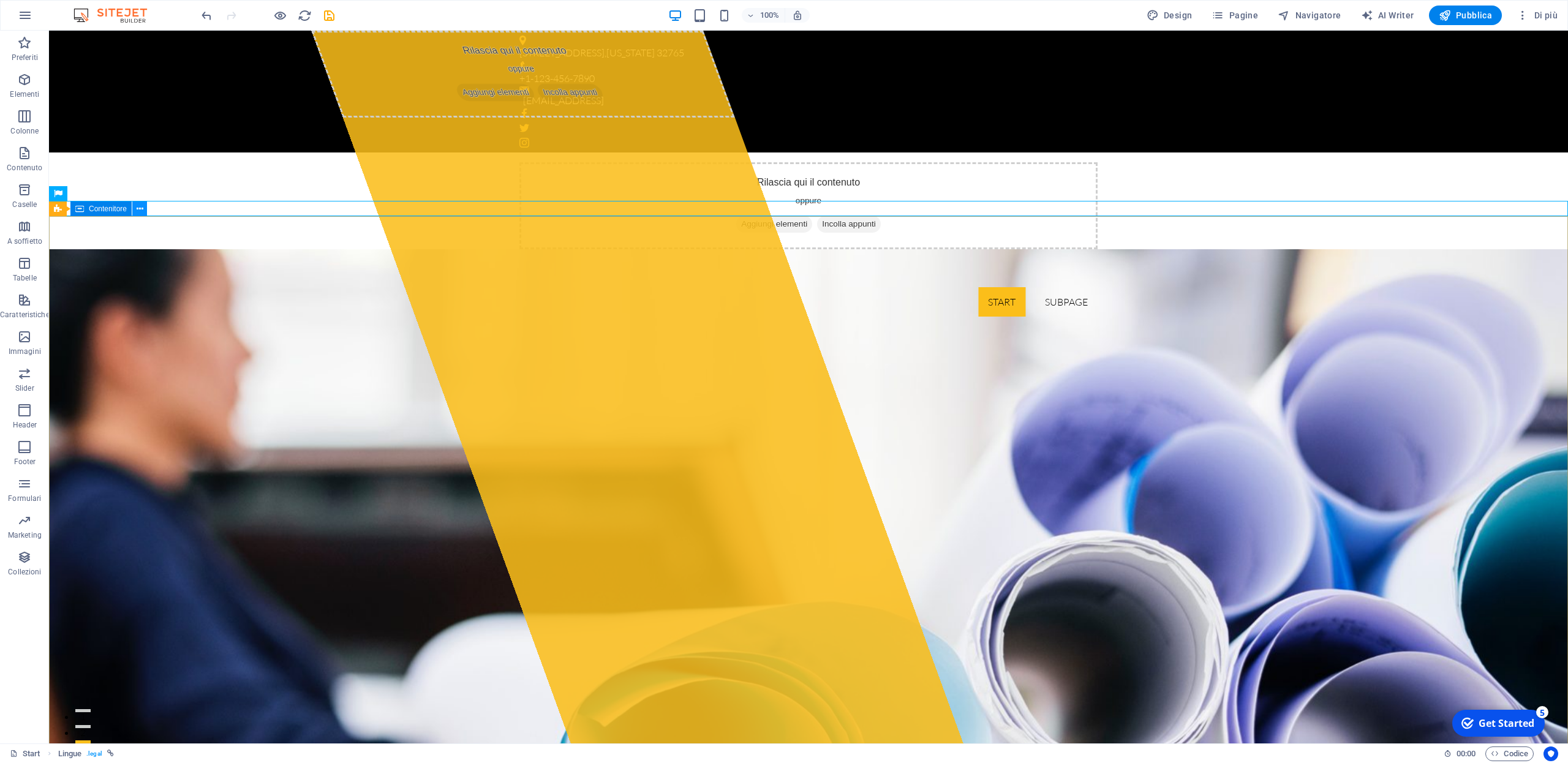
click at [141, 208] on icon at bounding box center [139, 209] width 7 height 12
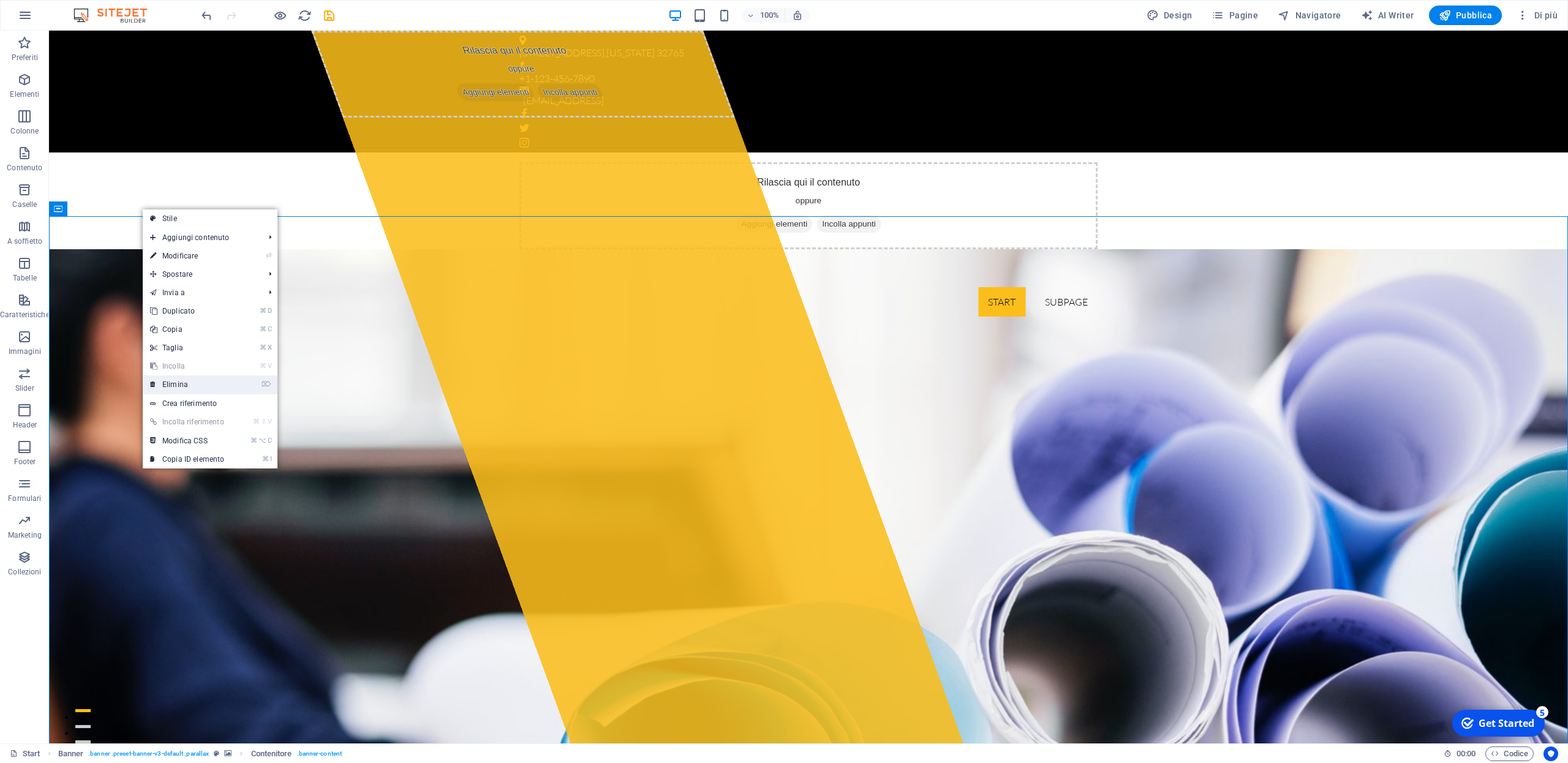
click at [186, 384] on link "⌦ Elimina" at bounding box center [187, 384] width 89 height 18
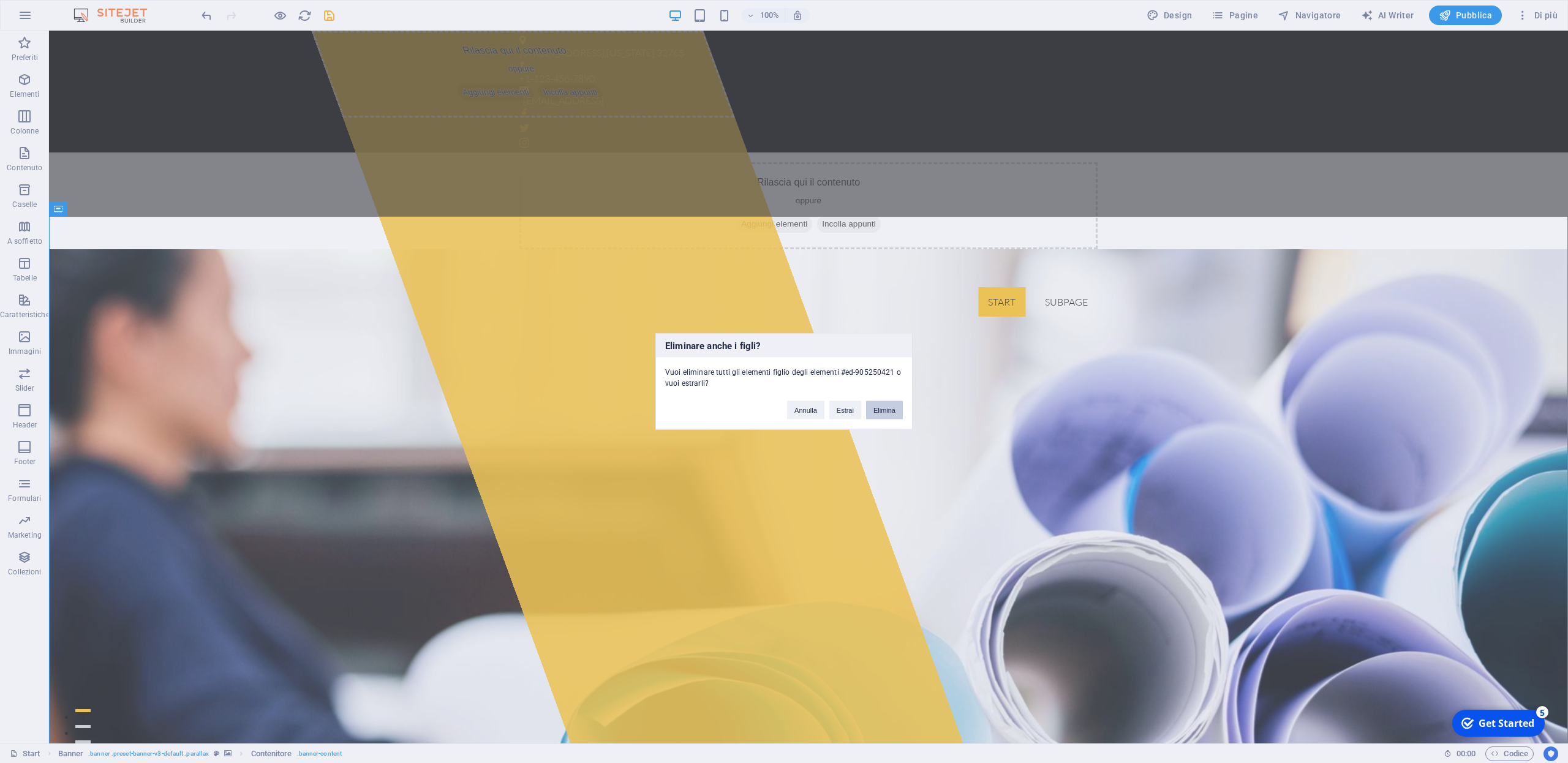
click at [885, 410] on button "Elimina" at bounding box center [884, 410] width 37 height 18
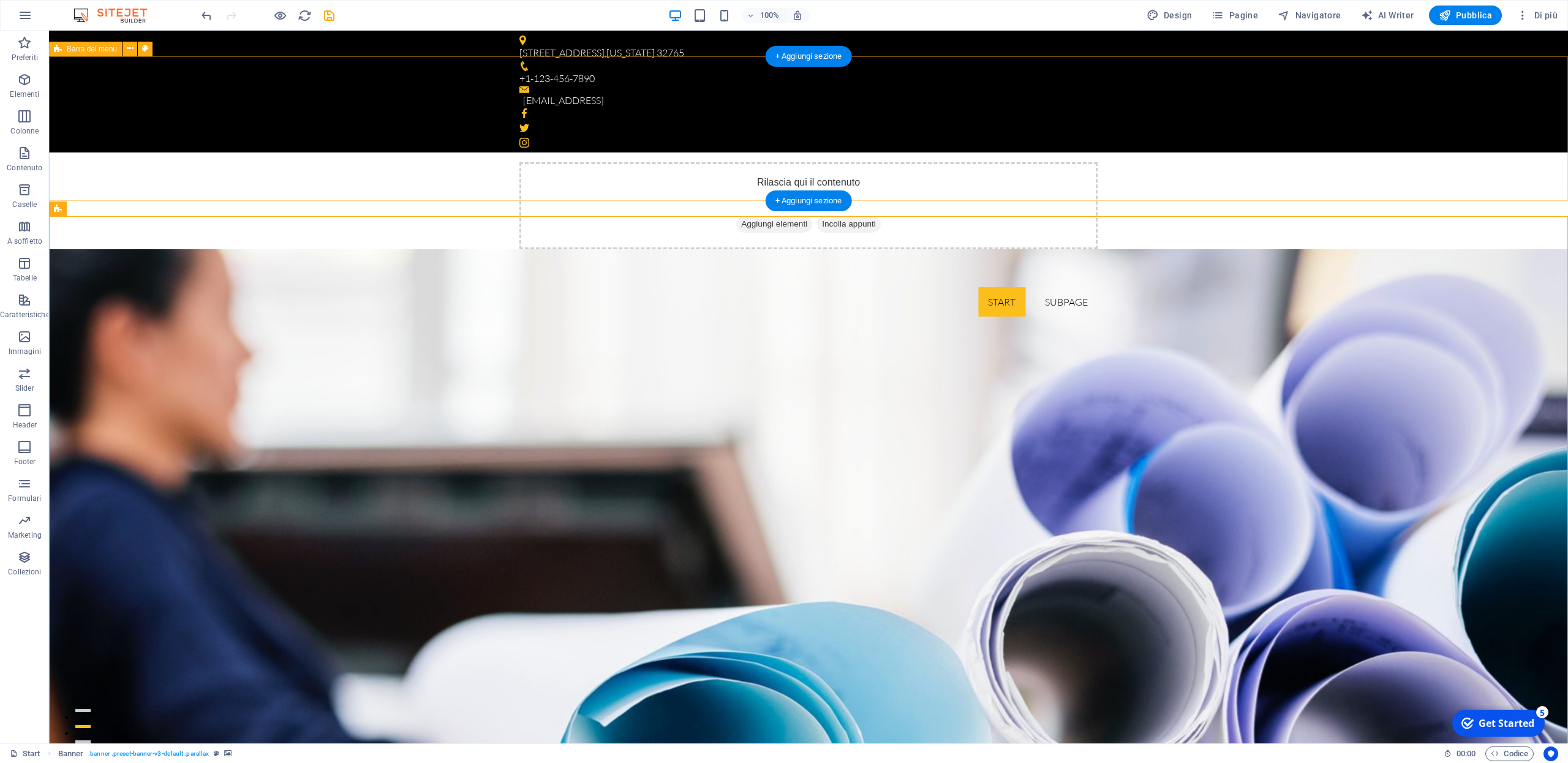
click at [398, 169] on div "Rilascia qui il contenuto oppure Aggiungi elementi Incolla appunti Start Subpage" at bounding box center [808, 239] width 1519 height 174
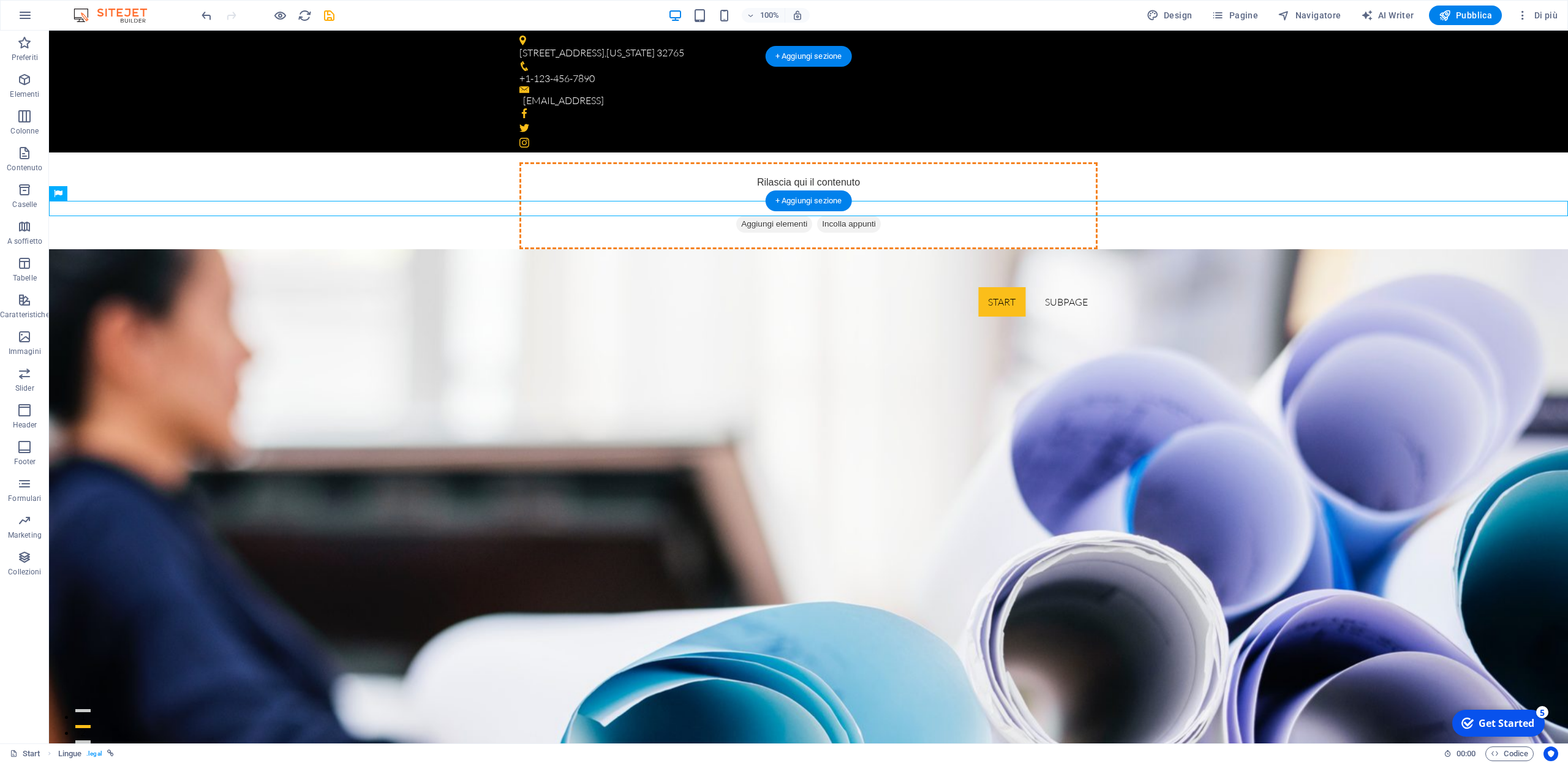
drag, startPoint x: 401, startPoint y: 206, endPoint x: 643, endPoint y: 113, distance: 259.3
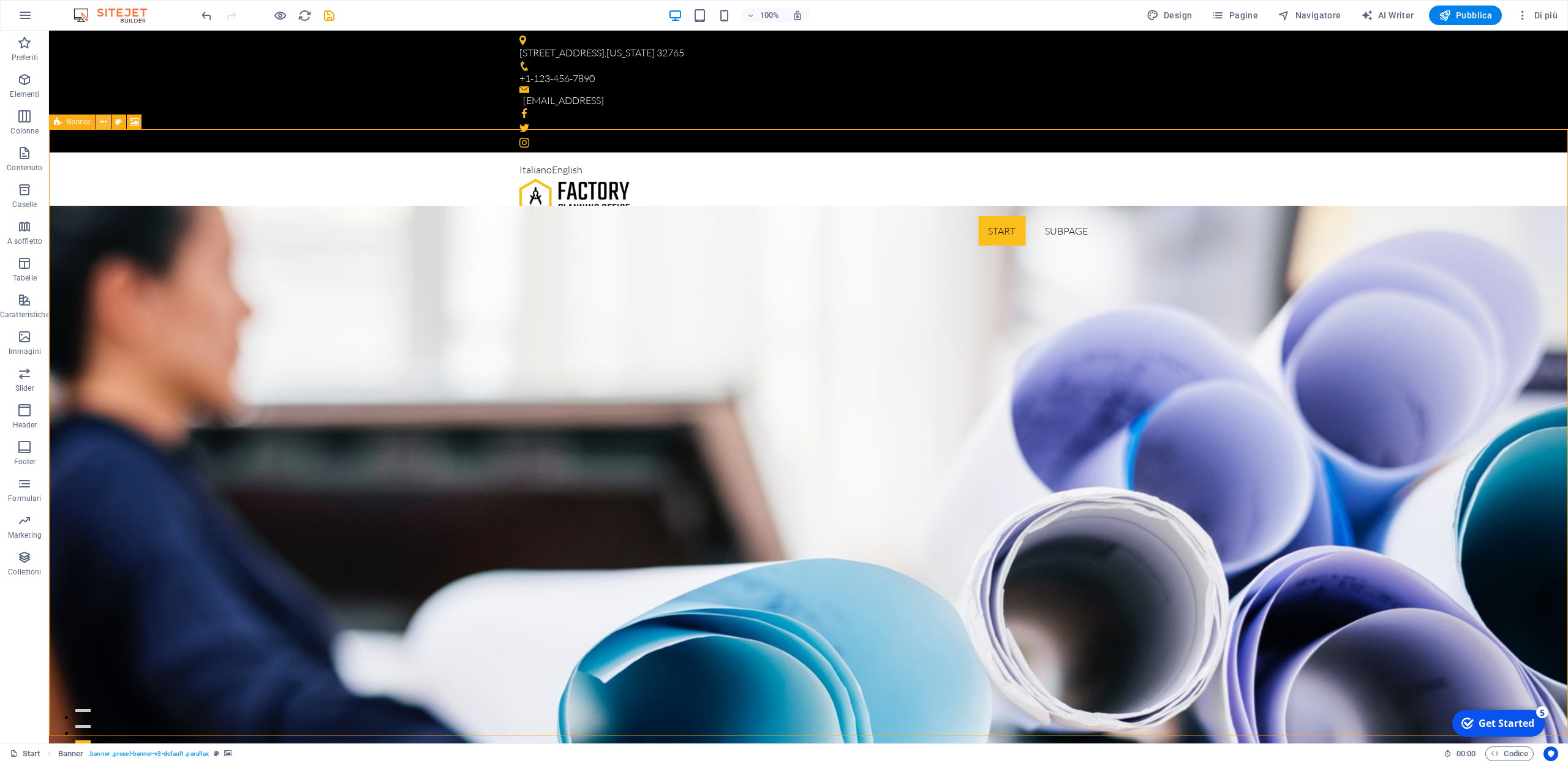
click at [104, 123] on icon at bounding box center [103, 121] width 7 height 12
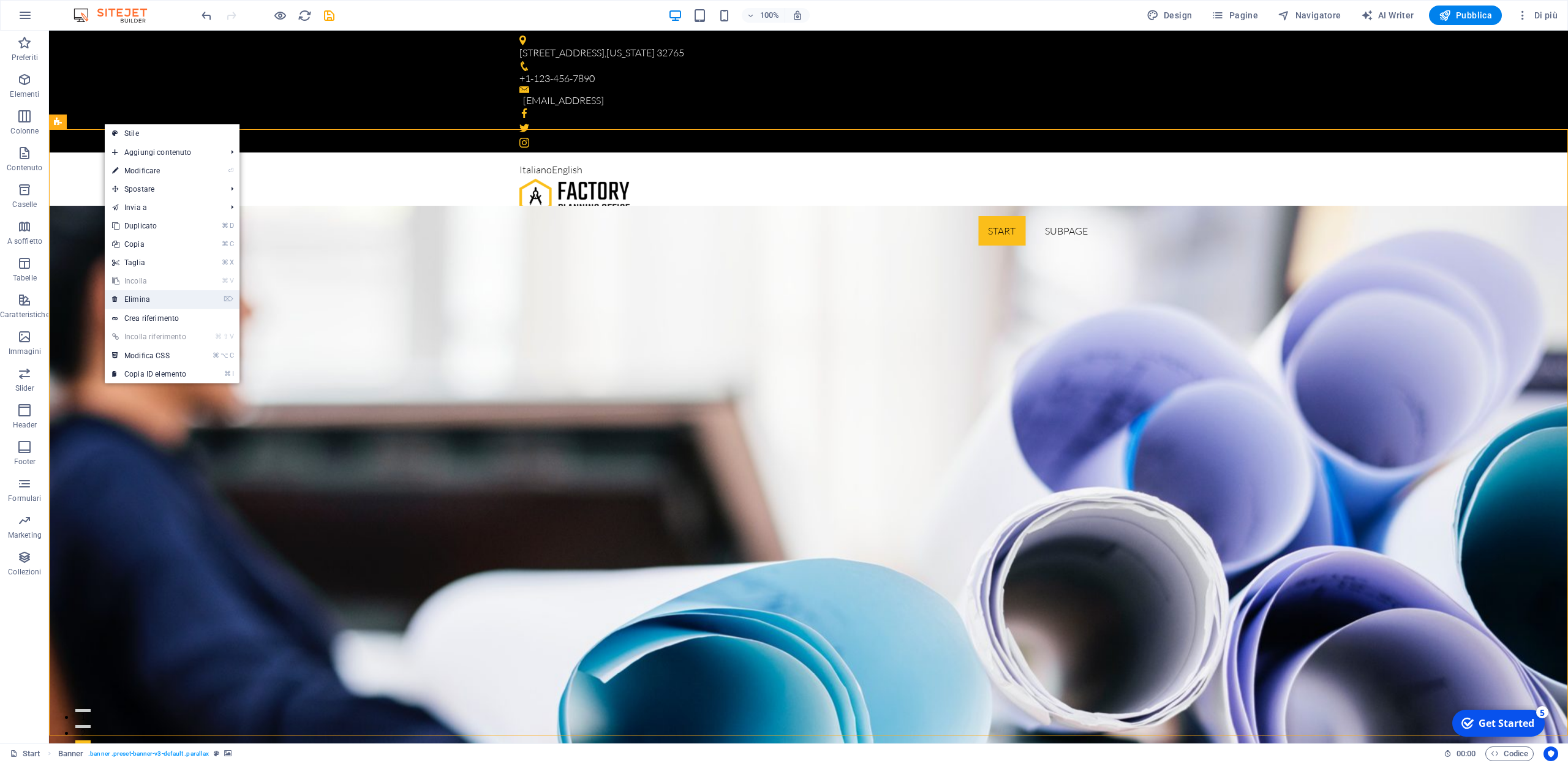
click at [131, 299] on link "⌦ Elimina" at bounding box center [149, 299] width 89 height 18
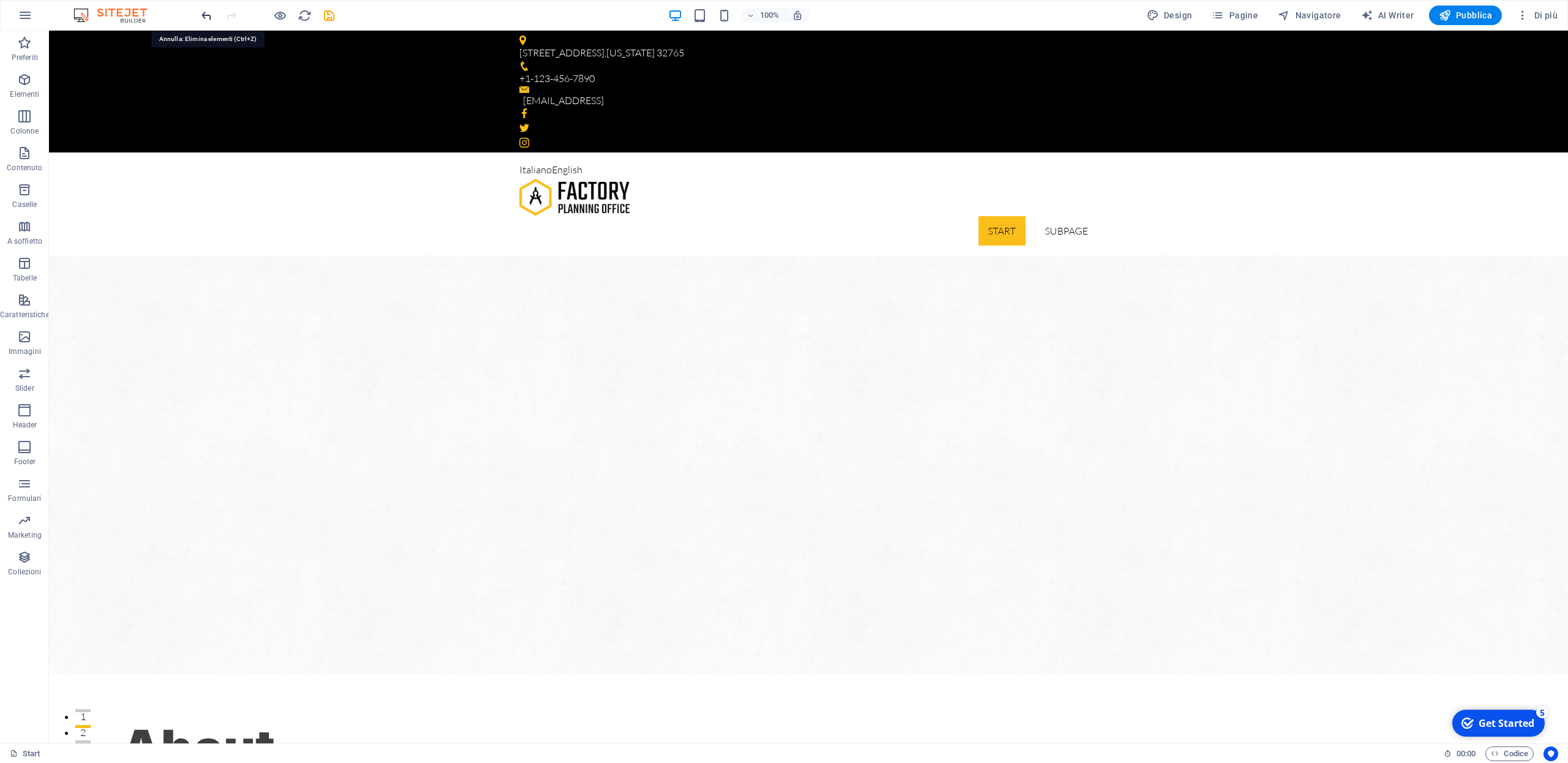
click at [208, 16] on icon "undo" at bounding box center [206, 15] width 14 height 14
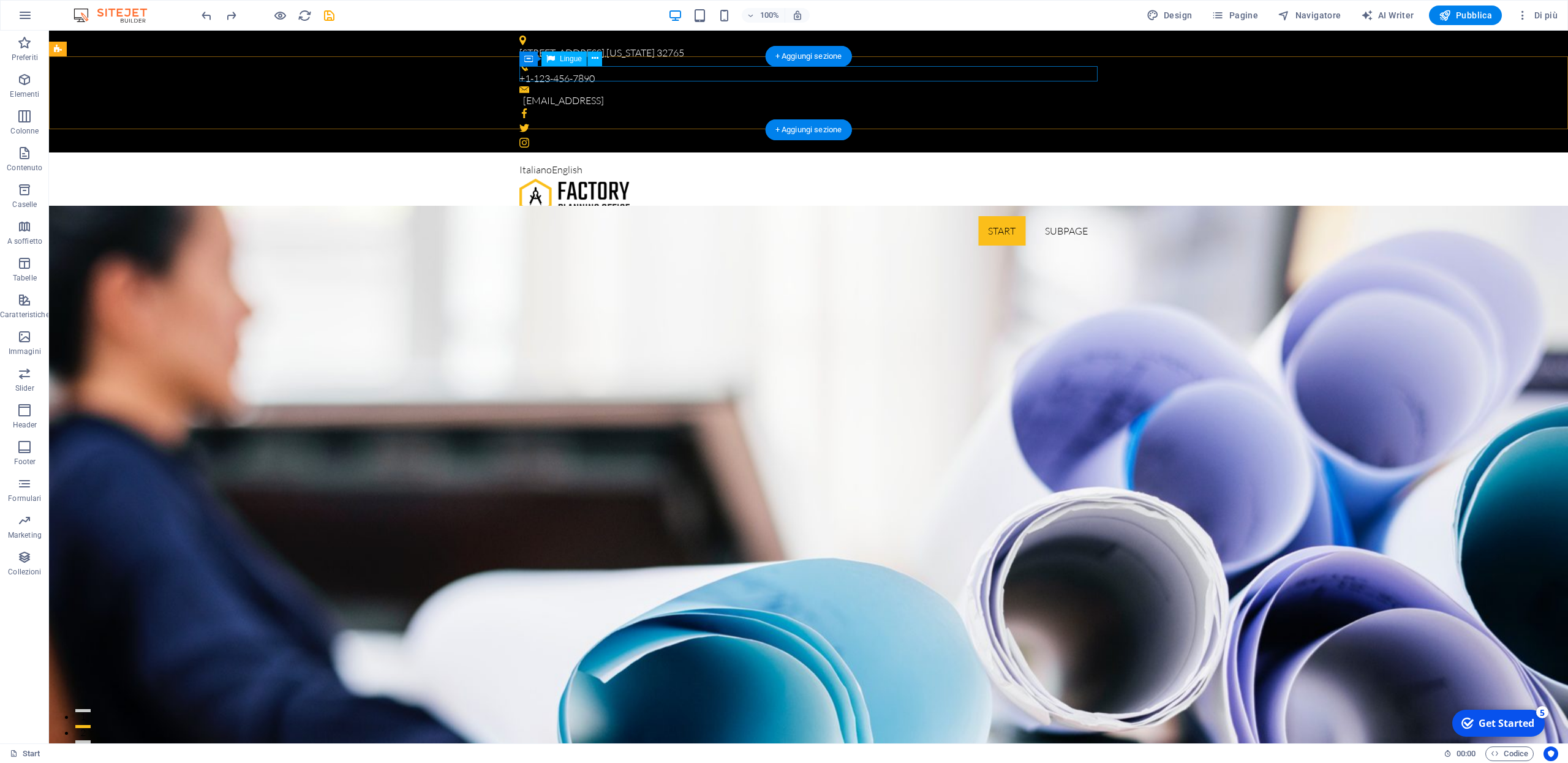
click at [600, 162] on div "Italiano English" at bounding box center [809, 170] width 578 height 16
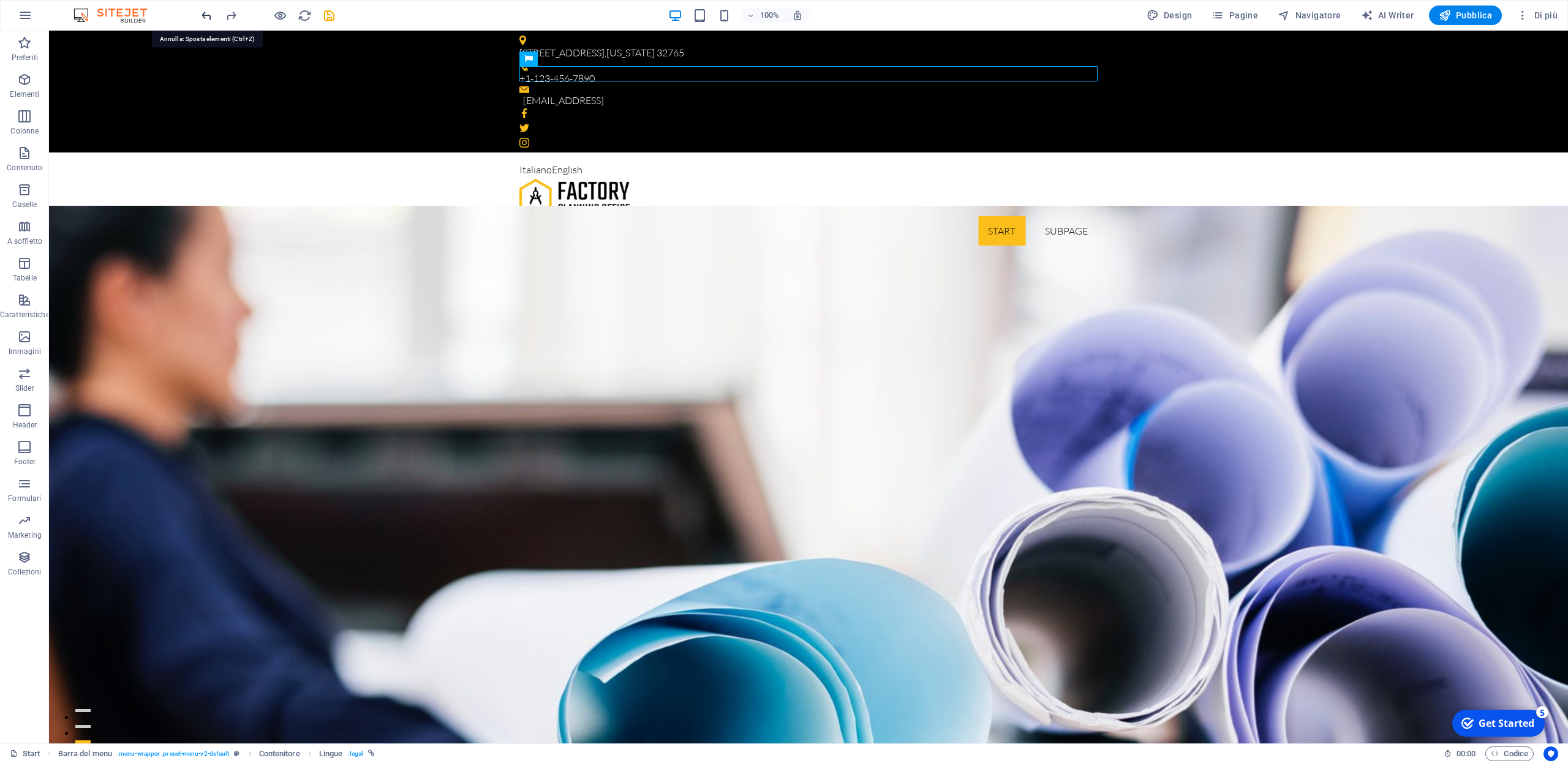
click at [206, 15] on icon "undo" at bounding box center [206, 15] width 14 height 14
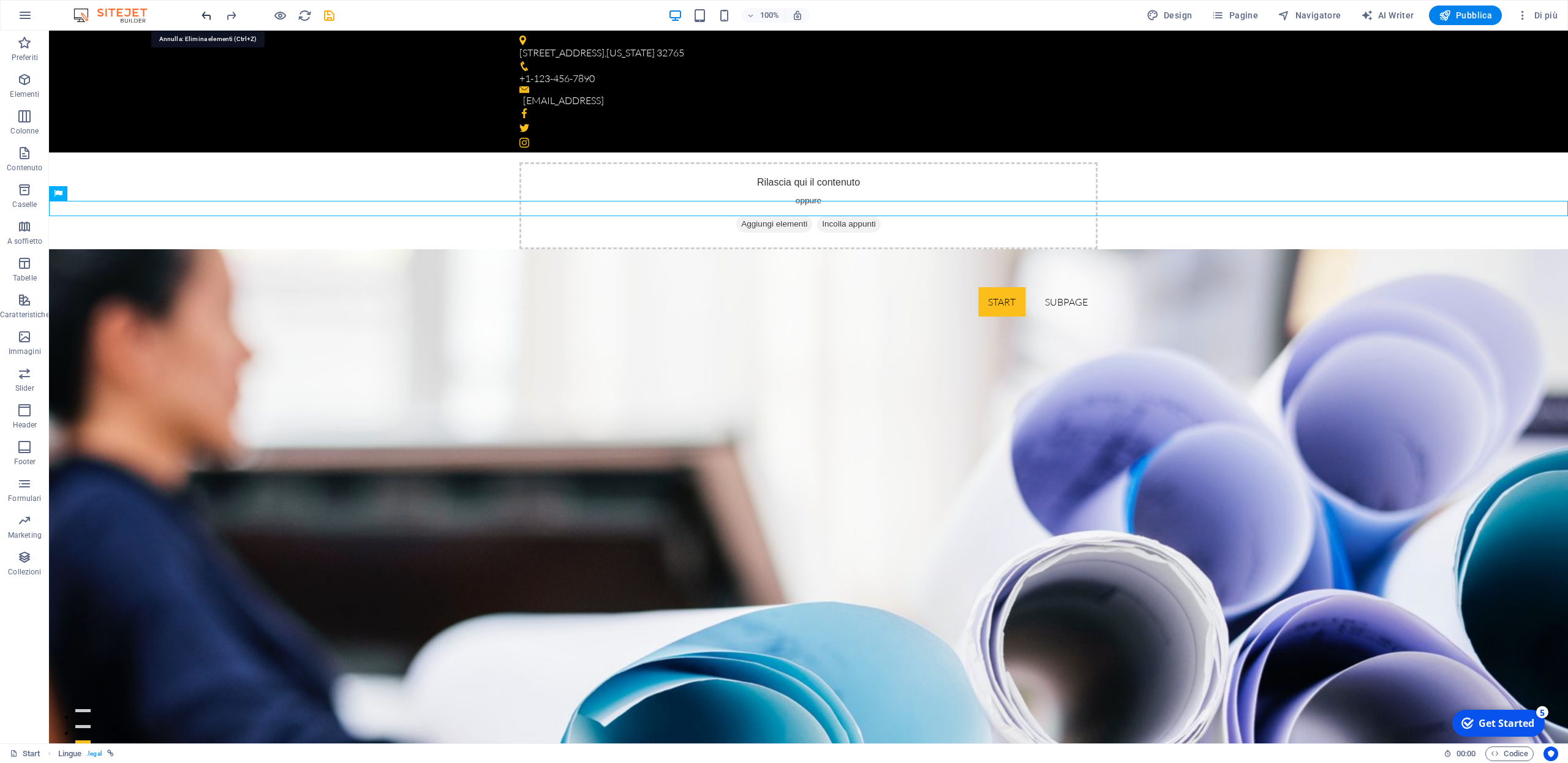
click at [208, 18] on icon "undo" at bounding box center [206, 15] width 14 height 14
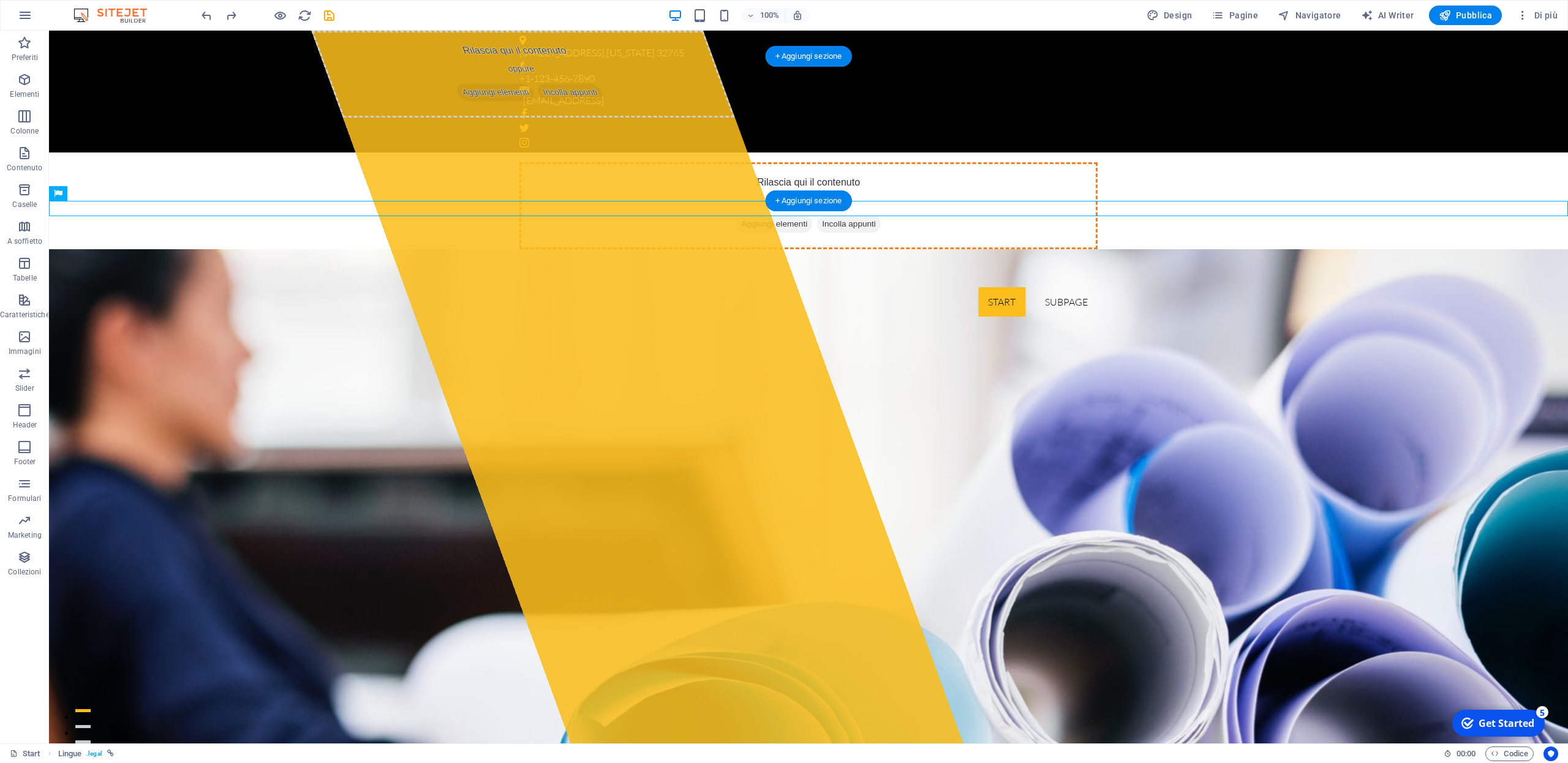
drag, startPoint x: 119, startPoint y: 209, endPoint x: 585, endPoint y: 105, distance: 477.5
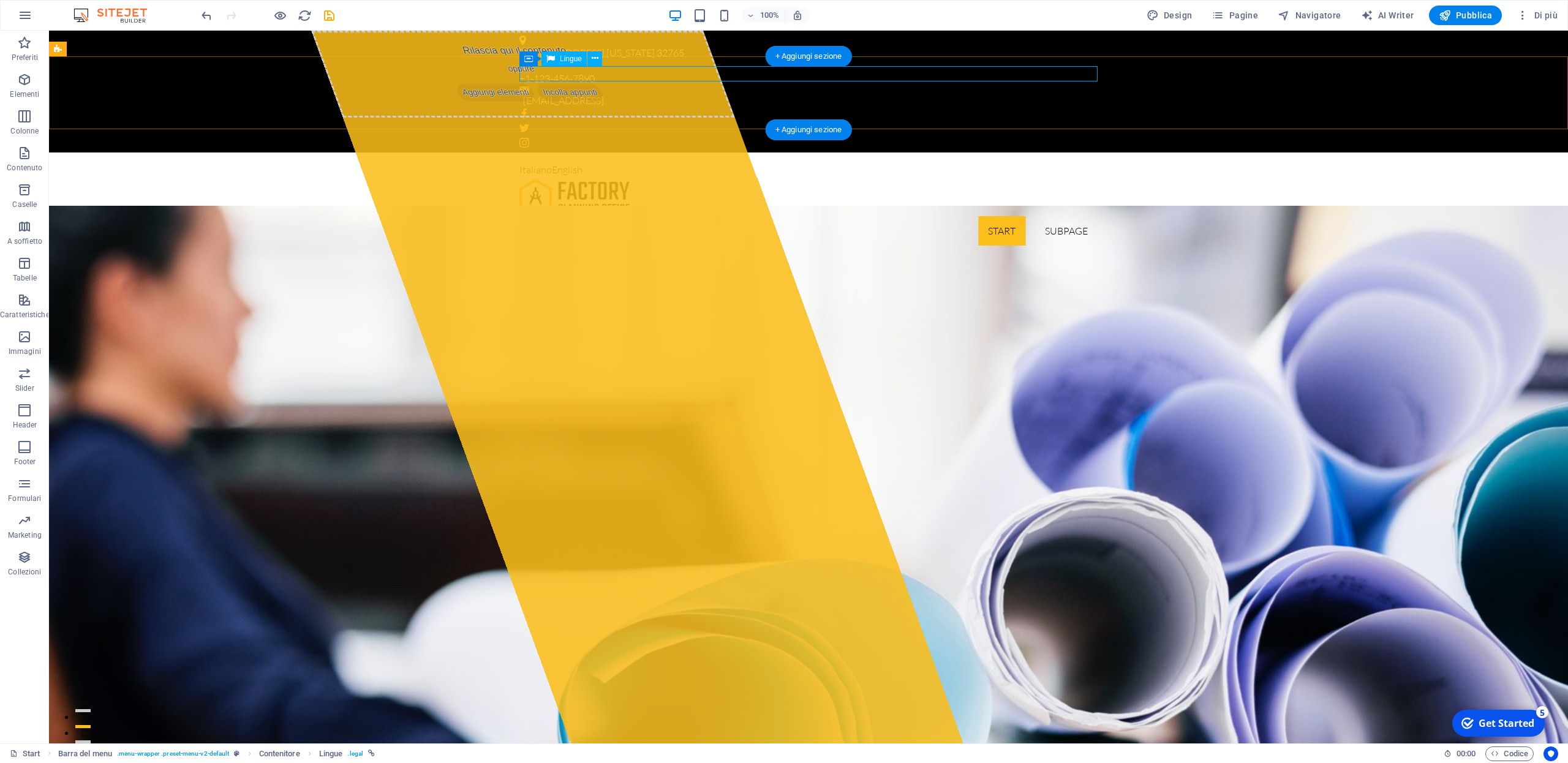
click at [639, 162] on div "Italiano English" at bounding box center [809, 170] width 578 height 16
click at [595, 59] on icon at bounding box center [594, 58] width 7 height 12
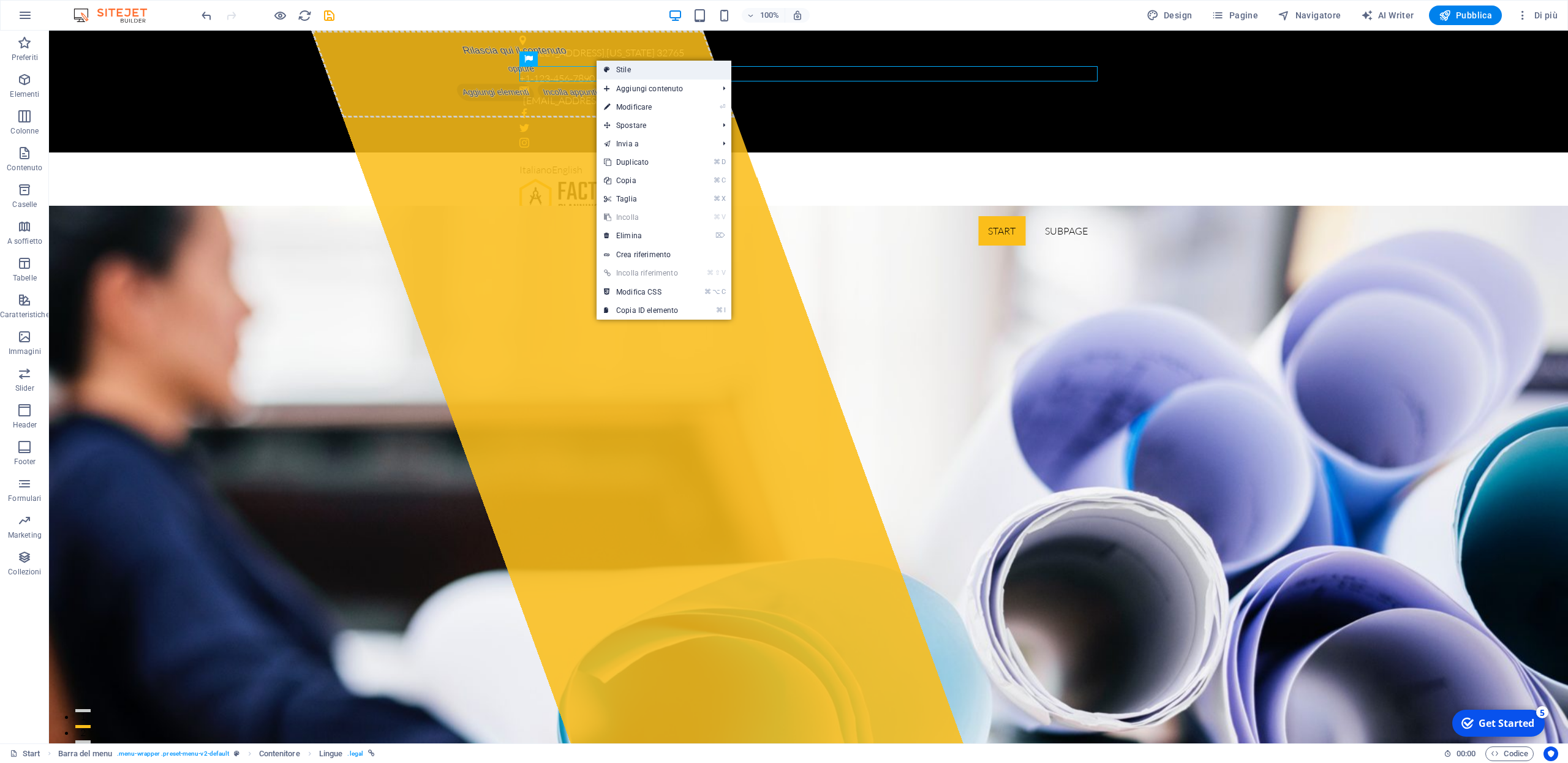
click at [628, 71] on link "Stile" at bounding box center [664, 70] width 134 height 18
select select "rem"
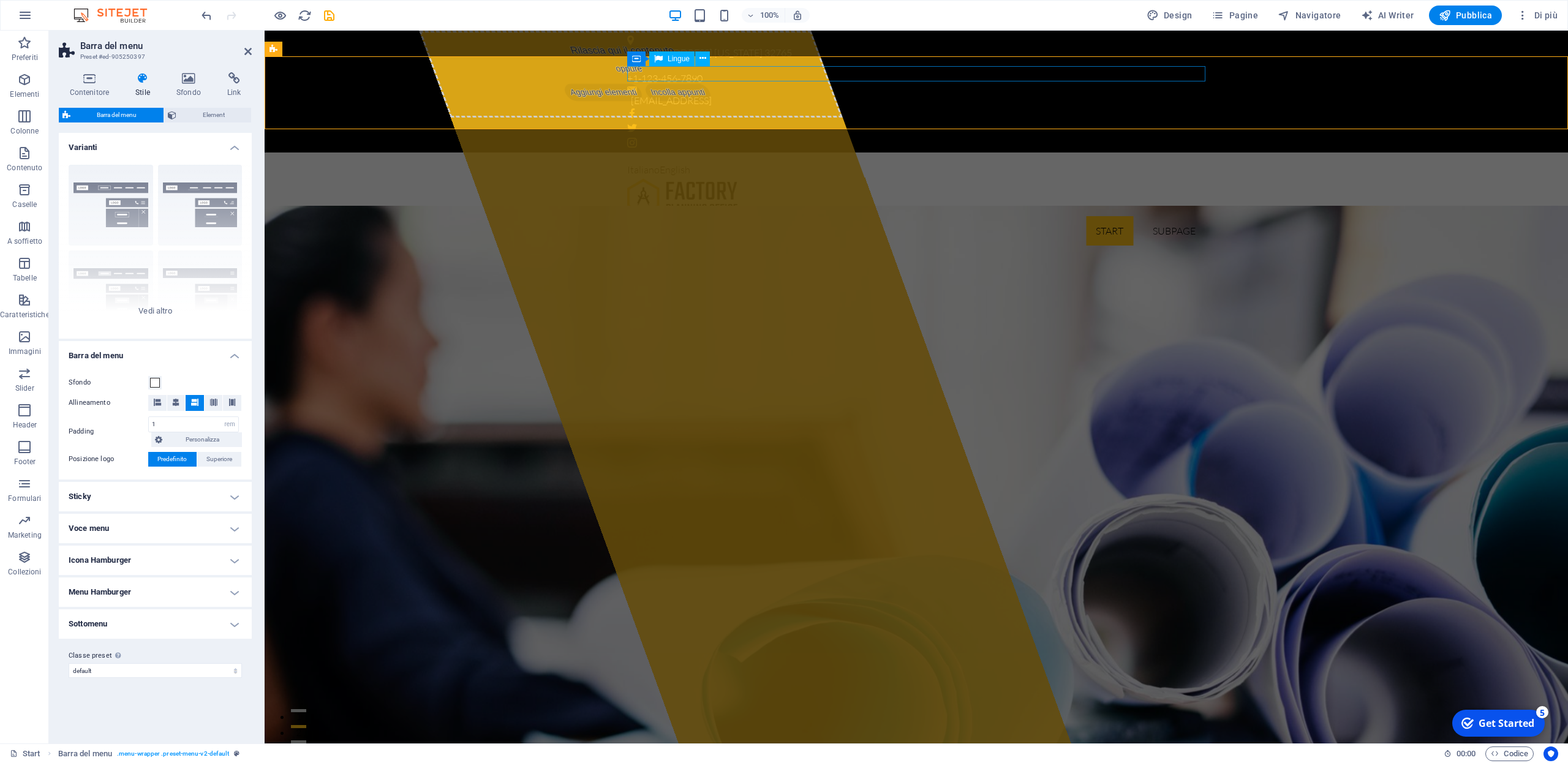
click at [703, 162] on div "Italiano English" at bounding box center [917, 170] width 578 height 16
click at [702, 162] on div "Italiano English" at bounding box center [917, 170] width 578 height 16
click at [204, 114] on span "Element" at bounding box center [214, 114] width 68 height 14
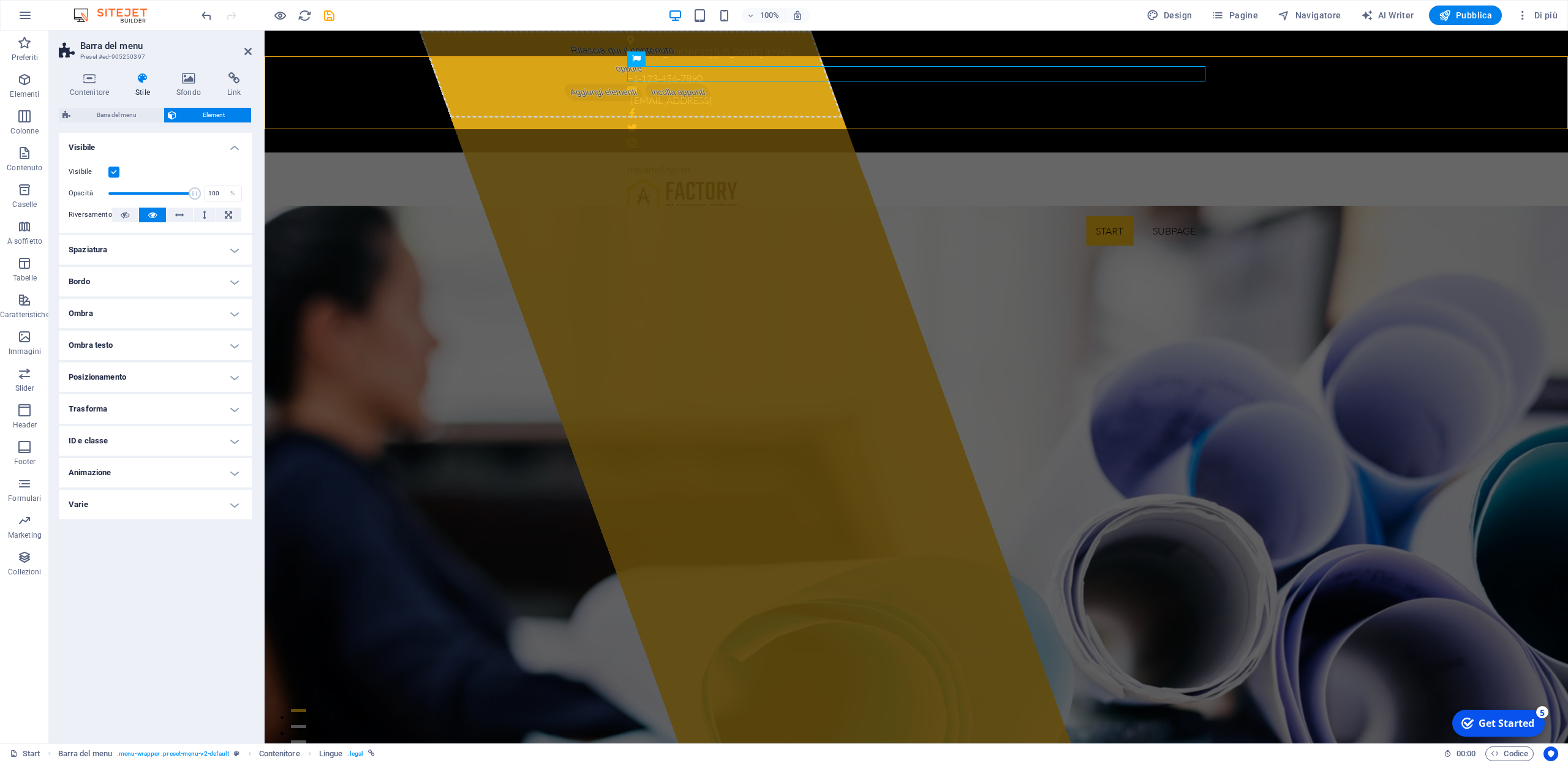
click at [235, 252] on h4 "Spaziatura" at bounding box center [155, 250] width 193 height 30
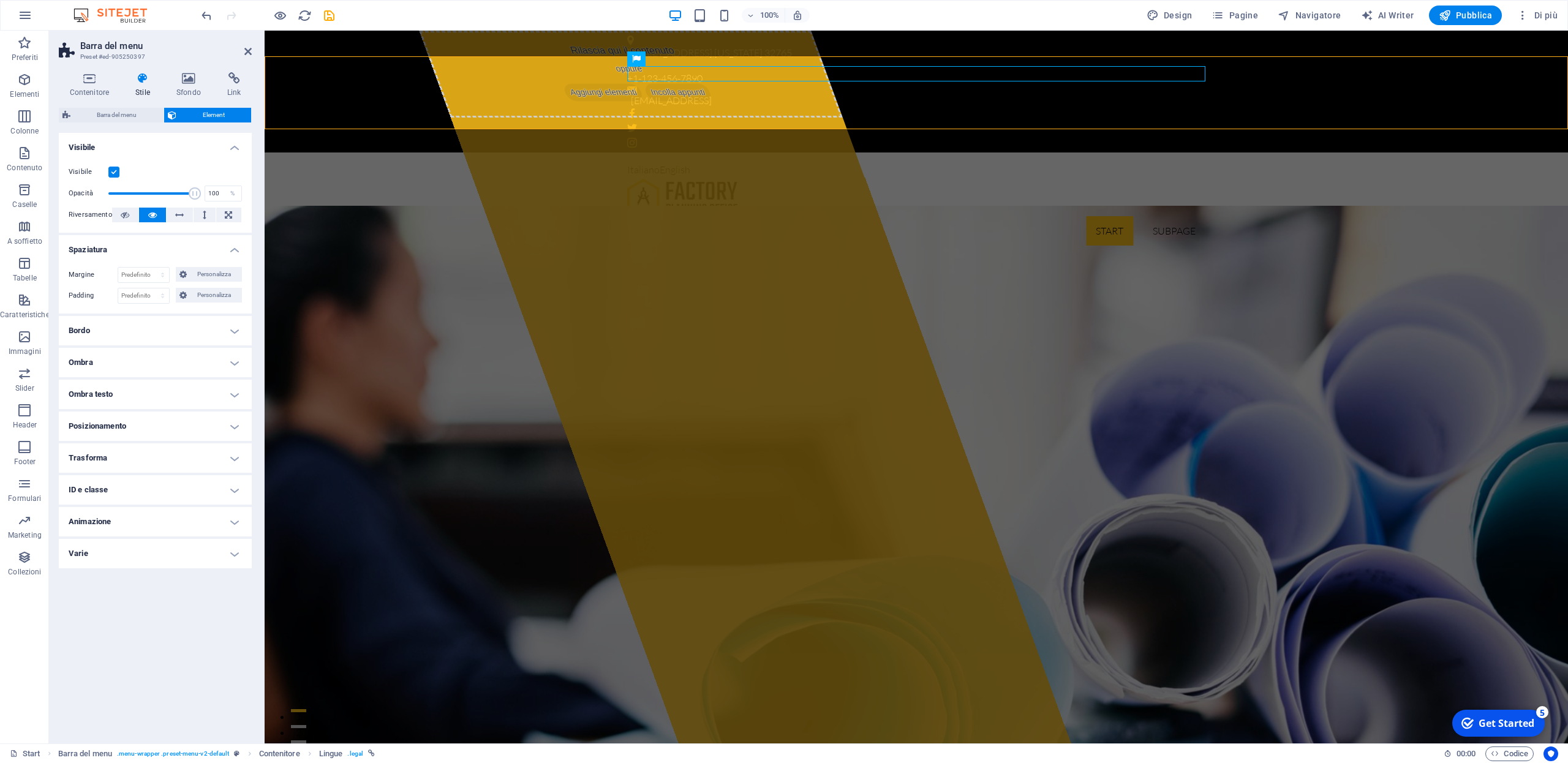
click at [234, 251] on h4 "Spaziatura" at bounding box center [155, 246] width 193 height 22
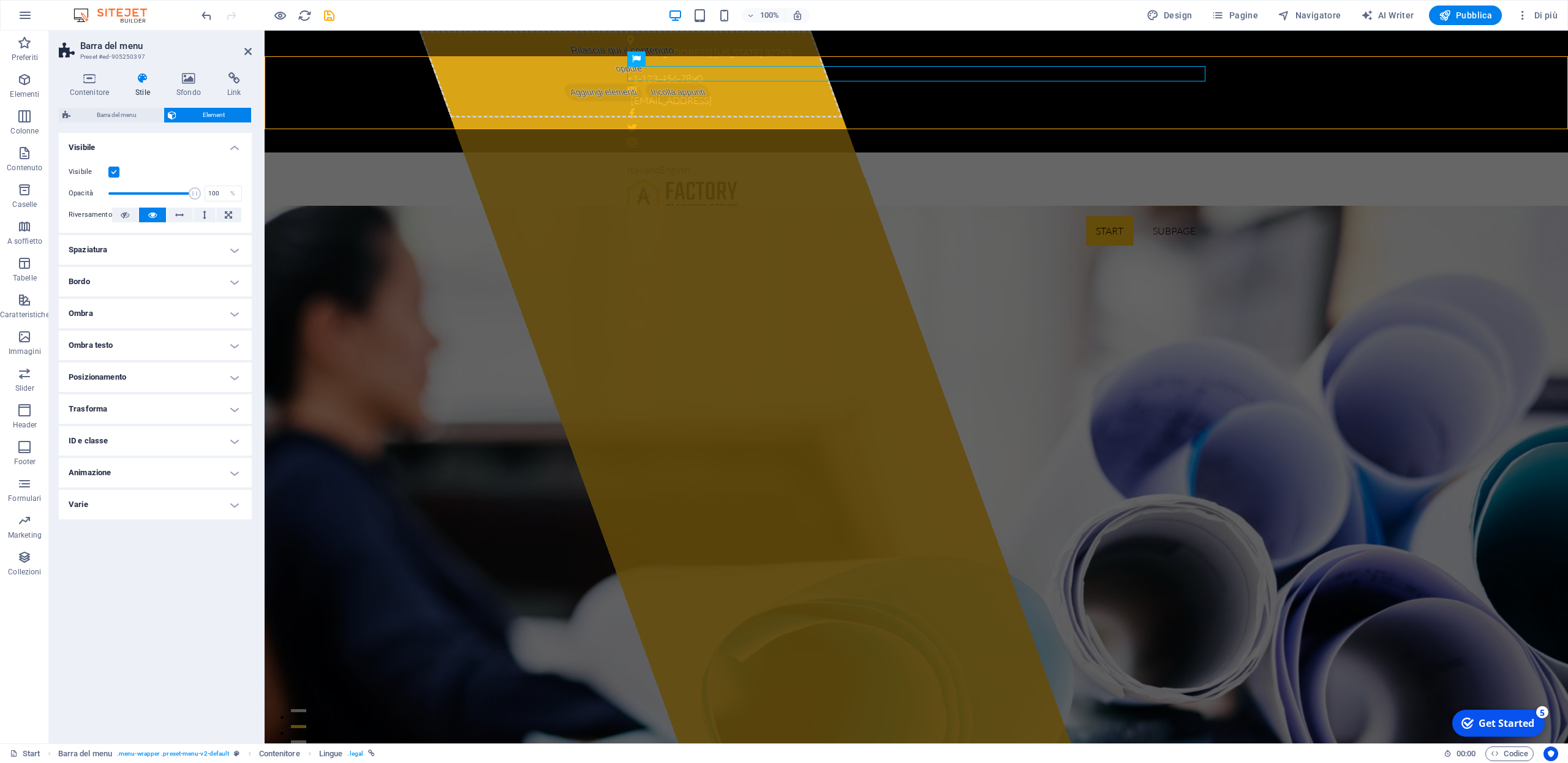
click at [227, 378] on h4 "Posizionamento" at bounding box center [155, 377] width 193 height 30
click at [231, 376] on h4 "Posizionamento" at bounding box center [155, 373] width 193 height 22
click at [236, 413] on h4 "Trasforma" at bounding box center [155, 409] width 193 height 30
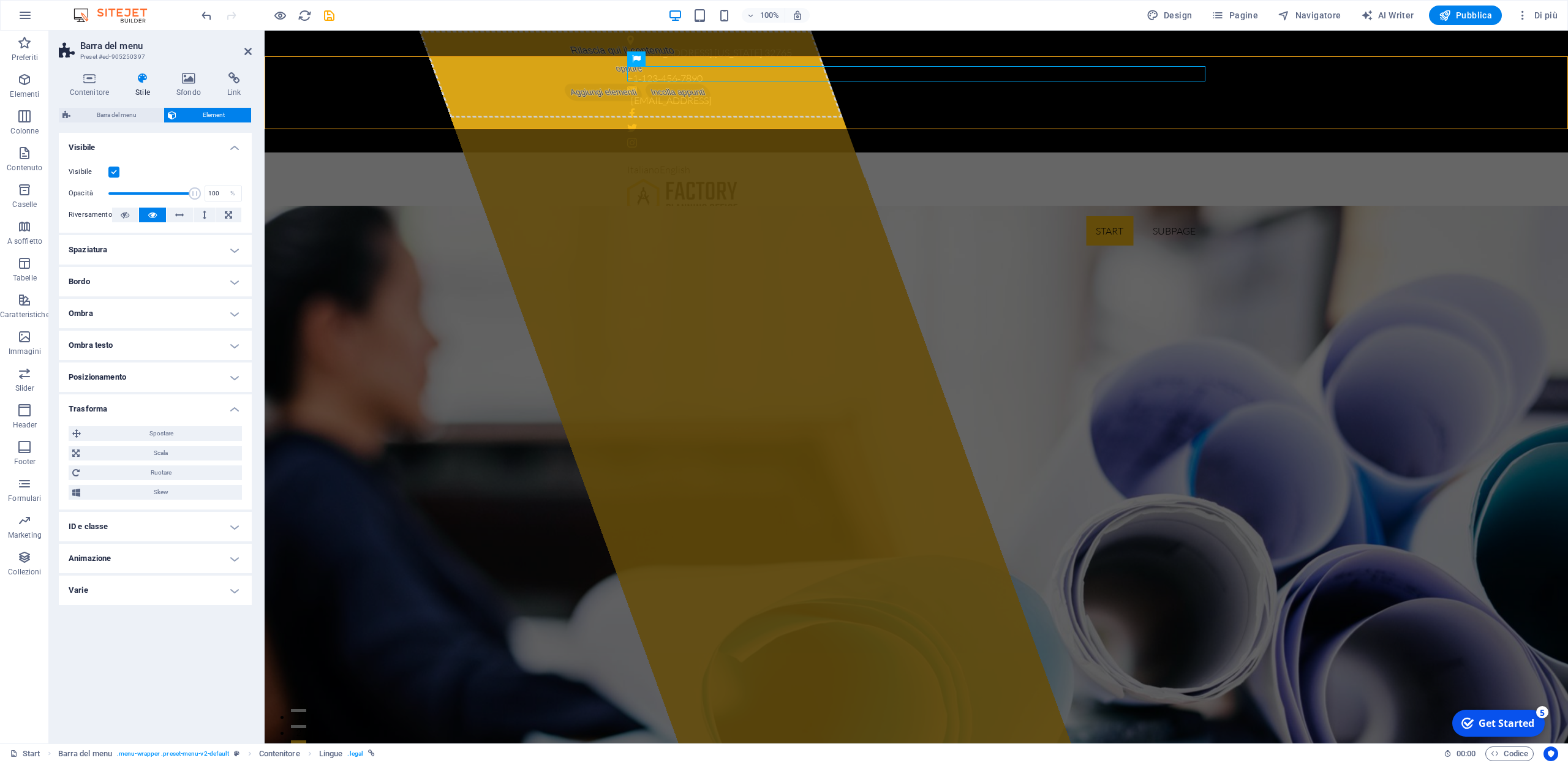
click at [235, 410] on h4 "Trasforma" at bounding box center [155, 405] width 193 height 22
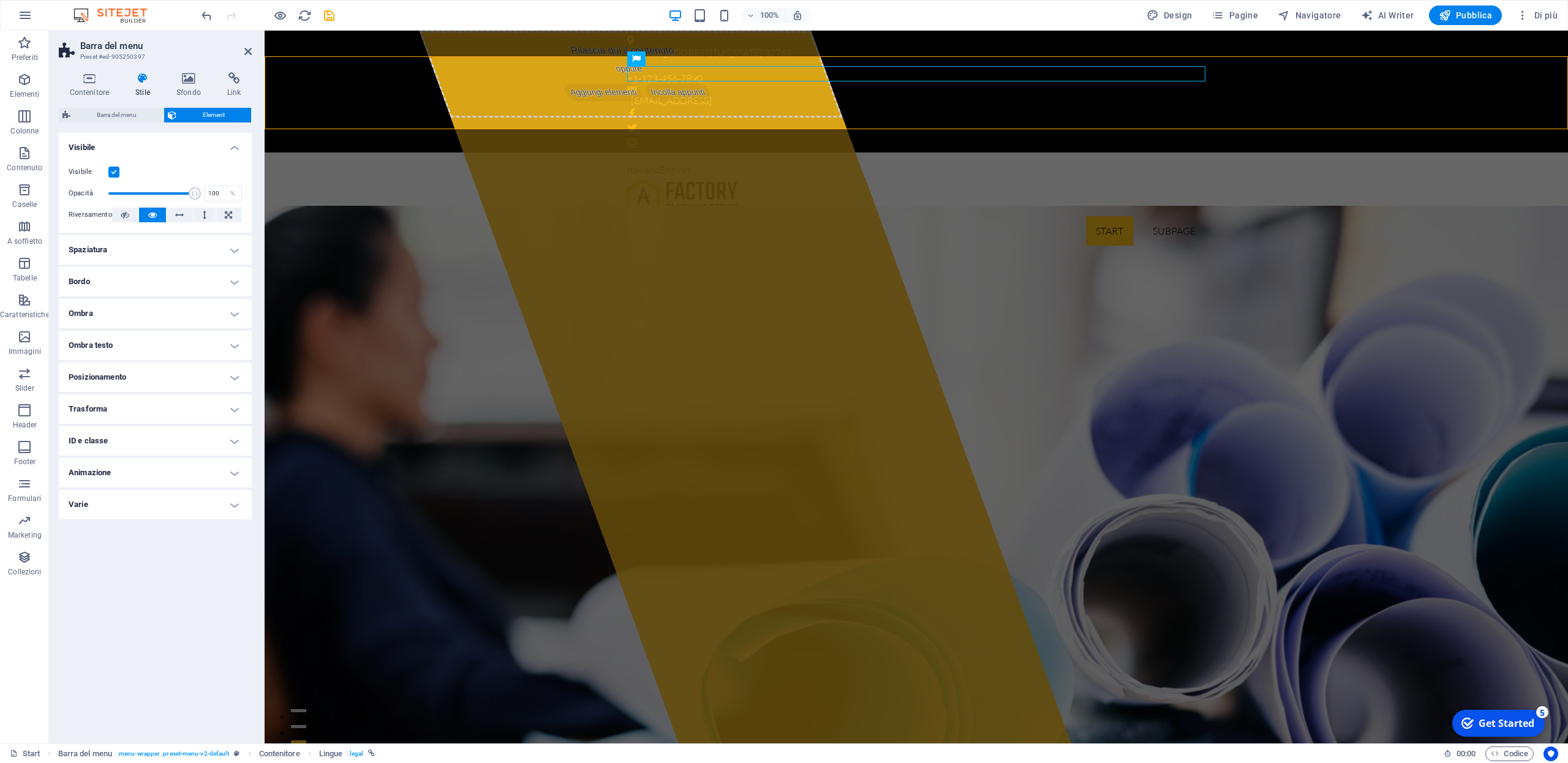
click at [236, 249] on h4 "Spaziatura" at bounding box center [155, 250] width 193 height 30
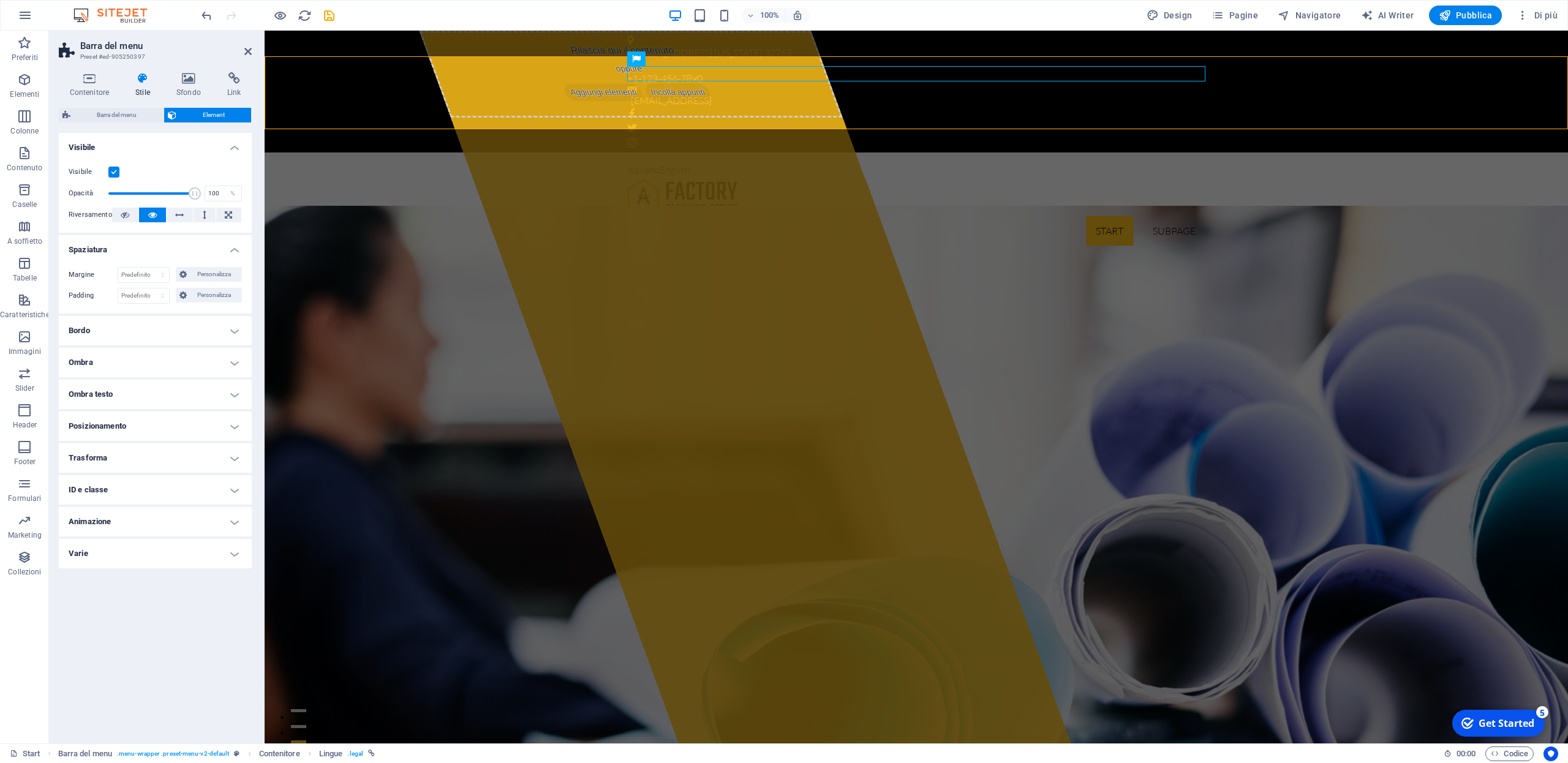
click at [234, 249] on h4 "Spaziatura" at bounding box center [155, 246] width 193 height 22
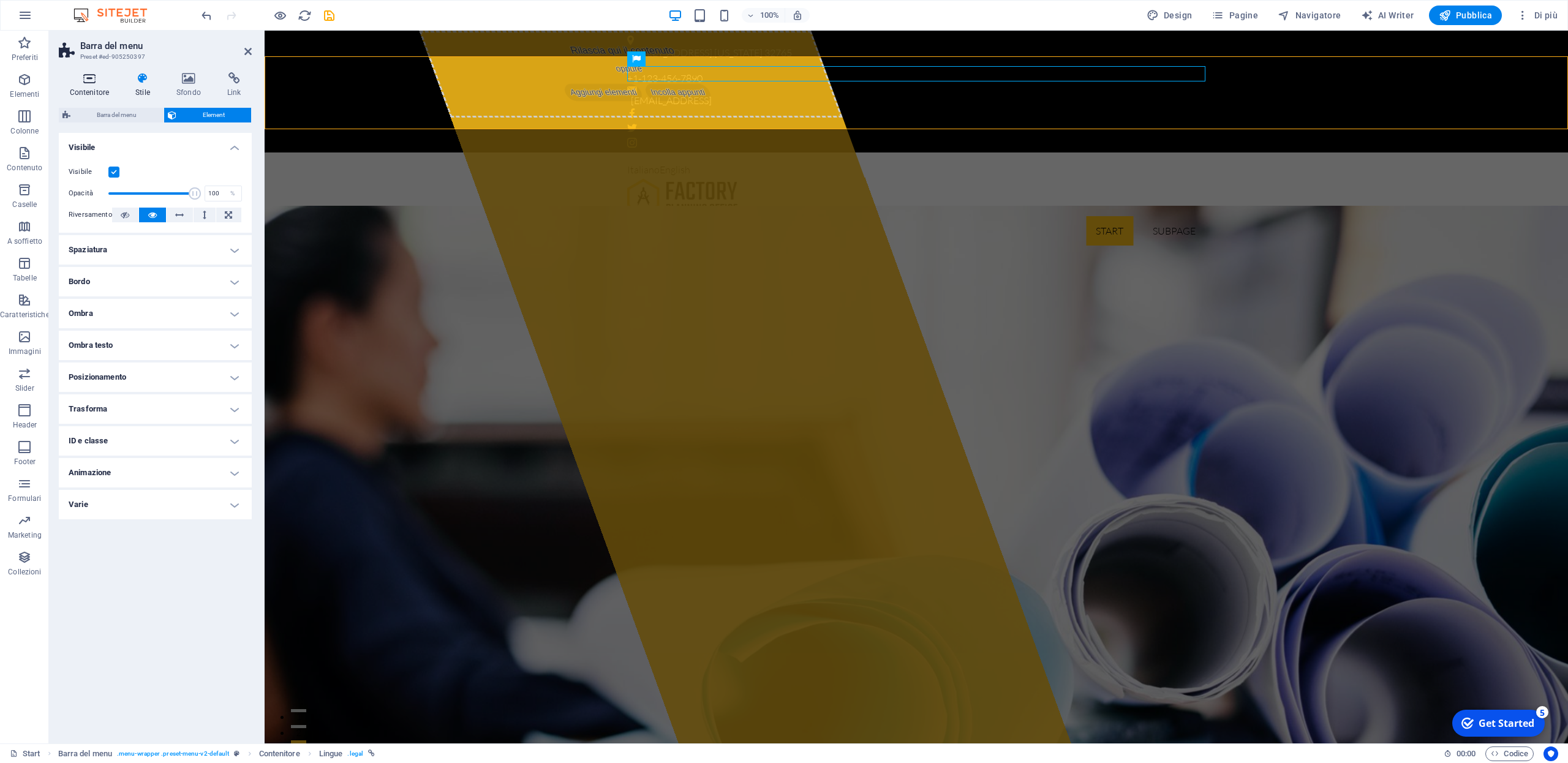
click at [85, 81] on icon at bounding box center [90, 78] width 61 height 12
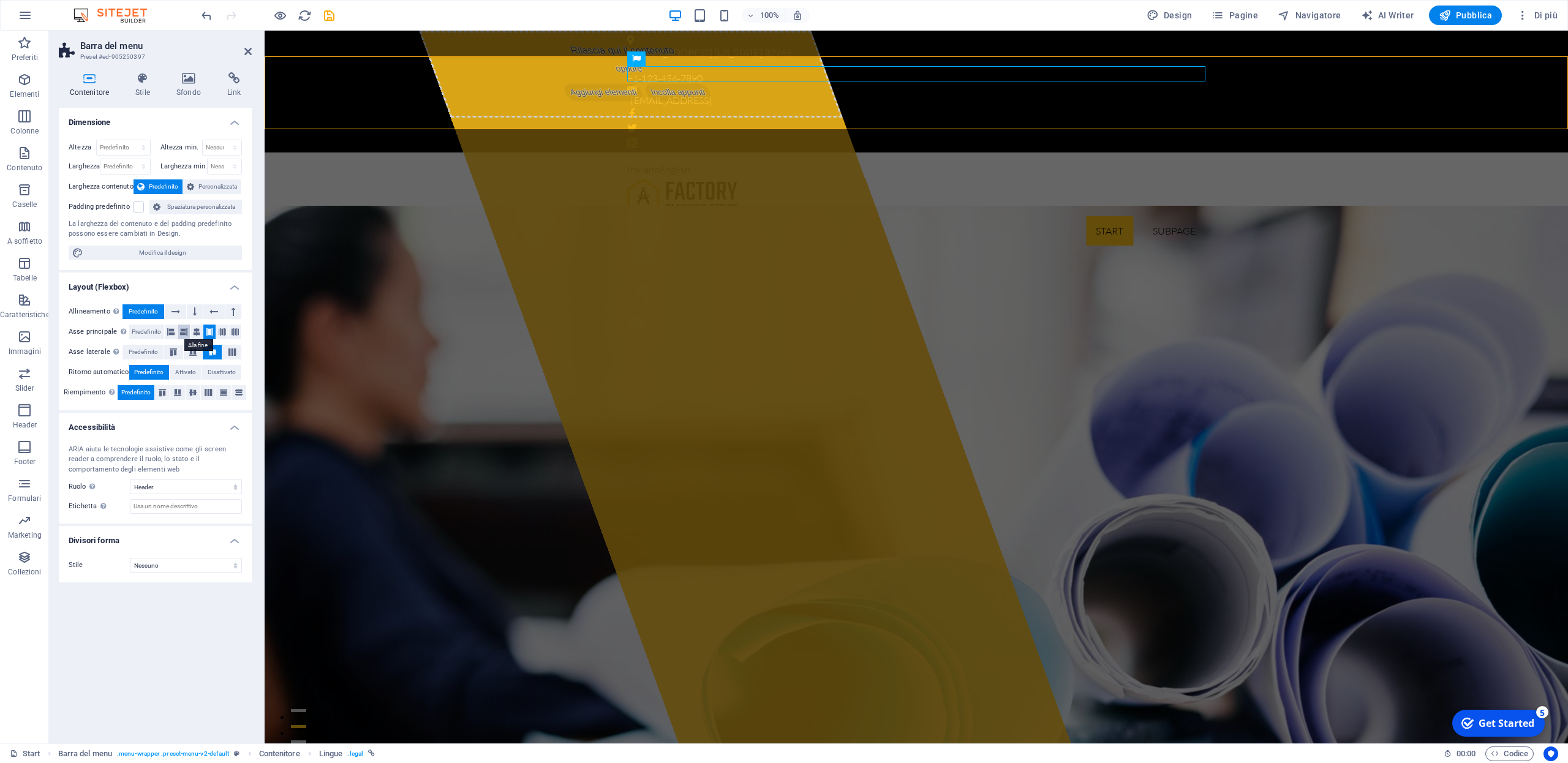
click at [182, 332] on icon at bounding box center [184, 331] width 8 height 14
click at [174, 309] on icon at bounding box center [175, 311] width 9 height 14
click at [670, 162] on div "Italiano English" at bounding box center [917, 170] width 578 height 16
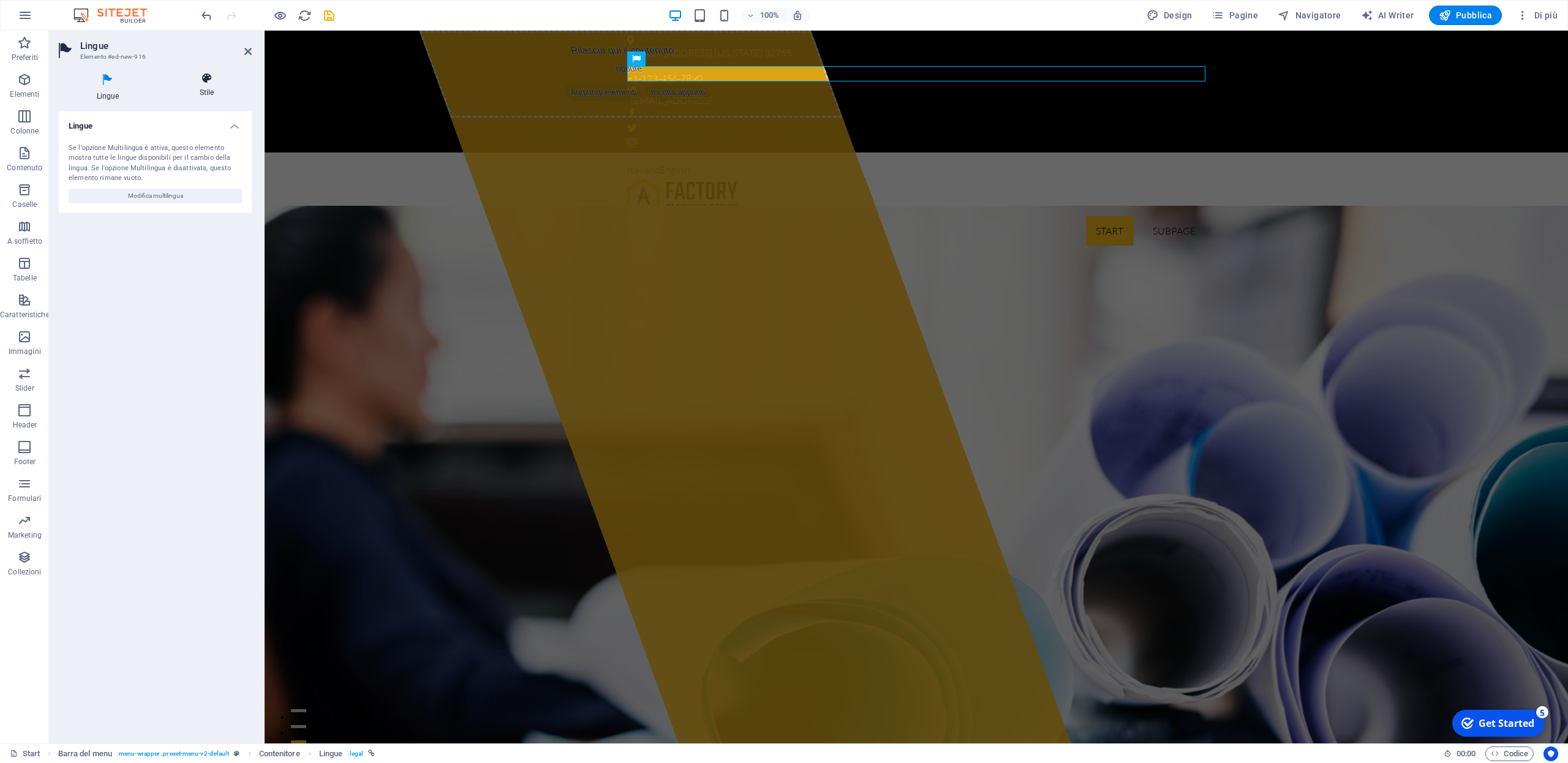
click at [208, 79] on icon at bounding box center [207, 78] width 90 height 12
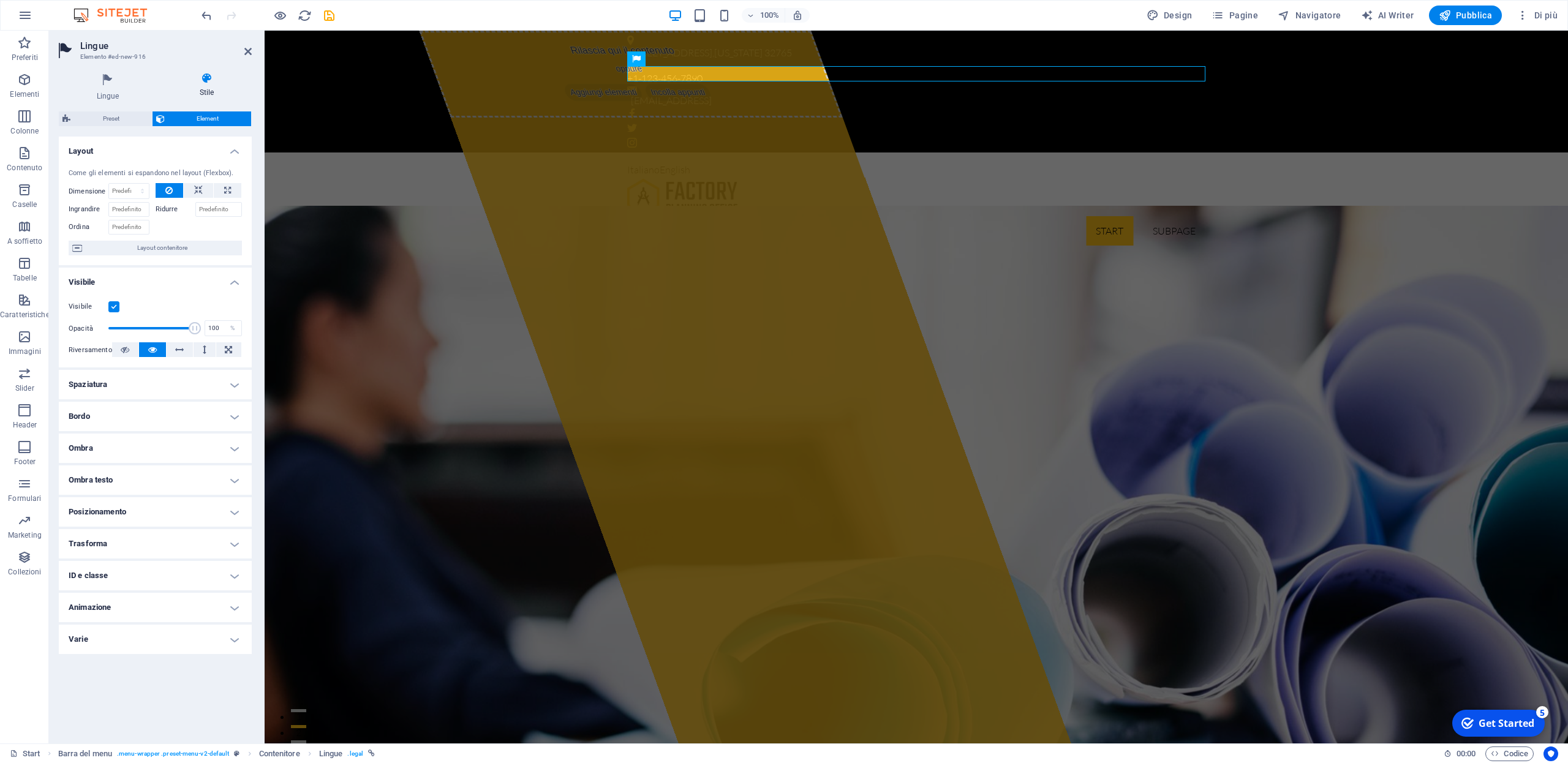
click at [235, 384] on h4 "Spaziatura" at bounding box center [155, 384] width 193 height 30
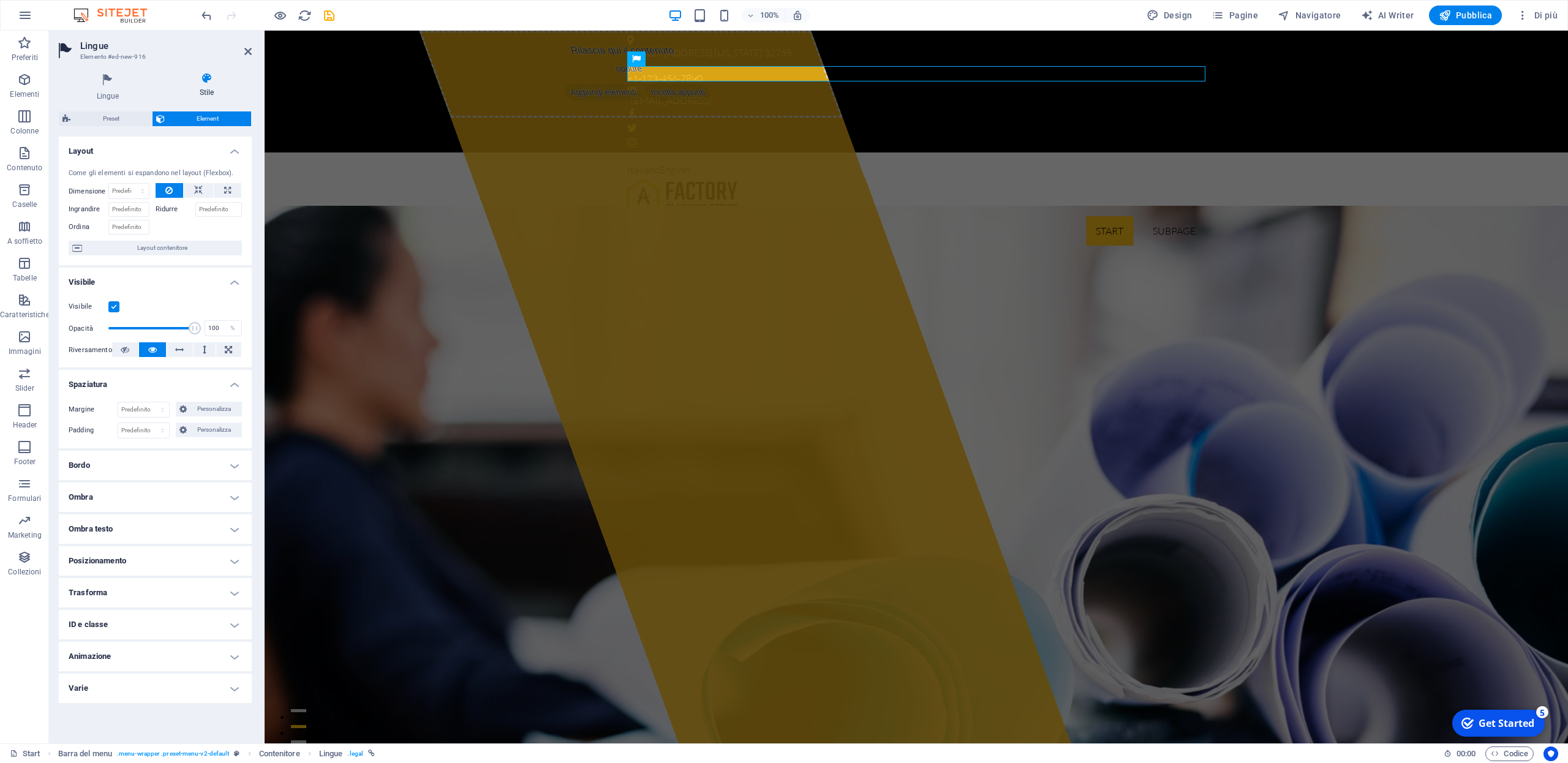
click at [235, 384] on h4 "Spaziatura" at bounding box center [155, 381] width 193 height 22
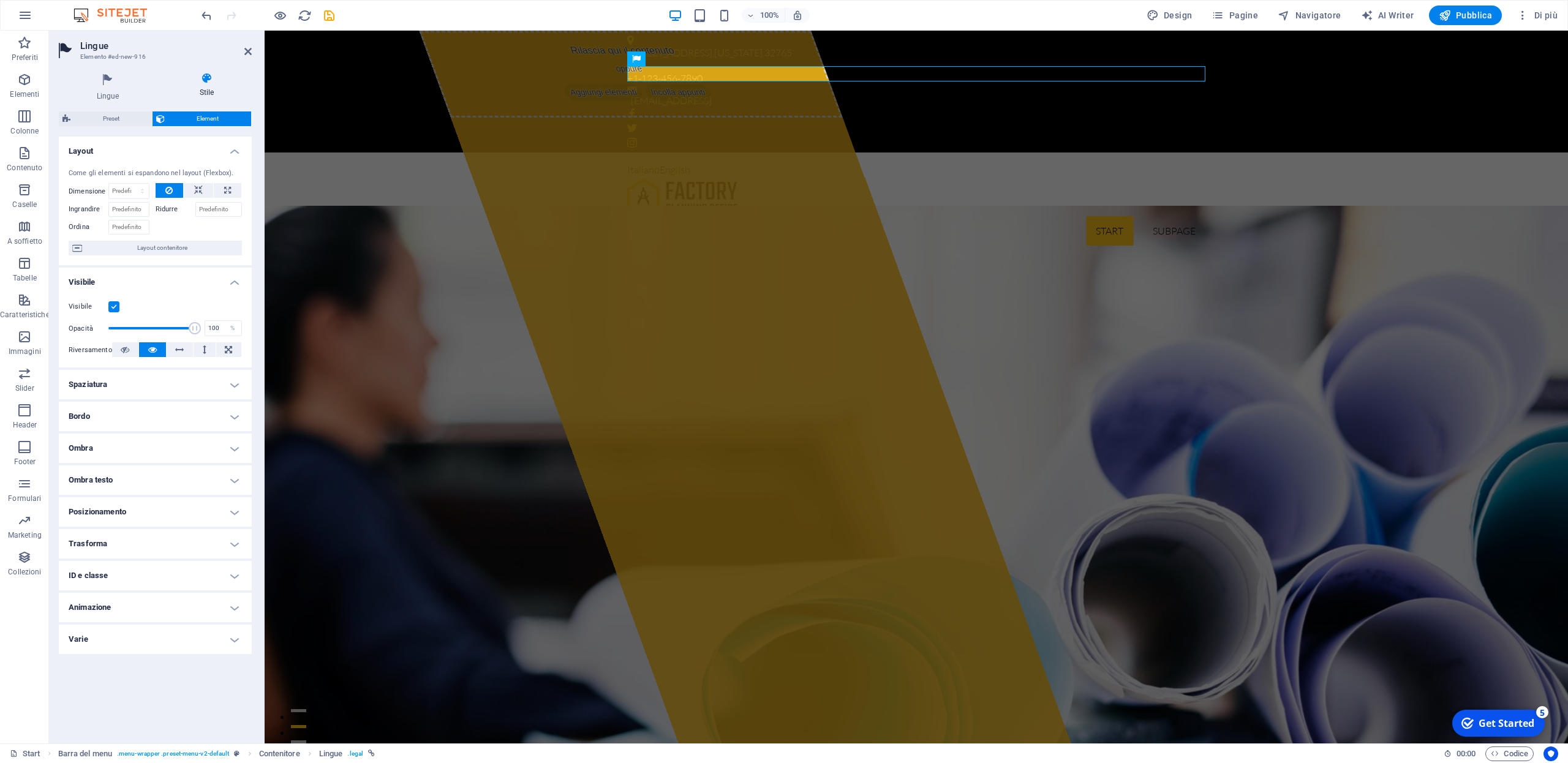
click at [234, 510] on h4 "Posizionamento" at bounding box center [155, 512] width 193 height 30
click at [234, 511] on h4 "Posizionamento" at bounding box center [155, 508] width 193 height 22
click at [232, 544] on h4 "Trasforma" at bounding box center [155, 544] width 193 height 30
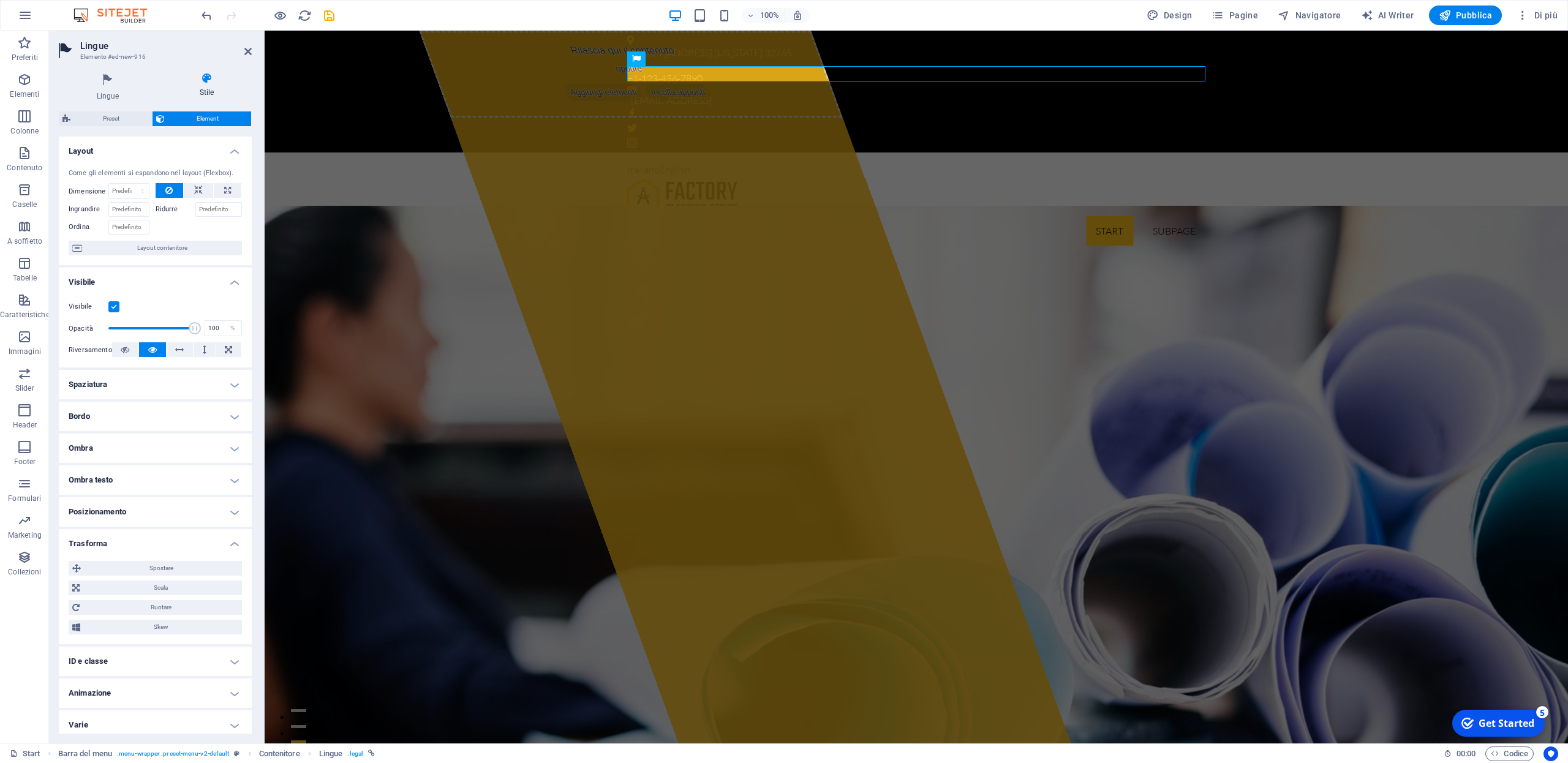
click at [232, 544] on h4 "Trasforma" at bounding box center [155, 540] width 193 height 22
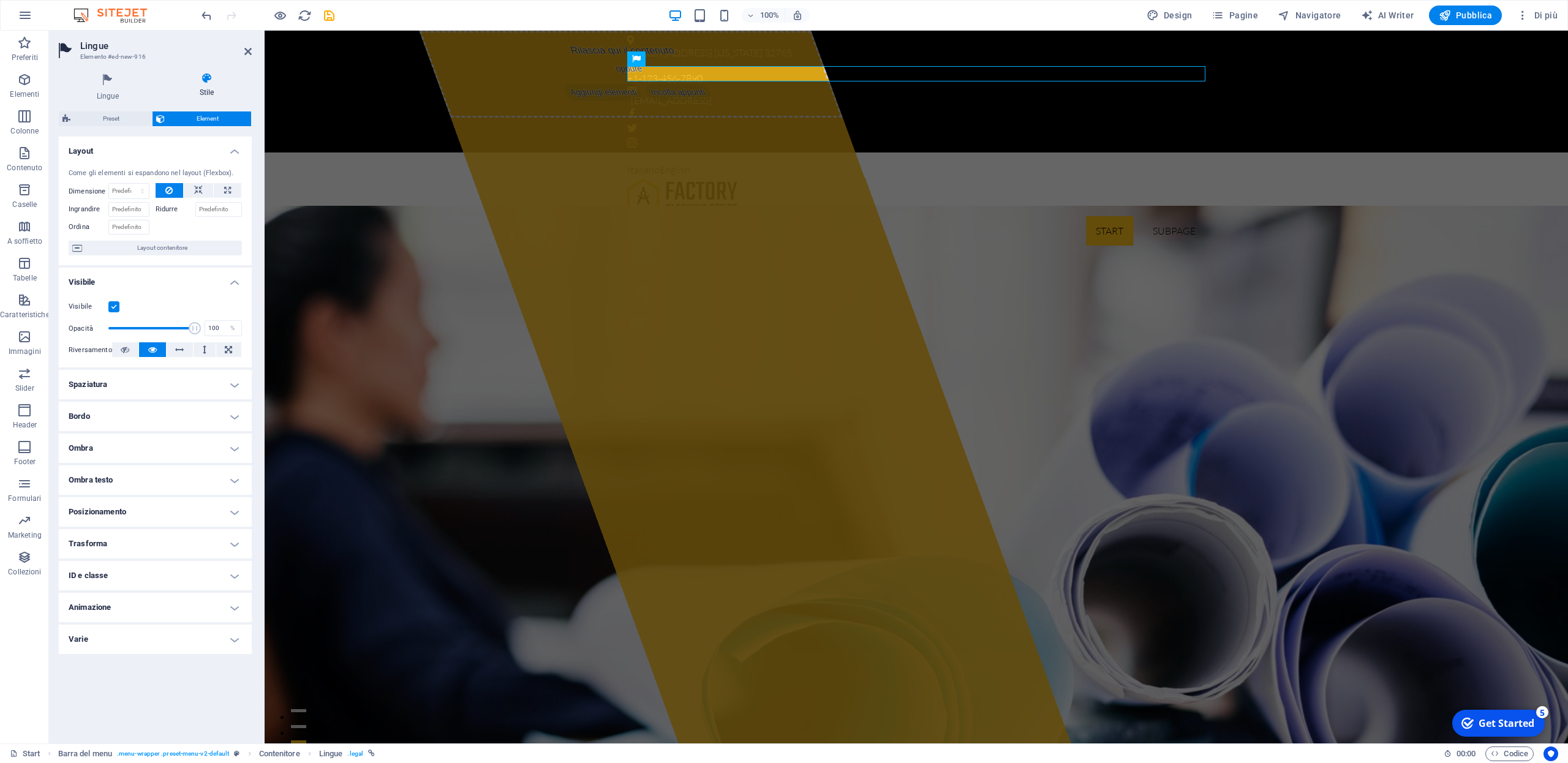
click at [231, 641] on h4 "Varie" at bounding box center [155, 639] width 193 height 30
click at [231, 641] on h4 "Varie" at bounding box center [155, 635] width 193 height 22
click at [169, 250] on span "Layout contenitore" at bounding box center [162, 247] width 153 height 14
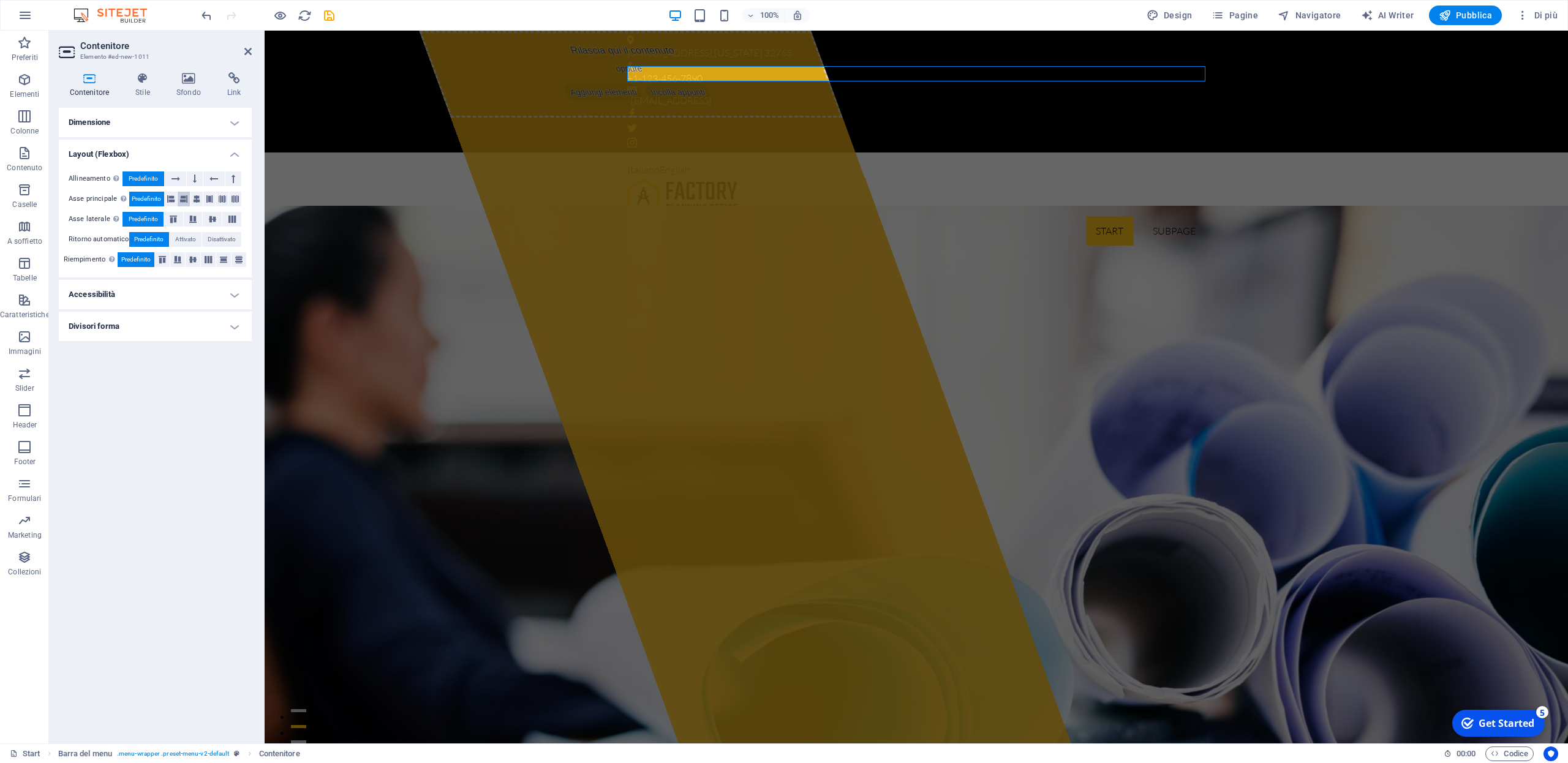
click at [183, 201] on icon at bounding box center [184, 198] width 8 height 14
click at [212, 650] on div "Dimensione Altezza Predefinito px rem % vh vw Altezza min. Nessuno px rem % vh …" at bounding box center [155, 421] width 193 height 626
click at [206, 652] on div "Dimensione Altezza Predefinito px rem % vh vw Altezza min. Nessuno px rem % vh …" at bounding box center [155, 421] width 193 height 626
click at [246, 51] on icon at bounding box center [248, 52] width 8 height 10
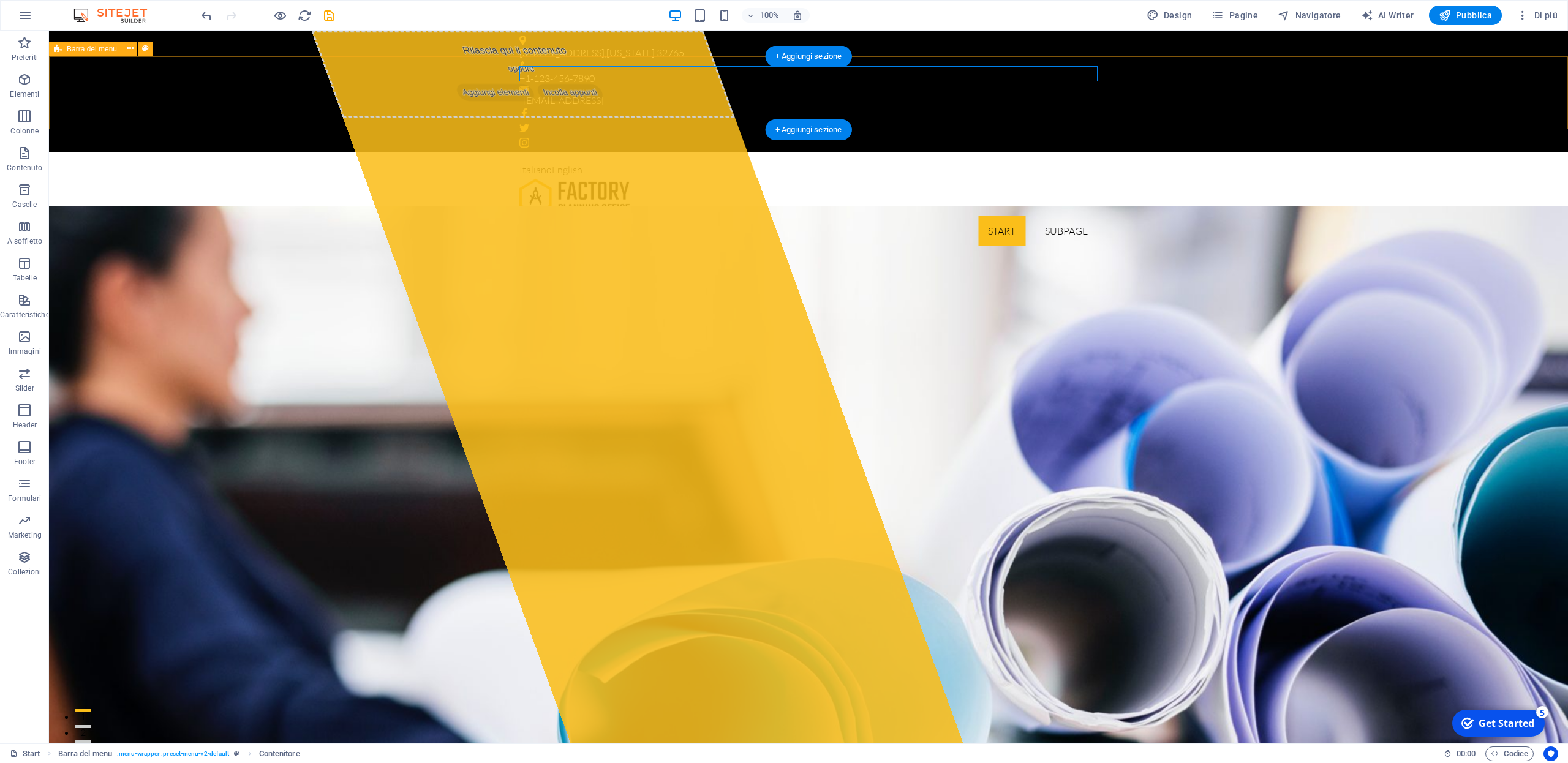
click at [1371, 153] on div "Italiano English Start Subpage" at bounding box center [808, 204] width 1519 height 103
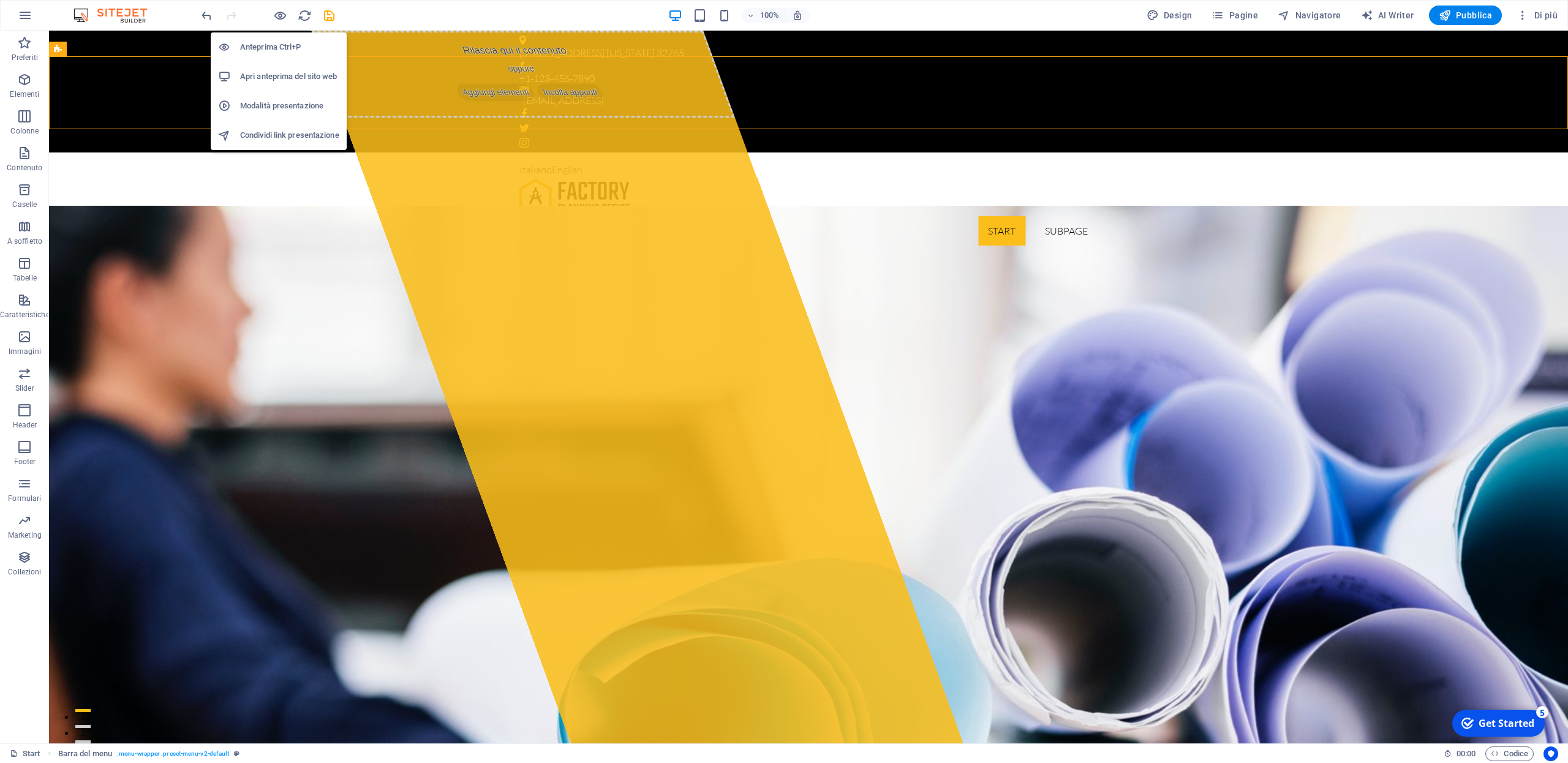
click at [266, 50] on h6 "Anteprima Ctrl+P" at bounding box center [290, 47] width 99 height 14
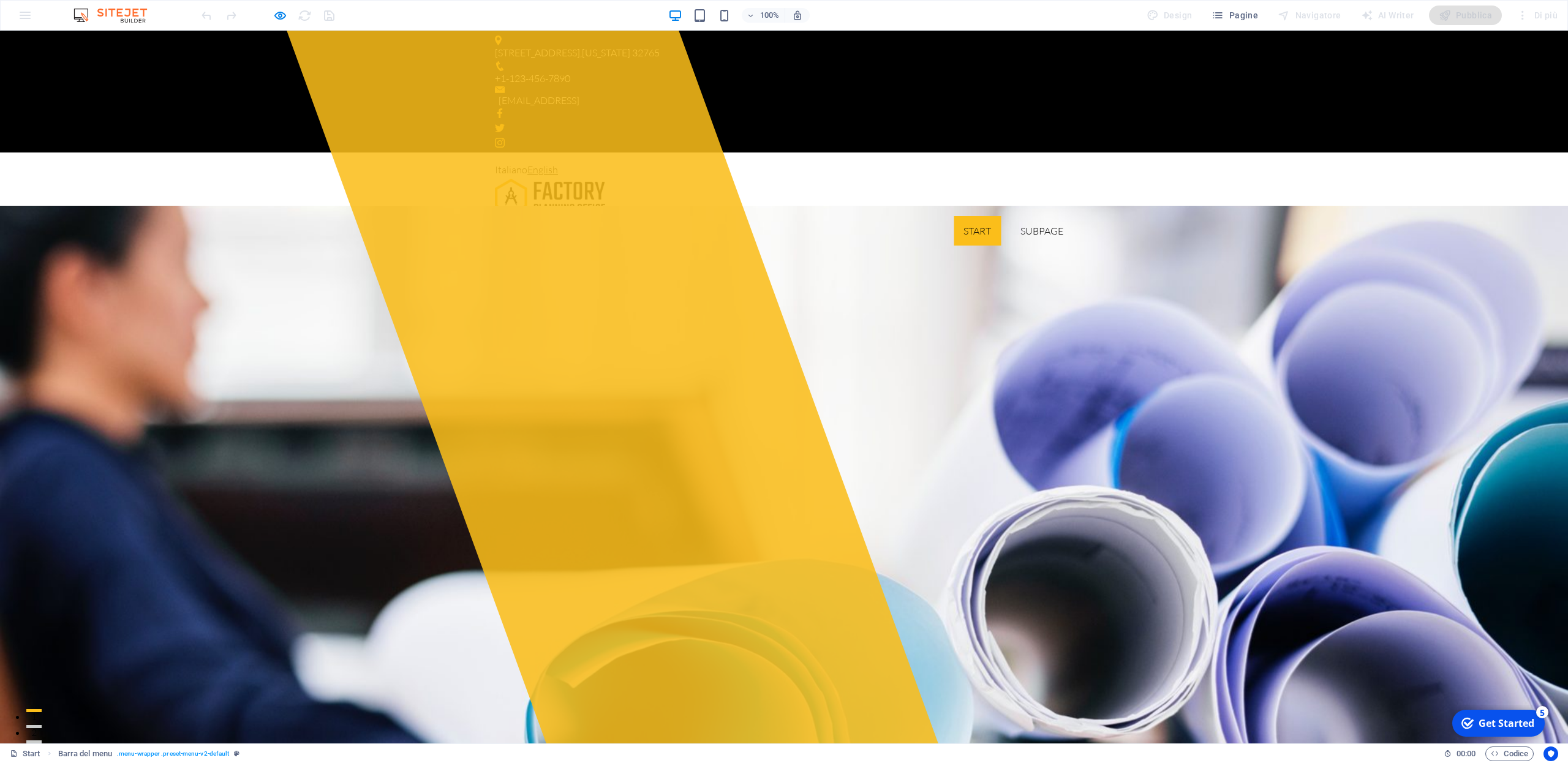
click at [546, 163] on link "English" at bounding box center [543, 169] width 31 height 12
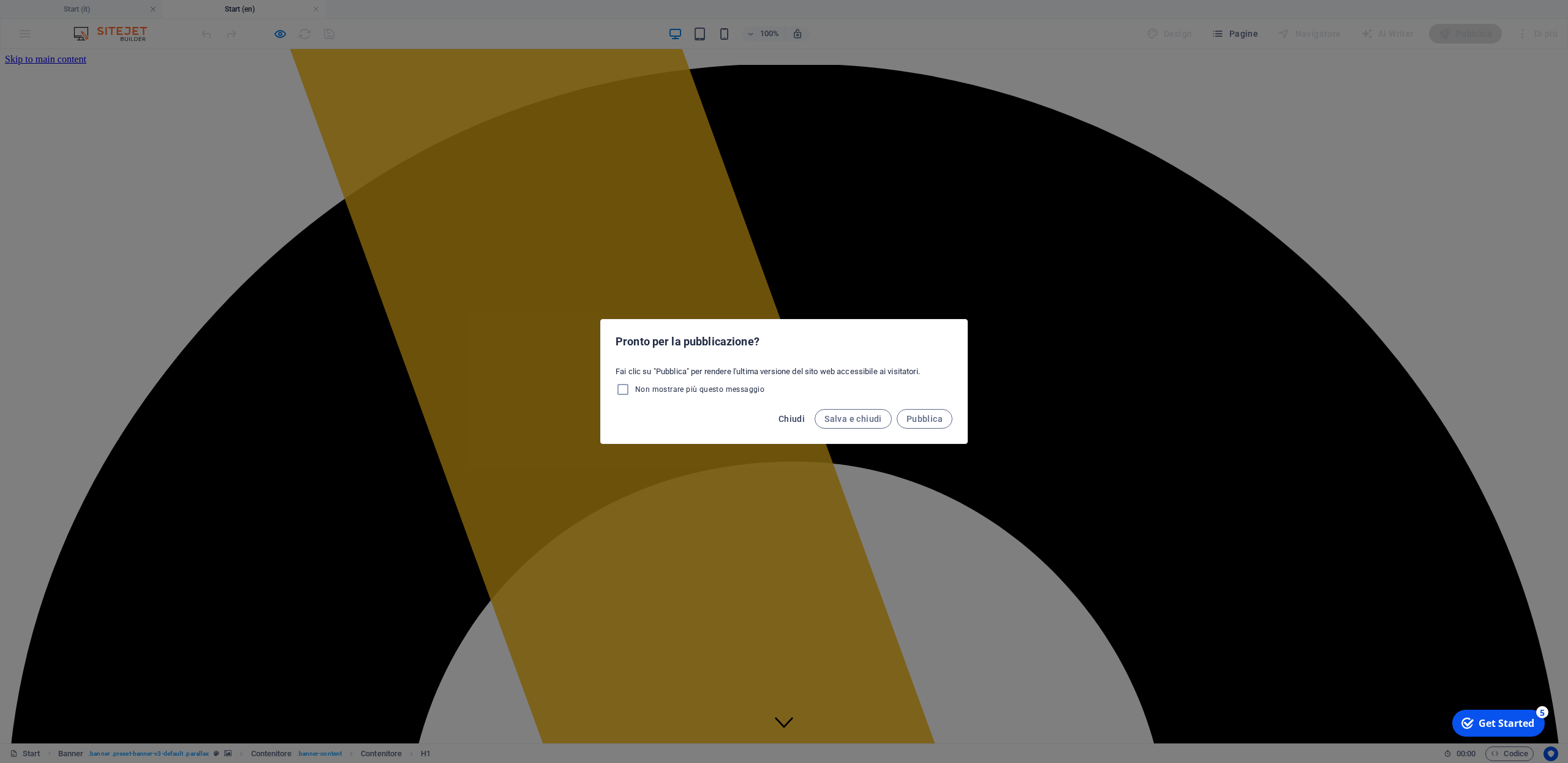
click at [795, 421] on span "Chiudi" at bounding box center [792, 419] width 27 height 10
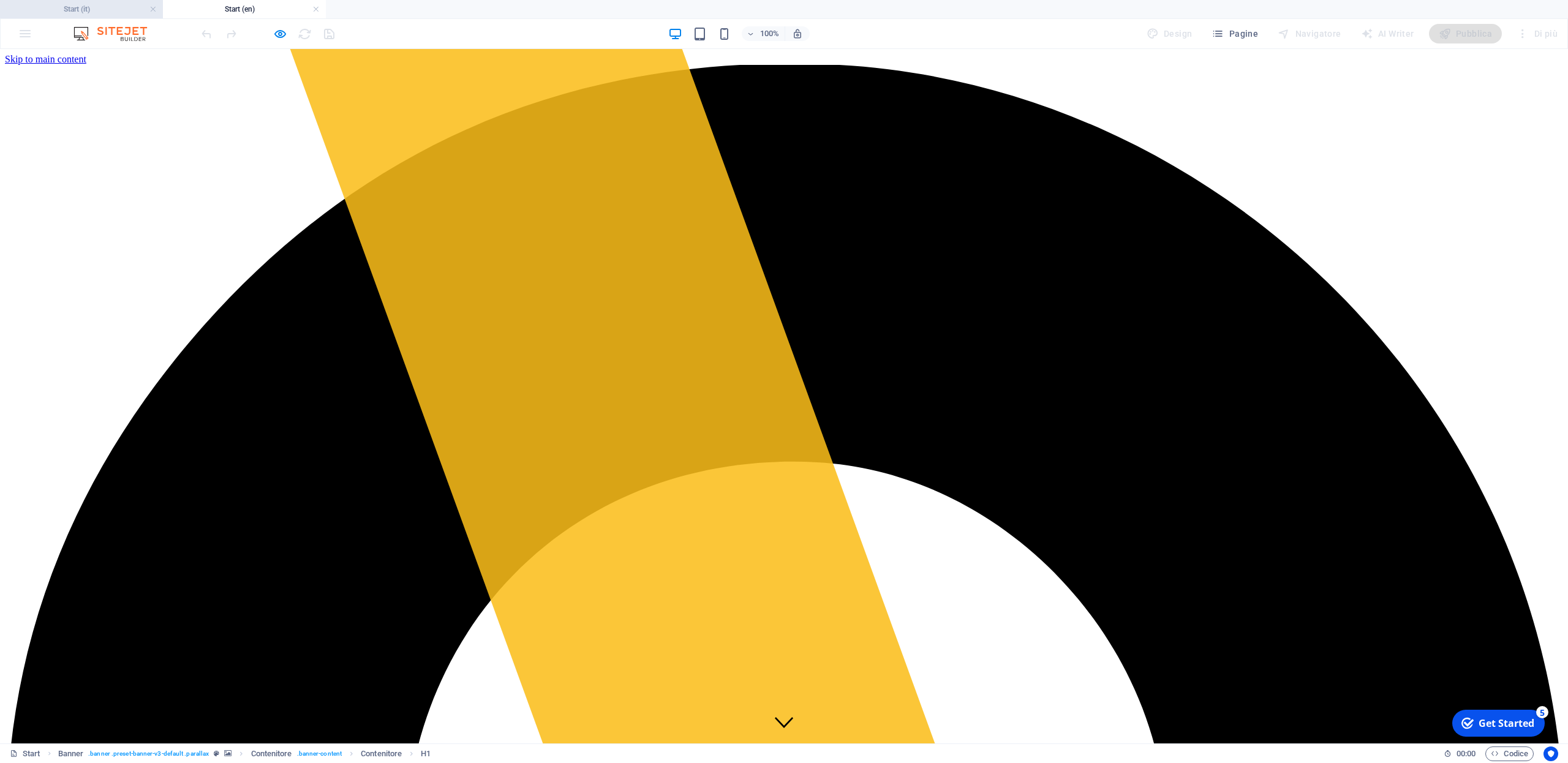
click at [113, 10] on h4 "Start (it)" at bounding box center [81, 10] width 163 height 13
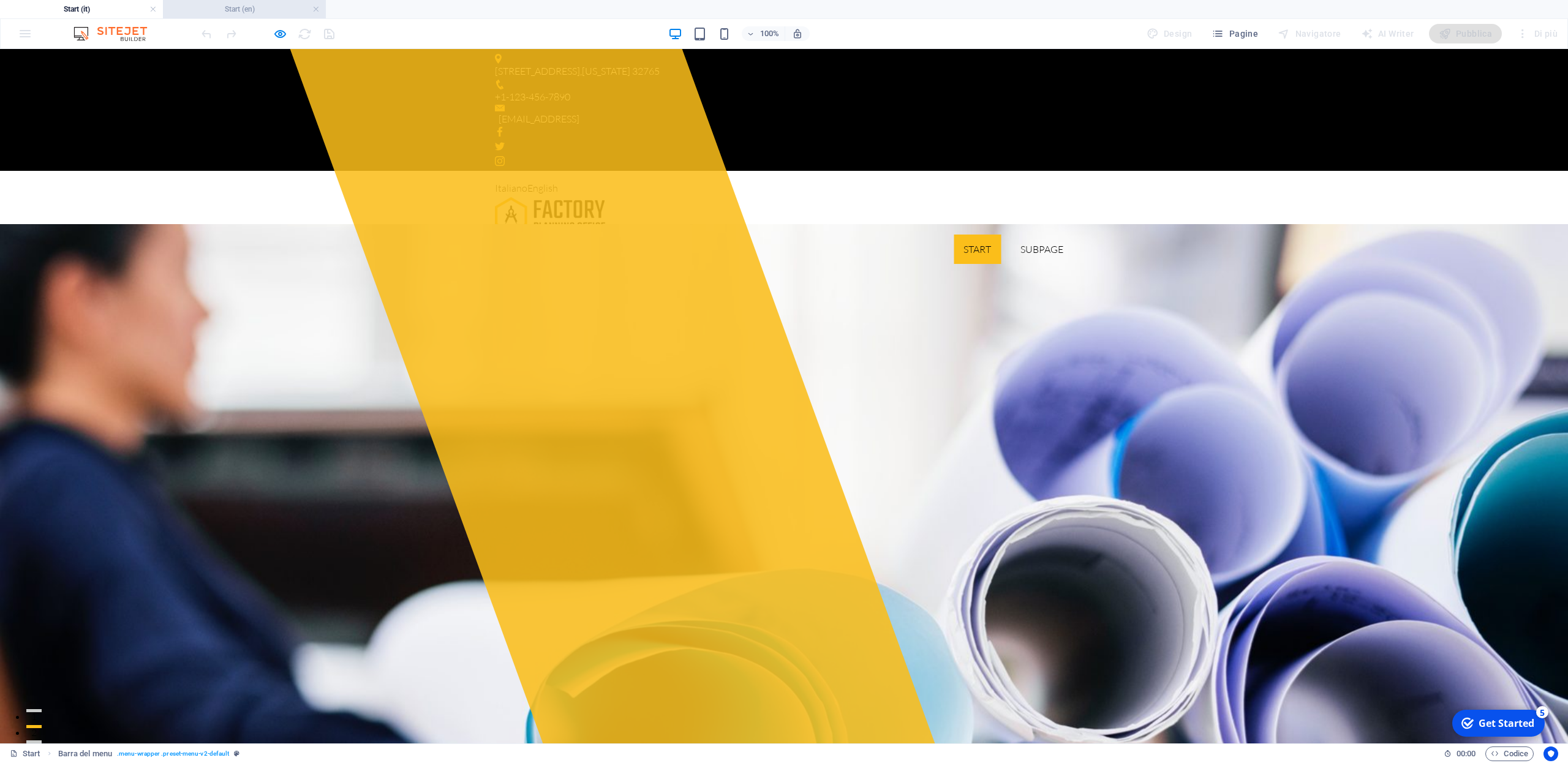
click at [234, 10] on h4 "Start (en)" at bounding box center [244, 10] width 163 height 13
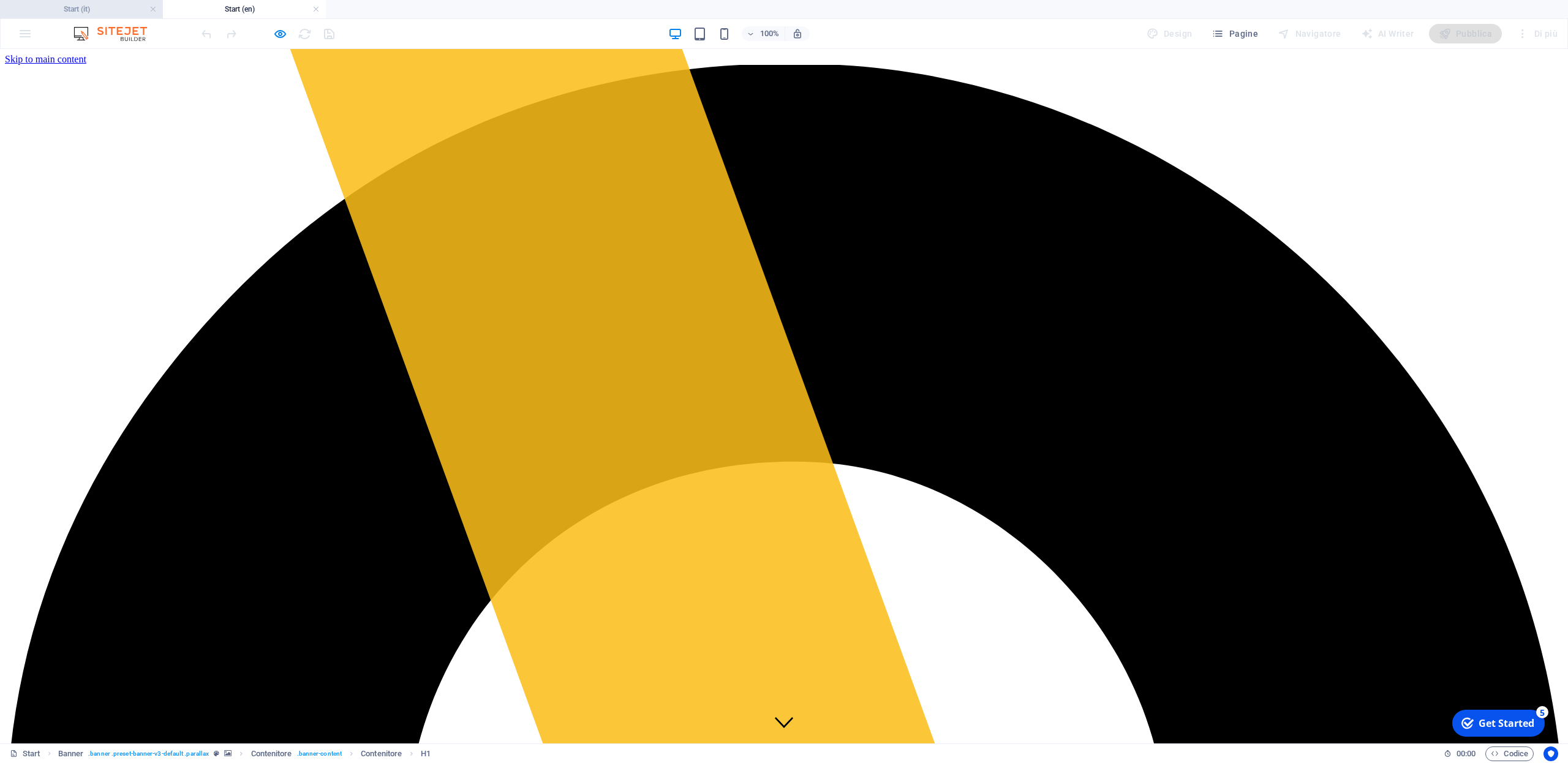
click at [123, 10] on h4 "Start (it)" at bounding box center [81, 10] width 163 height 13
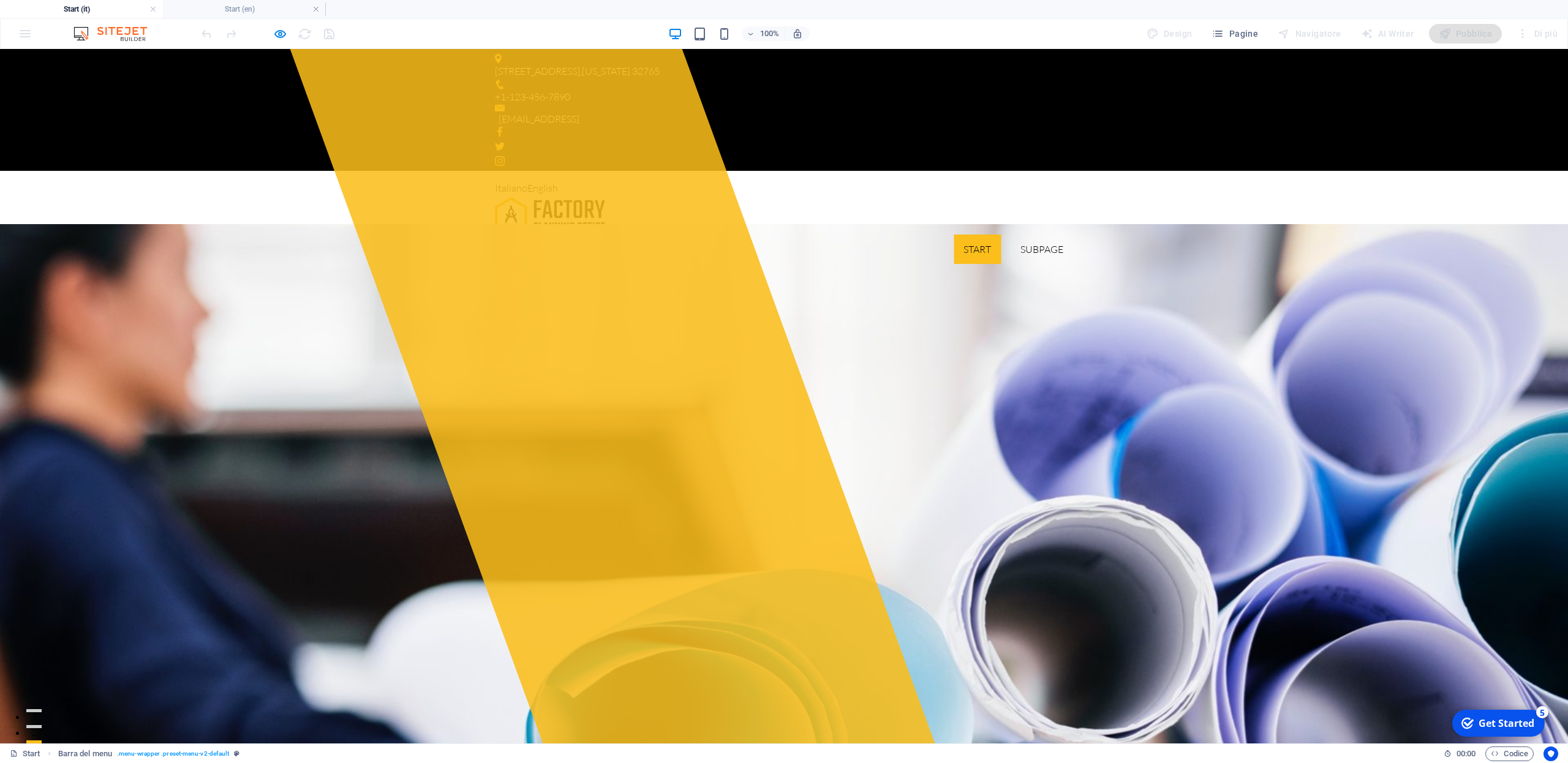
click at [577, 180] on div "Italiano English" at bounding box center [784, 188] width 578 height 16
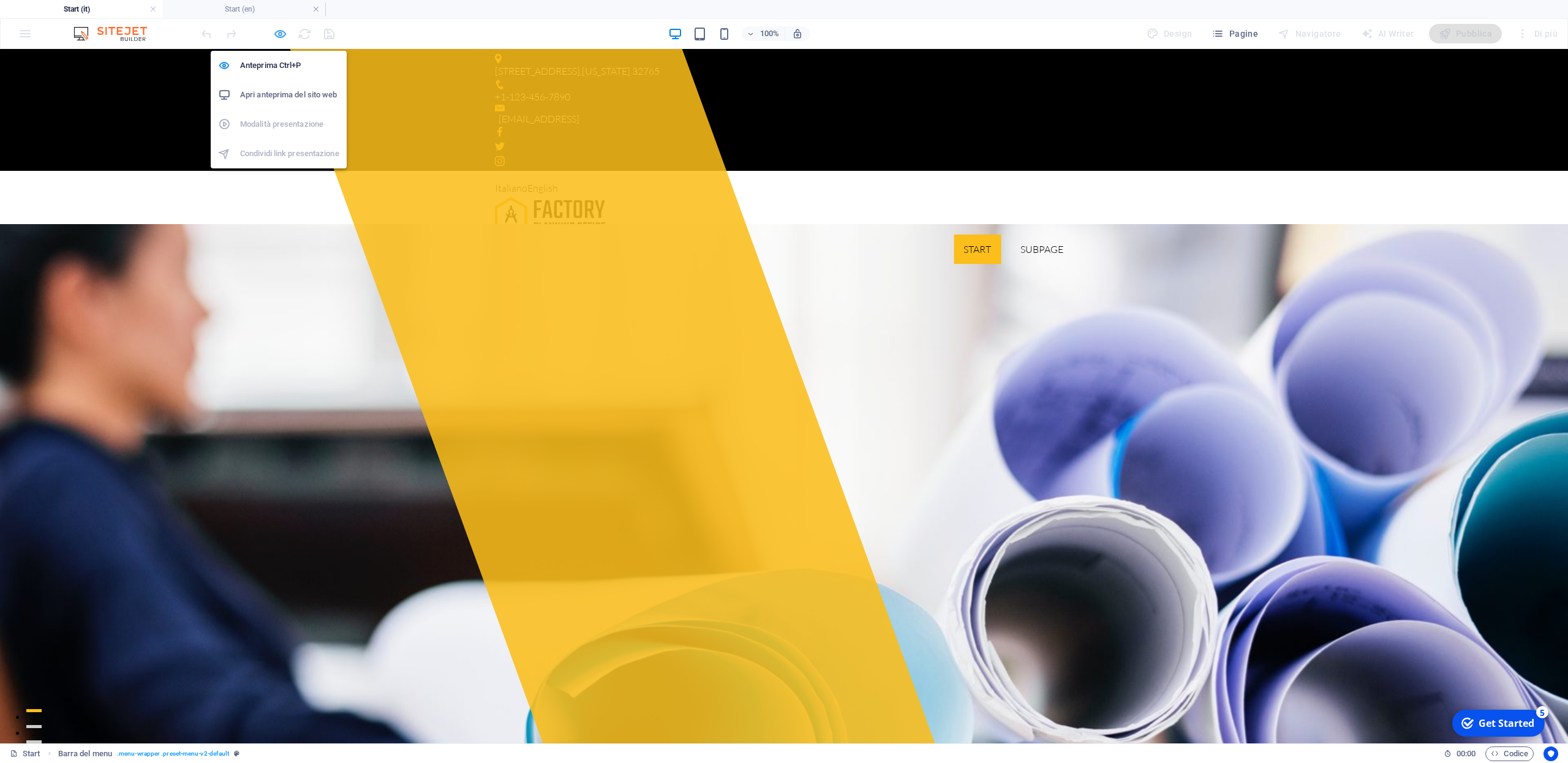
click at [286, 33] on icon "button" at bounding box center [279, 33] width 14 height 14
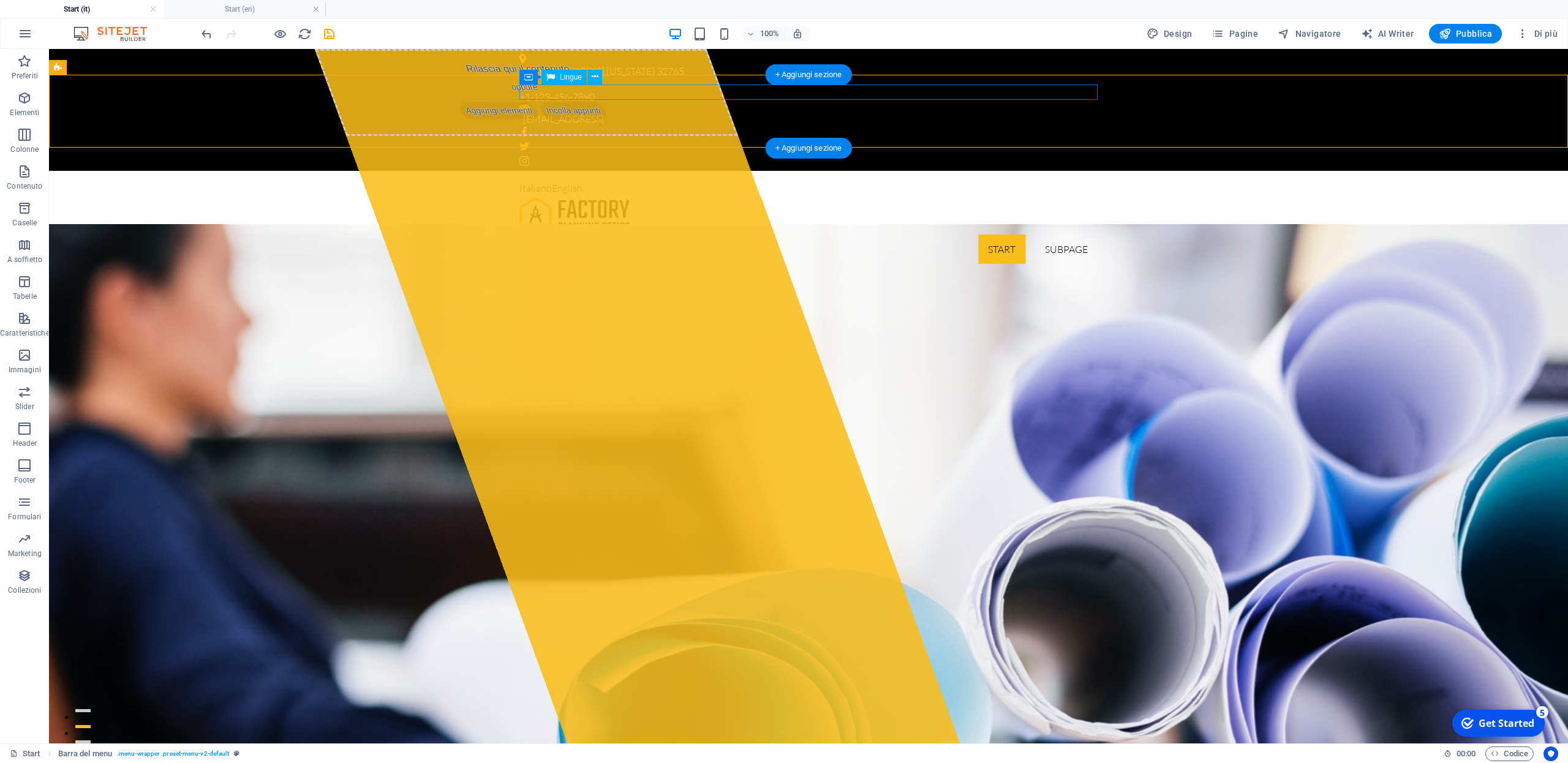
click at [609, 180] on div "Italiano English" at bounding box center [809, 188] width 578 height 16
click at [597, 180] on div "Italiano English" at bounding box center [809, 188] width 578 height 16
click at [566, 78] on span "Lingue" at bounding box center [570, 77] width 22 height 8
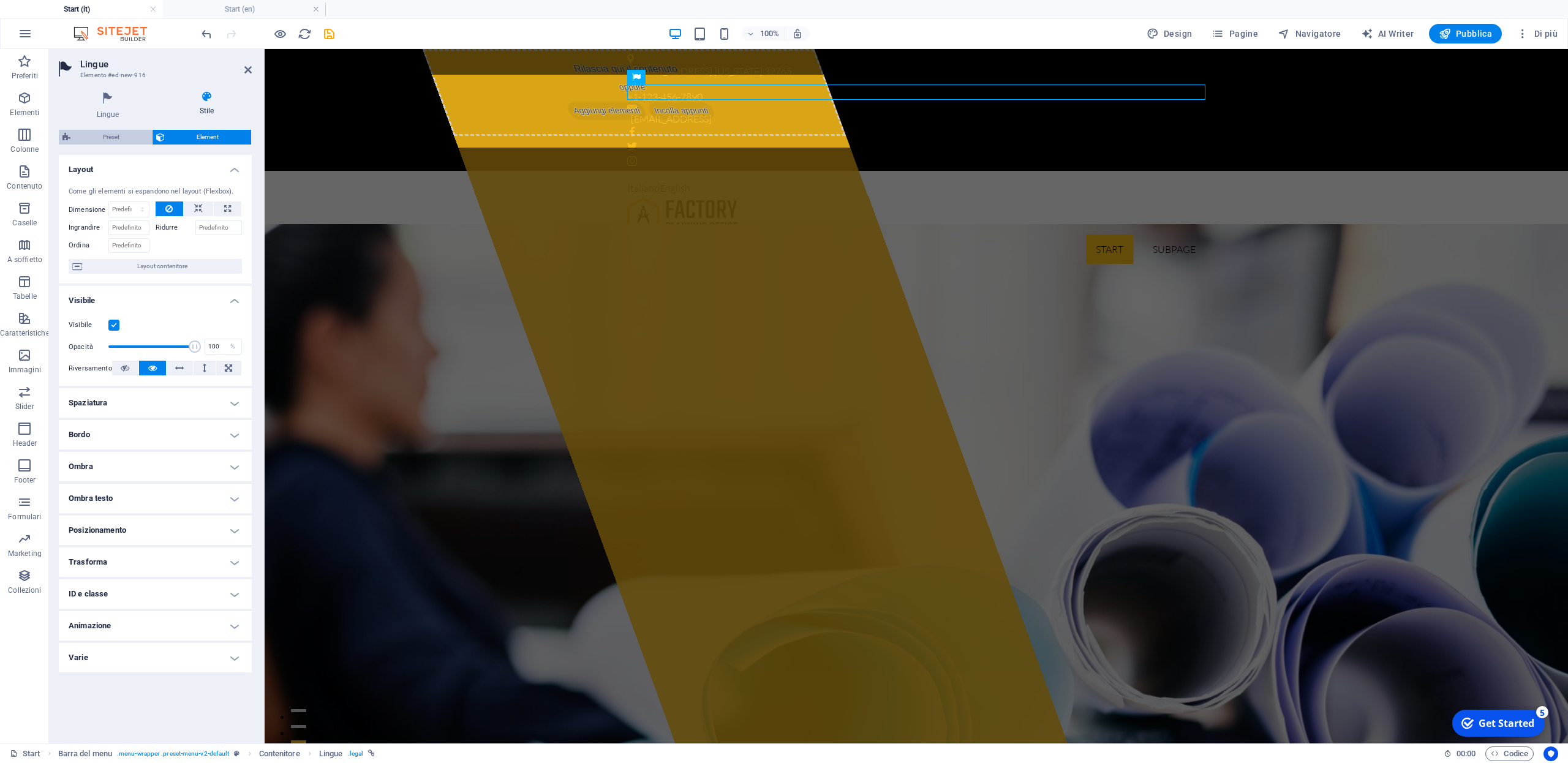
click at [119, 134] on span "Preset" at bounding box center [112, 136] width 74 height 14
select select "rem"
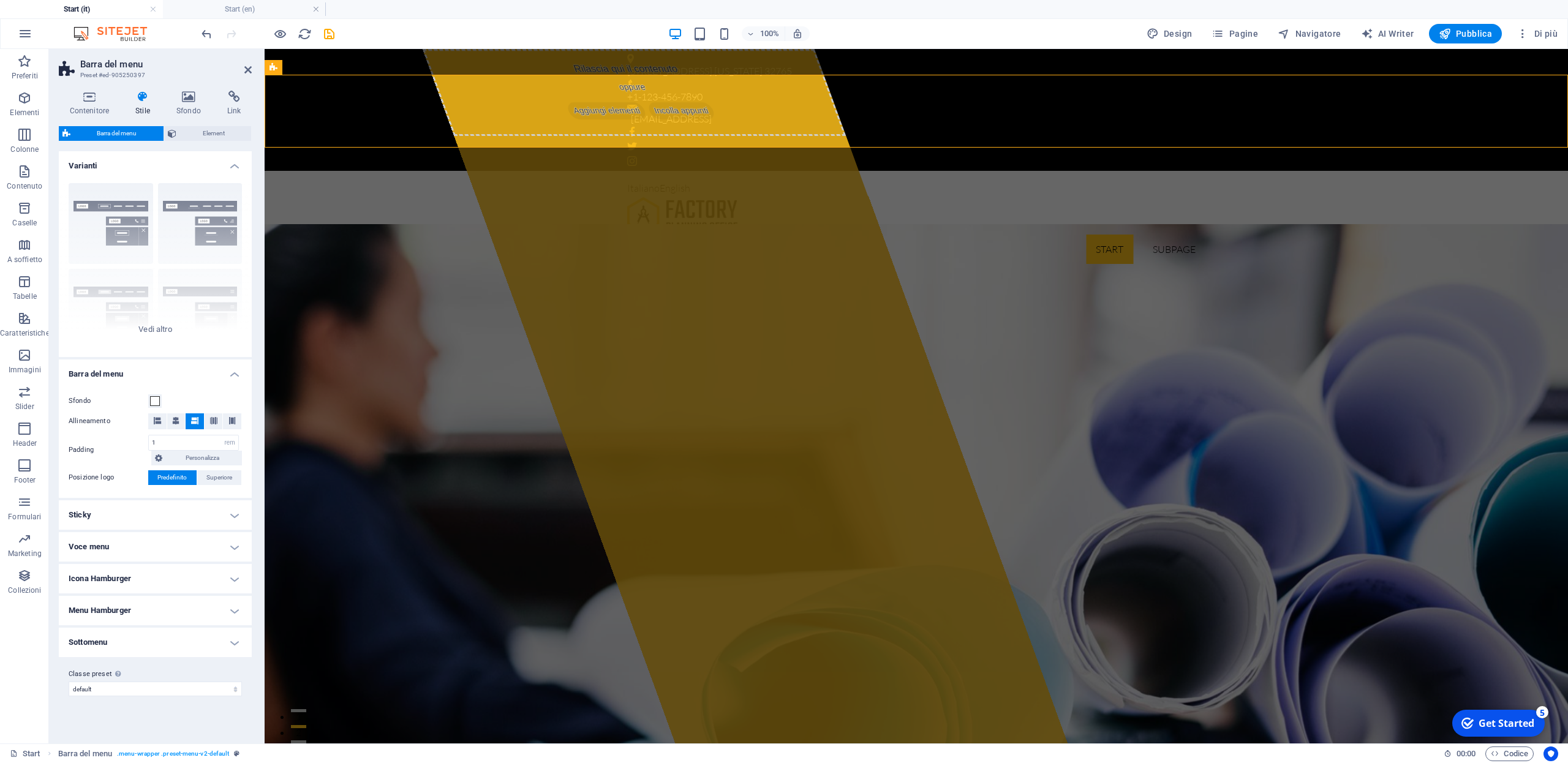
click at [232, 544] on h4 "Voce menu" at bounding box center [155, 546] width 193 height 30
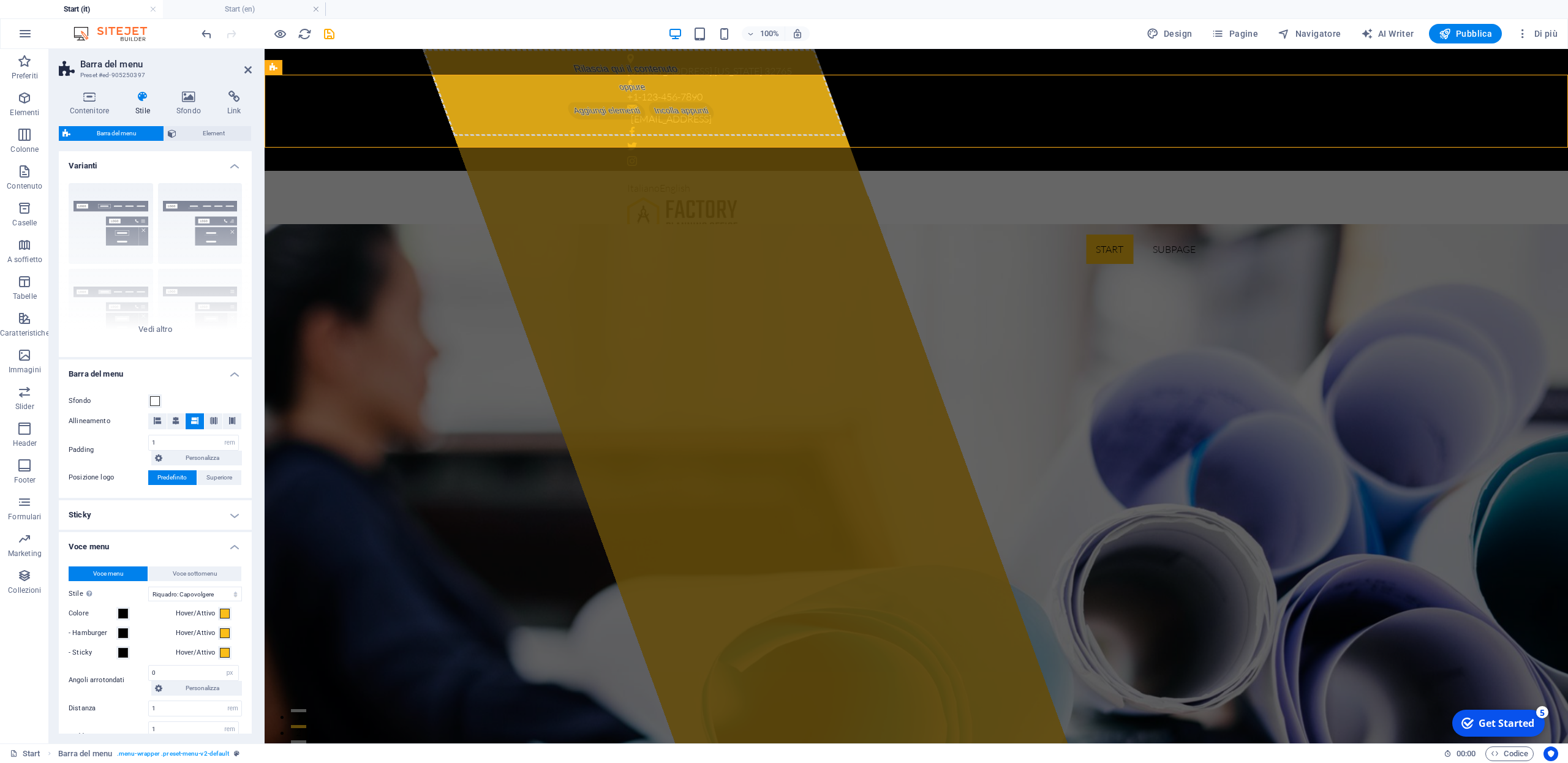
click at [232, 544] on h4 "Voce menu" at bounding box center [155, 543] width 193 height 22
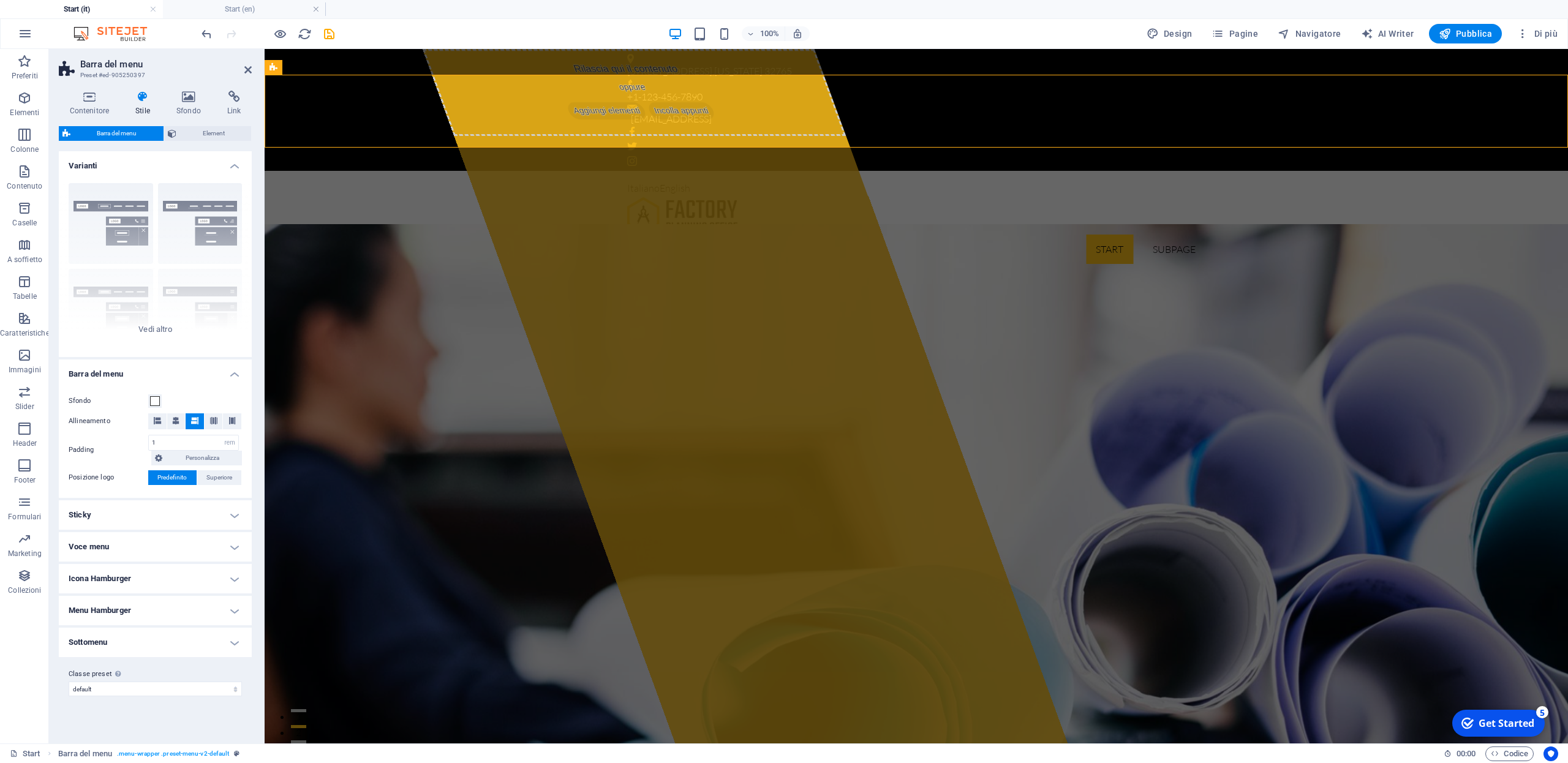
click at [236, 649] on h4 "Sottomenu" at bounding box center [155, 642] width 193 height 30
click at [236, 649] on h4 "Sottomenu" at bounding box center [155, 638] width 193 height 22
click at [201, 131] on span "Element" at bounding box center [214, 133] width 68 height 14
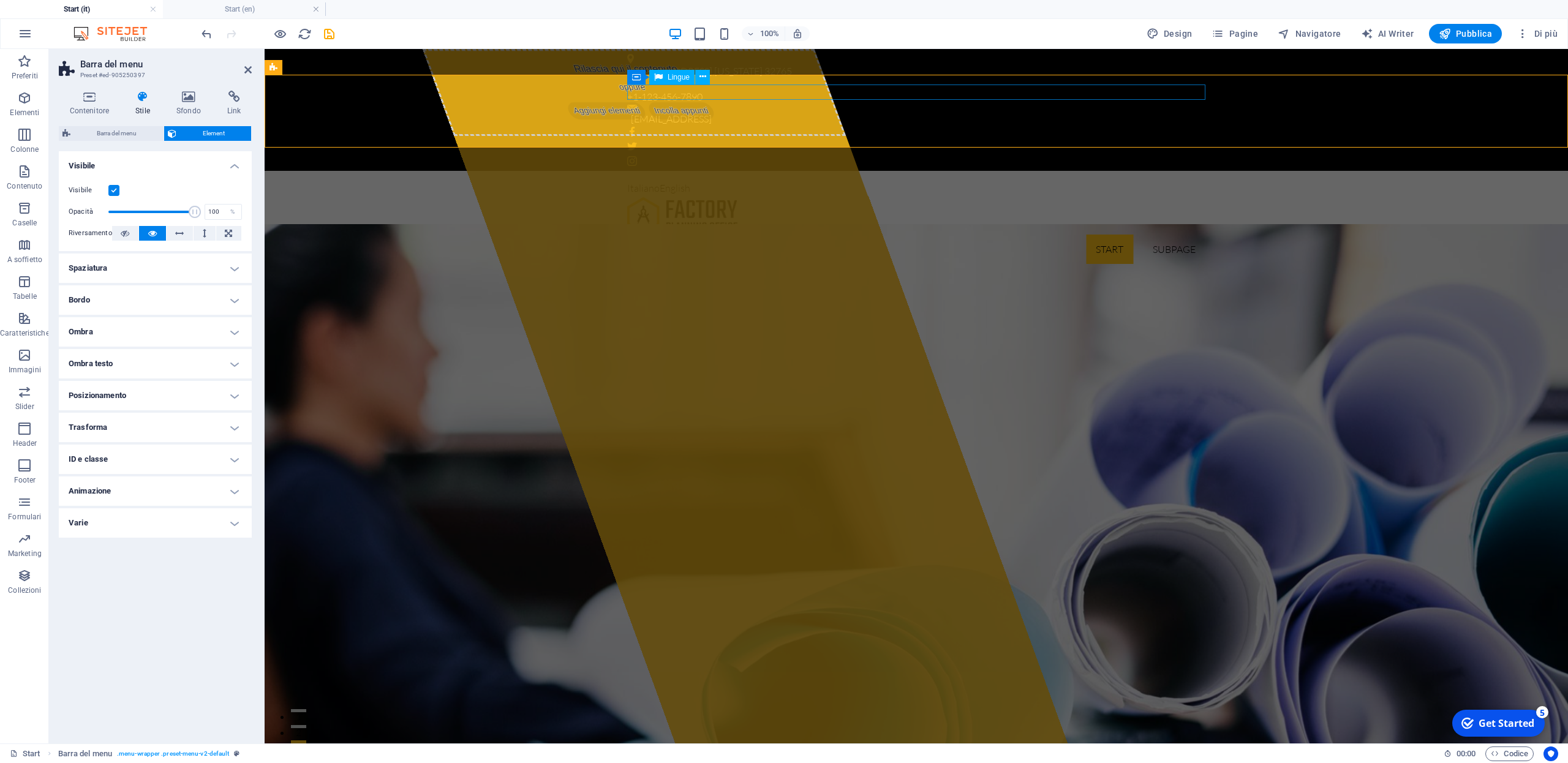
click at [675, 180] on div "Italiano English" at bounding box center [917, 188] width 578 height 16
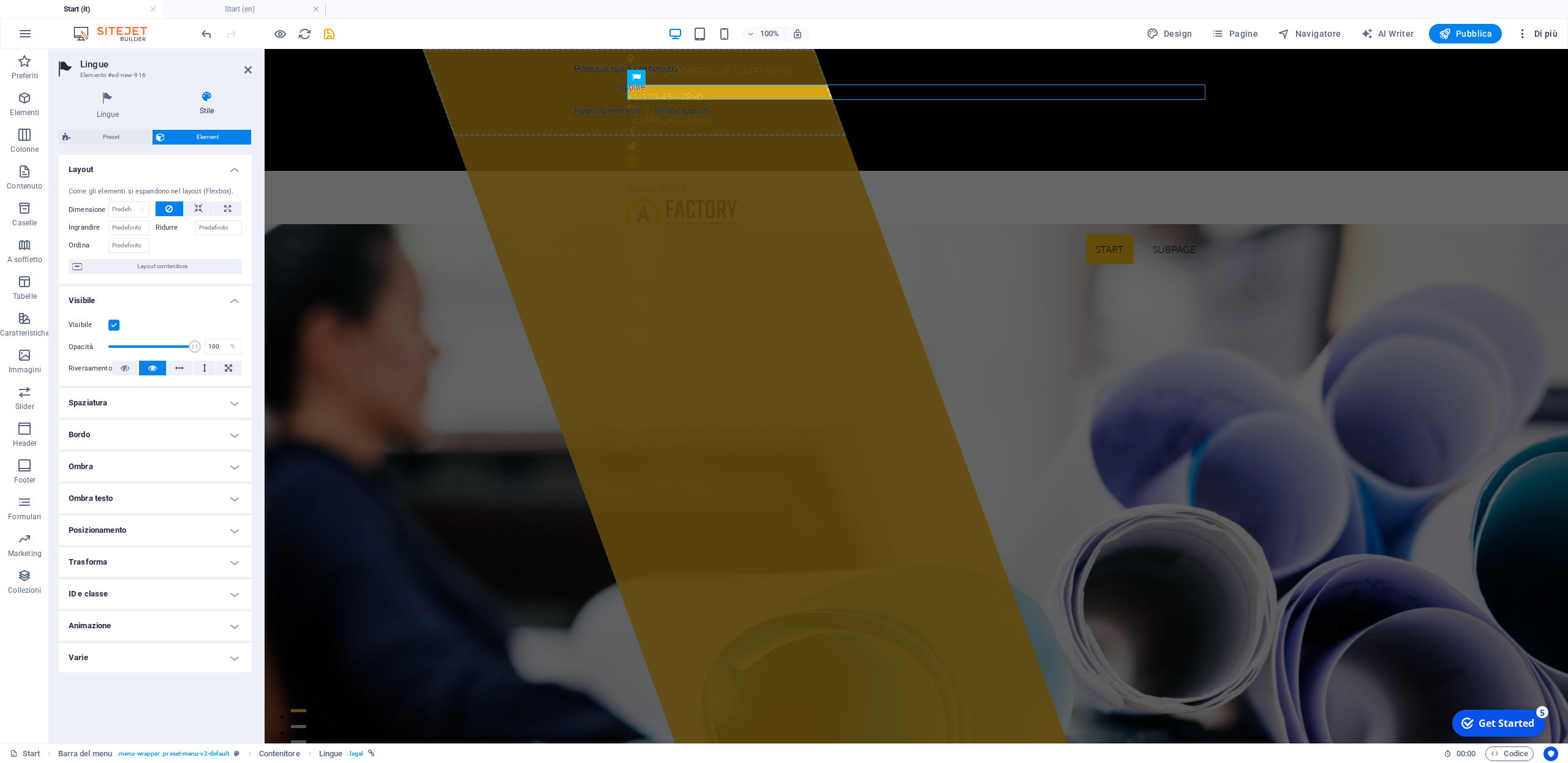
click at [1546, 33] on span "Di più" at bounding box center [1537, 33] width 41 height 12
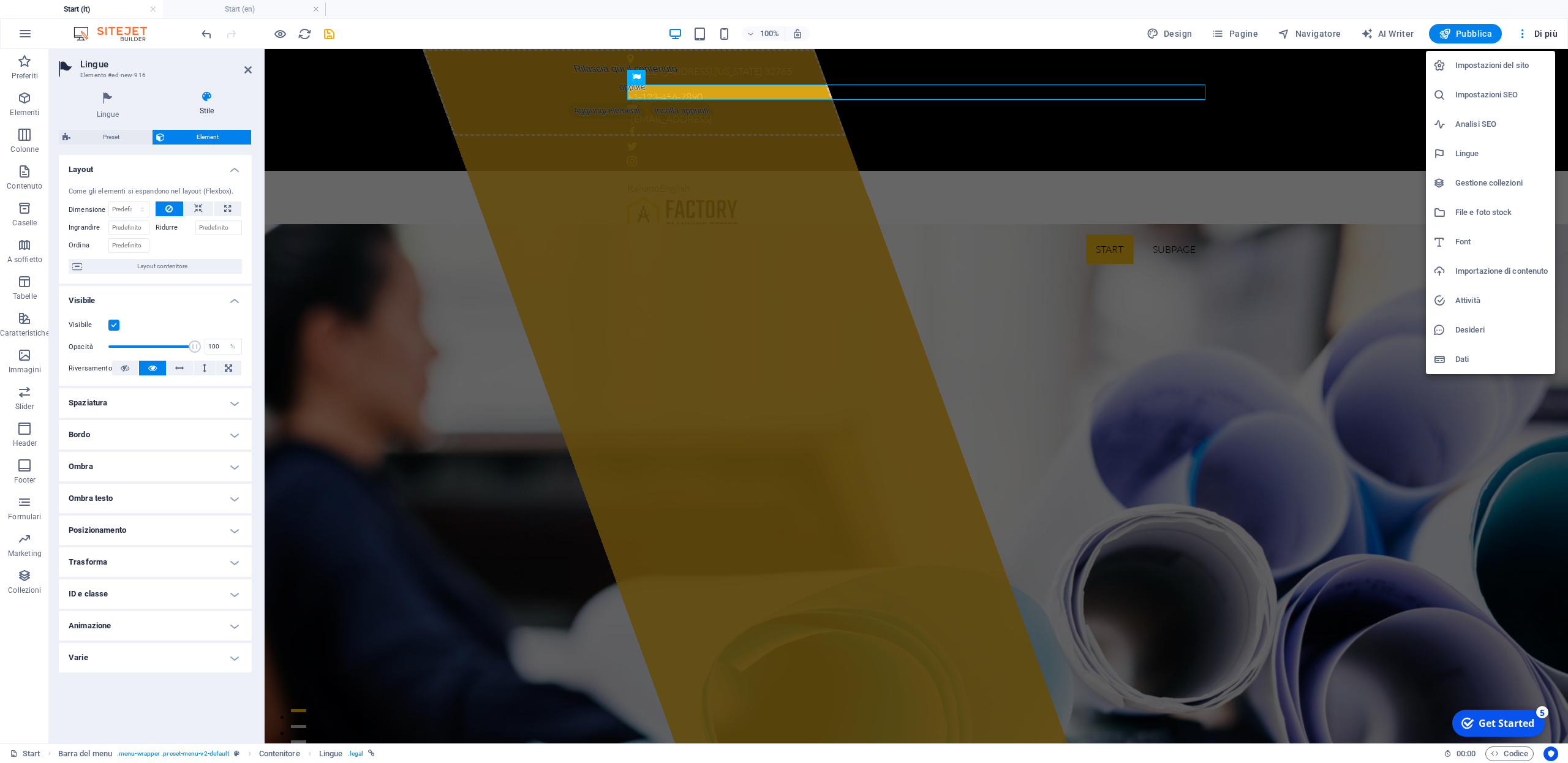
click at [1505, 72] on h6 "Impostazioni del sito" at bounding box center [1501, 65] width 93 height 14
select select "75"
select select "69"
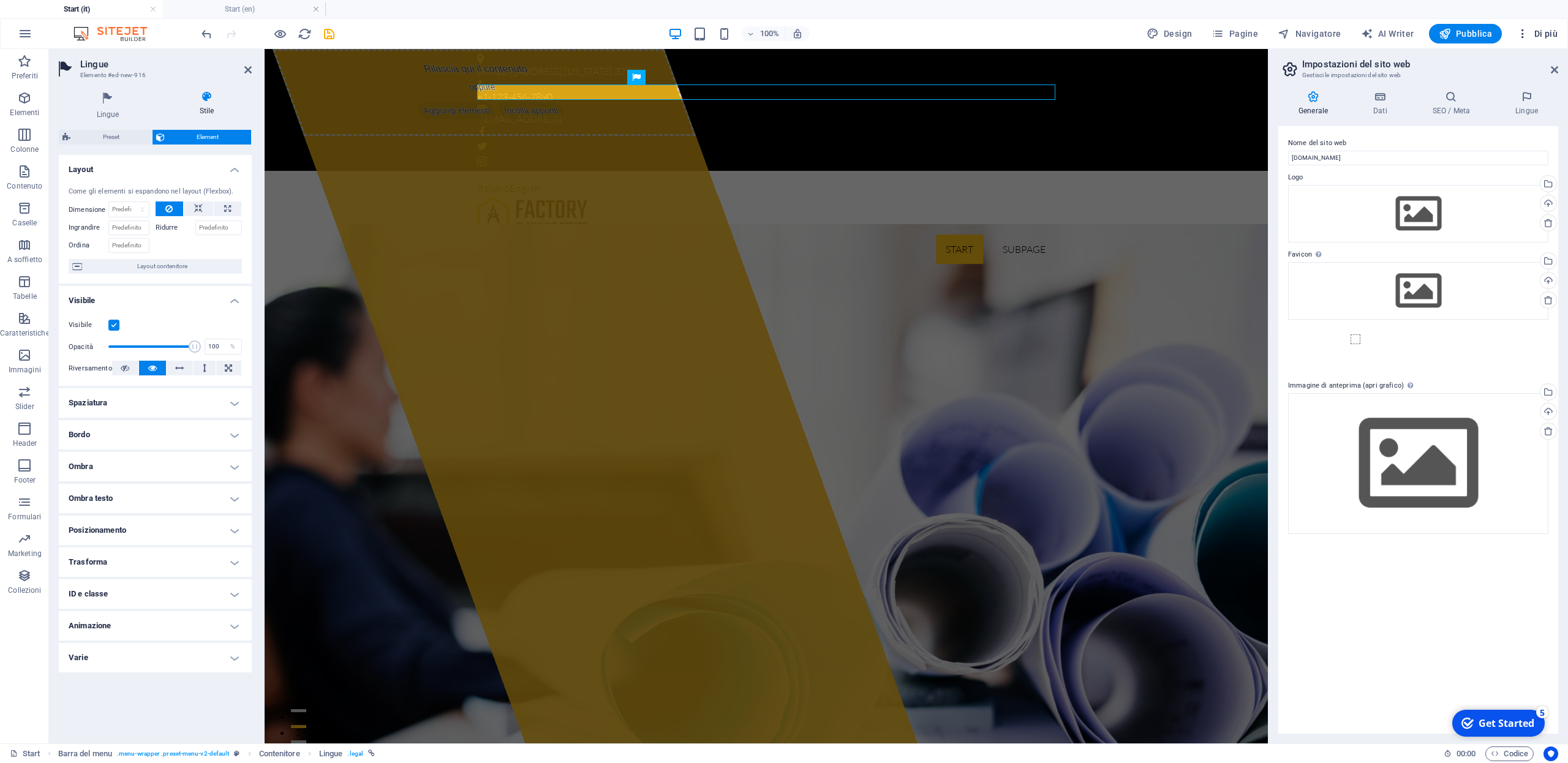
click at [1547, 33] on span "Di più" at bounding box center [1537, 33] width 41 height 12
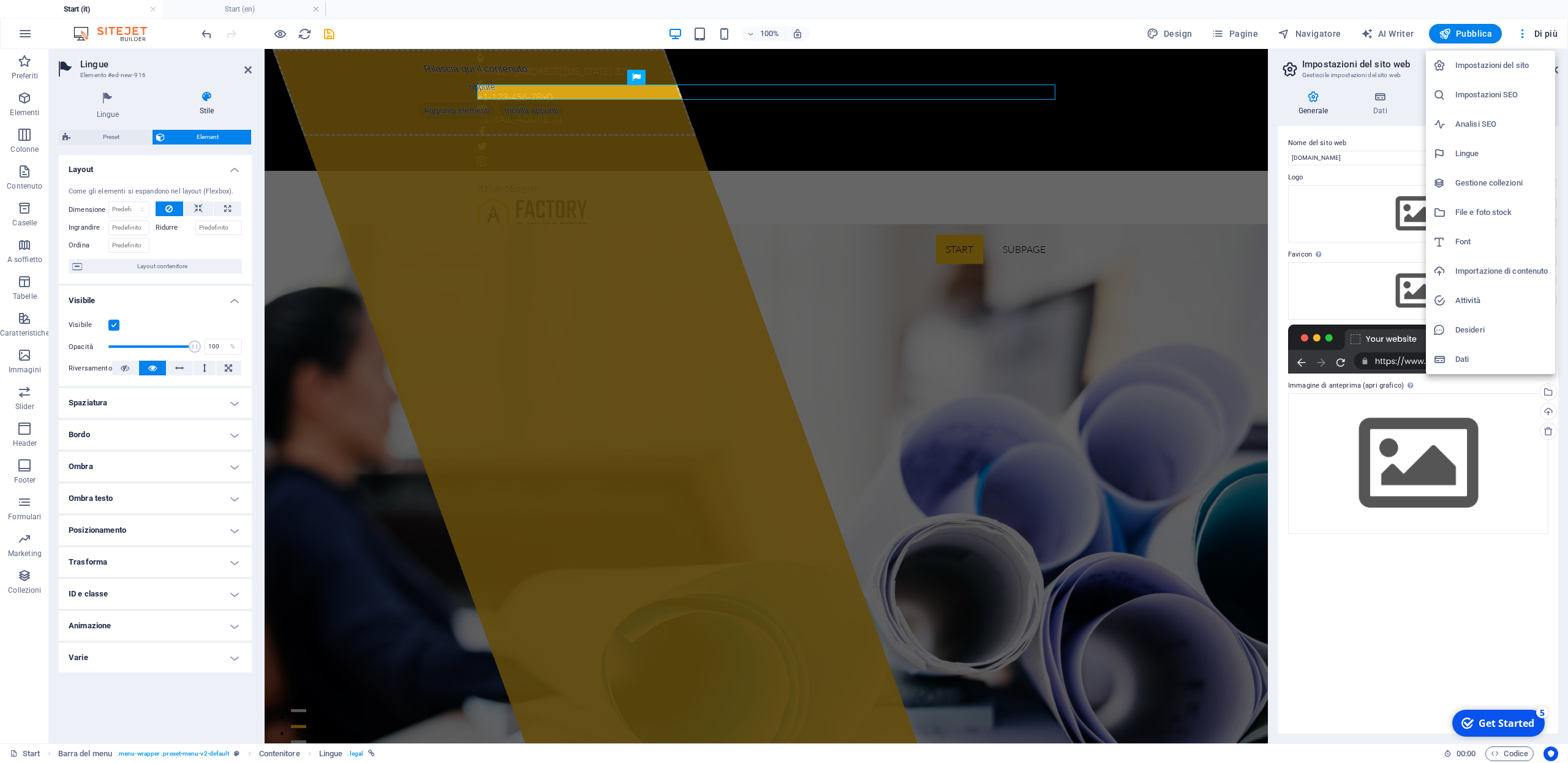
click at [1458, 157] on h6 "Lingue" at bounding box center [1501, 154] width 93 height 14
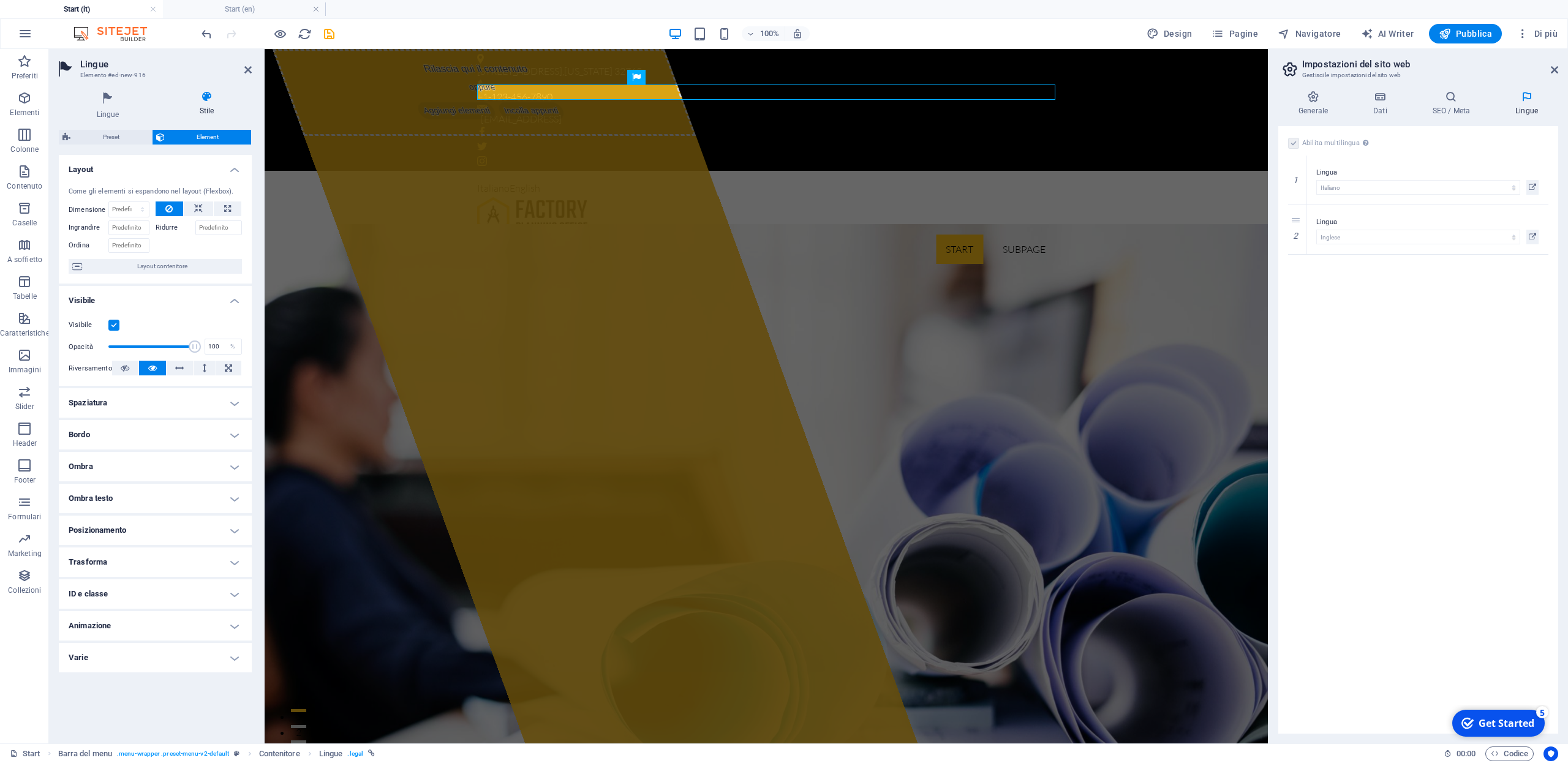
click at [1529, 98] on icon at bounding box center [1527, 96] width 63 height 12
click at [1557, 70] on icon at bounding box center [1555, 70] width 8 height 10
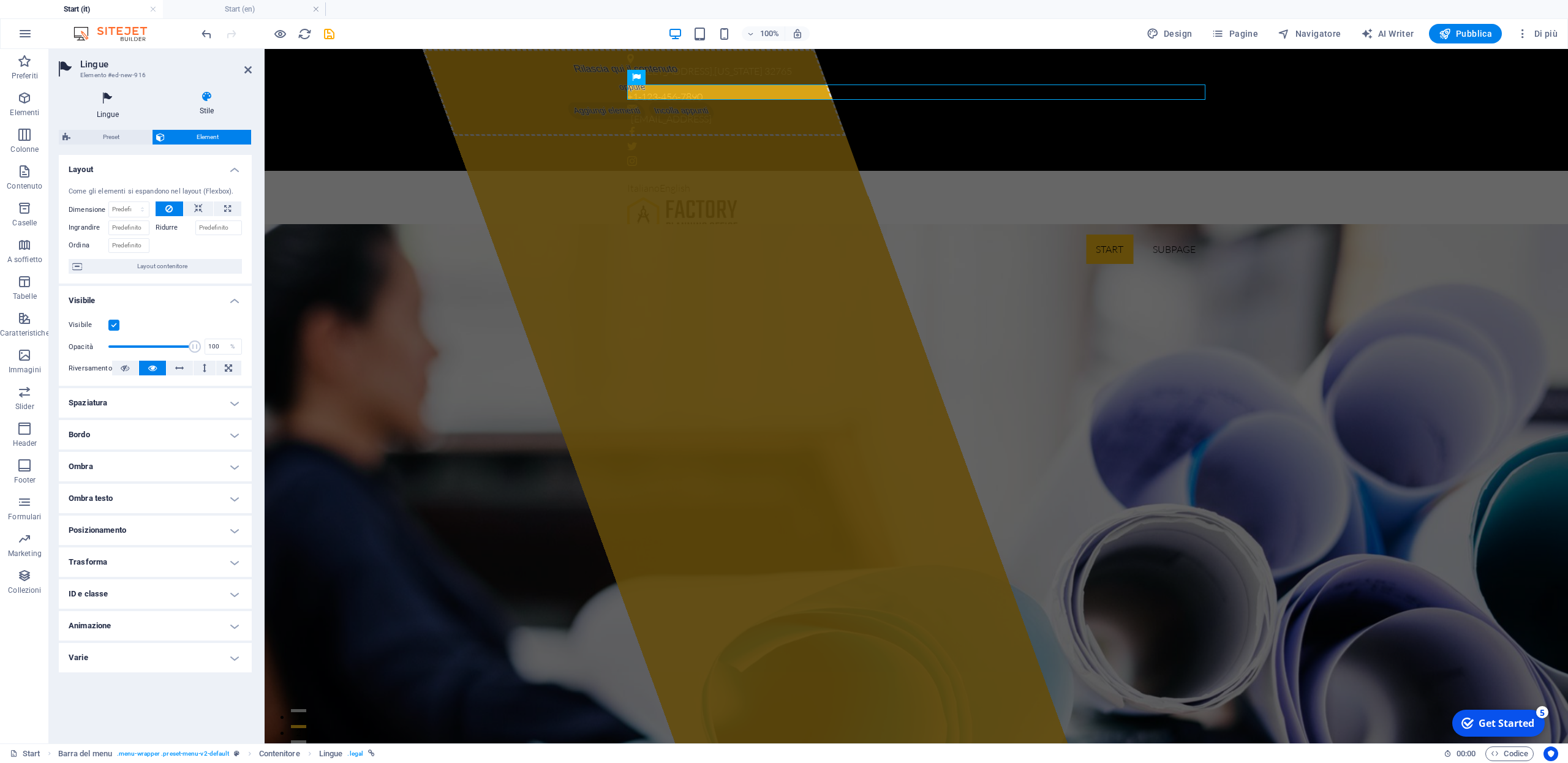
click at [111, 94] on icon at bounding box center [108, 98] width 98 height 16
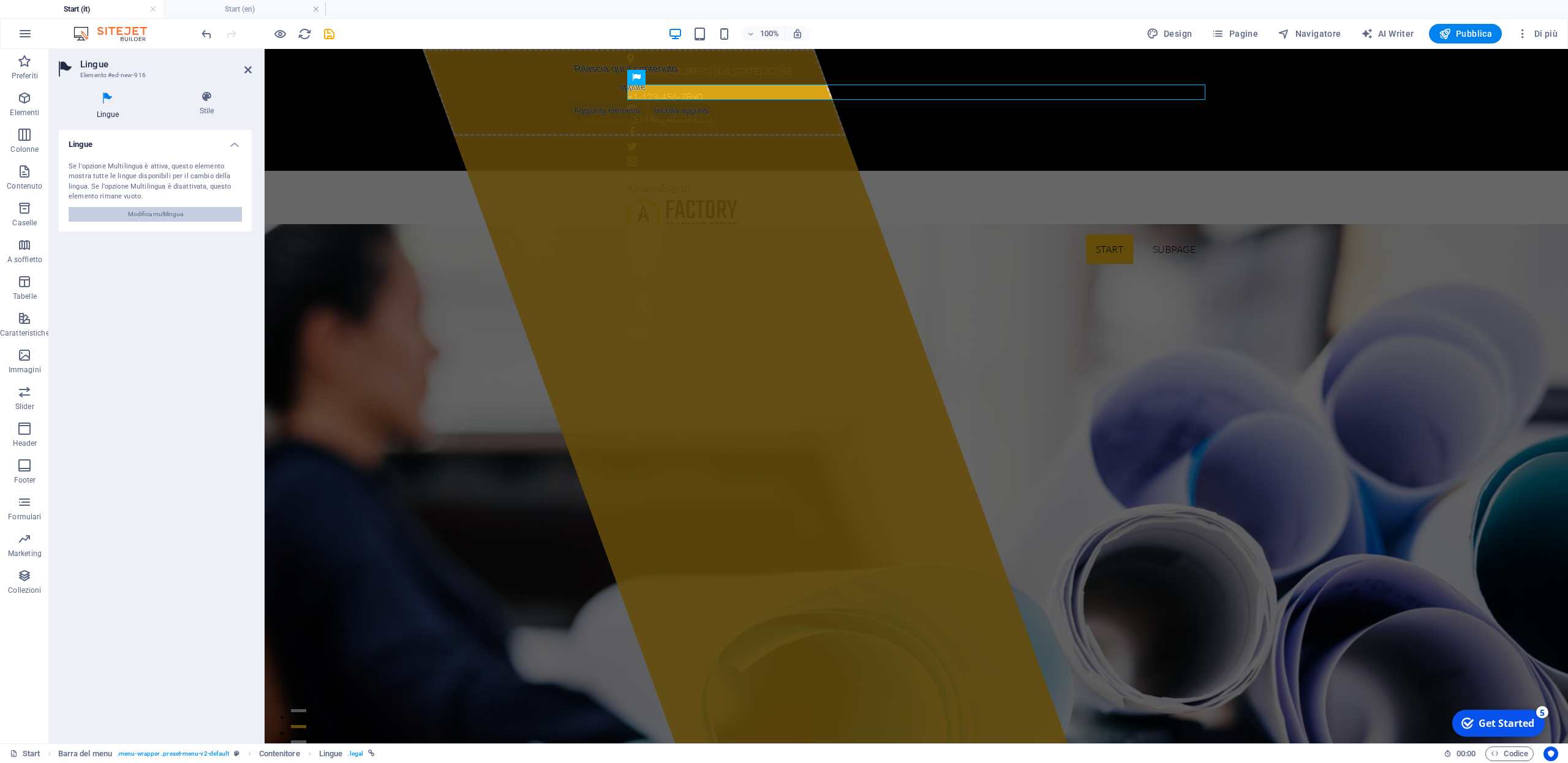
click at [143, 214] on span "Modifica multilingua" at bounding box center [155, 214] width 55 height 14
select select "75"
select select "69"
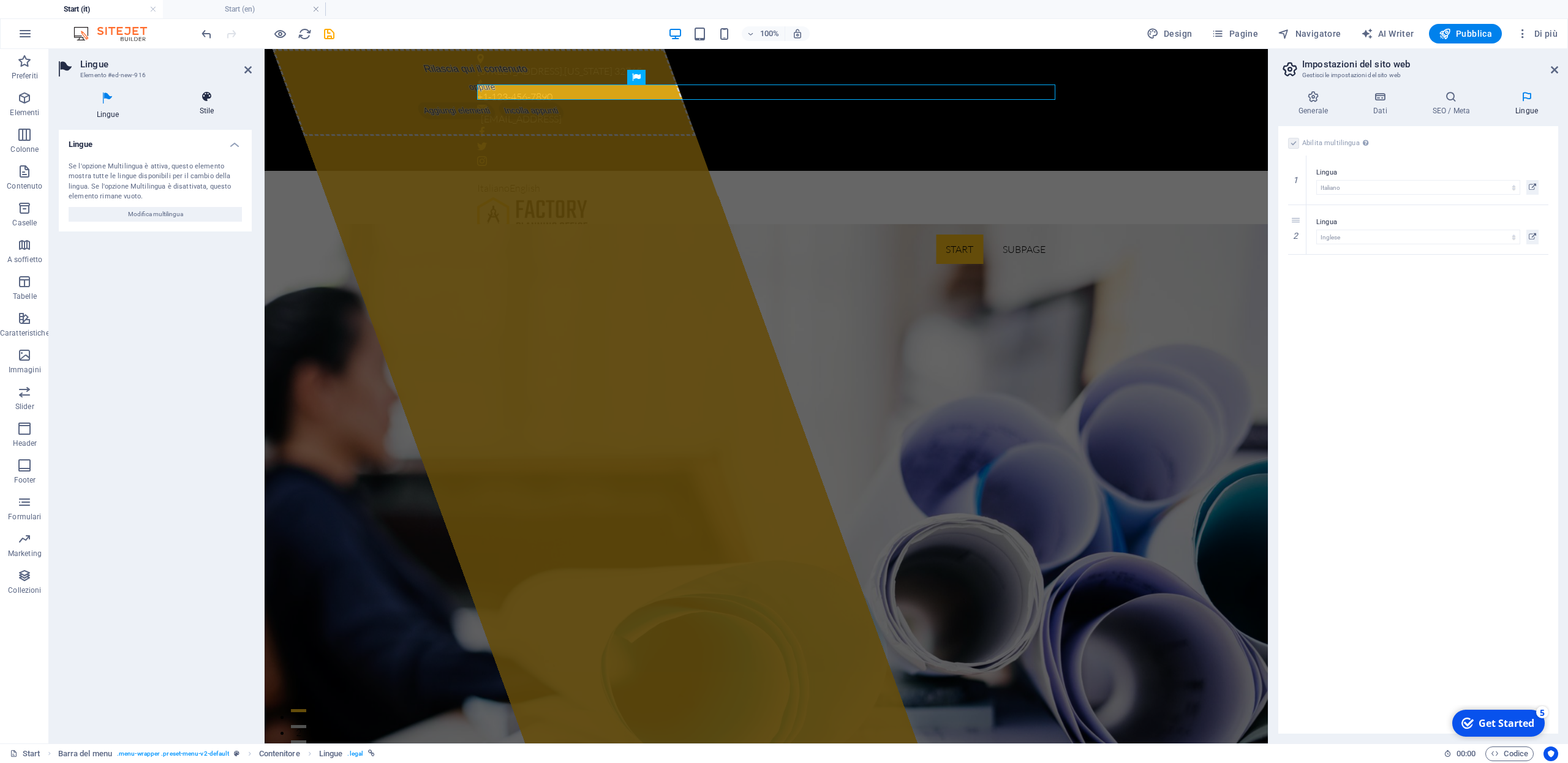
click at [205, 96] on icon at bounding box center [207, 96] width 90 height 12
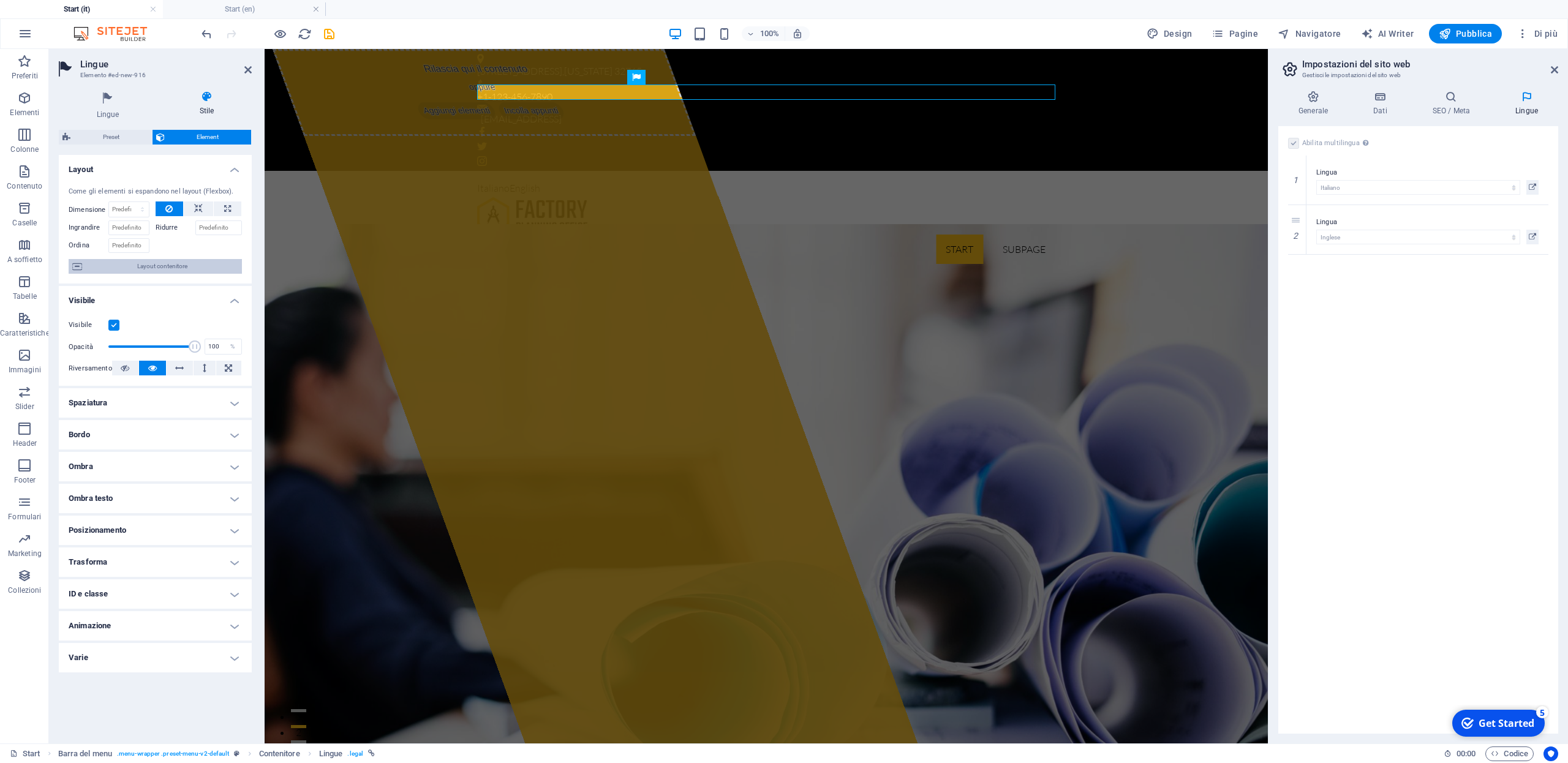
click at [174, 267] on span "Layout contenitore" at bounding box center [162, 266] width 153 height 14
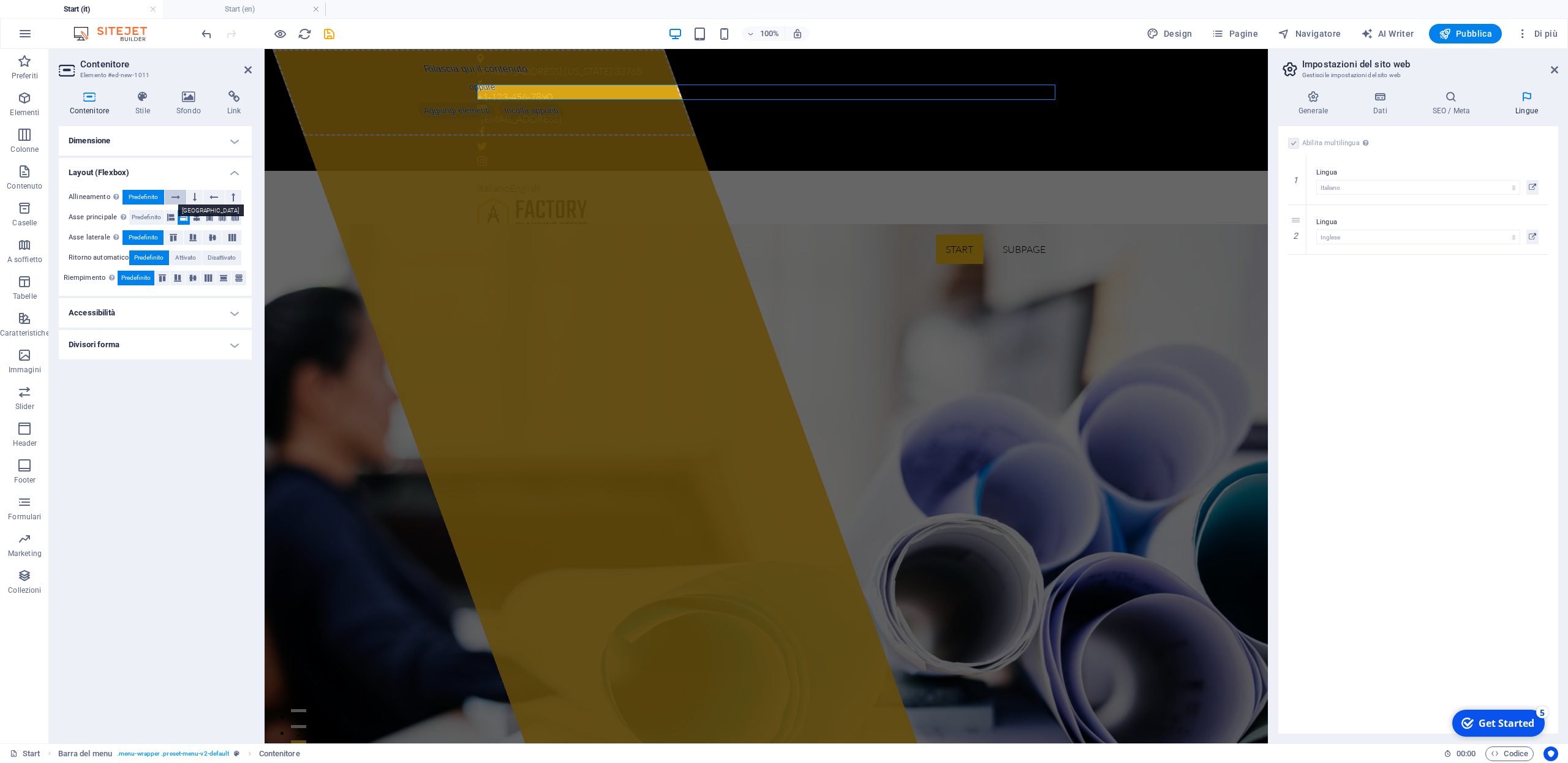
click at [171, 193] on button at bounding box center [175, 196] width 21 height 14
click at [177, 280] on icon at bounding box center [177, 278] width 8 height 14
click at [200, 311] on h4 "Accessibilità" at bounding box center [155, 313] width 193 height 30
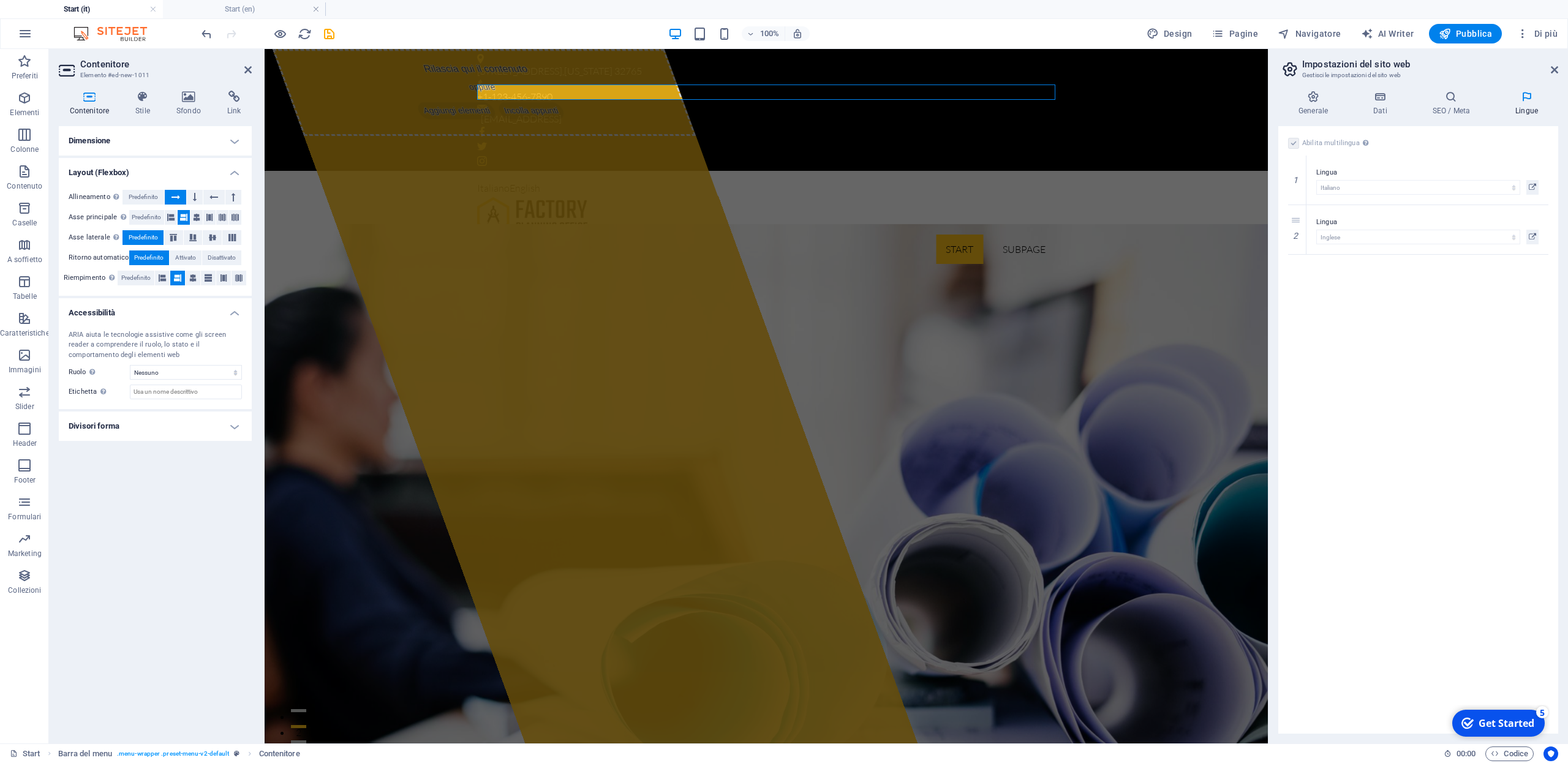
click at [200, 311] on h4 "Accessibilità" at bounding box center [155, 309] width 193 height 22
click at [211, 347] on h4 "Divisori forma" at bounding box center [155, 344] width 193 height 30
click option "Triangolo" at bounding box center [0, 0] width 0 height 0
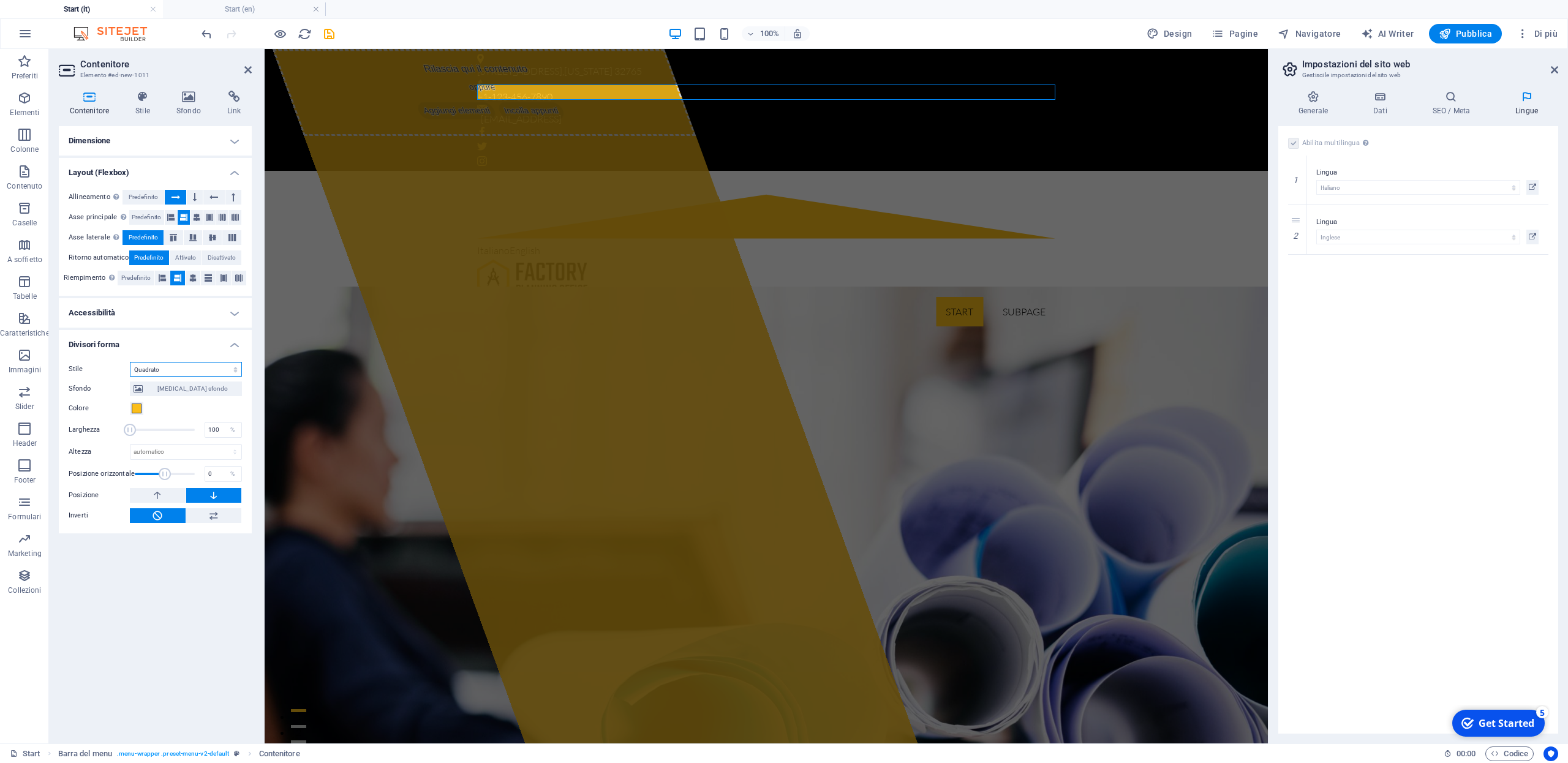
click option "Quadrato" at bounding box center [0, 0] width 0 height 0
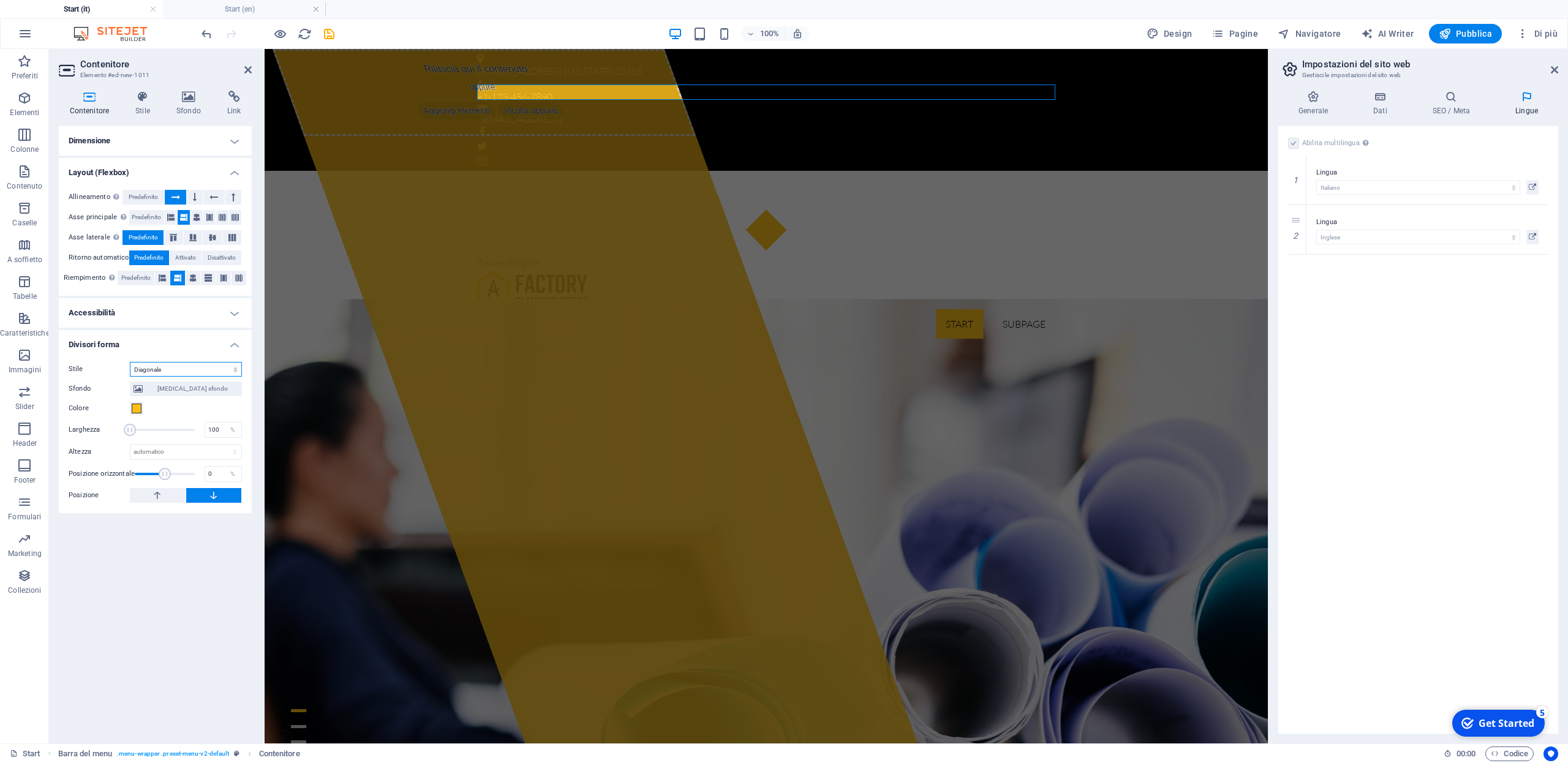
click option "Diagonale" at bounding box center [0, 0] width 0 height 0
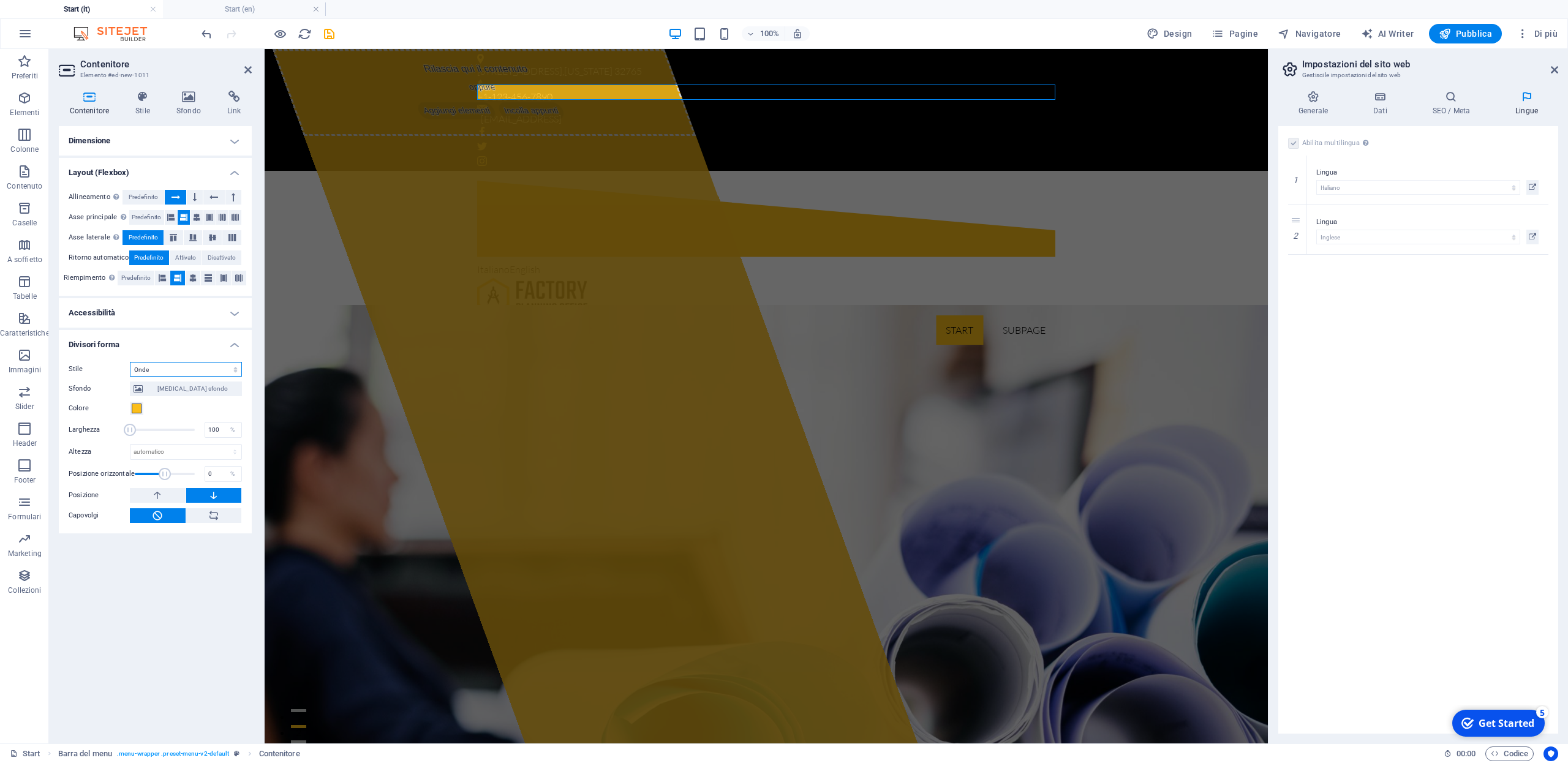
click option "Onde" at bounding box center [0, 0] width 0 height 0
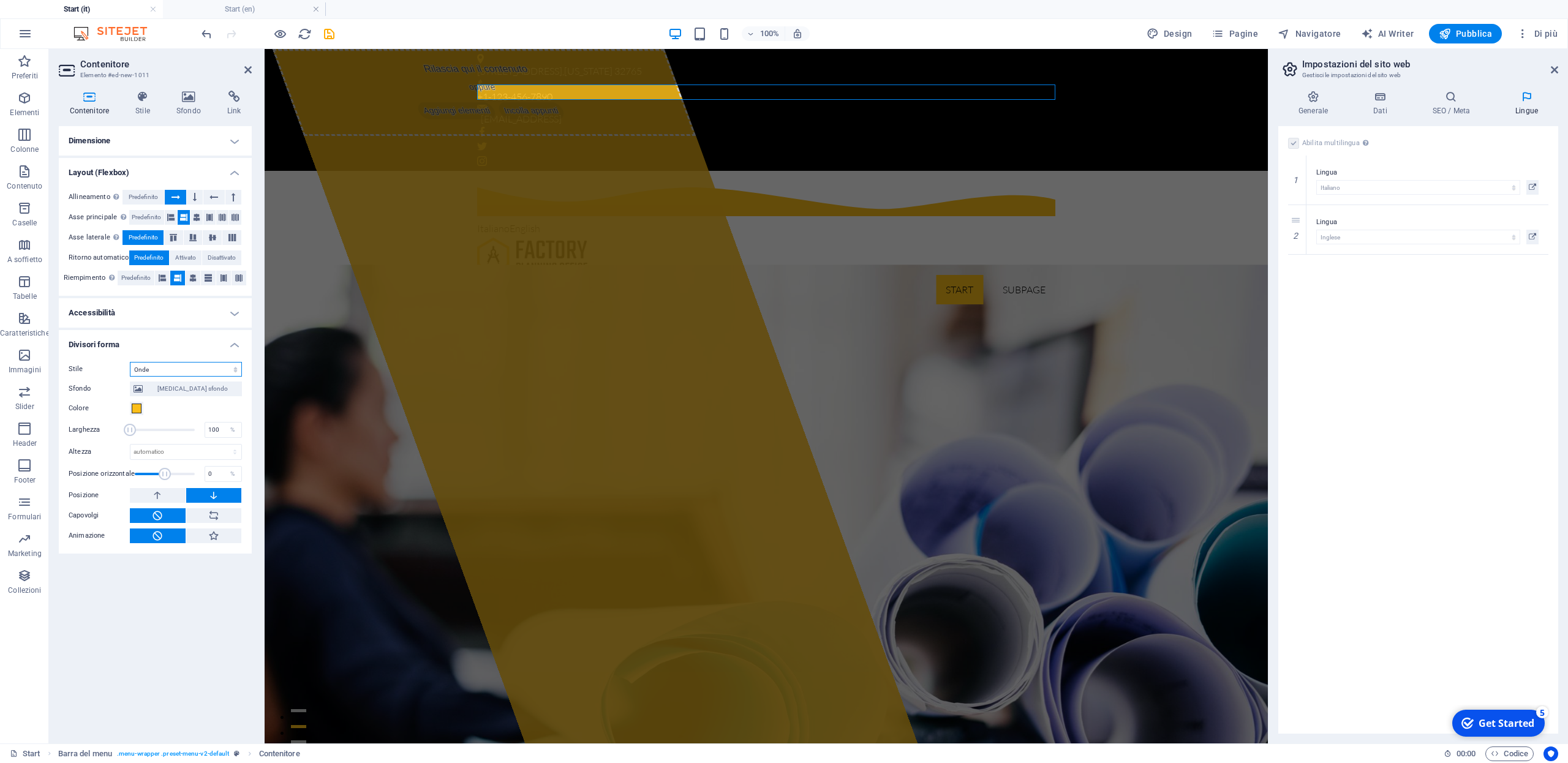
select select "none"
click option "Nessuno" at bounding box center [0, 0] width 0 height 0
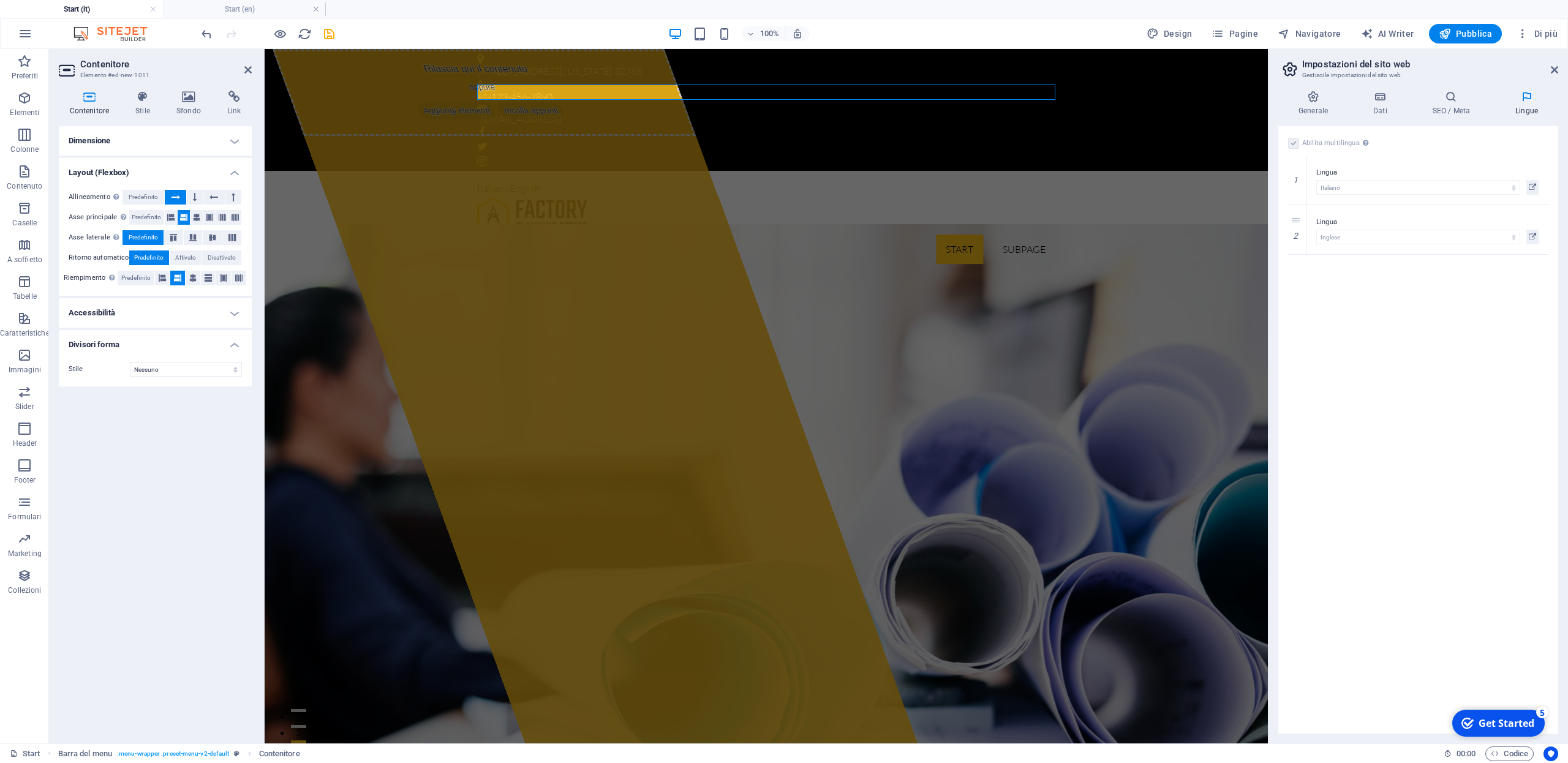
click at [195, 343] on h4 "Divisori forma" at bounding box center [155, 340] width 193 height 22
click at [145, 97] on icon at bounding box center [143, 96] width 36 height 12
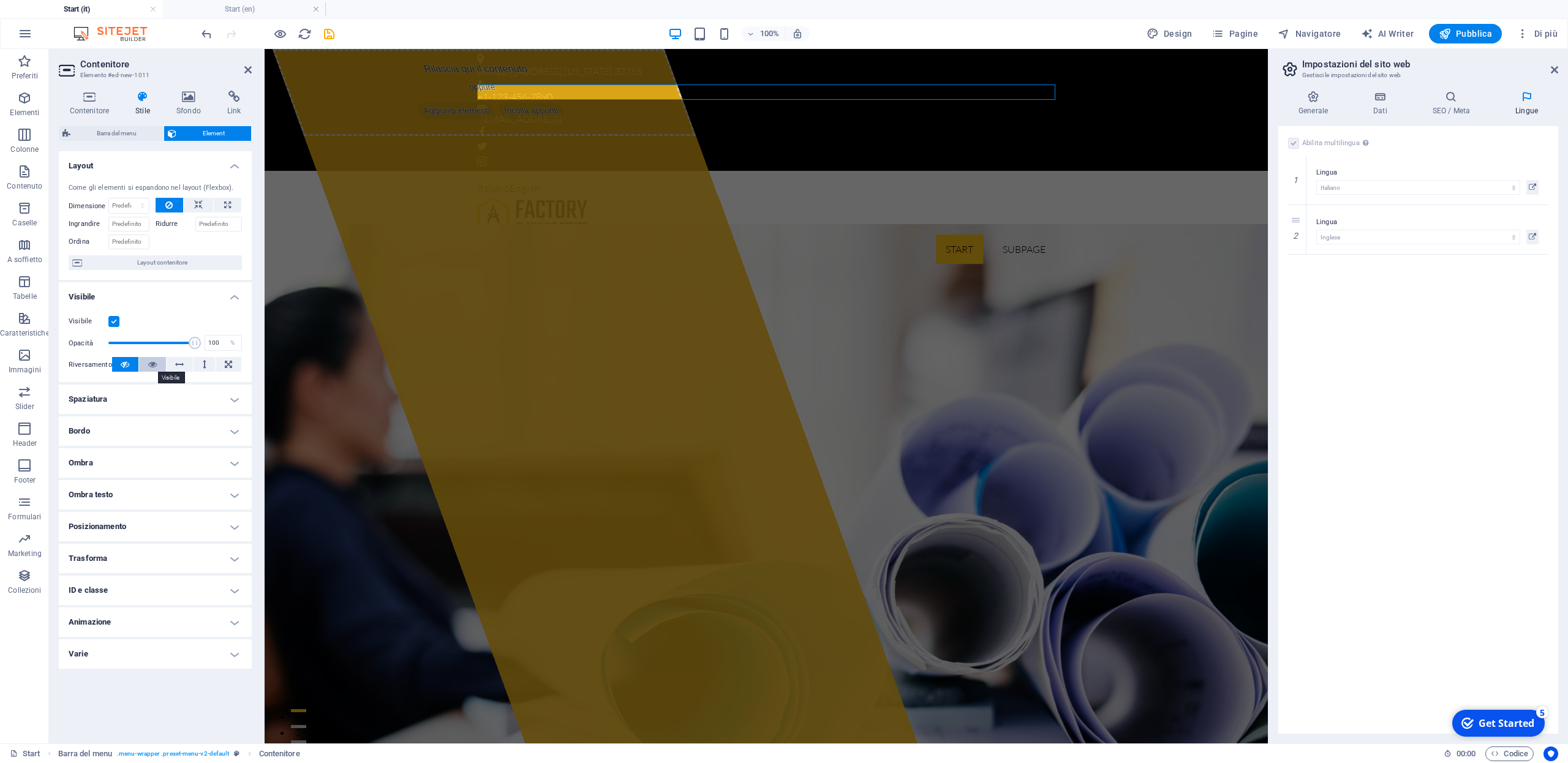
click at [150, 367] on icon at bounding box center [152, 363] width 9 height 14
click at [122, 366] on icon at bounding box center [125, 363] width 9 height 14
click at [113, 325] on label at bounding box center [114, 321] width 11 height 11
click at [0, 0] on input "Visibile" at bounding box center [0, 0] width 0 height 0
click at [113, 325] on label at bounding box center [114, 321] width 11 height 11
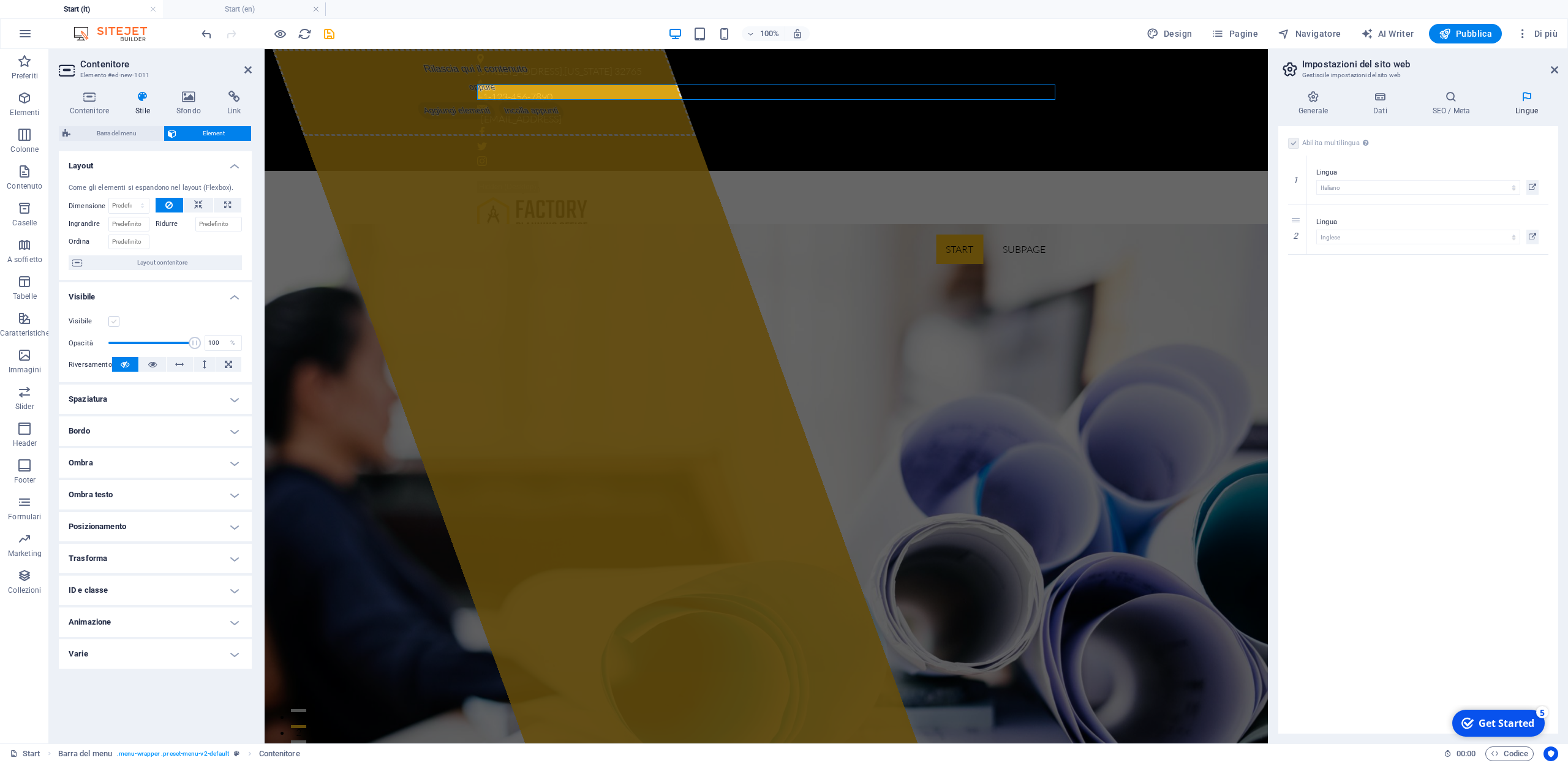
click at [0, 0] on input "Visibile" at bounding box center [0, 0] width 0 height 0
click at [234, 528] on h4 "Posizionamento" at bounding box center [155, 526] width 193 height 30
click at [234, 528] on h4 "Posizionamento" at bounding box center [155, 523] width 193 height 22
click at [190, 102] on icon at bounding box center [188, 96] width 46 height 12
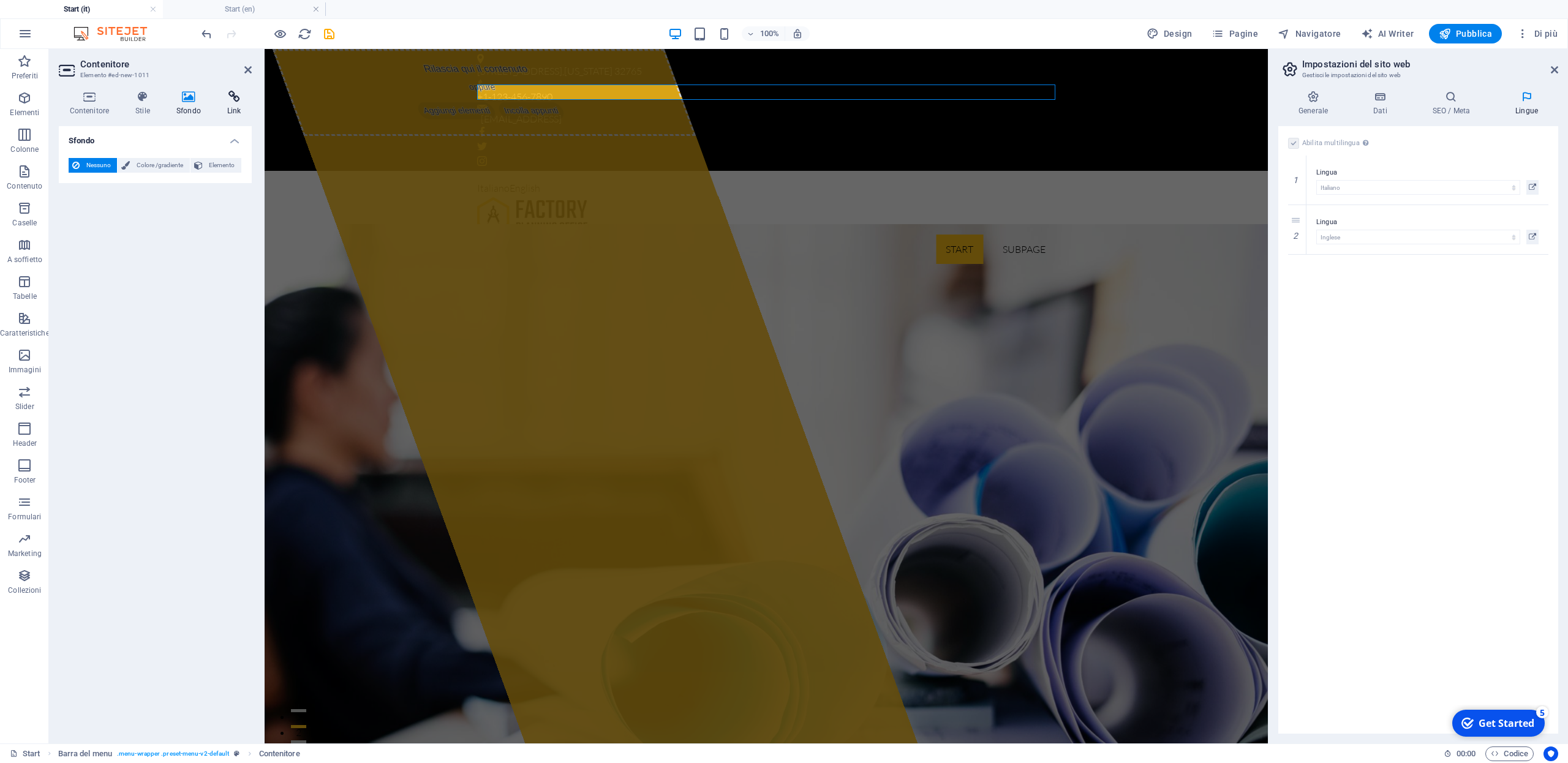
click at [235, 98] on icon at bounding box center [234, 96] width 35 height 12
click at [249, 70] on icon at bounding box center [248, 70] width 8 height 10
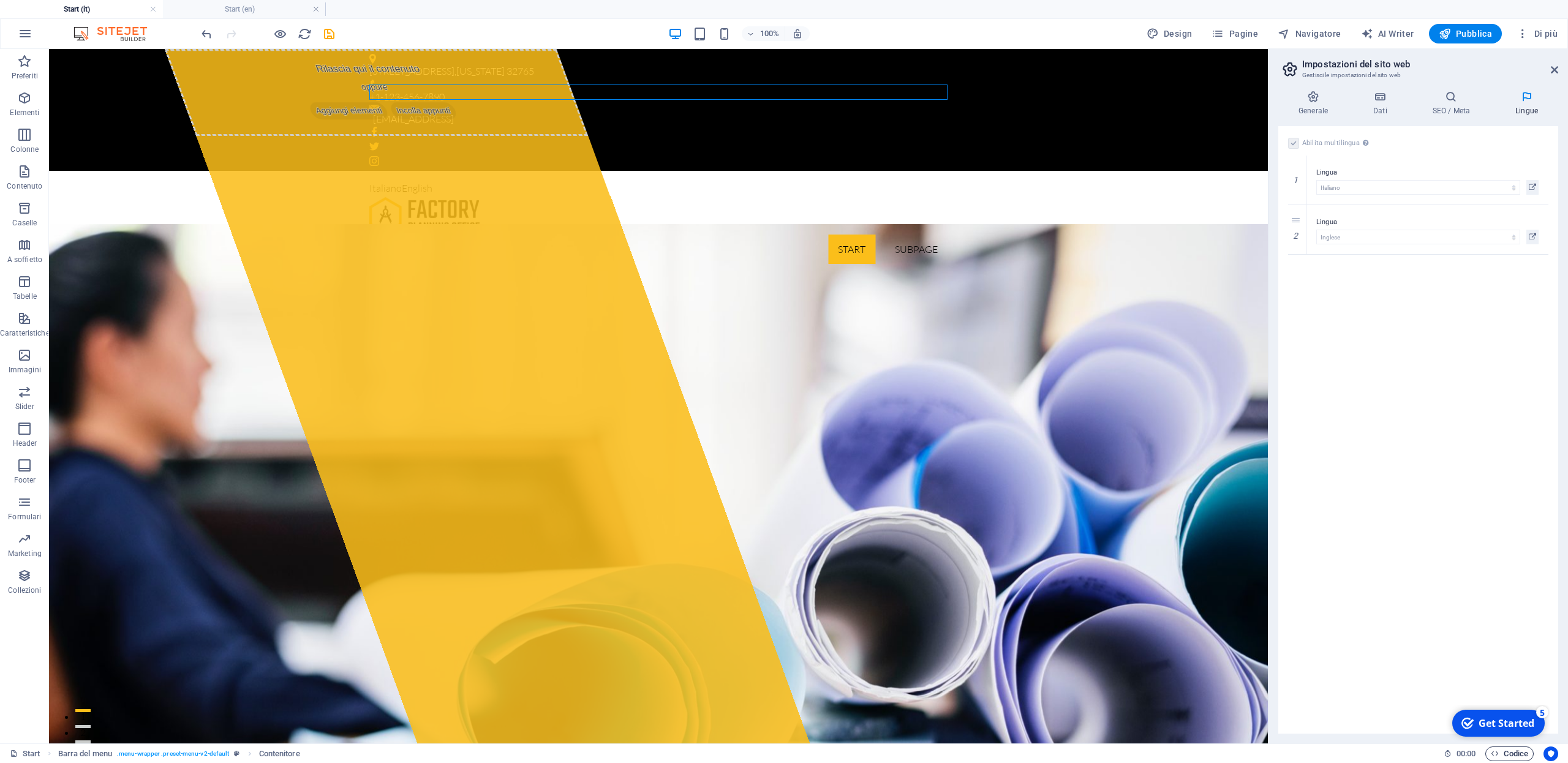
click at [1513, 754] on span "Codice" at bounding box center [1509, 753] width 37 height 14
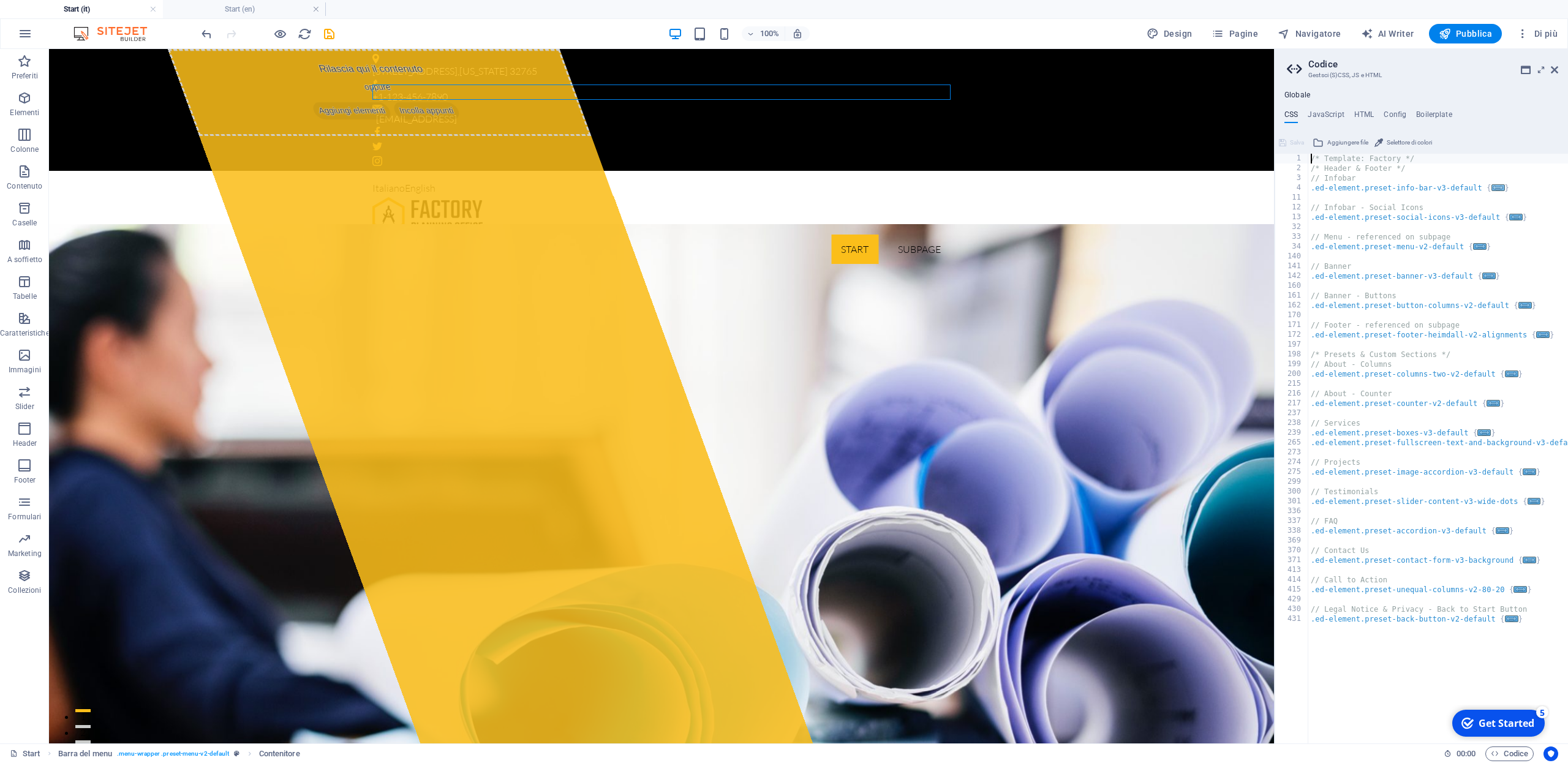
click at [1498, 189] on span "..." at bounding box center [1498, 187] width 13 height 7
type textarea ".ed-element.preset-info-bar-v3-default {"
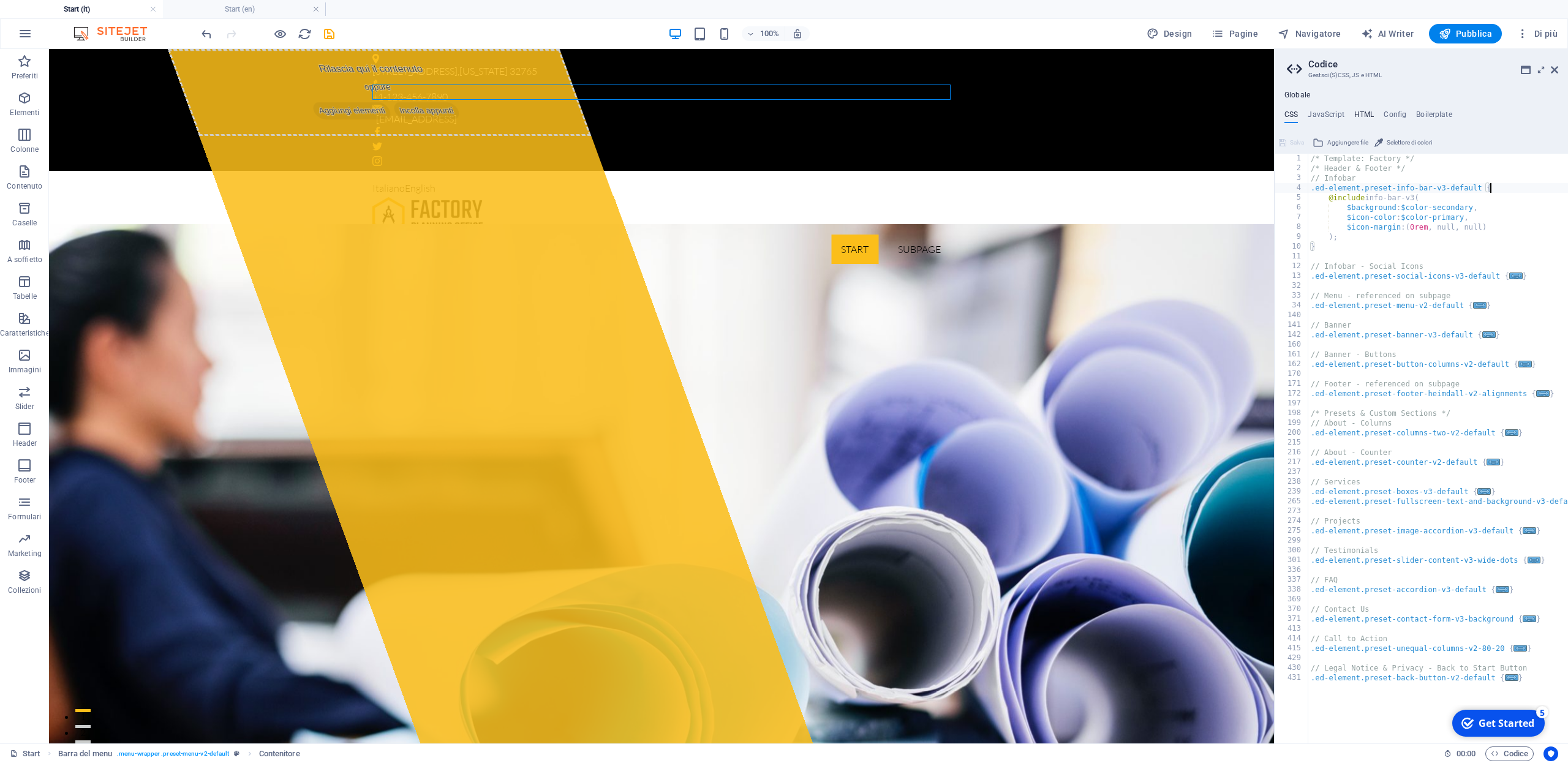
click at [1360, 117] on h4 "HTML" at bounding box center [1364, 117] width 20 height 13
type textarea "<a href="#main-content" class="wv-link-content button">Skip to main content</a>"
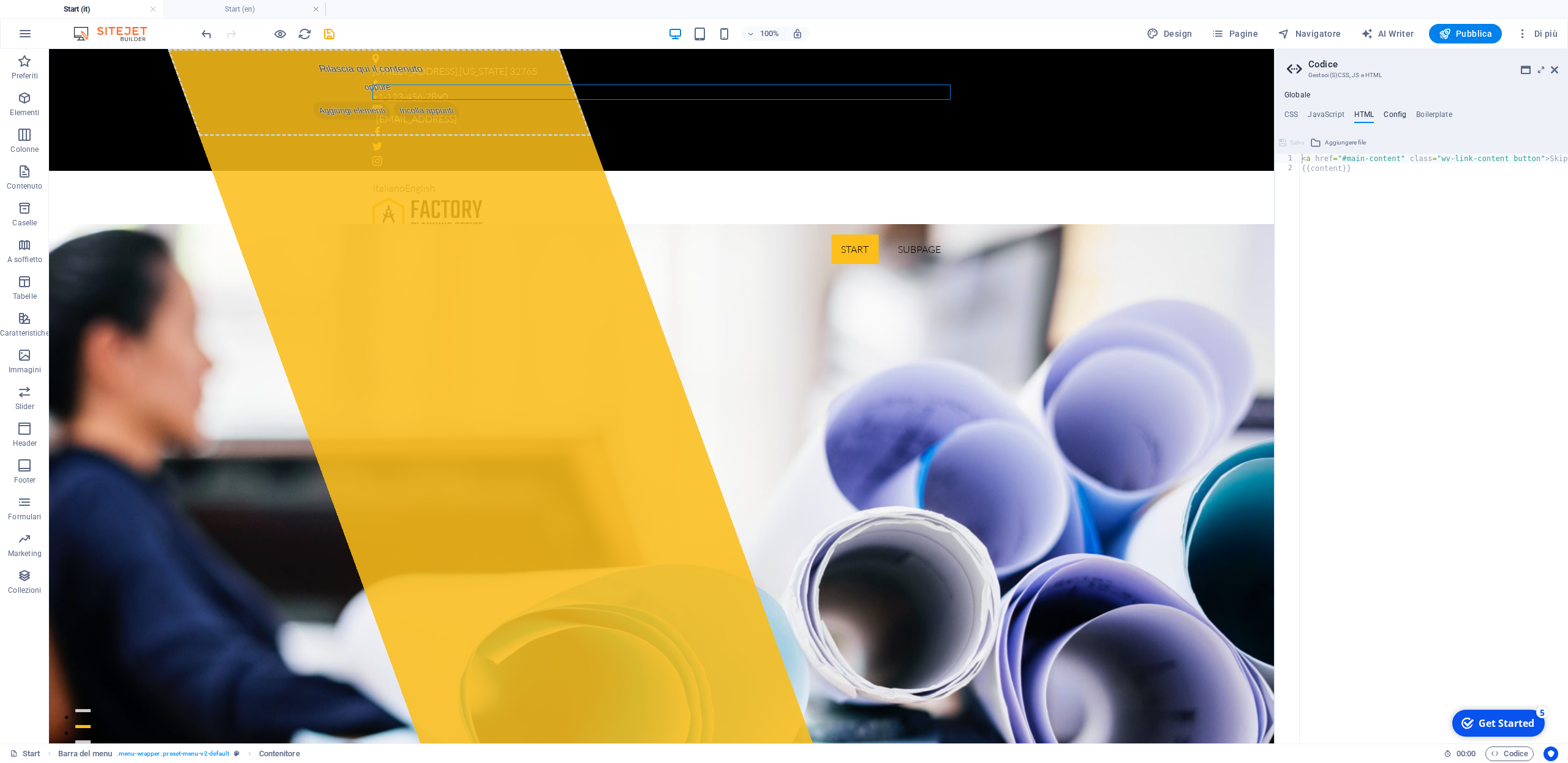
click at [1399, 115] on h4 "Config" at bounding box center [1395, 117] width 23 height 13
type textarea "$color-background: #fff;"
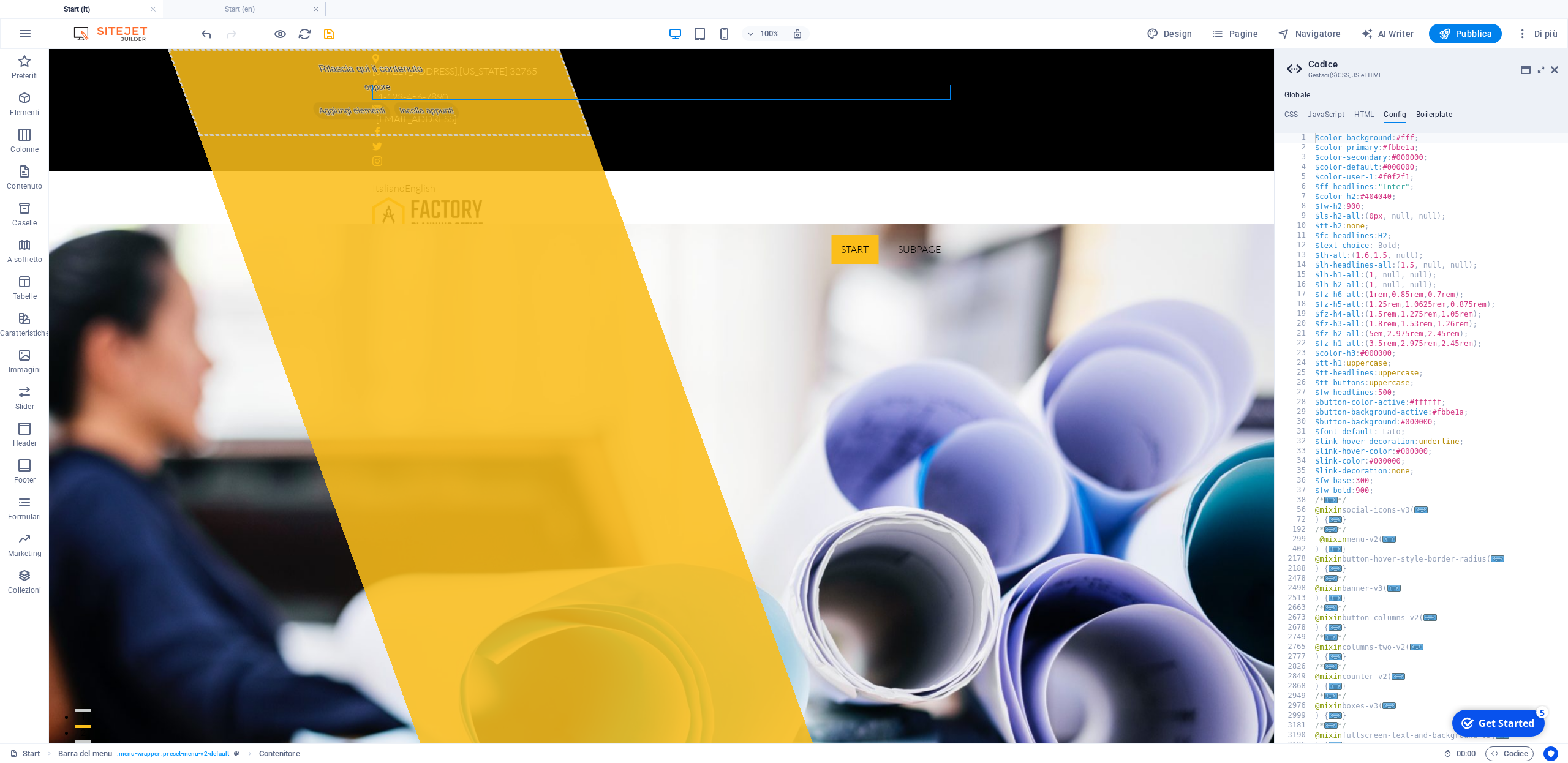
click at [1441, 119] on h4 "Boilerplate" at bounding box center [1434, 117] width 36 height 13
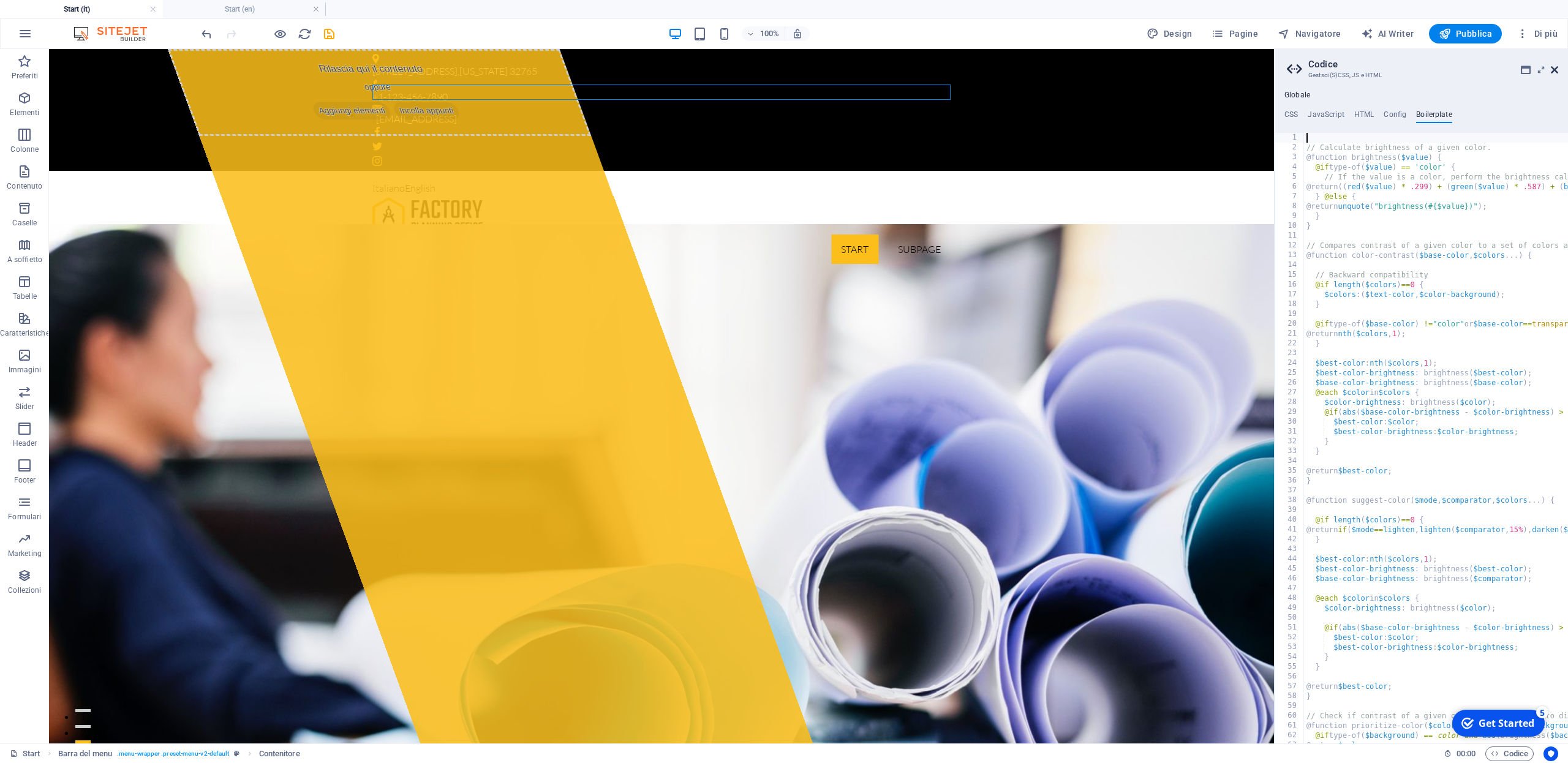
click at [1557, 71] on icon at bounding box center [1555, 70] width 8 height 10
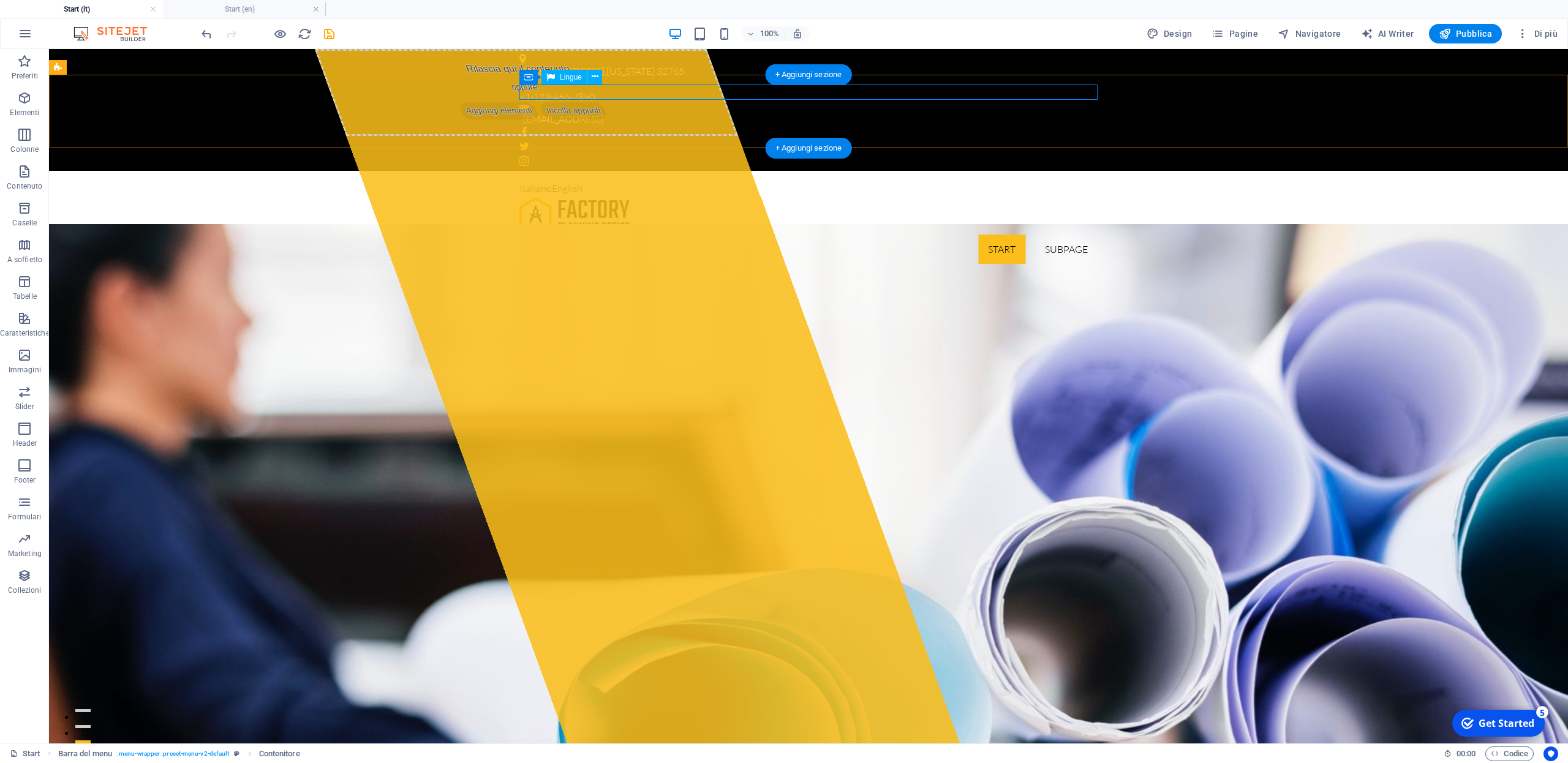
click at [566, 180] on div "Italiano English" at bounding box center [809, 188] width 578 height 16
click at [547, 180] on div "Italiano English" at bounding box center [809, 188] width 578 height 16
click at [567, 78] on span "Lingue" at bounding box center [570, 77] width 22 height 8
click at [595, 78] on icon at bounding box center [594, 76] width 7 height 12
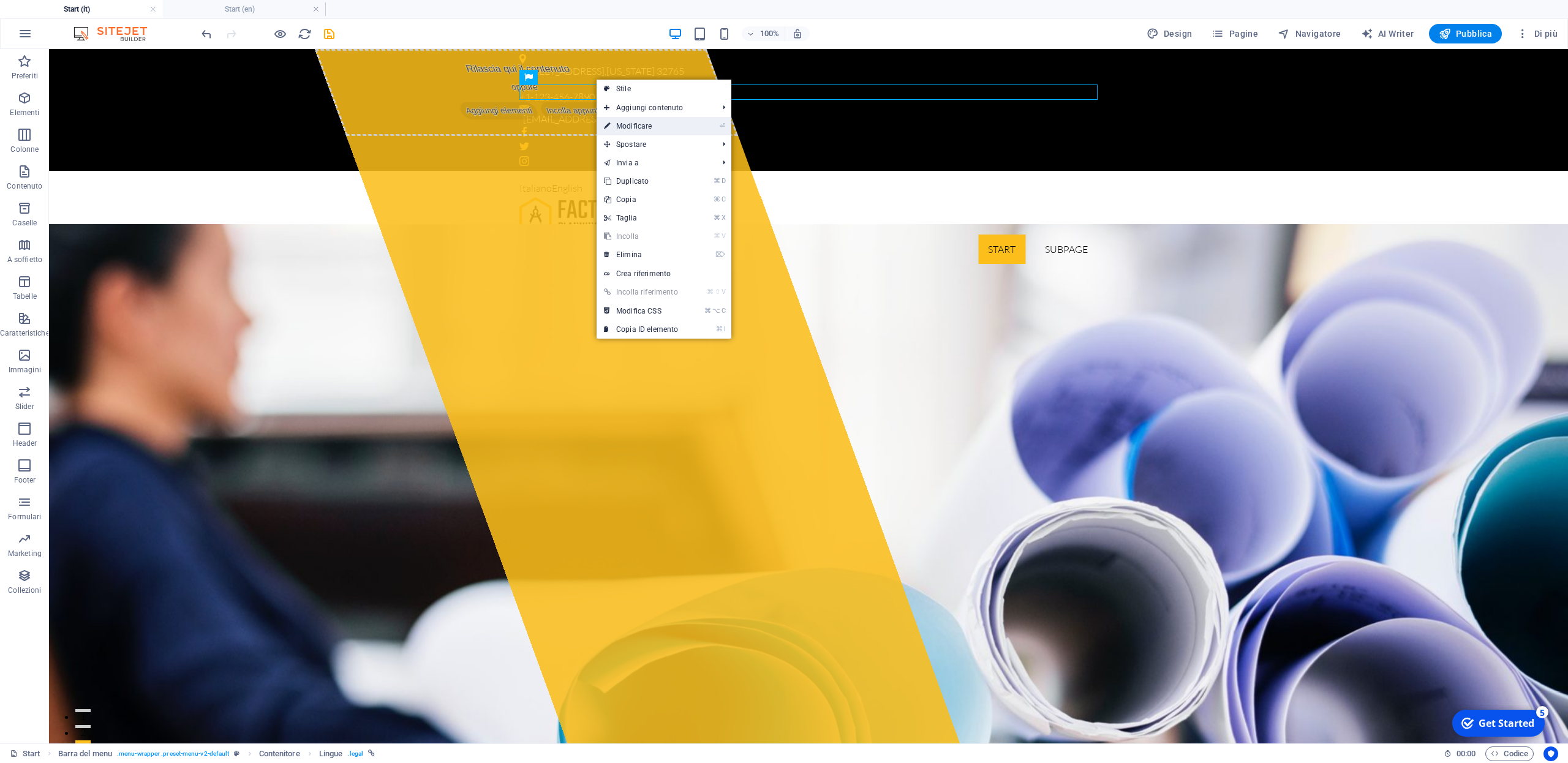
click at [641, 129] on link "⏎ Modificare" at bounding box center [641, 126] width 89 height 18
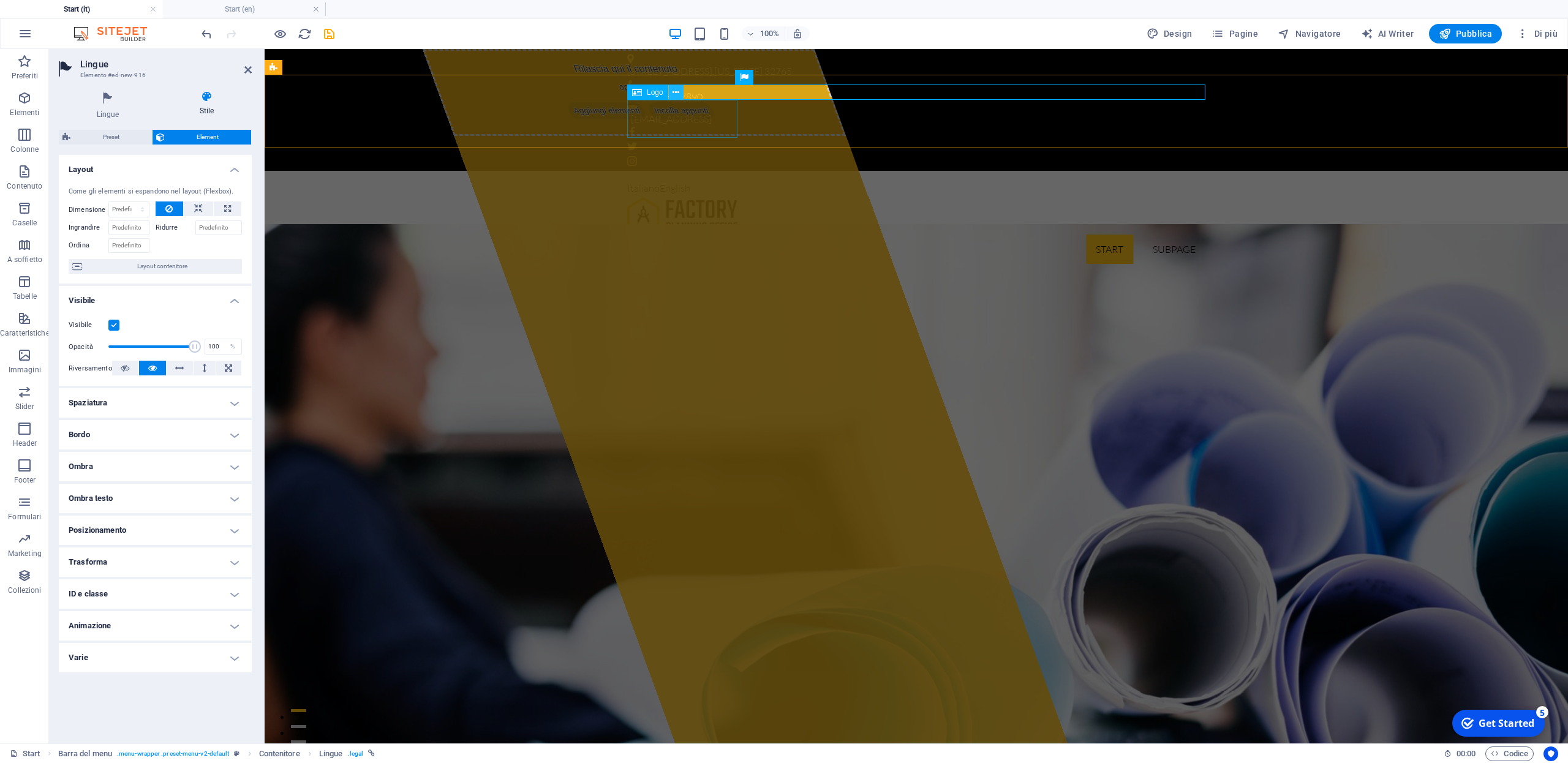
click at [678, 92] on icon at bounding box center [675, 93] width 7 height 12
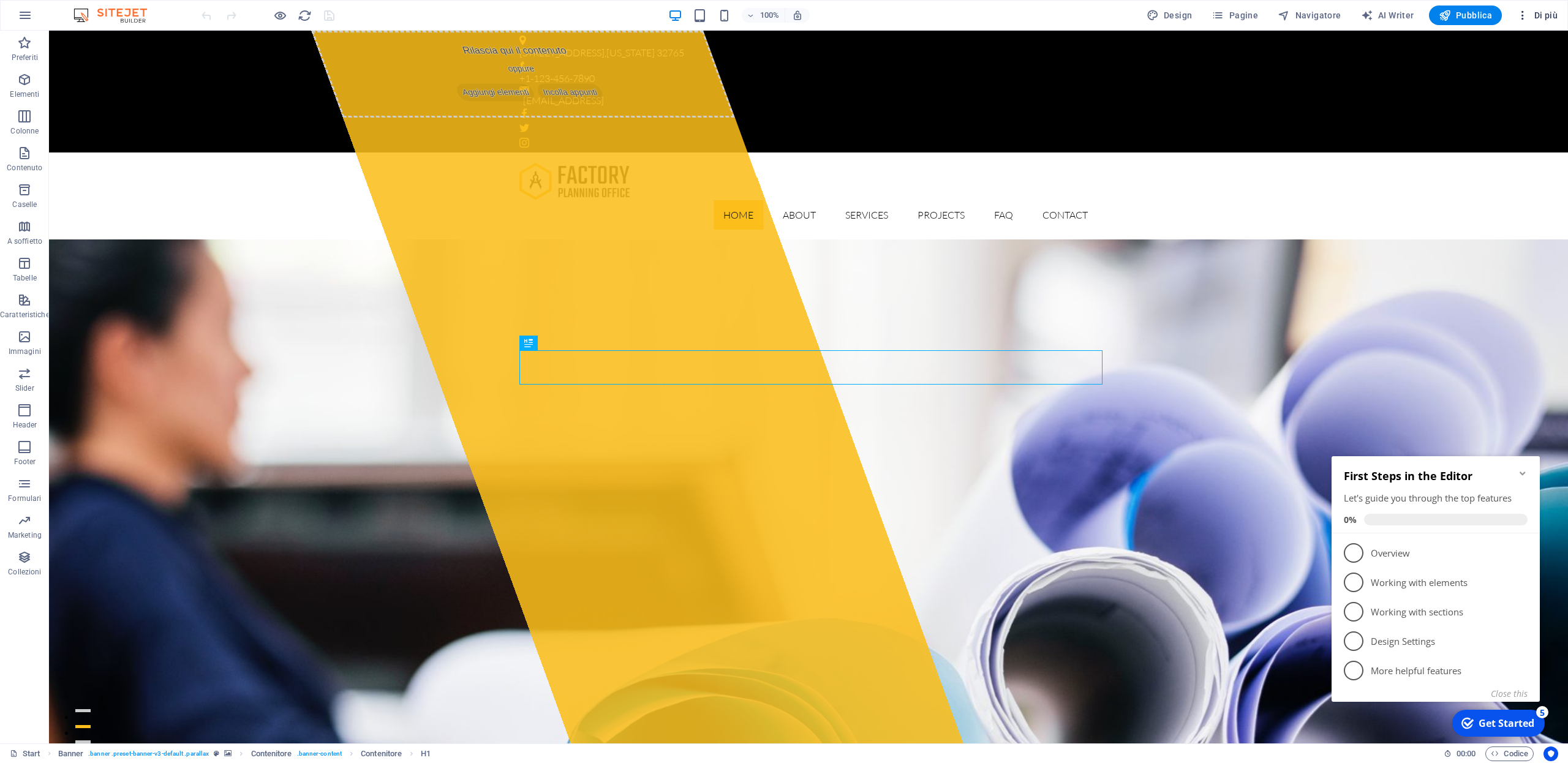
click at [1538, 13] on span "Di più" at bounding box center [1537, 15] width 41 height 12
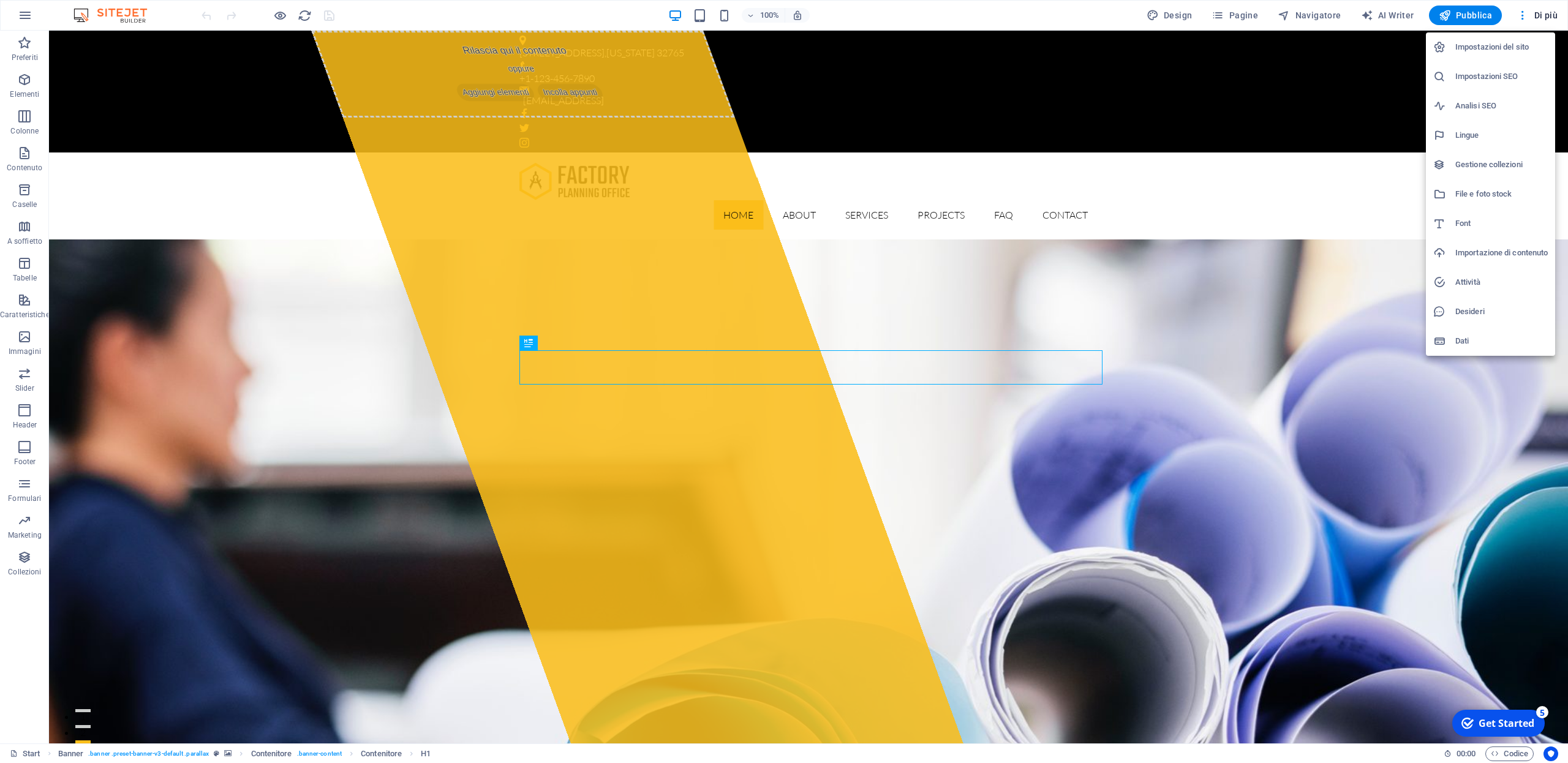
click at [1465, 49] on h6 "Impostazioni del sito" at bounding box center [1501, 47] width 93 height 14
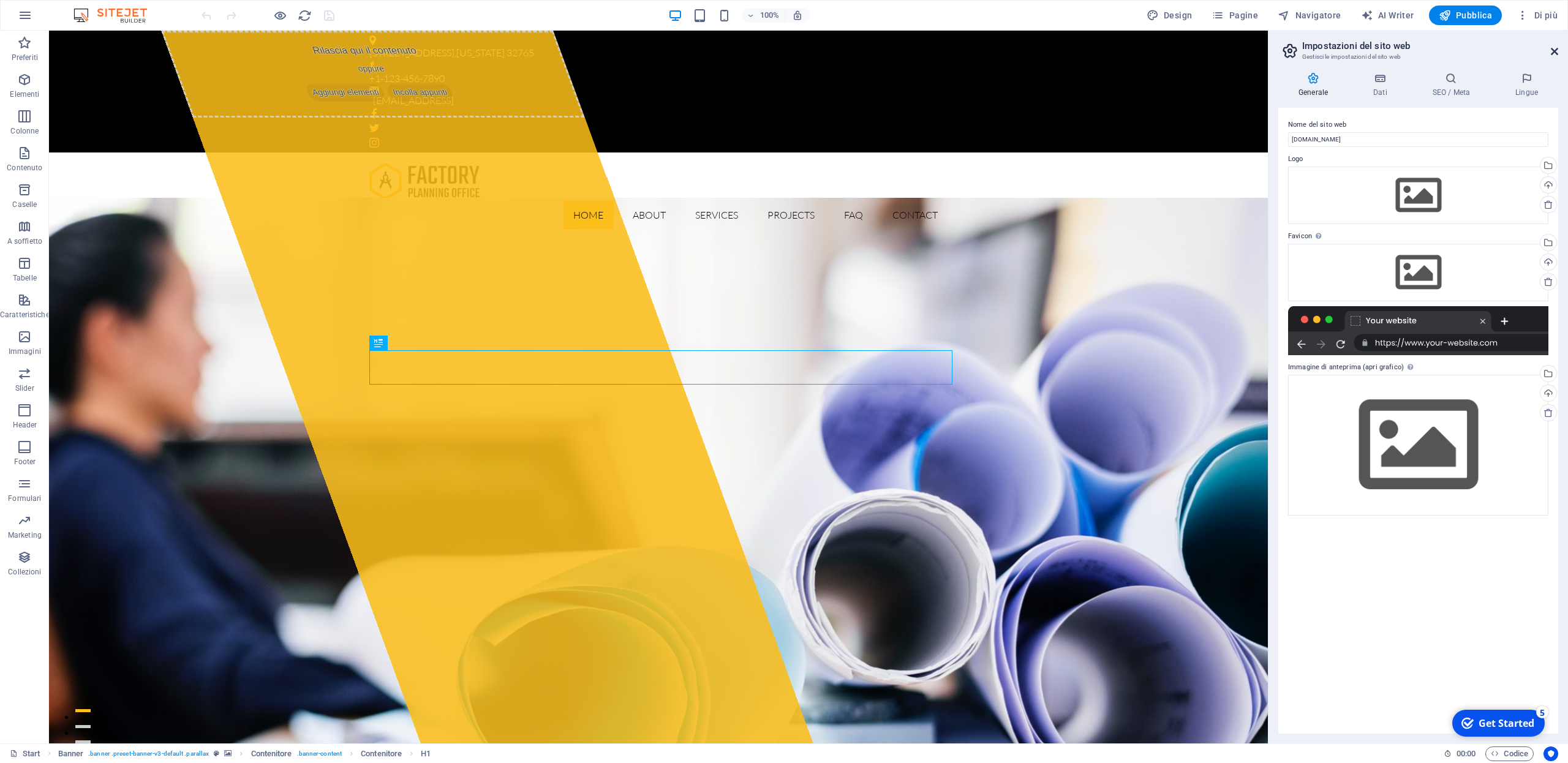
drag, startPoint x: 1553, startPoint y: 49, endPoint x: 1504, endPoint y: 18, distance: 58.0
click at [1553, 49] on icon at bounding box center [1555, 52] width 8 height 10
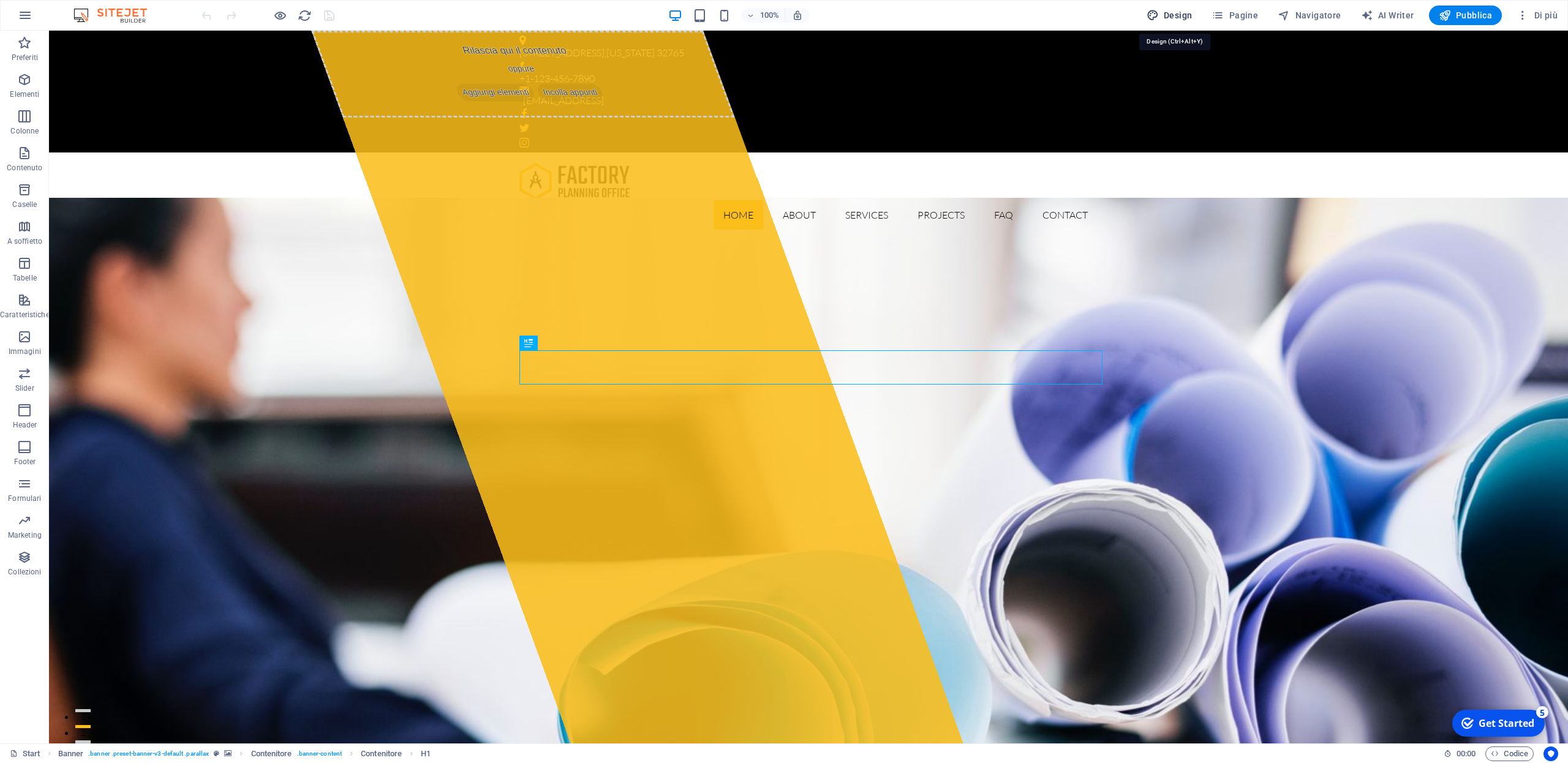
click at [1179, 14] on span "Design" at bounding box center [1169, 15] width 46 height 12
select select "900"
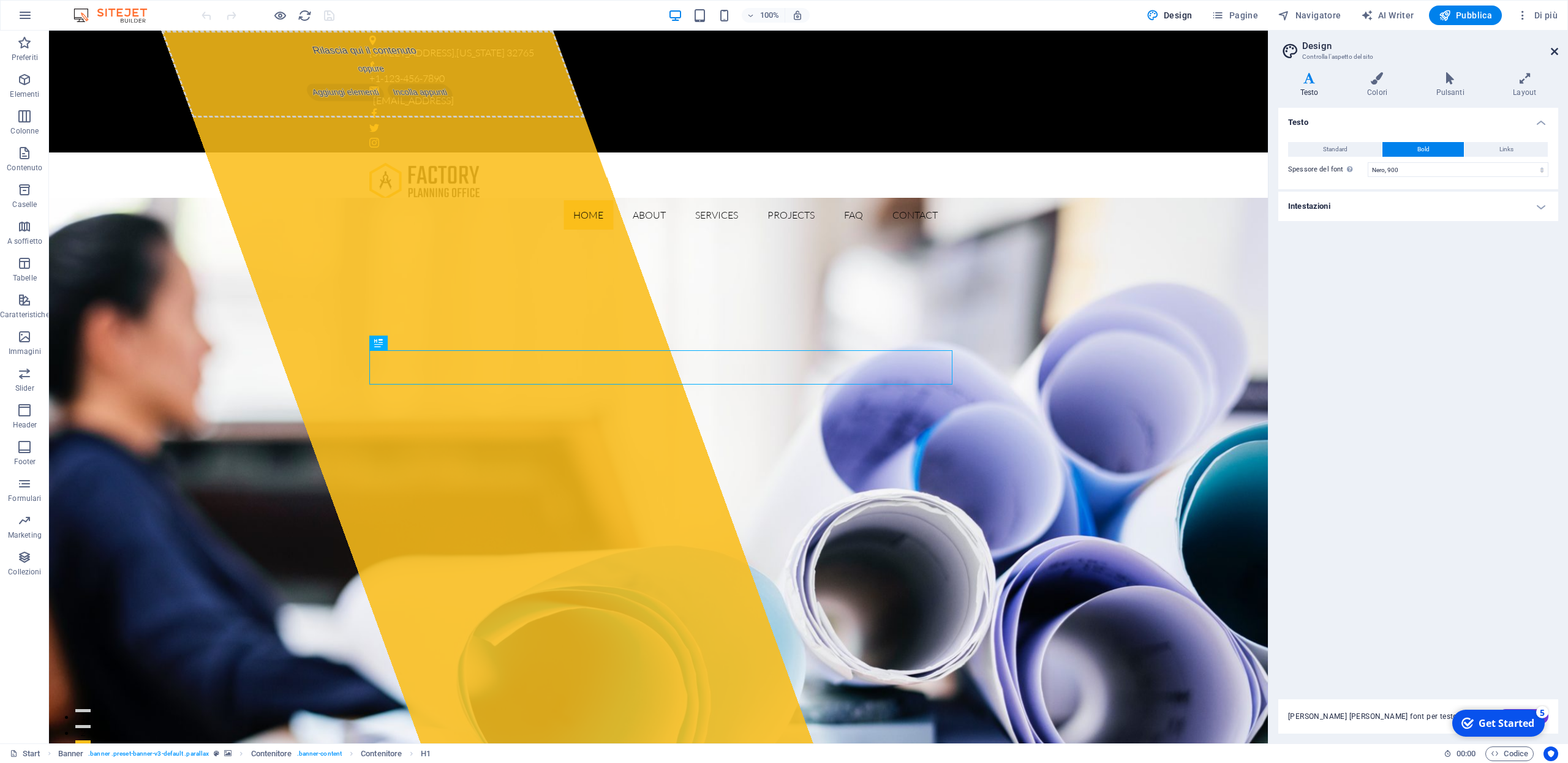
click at [1556, 52] on icon at bounding box center [1555, 52] width 8 height 10
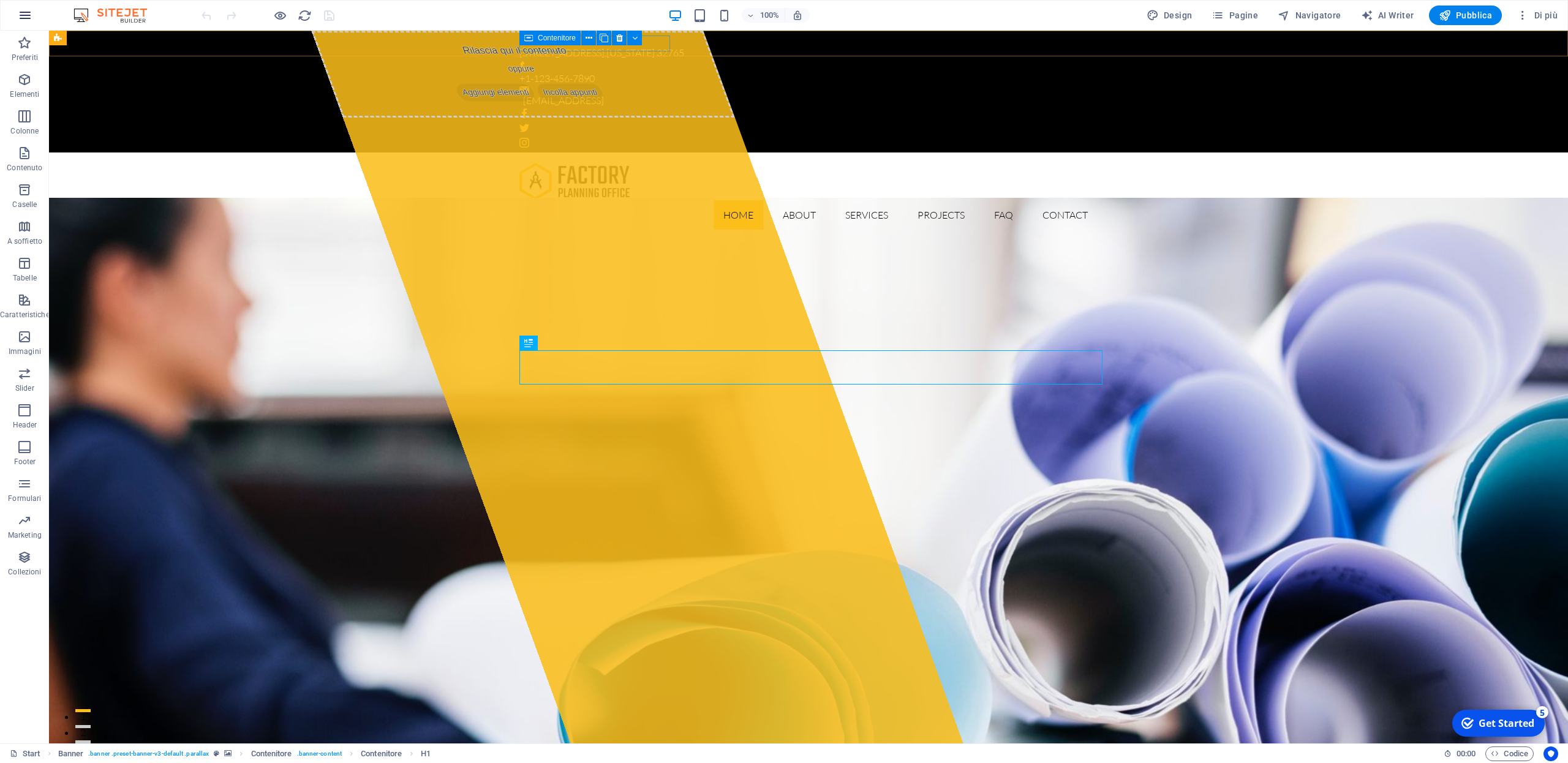
click at [28, 15] on icon "button" at bounding box center [25, 14] width 14 height 14
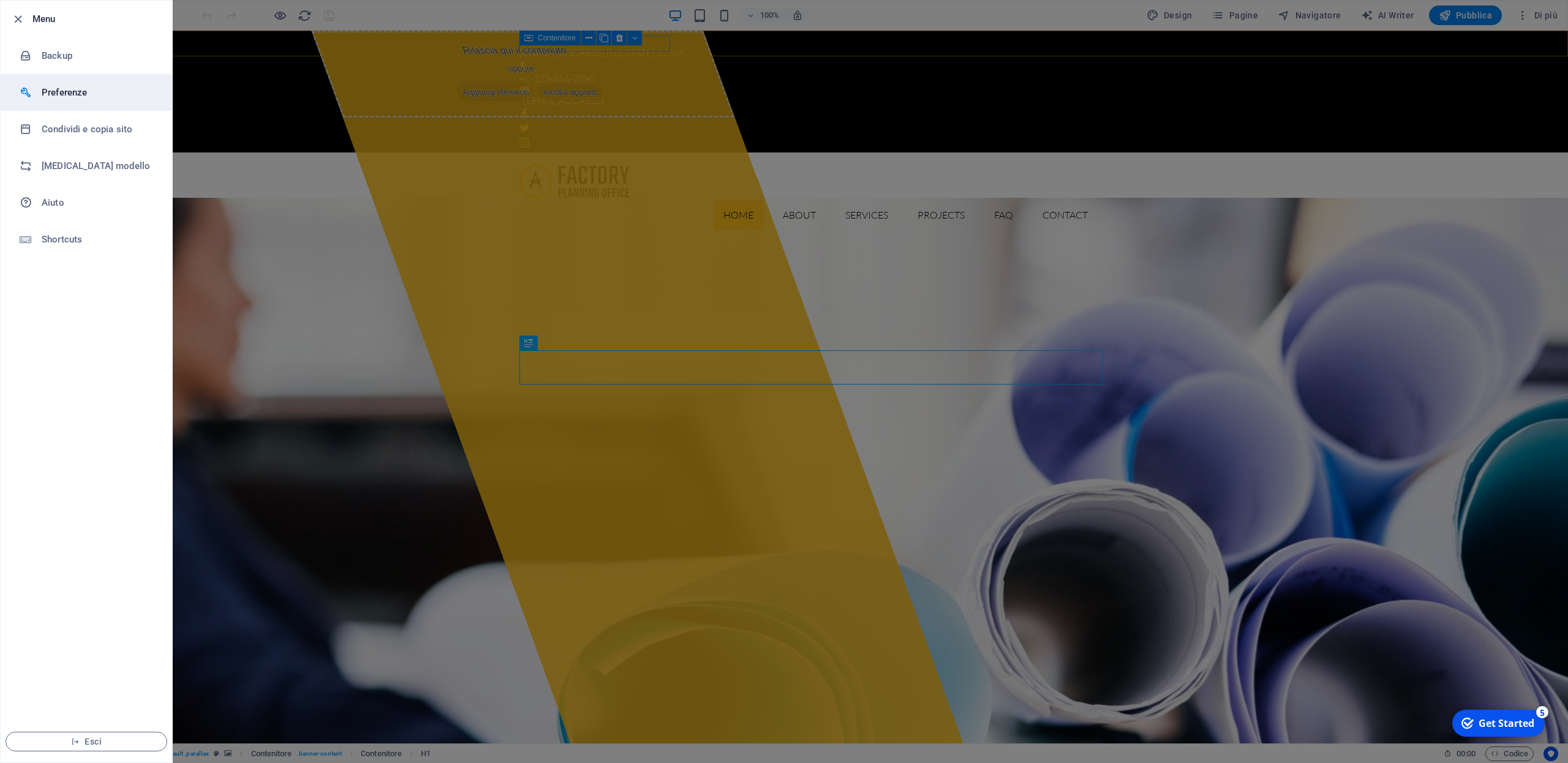
click at [43, 93] on h6 "Preferenze" at bounding box center [98, 92] width 113 height 14
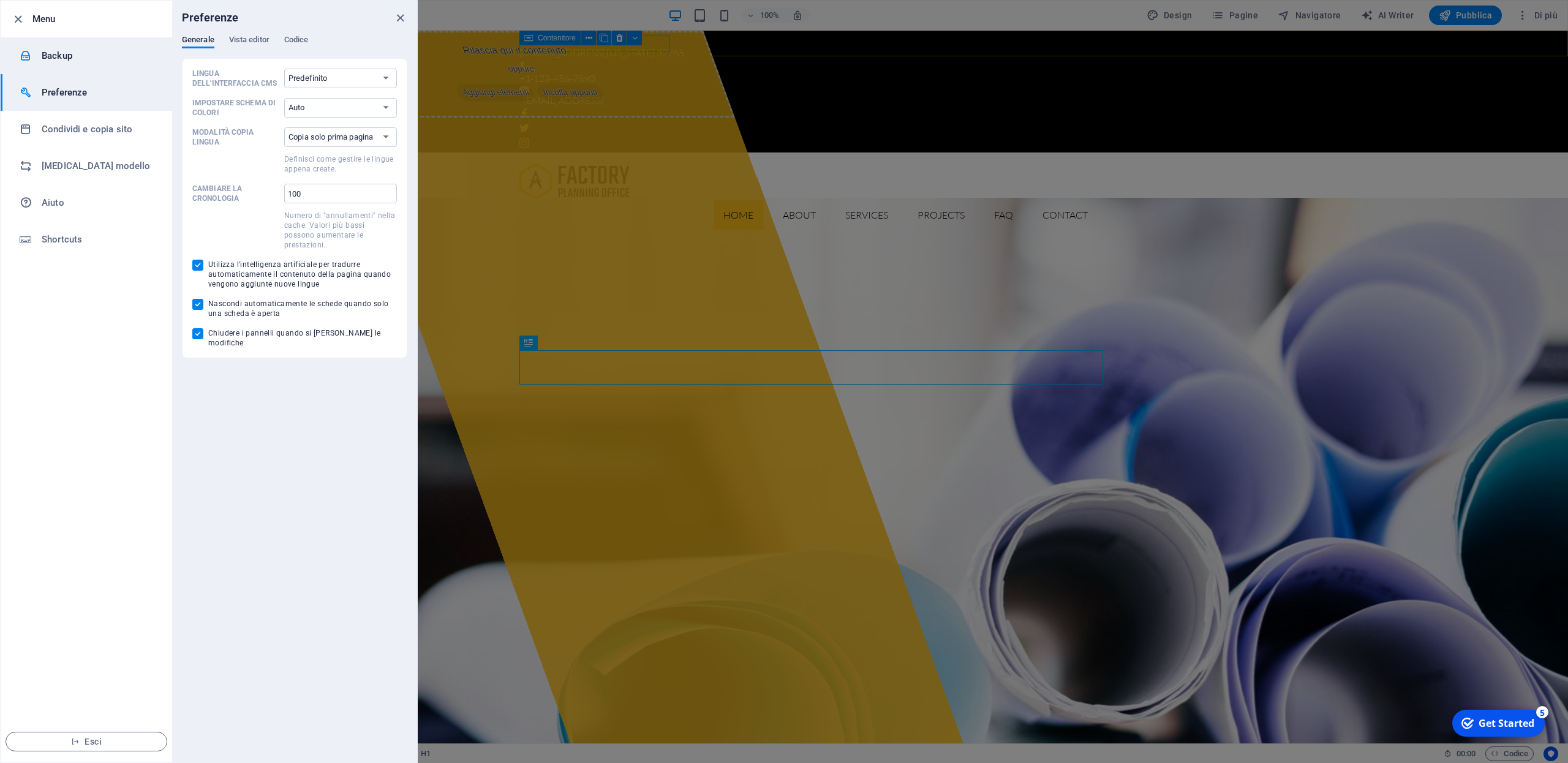
click at [48, 55] on h6 "Backup" at bounding box center [98, 55] width 113 height 14
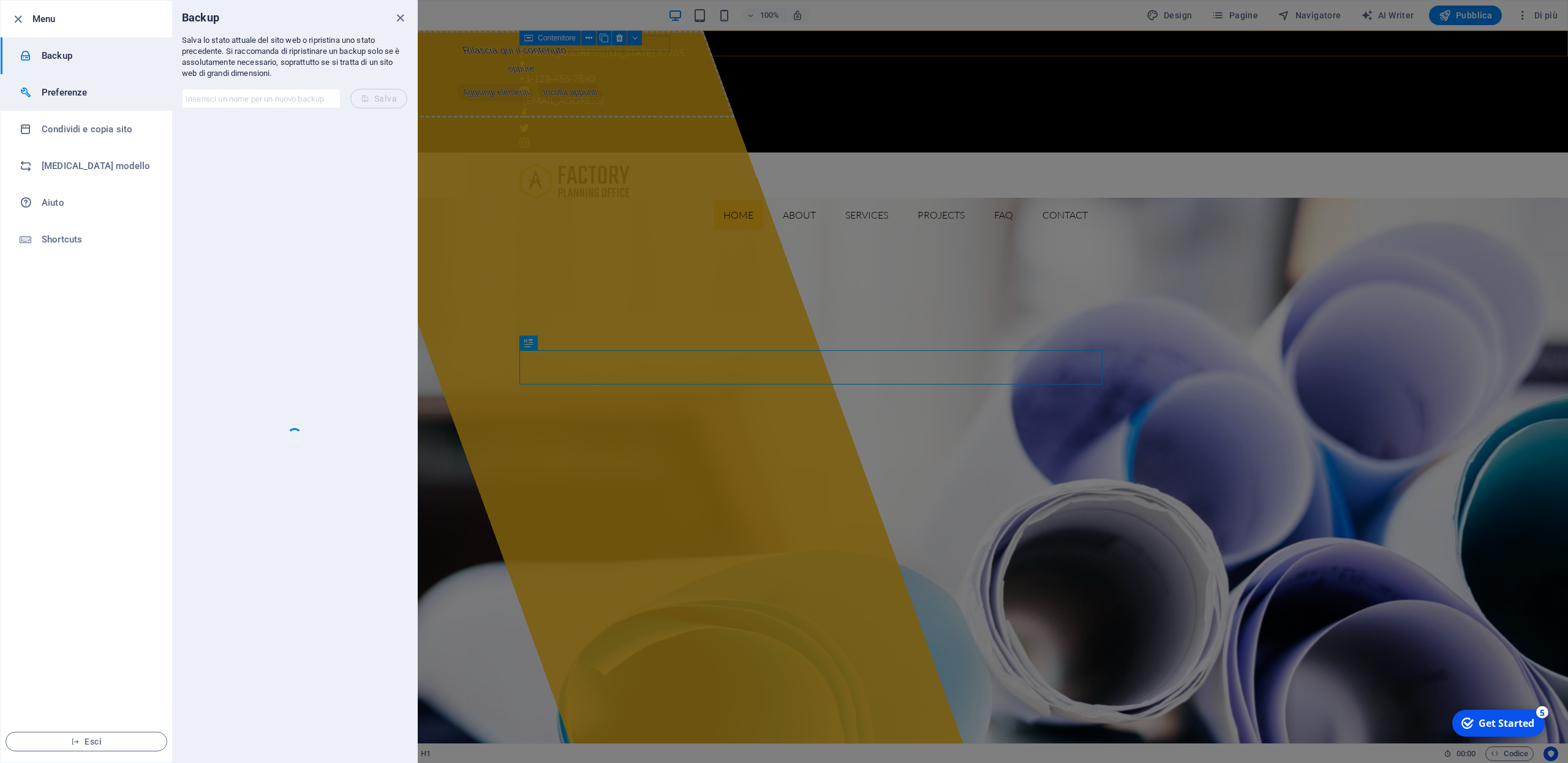
click at [58, 96] on h6 "Preferenze" at bounding box center [98, 92] width 113 height 14
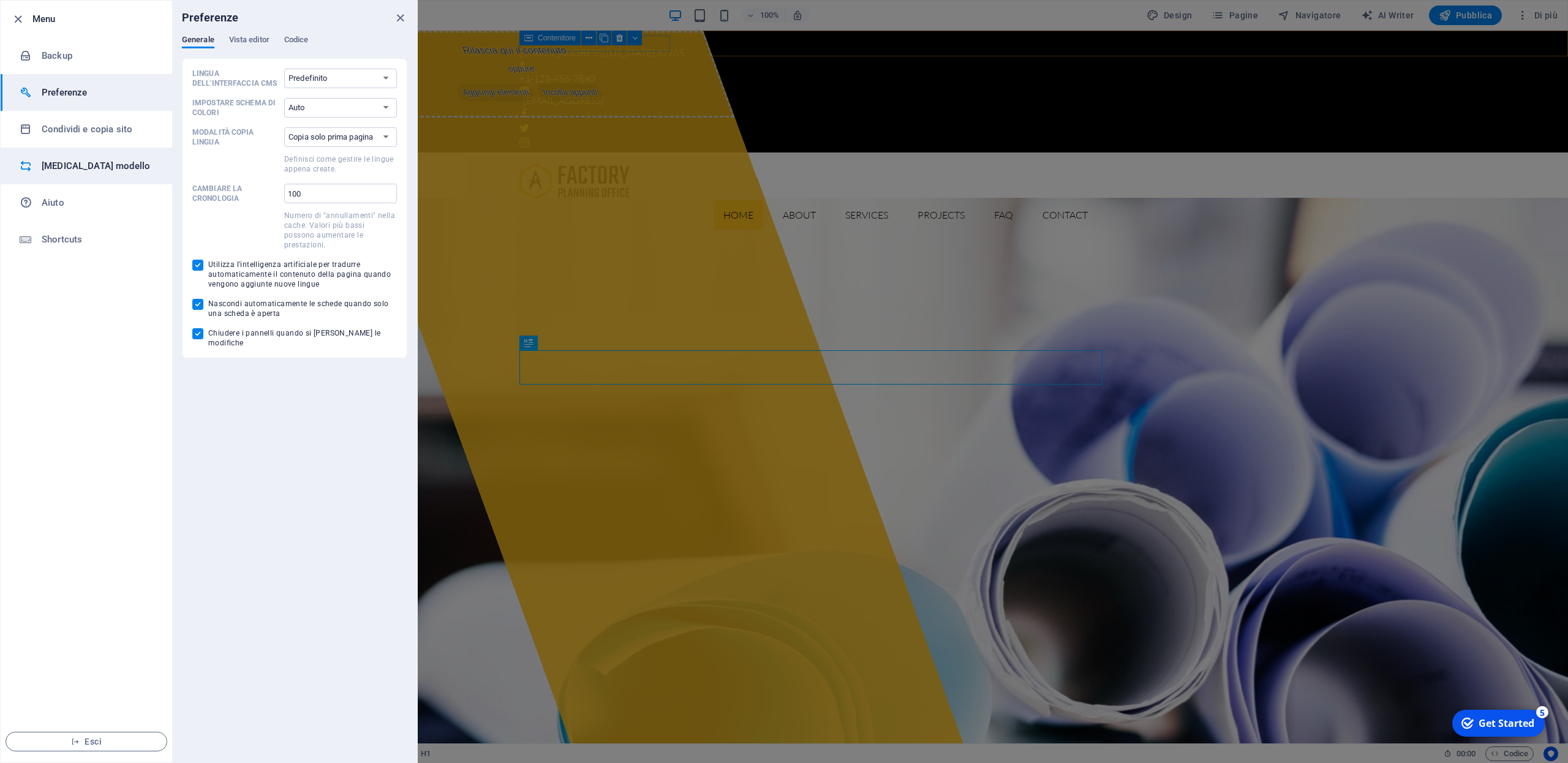
click at [80, 167] on h6 "[MEDICAL_DATA] modello" at bounding box center [98, 165] width 113 height 14
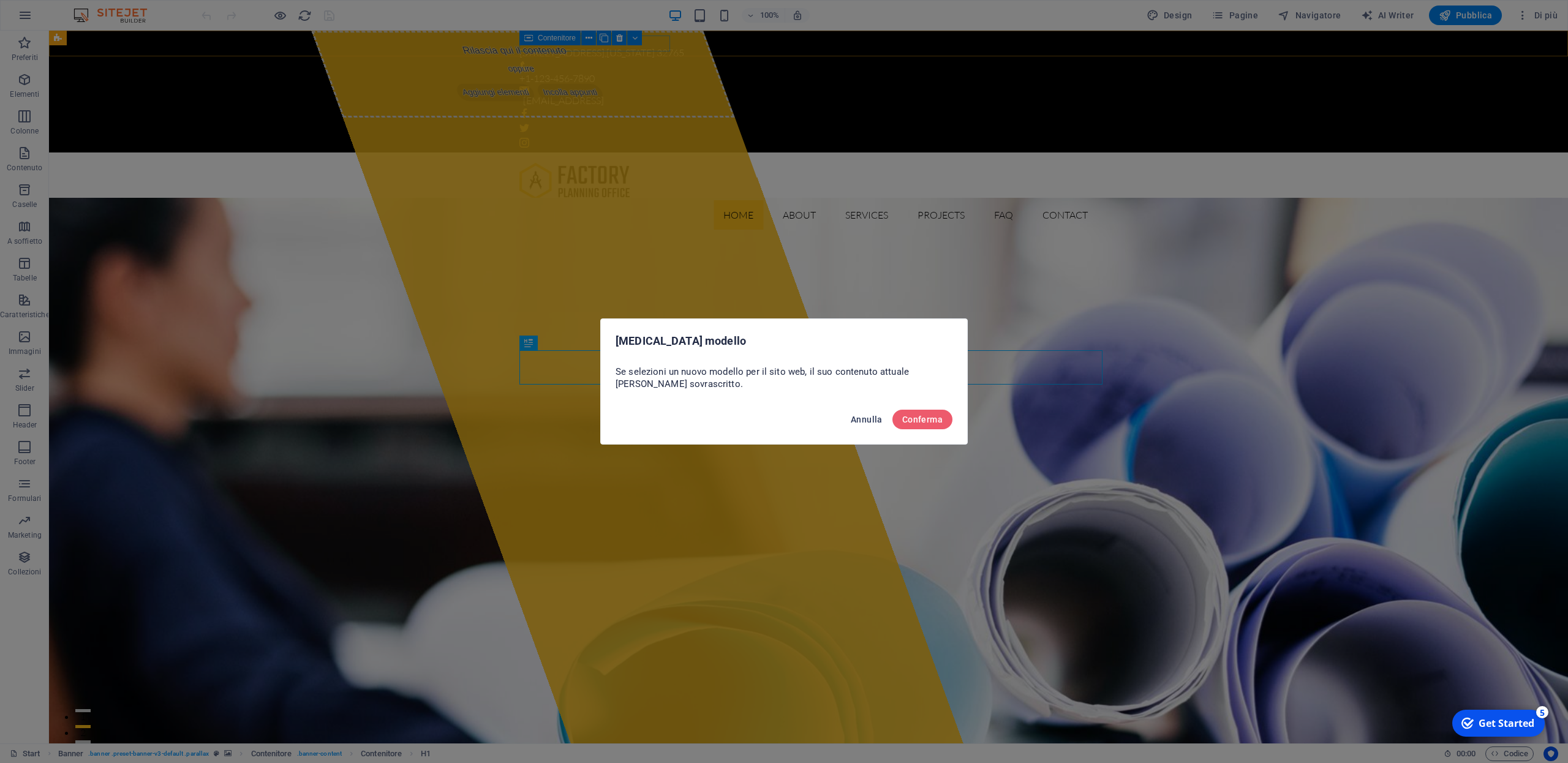
click at [864, 423] on span "Annulla" at bounding box center [866, 420] width 31 height 10
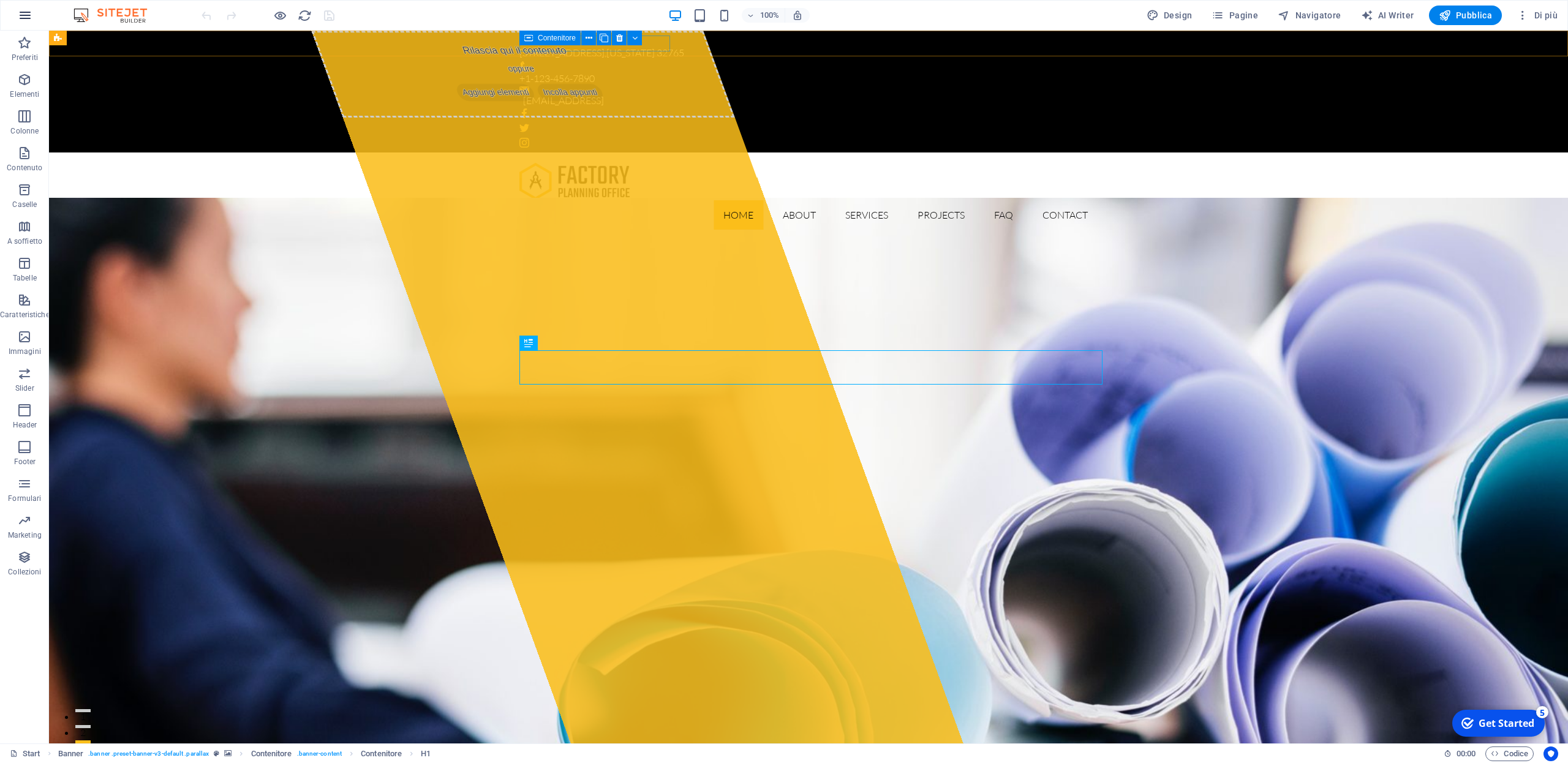
click at [21, 16] on icon "button" at bounding box center [25, 14] width 14 height 14
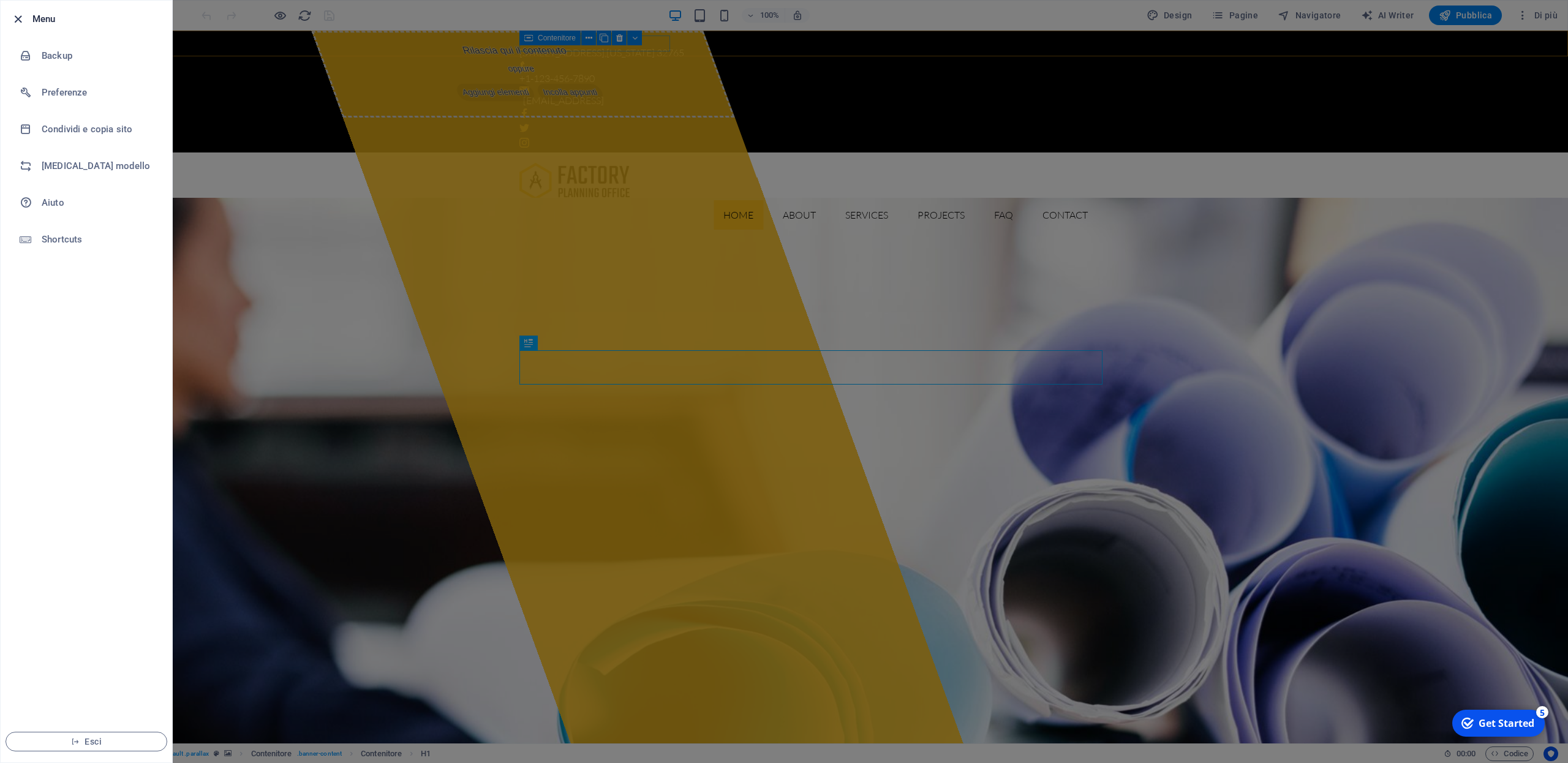
click at [21, 16] on icon "button" at bounding box center [18, 19] width 14 height 14
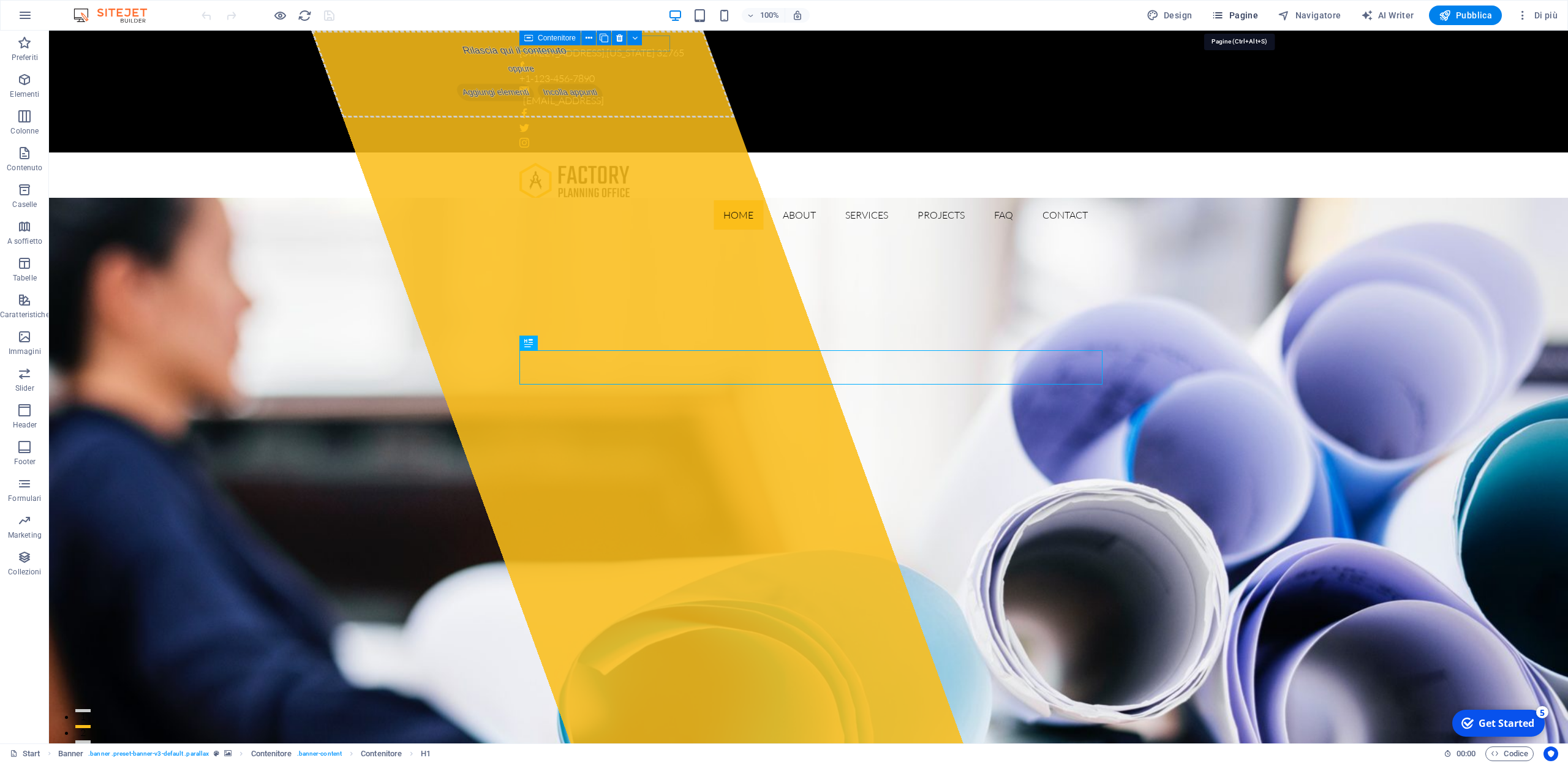
click at [1238, 16] on span "Pagine" at bounding box center [1234, 15] width 47 height 12
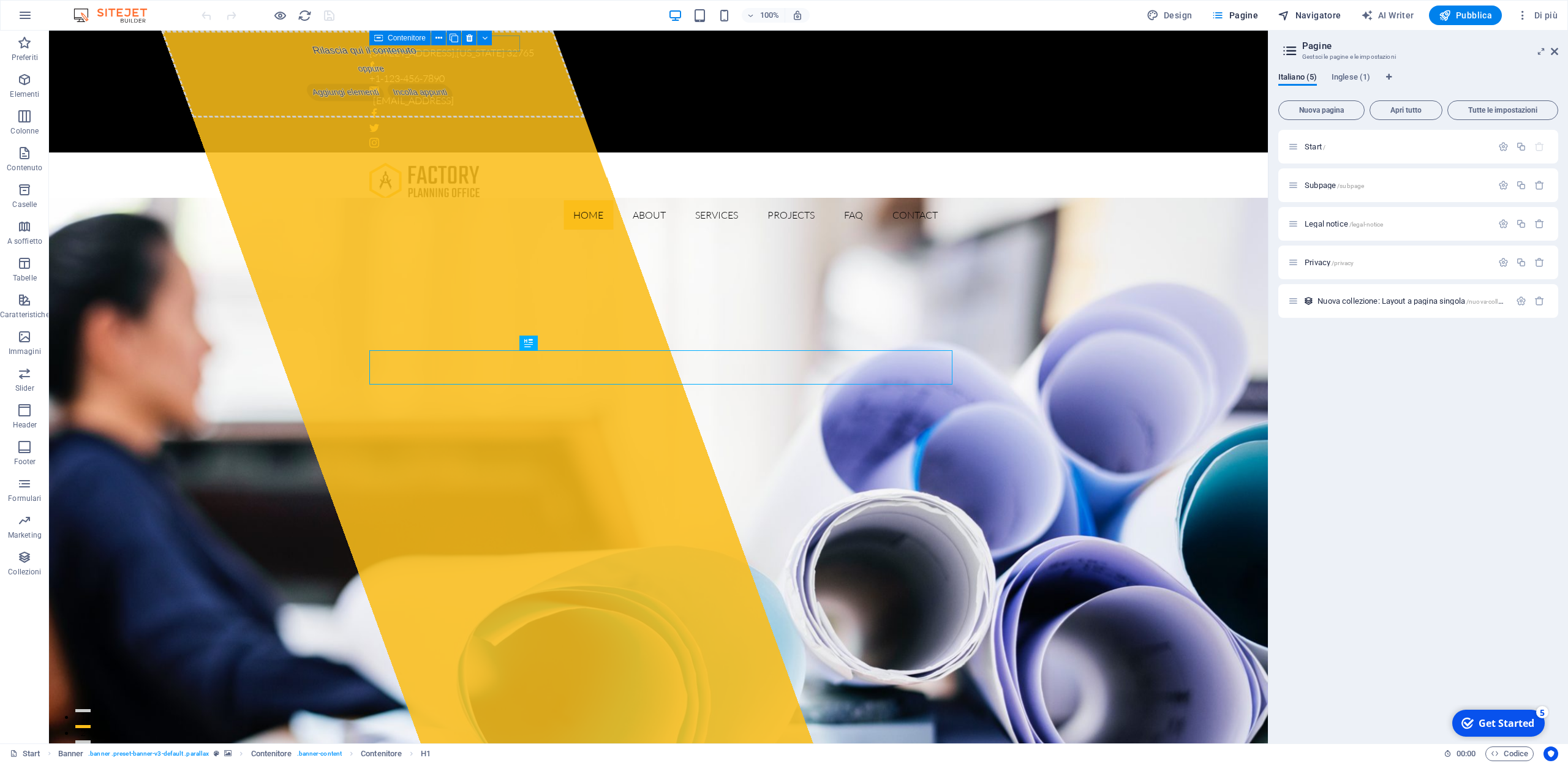
click at [1317, 14] on span "Navigatore" at bounding box center [1310, 15] width 63 height 12
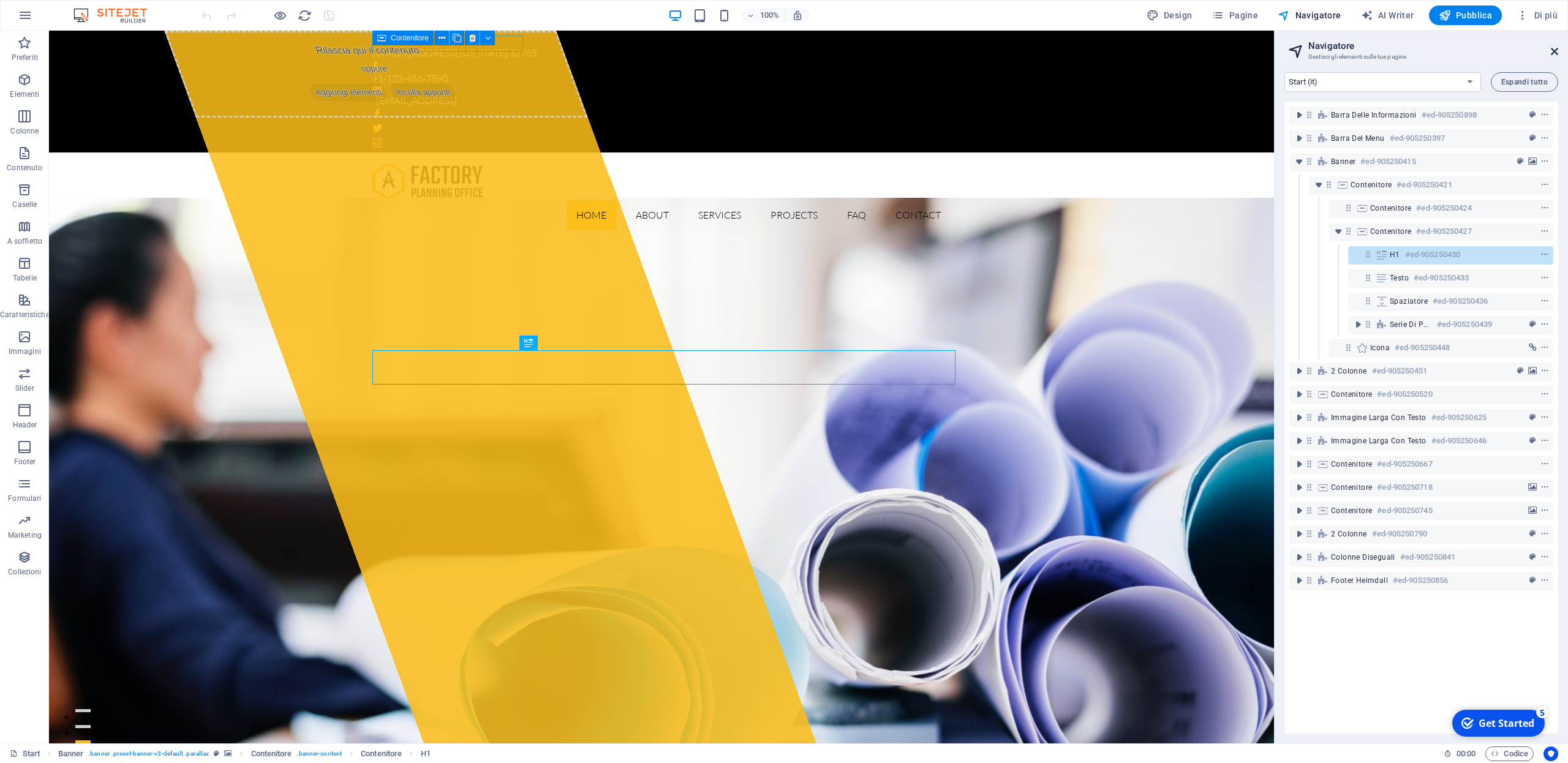
click at [1551, 49] on icon at bounding box center [1555, 52] width 8 height 10
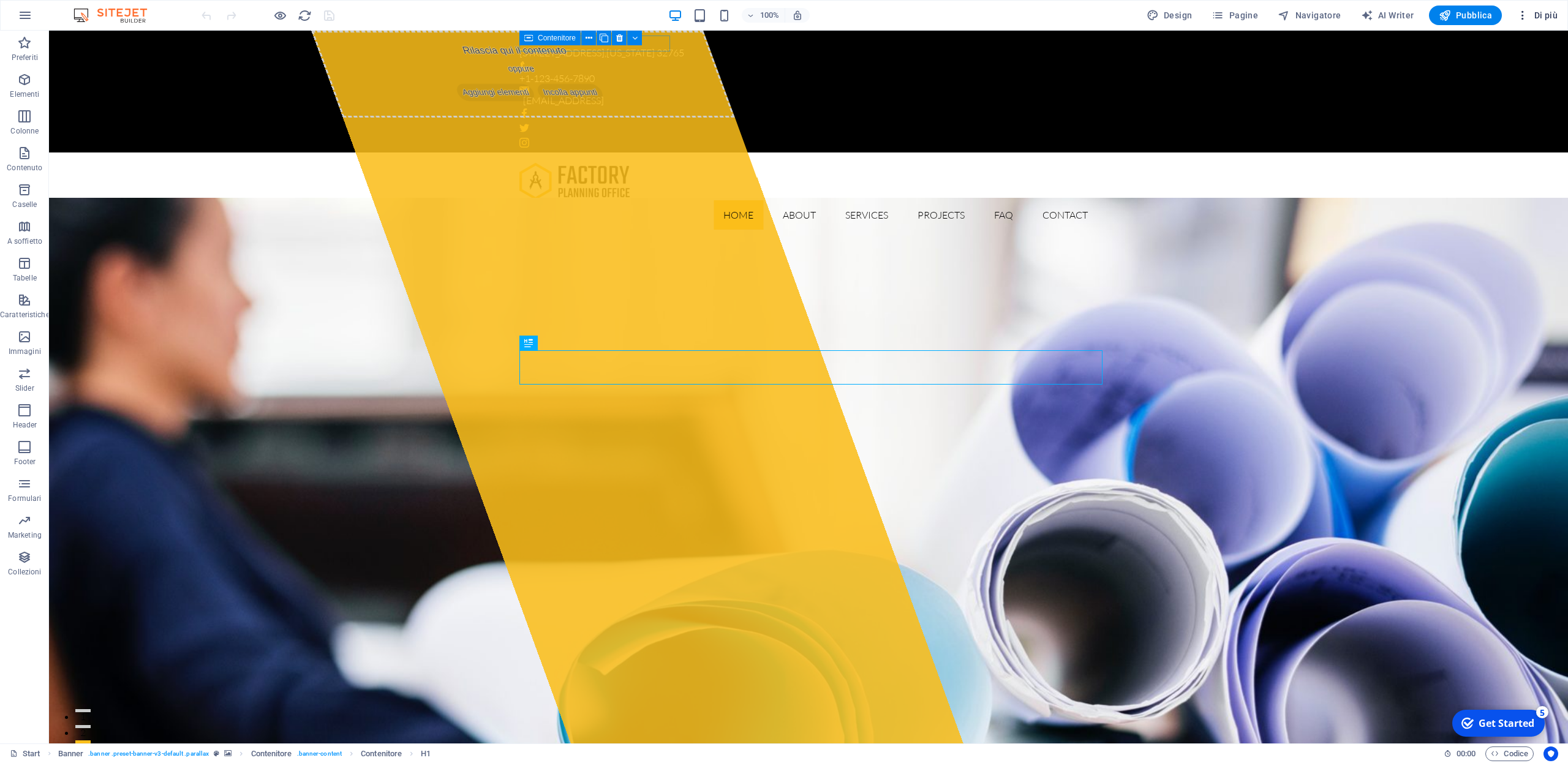
click at [1543, 17] on span "Di più" at bounding box center [1537, 15] width 41 height 12
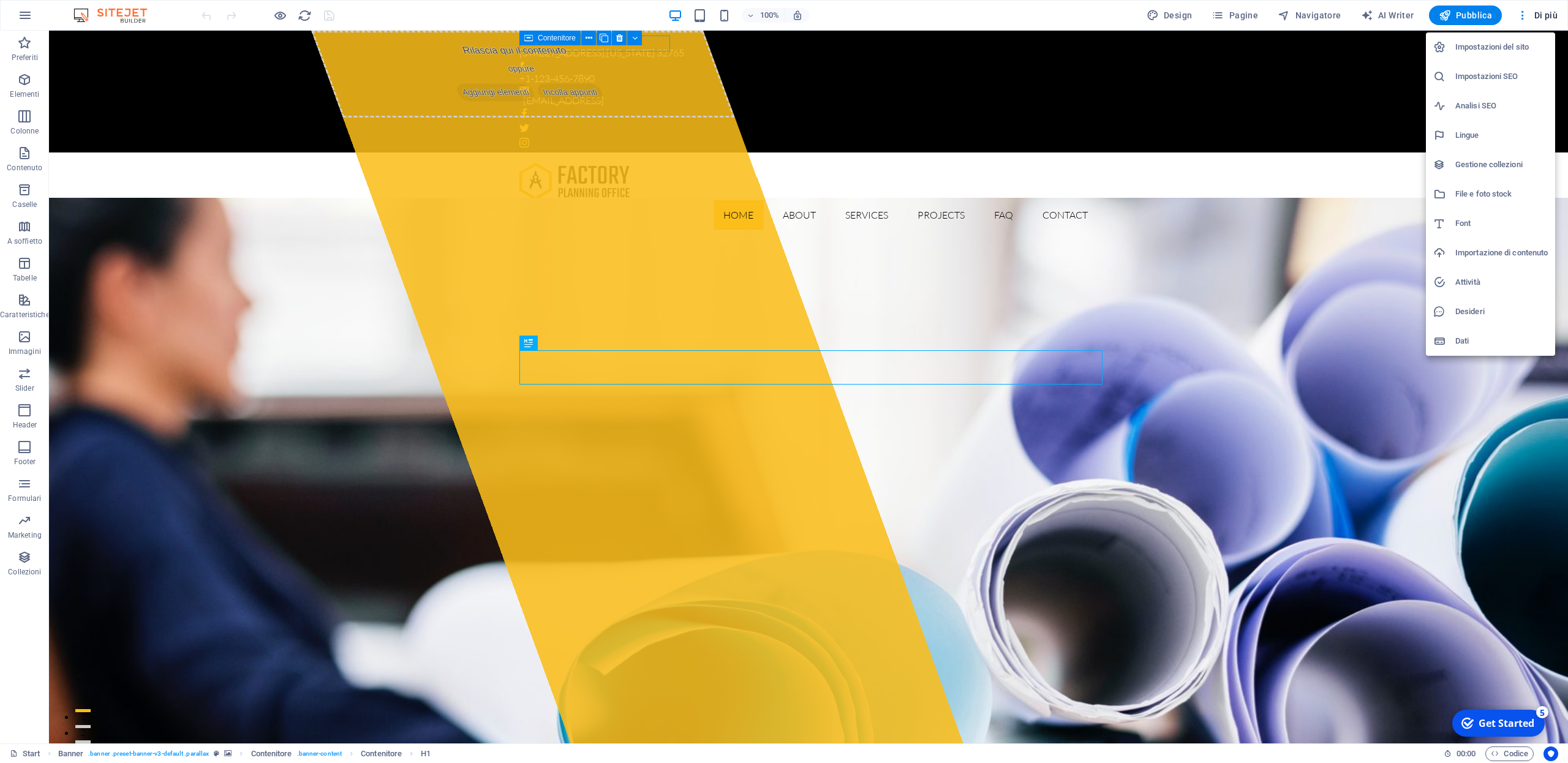
click at [1508, 45] on h6 "Impostazioni del sito" at bounding box center [1501, 47] width 93 height 14
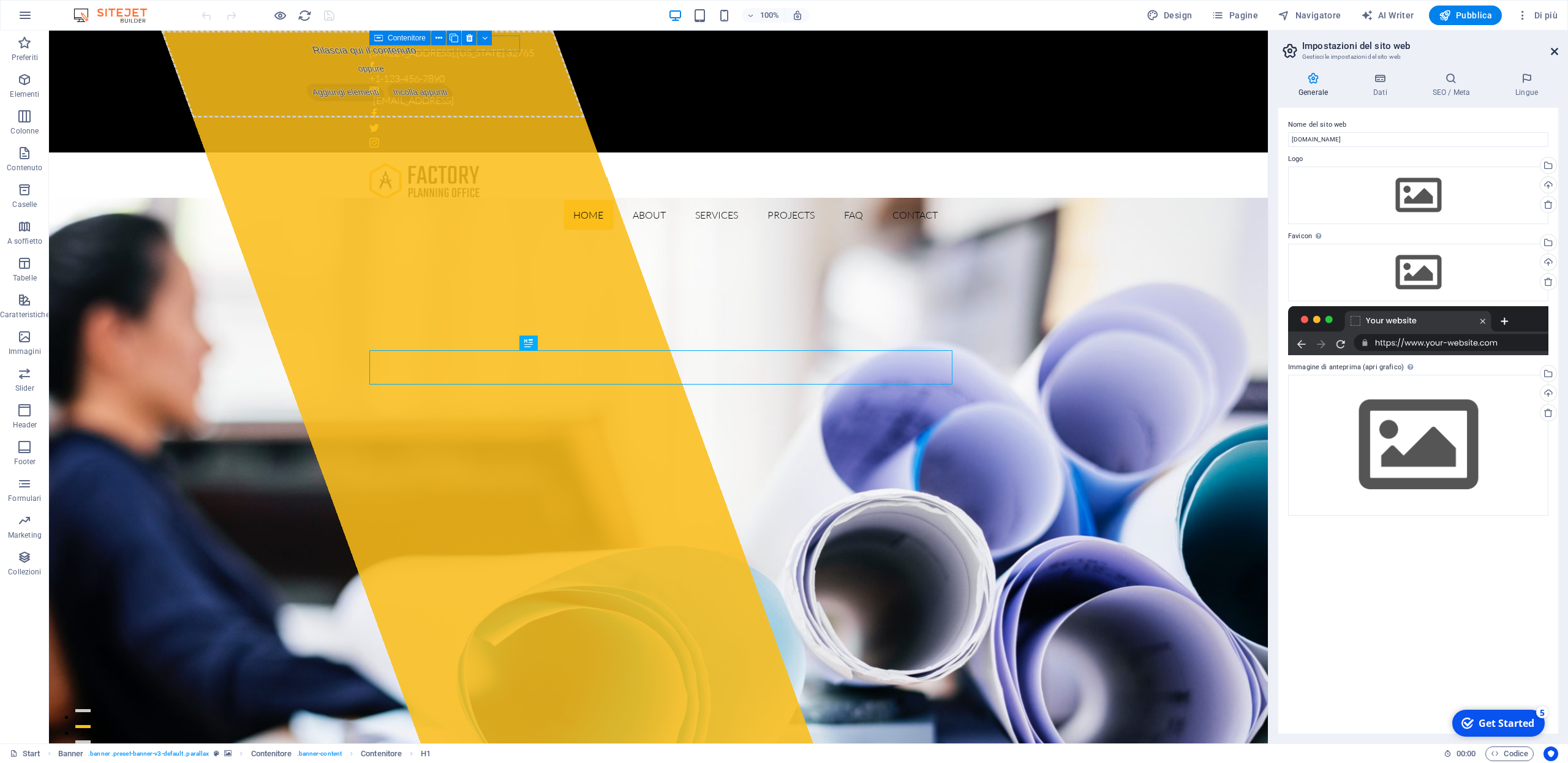
click at [1558, 52] on icon at bounding box center [1555, 52] width 8 height 10
